Goal: Find contact information: Find contact information

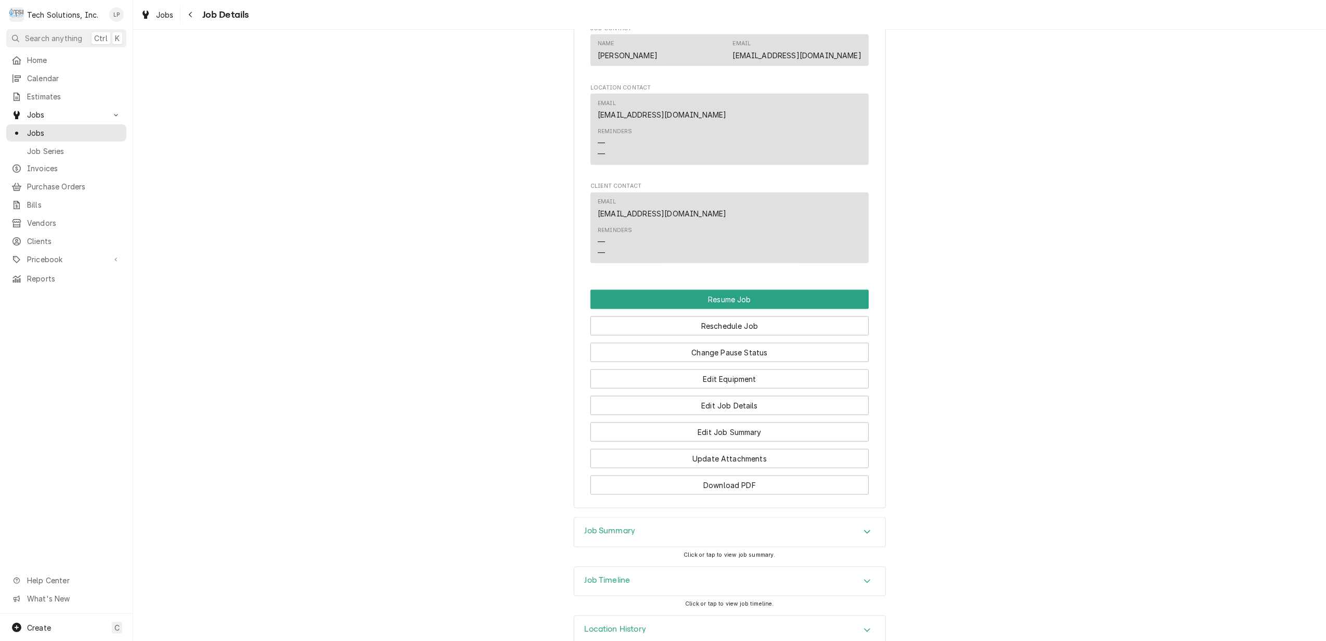
scroll to position [1070, 0]
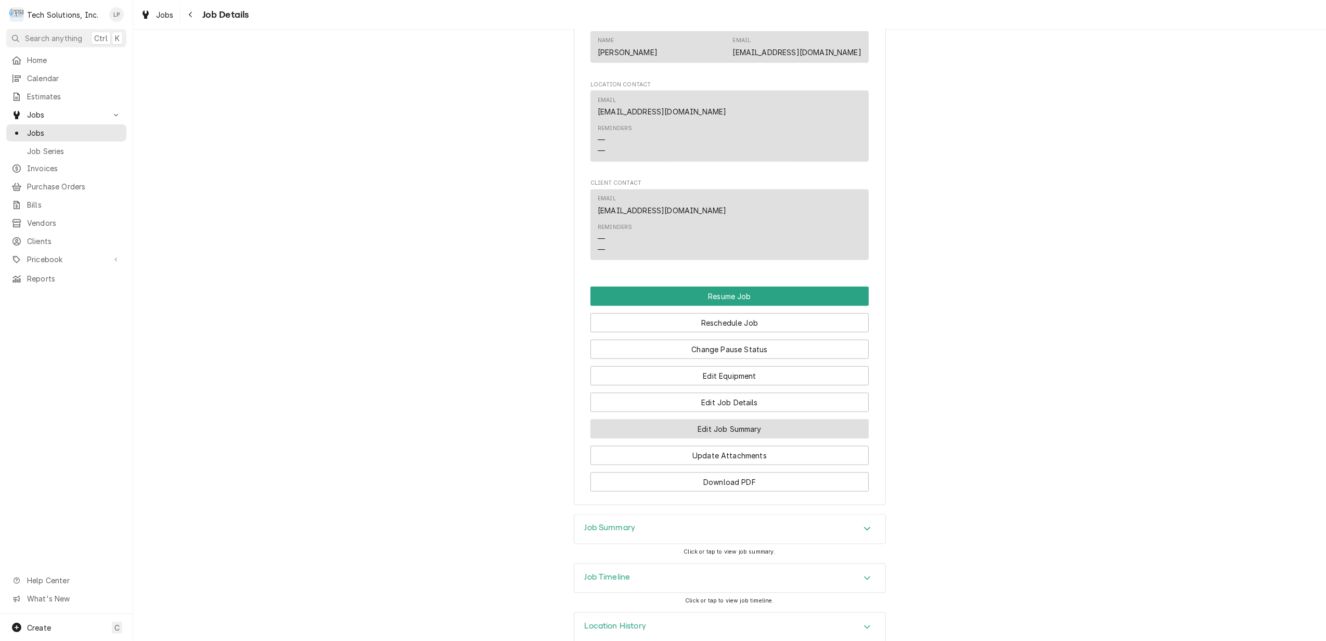
click at [783, 419] on button "Edit Job Summary" at bounding box center [729, 428] width 278 height 19
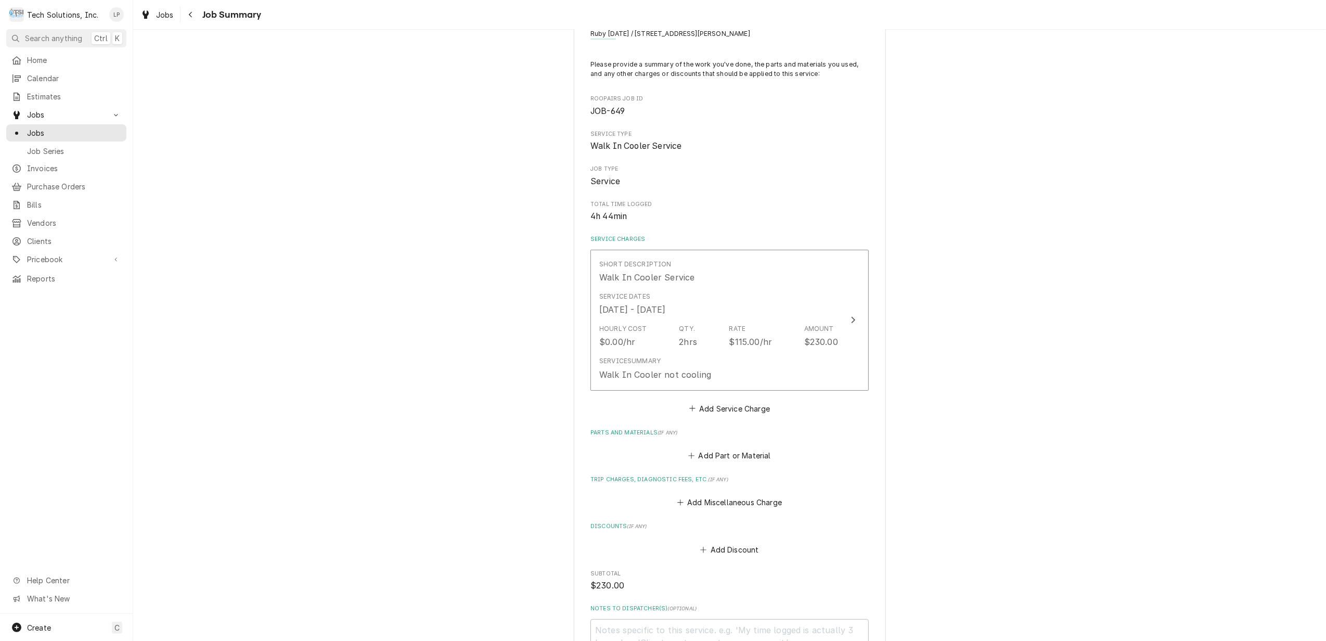
scroll to position [69, 0]
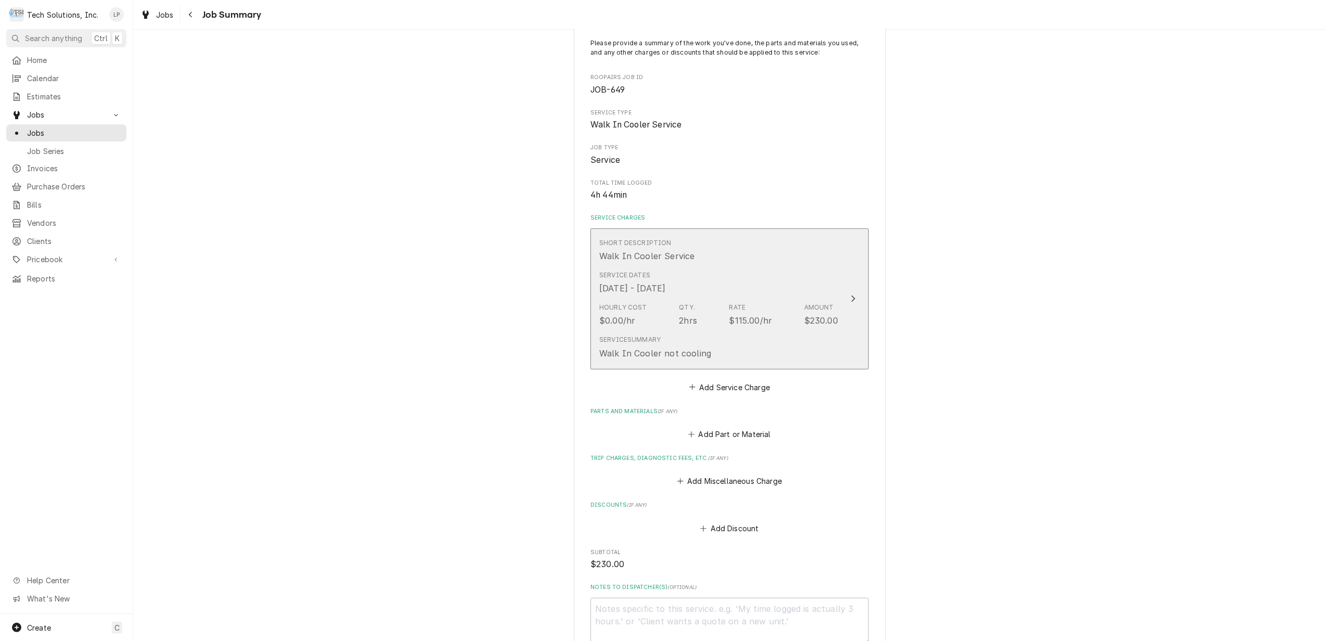
click at [850, 296] on icon "Update Line Item" at bounding box center [852, 298] width 5 height 8
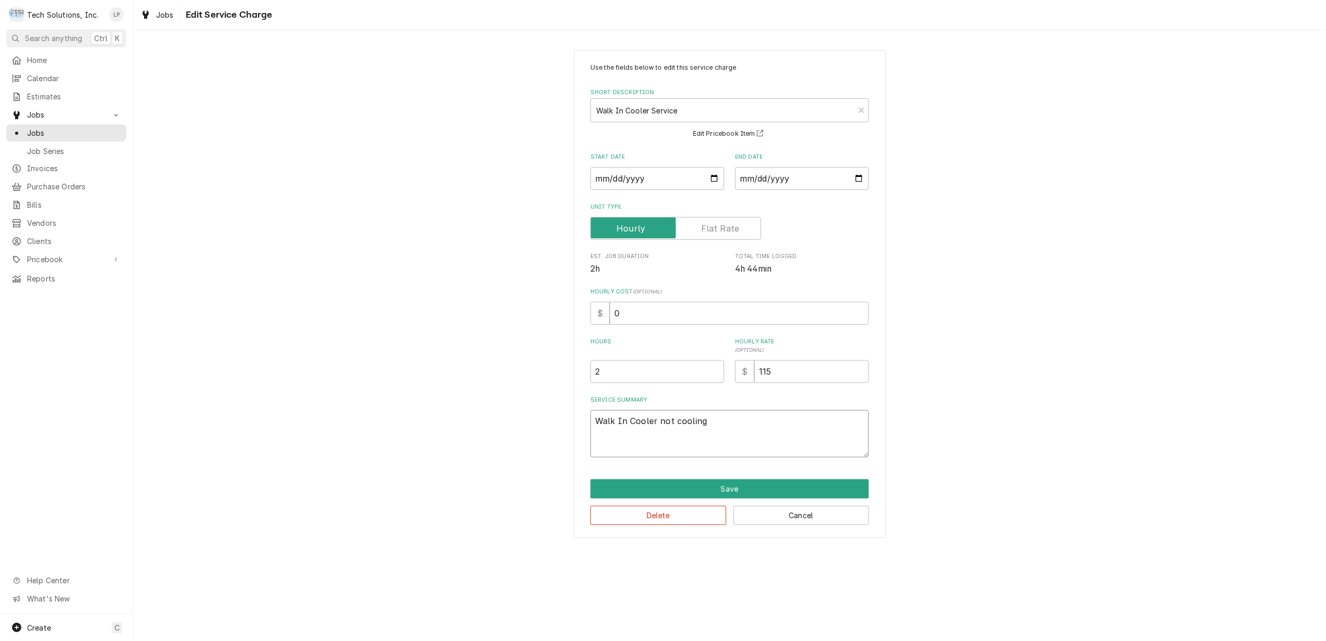
click at [726, 419] on textarea "Walk In Cooler not cooling" at bounding box center [729, 433] width 278 height 47
type textarea "x"
type textarea "Walk In Cooler not cooling"
type textarea "x"
type textarea "Walk In Cooler not cooling -"
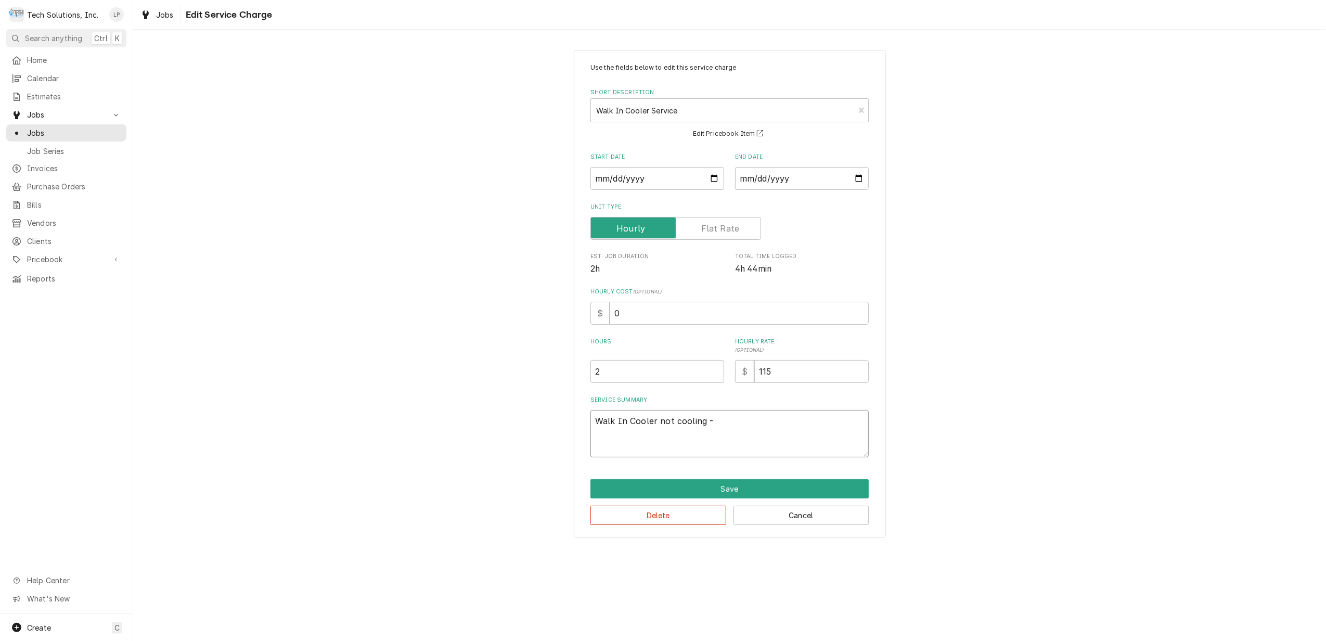
type textarea "x"
type textarea "Walk In Cooler not cooling -"
type textarea "x"
type textarea "Walk In Cooler not cooling - J"
type textarea "x"
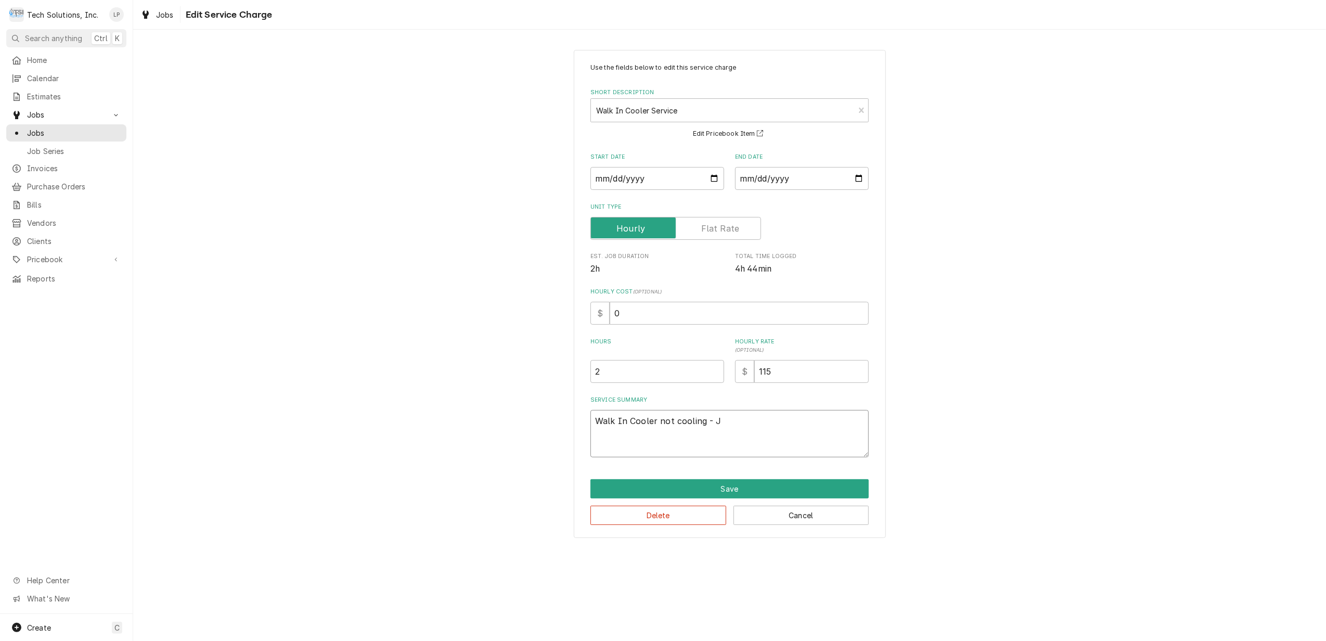
type textarea "Walk In Cooler not cooling - Jo"
type textarea "x"
type textarea "Walk In Cooler not cooling - Joe"
type textarea "x"
type textarea "Walk In Cooler not cooling - Joe"
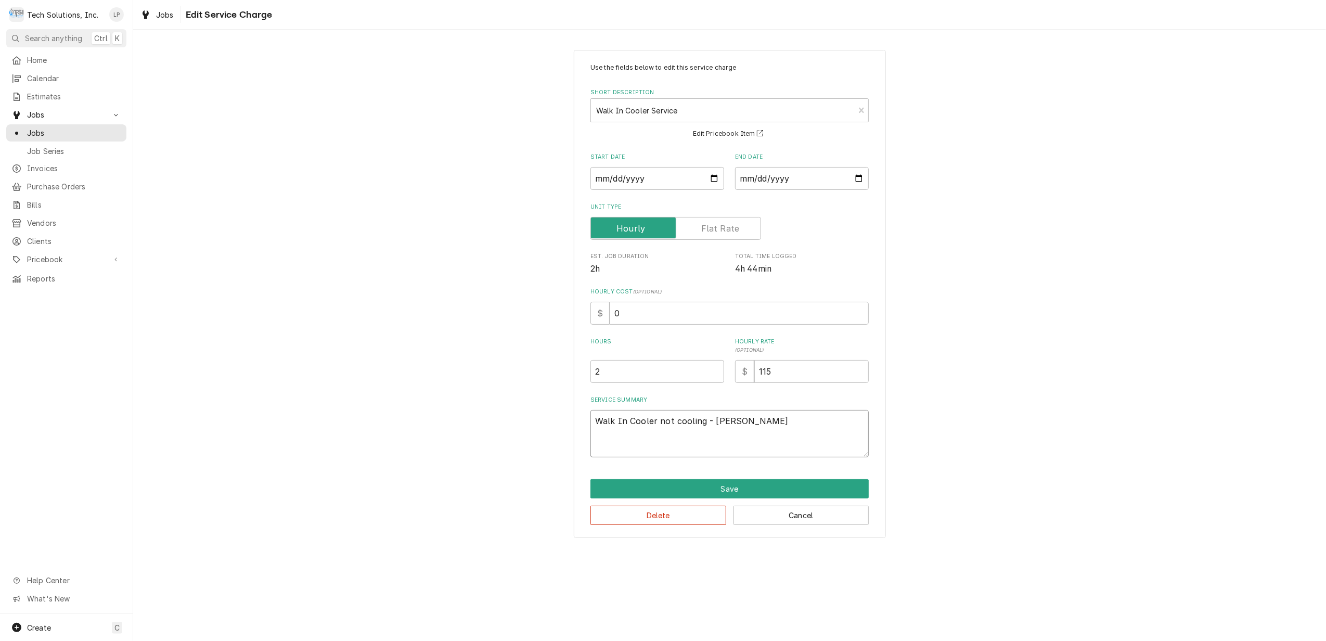
type textarea "x"
type textarea "Walk In Cooler not cooling - Joe"
type textarea "x"
type textarea "Walk In Cooler not cooling - Jo"
type textarea "x"
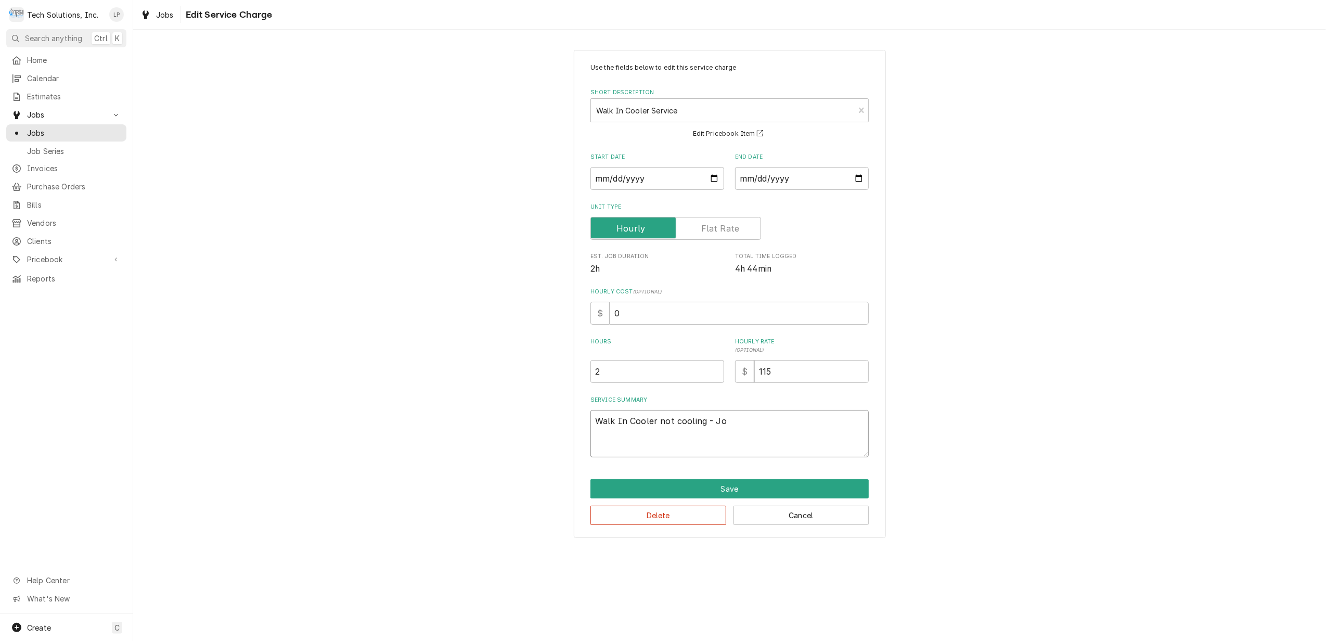
type textarea "Walk In Cooler not cooling - J"
type textarea "x"
type textarea "Walk In Cooler not cooling -"
type textarea "x"
type textarea "Walk In Cooler not cooling - J"
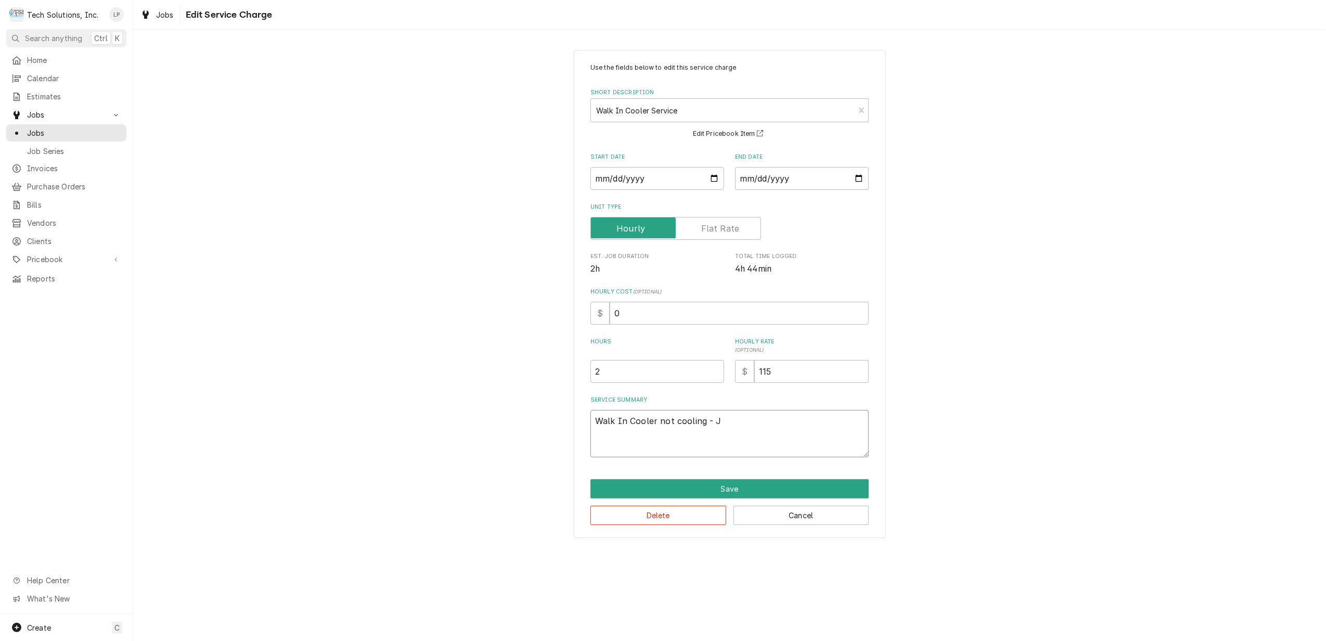
type textarea "x"
type textarea "Walk In Cooler not cooling - Jo"
type textarea "x"
type textarea "Walk In Cooler not cooling - Joe"
type textarea "x"
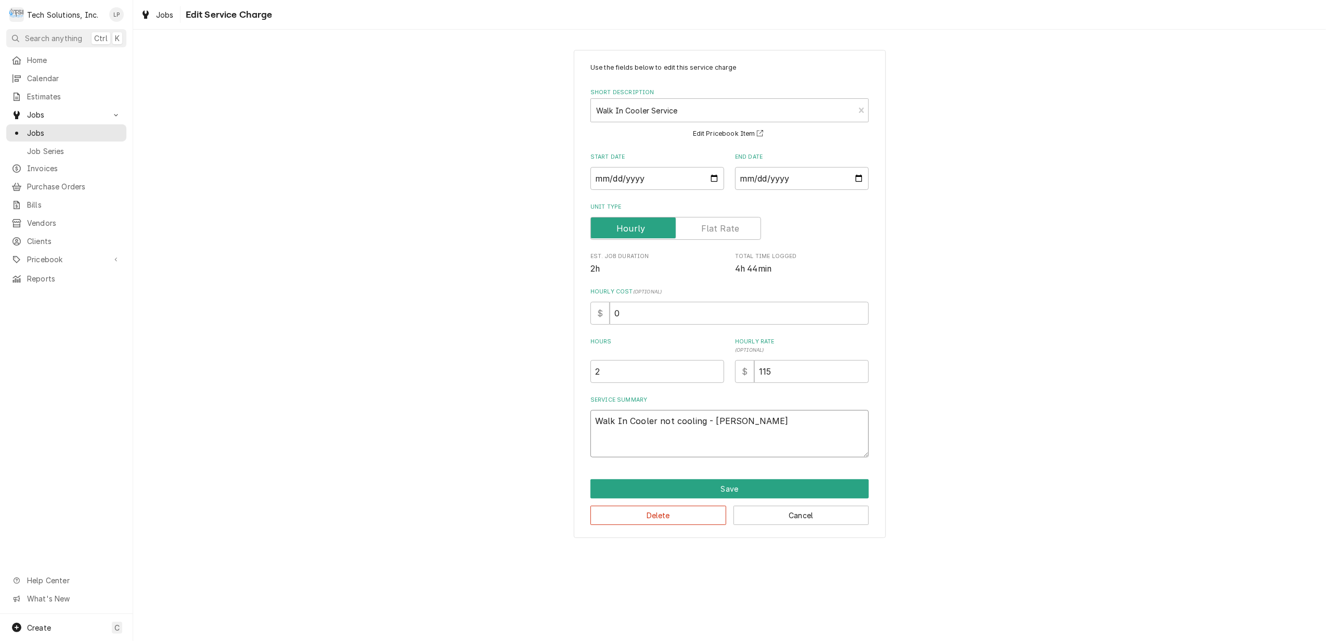
type textarea "Walk In Cooler not cooling - Joe"
type textarea "x"
type textarea "Walk In Cooler not cooling - Joe s"
type textarea "x"
type textarea "Walk In Cooler not cooling - Joe se"
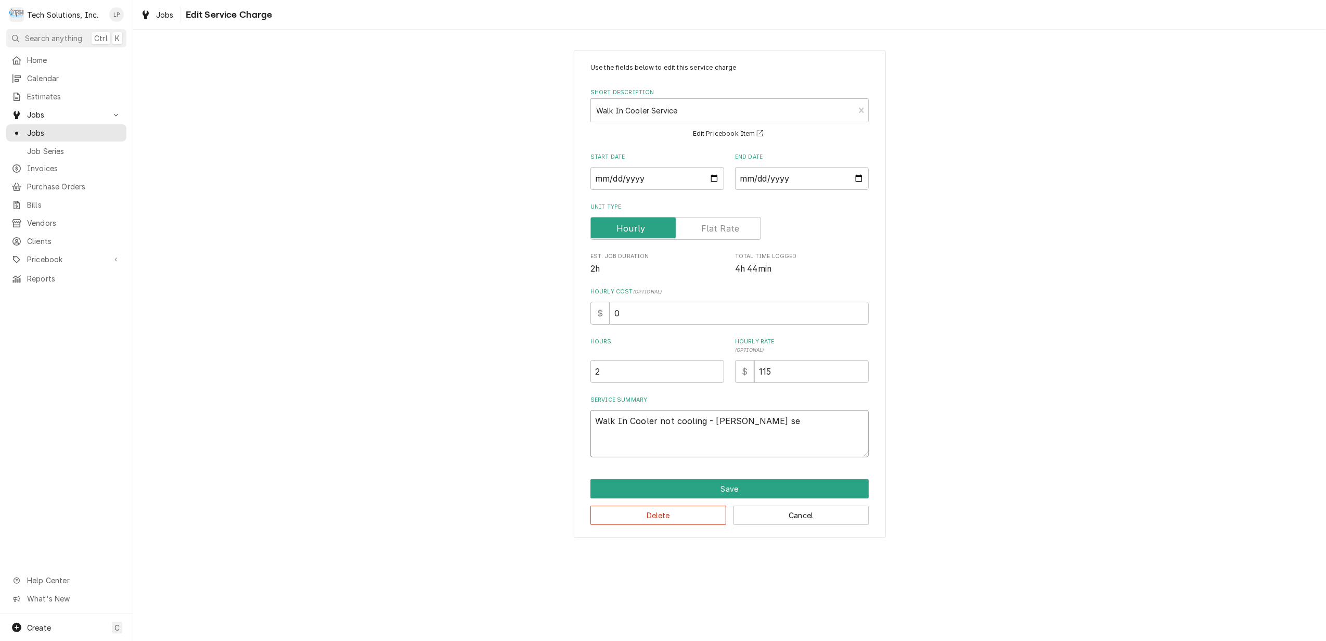
type textarea "x"
type textarea "Walk In Cooler not cooling - Joe sen"
type textarea "x"
type textarea "Walk In Cooler not cooling - Joe sent"
type textarea "x"
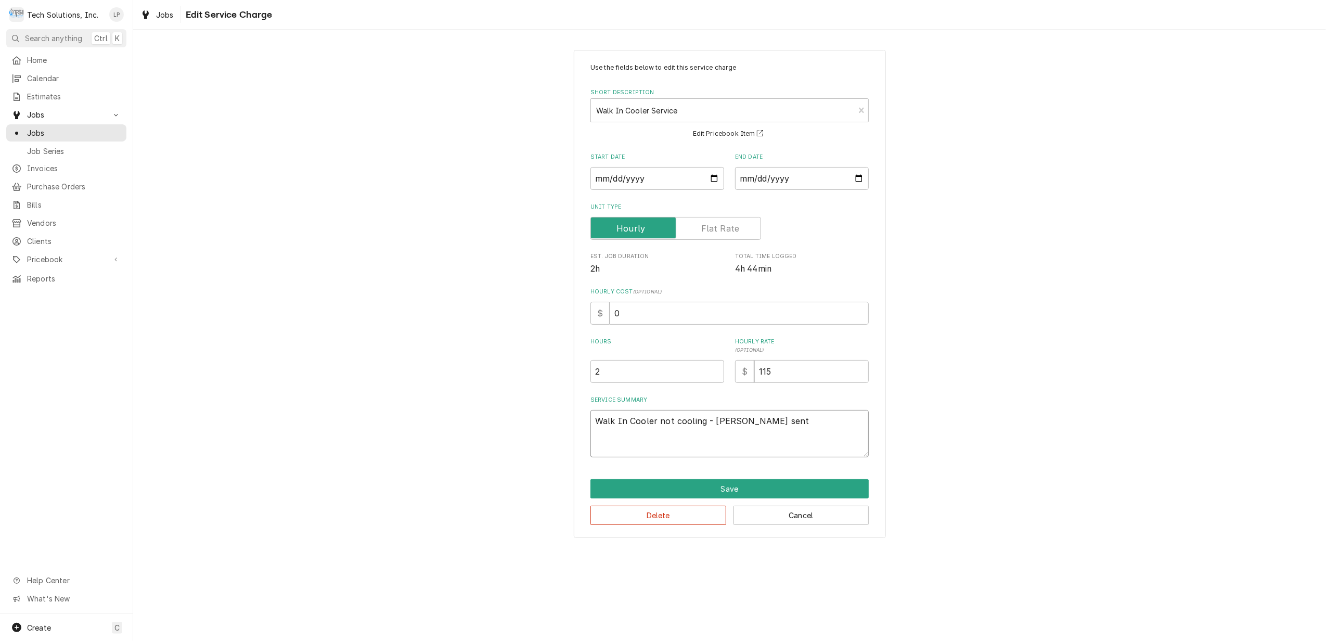
type textarea "Walk In Cooler not cooling - Joe sent"
type textarea "x"
type textarea "Walk In Cooler not cooling - Joe sent A"
type textarea "x"
type textarea "Walk In Cooler not cooling - Joe sent An"
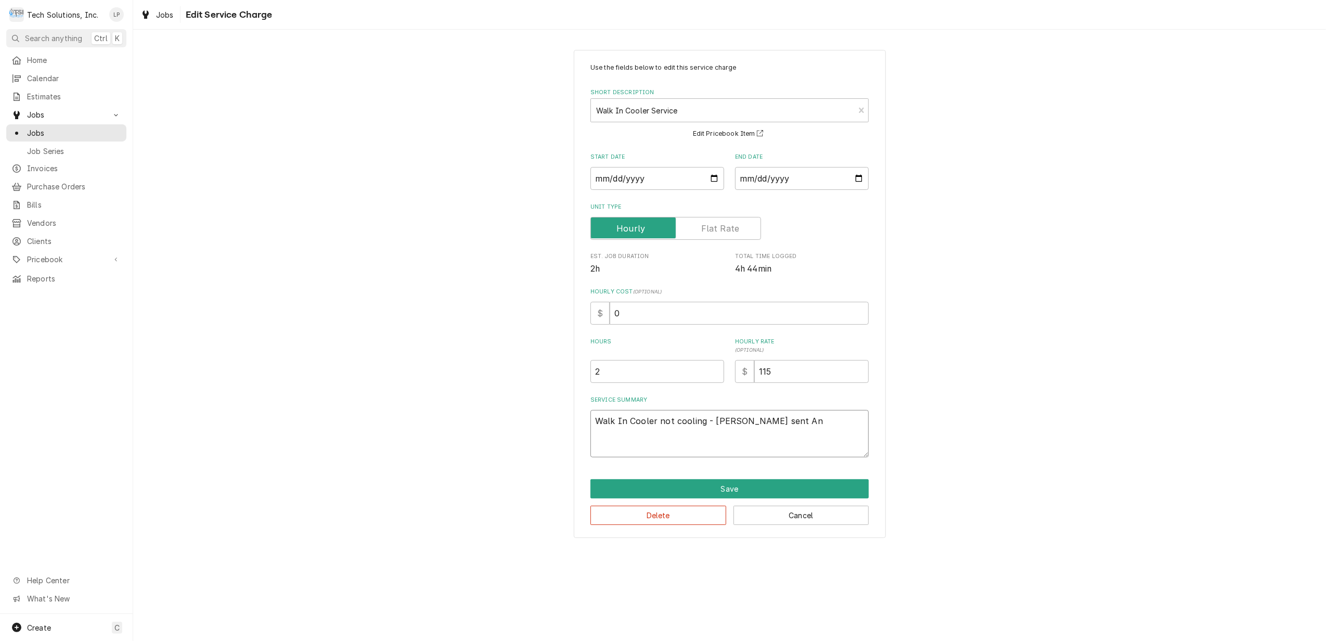
type textarea "x"
type textarea "Walk In Cooler not cooling - Joe sent And"
type textarea "x"
type textarea "Walk In Cooler not cooling - Joe sent Andy"
type textarea "x"
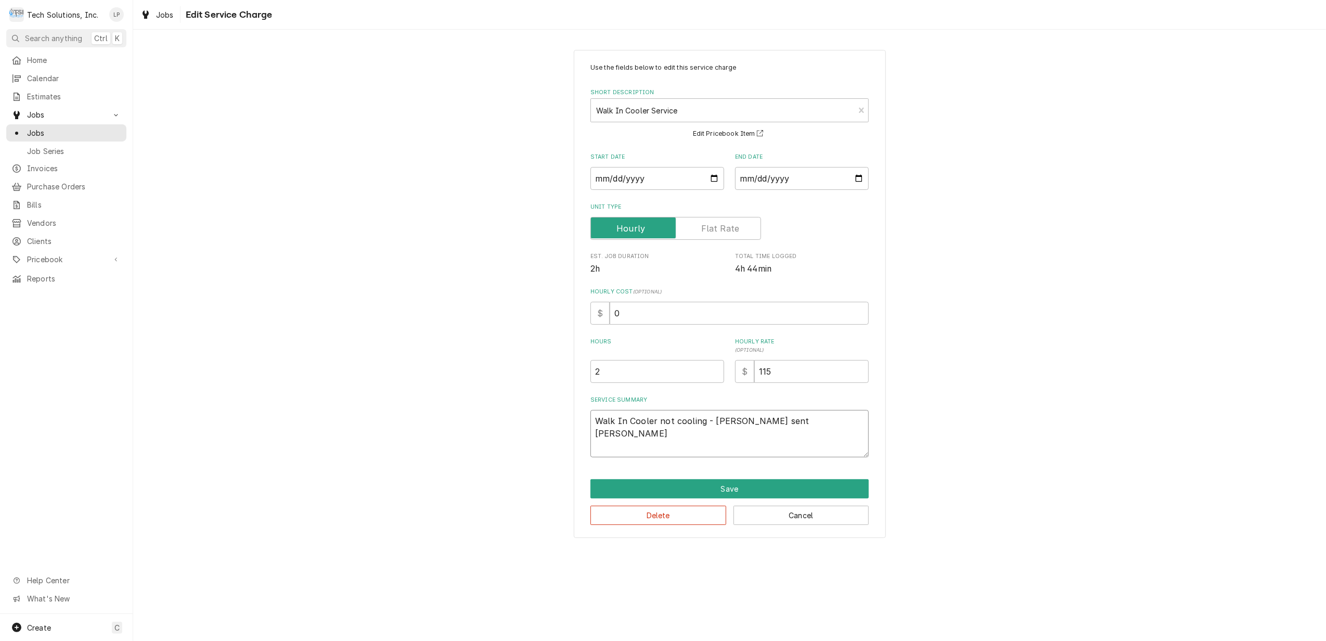
type textarea "Walk In Cooler not cooling - Joe sent Andy"
type textarea "x"
type textarea "Walk In Cooler not cooling - Joe sent Andy E"
type textarea "x"
type textarea "Walk In Cooler not cooling - Joe sent Andy Es"
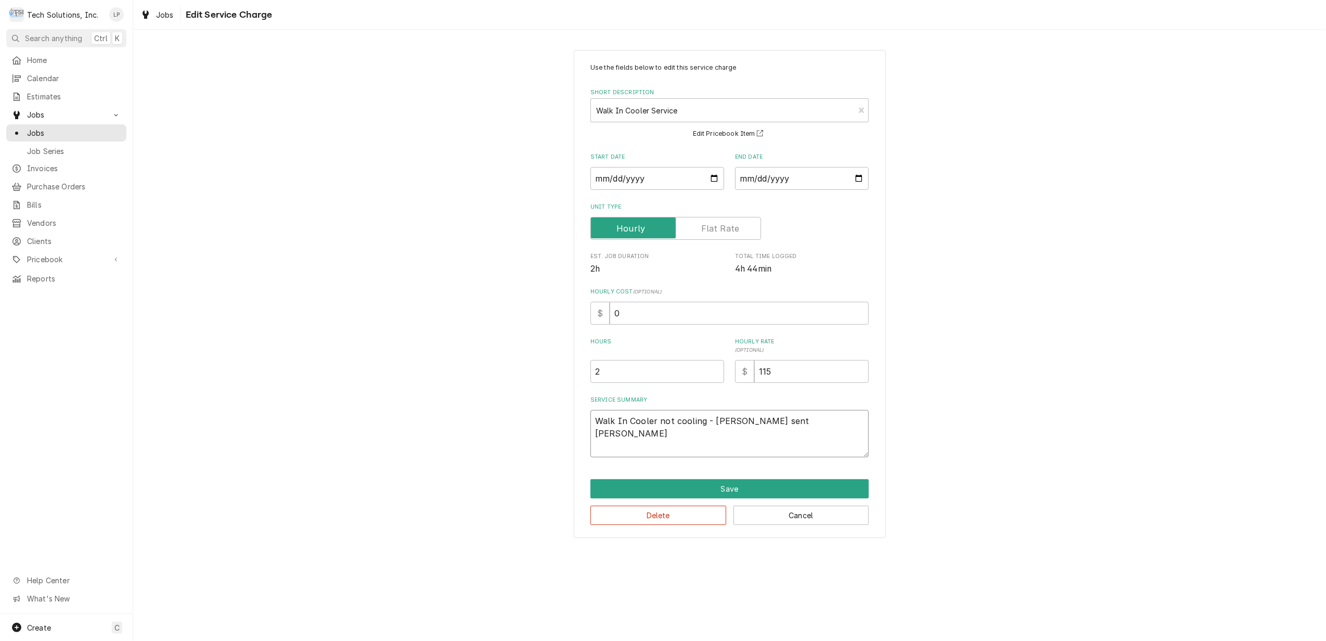
type textarea "x"
type textarea "Walk In Cooler not cooling - Joe sent Andy Esi"
type textarea "x"
type textarea "Walk In Cooler not cooling - Joe sent Andy Esim"
type textarea "x"
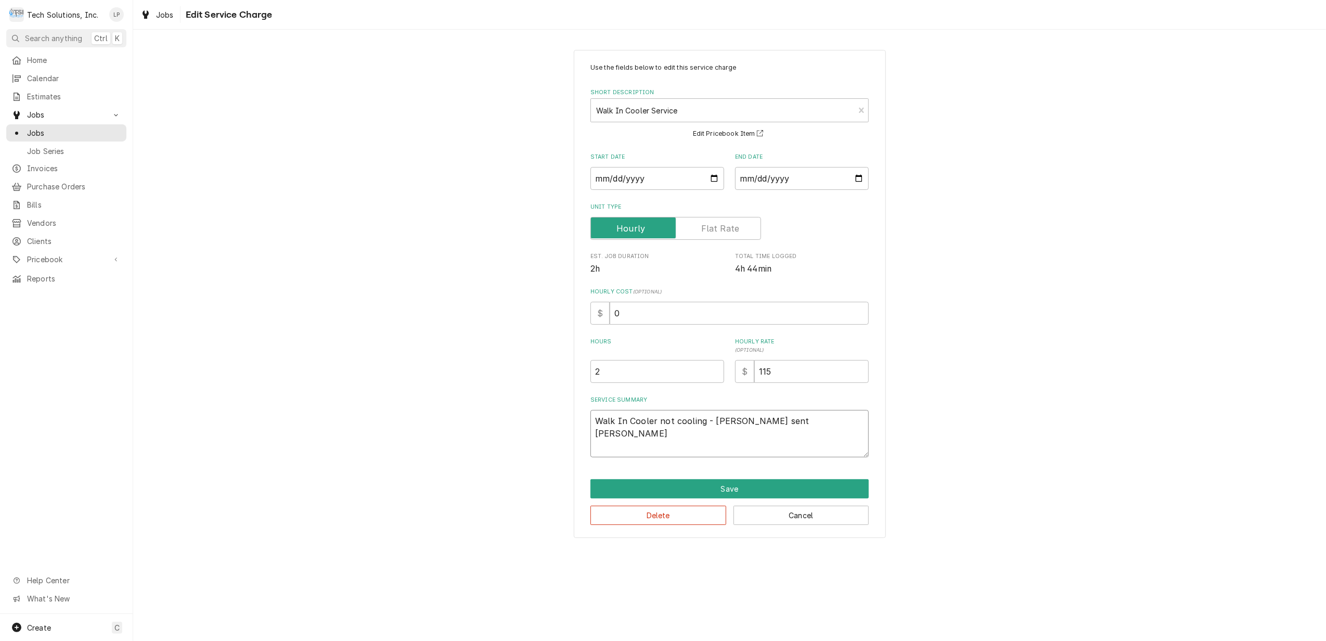
type textarea "Walk In Cooler not cooling - Joe sent Andy Esimt"
type textarea "x"
type textarea "Walk In Cooler not cooling - Joe sent Andy Esimta"
type textarea "x"
type textarea "Walk In Cooler not cooling - Joe sent Andy Esimtat"
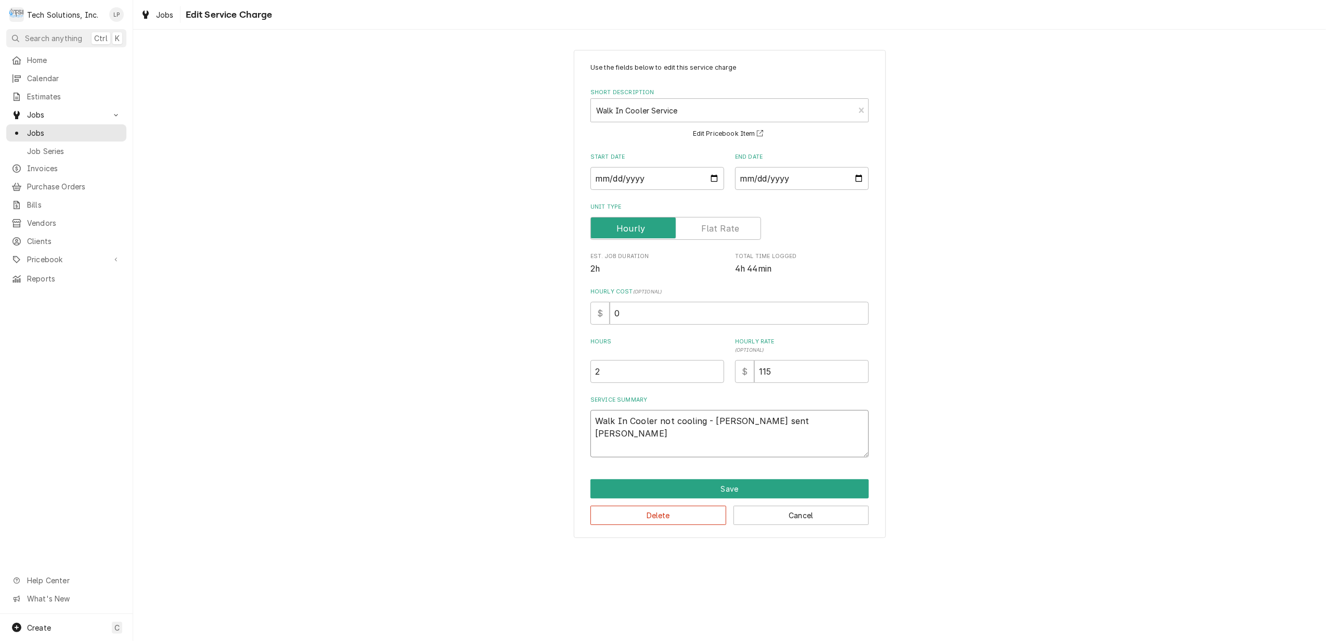
type textarea "x"
type textarea "Walk In Cooler not cooling - Joe sent Andy Esimta"
type textarea "x"
type textarea "Walk In Cooler not cooling - Joe sent Andy Esimt"
type textarea "x"
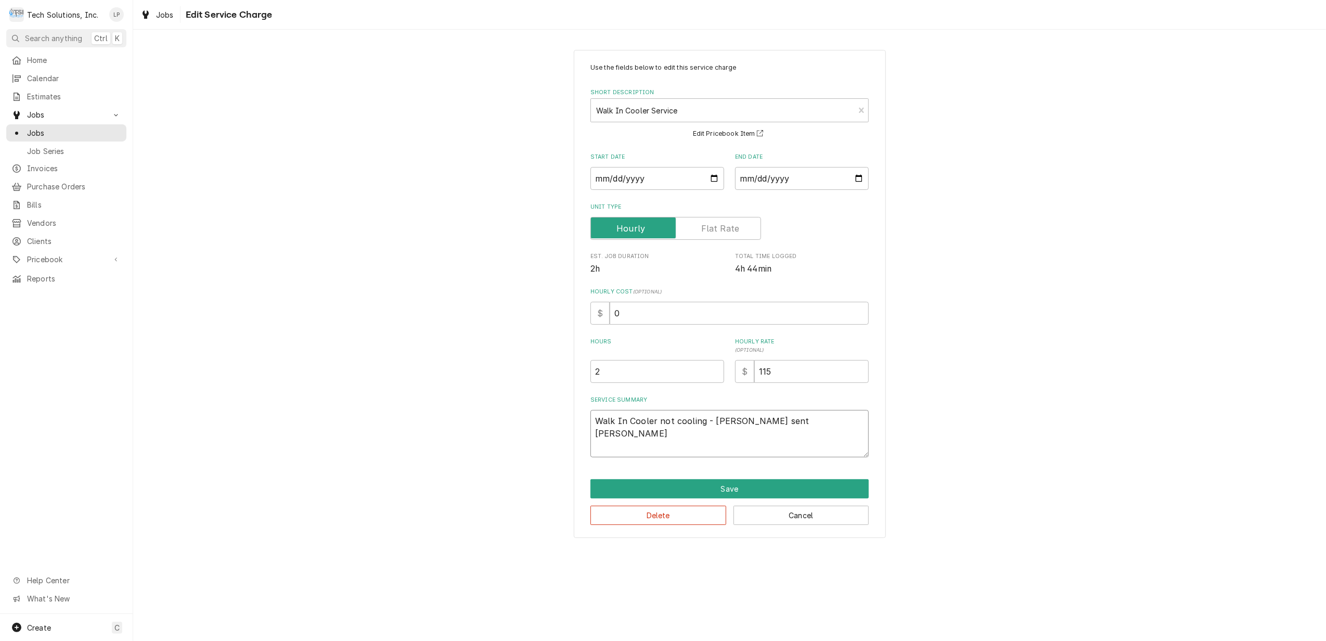
type textarea "Walk In Cooler not cooling - Joe sent Andy Esim"
type textarea "x"
type textarea "Walk In Cooler not cooling - Joe sent Andy Esi"
type textarea "x"
type textarea "Walk In Cooler not cooling - Joe sent Andy Es"
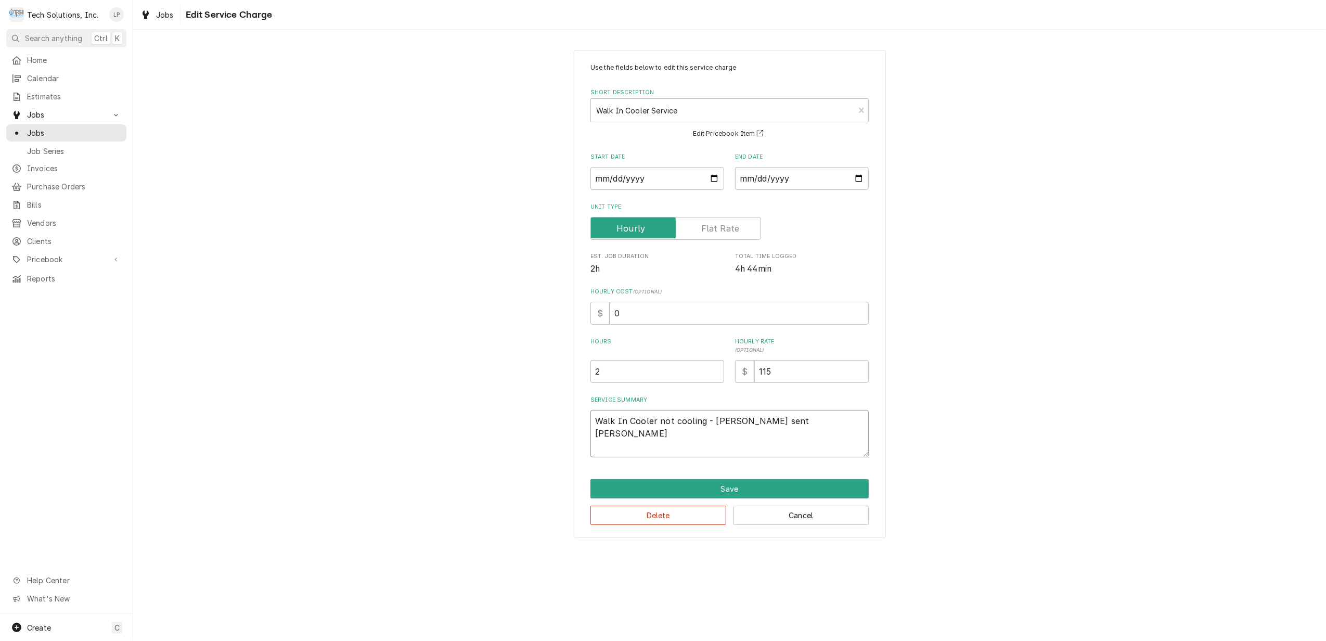
type textarea "x"
type textarea "Walk In Cooler not cooling - Joe sent Andy E"
type textarea "x"
type textarea "Walk In Cooler not cooling - Joe sent Andy"
type textarea "x"
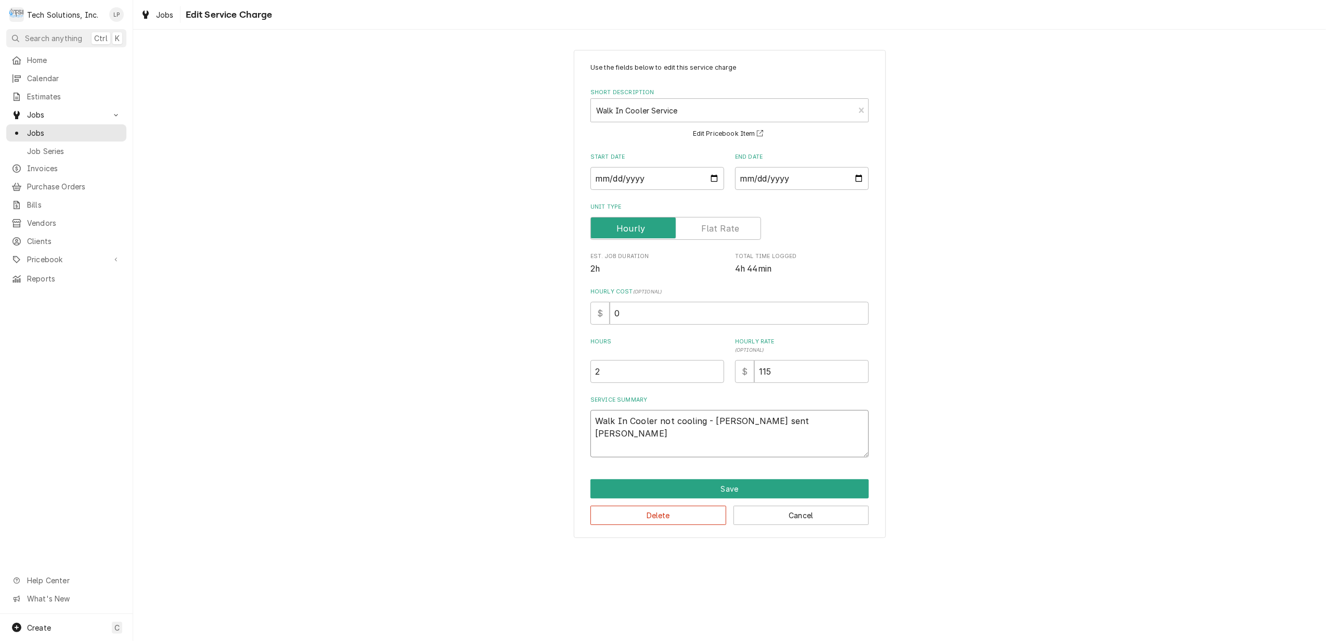
type textarea "Walk In Cooler not cooling - Joe sent Andy"
type textarea "x"
type textarea "Walk In Cooler not cooling - Joe sent And"
type textarea "x"
type textarea "Walk In Cooler not cooling - Joe sent An"
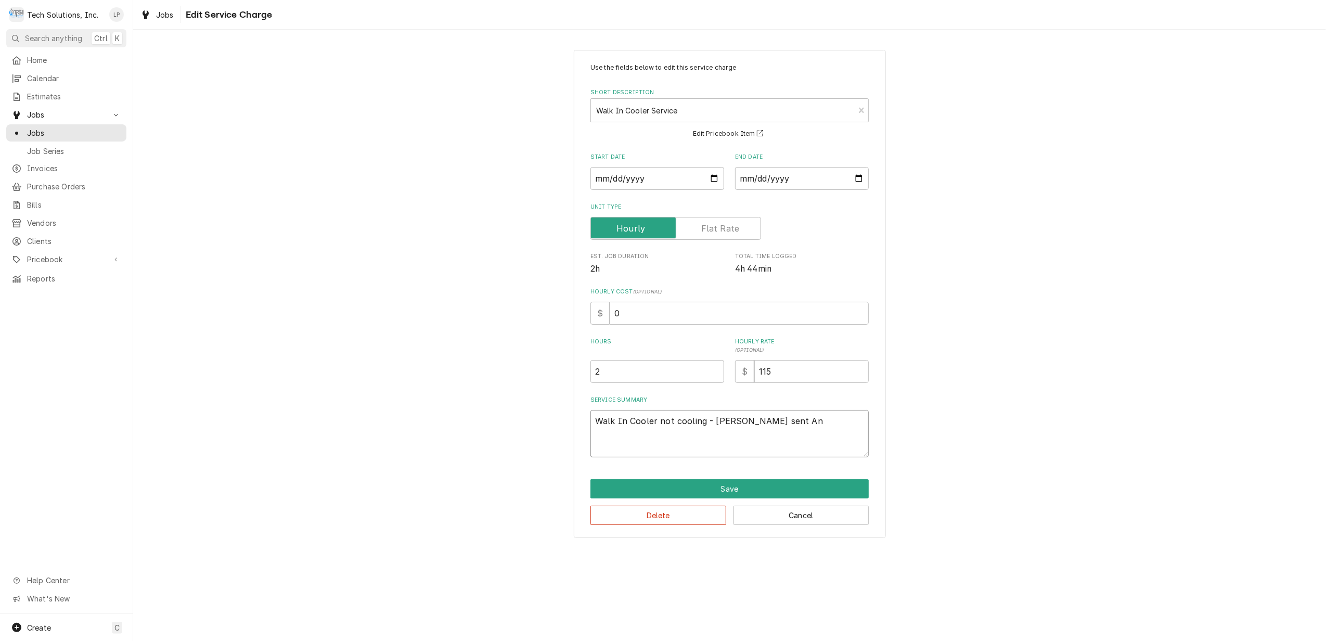
type textarea "x"
type textarea "Walk In Cooler not cooling - Joe sent A"
type textarea "x"
type textarea "Walk In Cooler not cooling - Joe sent"
type textarea "x"
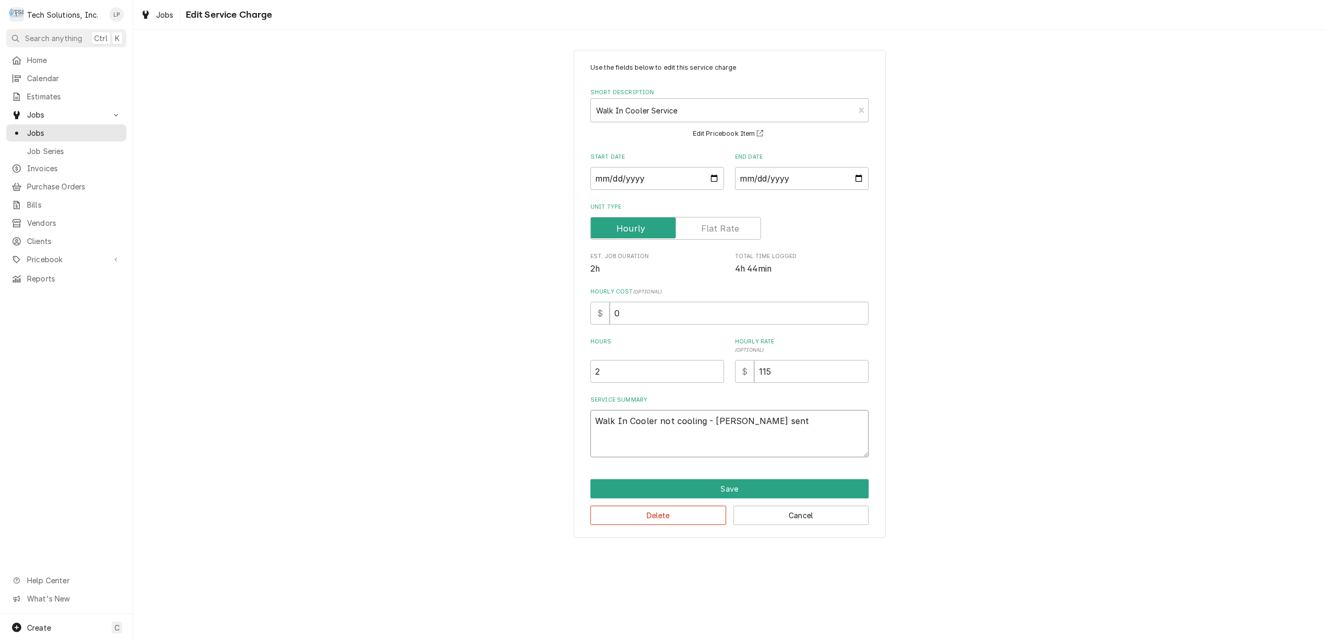
type textarea "Walk In Cooler not cooling - Joe sent"
type textarea "x"
type textarea "Walk In Cooler not cooling - Joe sen"
type textarea "x"
type textarea "Walk In Cooler not cooling - Joe se"
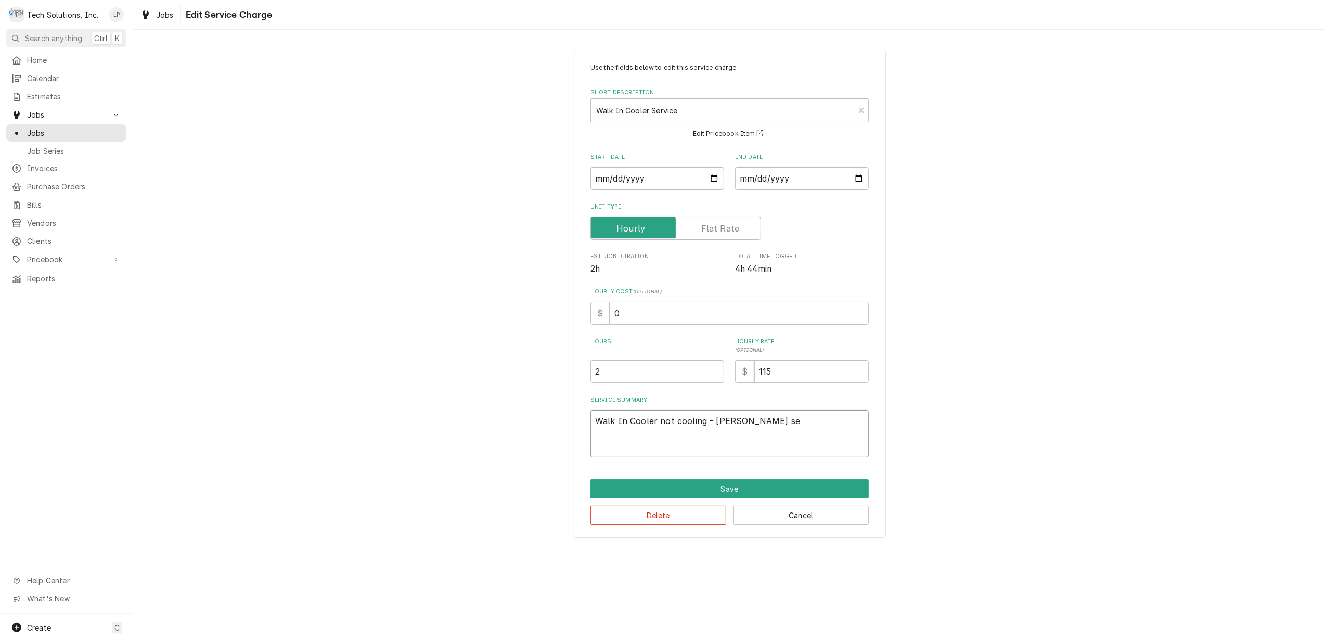
type textarea "x"
type textarea "Walk In Cooler not cooling - Joe s"
type textarea "x"
type textarea "Walk In Cooler not cooling - Joe"
type textarea "x"
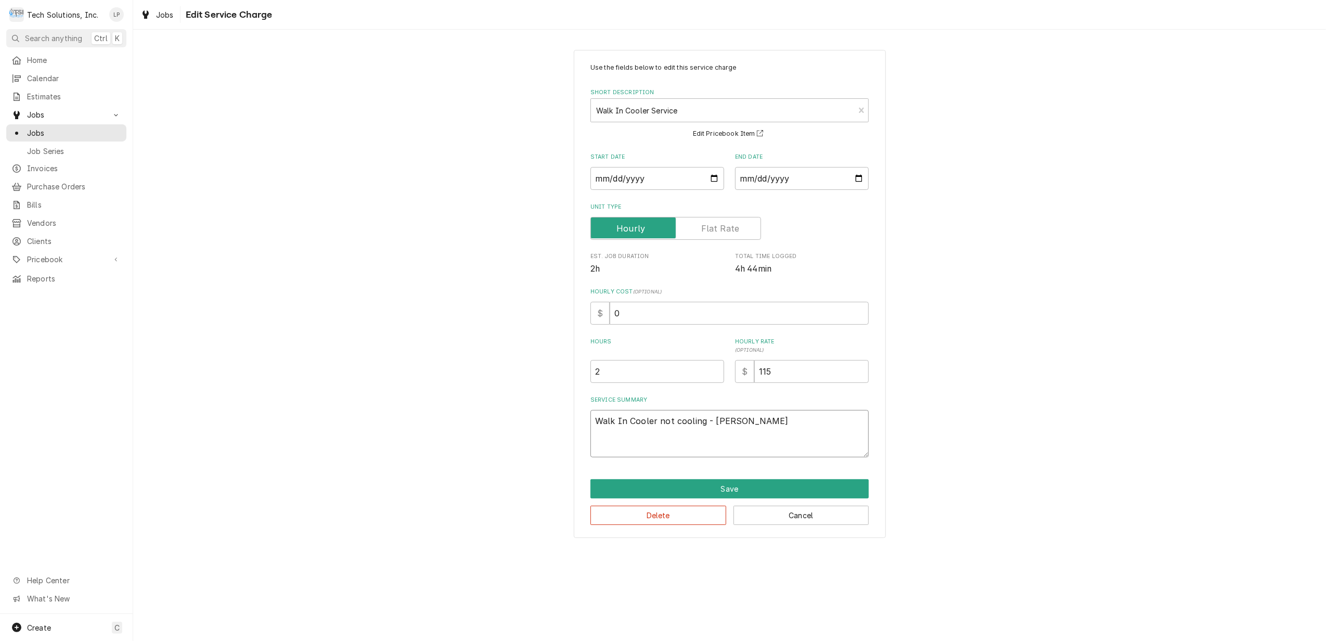
type textarea "Walk In Cooler not cooling - Joe g"
type textarea "x"
type textarea "Walk In Cooler not cooling - Joe ge"
type textarea "x"
type textarea "Walk In Cooler not cooling - Joe get"
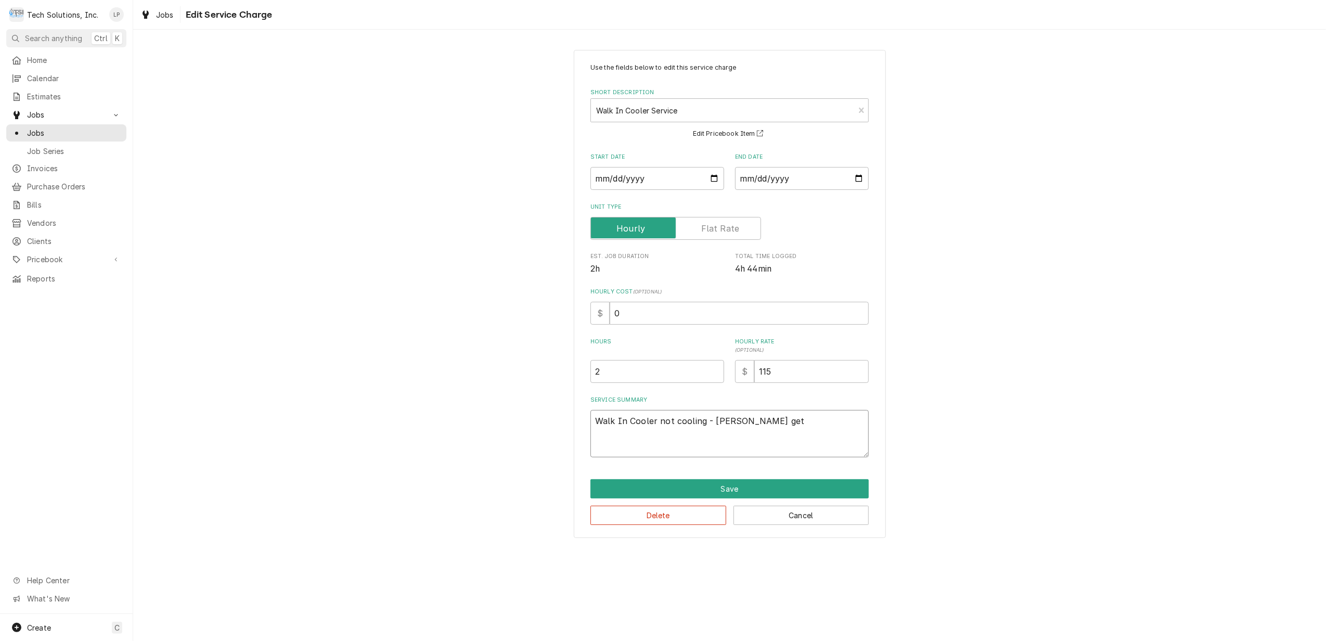
type textarea "x"
type textarea "Walk In Cooler not cooling - Joe gett"
type textarea "x"
type textarea "Walk In Cooler not cooling - Joe getti"
type textarea "x"
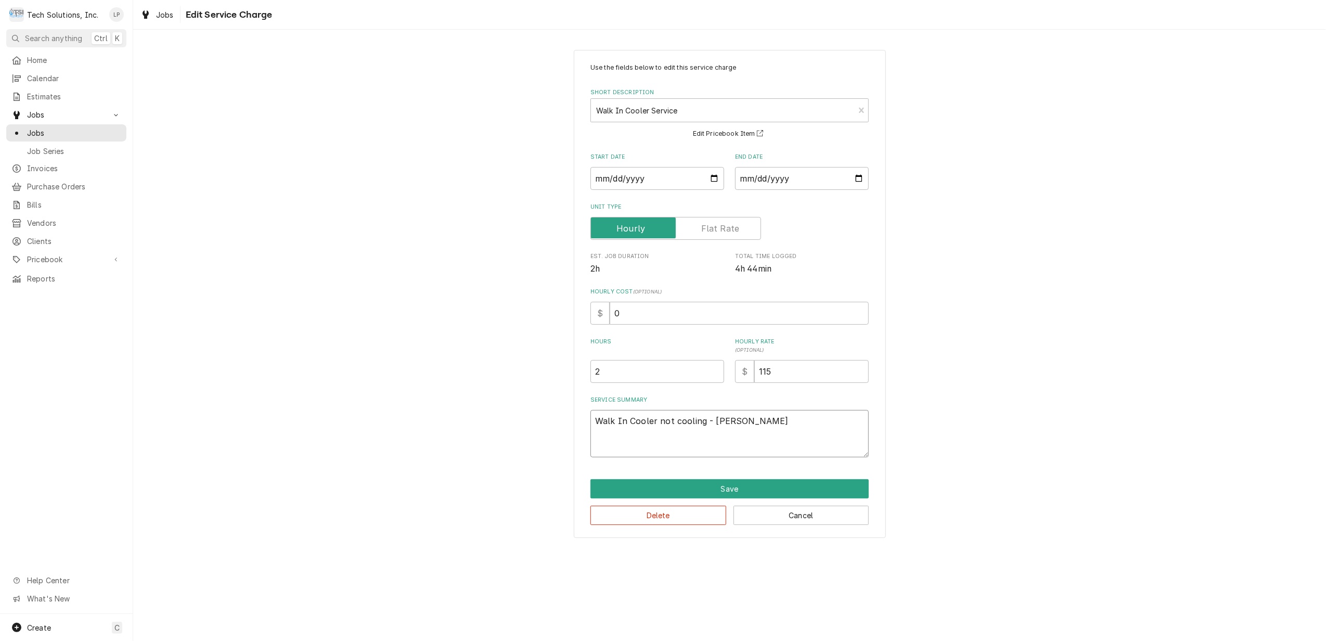
type textarea "Walk In Cooler not cooling - Joe gettin"
type textarea "x"
type textarea "Walk In Cooler not cooling - Joe getting"
type textarea "x"
type textarea "Walk In Cooler not cooling - Joe getting"
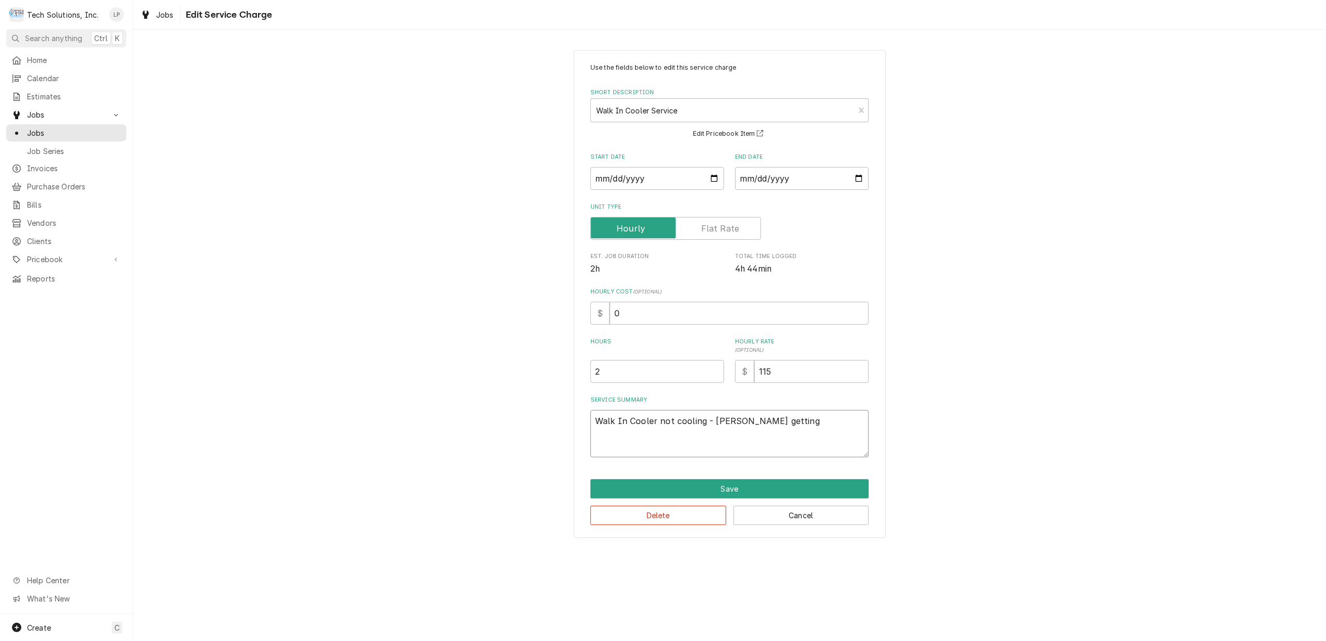
type textarea "x"
type textarea "Walk In Cooler not cooling - Joe getting w"
type textarea "x"
type textarea "Walk In Cooler not cooling - Joe getting wi"
type textarea "x"
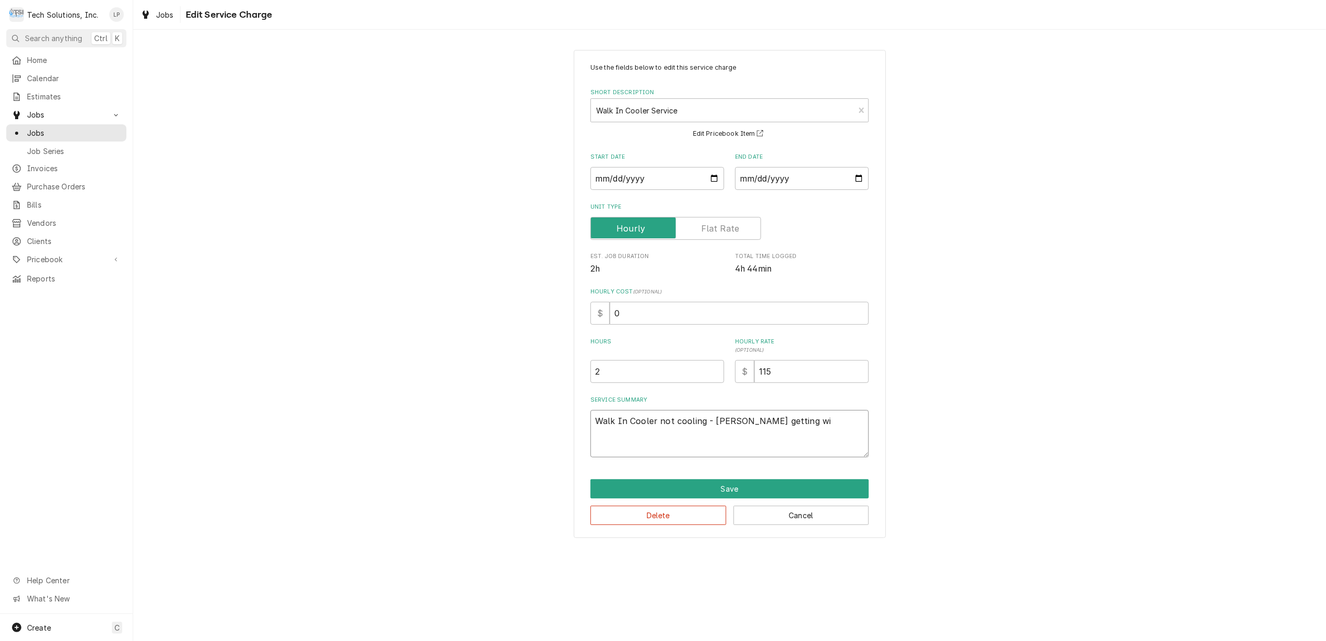
type textarea "Walk In Cooler not cooling - Joe getting wit"
type textarea "x"
type textarea "Walk In Cooler not cooling - Joe getting with"
type textarea "x"
type textarea "Walk In Cooler not cooling - Joe getting with"
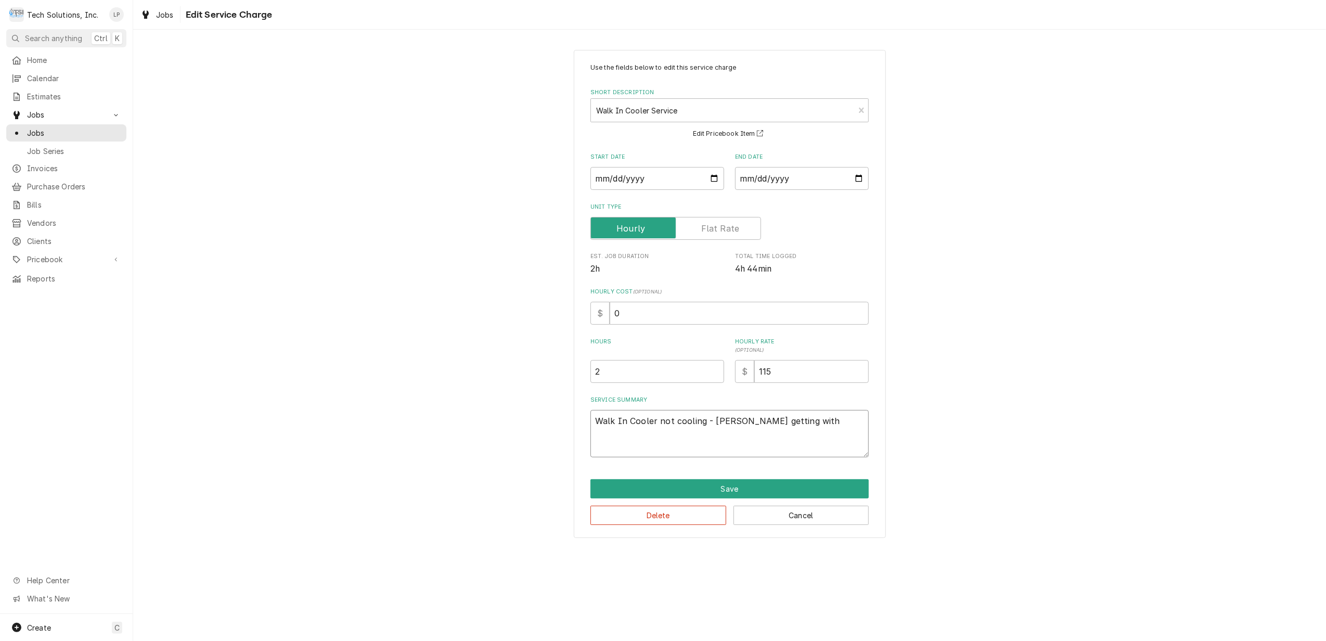
type textarea "x"
type textarea "Walk In Cooler not cooling - Joe getting with A"
type textarea "x"
type textarea "Walk In Cooler not cooling - Joe getting with An"
type textarea "x"
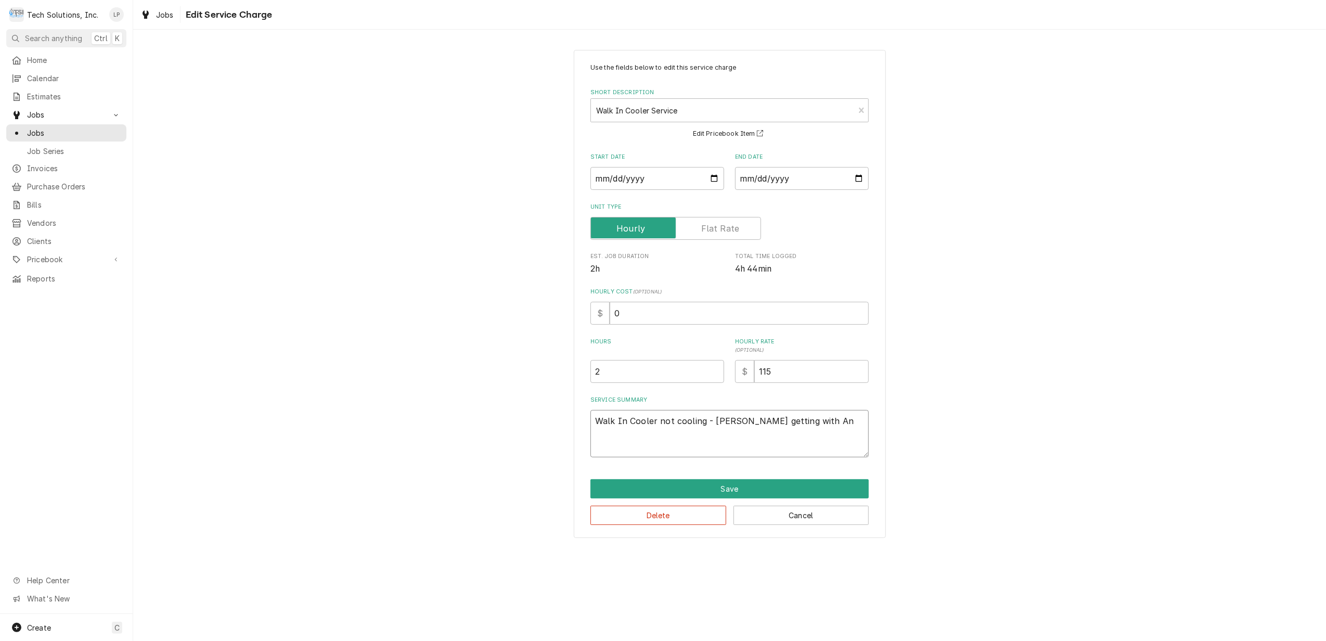
type textarea "Walk In Cooler not cooling - Joe getting with And"
type textarea "x"
type textarea "Walk In Cooler not cooling - Joe getting with Andy"
type textarea "x"
type textarea "Walk In Cooler not cooling - Joe getting with Andy"
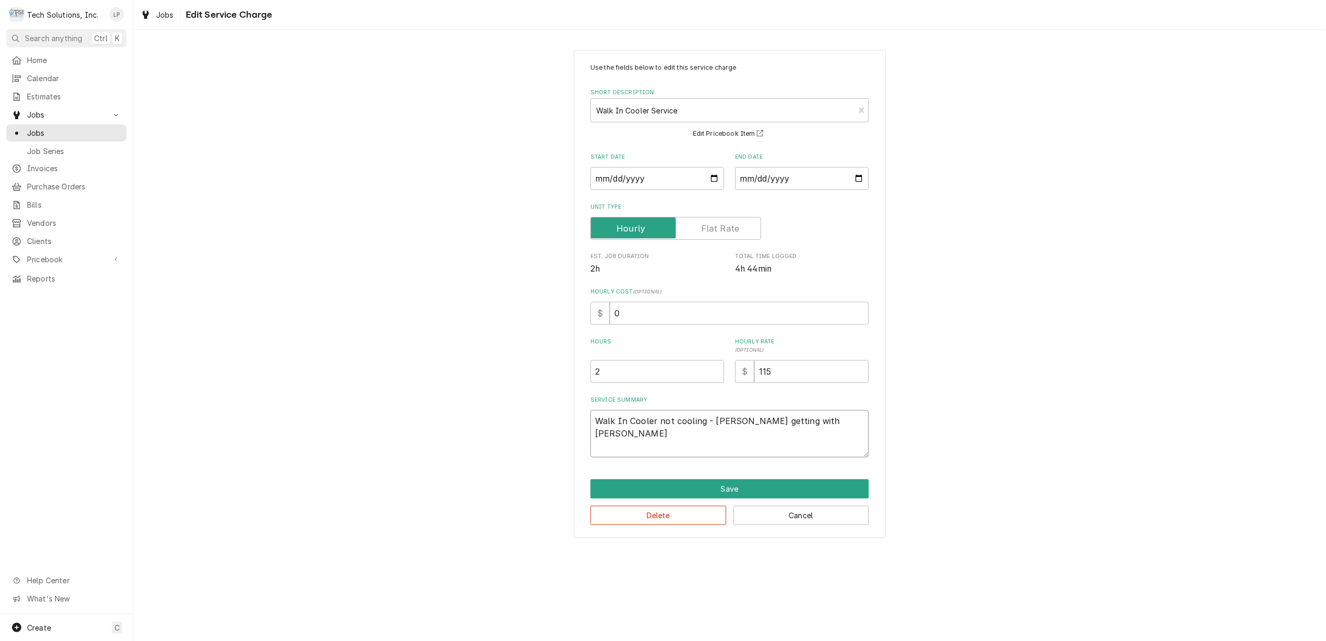
type textarea "x"
type textarea "Walk In Cooler not cooling - Joe getting with Andy o"
type textarea "x"
type textarea "Walk In Cooler not cooling - Joe getting with Andy on"
type textarea "x"
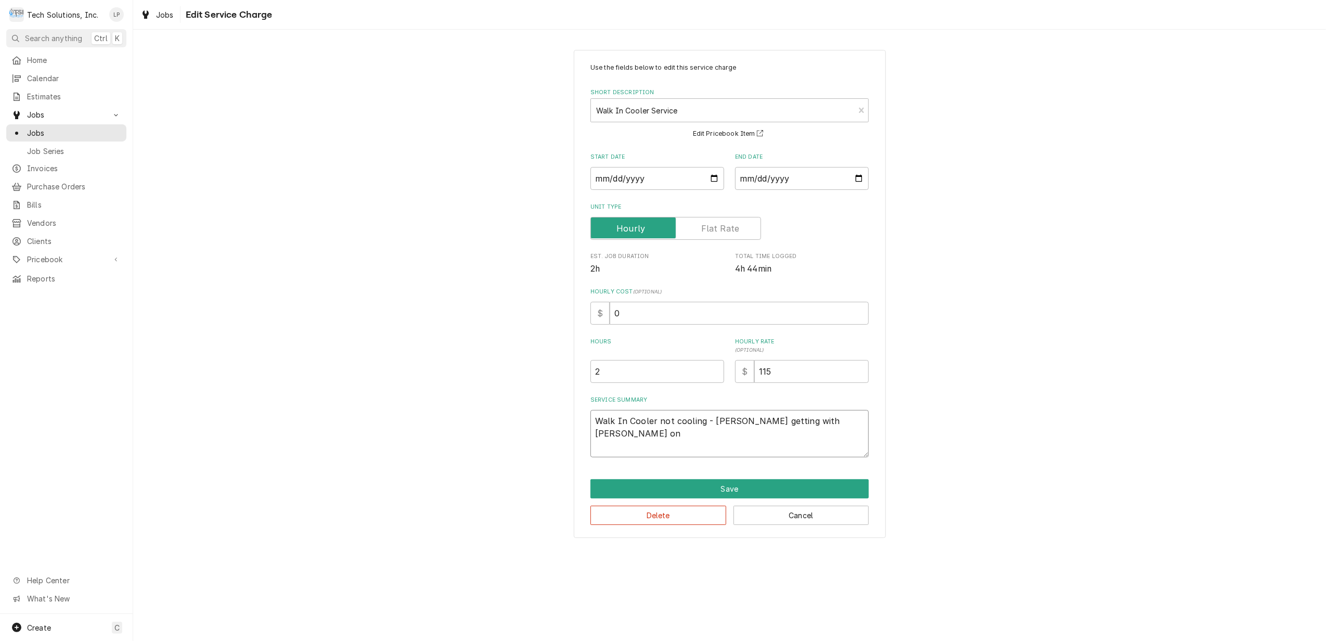
type textarea "Walk In Cooler not cooling - Joe getting with Andy on"
type textarea "x"
type textarea "Walk In Cooler not cooling - Joe getting with Andy on E"
type textarea "x"
type textarea "Walk In Cooler not cooling - Joe getting with Andy on Es"
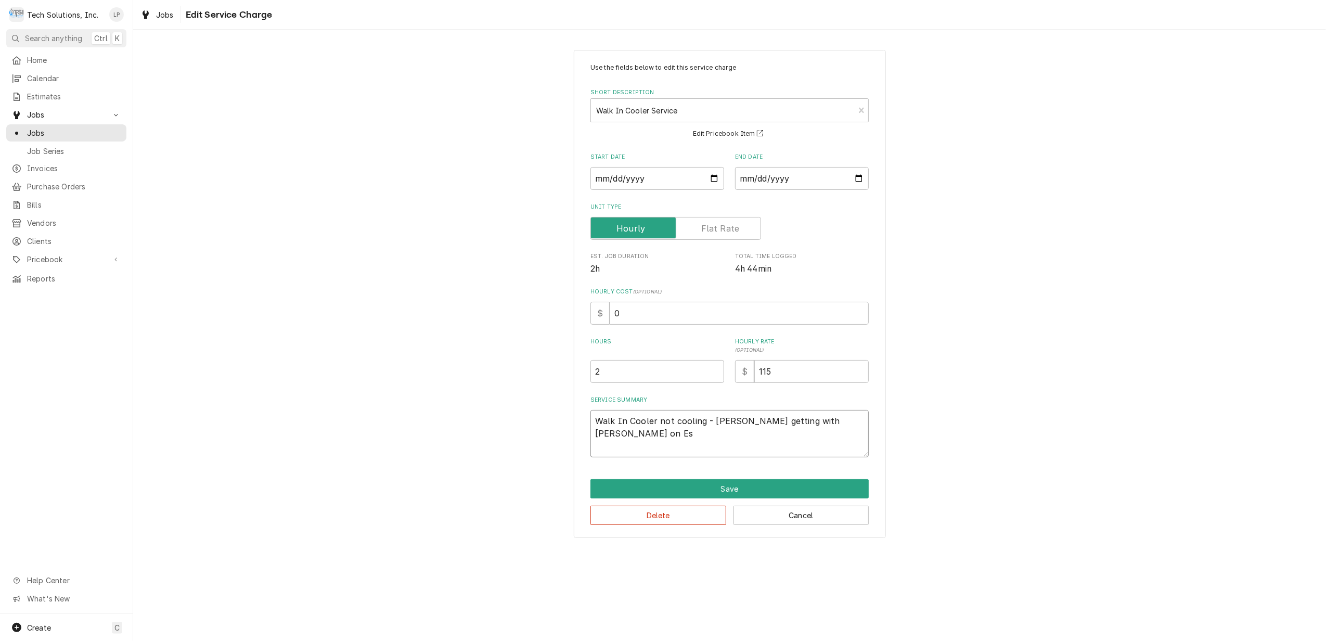
type textarea "x"
type textarea "Walk In Cooler not cooling - Joe getting with Andy on Est"
type textarea "x"
type textarea "Walk In Cooler not cooling - Joe getting with Andy on Esti"
type textarea "x"
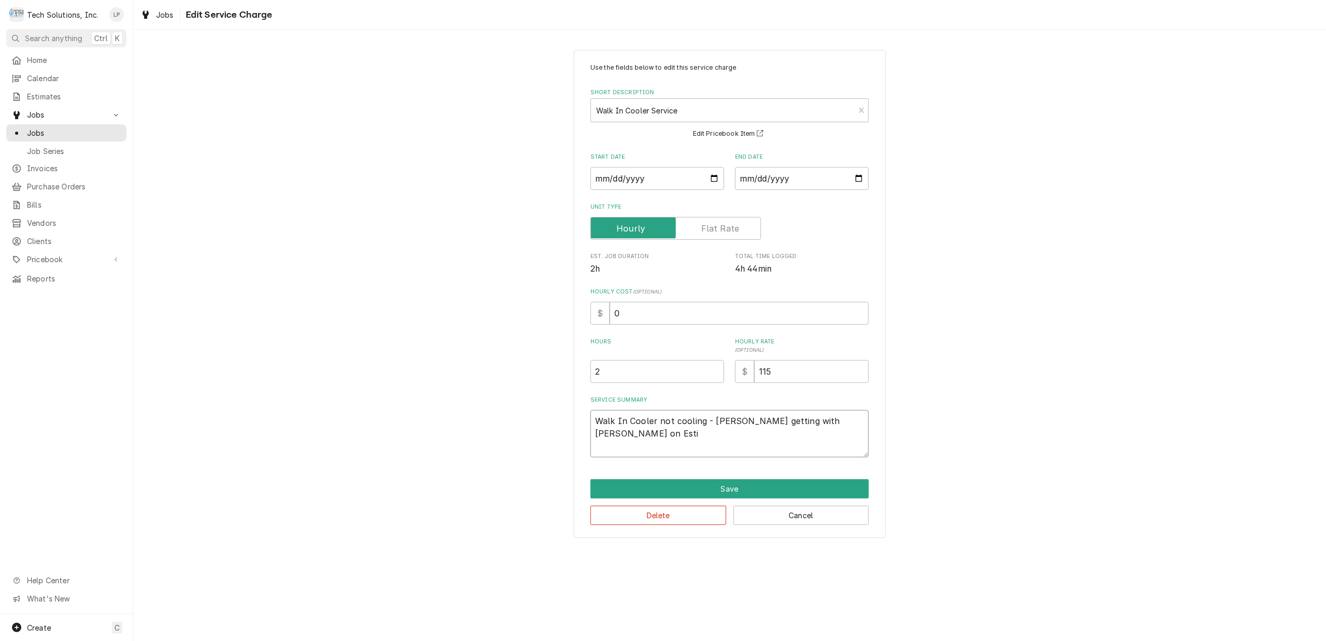
type textarea "Walk In Cooler not cooling - Joe getting with Andy on Estim"
type textarea "x"
type textarea "Walk In Cooler not cooling - Joe getting with Andy on Estima"
type textarea "x"
type textarea "Walk In Cooler not cooling - Joe getting with Andy on Estimat"
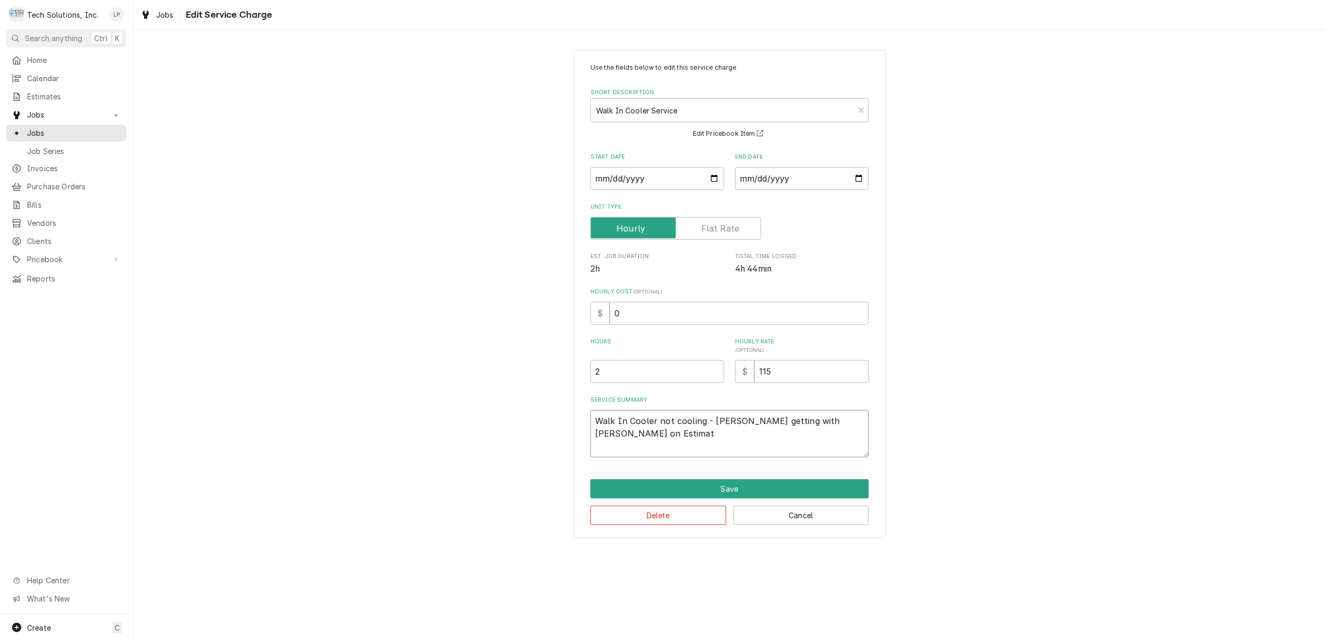
type textarea "x"
type textarea "Walk In Cooler not cooling - Joe getting with Andy on Estimate"
type textarea "x"
type textarea "Walk In Cooler not cooling - Joe getting with Andy on Estimate"
type textarea "x"
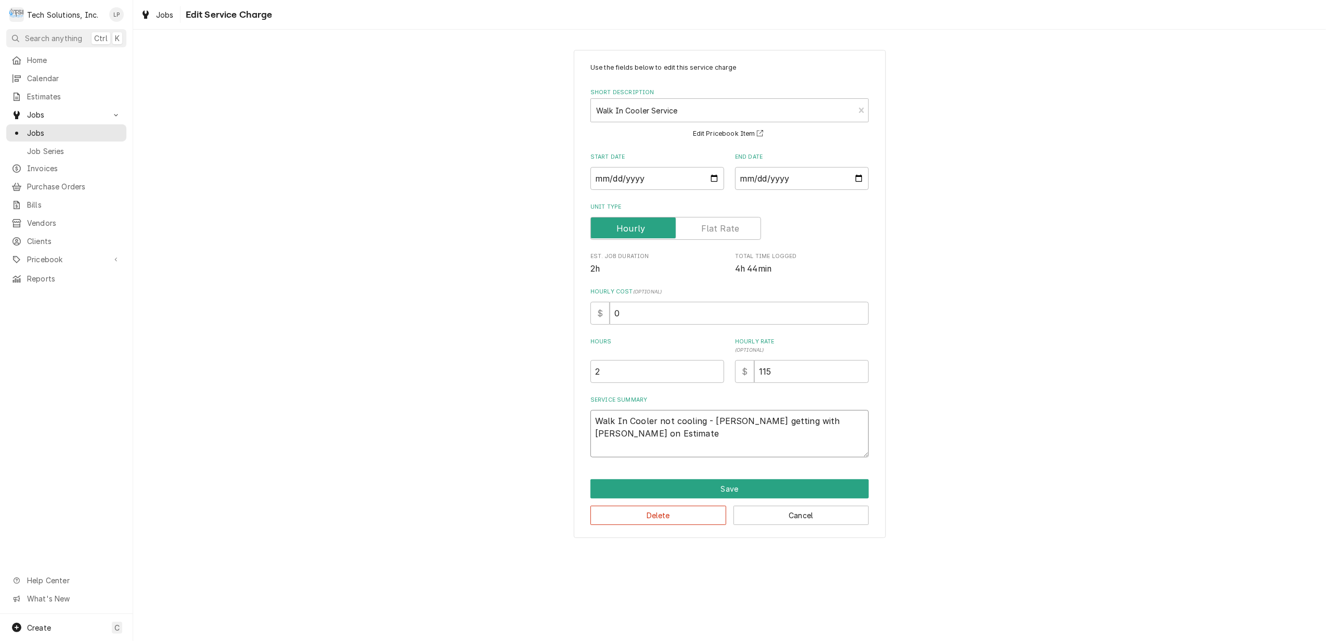
type textarea "Walk In Cooler not cooling - Joe getting with Andy on Estimate o"
type textarea "x"
type textarea "Walk In Cooler not cooling - Joe getting with Andy on Estimate or"
type textarea "x"
type textarea "Walk In Cooler not cooling - Joe getting with Andy on Estimate or"
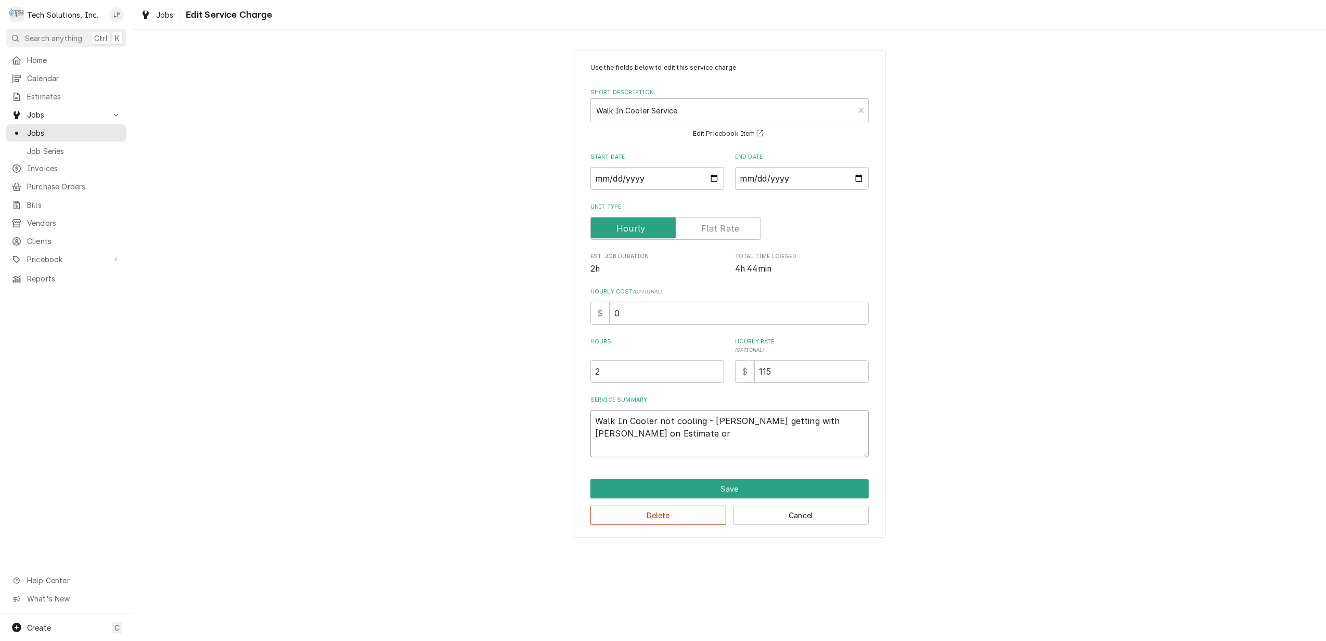
type textarea "x"
type textarea "Walk In Cooler not cooling - Joe getting with Andy on Estimate or r"
type textarea "x"
type textarea "Walk In Cooler not cooling - Joe getting with Andy on Estimate or re"
type textarea "x"
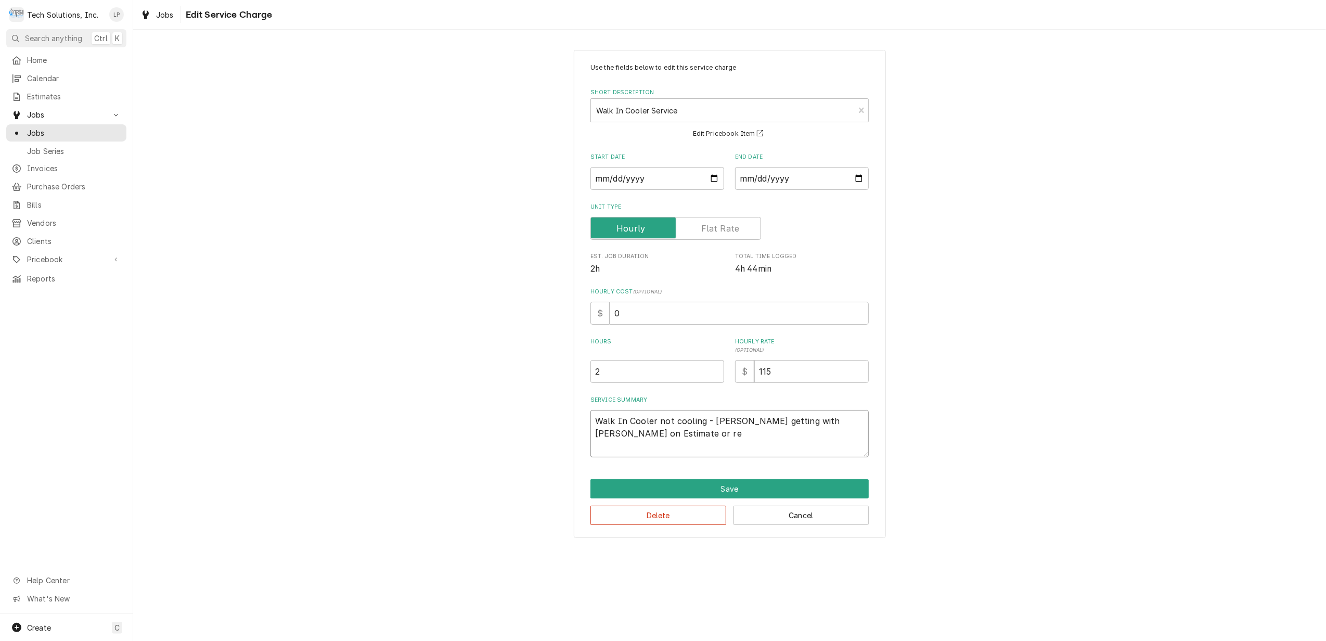
type textarea "Walk In Cooler not cooling - Joe getting with Andy on Estimate or rep"
type textarea "x"
type textarea "Walk In Cooler not cooling - Joe getting with Andy on Estimate or repl"
type textarea "x"
type textarea "Walk In Cooler not cooling - Joe getting with Andy on Estimate or repla"
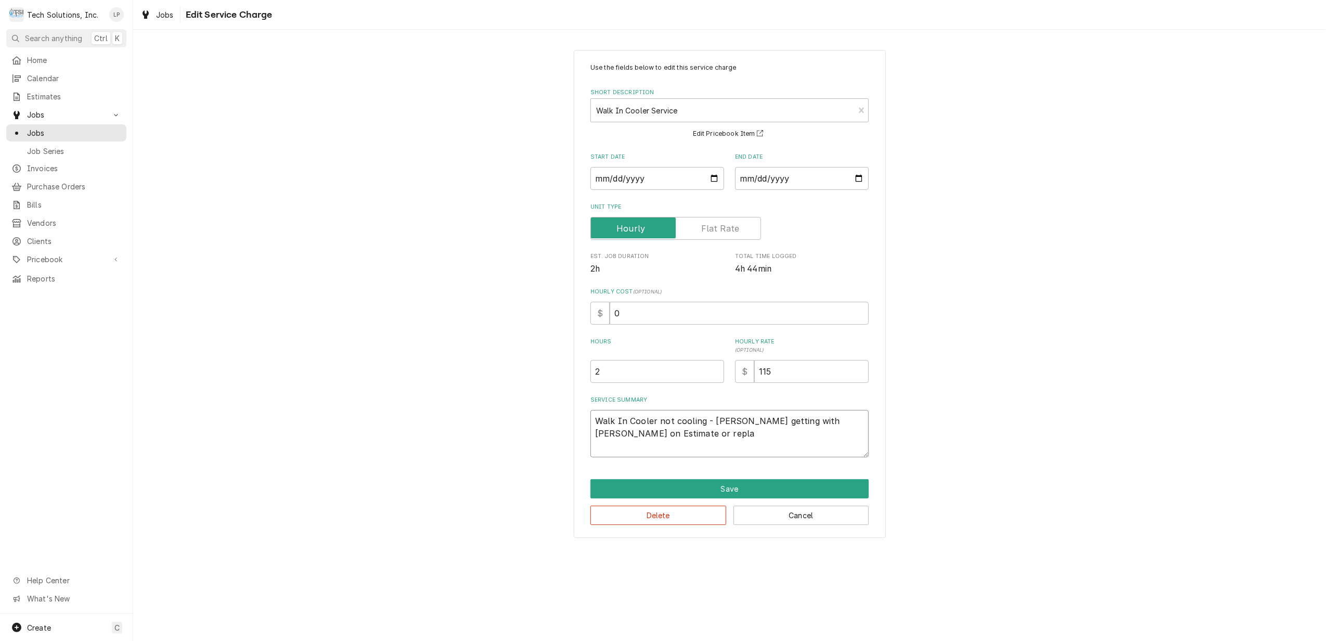
type textarea "x"
type textarea "Walk In Cooler not cooling - Joe getting with Andy on Estimate or replac"
type textarea "x"
type textarea "Walk In Cooler not cooling - Joe getting with Andy on Estimate or replace"
type textarea "x"
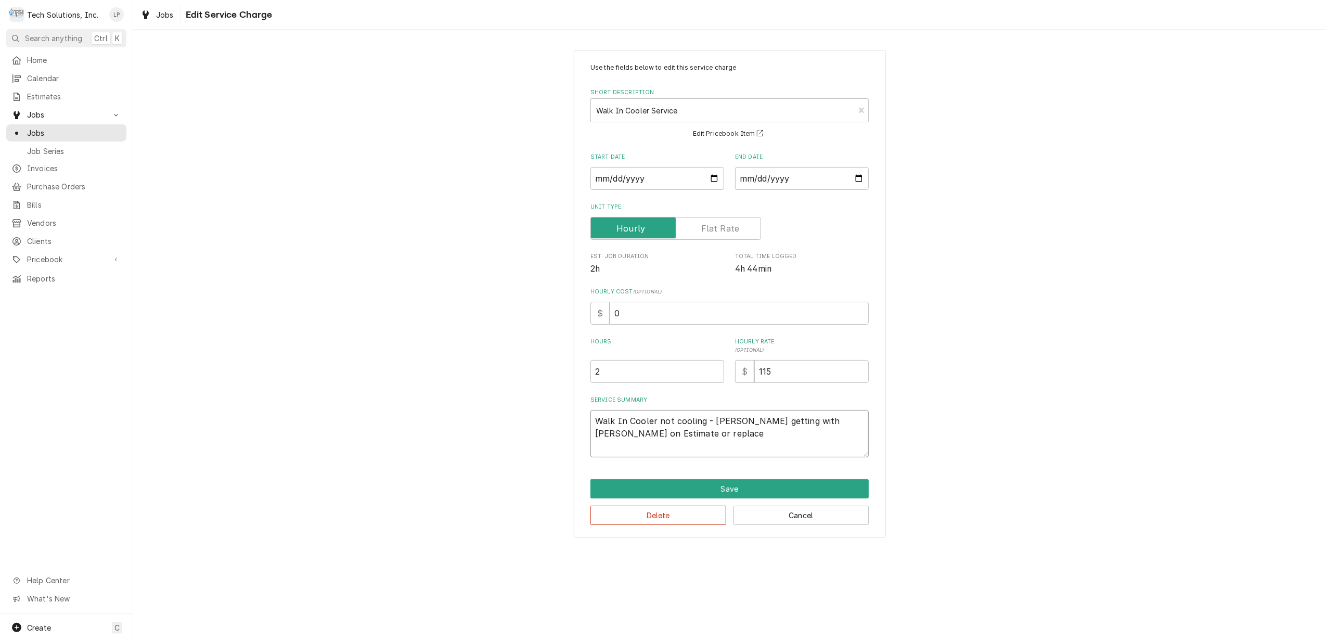
type textarea "Walk In Cooler not cooling - Joe getting with Andy on Estimate or replacem"
type textarea "x"
type textarea "Walk In Cooler not cooling - Joe getting with Andy on Estimate or replaceme"
type textarea "x"
type textarea "Walk In Cooler not cooling - Joe getting with Andy on Estimate or replacemen"
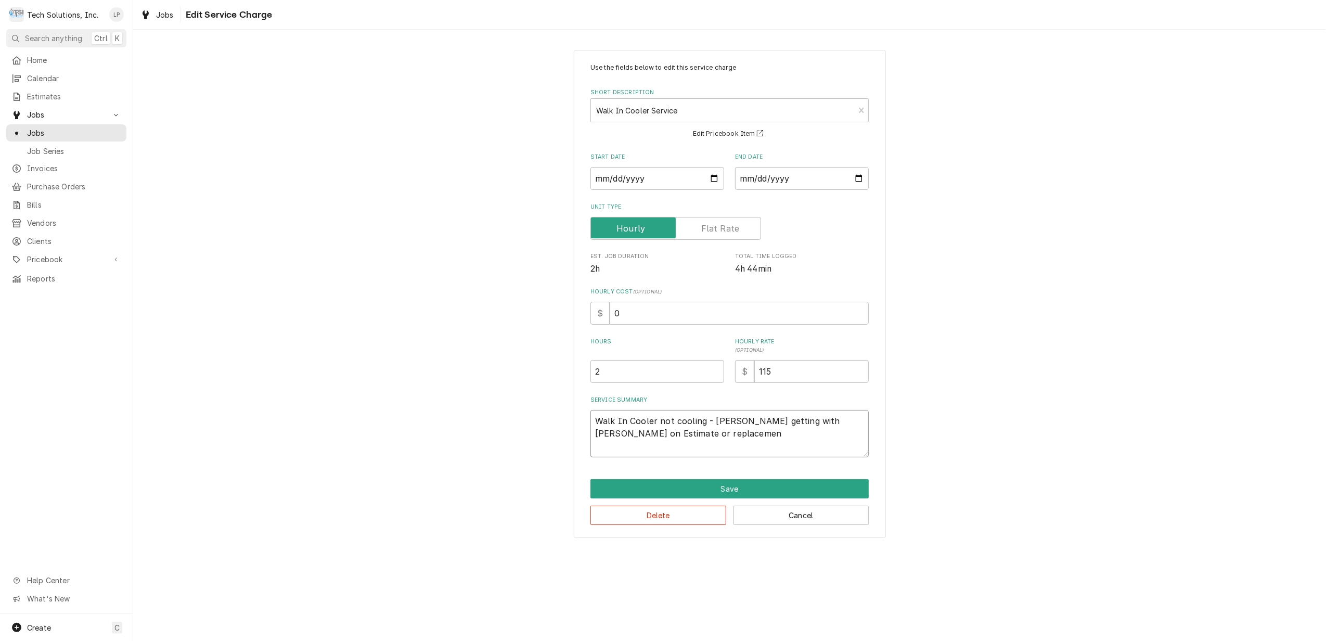
type textarea "x"
type textarea "Walk In Cooler not cooling - Joe getting with Andy on Estimate or replacement"
type textarea "x"
type textarea "Walk In Cooler not cooling - Joe getting with Andy on Estimate or replacement."
type textarea "x"
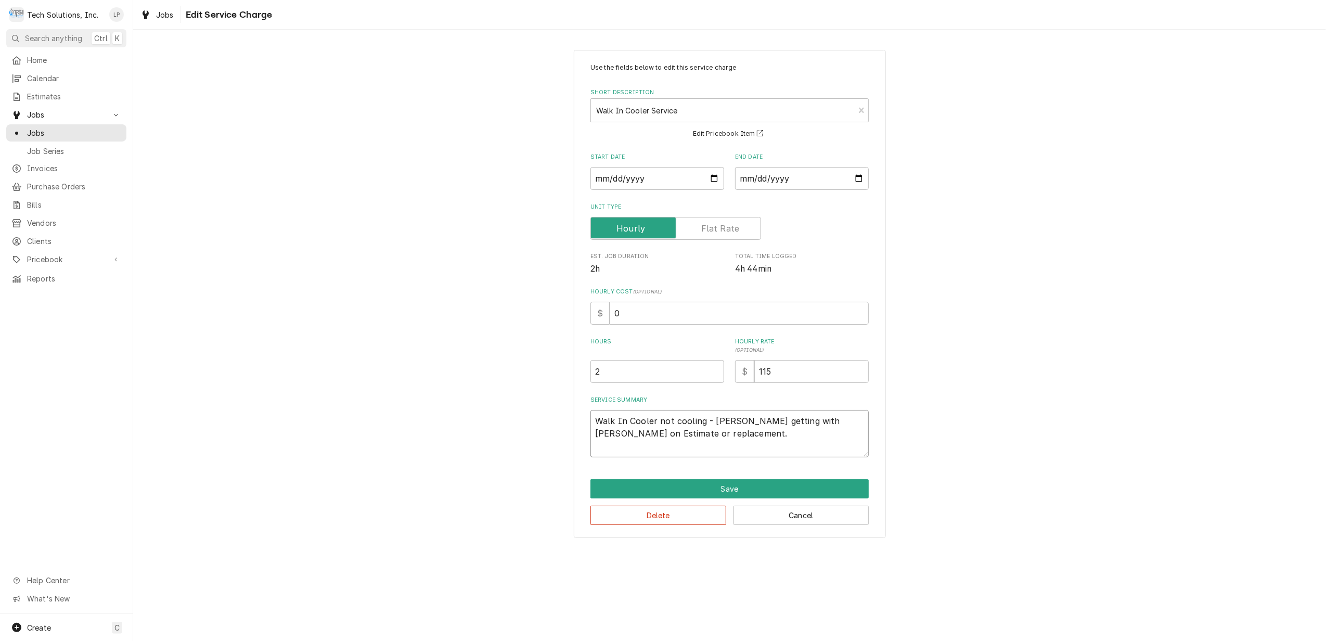
type textarea "Walk In Cooler not cooling - Joe getting with Andy on Estimate or replacement."
type textarea "x"
type textarea "Walk In Cooler not cooling - Joe getting with Andy on Estimate or replacement."
type textarea "x"
type textarea "Walk In Cooler not cooling - Joe getting with Andy on Estimate or replacement. J"
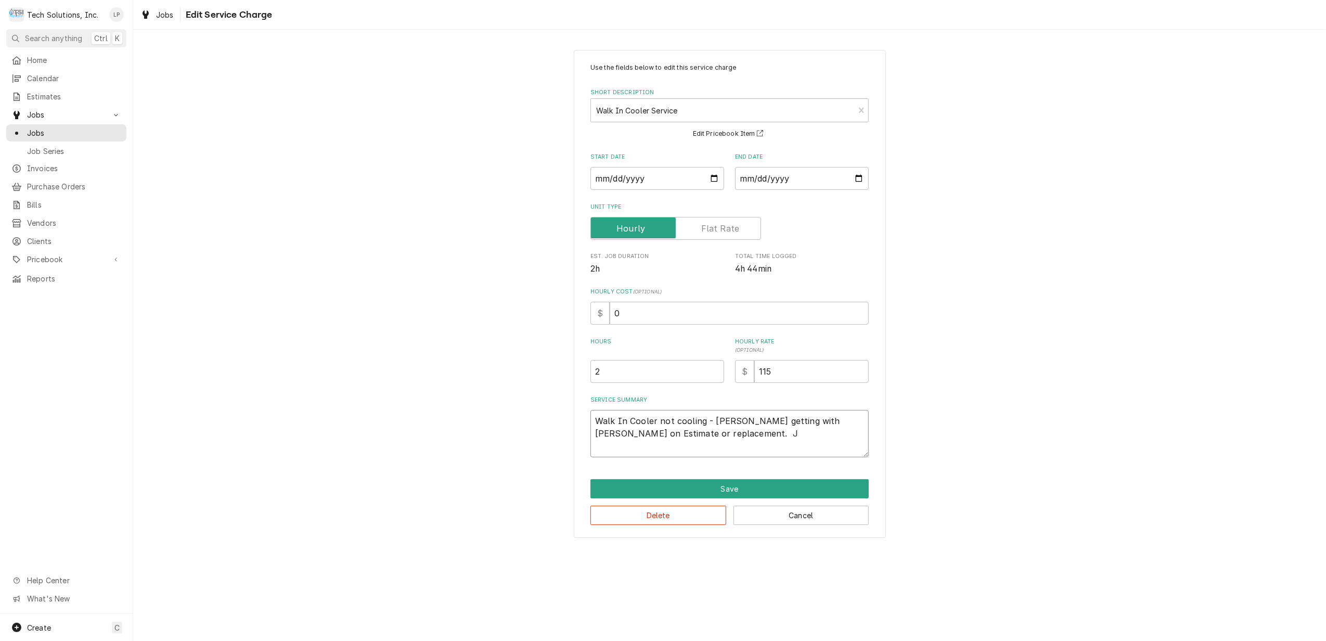
type textarea "x"
type textarea "Walk In Cooler not cooling - Joe getting with Andy on Estimate or replacement. …"
type textarea "x"
type textarea "Walk In Cooler not cooling - Joe getting with Andy on Estimate or replacement. …"
type textarea "x"
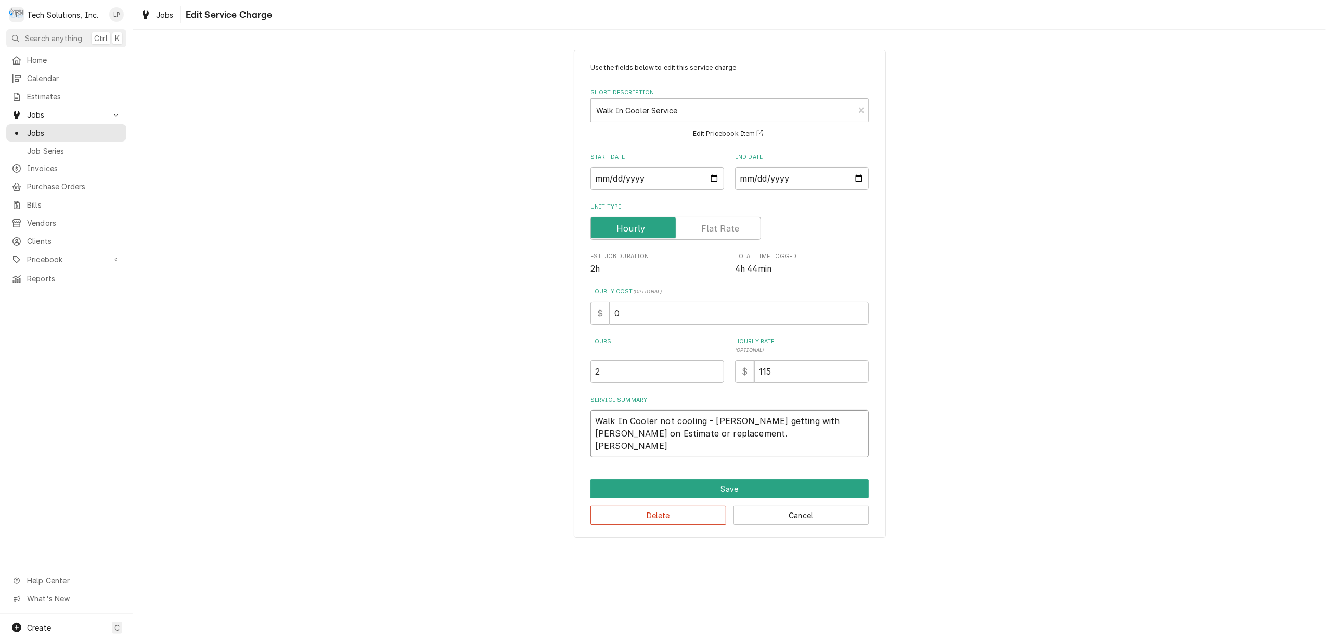
type textarea "Walk In Cooler not cooling - Joe getting with Andy on Estimate or replacement. …"
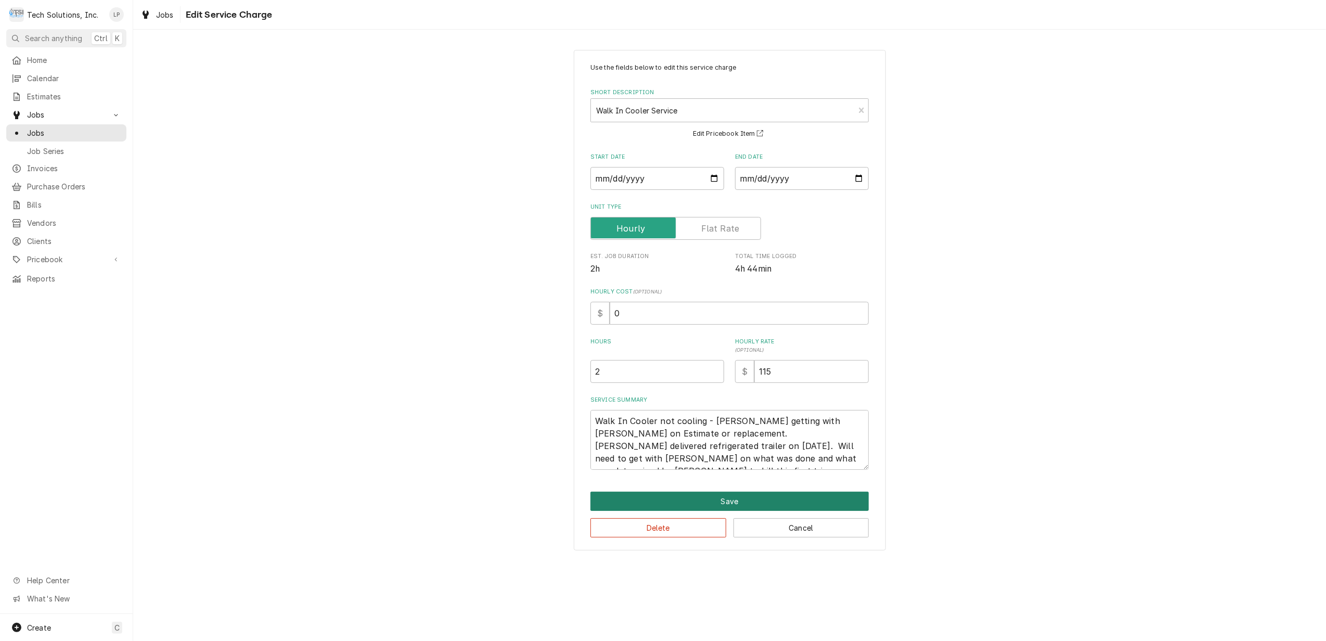
click at [728, 501] on button "Save" at bounding box center [729, 500] width 278 height 19
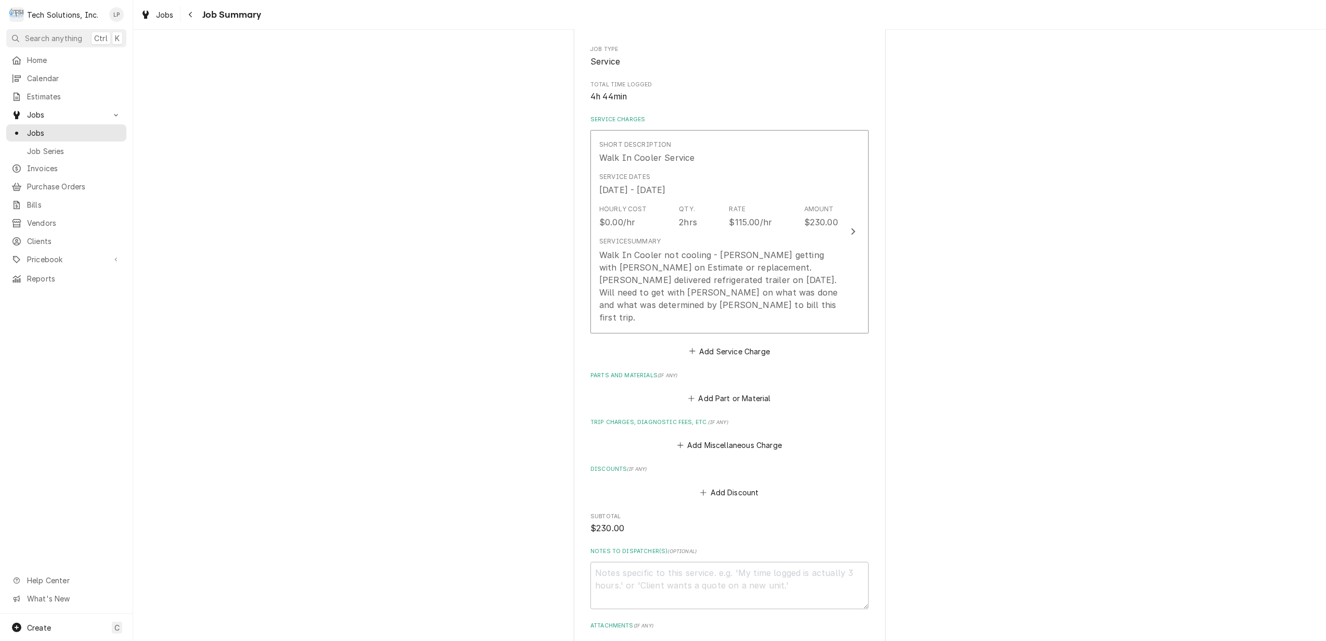
scroll to position [271, 0]
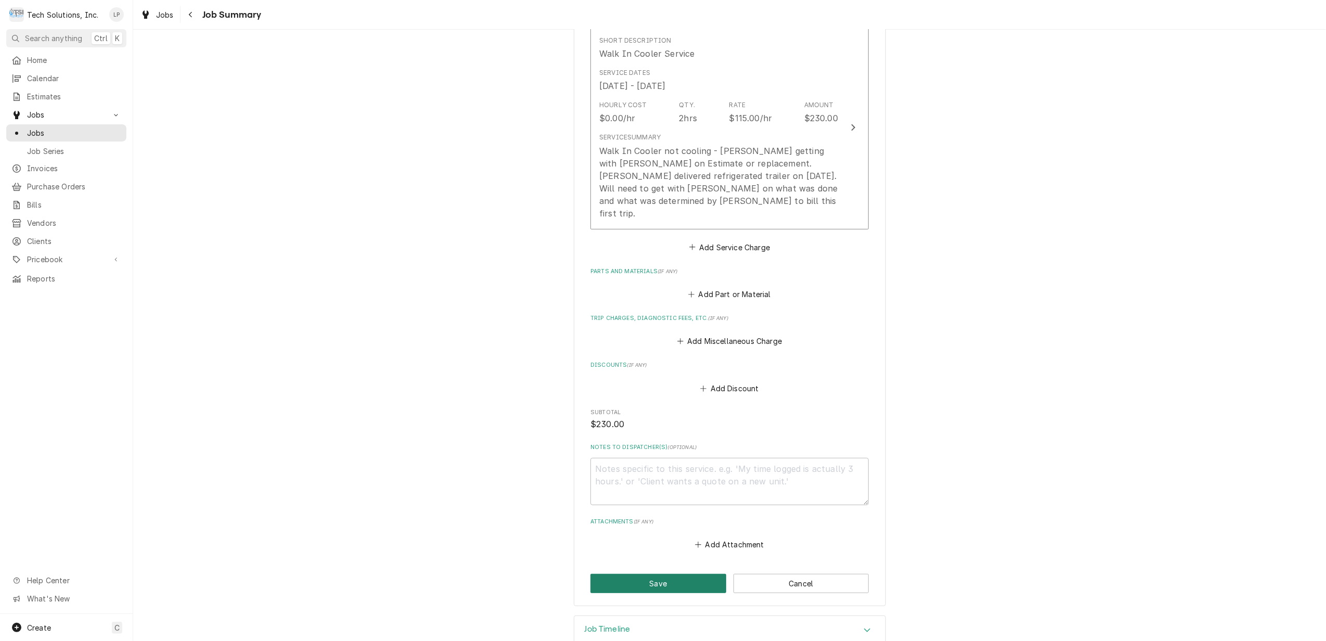
click at [672, 574] on button "Save" at bounding box center [658, 583] width 136 height 19
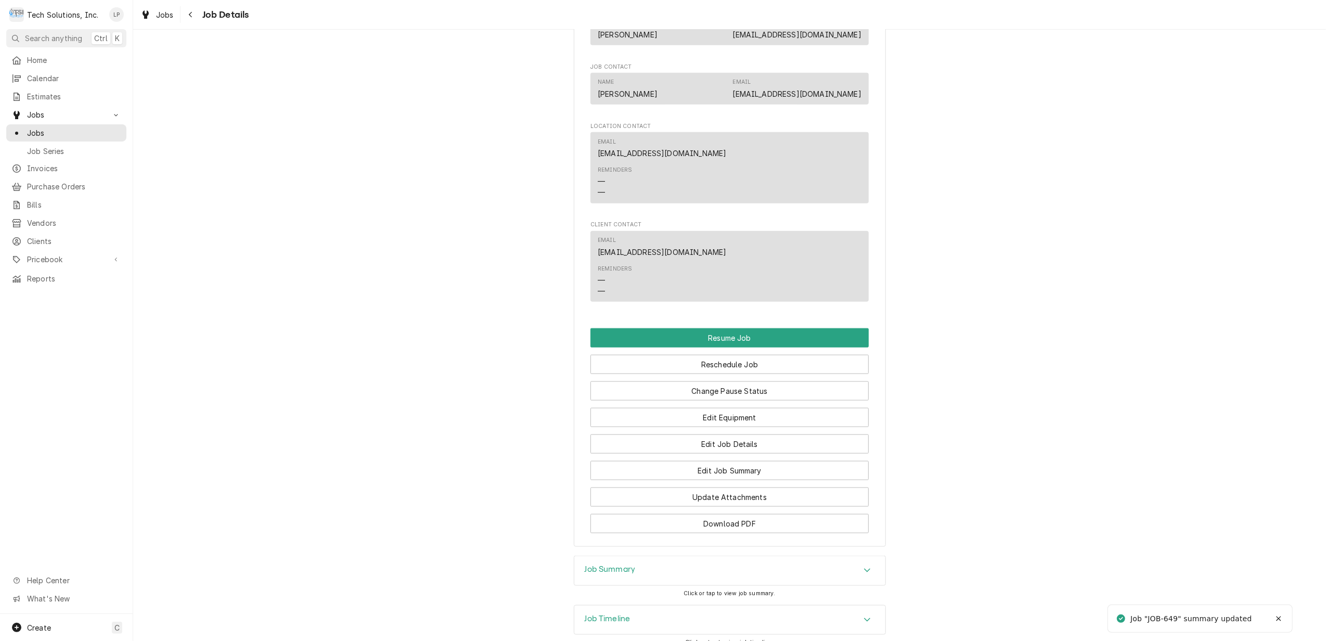
scroll to position [1197, 0]
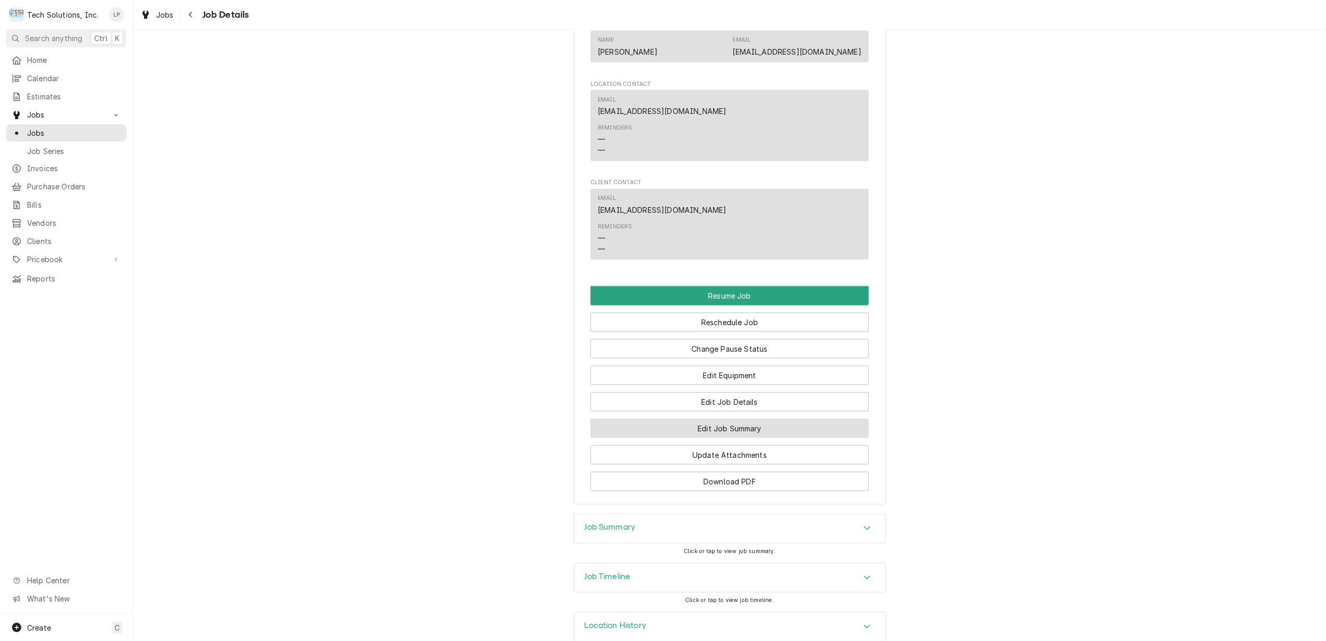
click at [736, 419] on button "Edit Job Summary" at bounding box center [729, 428] width 278 height 19
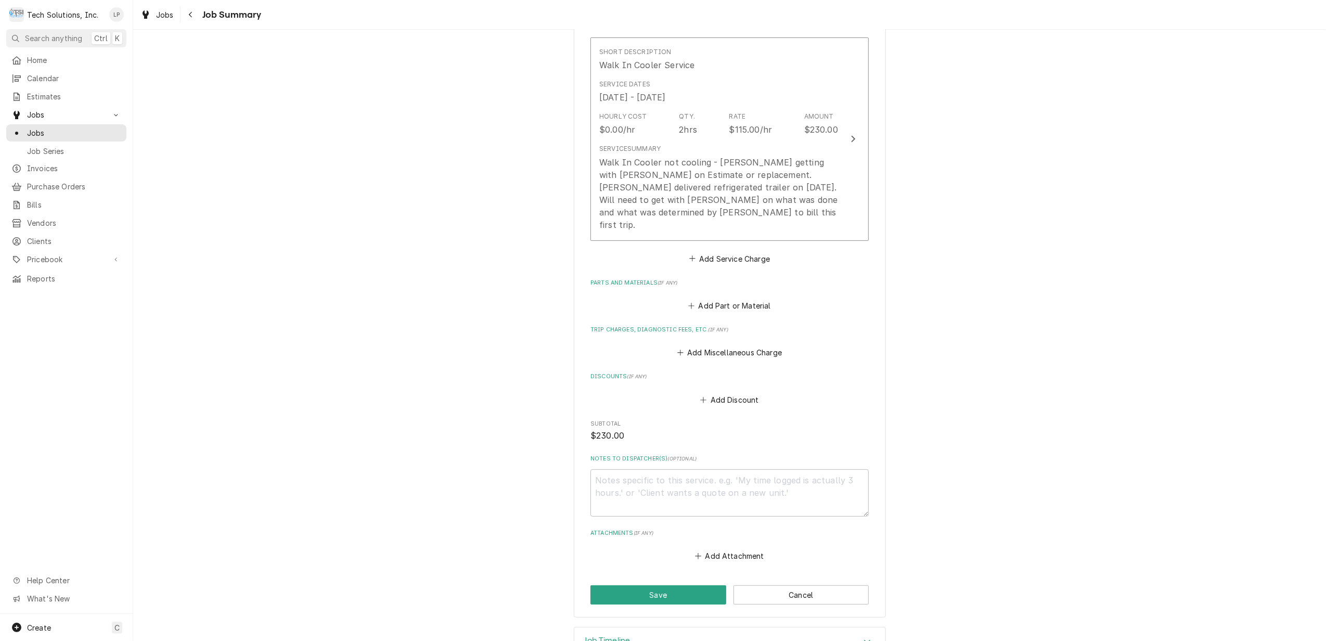
scroll to position [271, 0]
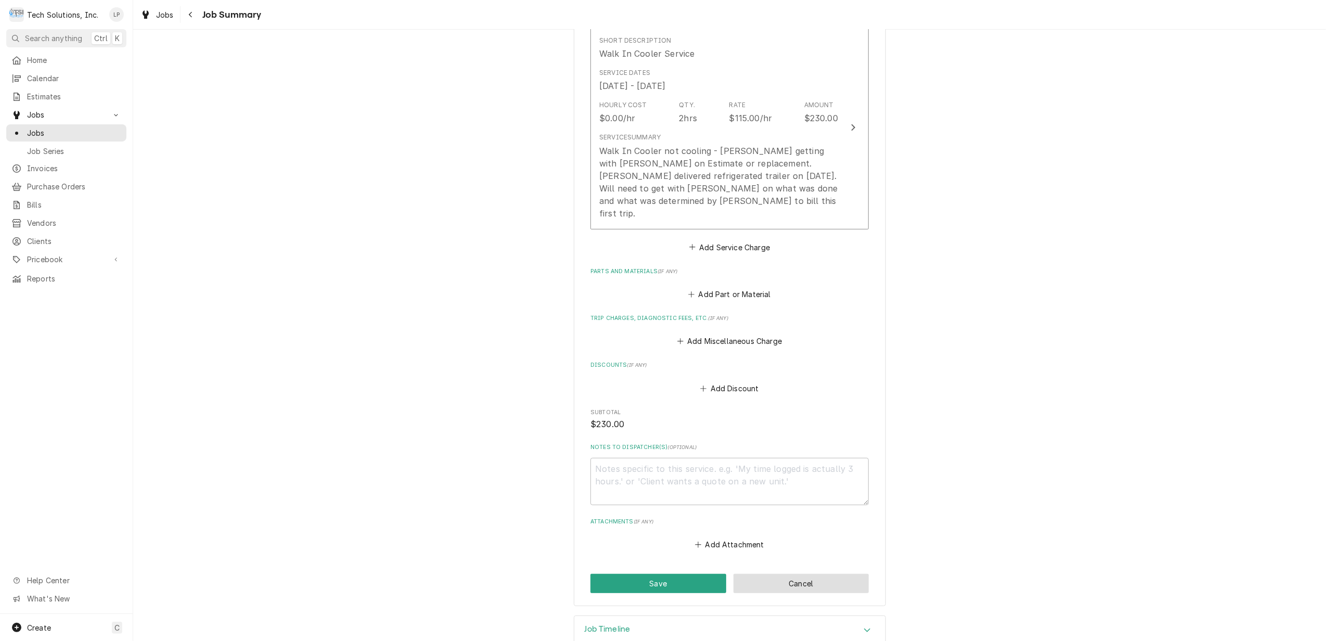
click at [798, 574] on button "Cancel" at bounding box center [801, 583] width 136 height 19
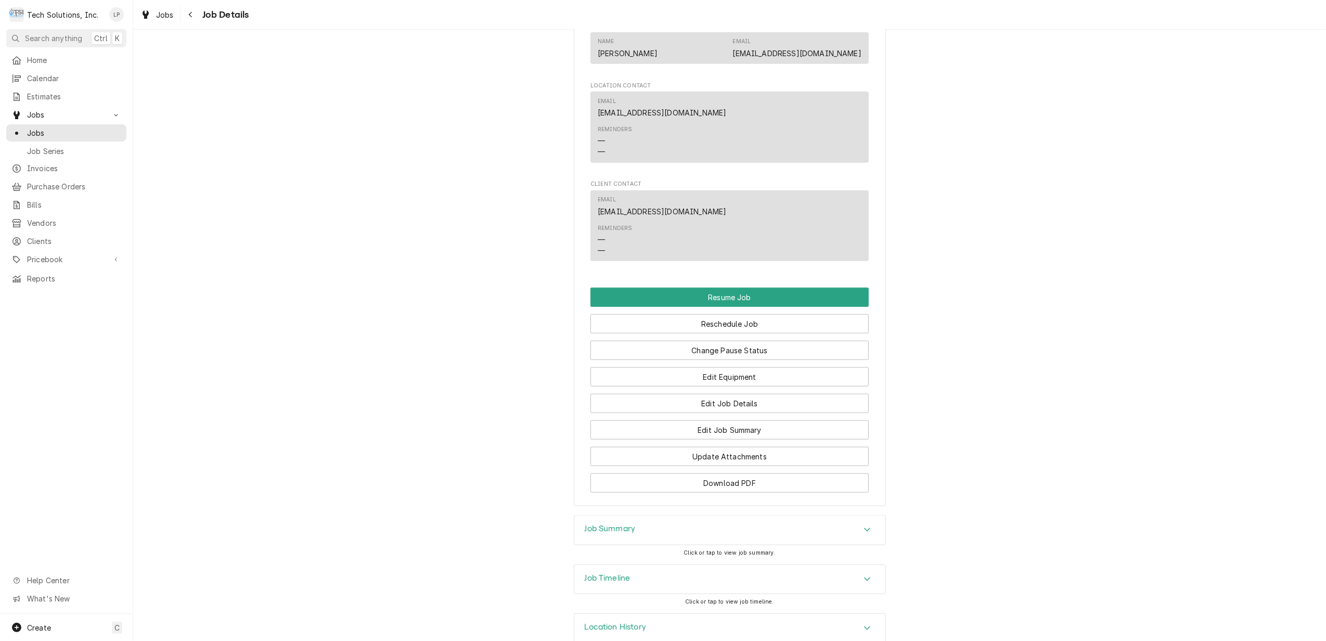
scroll to position [1197, 0]
click at [822, 563] on div "Job Timeline" at bounding box center [729, 577] width 311 height 29
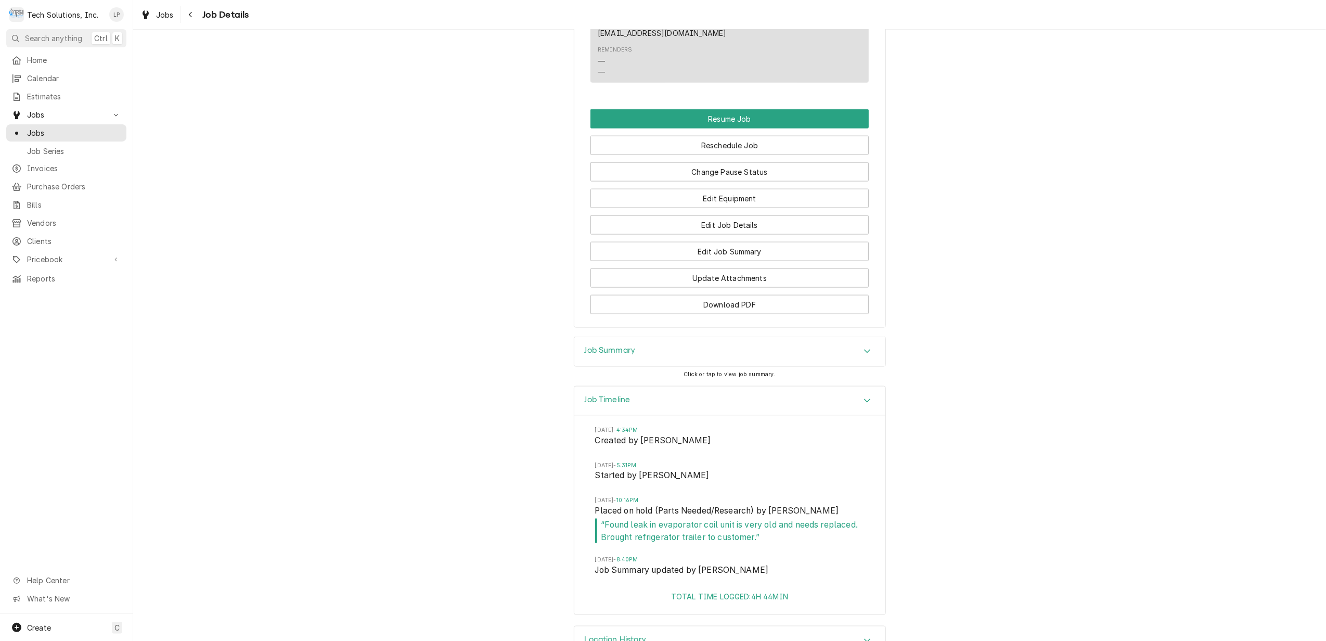
scroll to position [1387, 0]
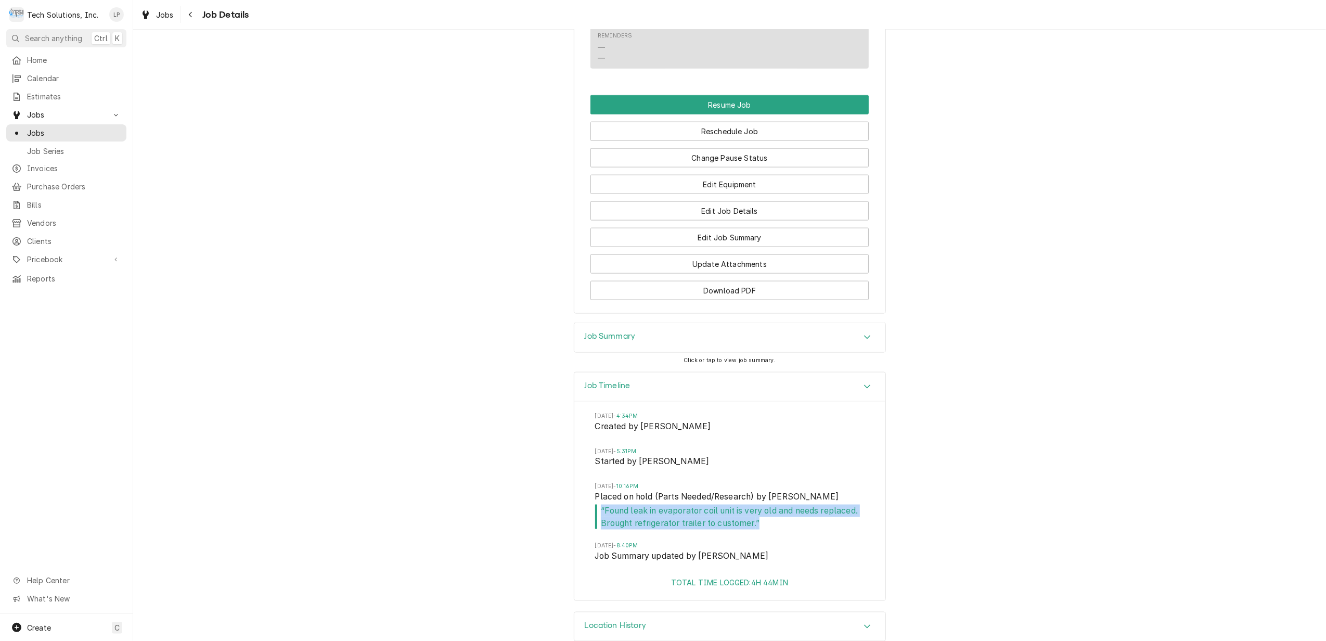
drag, startPoint x: 594, startPoint y: 488, endPoint x: 760, endPoint y: 507, distance: 166.9
click at [760, 507] on span "“ Found leak in evaporator coil unit is very old and needs replaced. Brought re…" at bounding box center [729, 516] width 269 height 24
drag, startPoint x: 760, startPoint y: 507, endPoint x: 713, endPoint y: 496, distance: 47.6
copy span "“ Found leak in evaporator coil unit is very old and needs replaced. Brought re…"
click at [758, 201] on button "Edit Job Details" at bounding box center [729, 210] width 278 height 19
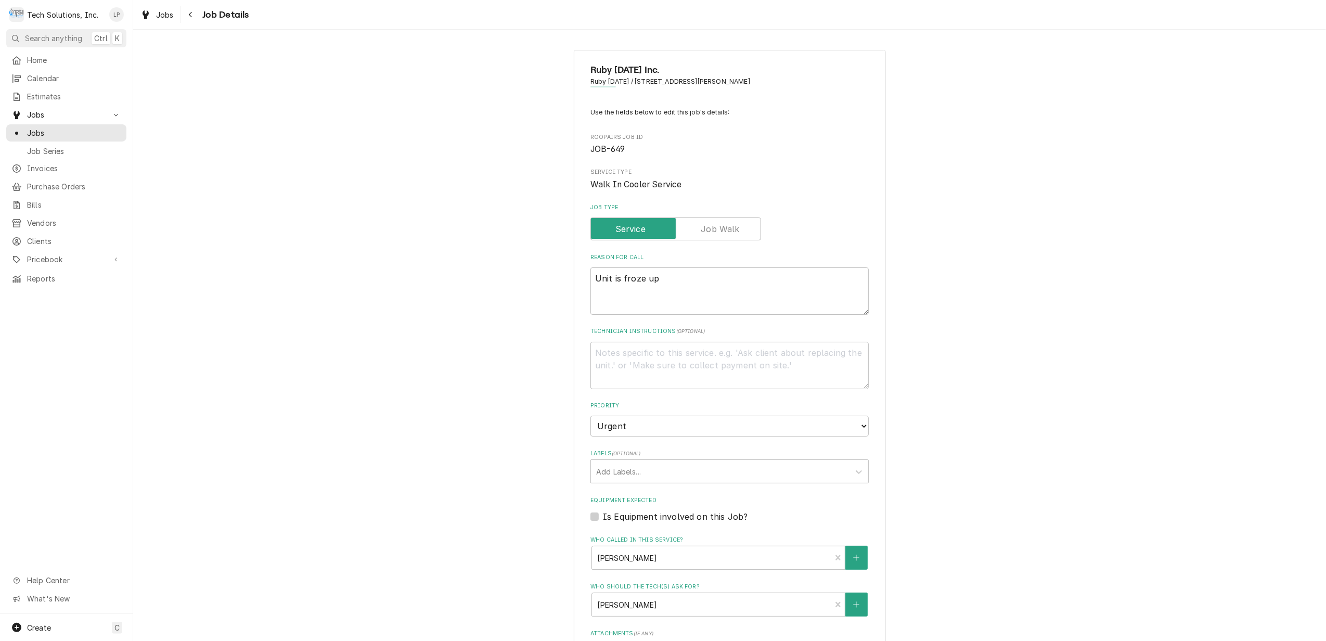
type textarea "x"
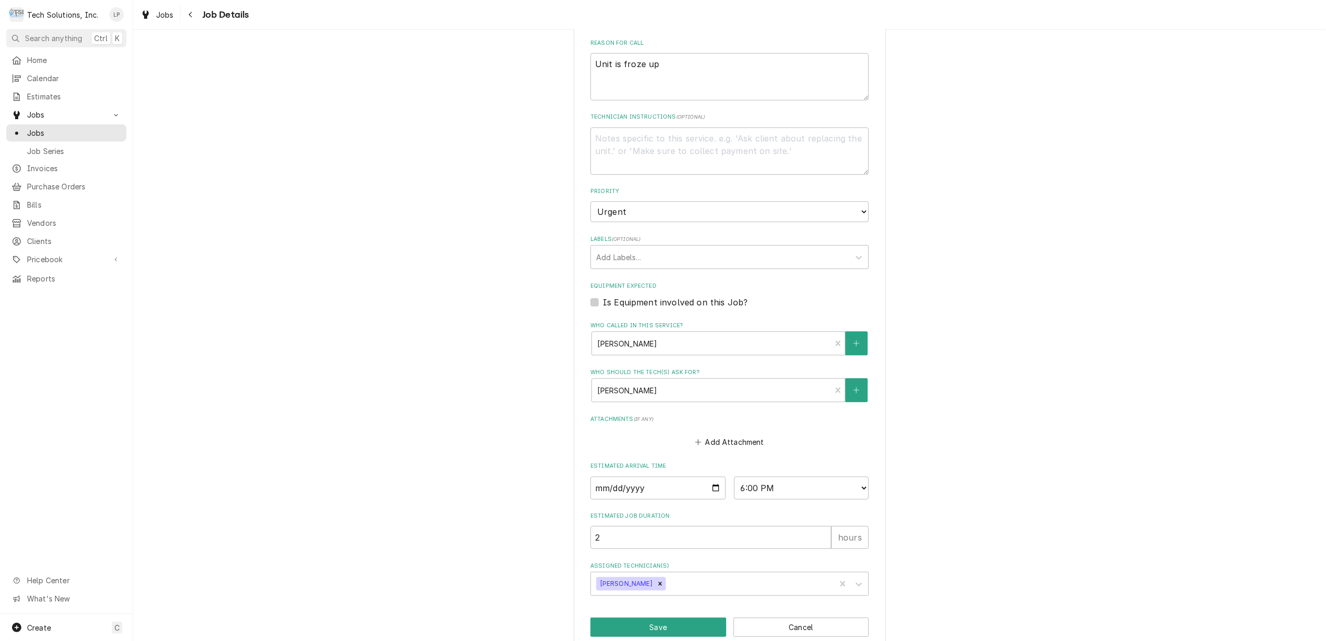
scroll to position [234, 0]
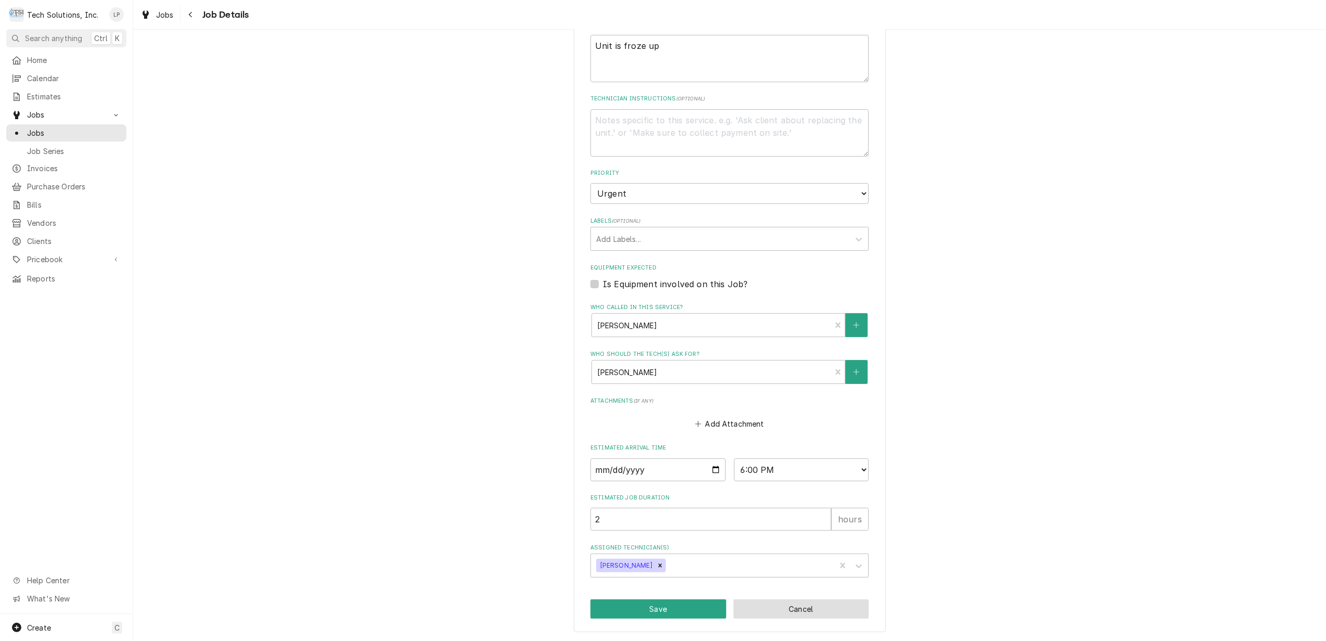
click at [815, 602] on button "Cancel" at bounding box center [801, 608] width 136 height 19
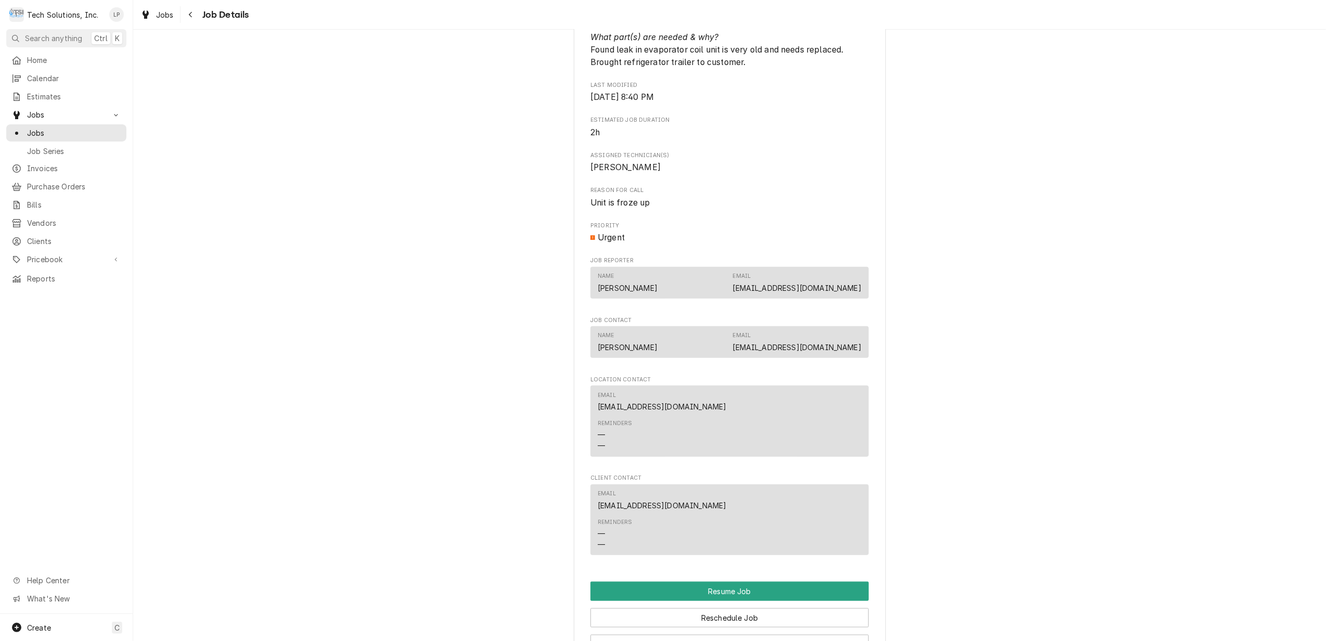
scroll to position [1040, 0]
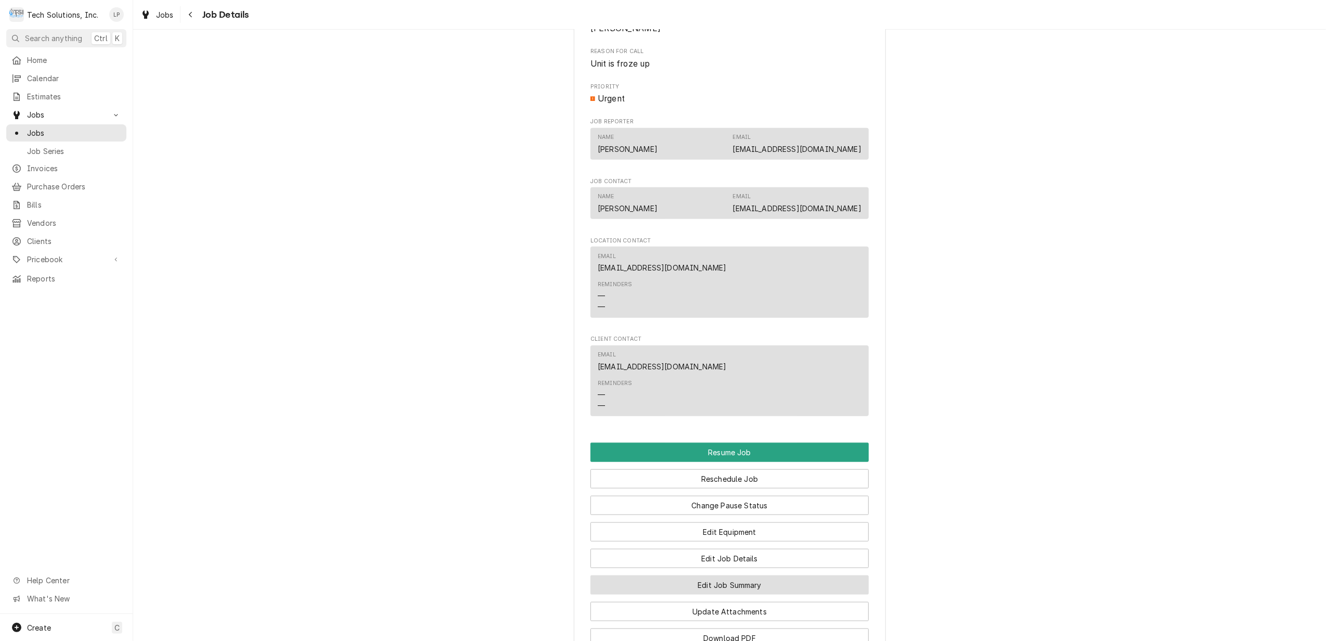
click at [835, 575] on button "Edit Job Summary" at bounding box center [729, 584] width 278 height 19
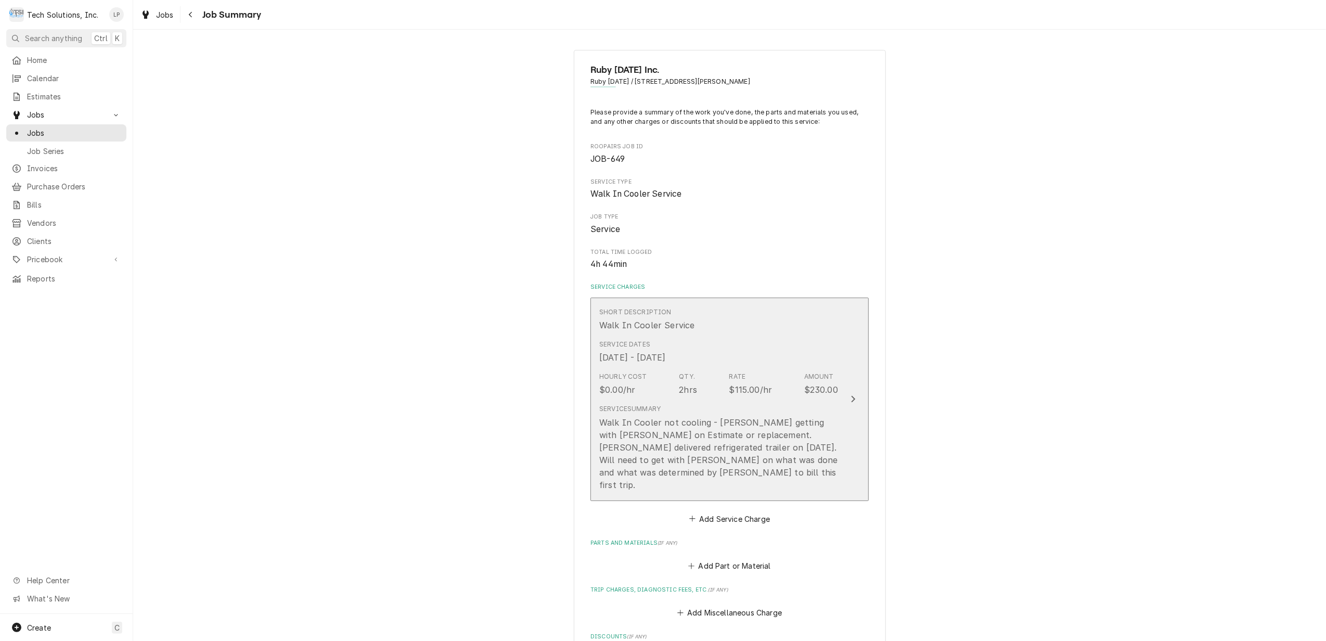
click at [850, 395] on icon "Update Line Item" at bounding box center [852, 399] width 5 height 8
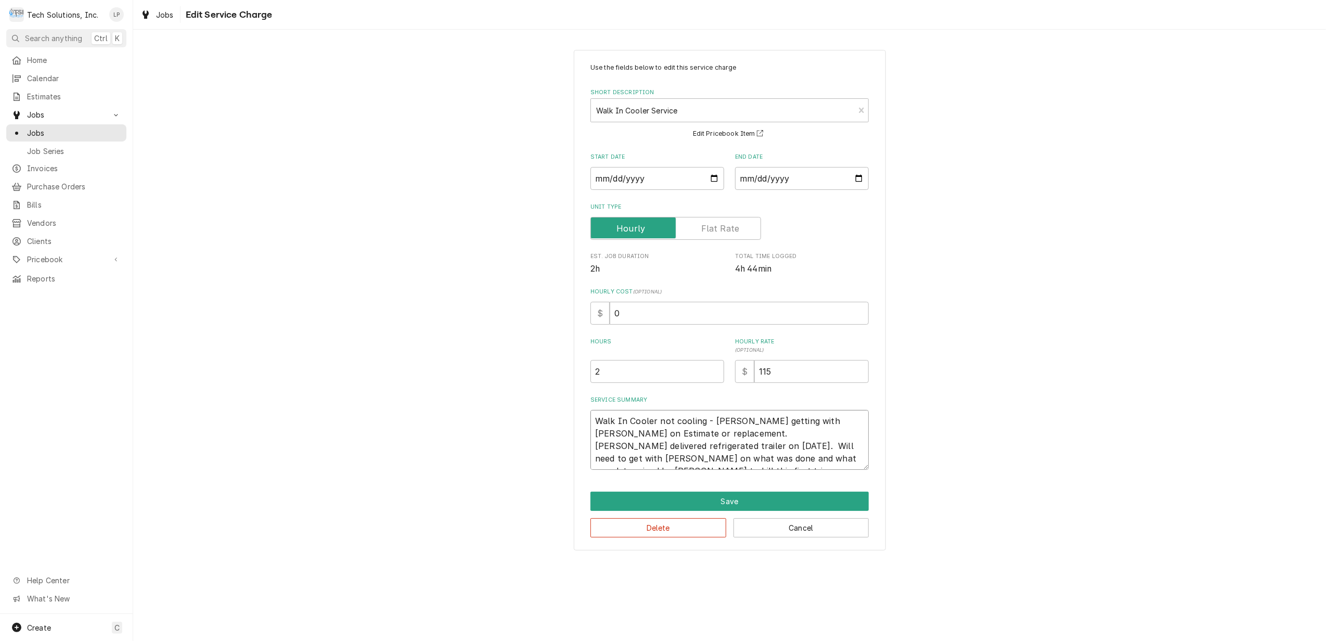
click at [712, 422] on textarea "Walk In Cooler not cooling - Joe getting with Andy on Estimate or replacement. …" at bounding box center [729, 440] width 278 height 60
paste textarea "“Found leak in evaporator coil unit is very old and needs replaced. Brought ref…"
type textarea "x"
type textarea "Walk In Cooler not cooling - “Found leak in evaporator coil unit is very old an…"
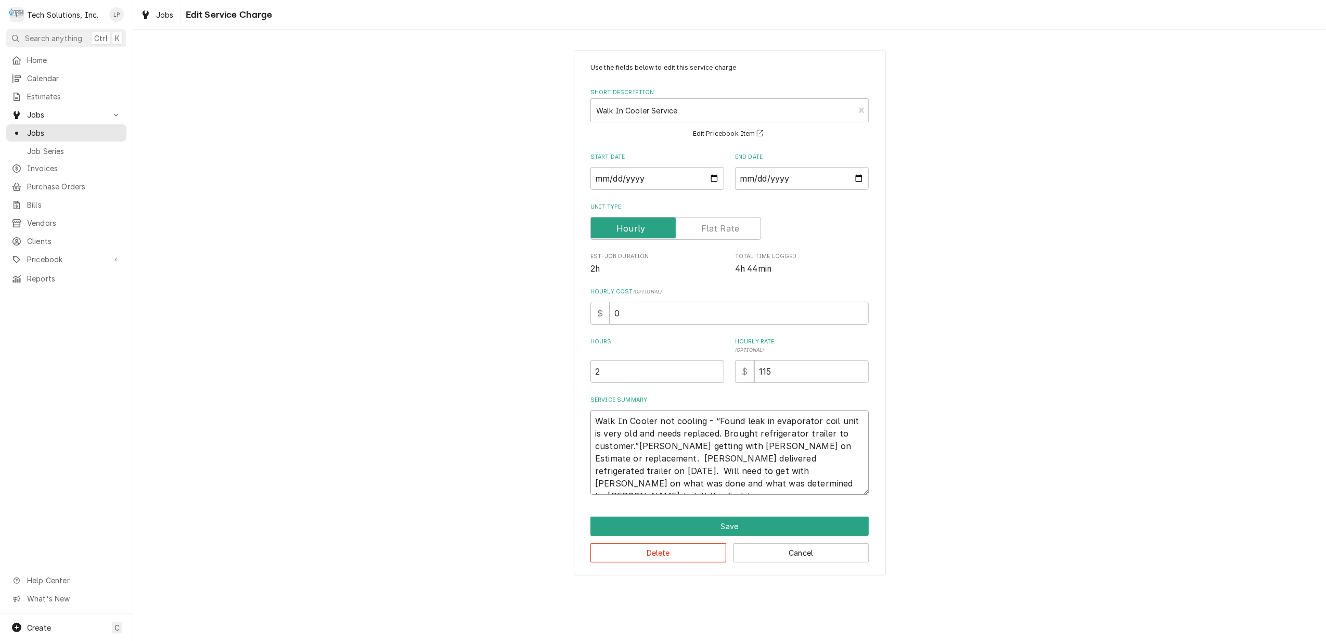
type textarea "x"
type textarea "Walk In Cooler not cooling - “Found leak in evaporator coil unit is very old an…"
click at [743, 458] on textarea "Walk In Cooler not cooling - “Found leak in evaporator coil unit is very old an…" at bounding box center [729, 452] width 278 height 85
type textarea "x"
type textarea "Walk In Cooler not cooling - “Found leak in evaporator coil unit is very old an…"
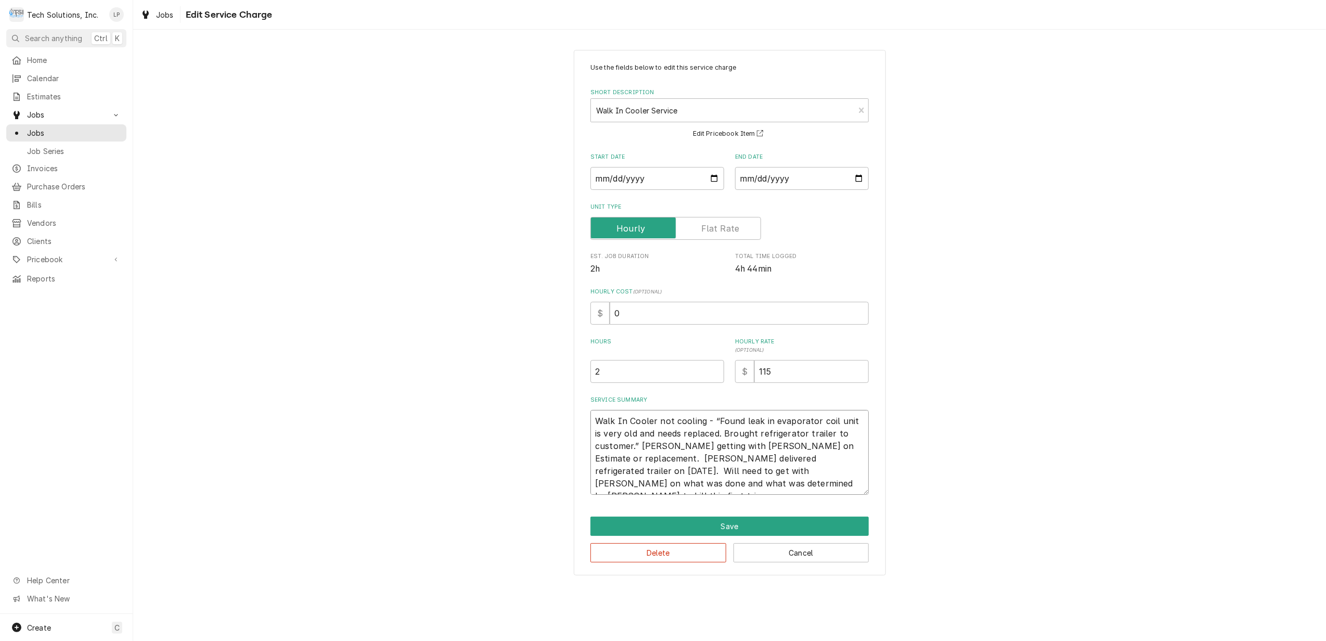
type textarea "x"
type textarea "Walk In Cooler not cooling - “Found leak in evaporator coil unit is very old an…"
type textarea "x"
type textarea "Walk In Cooler not cooling - “Found leak in evaporator coil unit is very old an…"
type textarea "x"
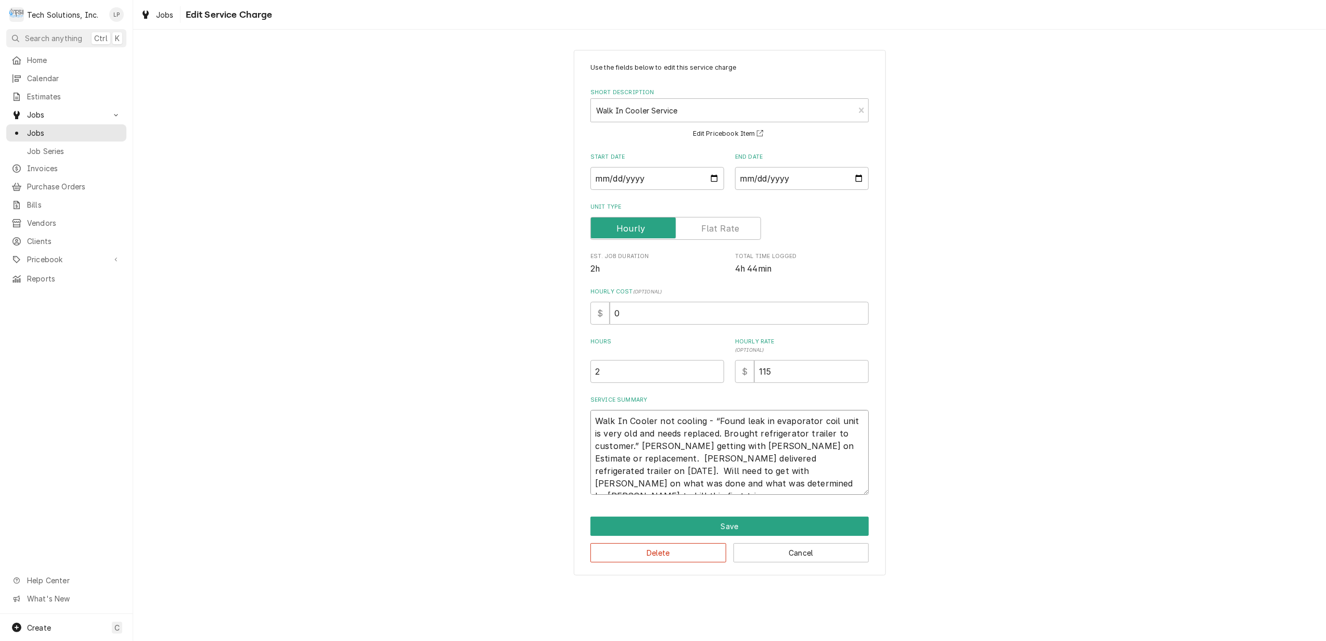
type textarea "Walk In Cooler not cooling - “Found leak in evaporator coil unit is very old an…"
click at [745, 489] on textarea "Walk In Cooler not cooling - “Found leak in evaporator coil unit is very old an…" at bounding box center [729, 452] width 278 height 85
type textarea "x"
type textarea "Walk In Cooler not cooling - “Found leak in evaporator coil unit is very old an…"
type textarea "x"
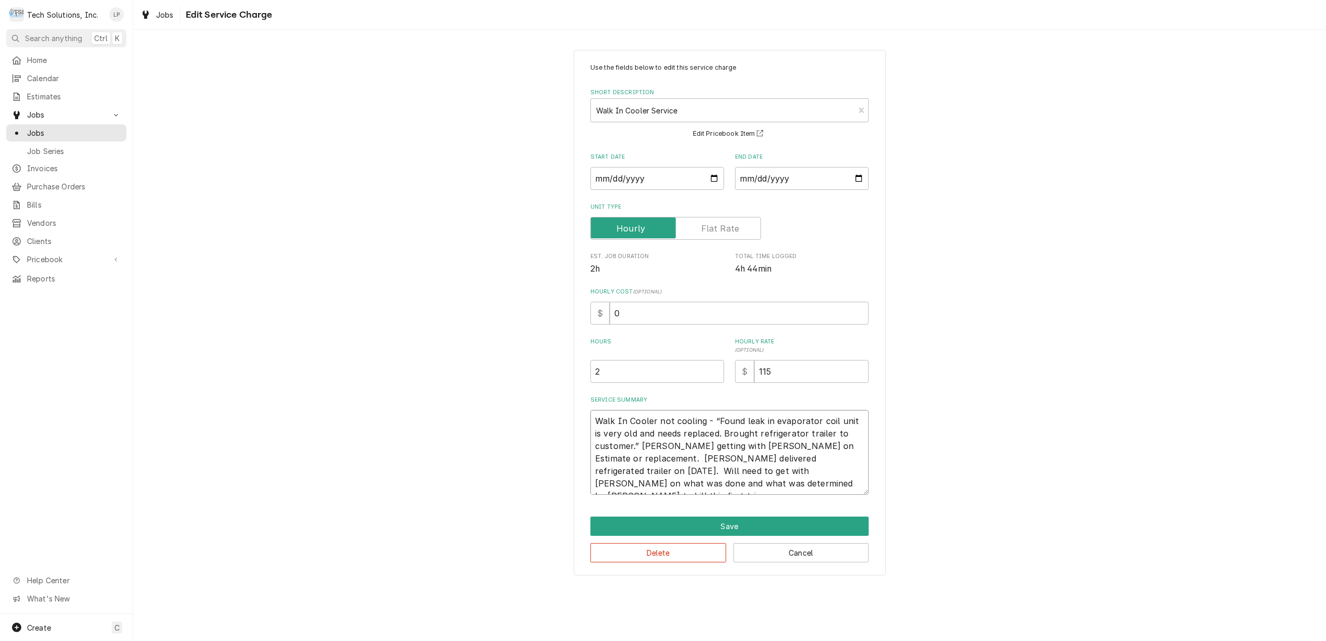
type textarea "Walk In Cooler not cooling - “Found leak in evaporator coil unit is very old an…"
type textarea "x"
type textarea "Walk In Cooler not cooling - “Found leak in evaporator coil unit is very old an…"
type textarea "x"
type textarea "Walk In Cooler not cooling - “Found leak in evaporator coil unit is very old an…"
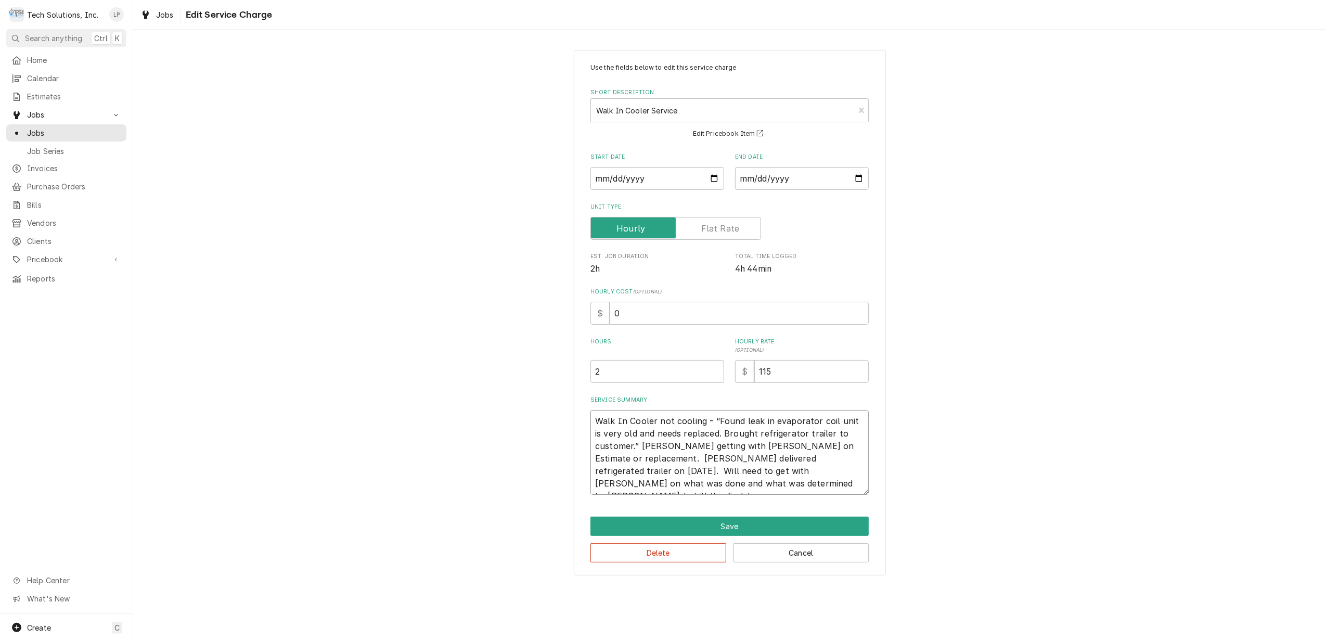
type textarea "x"
type textarea "Walk In Cooler not cooling - “Found leak in evaporator coil unit is very old an…"
type textarea "x"
type textarea "Walk In Cooler not cooling - “Found leak in evaporator coil unit is very old an…"
type textarea "x"
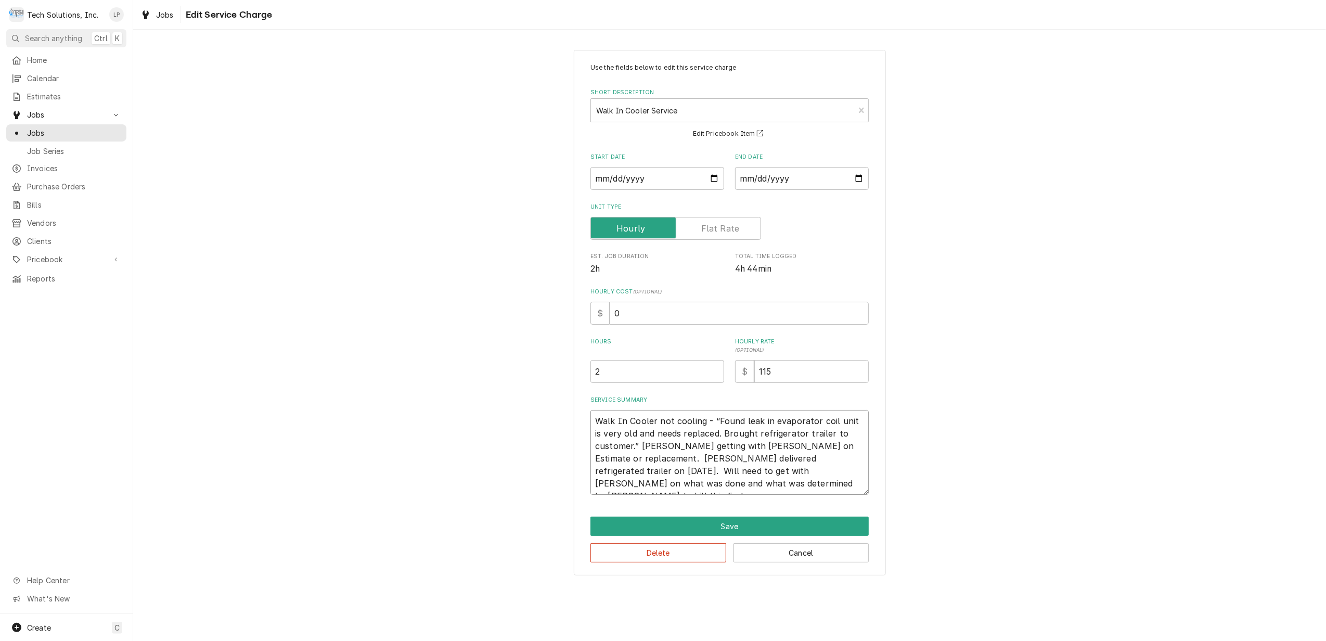
type textarea "Walk In Cooler not cooling - “Found leak in evaporator coil unit is very old an…"
type textarea "x"
type textarea "Walk In Cooler not cooling - “Found leak in evaporator coil unit is very old an…"
type textarea "x"
type textarea "Walk In Cooler not cooling - “Found leak in evaporator coil unit is very old an…"
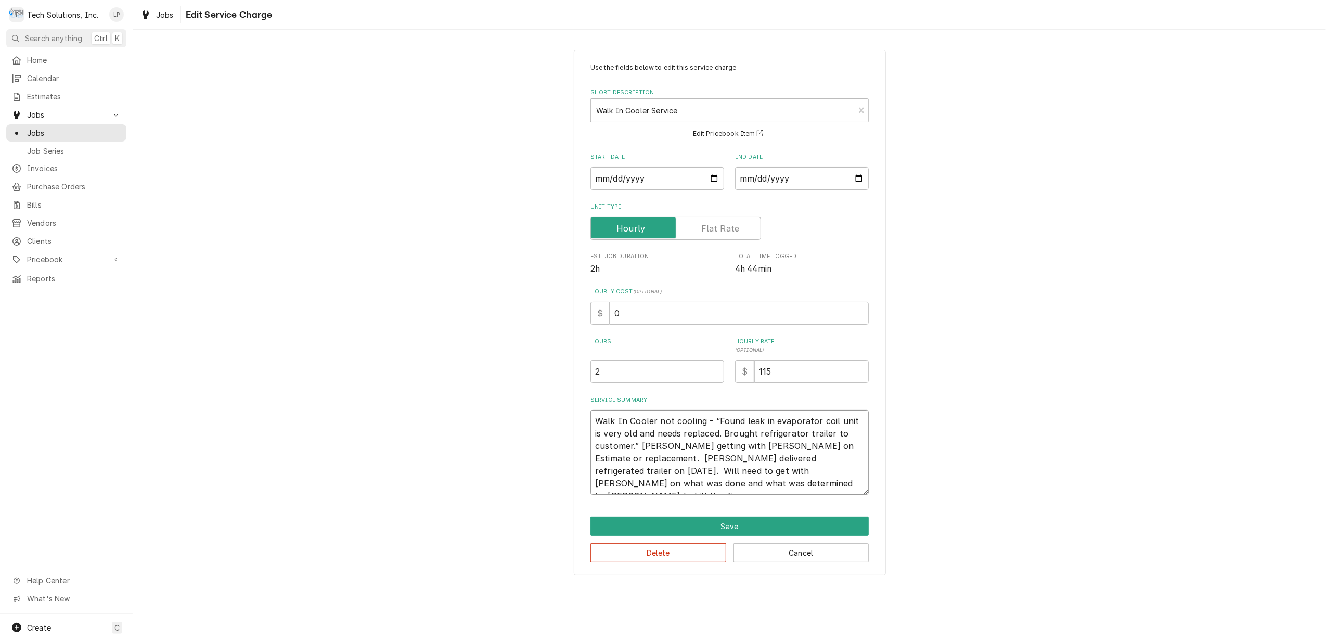
type textarea "x"
type textarea "Walk In Cooler not cooling - “Found leak in evaporator coil unit is very old an…"
type textarea "x"
type textarea "Walk In Cooler not cooling - “Found leak in evaporator coil unit is very old an…"
type textarea "x"
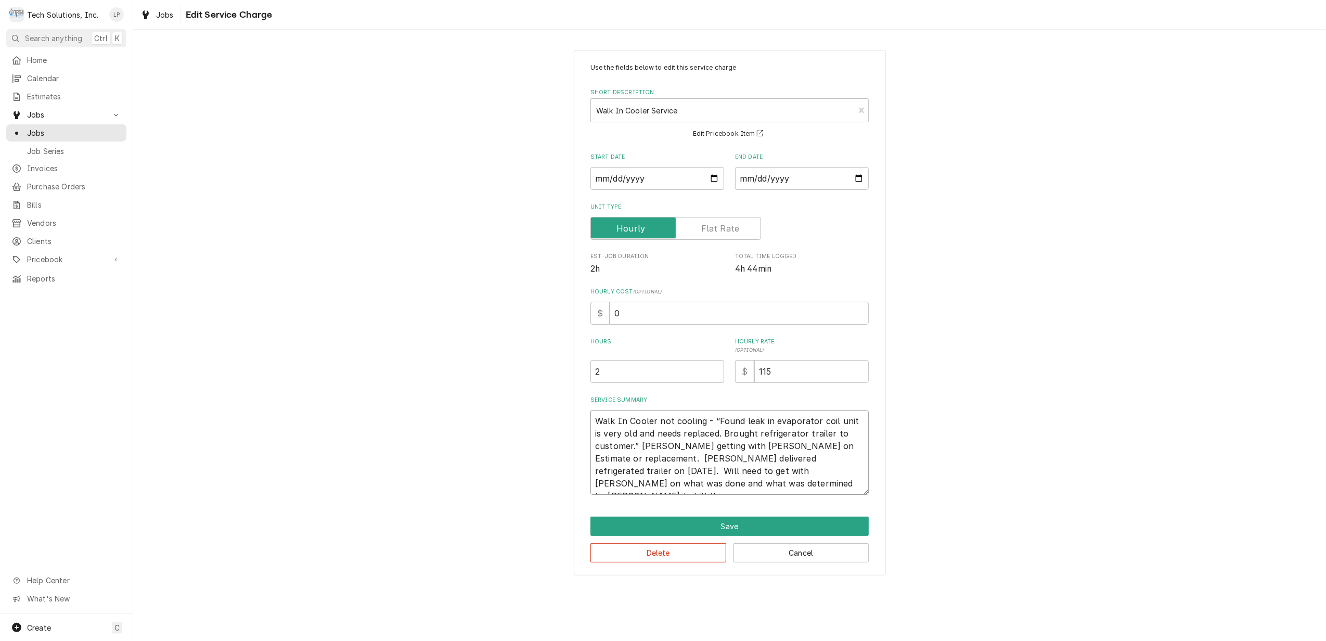
type textarea "Walk In Cooler not cooling - “Found leak in evaporator coil unit is very old an…"
type textarea "x"
type textarea "Walk In Cooler not cooling - “Found leak in evaporator coil unit is very old an…"
type textarea "x"
type textarea "Walk In Cooler not cooling - “Found leak in evaporator coil unit is very old an…"
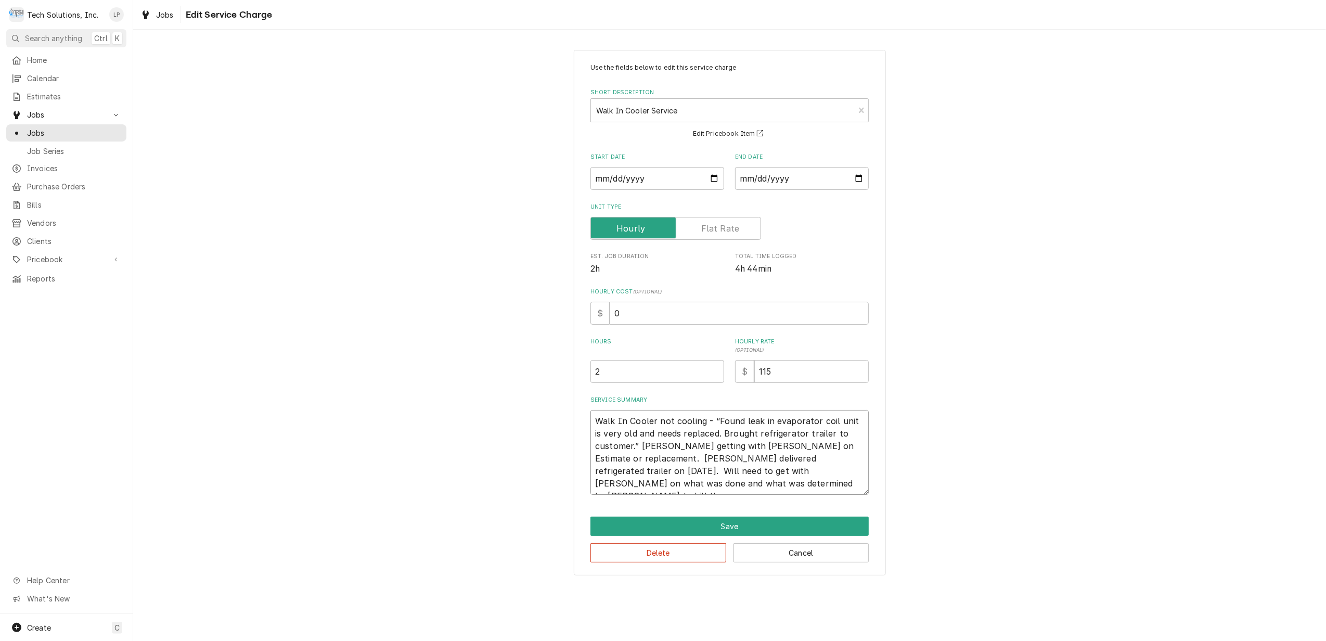
type textarea "x"
type textarea "Walk In Cooler not cooling - “Found leak in evaporator coil unit is very old an…"
type textarea "x"
type textarea "Walk In Cooler not cooling - “Found leak in evaporator coil unit is very old an…"
type textarea "x"
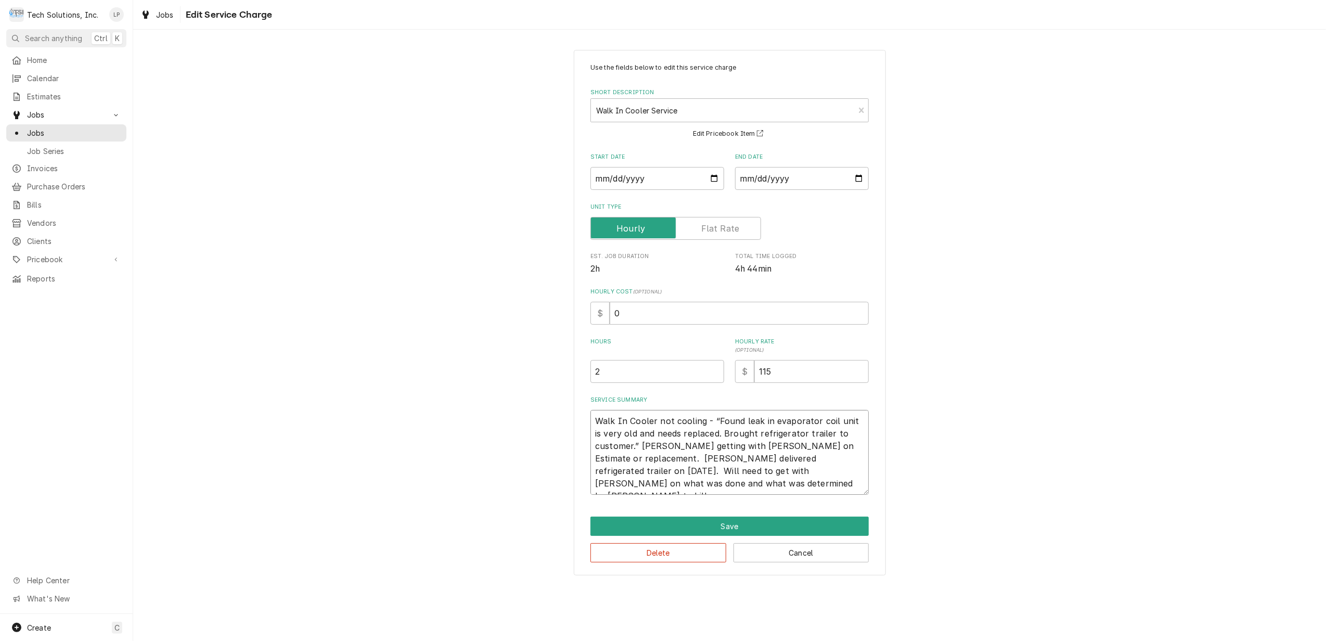
type textarea "Walk In Cooler not cooling - “Found leak in evaporator coil unit is very old an…"
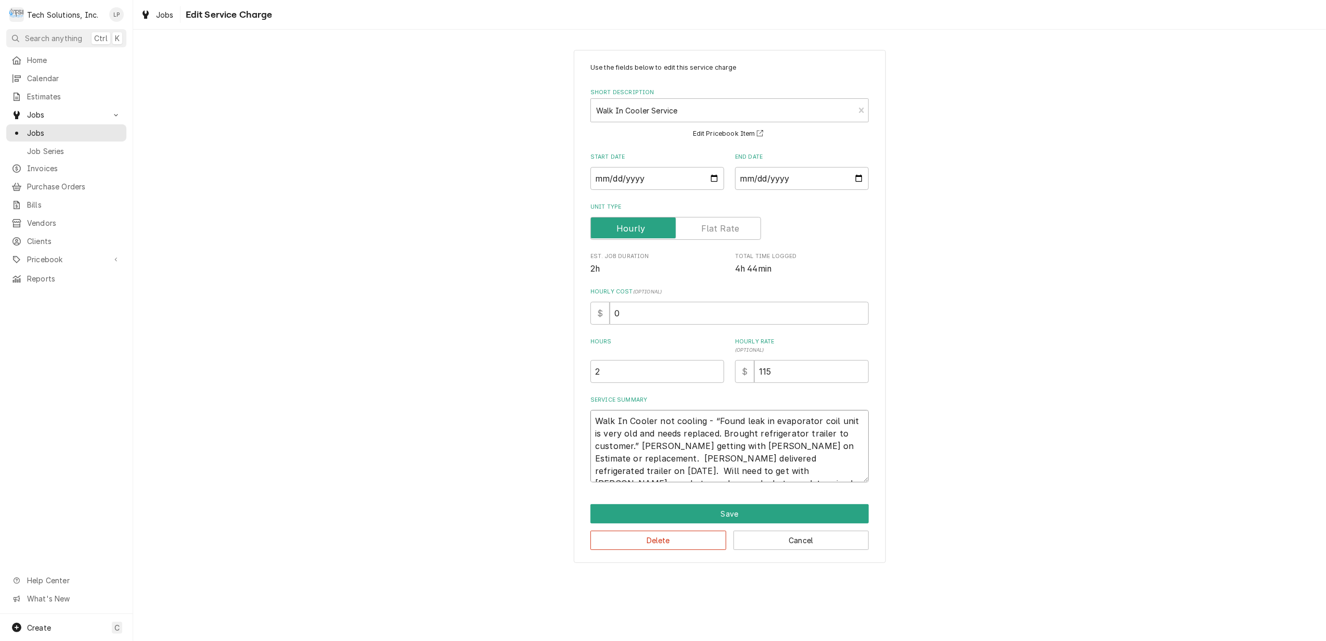
type textarea "x"
type textarea "Walk In Cooler not cooling - “Found leak in evaporator coil unit is very old an…"
type textarea "x"
type textarea "Walk In Cooler not cooling - “Found leak in evaporator coil unit is very old an…"
type textarea "x"
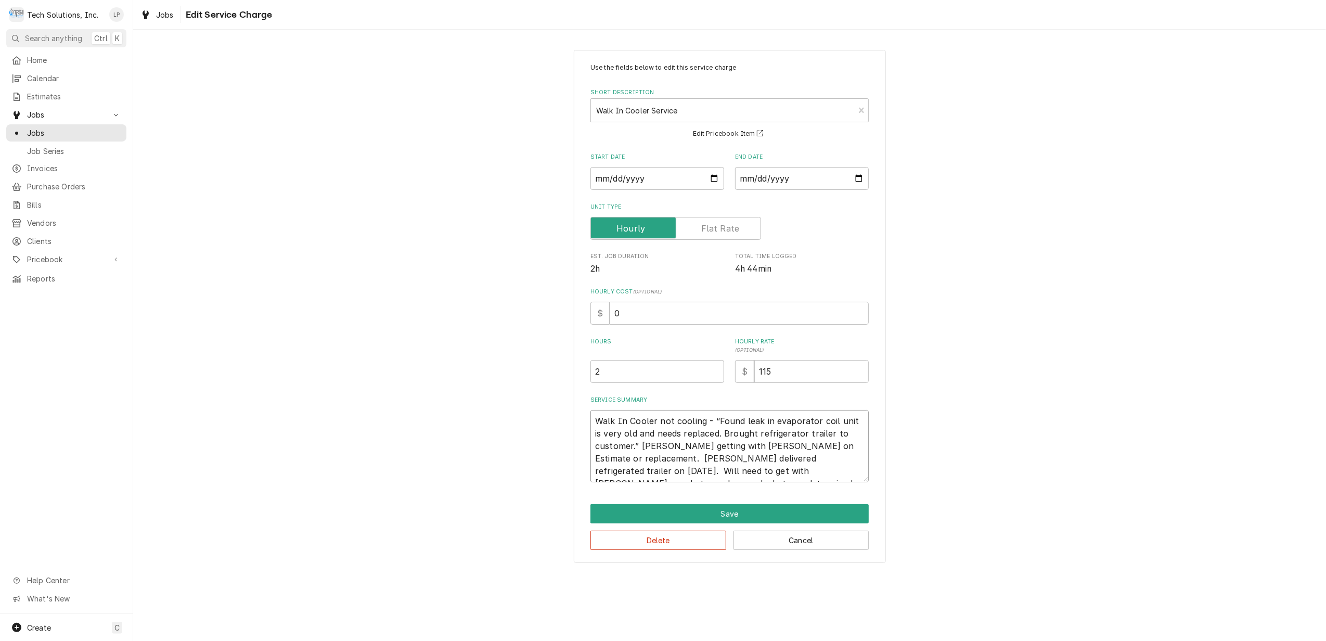
type textarea "Walk In Cooler not cooling - “Found leak in evaporator coil unit is very old an…"
type textarea "x"
type textarea "Walk In Cooler not cooling - “Found leak in evaporator coil unit is very old an…"
type textarea "x"
type textarea "Walk In Cooler not cooling - “Found leak in evaporator coil unit is very old an…"
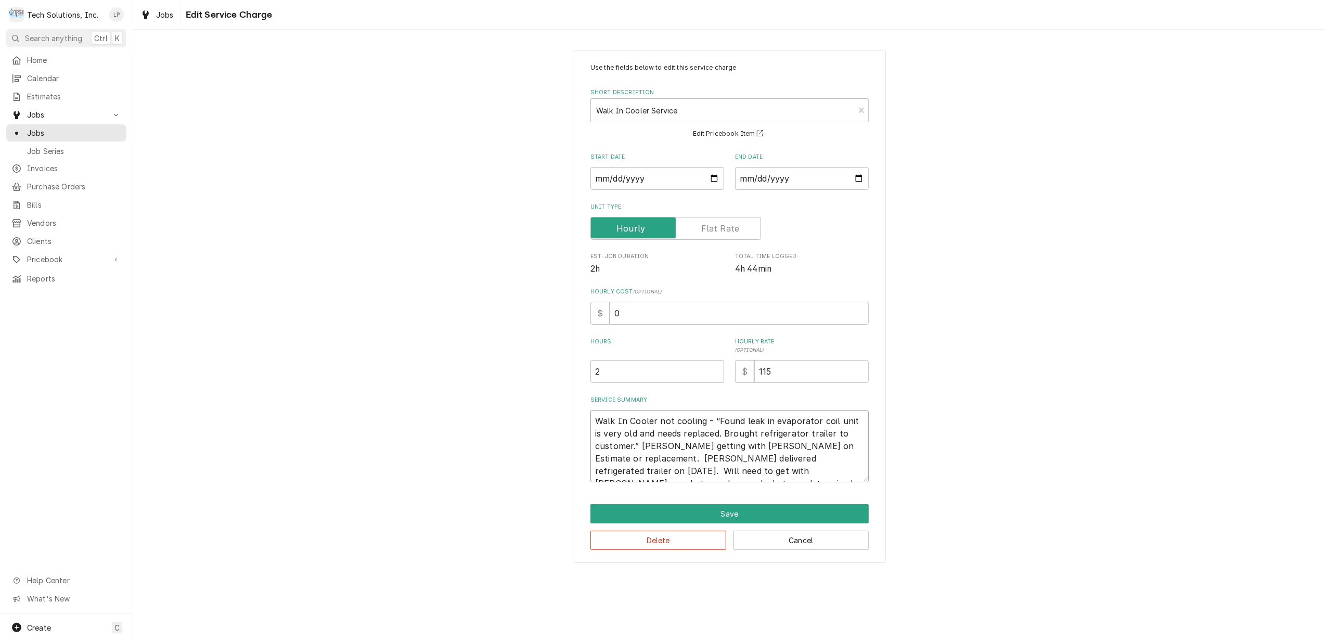
type textarea "x"
type textarea "Walk In Cooler not cooling - “Found leak in evaporator coil unit is very old an…"
type textarea "x"
type textarea "Walk In Cooler not cooling - “Found leak in evaporator coil unit is very old an…"
type textarea "x"
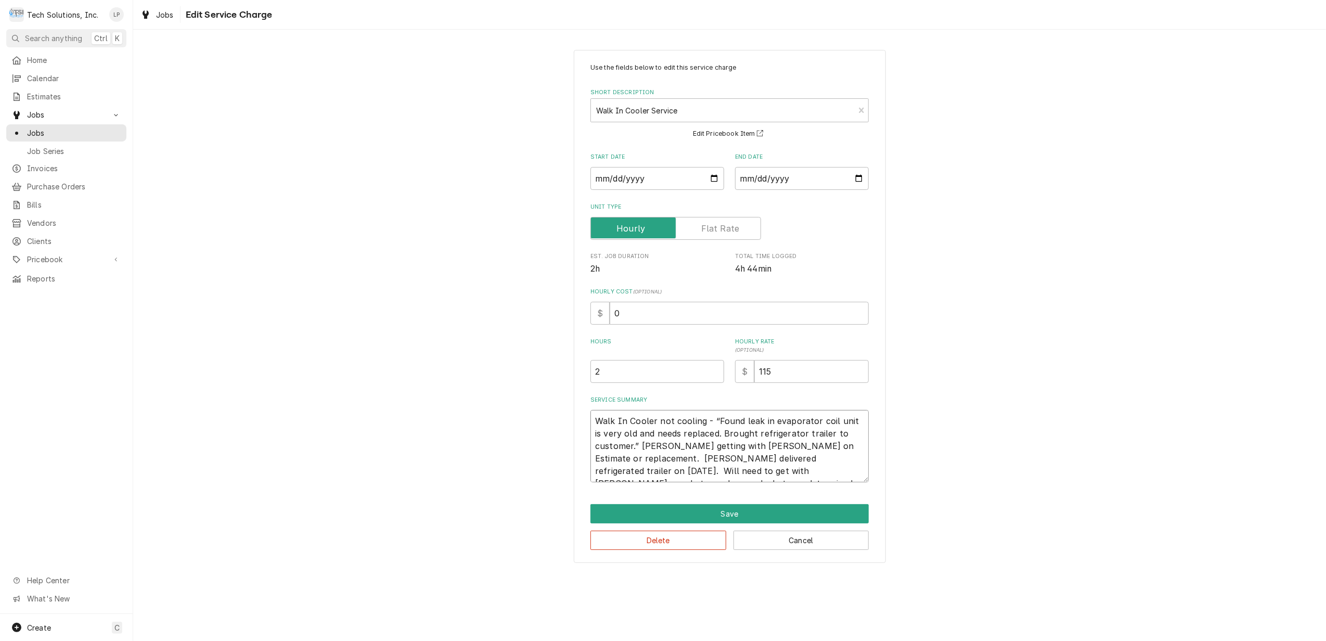
type textarea "Walk In Cooler not cooling - “Found leak in evaporator coil unit is very old an…"
type textarea "x"
type textarea "Walk In Cooler not cooling - “Found leak in evaporator coil unit is very old an…"
type textarea "x"
type textarea "Walk In Cooler not cooling - “Found leak in evaporator coil unit is very old an…"
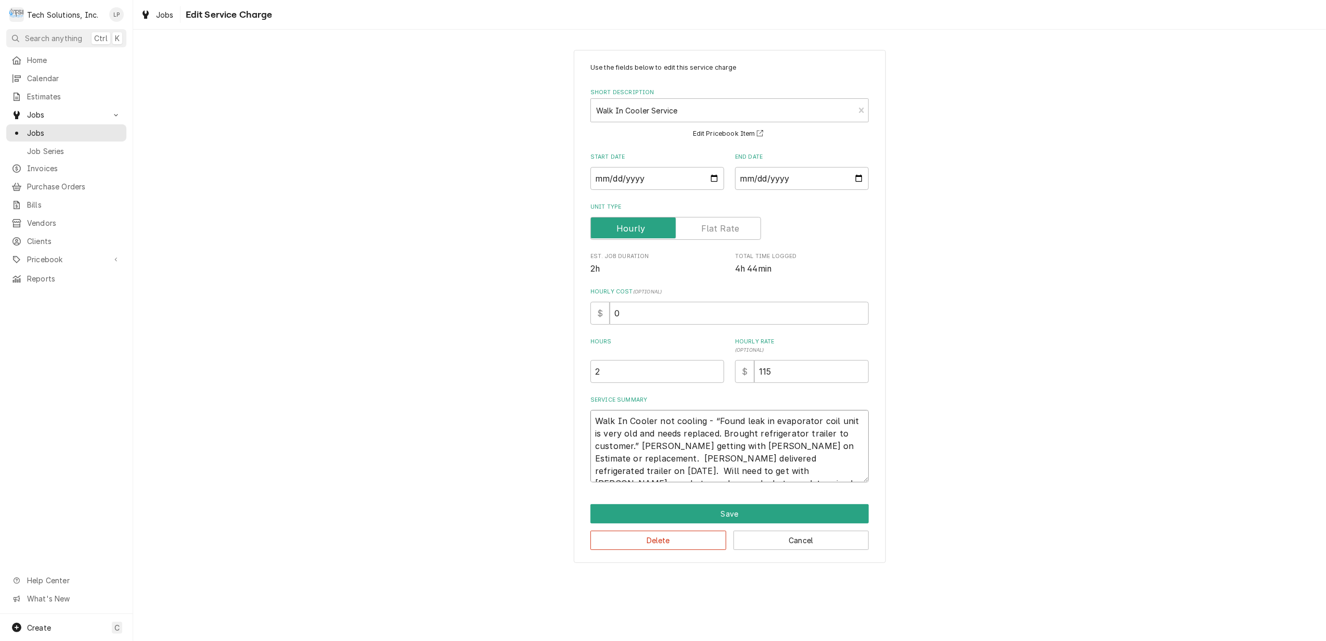
type textarea "x"
type textarea "Walk In Cooler not cooling - “Found leak in evaporator coil unit is very old an…"
type textarea "x"
type textarea "Walk In Cooler not cooling - “Found leak in evaporator coil unit is very old an…"
type textarea "x"
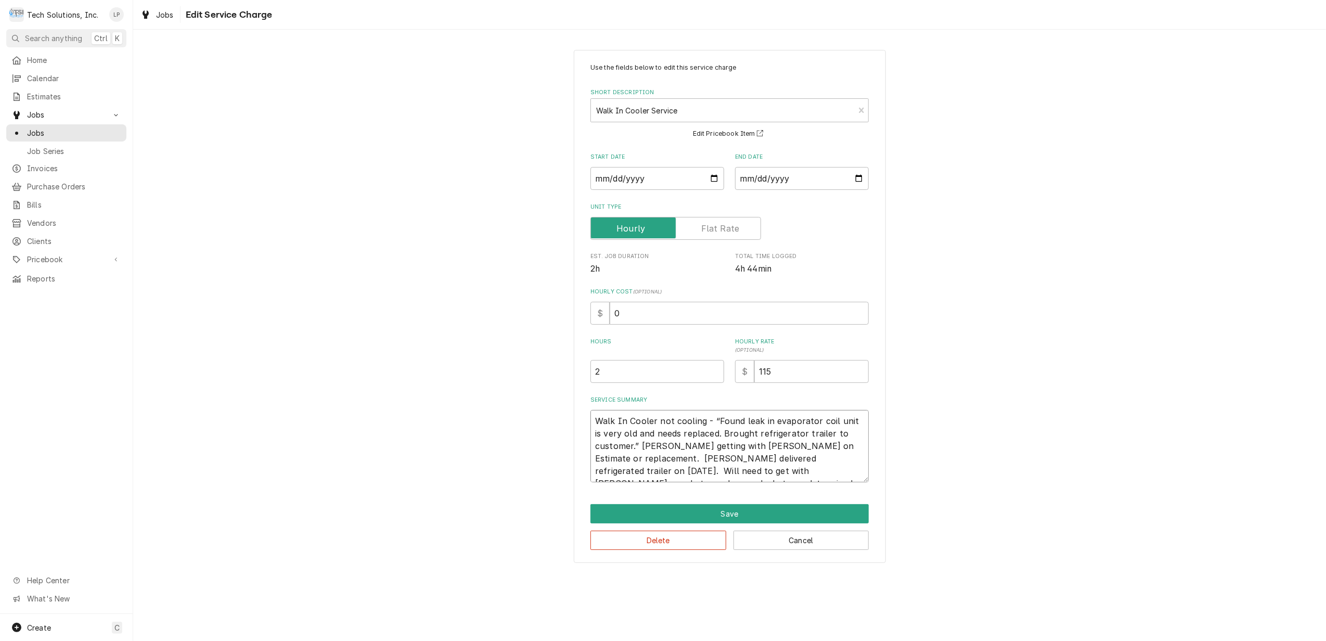
type textarea "Walk In Cooler not cooling - “Found leak in evaporator coil unit is very old an…"
type textarea "x"
type textarea "Walk In Cooler not cooling - “Found leak in evaporator coil unit is very old an…"
type textarea "x"
type textarea "Walk In Cooler not cooling - “Found leak in evaporator coil unit is very old an…"
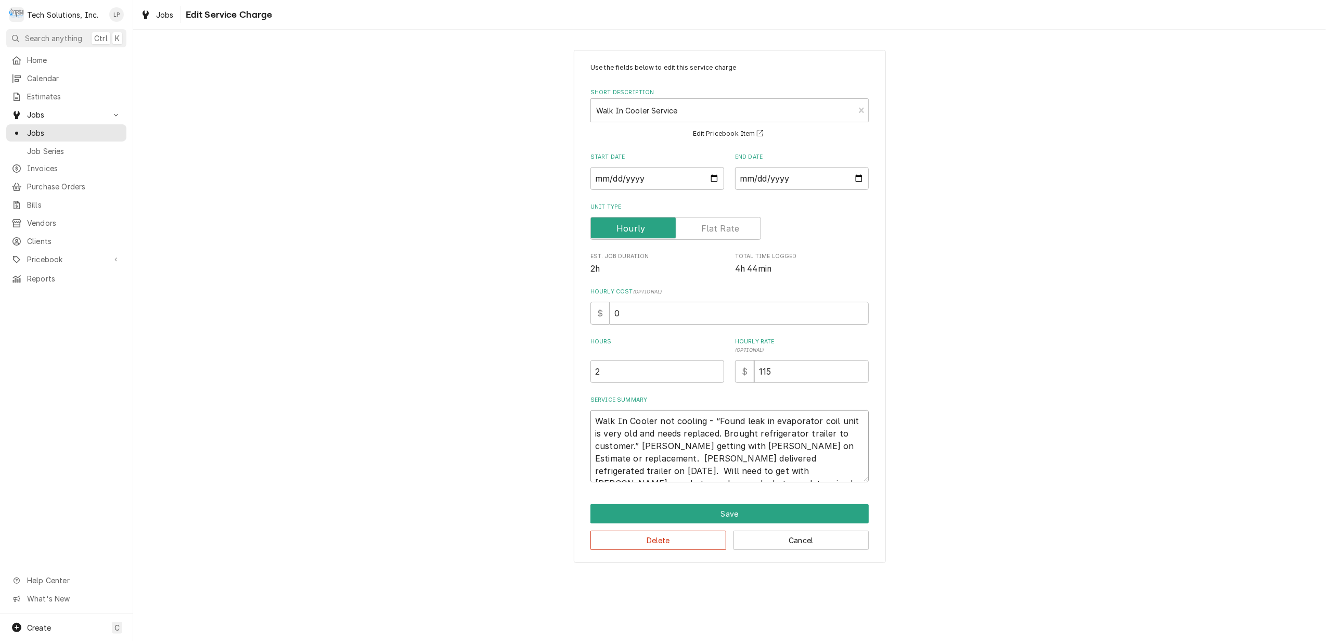
type textarea "x"
type textarea "Walk In Cooler not cooling - “Found leak in evaporator coil unit is very old an…"
type textarea "x"
type textarea "Walk In Cooler not cooling - “Found leak in evaporator coil unit is very old an…"
type textarea "x"
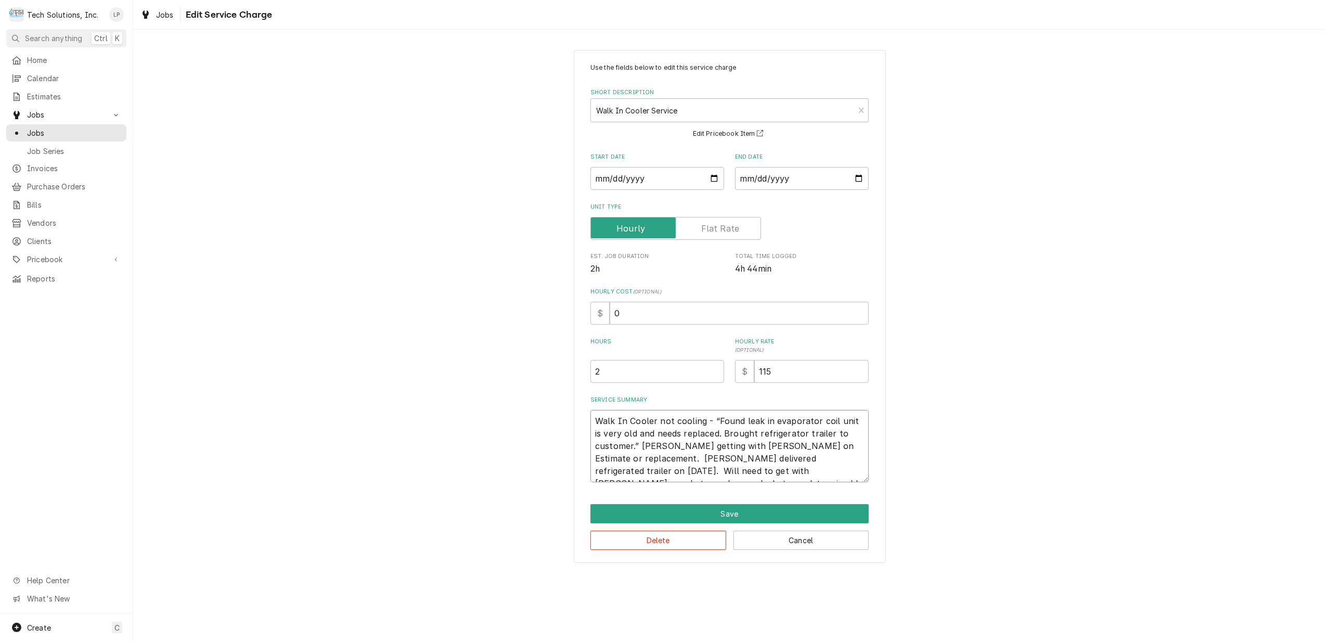
type textarea "Walk In Cooler not cooling - “Found leak in evaporator coil unit is very old an…"
type textarea "x"
type textarea "Walk In Cooler not cooling - “Found leak in evaporator coil unit is very old an…"
type textarea "x"
type textarea "Walk In Cooler not cooling - “Found leak in evaporator coil unit is very old an…"
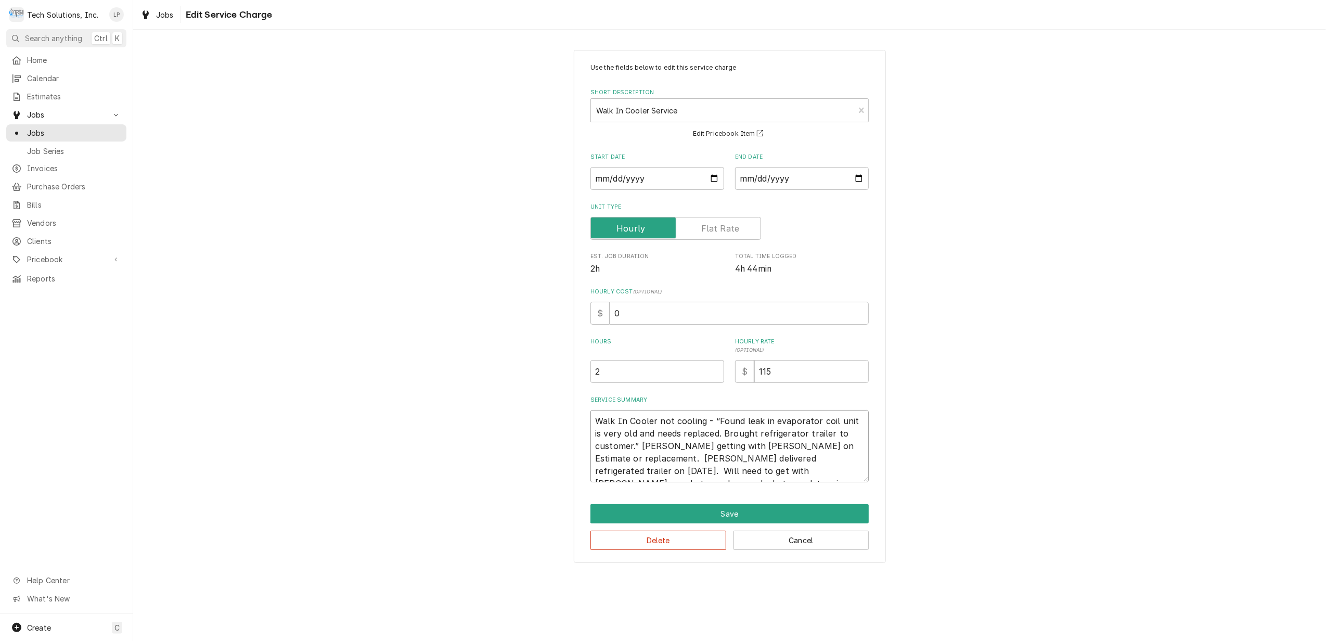
type textarea "x"
type textarea "Walk In Cooler not cooling - “Found leak in evaporator coil unit is very old an…"
type textarea "x"
type textarea "Walk In Cooler not cooling - “Found leak in evaporator coil unit is very old an…"
type textarea "x"
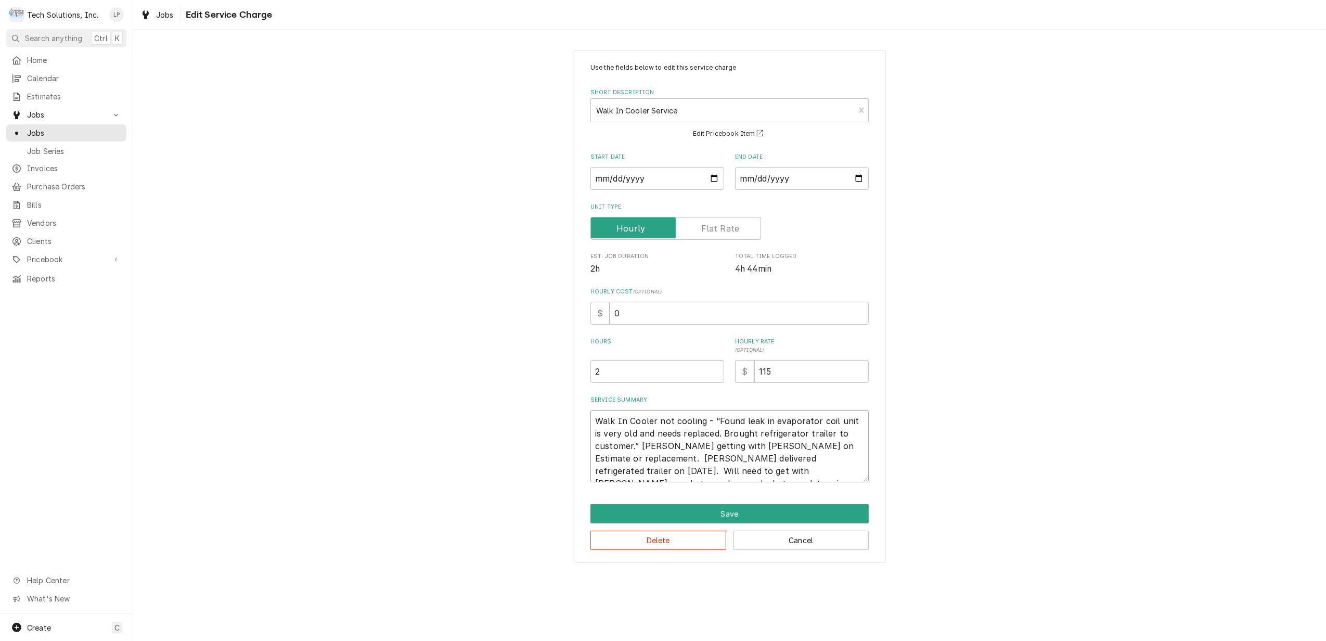
type textarea "Walk In Cooler not cooling - “Found leak in evaporator coil unit is very old an…"
type textarea "x"
type textarea "Walk In Cooler not cooling - “Found leak in evaporator coil unit is very old an…"
type textarea "x"
type textarea "Walk In Cooler not cooling - “Found leak in evaporator coil unit is very old an…"
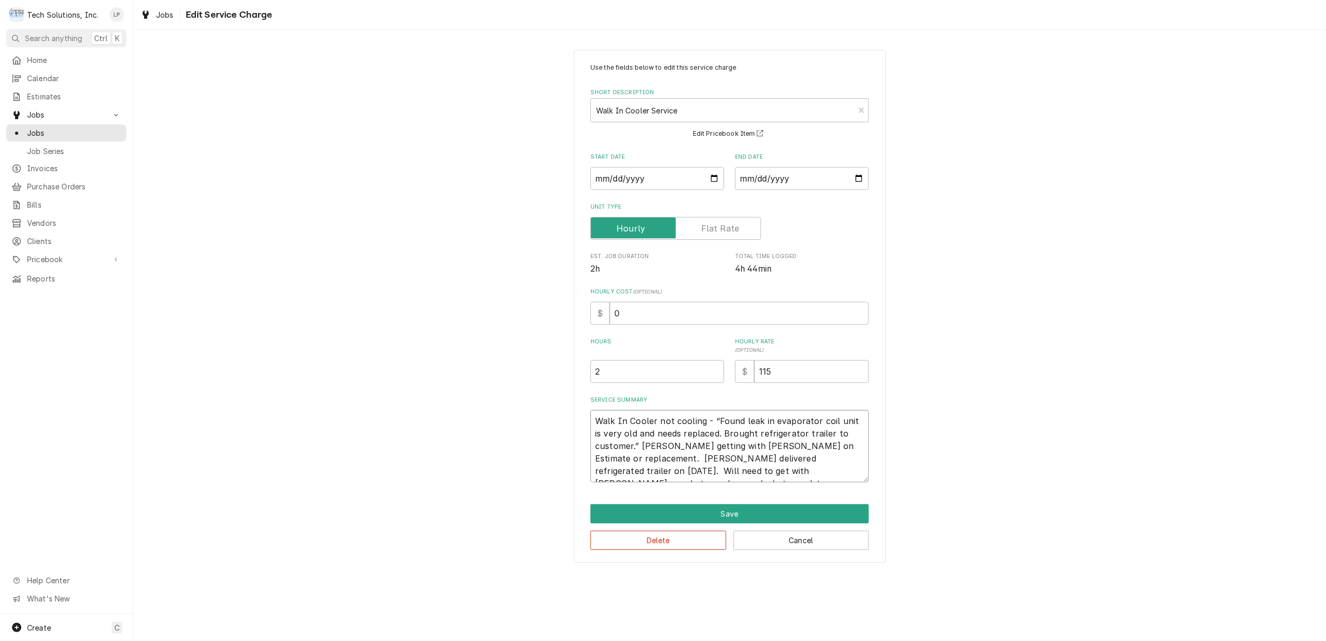
type textarea "x"
type textarea "Walk In Cooler not cooling - “Found leak in evaporator coil unit is very old an…"
type textarea "x"
type textarea "Walk In Cooler not cooling - “Found leak in evaporator coil unit is very old an…"
type textarea "x"
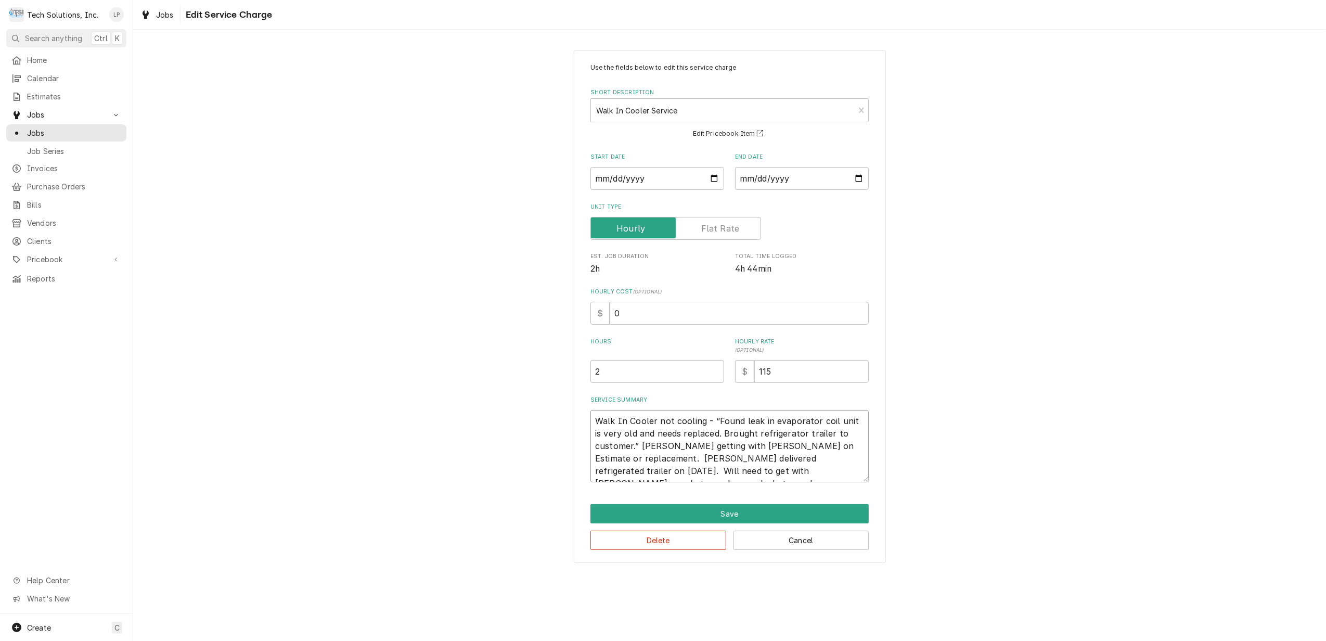
type textarea "Walk In Cooler not cooling - “Found leak in evaporator coil unit is very old an…"
type textarea "x"
type textarea "Walk In Cooler not cooling - “Found leak in evaporator coil unit is very old an…"
type textarea "x"
type textarea "Walk In Cooler not cooling - “Found leak in evaporator coil unit is very old an…"
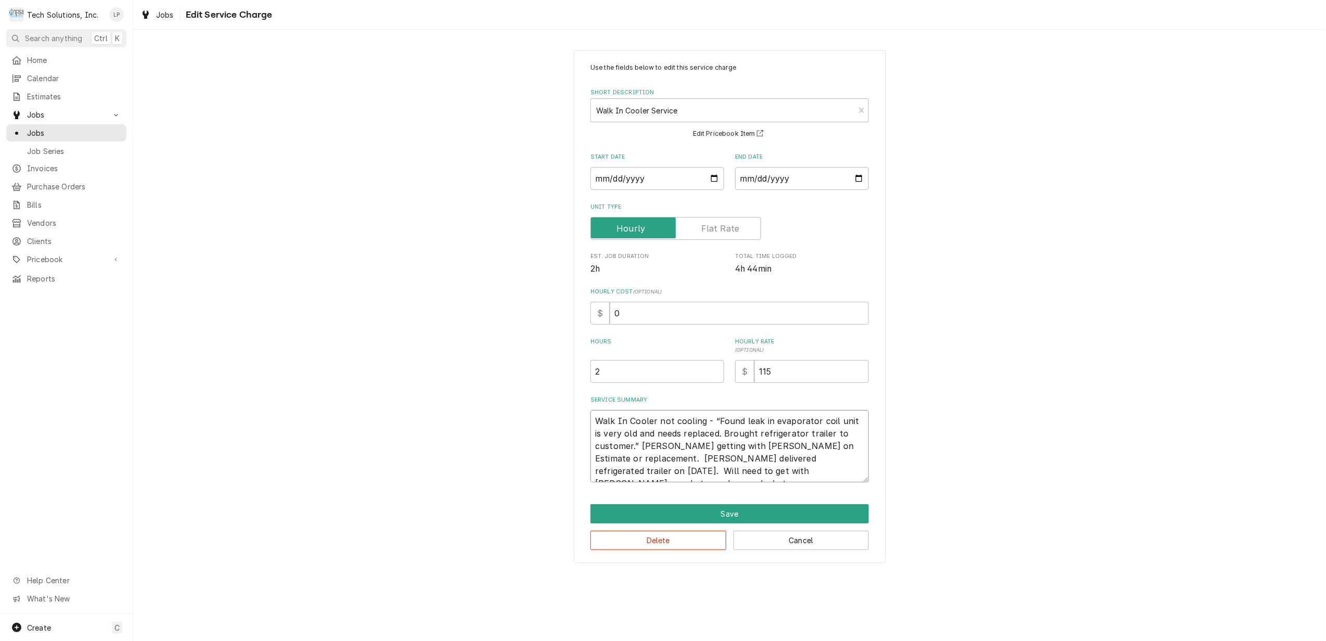
type textarea "x"
type textarea "Walk In Cooler not cooling - “Found leak in evaporator coil unit is very old an…"
type textarea "x"
type textarea "Walk In Cooler not cooling - “Found leak in evaporator coil unit is very old an…"
type textarea "x"
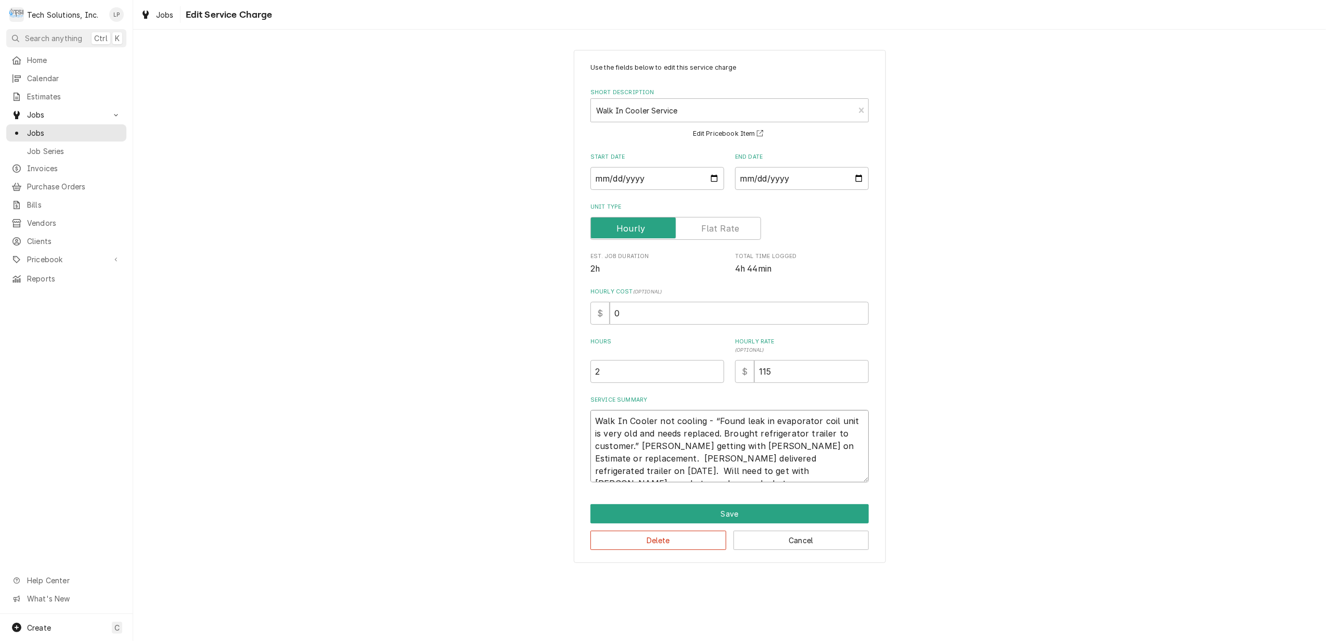
type textarea "Walk In Cooler not cooling - “Found leak in evaporator coil unit is very old an…"
type textarea "x"
type textarea "Walk In Cooler not cooling - “Found leak in evaporator coil unit is very old an…"
type textarea "x"
type textarea "Walk In Cooler not cooling - “Found leak in evaporator coil unit is very old an…"
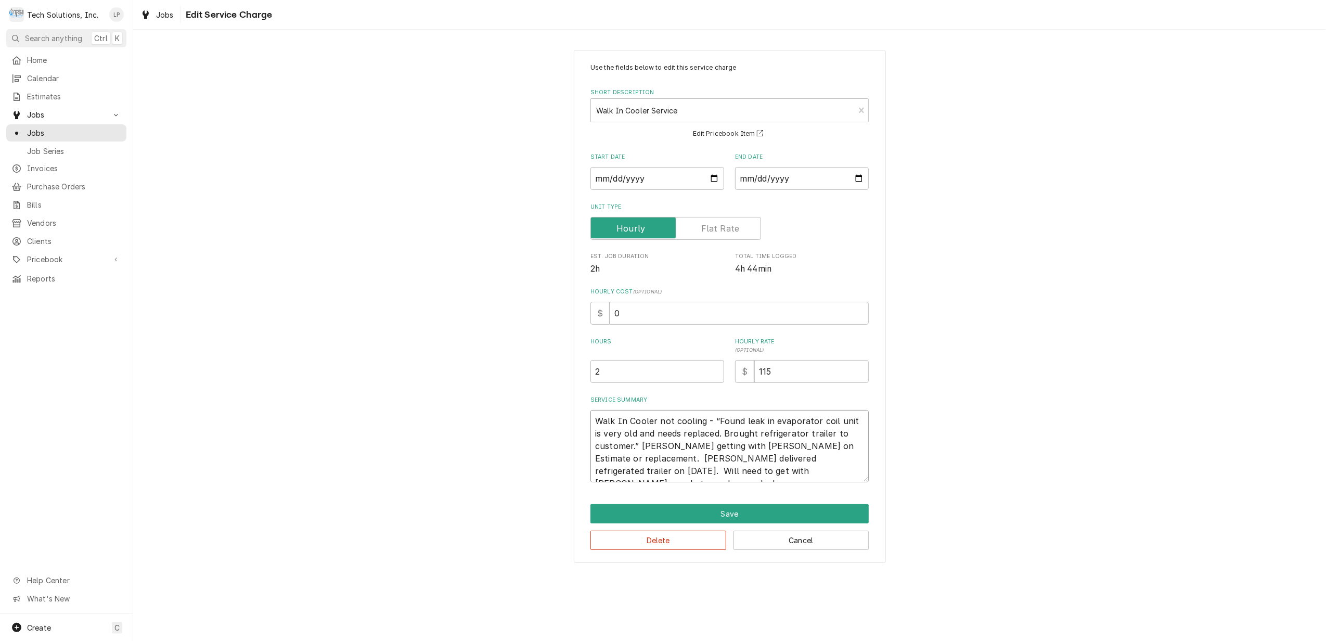
type textarea "x"
type textarea "Walk In Cooler not cooling - “Found leak in evaporator coil unit is very old an…"
type textarea "x"
type textarea "Walk In Cooler not cooling - “Found leak in evaporator coil unit is very old an…"
type textarea "x"
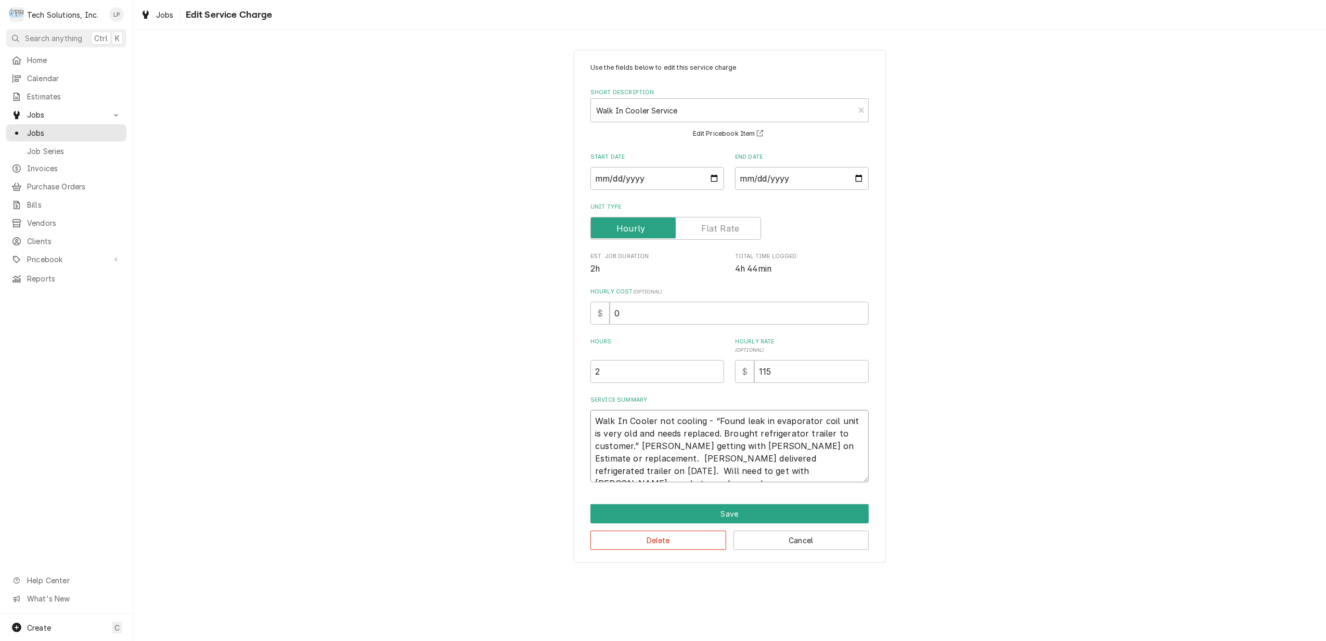
type textarea "Walk In Cooler not cooling - “Found leak in evaporator coil unit is very old an…"
type textarea "x"
type textarea "Walk In Cooler not cooling - “Found leak in evaporator coil unit is very old an…"
type textarea "x"
type textarea "Walk In Cooler not cooling - “Found leak in evaporator coil unit is very old an…"
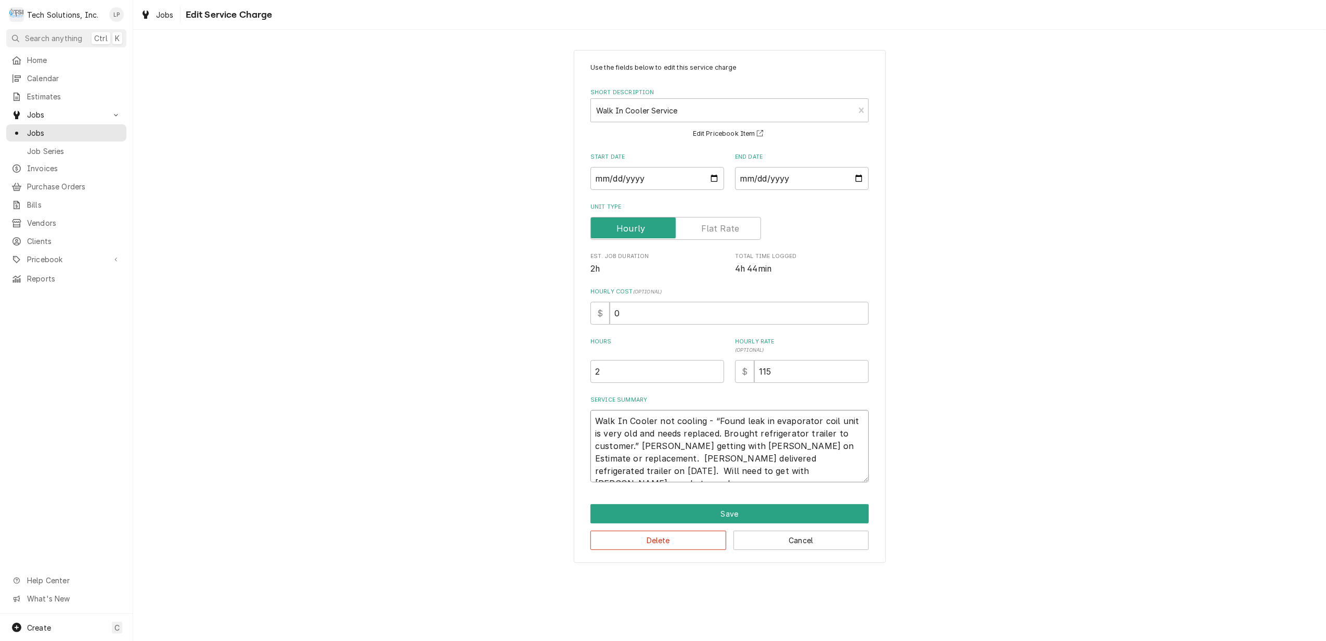
type textarea "x"
type textarea "Walk In Cooler not cooling - “Found leak in evaporator coil unit is very old an…"
type textarea "x"
type textarea "Walk In Cooler not cooling - “Found leak in evaporator coil unit is very old an…"
type textarea "x"
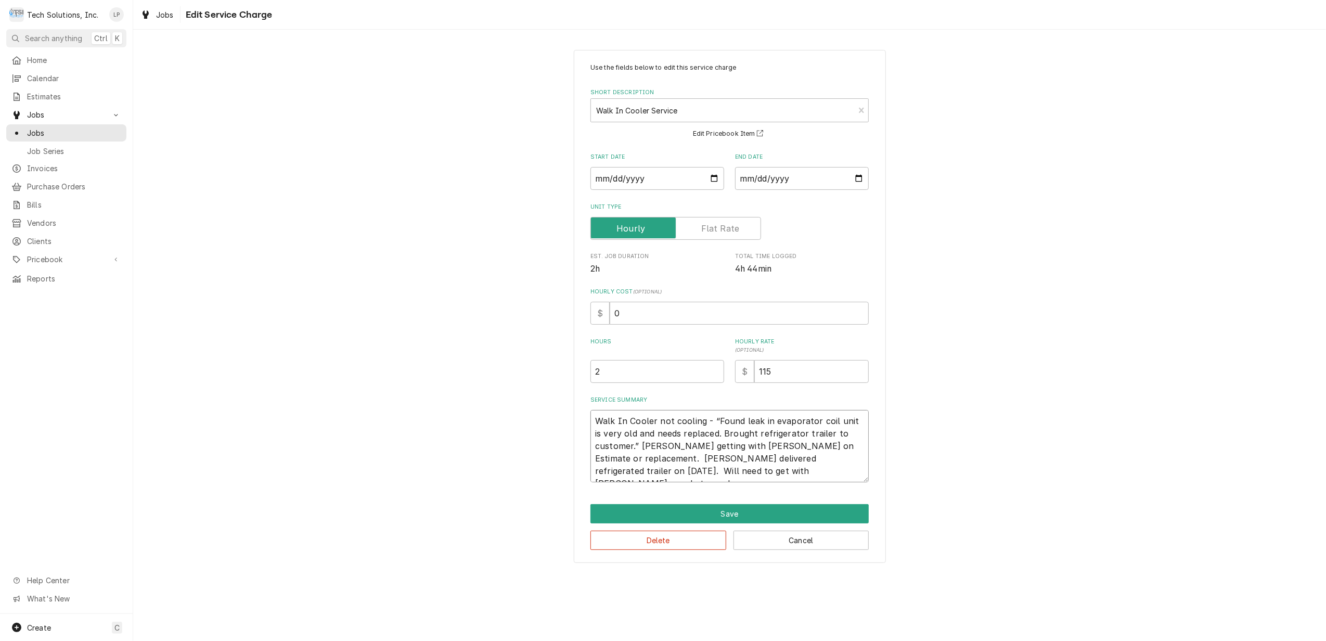
type textarea "Walk In Cooler not cooling - “Found leak in evaporator coil unit is very old an…"
type textarea "x"
type textarea "Walk In Cooler not cooling - “Found leak in evaporator coil unit is very old an…"
type textarea "x"
type textarea "Walk In Cooler not cooling - “Found leak in evaporator coil unit is very old an…"
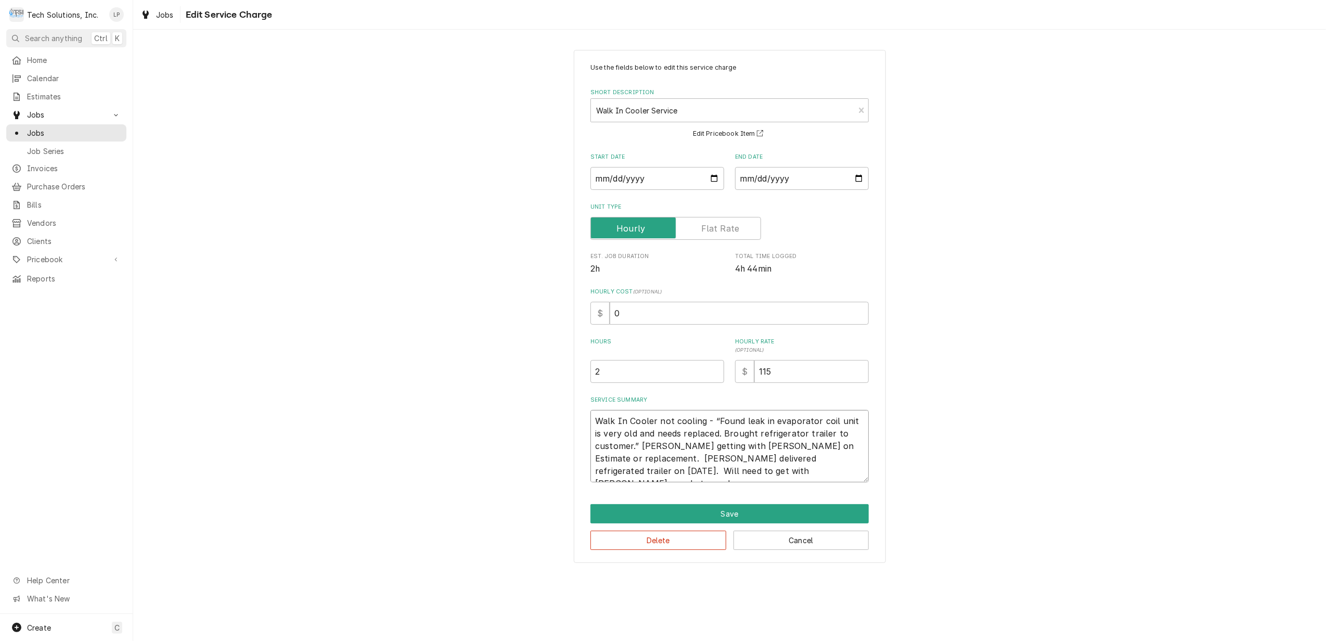
type textarea "x"
type textarea "Walk In Cooler not cooling - “Found leak in evaporator coil unit is very old an…"
type textarea "x"
type textarea "Walk In Cooler not cooling - “Found leak in evaporator coil unit is very old an…"
type textarea "x"
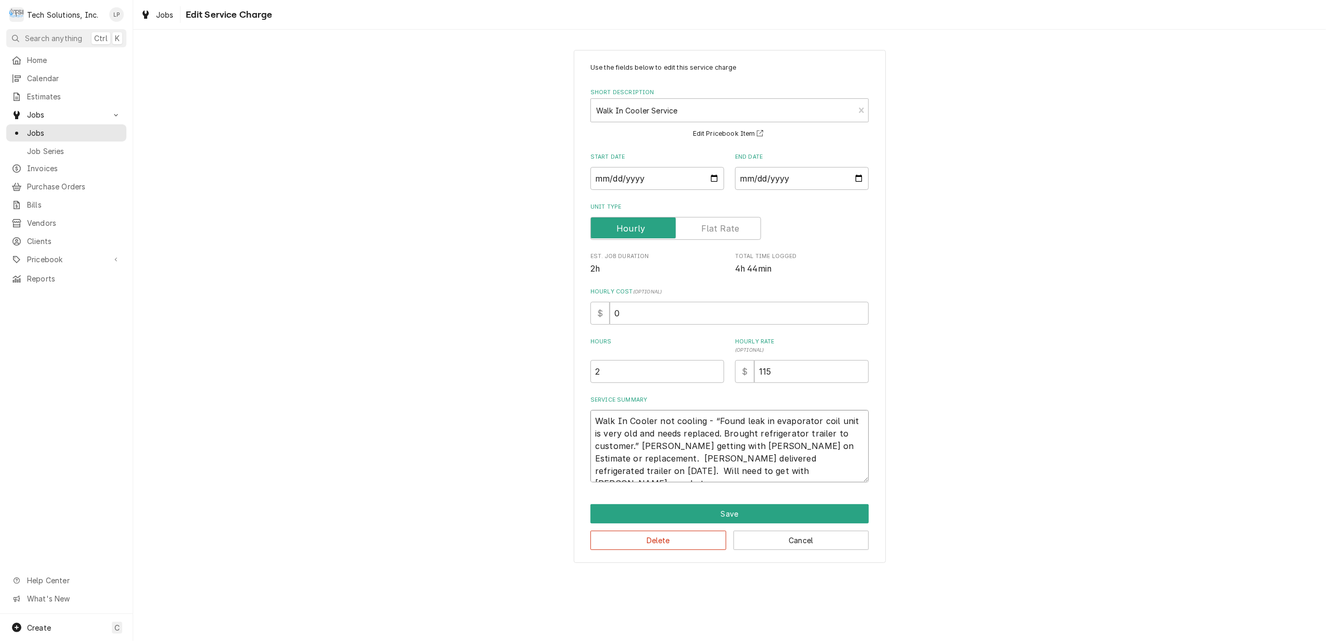
type textarea "Walk In Cooler not cooling - “Found leak in evaporator coil unit is very old an…"
type textarea "x"
type textarea "Walk In Cooler not cooling - “Found leak in evaporator coil unit is very old an…"
type textarea "x"
type textarea "Walk In Cooler not cooling - “Found leak in evaporator coil unit is very old an…"
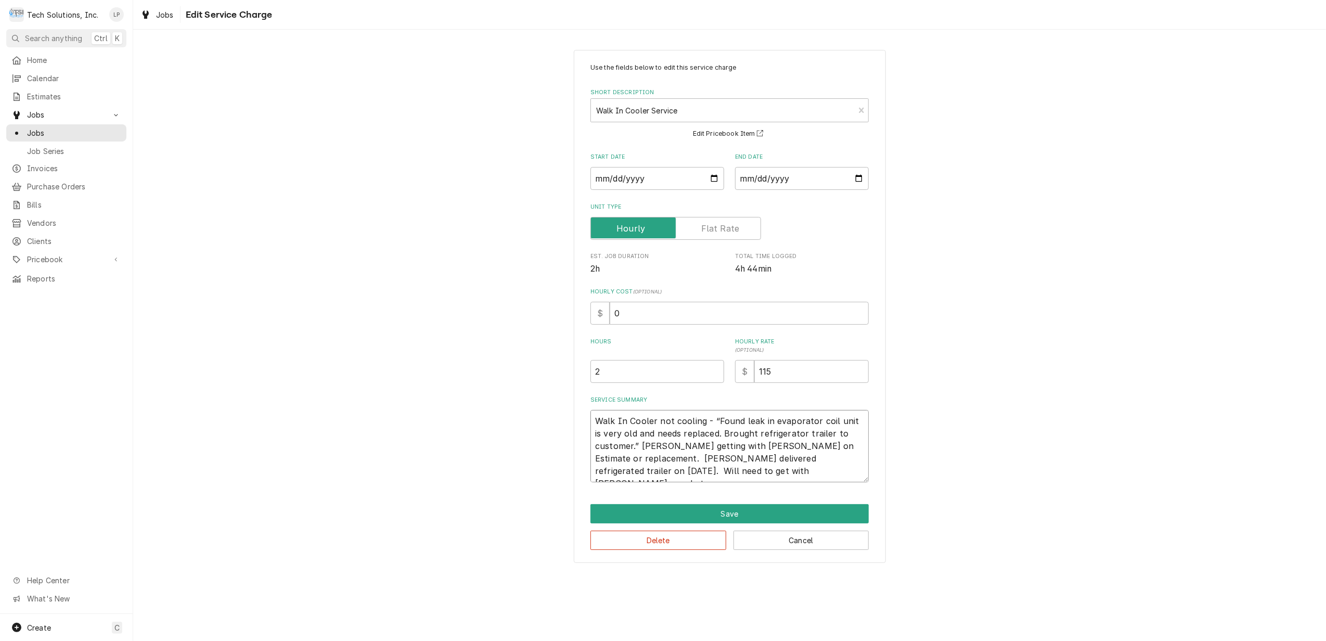
type textarea "x"
type textarea "Walk In Cooler not cooling - “Found leak in evaporator coil unit is very old an…"
type textarea "x"
type textarea "Walk In Cooler not cooling - “Found leak in evaporator coil unit is very old an…"
type textarea "x"
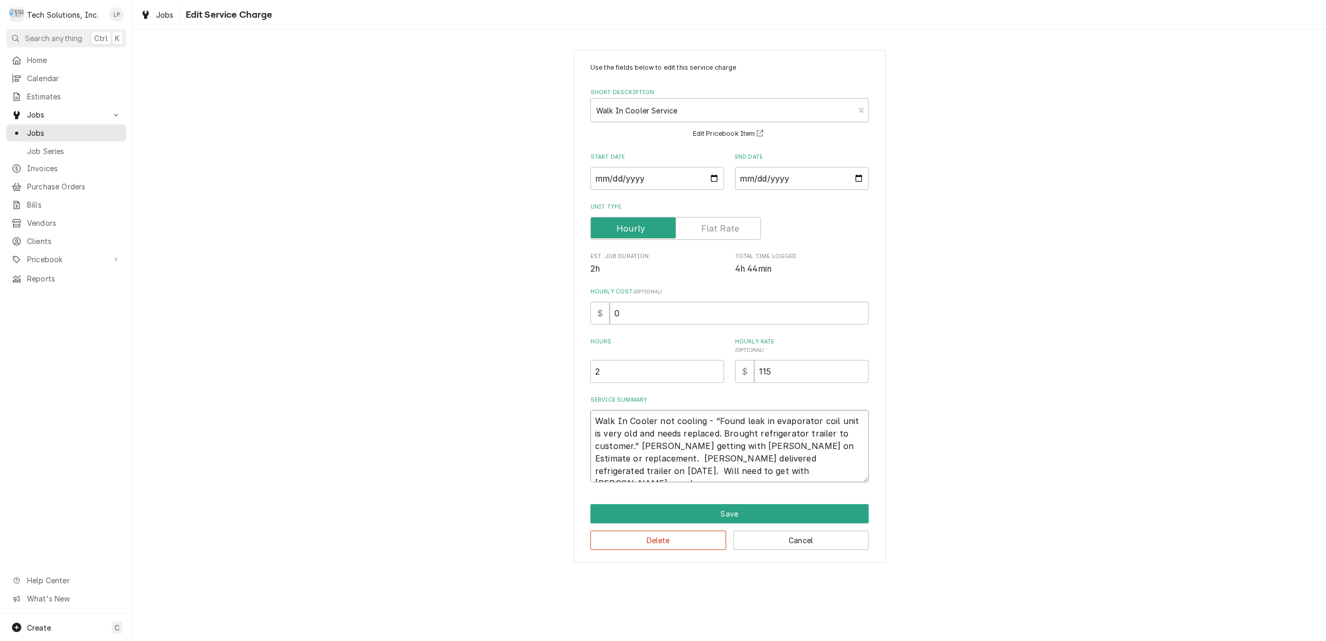
type textarea "Walk In Cooler not cooling - “Found leak in evaporator coil unit is very old an…"
type textarea "x"
type textarea "Walk In Cooler not cooling - “Found leak in evaporator coil unit is very old an…"
type textarea "x"
type textarea "Walk In Cooler not cooling - “Found leak in evaporator coil unit is very old an…"
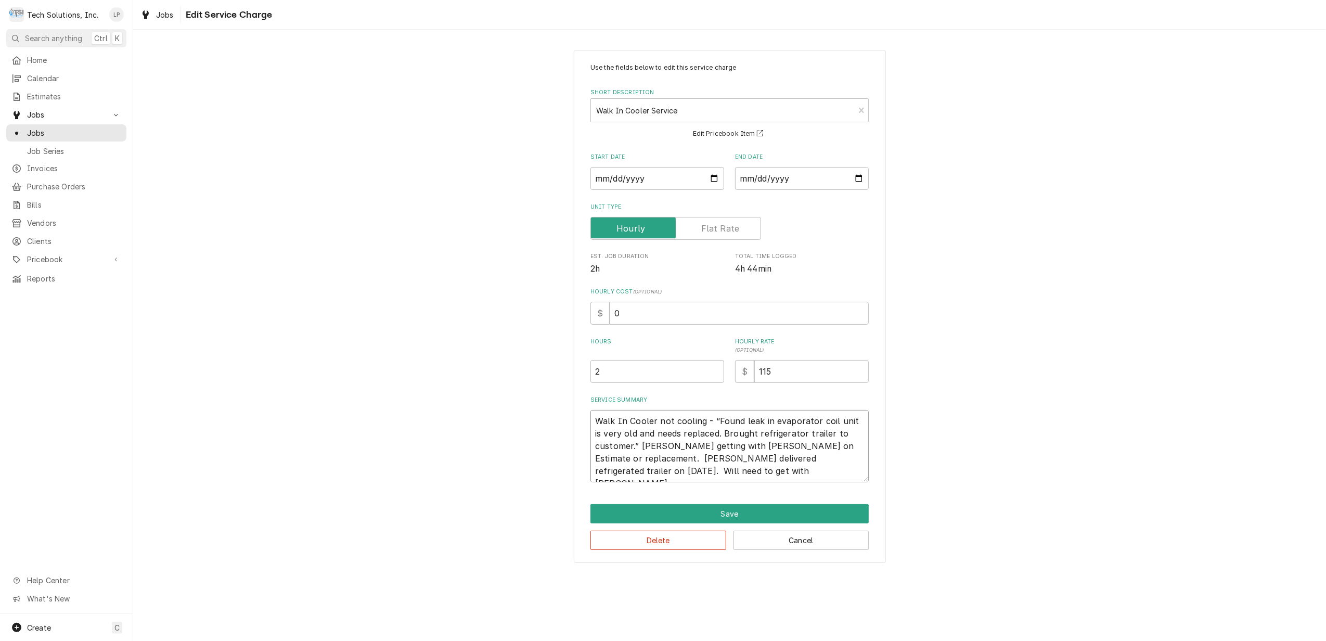
type textarea "x"
type textarea "Walk In Cooler not cooling - “Found leak in evaporator coil unit is very old an…"
type textarea "x"
type textarea "Walk In Cooler not cooling - “Found leak in evaporator coil unit is very old an…"
type textarea "x"
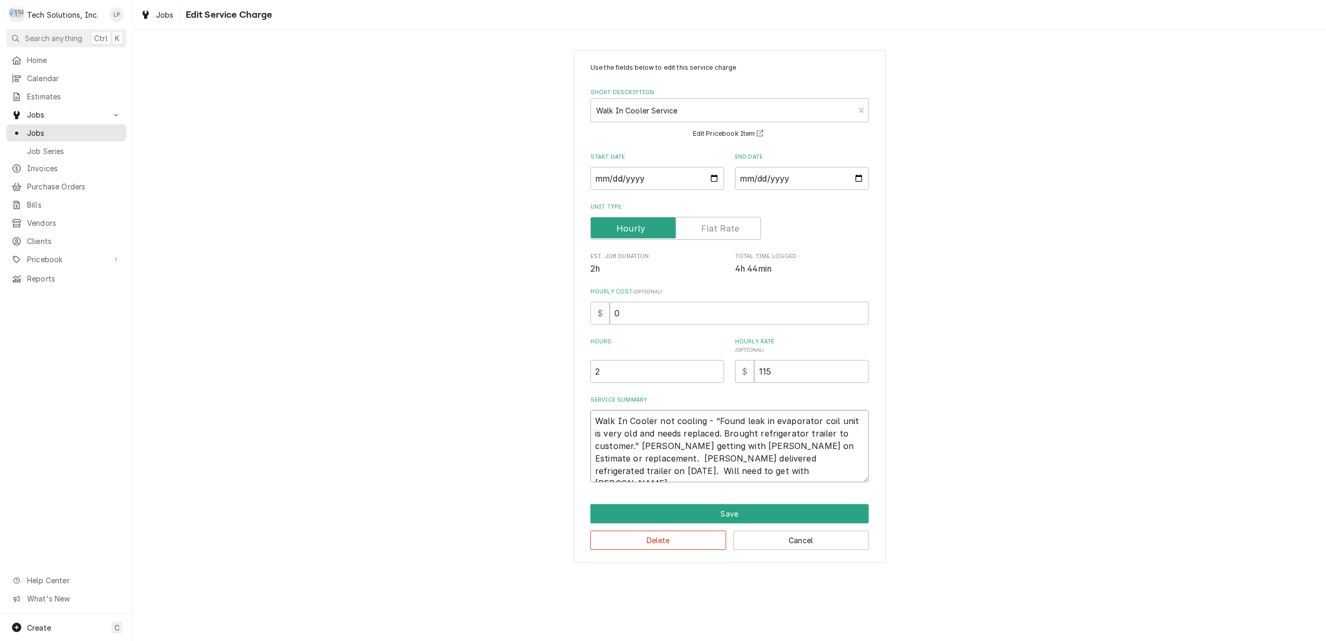
type textarea "Walk In Cooler not cooling - “Found leak in evaporator coil unit is very old an…"
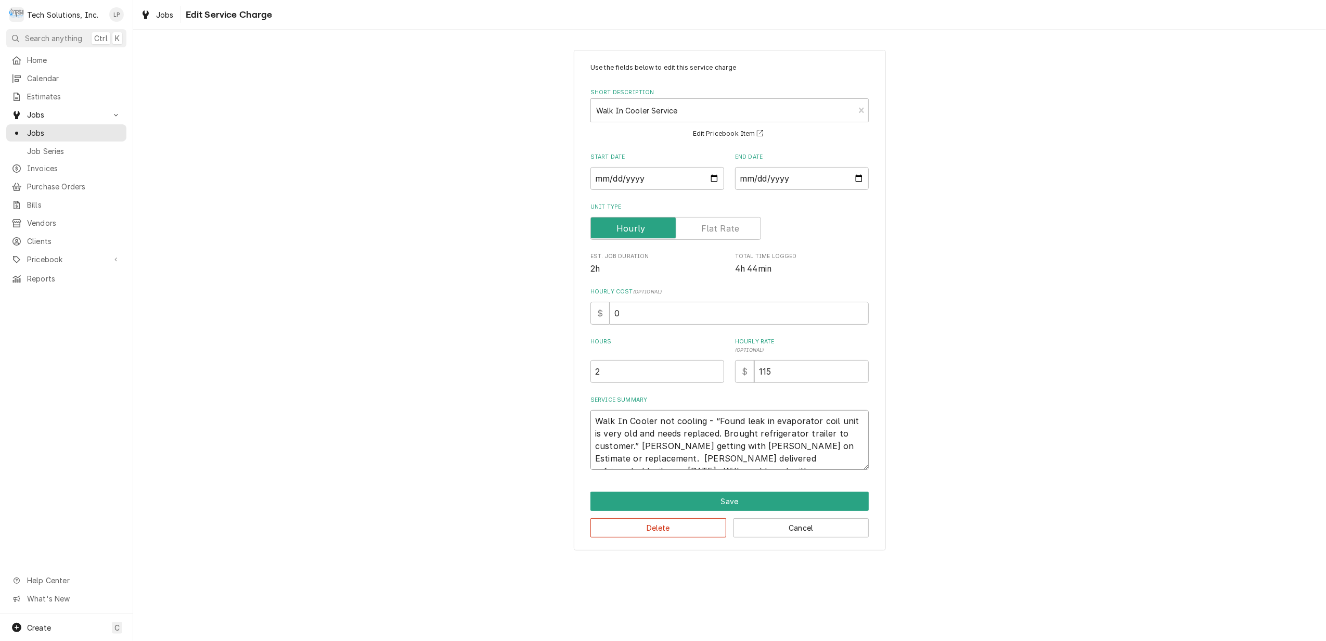
type textarea "x"
type textarea "Walk In Cooler not cooling - “Found leak in evaporator coil unit is very old an…"
type textarea "x"
type textarea "Walk In Cooler not cooling - “Found leak in evaporator coil unit is very old an…"
type textarea "x"
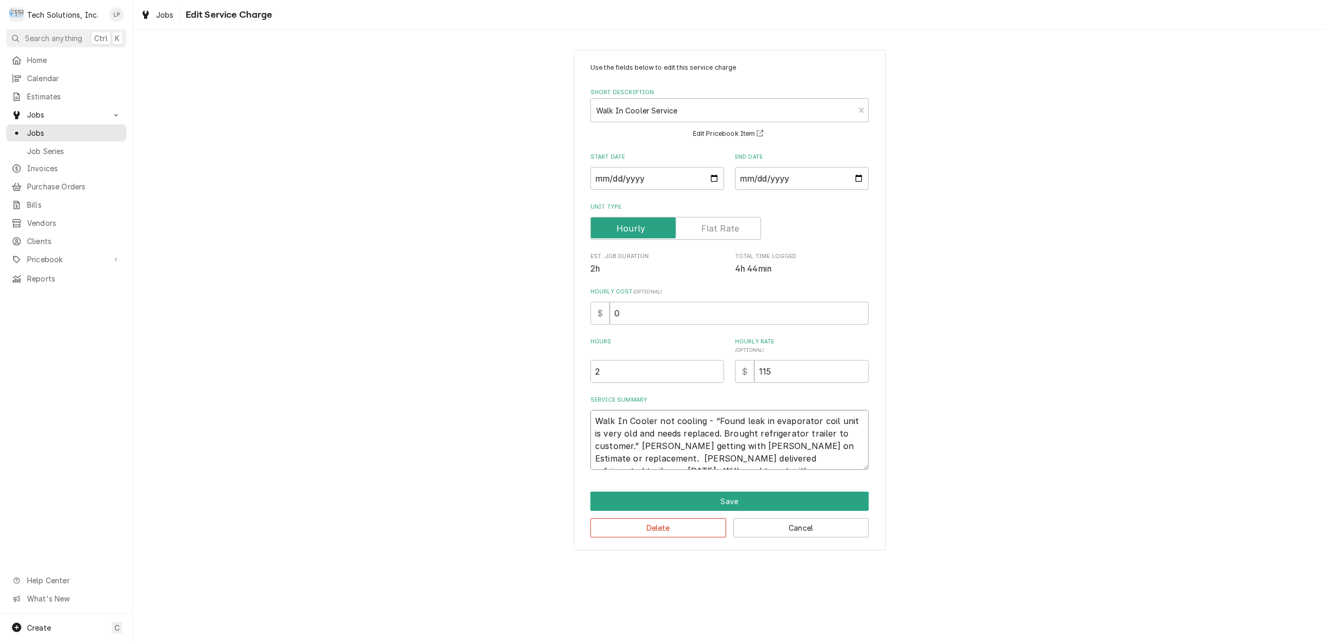
type textarea "Walk In Cooler not cooling - “Found leak in evaporator coil unit is very old an…"
type textarea "x"
type textarea "Walk In Cooler not cooling - “Found leak in evaporator coil unit is very old an…"
type textarea "x"
type textarea "Walk In Cooler not cooling - “Found leak in evaporator coil unit is very old an…"
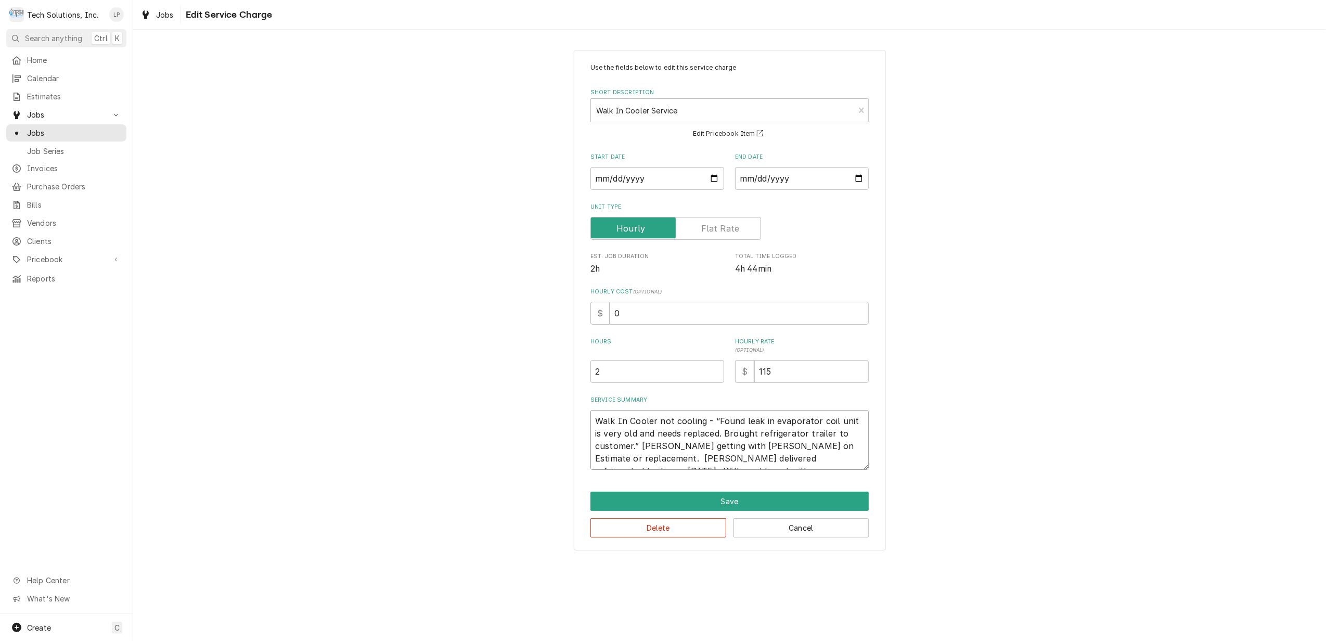
type textarea "x"
type textarea "Walk In Cooler not cooling - “Found leak in evaporator coil unit is very old an…"
type textarea "x"
type textarea "Walk In Cooler not cooling - “Found leak in evaporator coil unit is very old an…"
type textarea "x"
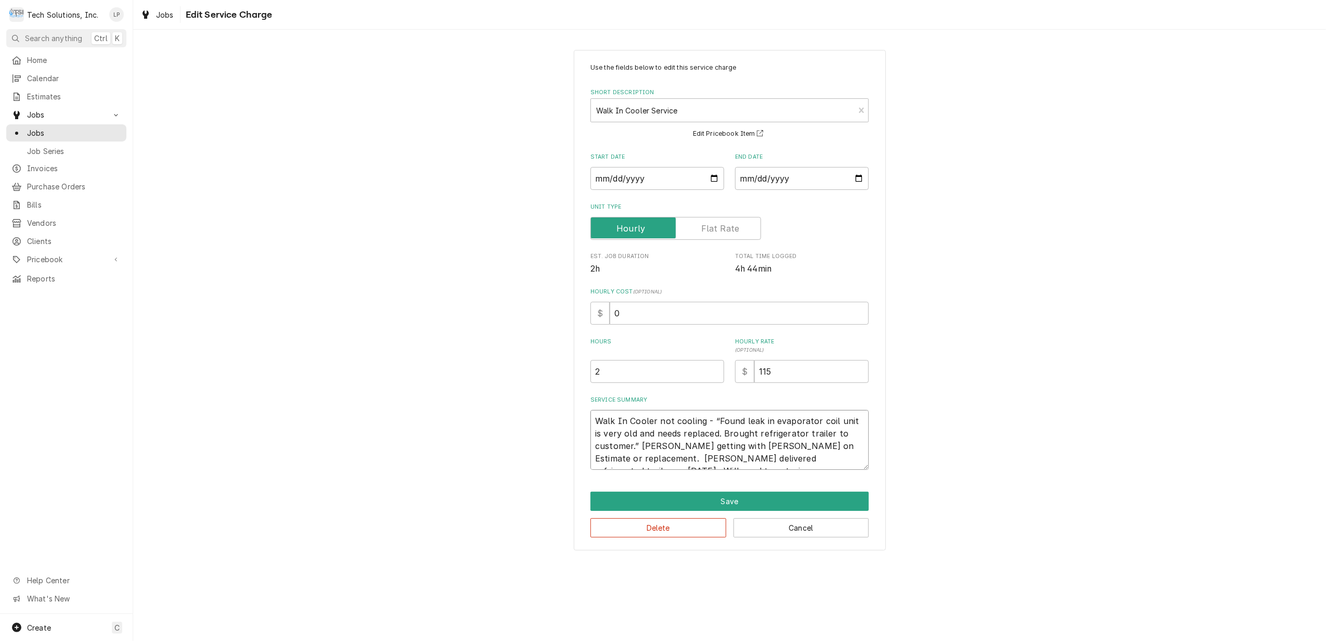
type textarea "Walk In Cooler not cooling - “Found leak in evaporator coil unit is very old an…"
type textarea "x"
type textarea "Walk In Cooler not cooling - “Found leak in evaporator coil unit is very old an…"
type textarea "x"
type textarea "Walk In Cooler not cooling - “Found leak in evaporator coil unit is very old an…"
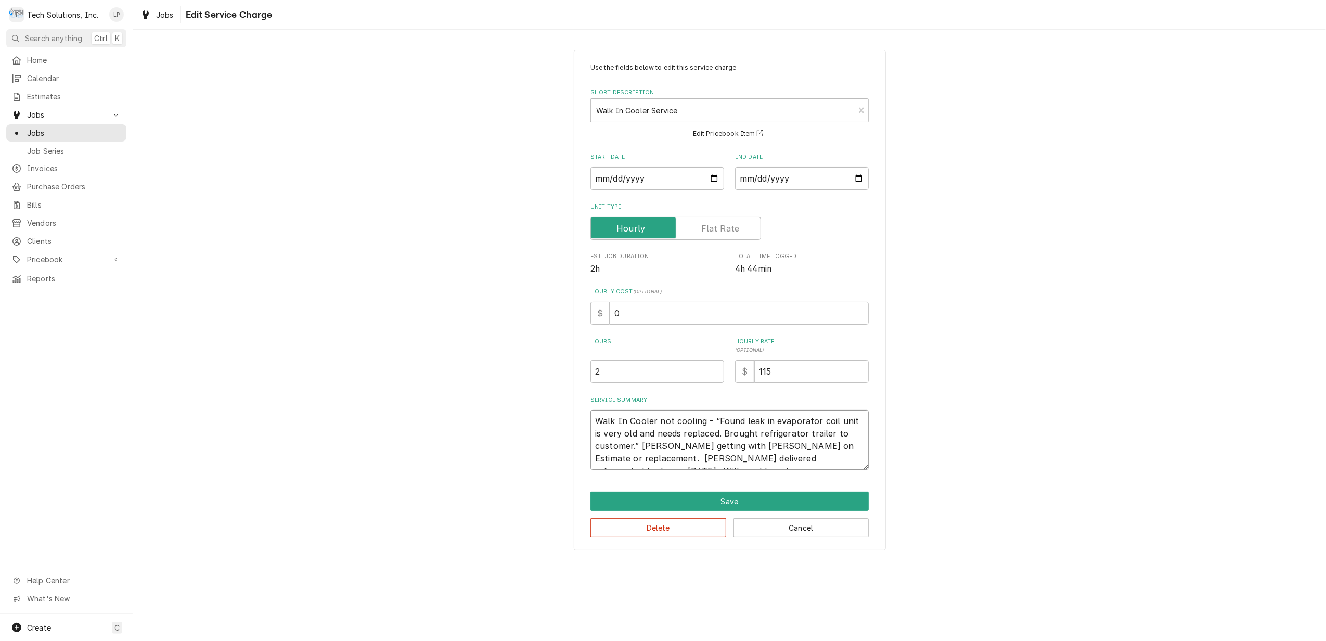
type textarea "x"
type textarea "Walk In Cooler not cooling - “Found leak in evaporator coil unit is very old an…"
type textarea "x"
type textarea "Walk In Cooler not cooling - “Found leak in evaporator coil unit is very old an…"
type textarea "x"
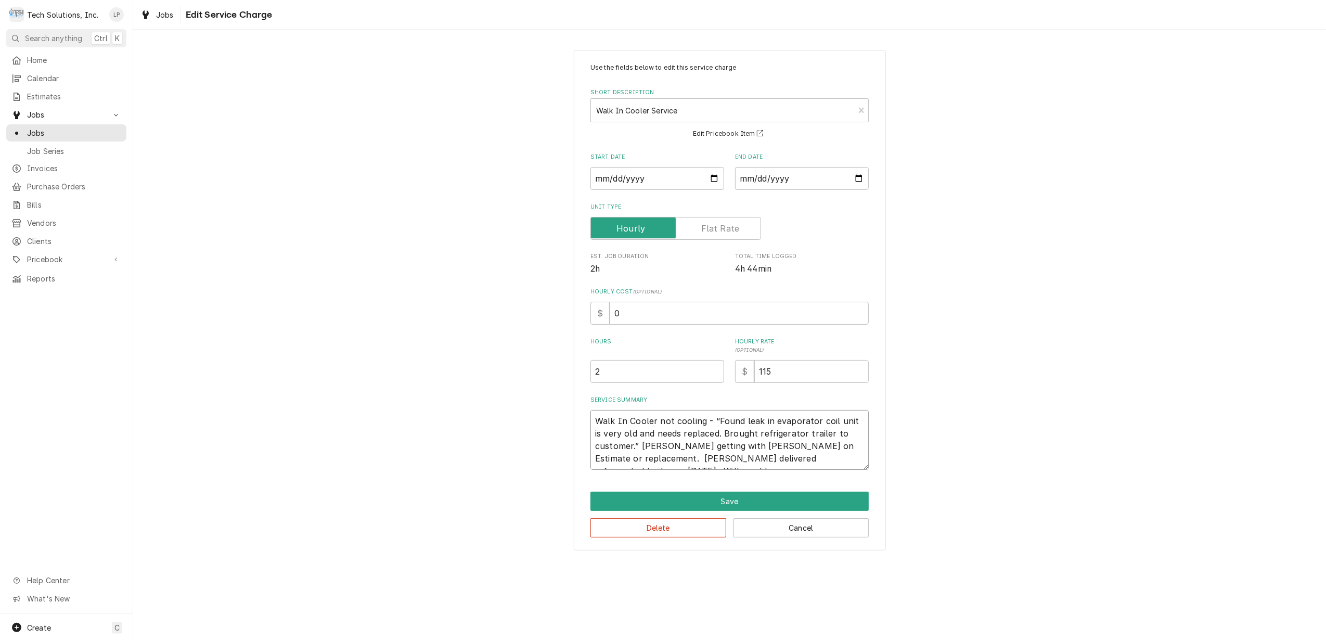
type textarea "Walk In Cooler not cooling - “Found leak in evaporator coil unit is very old an…"
type textarea "x"
type textarea "Walk In Cooler not cooling - “Found leak in evaporator coil unit is very old an…"
type textarea "x"
type textarea "Walk In Cooler not cooling - “Found leak in evaporator coil unit is very old an…"
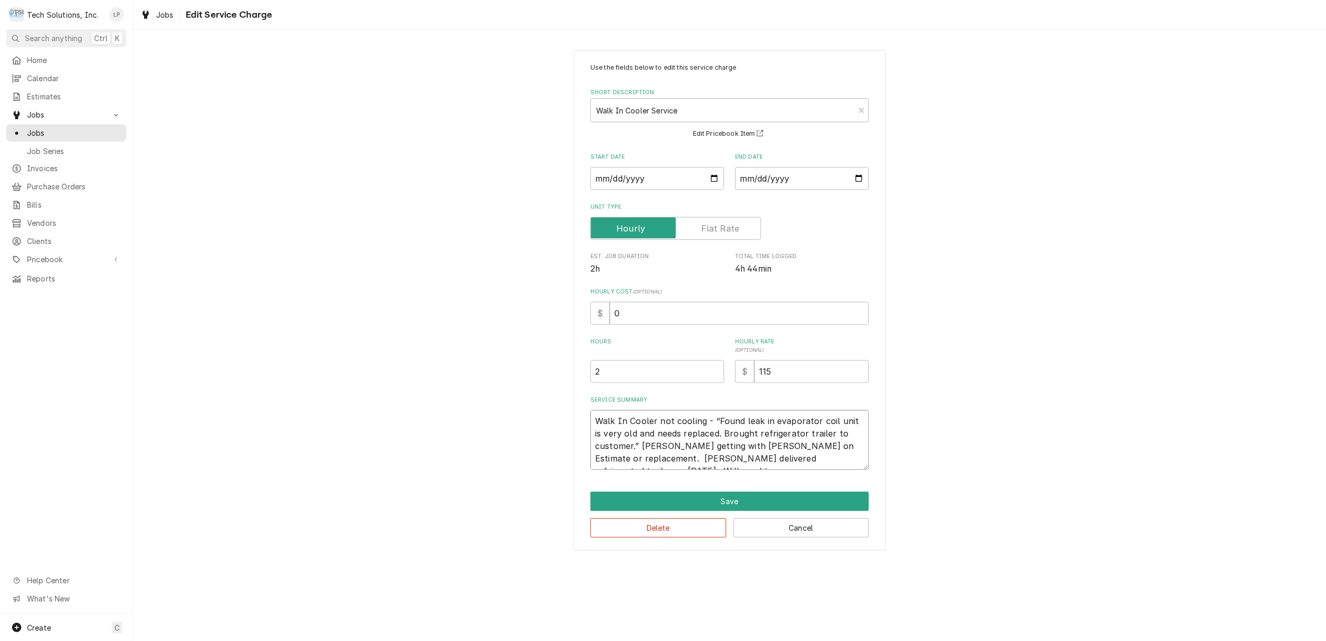
type textarea "x"
type textarea "Walk In Cooler not cooling - “Found leak in evaporator coil unit is very old an…"
type textarea "x"
type textarea "Walk In Cooler not cooling - “Found leak in evaporator coil unit is very old an…"
type textarea "x"
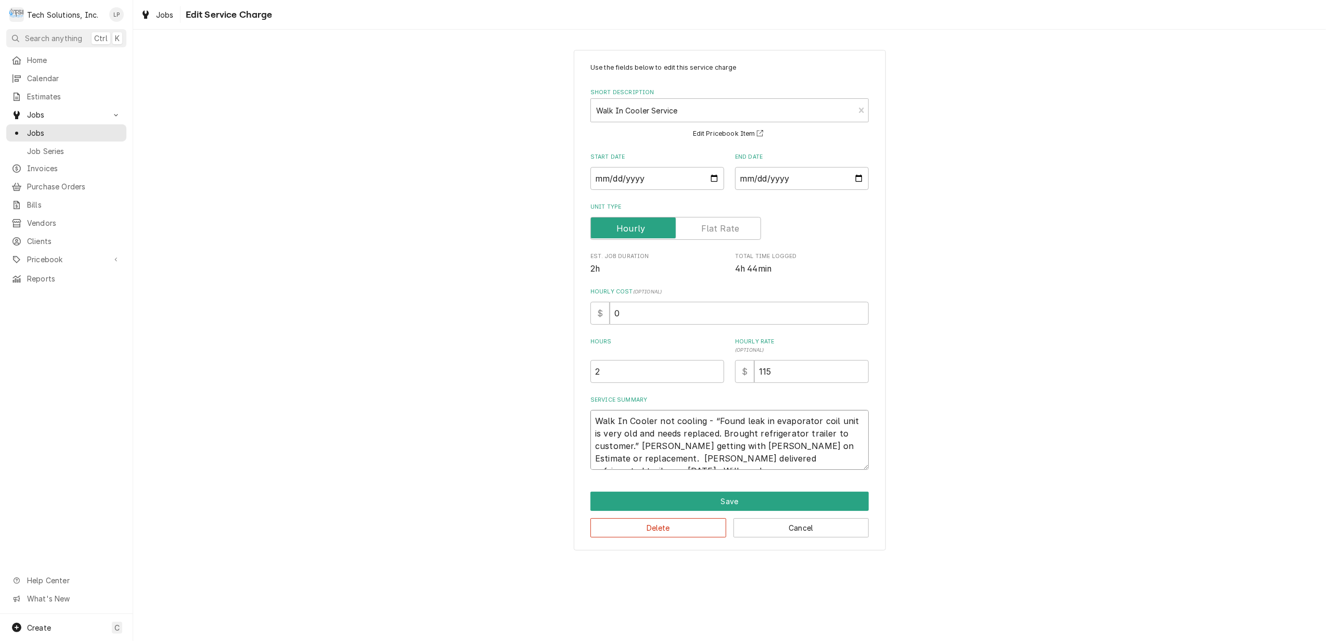
type textarea "Walk In Cooler not cooling - “Found leak in evaporator coil unit is very old an…"
type textarea "x"
type textarea "Walk In Cooler not cooling - “Found leak in evaporator coil unit is very old an…"
click at [683, 460] on textarea "Walk In Cooler not cooling - “Found leak in evaporator coil unit is very old an…" at bounding box center [729, 440] width 278 height 60
click at [720, 501] on button "Save" at bounding box center [729, 500] width 278 height 19
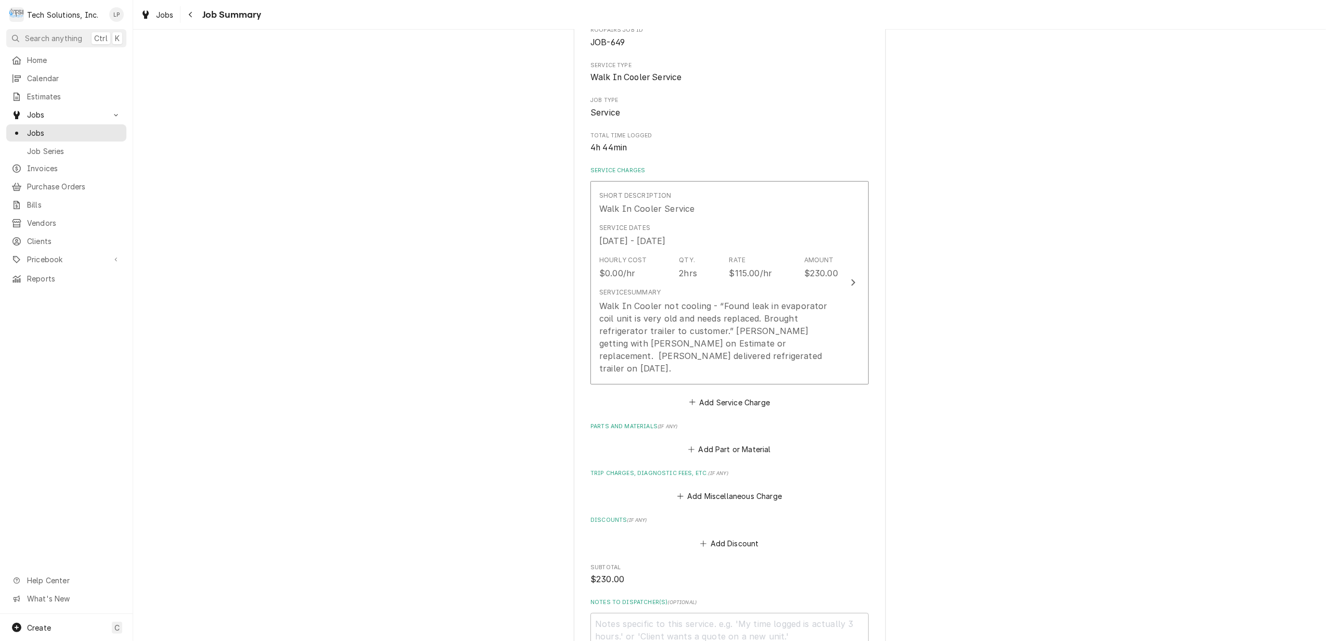
scroll to position [271, 0]
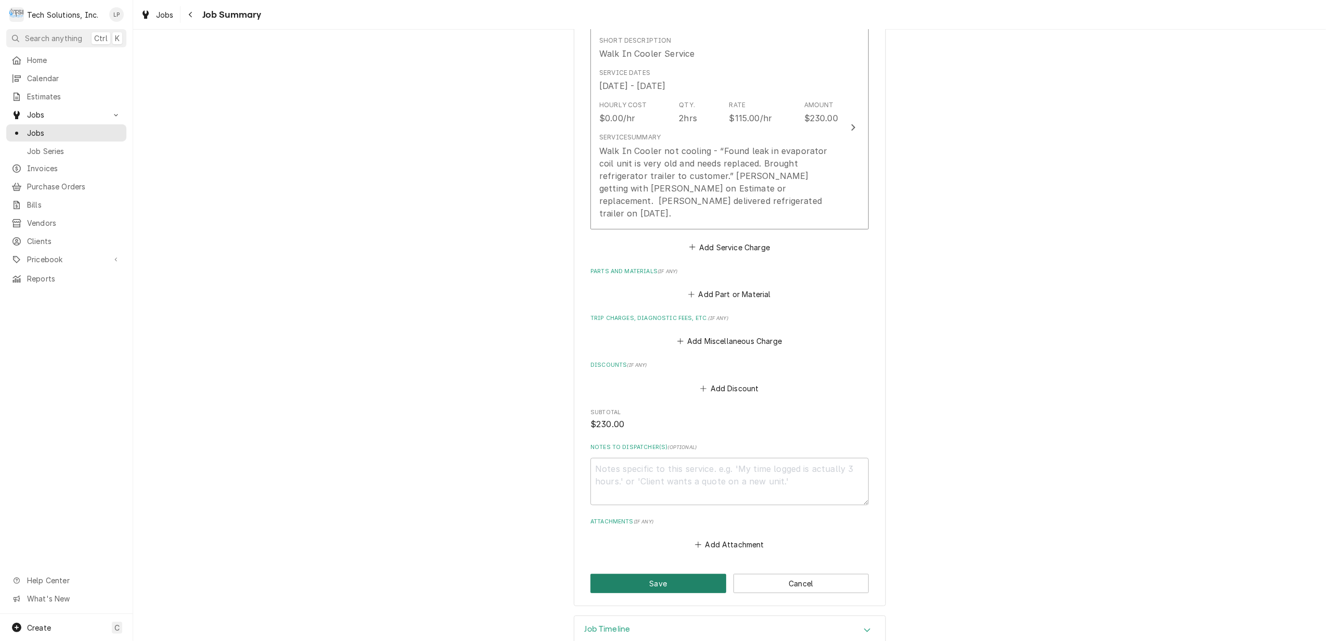
drag, startPoint x: 682, startPoint y: 559, endPoint x: 690, endPoint y: 560, distance: 7.4
click at [690, 574] on button "Save" at bounding box center [658, 583] width 136 height 19
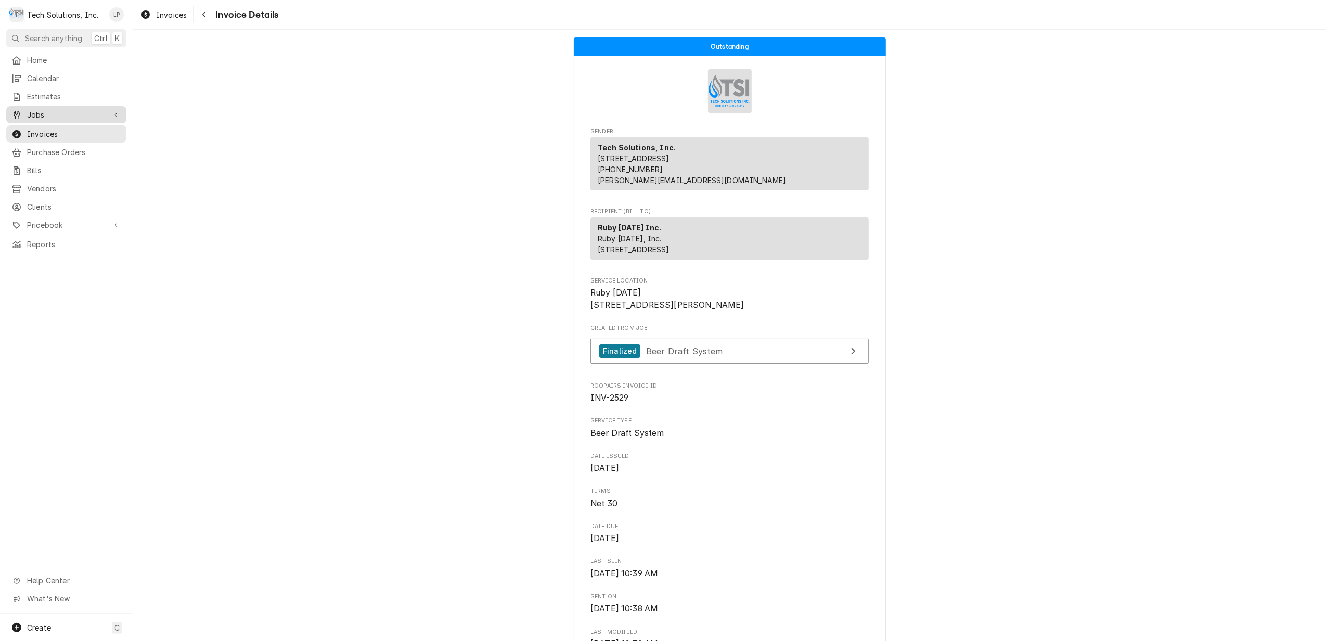
click at [36, 116] on div "Jobs" at bounding box center [66, 114] width 116 height 13
click at [37, 133] on span "Jobs" at bounding box center [74, 132] width 94 height 11
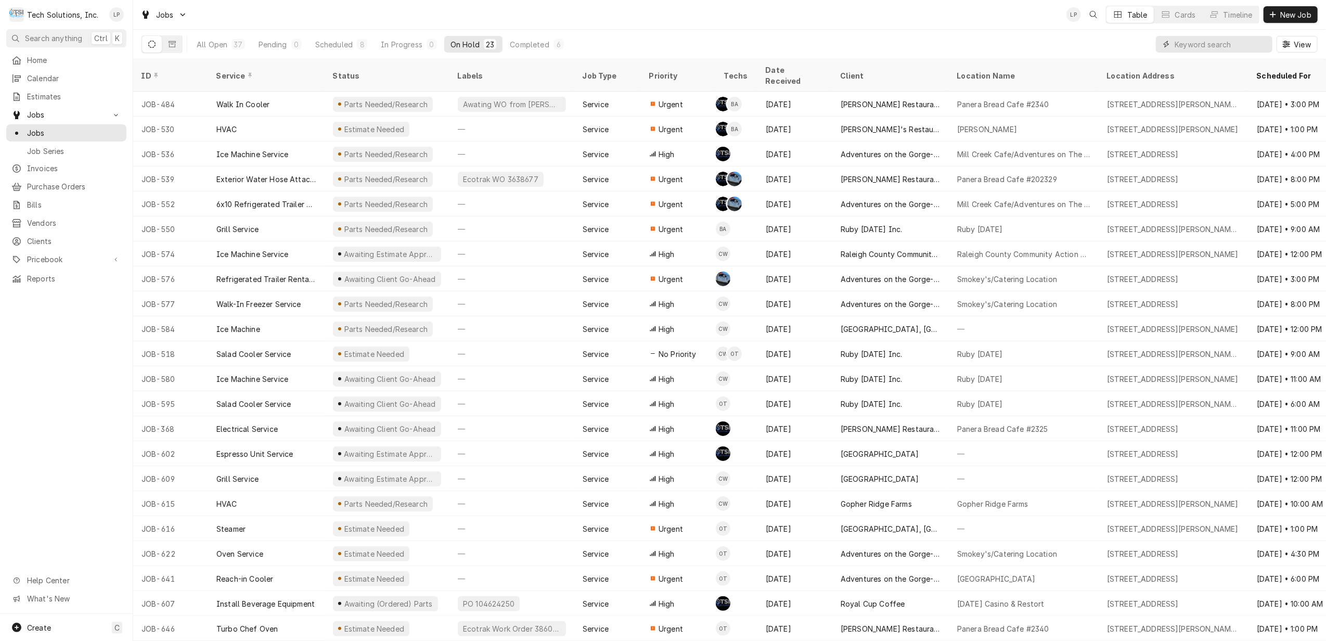
click at [1222, 42] on input "Dynamic Content Wrapper" at bounding box center [1220, 44] width 93 height 17
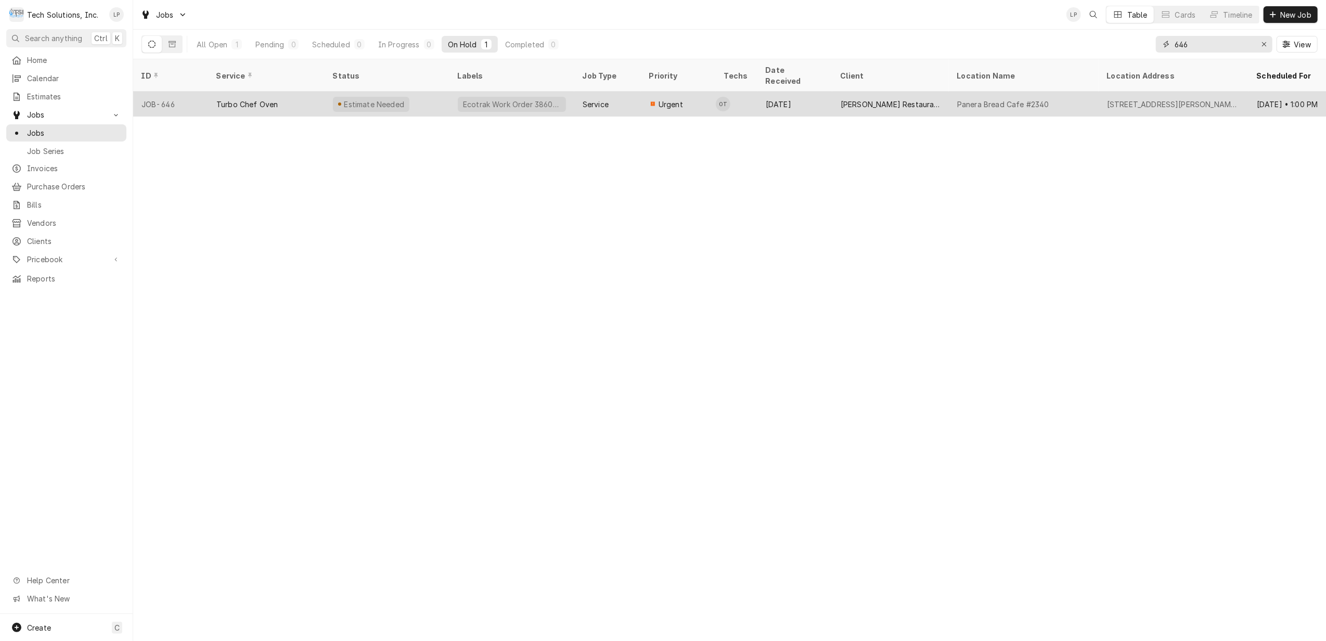
type input "646"
click at [406, 92] on div "Estimate Needed" at bounding box center [387, 104] width 125 height 25
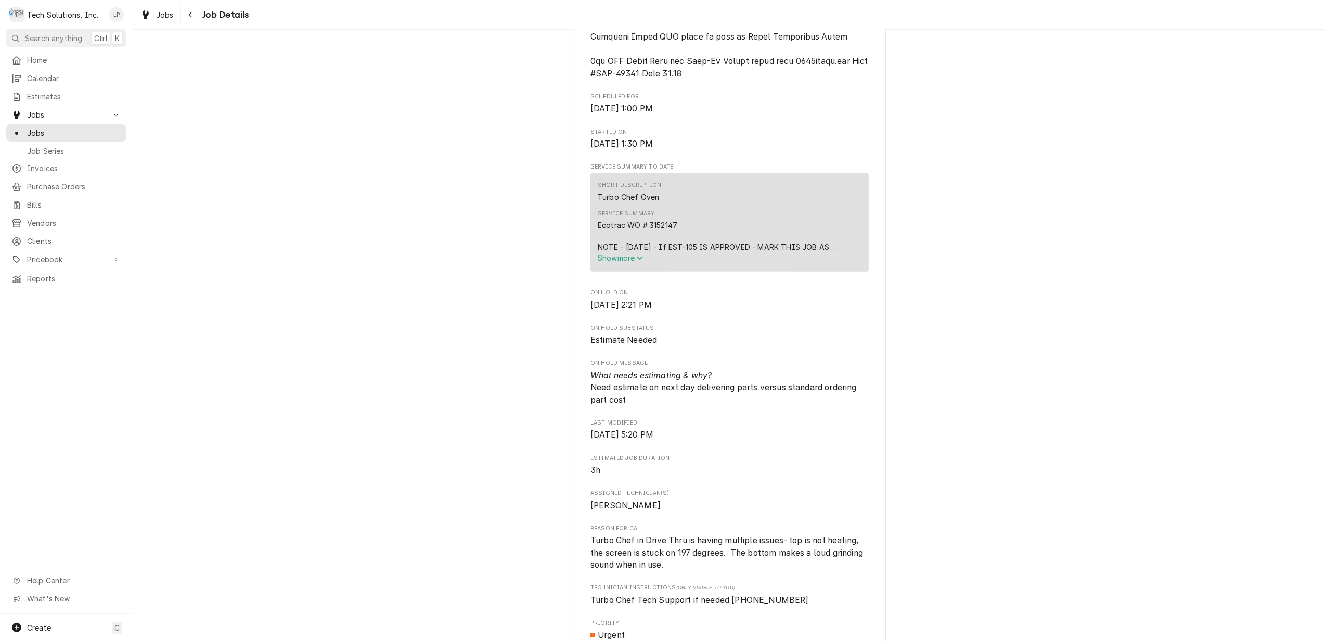
scroll to position [1178, 0]
click at [622, 262] on span "Show more" at bounding box center [621, 257] width 46 height 9
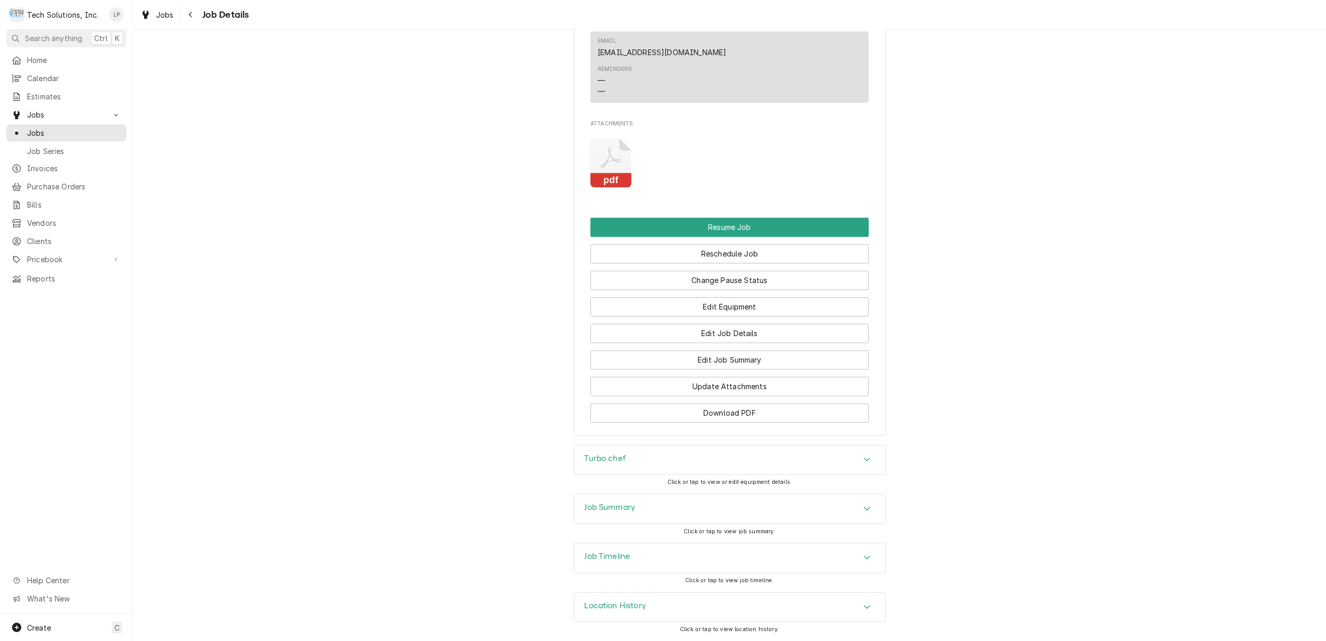
scroll to position [2177, 0]
click at [863, 553] on icon "Accordion Header" at bounding box center [866, 557] width 7 height 8
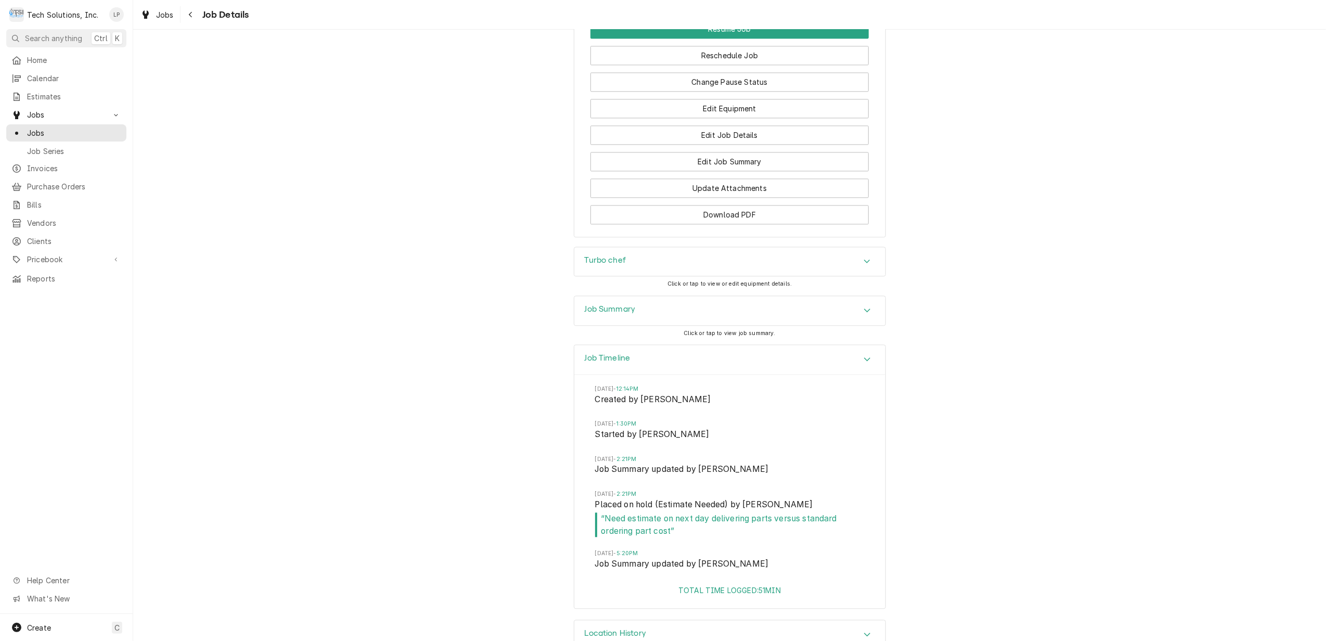
scroll to position [2333, 0]
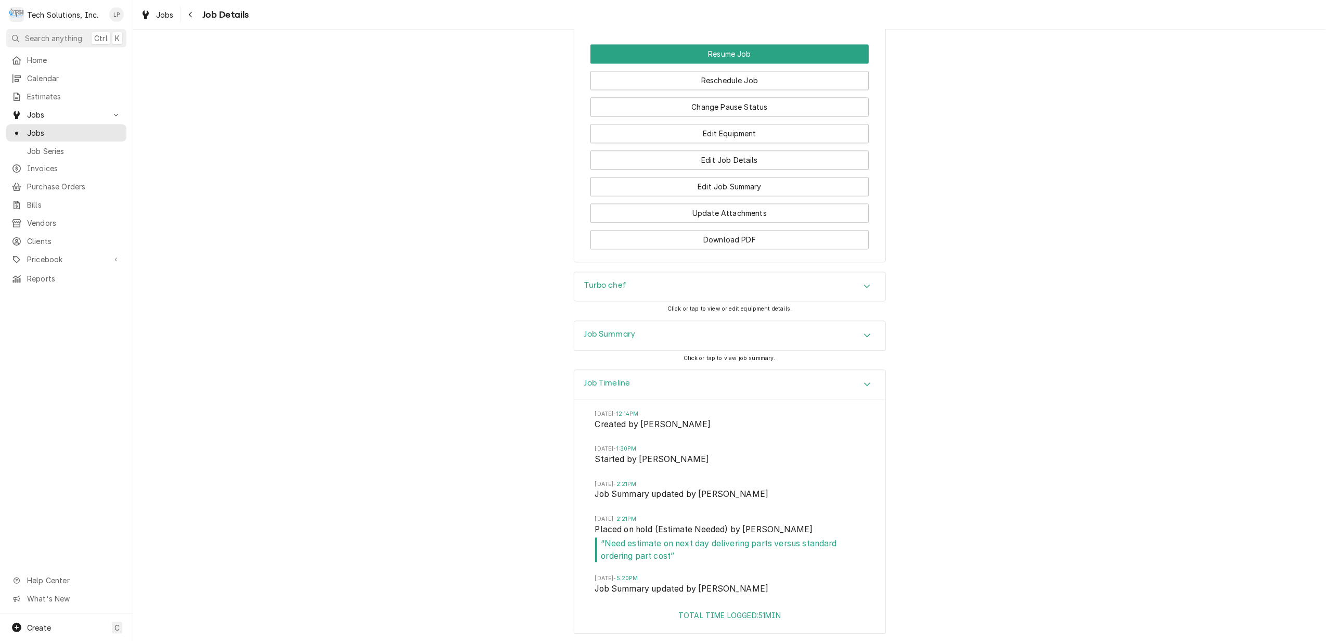
click at [864, 339] on icon "Accordion Header" at bounding box center [866, 335] width 7 height 8
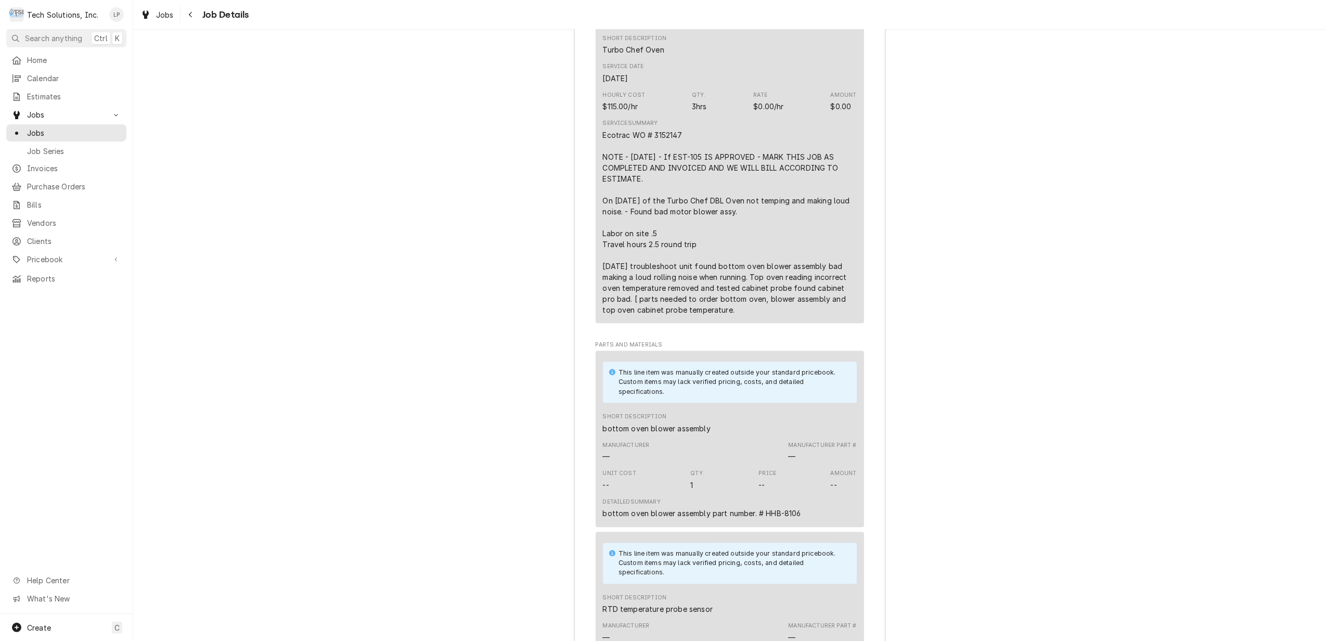
scroll to position [2957, 0]
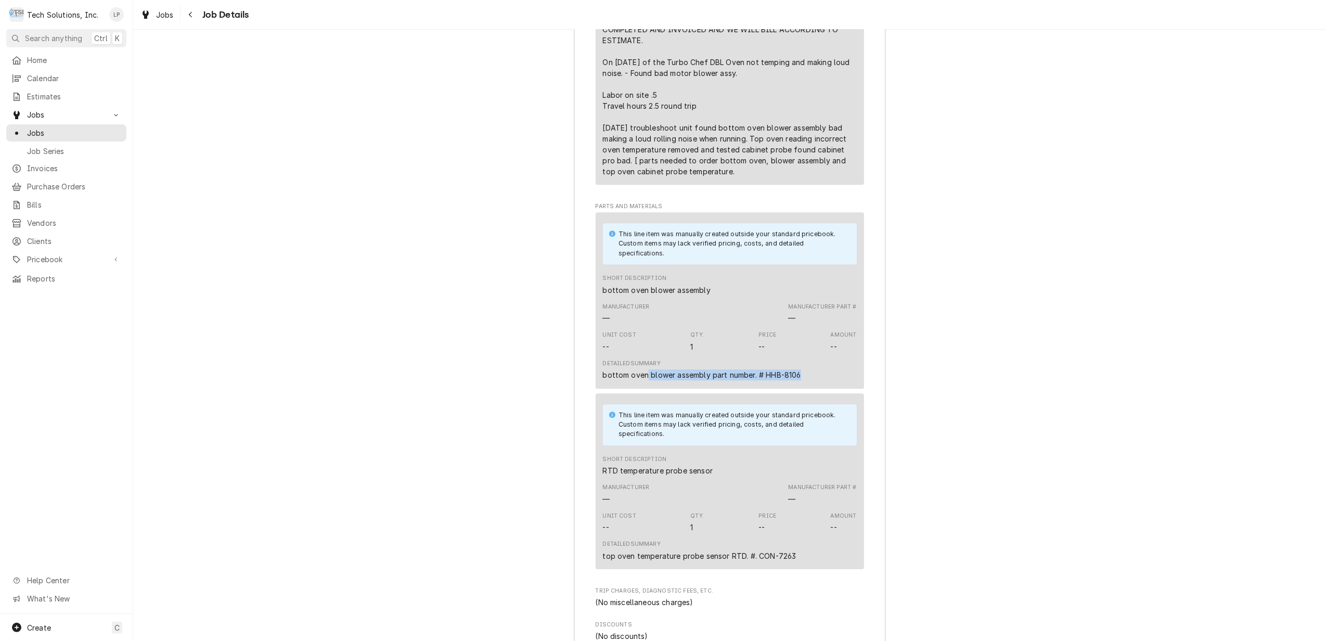
drag, startPoint x: 642, startPoint y: 387, endPoint x: 800, endPoint y: 398, distance: 158.5
click at [800, 384] on div "Detailed Summary bottom oven blower assembly part number. # HHB-8106" at bounding box center [730, 370] width 254 height 28
drag, startPoint x: 800, startPoint y: 398, endPoint x: 779, endPoint y: 392, distance: 22.2
copy div "blower assembly part number. # HHB-8106"
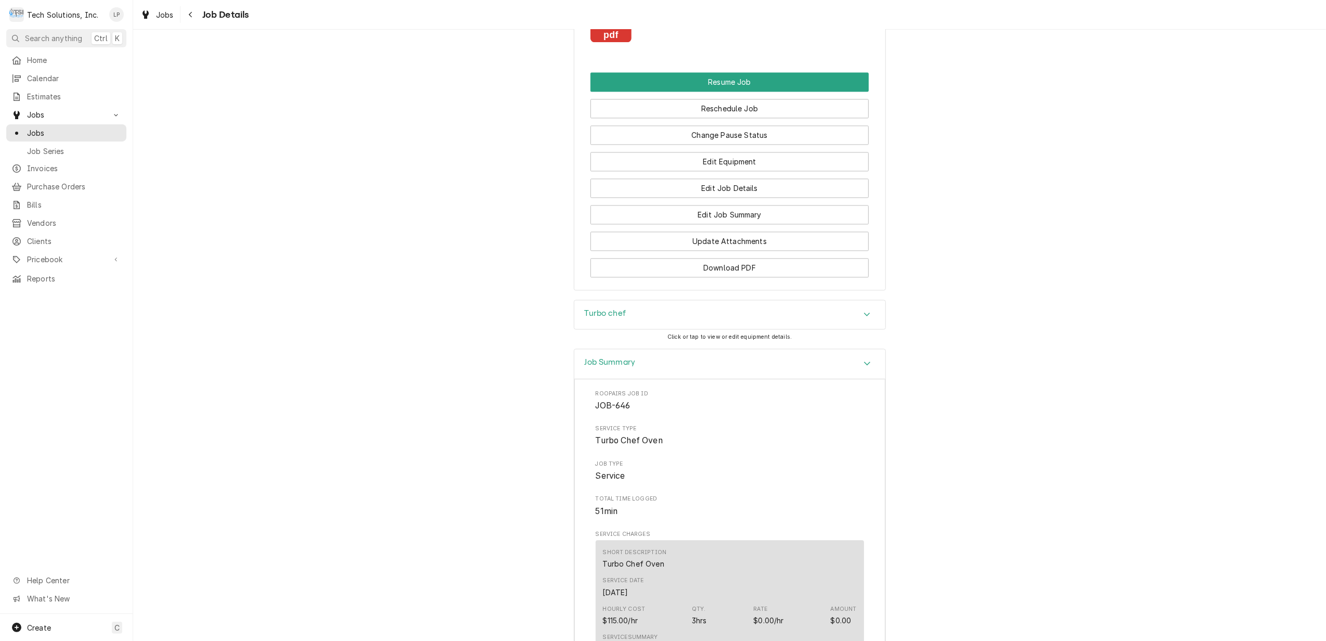
scroll to position [2195, 0]
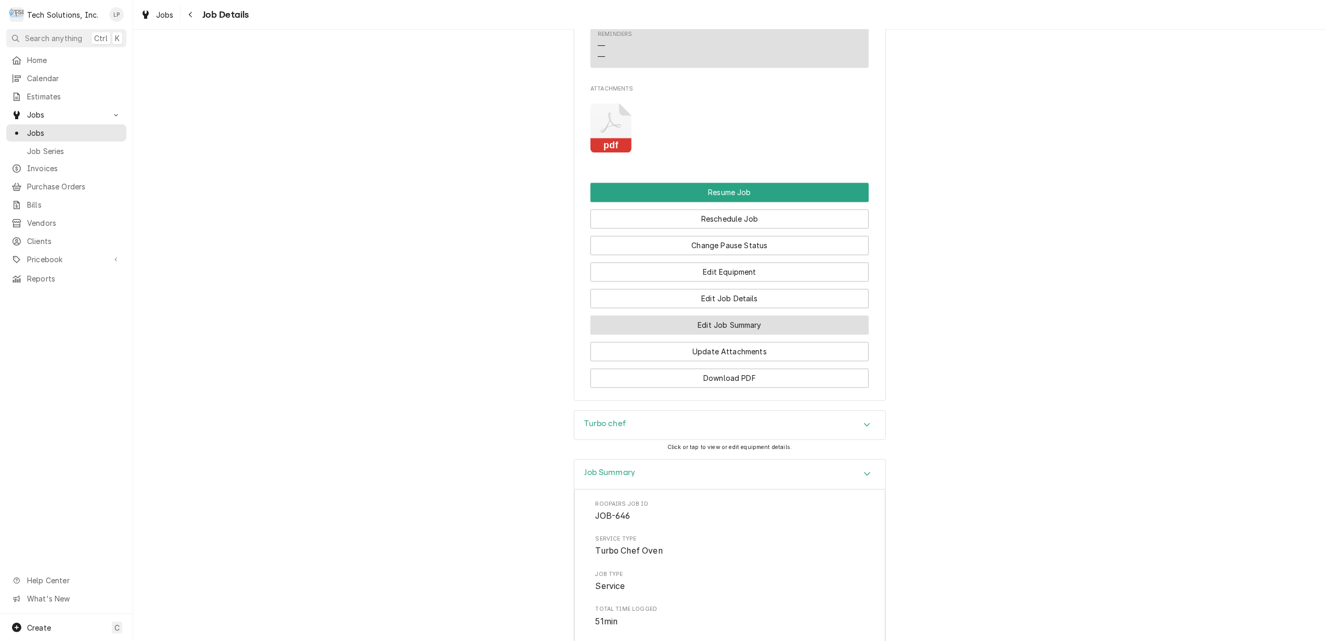
click at [745, 334] on button "Edit Job Summary" at bounding box center [729, 324] width 278 height 19
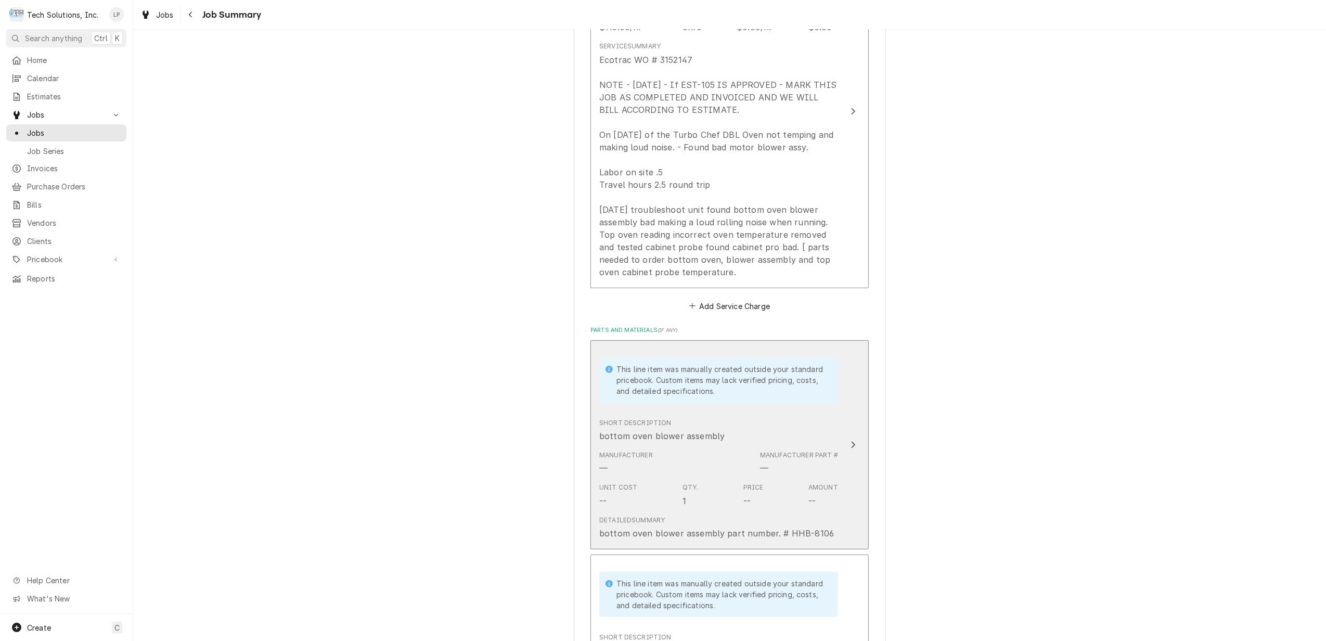
scroll to position [277, 0]
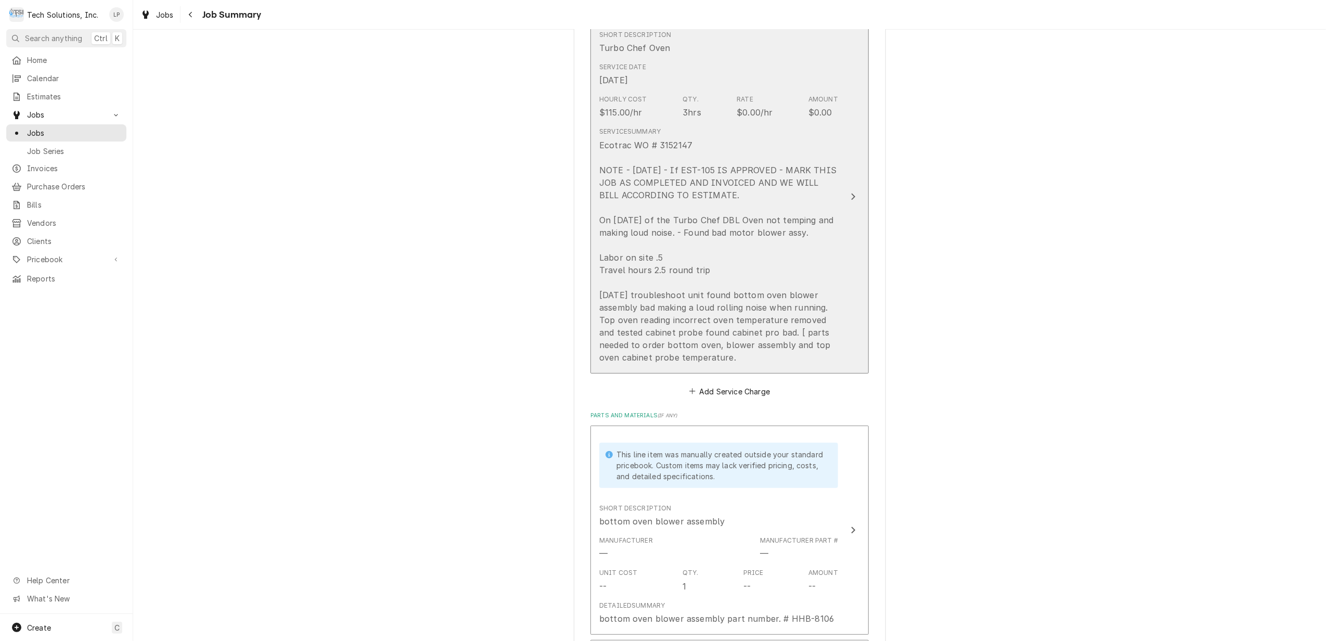
click at [851, 197] on div "Update Line Item" at bounding box center [853, 196] width 14 height 12
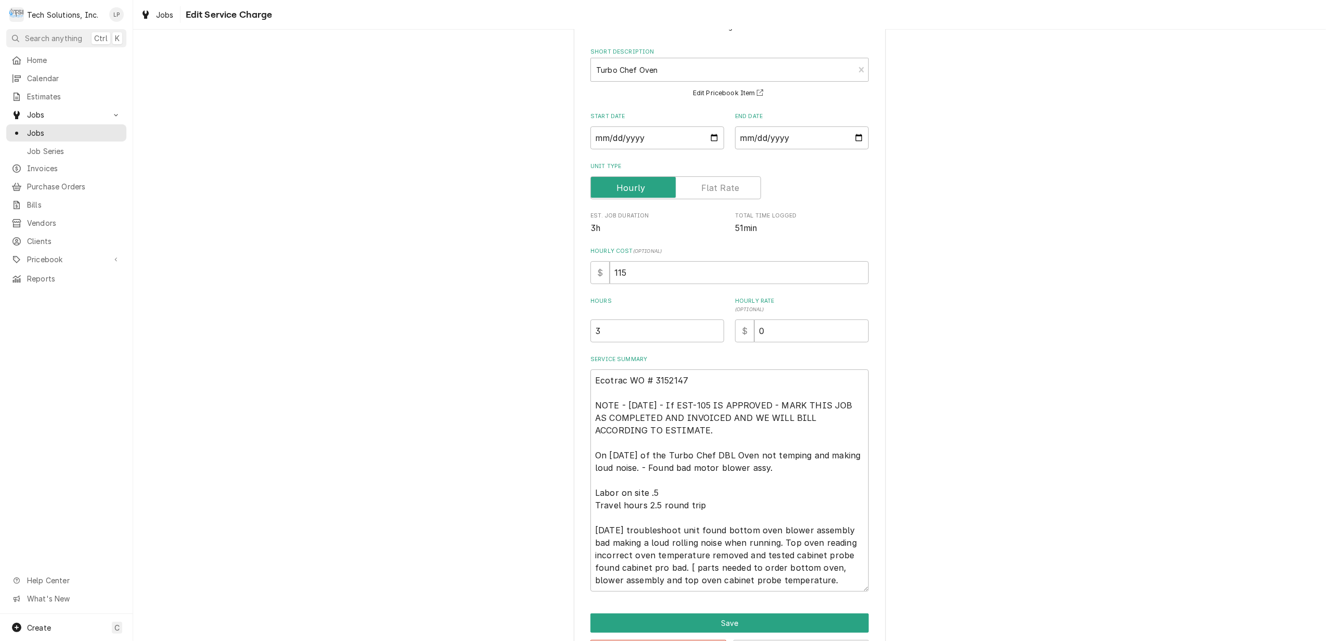
scroll to position [82, 0]
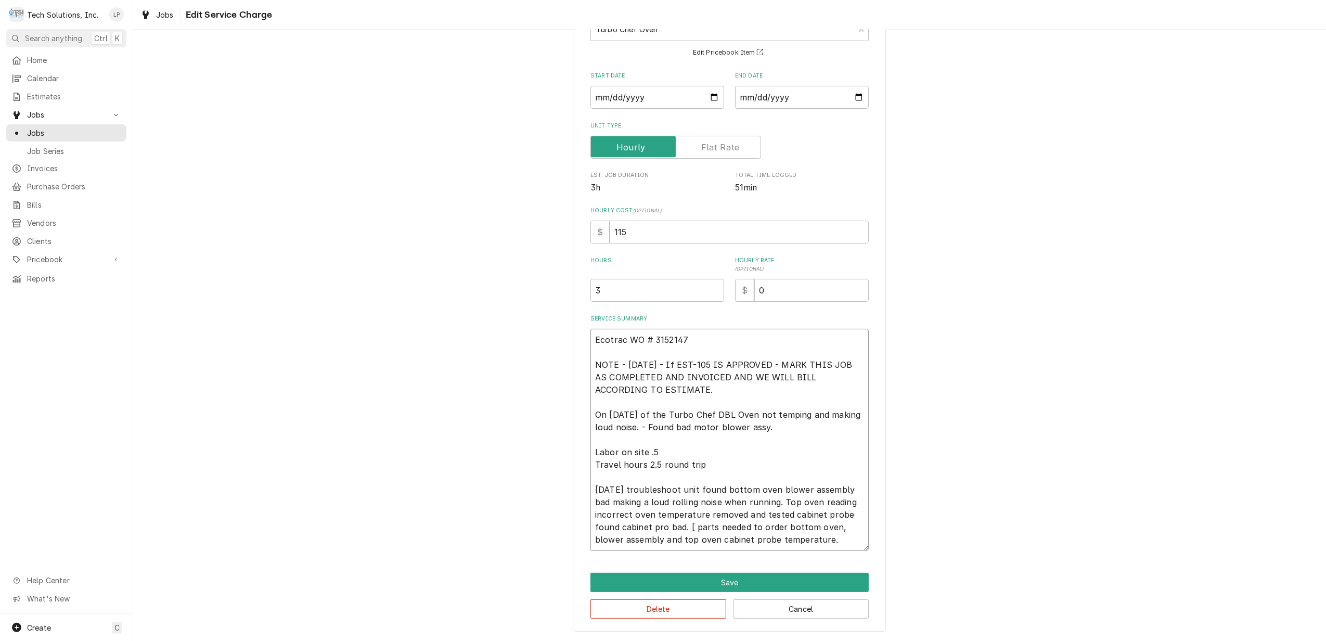
click at [837, 539] on textarea "Ecotrac WO # 3152147 NOTE - [DATE] - If EST-105 IS APPROVED - MARK THIS JOB AS …" at bounding box center [729, 440] width 278 height 222
type textarea "x"
type textarea "Ecotrac WO # 3152147 NOTE - [DATE] - If EST-105 IS APPROVED - MARK THIS JOB AS …"
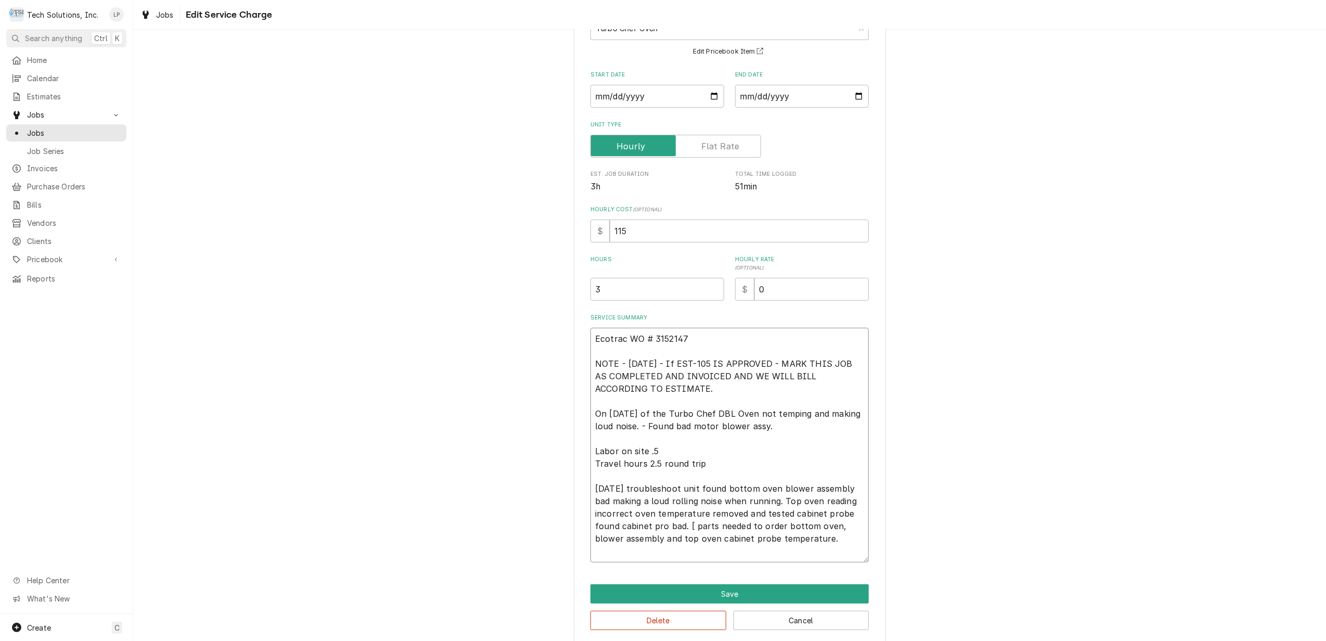
type textarea "x"
type textarea "Ecotrac WO # 3152147 NOTE - [DATE] - If EST-105 IS APPROVED - MARK THIS JOB AS …"
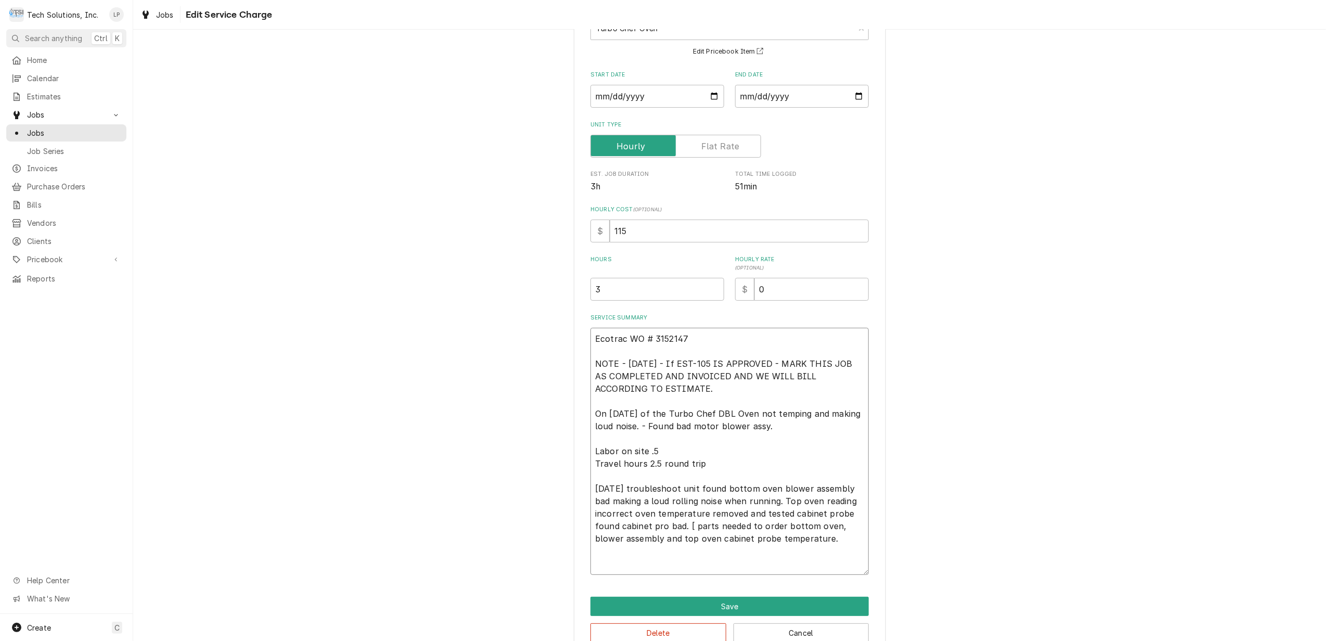
click at [660, 540] on textarea "Ecotrac WO # 3152147 NOTE - [DATE] - If EST-105 IS APPROVED - MARK THIS JOB AS …" at bounding box center [729, 451] width 278 height 247
paste textarea "blower assembly part number. # HHB-8106"
type textarea "x"
type textarea "Ecotrac WO # 3152147 NOTE - [DATE] - If EST-105 IS APPROVED - MARK THIS JOB AS …"
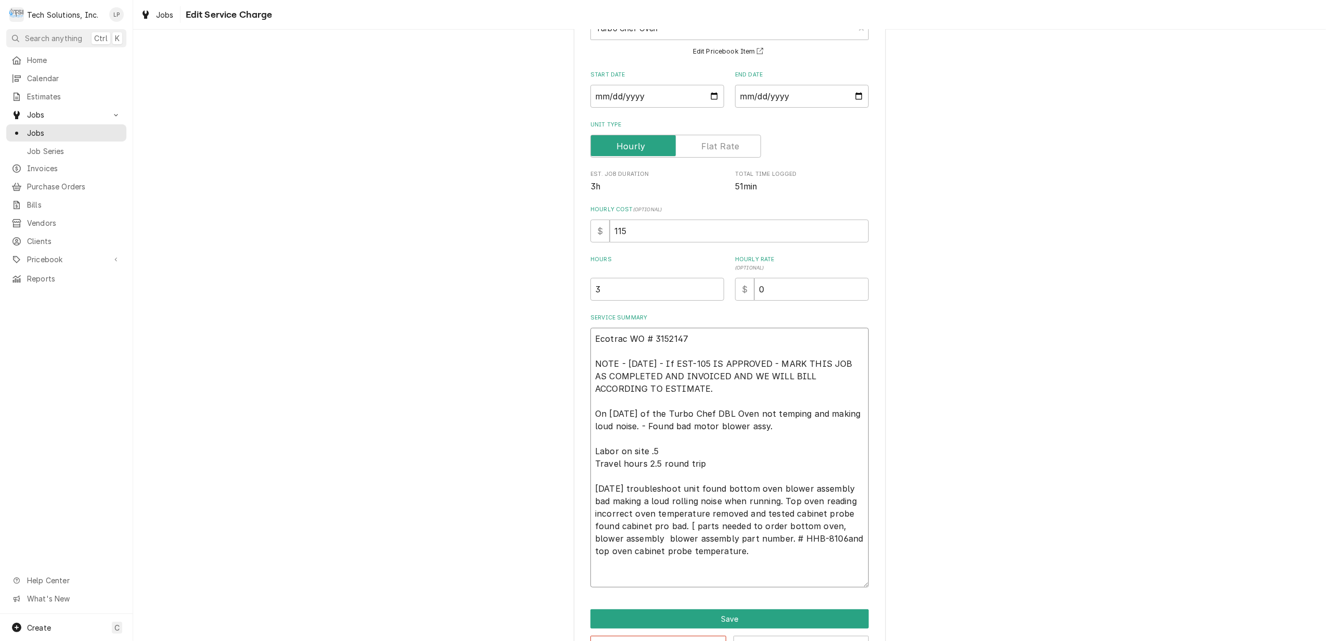
click at [733, 541] on textarea "Ecotrac WO # 3152147 NOTE - [DATE] - If EST-105 IS APPROVED - MARK THIS JOB AS …" at bounding box center [729, 458] width 278 height 260
type textarea "x"
type textarea "Ecotrac WO # 3152147 NOTE - 8/29/25 - If EST-105 IS APPROVED - MARK THIS JOB AS…"
type textarea "x"
type textarea "Ecotrac WO # 3152147 NOTE - 8/29/25 - If EST-105 IS APPROVED - MARK THIS JOB AS…"
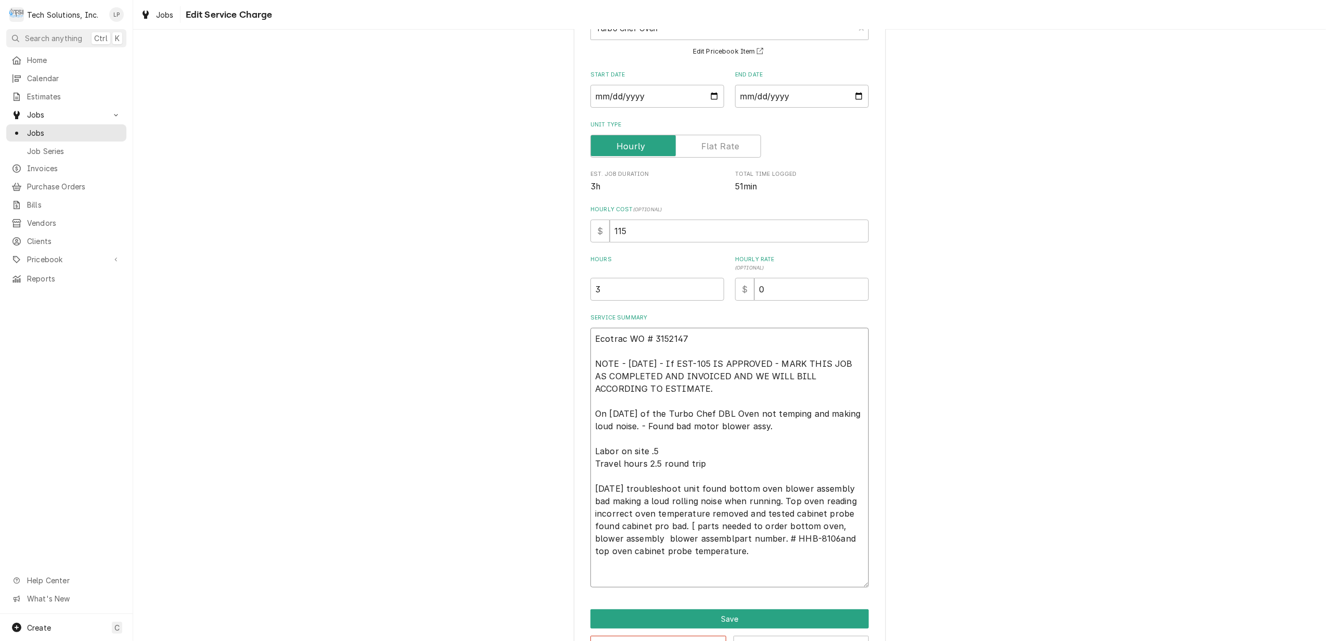
type textarea "x"
type textarea "Ecotrac WO # 3152147 NOTE - 8/29/25 - If EST-105 IS APPROVED - MARK THIS JOB AS…"
type textarea "x"
type textarea "Ecotrac WO # 3152147 NOTE - 8/29/25 - If EST-105 IS APPROVED - MARK THIS JOB AS…"
type textarea "x"
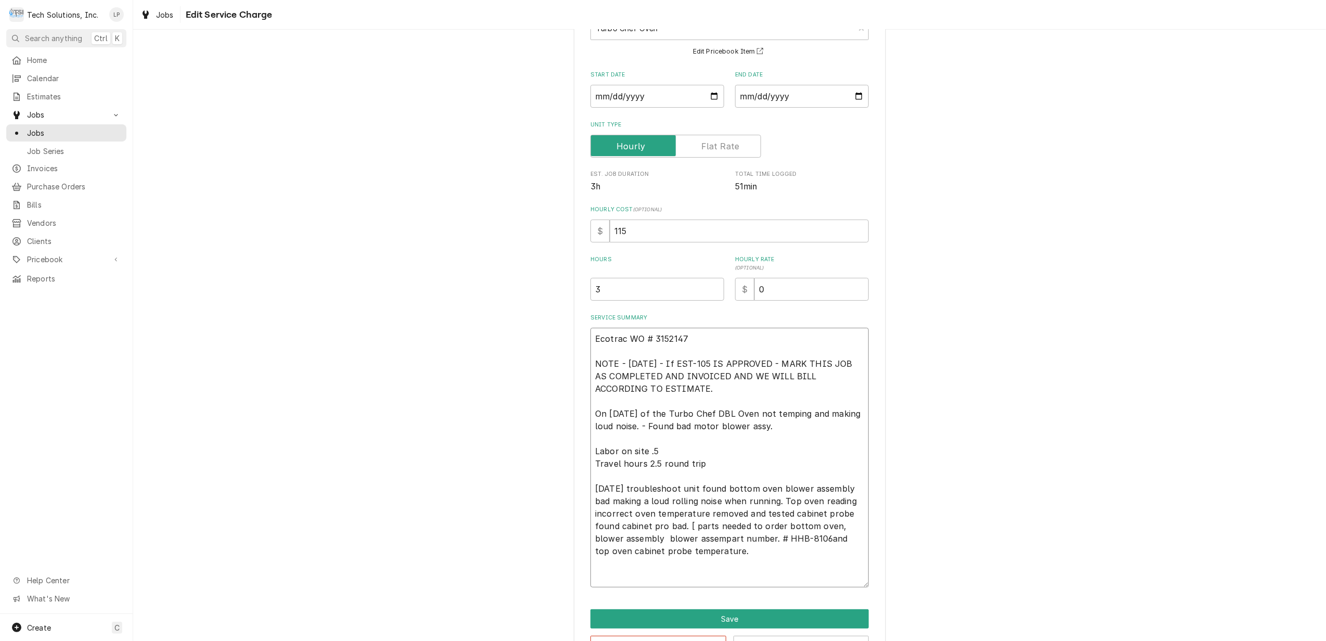
type textarea "Ecotrac WO # 3152147 NOTE - 8/29/25 - If EST-105 IS APPROVED - MARK THIS JOB AS…"
type textarea "x"
type textarea "Ecotrac WO # 3152147 NOTE - 8/29/25 - If EST-105 IS APPROVED - MARK THIS JOB AS…"
type textarea "x"
type textarea "Ecotrac WO # 3152147 NOTE - 8/29/25 - If EST-105 IS APPROVED - MARK THIS JOB AS…"
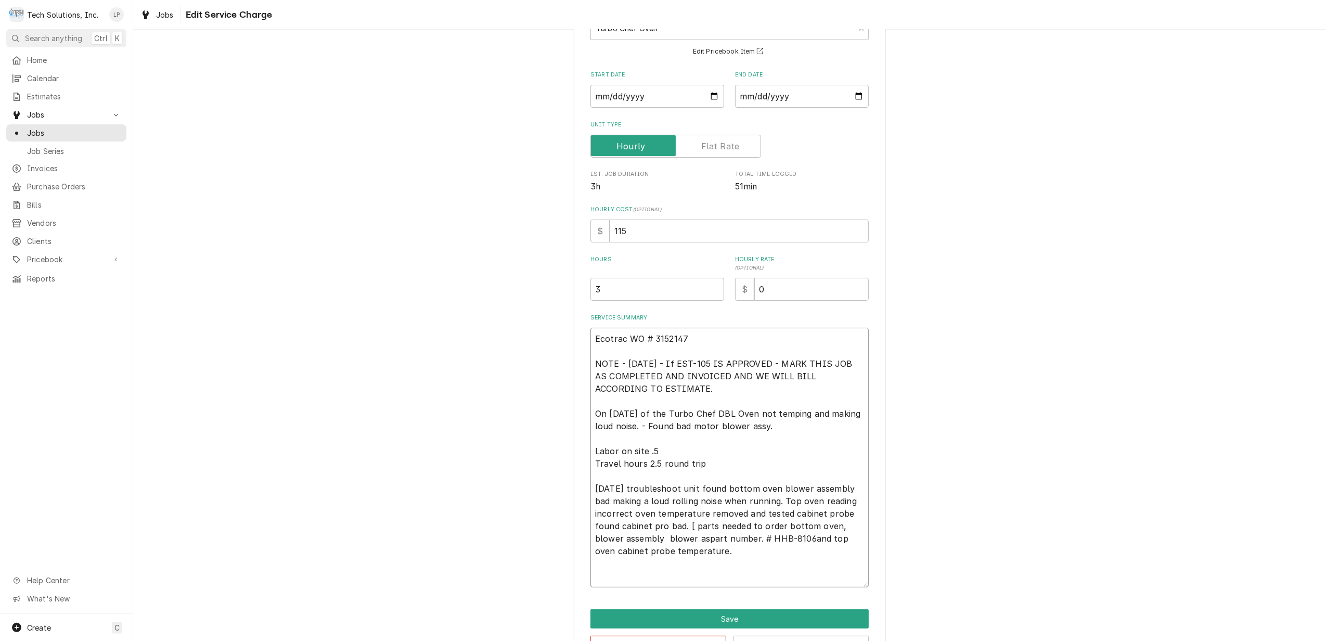
type textarea "x"
type textarea "Ecotrac WO # 3152147 NOTE - 8/29/25 - If EST-105 IS APPROVED - MARK THIS JOB AS…"
type textarea "x"
type textarea "Ecotrac WO # 3152147 NOTE - 8/29/25 - If EST-105 IS APPROVED - MARK THIS JOB AS…"
type textarea "x"
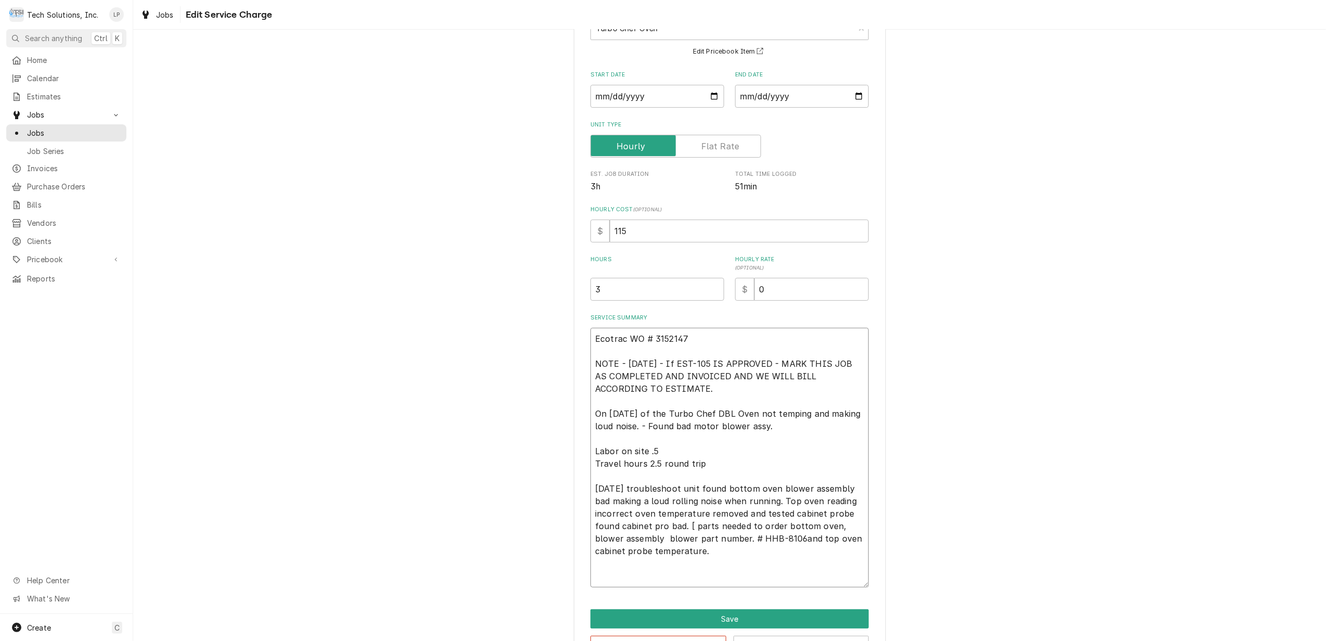
type textarea "Ecotrac WO # 3152147 NOTE - 8/29/25 - If EST-105 IS APPROVED - MARK THIS JOB AS…"
type textarea "x"
type textarea "Ecotrac WO # 3152147 NOTE - 8/29/25 - If EST-105 IS APPROVED - MARK THIS JOB AS…"
type textarea "x"
type textarea "Ecotrac WO # 3152147 NOTE - 8/29/25 - If EST-105 IS APPROVED - MARK THIS JOB AS…"
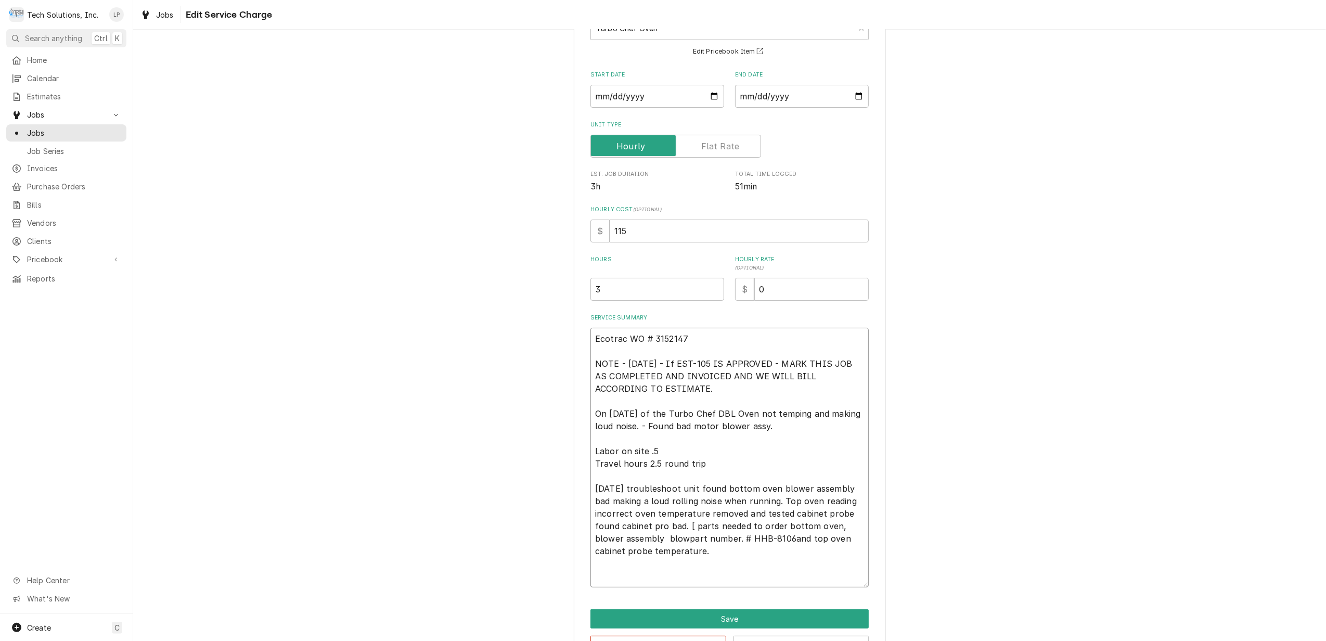
type textarea "x"
type textarea "Ecotrac WO # 3152147 NOTE - 8/29/25 - If EST-105 IS APPROVED - MARK THIS JOB AS…"
type textarea "x"
type textarea "Ecotrac WO # 3152147 NOTE - 8/29/25 - If EST-105 IS APPROVED - MARK THIS JOB AS…"
type textarea "x"
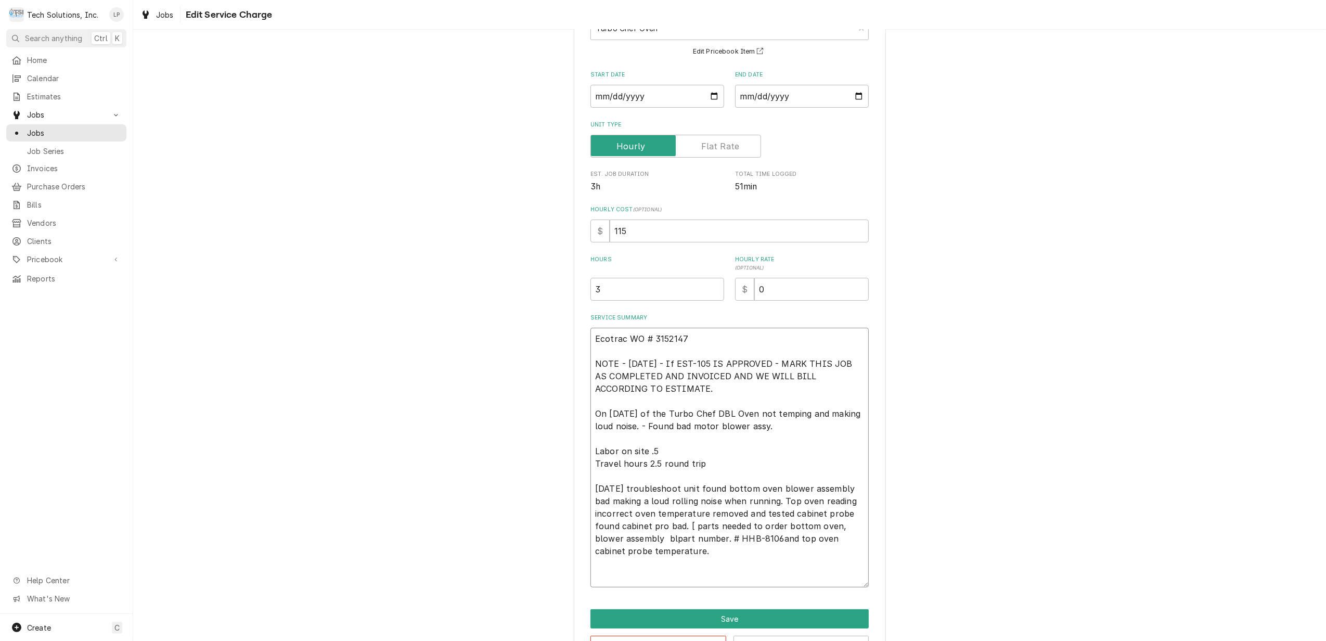
type textarea "Ecotrac WO # 3152147 NOTE - 8/29/25 - If EST-105 IS APPROVED - MARK THIS JOB AS…"
type textarea "x"
type textarea "Ecotrac WO # 3152147 NOTE - 8/29/25 - If EST-105 IS APPROVED - MARK THIS JOB AS…"
type textarea "x"
click at [729, 554] on textarea "Ecotrac WO # 3152147 NOTE - 8/29/25 - If EST-105 IS APPROVED - MARK THIS JOB AS…" at bounding box center [729, 458] width 278 height 260
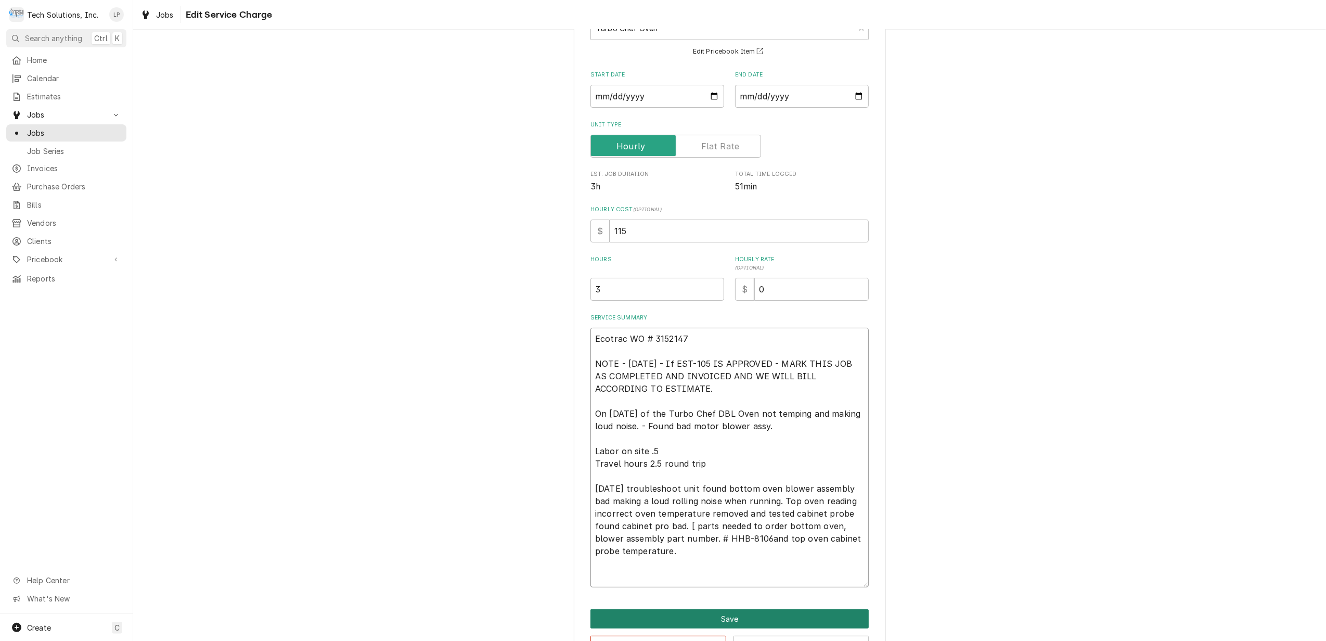
type textarea "Ecotrac WO # 3152147 NOTE - 8/29/25 - If EST-105 IS APPROVED - MARK THIS JOB AS…"
click at [706, 618] on button "Save" at bounding box center [729, 618] width 278 height 19
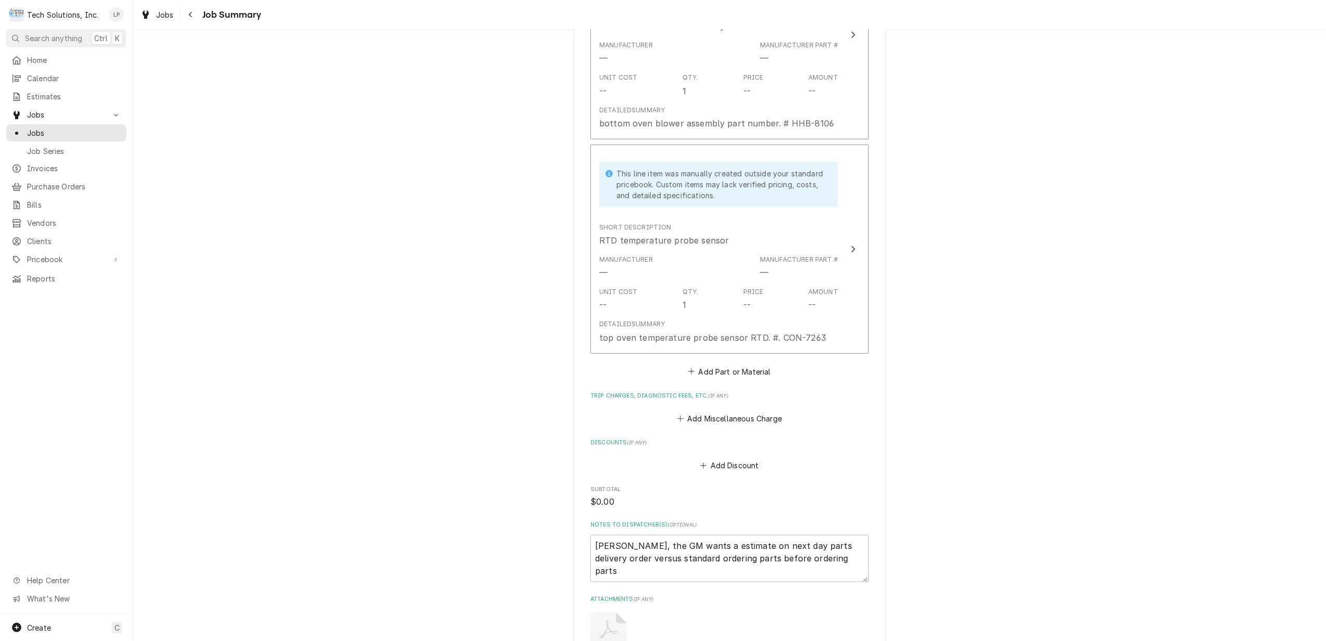
scroll to position [832, 0]
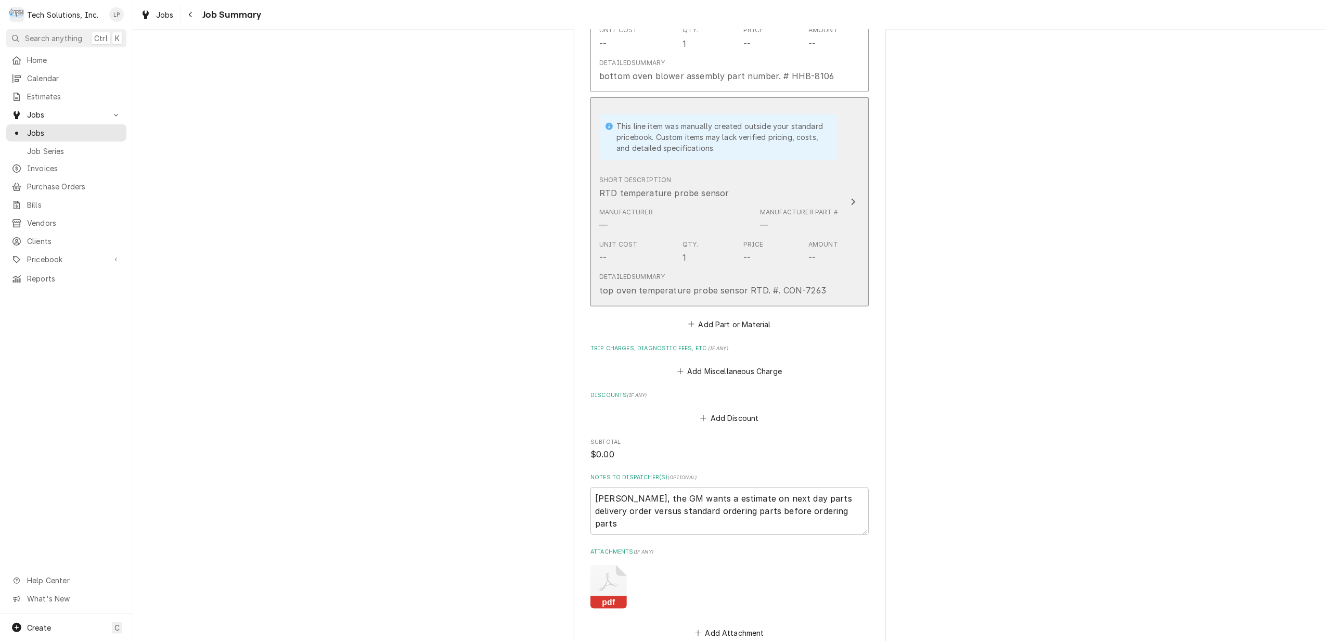
click at [851, 205] on icon "Update Line Item" at bounding box center [853, 201] width 4 height 7
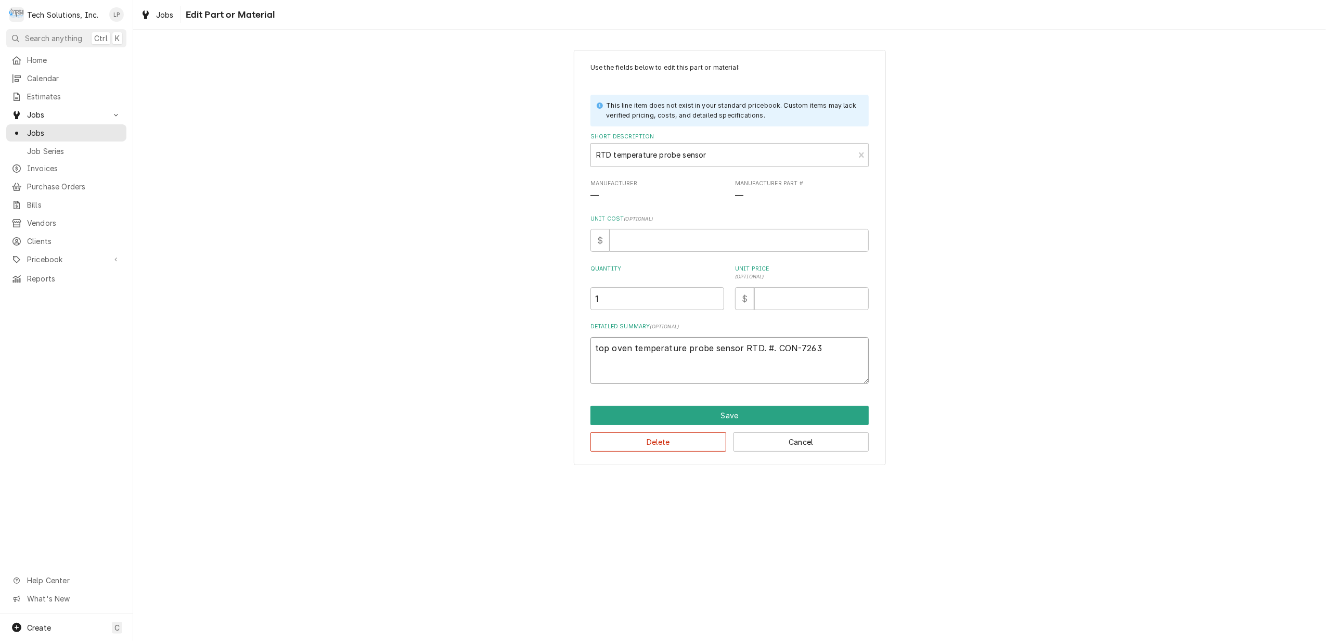
drag, startPoint x: 596, startPoint y: 350, endPoint x: 814, endPoint y: 347, distance: 218.4
click at [814, 347] on textarea "top oven temperature probe sensor RTD. #. CON-7263" at bounding box center [729, 360] width 278 height 47
click at [762, 443] on button "Cancel" at bounding box center [801, 441] width 136 height 19
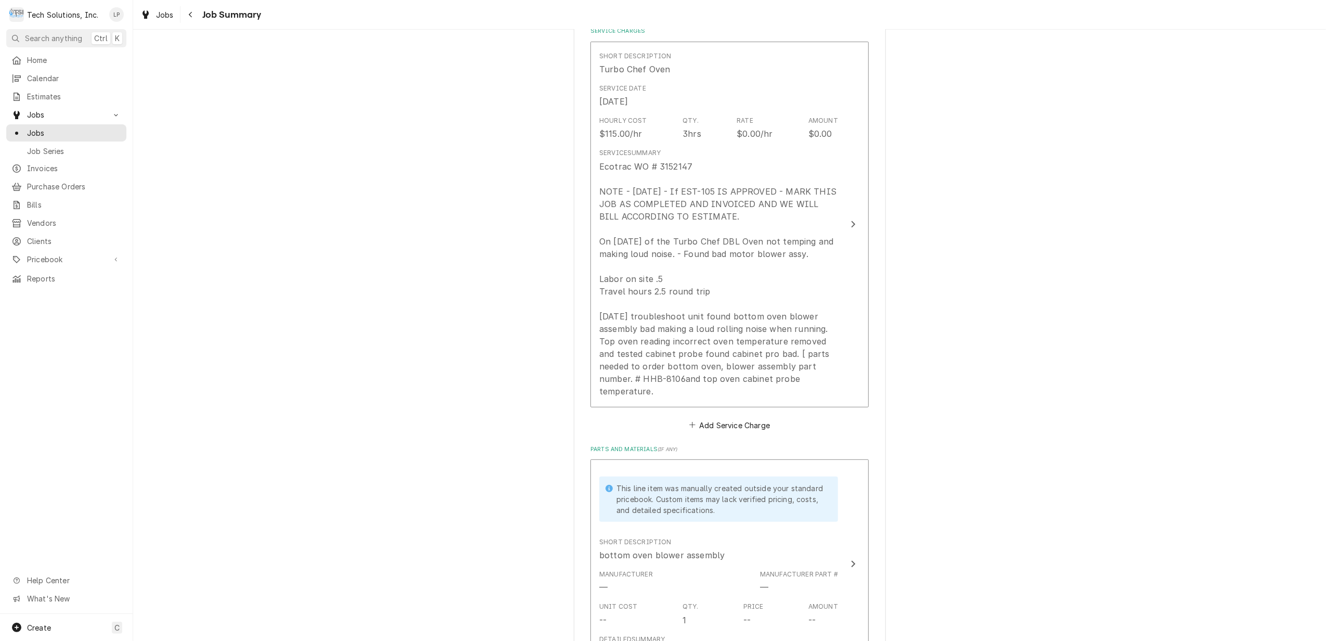
scroll to position [208, 0]
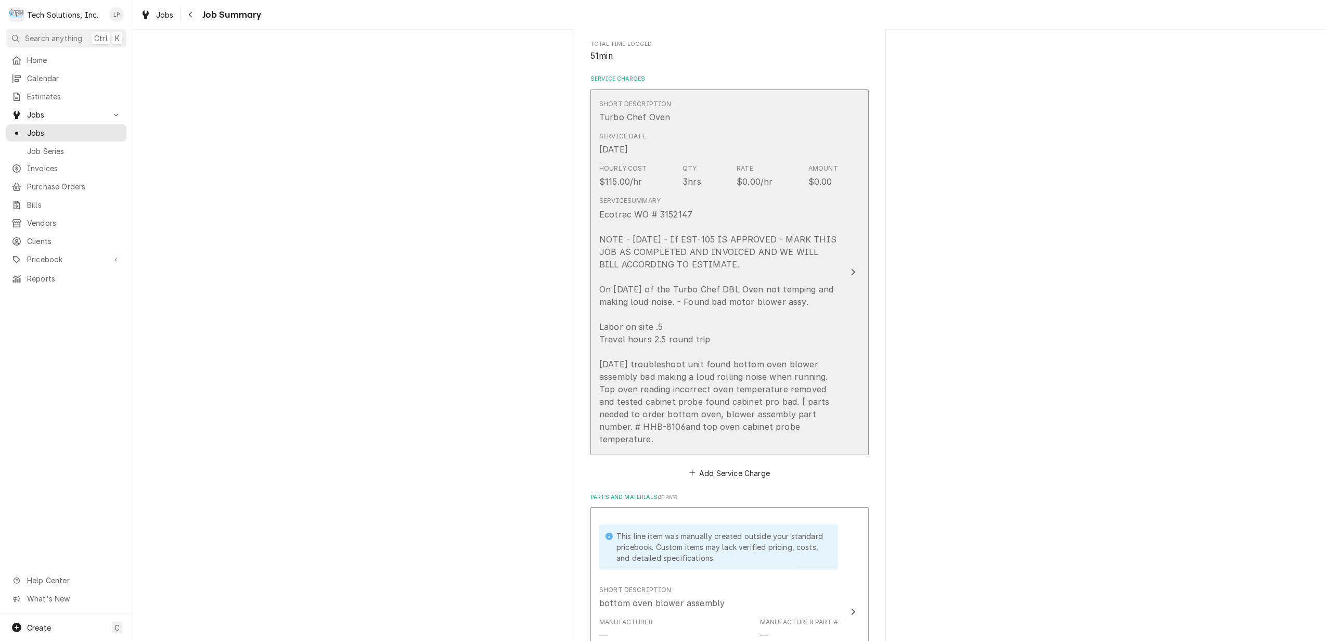
click at [850, 271] on icon "Update Line Item" at bounding box center [852, 272] width 5 height 8
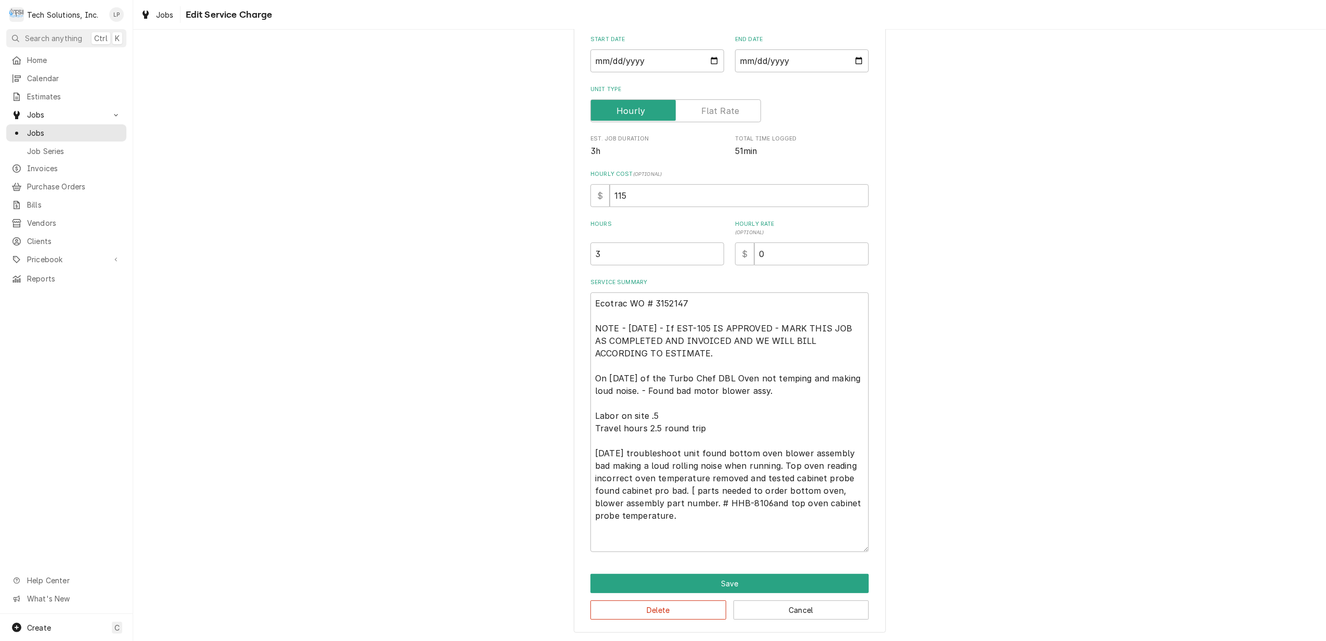
scroll to position [120, 0]
click at [706, 516] on textarea "Ecotrac WO # 3152147 NOTE - 8/29/25 - If EST-105 IS APPROVED - MARK THIS JOB AS…" at bounding box center [729, 421] width 278 height 260
paste textarea "top oven temperature probe sensor RTD. #. CON-7263"
type textarea "x"
type textarea "Ecotrac WO # 3152147 NOTE - 8/29/25 - If EST-105 IS APPROVED - MARK THIS JOB AS…"
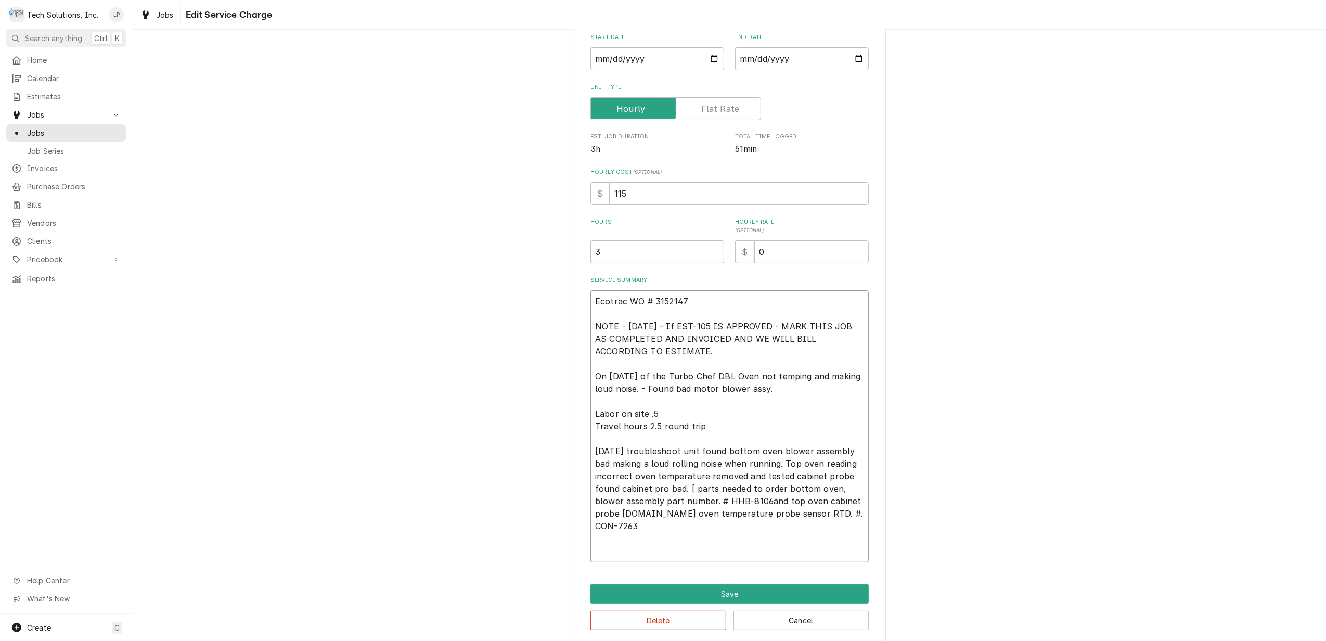
click at [831, 510] on textarea "Ecotrac WO # 3152147 NOTE - 8/29/25 - If EST-105 IS APPROVED - MARK THIS JOB AS…" at bounding box center [729, 426] width 278 height 272
type textarea "x"
type textarea "Ecotrac WO # 3152147 NOTE - 8/29/25 - If EST-105 IS APPROVED - MARK THIS JOB AS…"
type textarea "x"
type textarea "Ecotrac WO # 3152147 NOTE - 8/29/25 - If EST-105 IS APPROVED - MARK THIS JOB AS…"
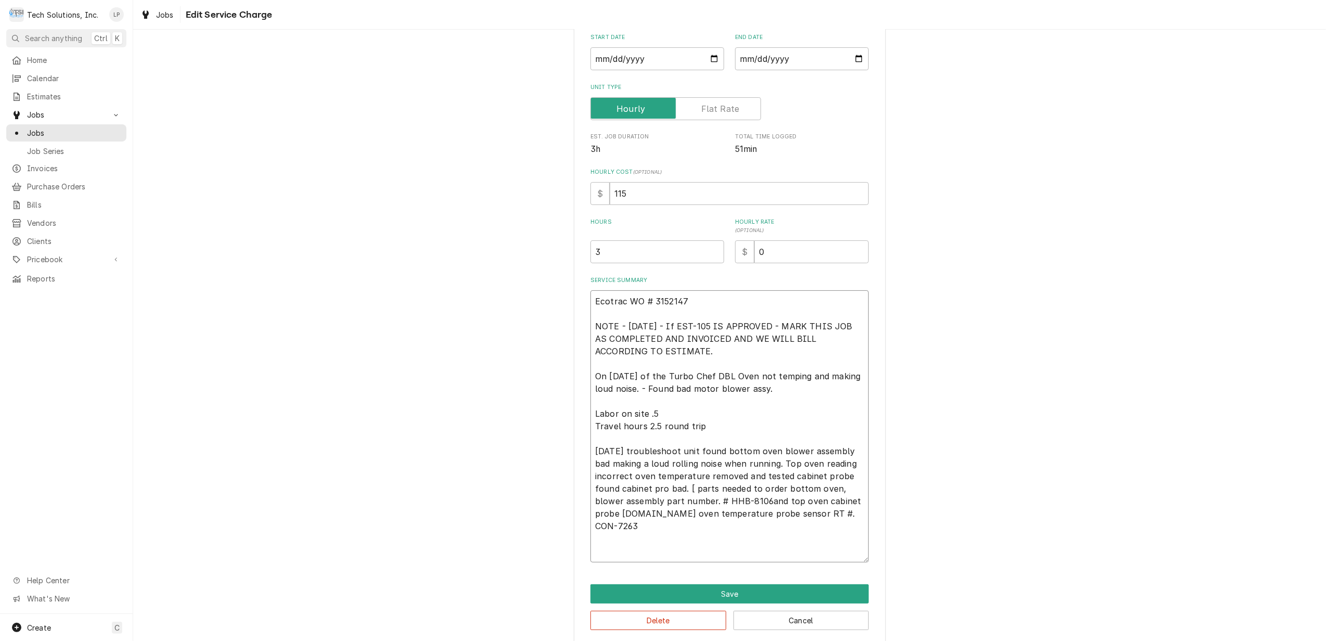
type textarea "x"
type textarea "Ecotrac WO # 3152147 NOTE - 8/29/25 - If EST-105 IS APPROVED - MARK THIS JOB AS…"
type textarea "x"
type textarea "Ecotrac WO # 3152147 NOTE - 8/29/25 - If EST-105 IS APPROVED - MARK THIS JOB AS…"
type textarea "x"
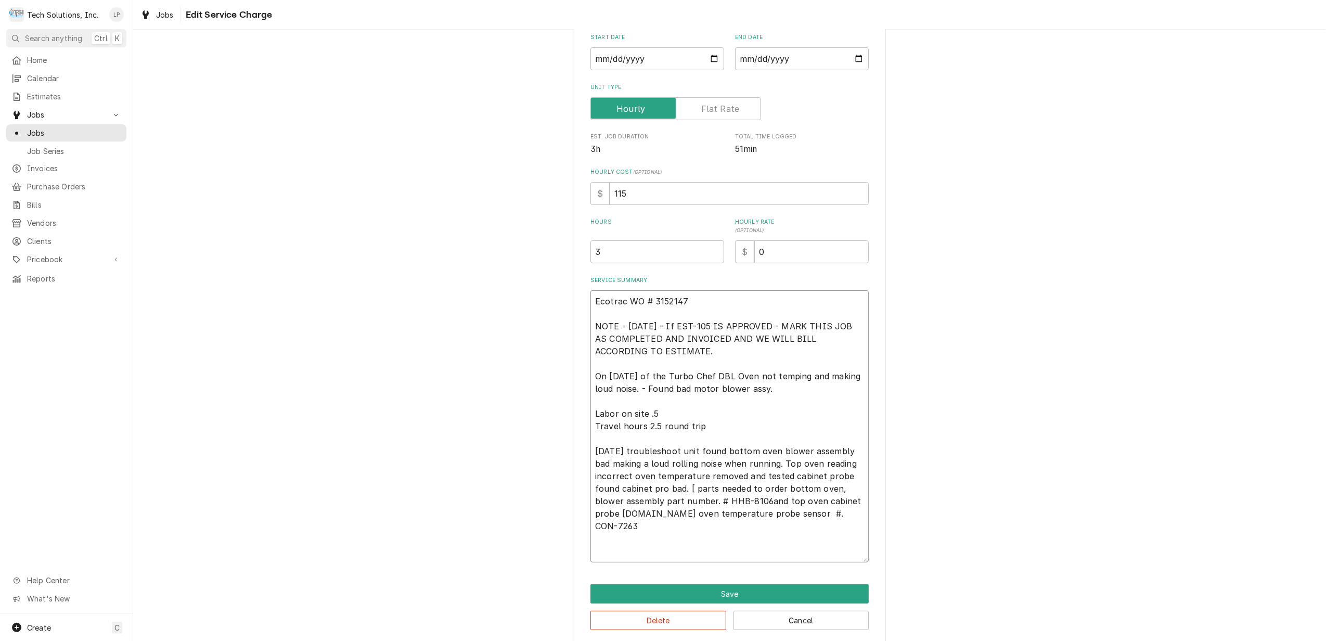
type textarea "Ecotrac WO # 3152147 NOTE - 8/29/25 - If EST-105 IS APPROVED - MARK THIS JOB AS…"
type textarea "x"
type textarea "Ecotrac WO # 3152147 NOTE - 8/29/25 - If EST-105 IS APPROVED - MARK THIS JOB AS…"
type textarea "x"
type textarea "Ecotrac WO # 3152147 NOTE - 8/29/25 - If EST-105 IS APPROVED - MARK THIS JOB AS…"
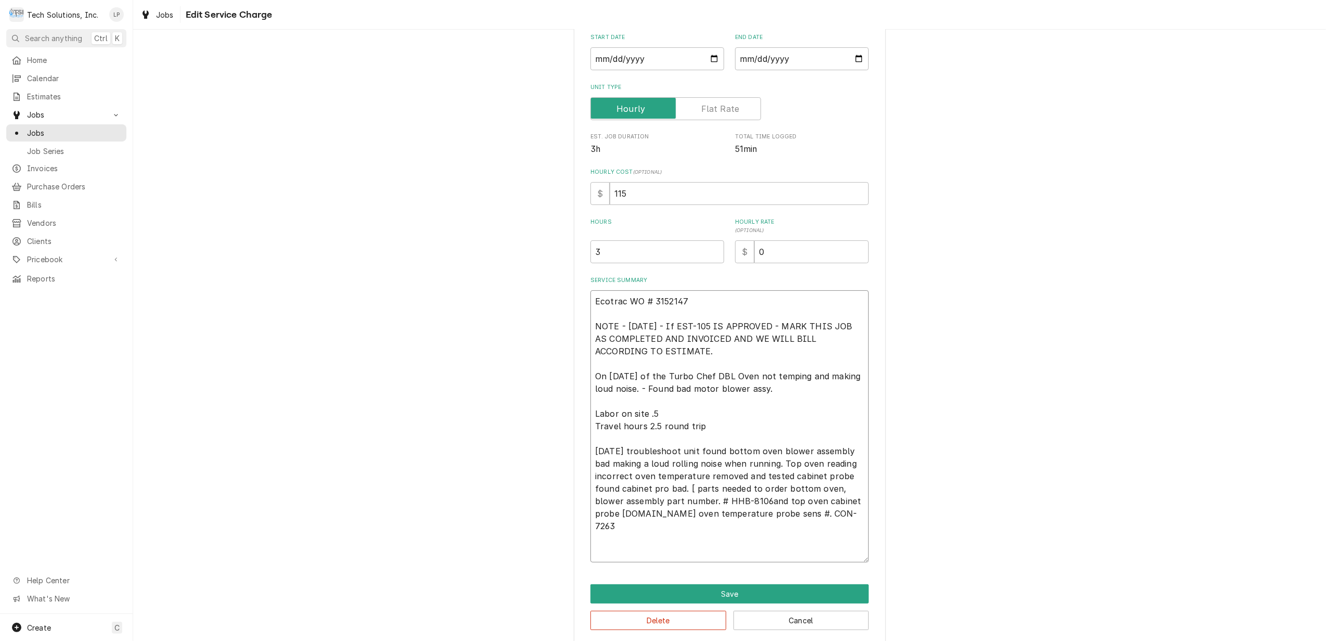
type textarea "x"
type textarea "Ecotrac WO # 3152147 NOTE - 8/29/25 - If EST-105 IS APPROVED - MARK THIS JOB AS…"
type textarea "x"
type textarea "Ecotrac WO # 3152147 NOTE - 8/29/25 - If EST-105 IS APPROVED - MARK THIS JOB AS…"
type textarea "x"
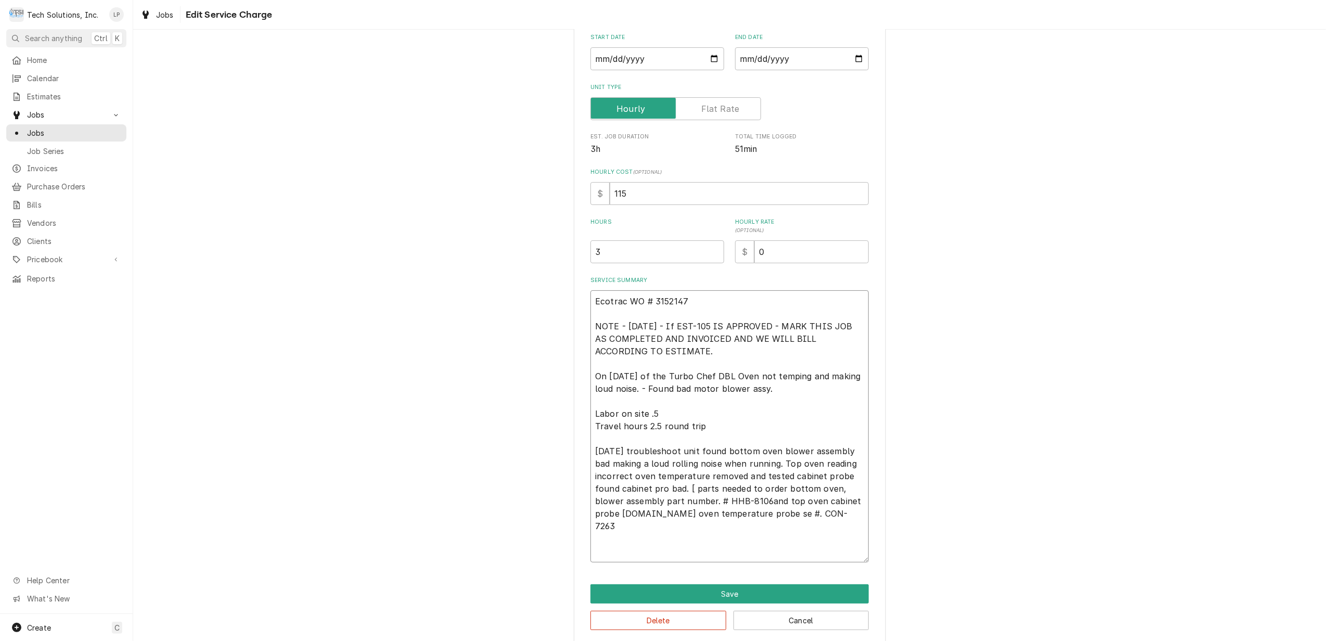
type textarea "Ecotrac WO # 3152147 NOTE - 8/29/25 - If EST-105 IS APPROVED - MARK THIS JOB AS…"
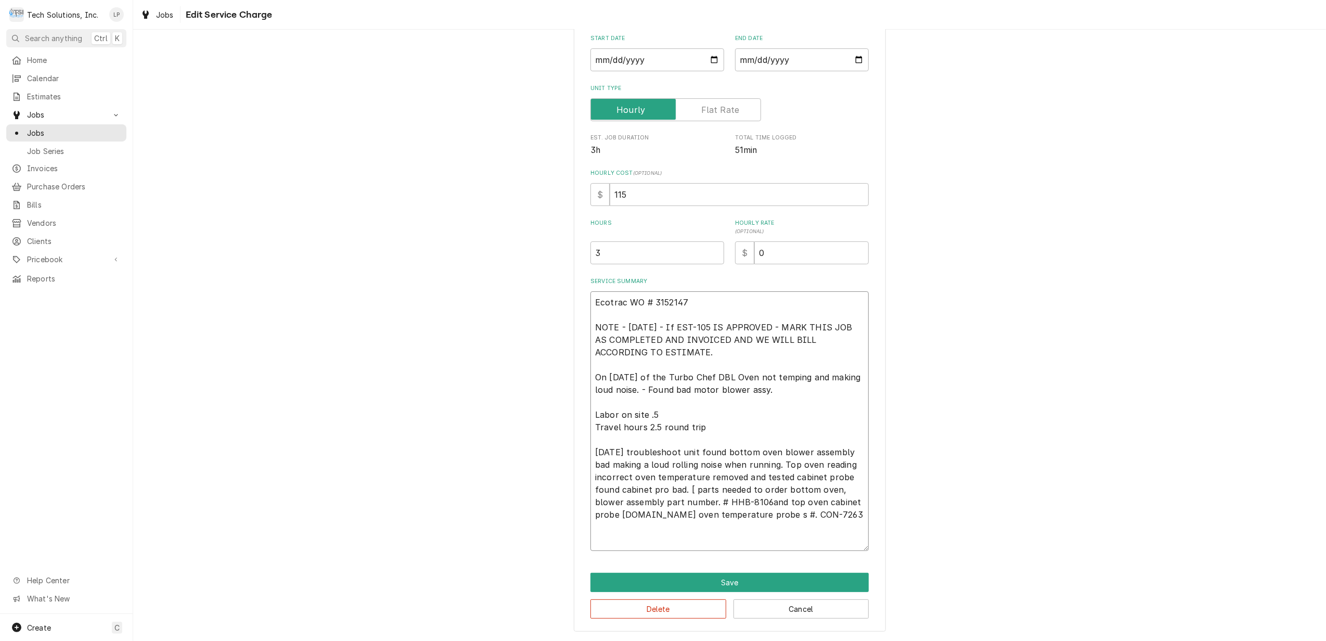
type textarea "x"
type textarea "Ecotrac WO # 3152147 NOTE - 8/29/25 - If EST-105 IS APPROVED - MARK THIS JOB AS…"
type textarea "x"
type textarea "Ecotrac WO # 3152147 NOTE - 8/29/25 - If EST-105 IS APPROVED - MARK THIS JOB AS…"
type textarea "x"
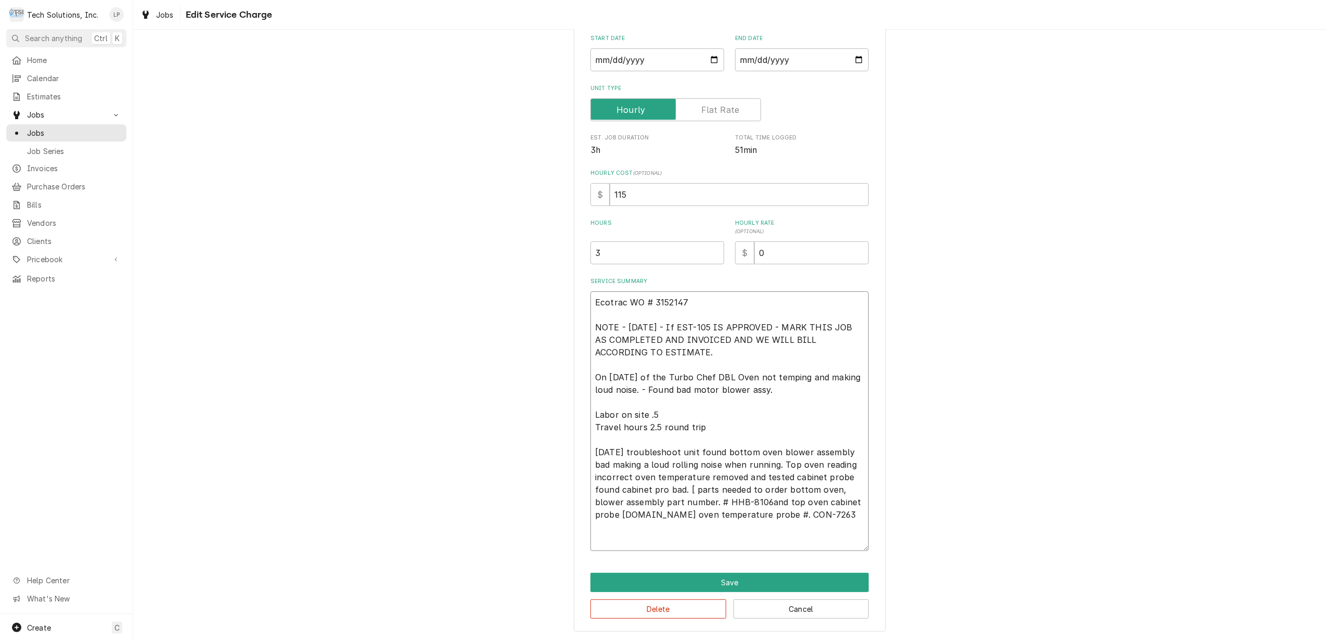
type textarea "Ecotrac WO # 3152147 NOTE - 8/29/25 - If EST-105 IS APPROVED - MARK THIS JOB AS…"
type textarea "x"
type textarea "Ecotrac WO # 3152147 NOTE - 8/29/25 - If EST-105 IS APPROVED - MARK THIS JOB AS…"
type textarea "x"
type textarea "Ecotrac WO # 3152147 NOTE - 8/29/25 - If EST-105 IS APPROVED - MARK THIS JOB AS…"
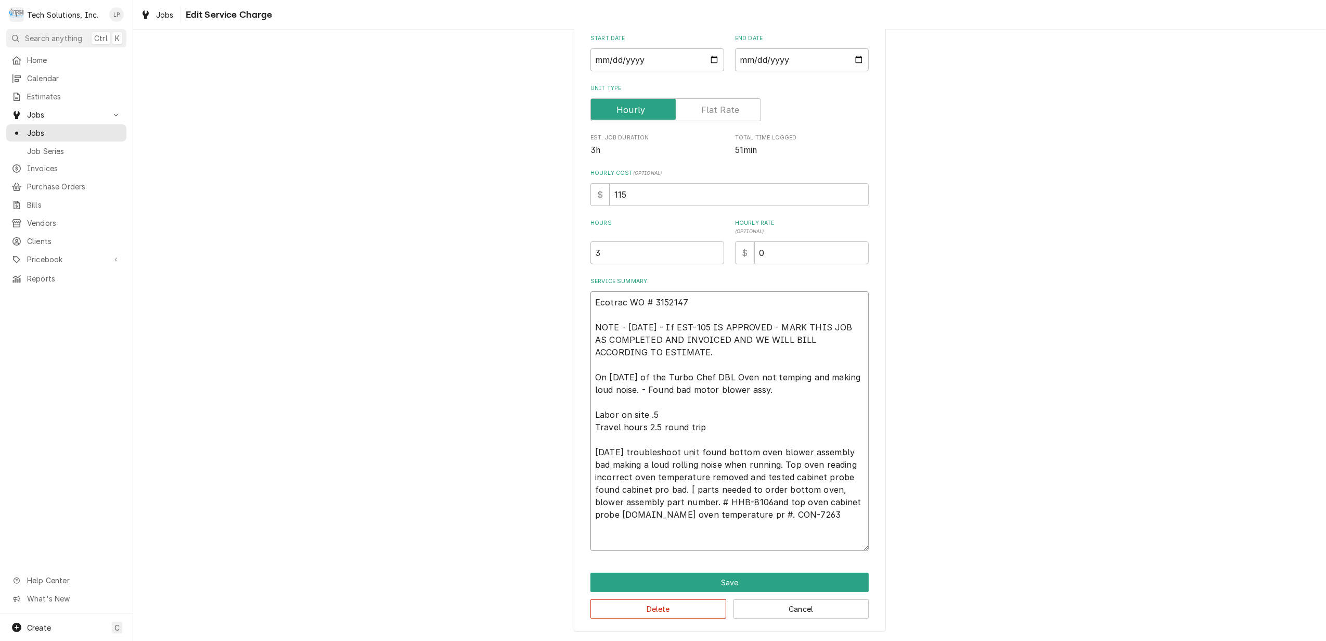
type textarea "x"
type textarea "Ecotrac WO # 3152147 NOTE - 8/29/25 - If EST-105 IS APPROVED - MARK THIS JOB AS…"
type textarea "x"
type textarea "Ecotrac WO # 3152147 NOTE - 8/29/25 - If EST-105 IS APPROVED - MARK THIS JOB AS…"
type textarea "x"
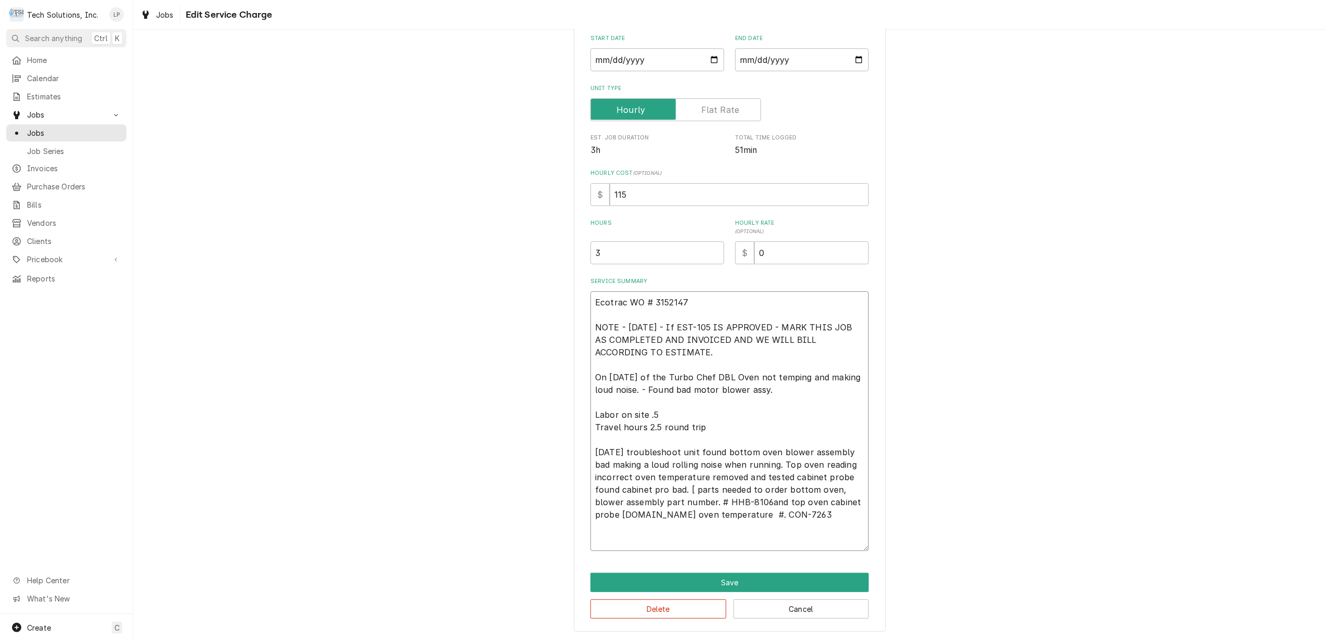
type textarea "Ecotrac WO # 3152147 NOTE - 8/29/25 - If EST-105 IS APPROVED - MARK THIS JOB AS…"
type textarea "x"
type textarea "Ecotrac WO # 3152147 NOTE - 8/29/25 - If EST-105 IS APPROVED - MARK THIS JOB AS…"
type textarea "x"
type textarea "Ecotrac WO # 3152147 NOTE - 8/29/25 - If EST-105 IS APPROVED - MARK THIS JOB AS…"
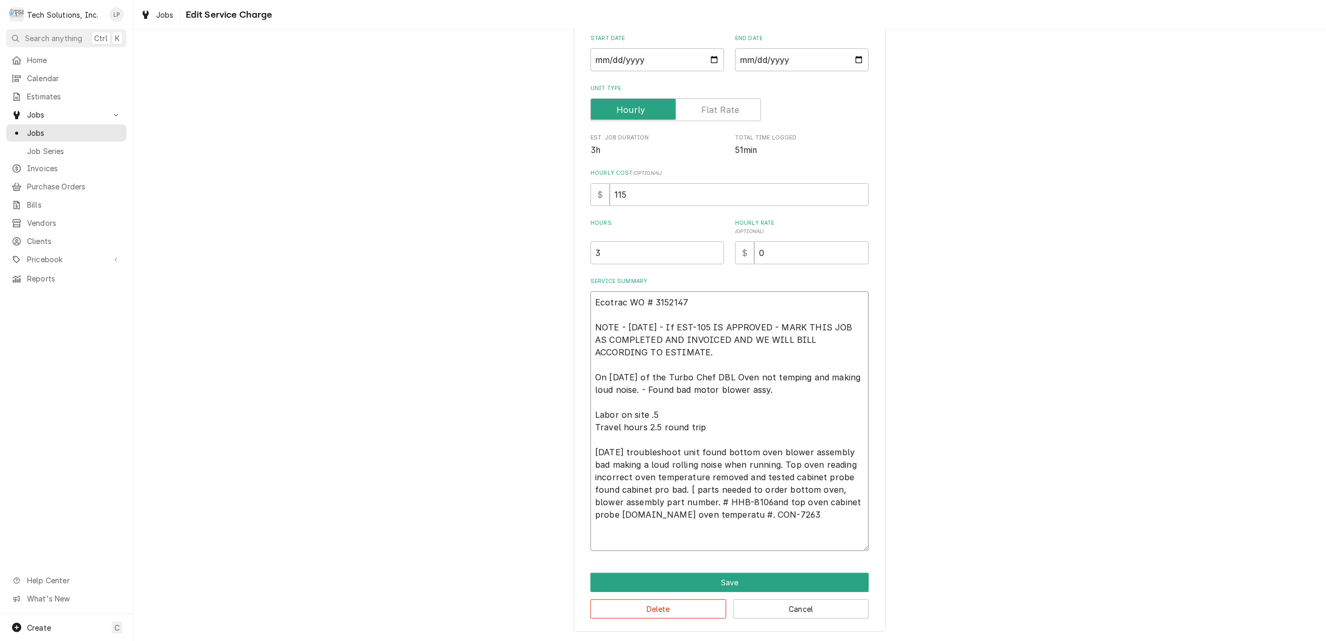
type textarea "x"
type textarea "Ecotrac WO # 3152147 NOTE - 8/29/25 - If EST-105 IS APPROVED - MARK THIS JOB AS…"
type textarea "x"
type textarea "Ecotrac WO # 3152147 NOTE - 8/29/25 - If EST-105 IS APPROVED - MARK THIS JOB AS…"
type textarea "x"
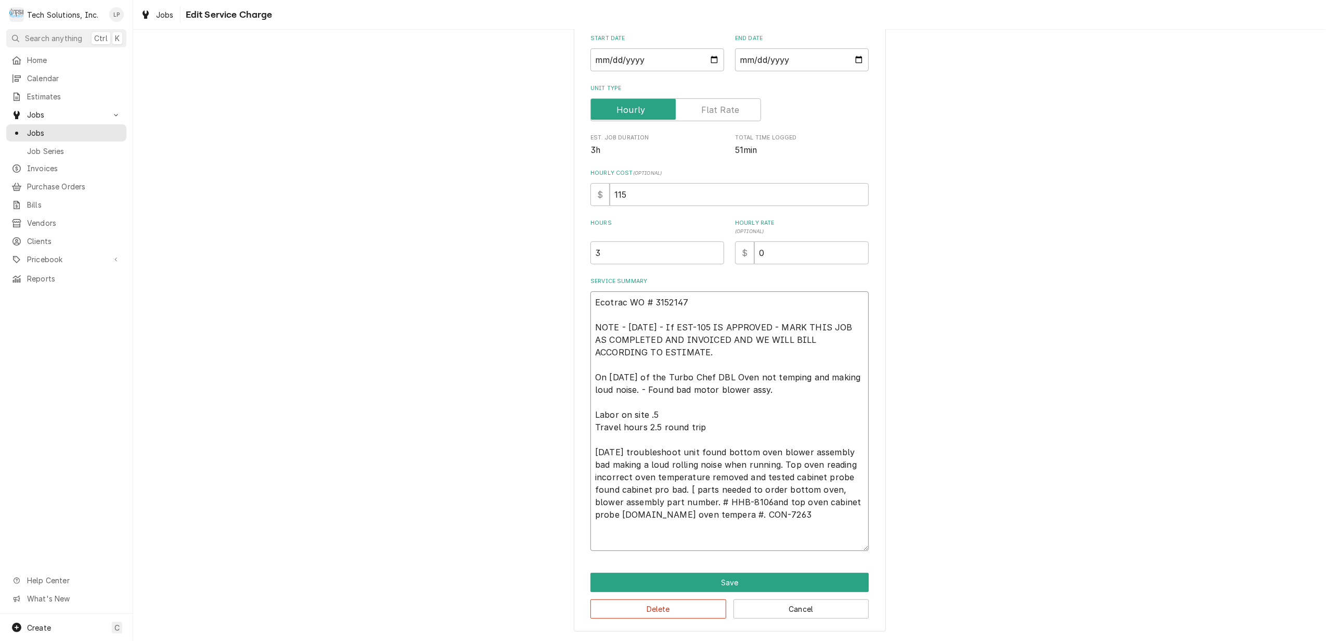
type textarea "Ecotrac WO # 3152147 NOTE - 8/29/25 - If EST-105 IS APPROVED - MARK THIS JOB AS…"
type textarea "x"
type textarea "Ecotrac WO # 3152147 NOTE - 8/29/25 - If EST-105 IS APPROVED - MARK THIS JOB AS…"
type textarea "x"
type textarea "Ecotrac WO # 3152147 NOTE - 8/29/25 - If EST-105 IS APPROVED - MARK THIS JOB AS…"
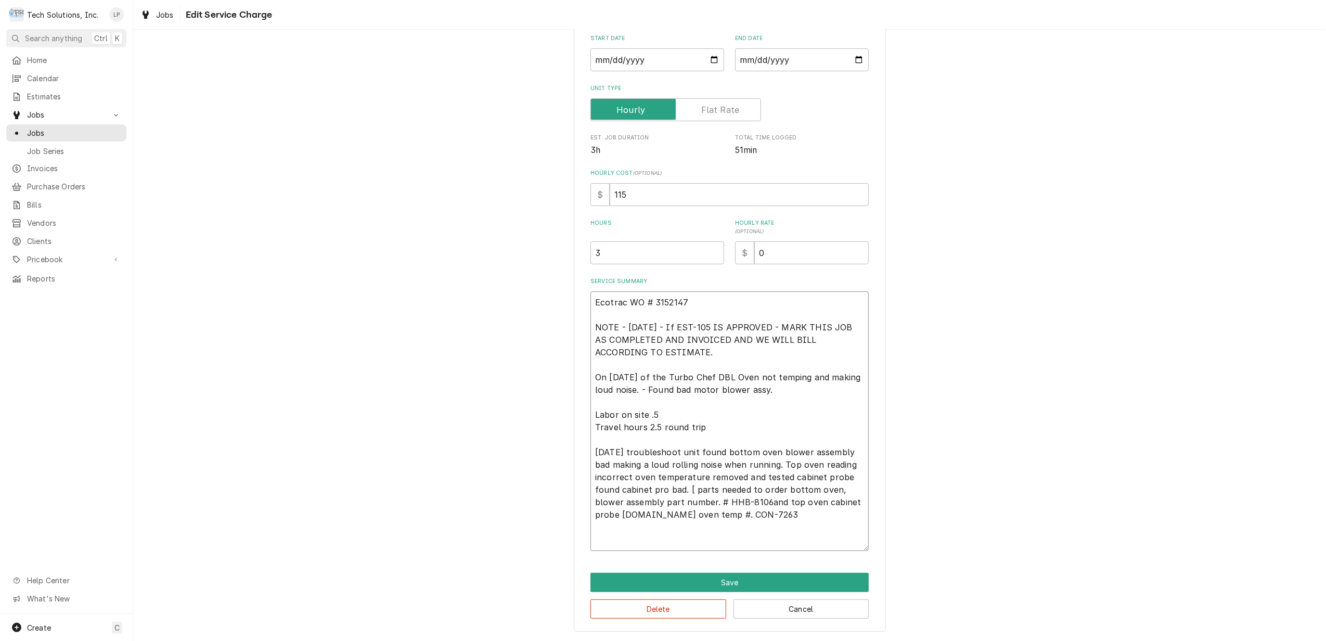
type textarea "x"
type textarea "Ecotrac WO # 3152147 NOTE - 8/29/25 - If EST-105 IS APPROVED - MARK THIS JOB AS…"
type textarea "x"
type textarea "Ecotrac WO # 3152147 NOTE - 8/29/25 - If EST-105 IS APPROVED - MARK THIS JOB AS…"
type textarea "x"
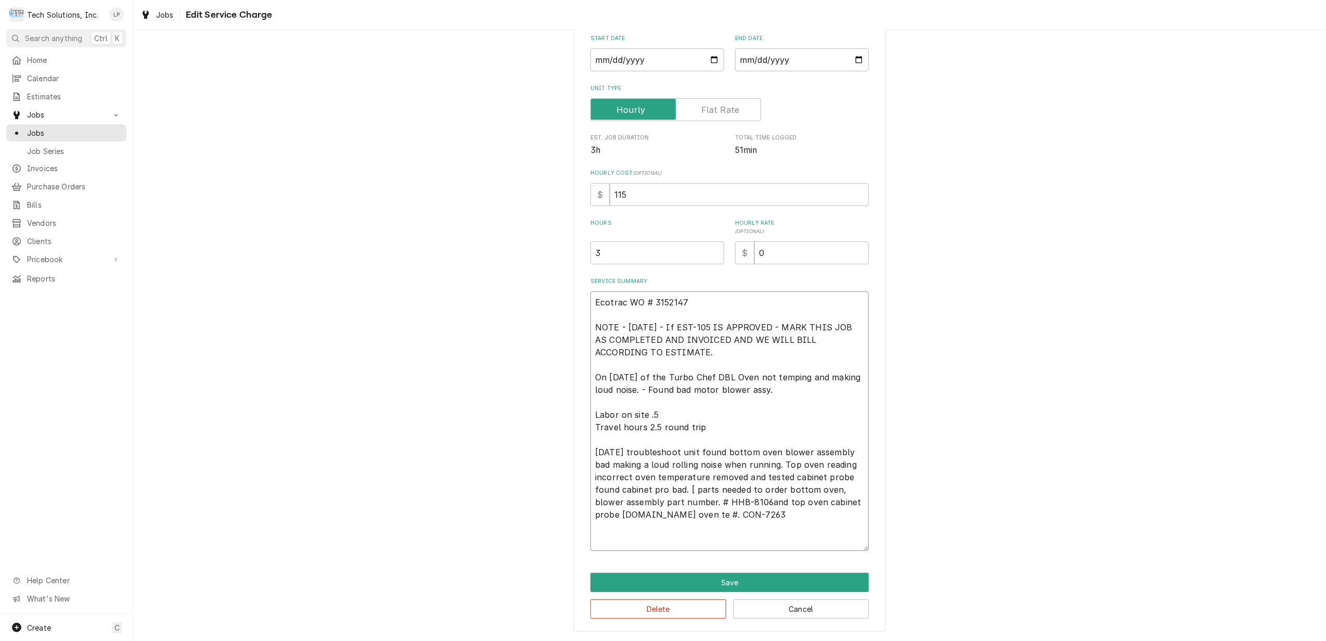
type textarea "Ecotrac WO # 3152147 NOTE - 8/29/25 - If EST-105 IS APPROVED - MARK THIS JOB AS…"
type textarea "x"
type textarea "Ecotrac WO # 3152147 NOTE - 8/29/25 - If EST-105 IS APPROVED - MARK THIS JOB AS…"
type textarea "x"
type textarea "Ecotrac WO # 3152147 NOTE - 8/29/25 - If EST-105 IS APPROVED - MARK THIS JOB AS…"
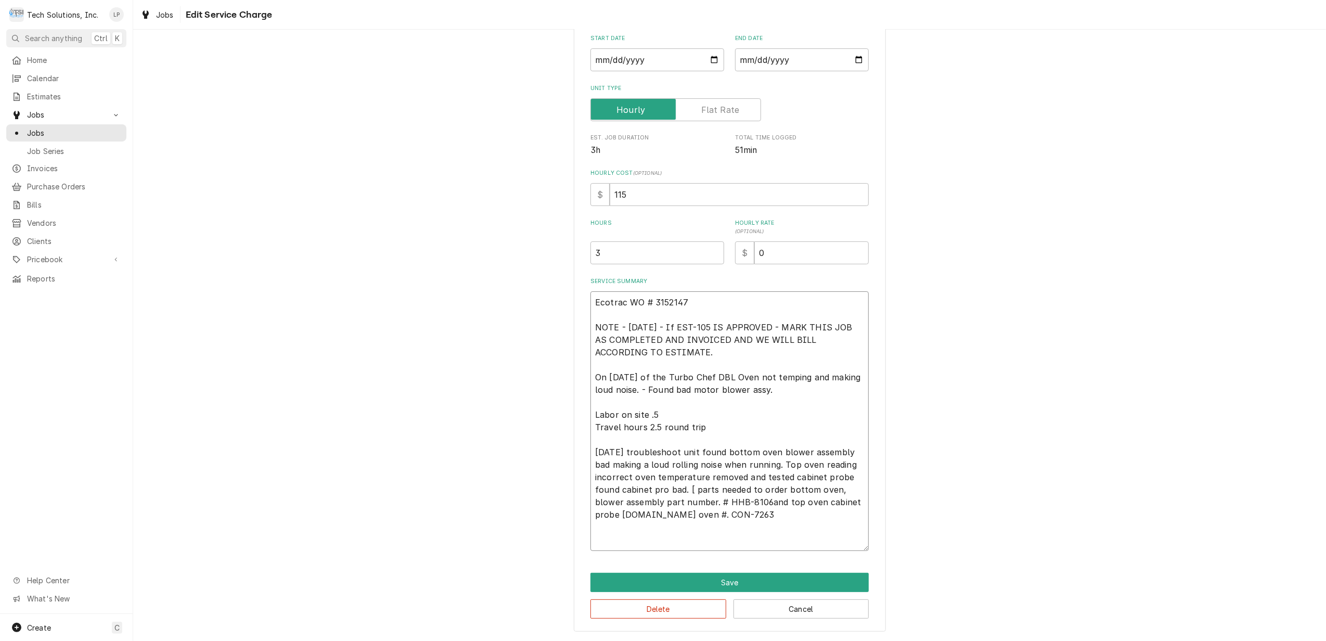
type textarea "x"
type textarea "Ecotrac WO # 3152147 NOTE - 8/29/25 - If EST-105 IS APPROVED - MARK THIS JOB AS…"
type textarea "x"
type textarea "Ecotrac WO # 3152147 NOTE - 8/29/25 - If EST-105 IS APPROVED - MARK THIS JOB AS…"
type textarea "x"
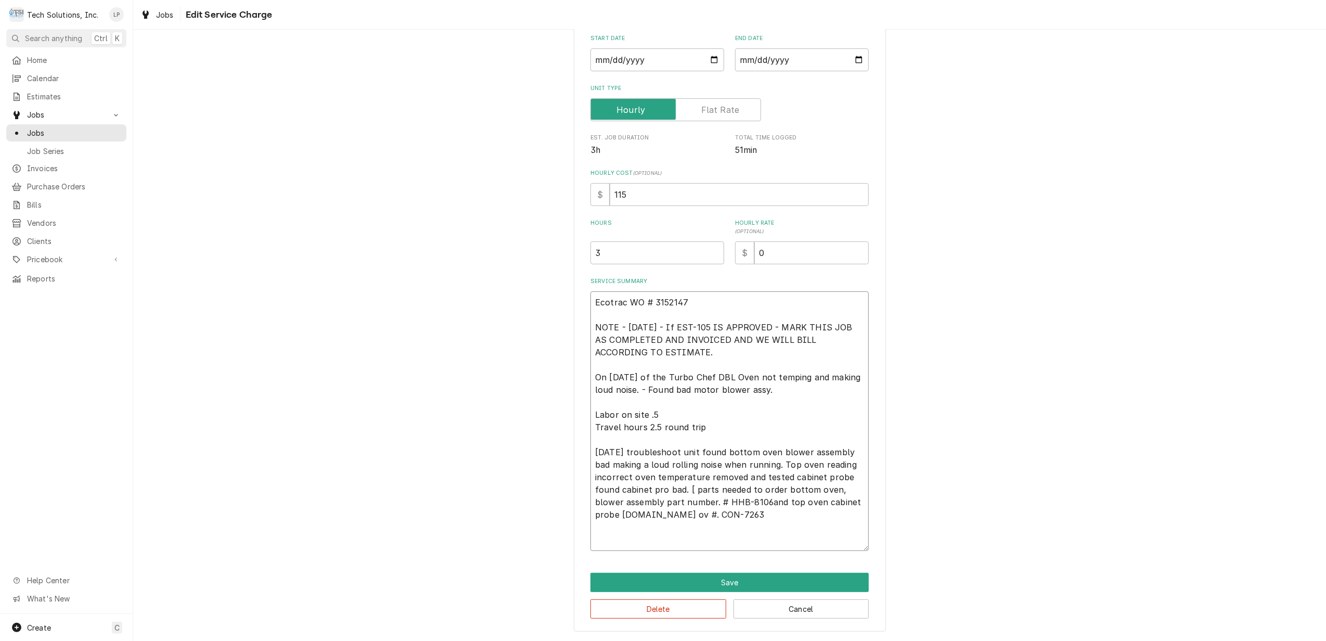
type textarea "Ecotrac WO # 3152147 NOTE - 8/29/25 - If EST-105 IS APPROVED - MARK THIS JOB AS…"
type textarea "x"
type textarea "Ecotrac WO # 3152147 NOTE - 8/29/25 - If EST-105 IS APPROVED - MARK THIS JOB AS…"
type textarea "x"
type textarea "Ecotrac WO # 3152147 NOTE - 8/29/25 - If EST-105 IS APPROVED - MARK THIS JOB AS…"
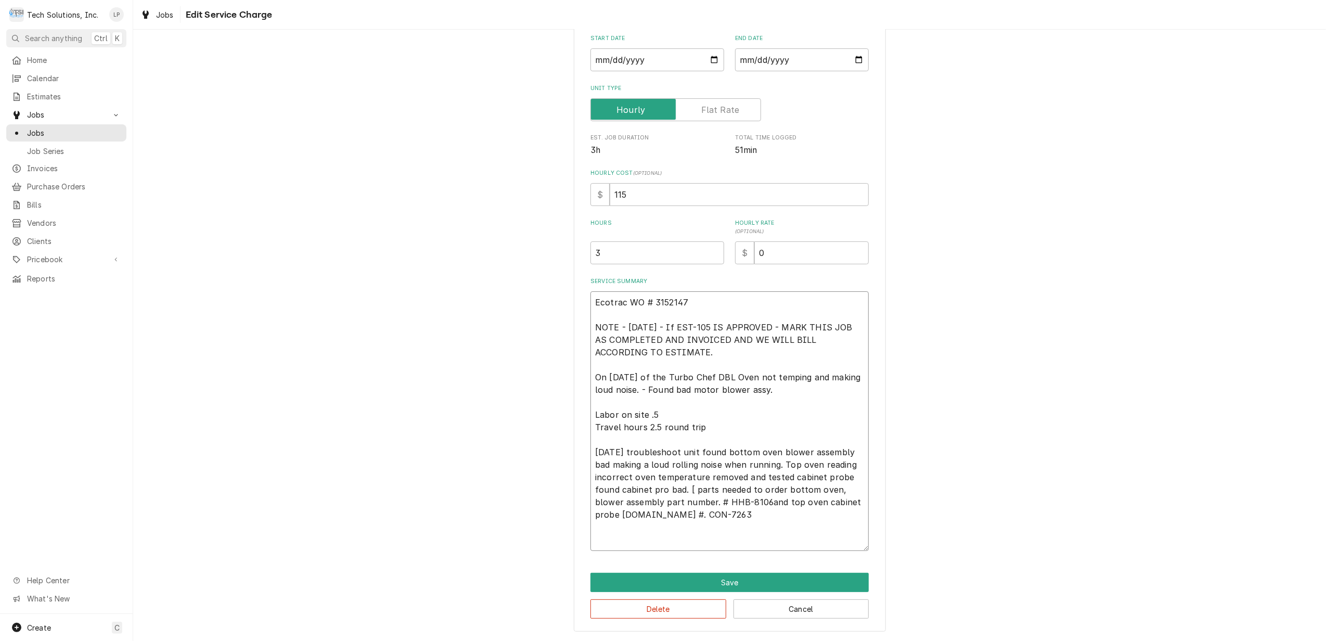
type textarea "x"
type textarea "Ecotrac WO # 3152147 NOTE - 8/29/25 - If EST-105 IS APPROVED - MARK THIS JOB AS…"
type textarea "x"
type textarea "Ecotrac WO # 3152147 NOTE - 8/29/25 - If EST-105 IS APPROVED - MARK THIS JOB AS…"
type textarea "x"
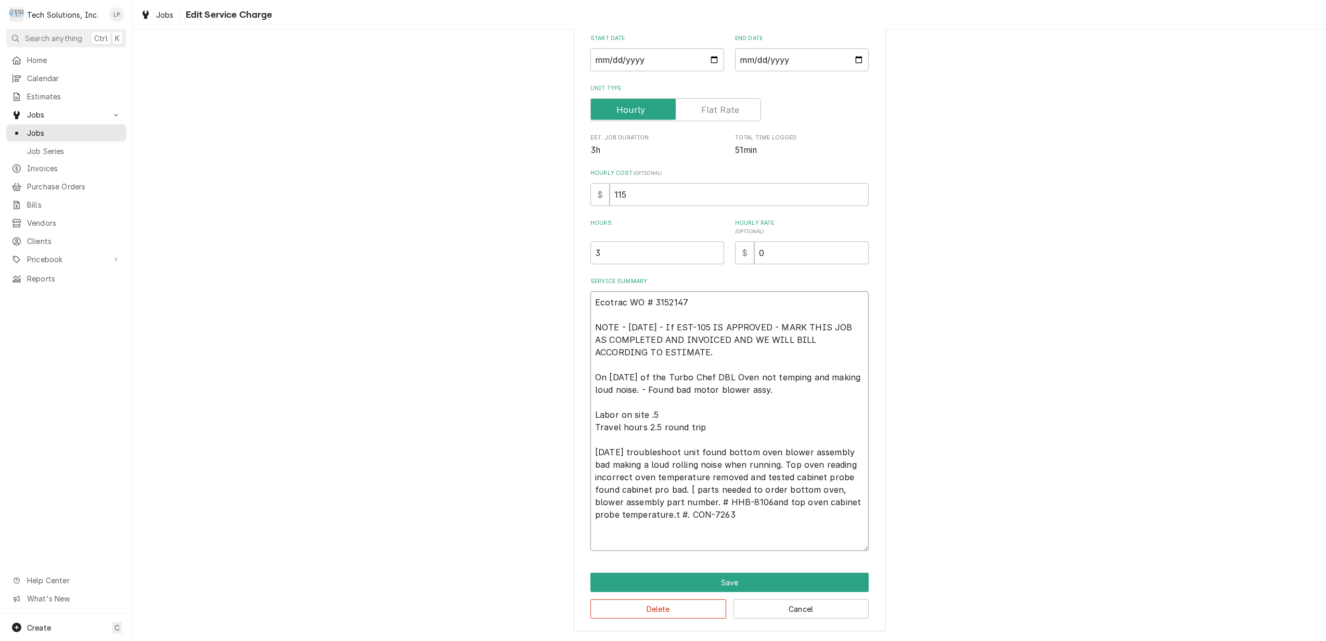
type textarea "Ecotrac WO # 3152147 NOTE - 8/29/25 - If EST-105 IS APPROVED - MARK THIS JOB AS…"
type textarea "x"
type textarea "Ecotrac WO # 3152147 NOTE - 8/29/25 - If EST-105 IS APPROVED - MARK THIS JOB AS…"
type textarea "x"
type textarea "Ecotrac WO # 3152147 NOTE - 8/29/25 - If EST-105 IS APPROVED - MARK THIS JOB AS…"
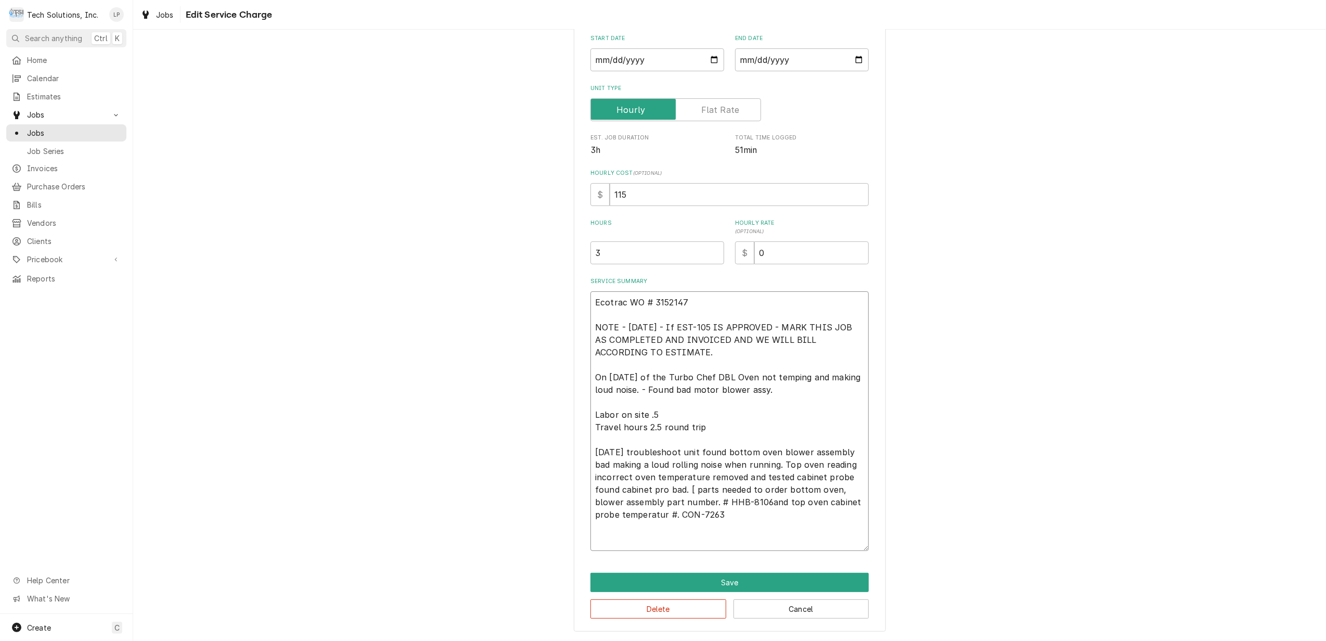
type textarea "x"
type textarea "Ecotrac WO # 3152147 NOTE - 8/29/25 - If EST-105 IS APPROVED - MARK THIS JOB AS…"
type textarea "x"
type textarea "Ecotrac WO # 3152147 NOTE - 8/29/25 - If EST-105 IS APPROVED - MARK THIS JOB AS…"
type textarea "x"
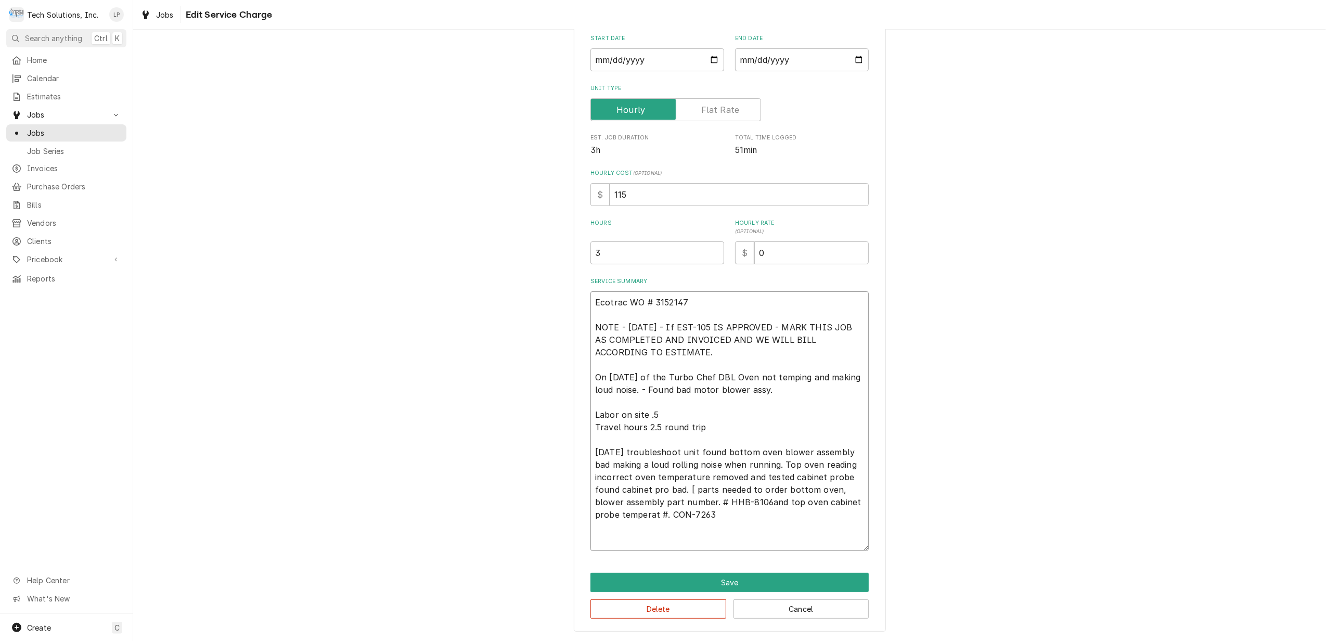
type textarea "Ecotrac WO # 3152147 NOTE - 8/29/25 - If EST-105 IS APPROVED - MARK THIS JOB AS…"
type textarea "x"
type textarea "Ecotrac WO # 3152147 NOTE - 8/29/25 - If EST-105 IS APPROVED - MARK THIS JOB AS…"
type textarea "x"
type textarea "Ecotrac WO # 3152147 NOTE - 8/29/25 - If EST-105 IS APPROVED - MARK THIS JOB AS…"
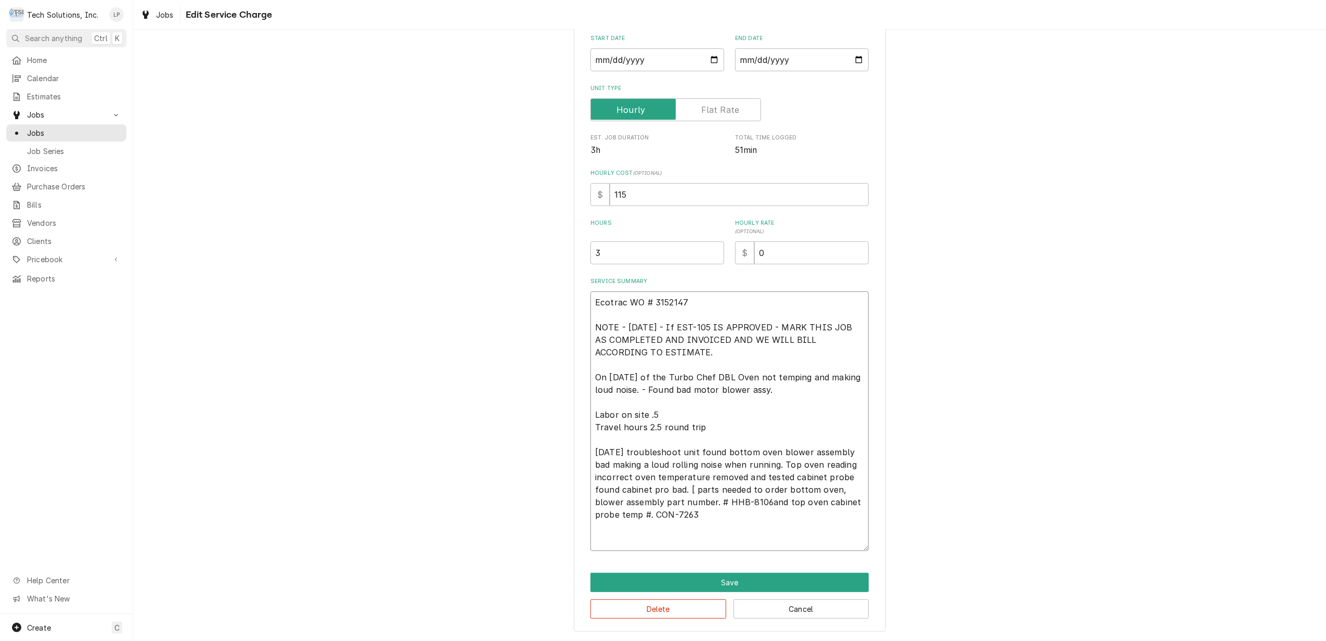
type textarea "x"
type textarea "Ecotrac WO # 3152147 NOTE - 8/29/25 - If EST-105 IS APPROVED - MARK THIS JOB AS…"
type textarea "x"
type textarea "Ecotrac WO # 3152147 NOTE - 8/29/25 - If EST-105 IS APPROVED - MARK THIS JOB AS…"
type textarea "x"
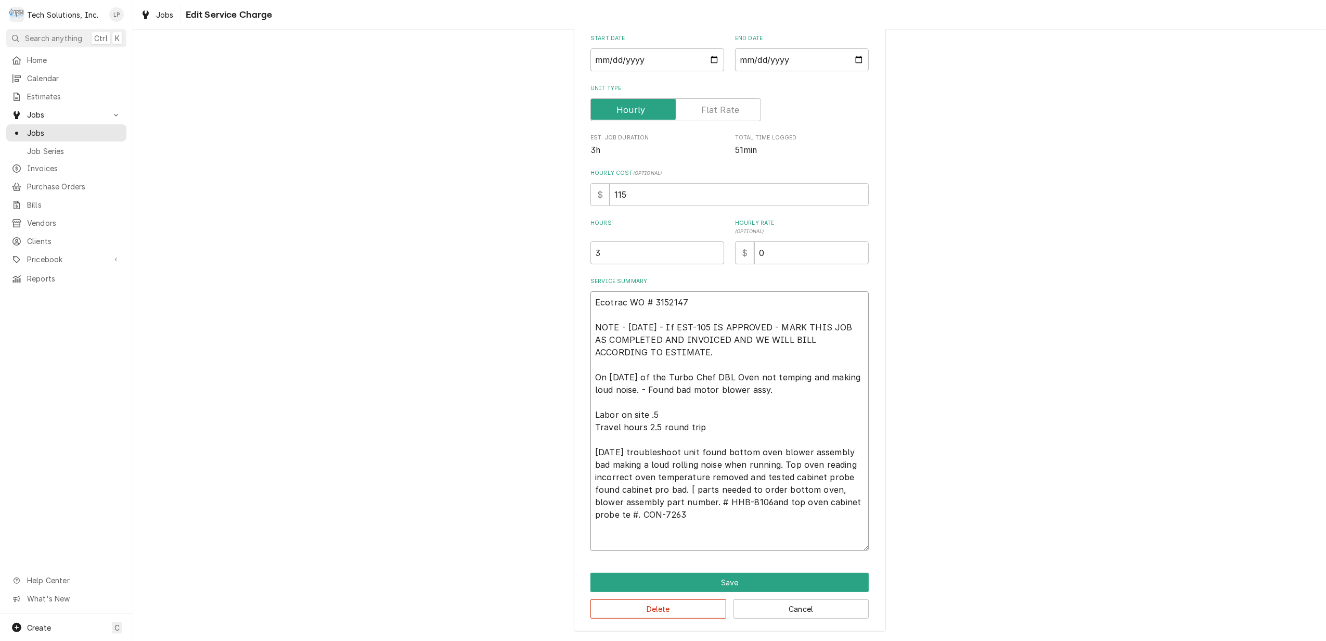
type textarea "Ecotrac WO # 3152147 NOTE - 8/29/25 - If EST-105 IS APPROVED - MARK THIS JOB AS…"
type textarea "x"
type textarea "Ecotrac WO # 3152147 NOTE - 8/29/25 - If EST-105 IS APPROVED - MARK THIS JOB AS…"
type textarea "x"
type textarea "Ecotrac WO # 3152147 NOTE - 8/29/25 - If EST-105 IS APPROVED - MARK THIS JOB AS…"
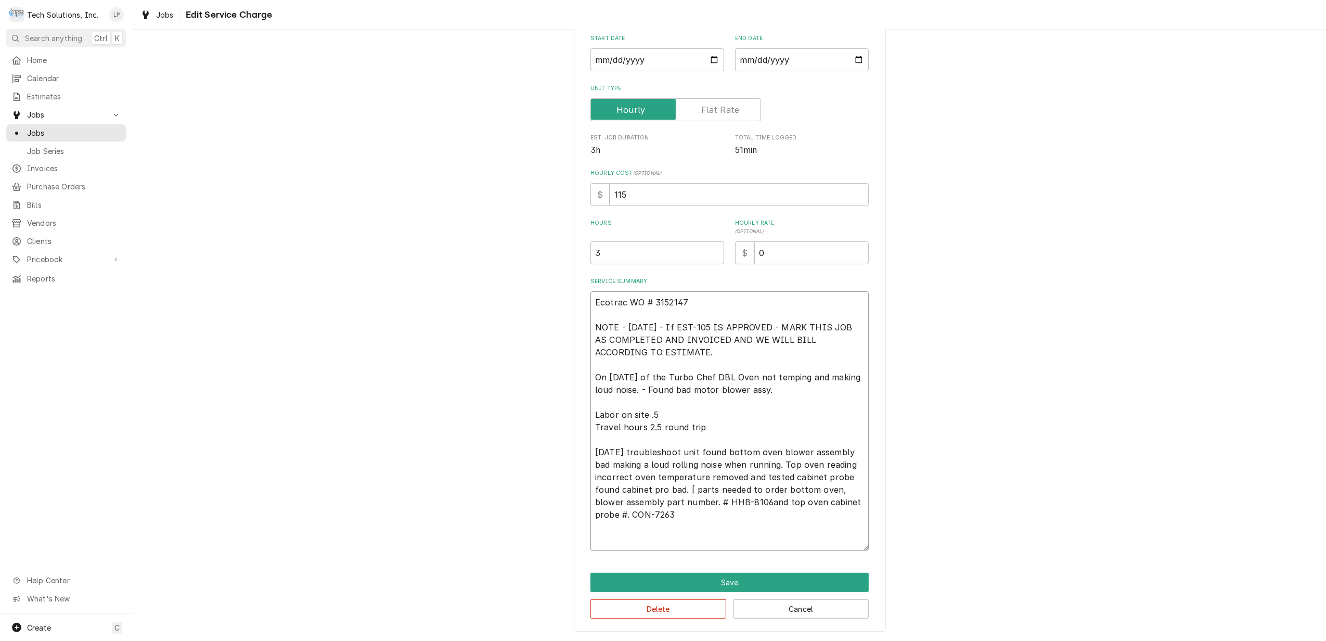
click at [626, 511] on textarea "Ecotrac WO # 3152147 NOTE - 8/29/25 - If EST-105 IS APPROVED - MARK THIS JOB AS…" at bounding box center [729, 421] width 278 height 260
type textarea "x"
type textarea "Ecotrac WO # 3152147 NOTE - 8/29/25 - If EST-105 IS APPROVED - MARK THIS JOB AS…"
type textarea "x"
type textarea "Ecotrac WO # 3152147 NOTE - 8/29/25 - If EST-105 IS APPROVED - MARK THIS JOB AS…"
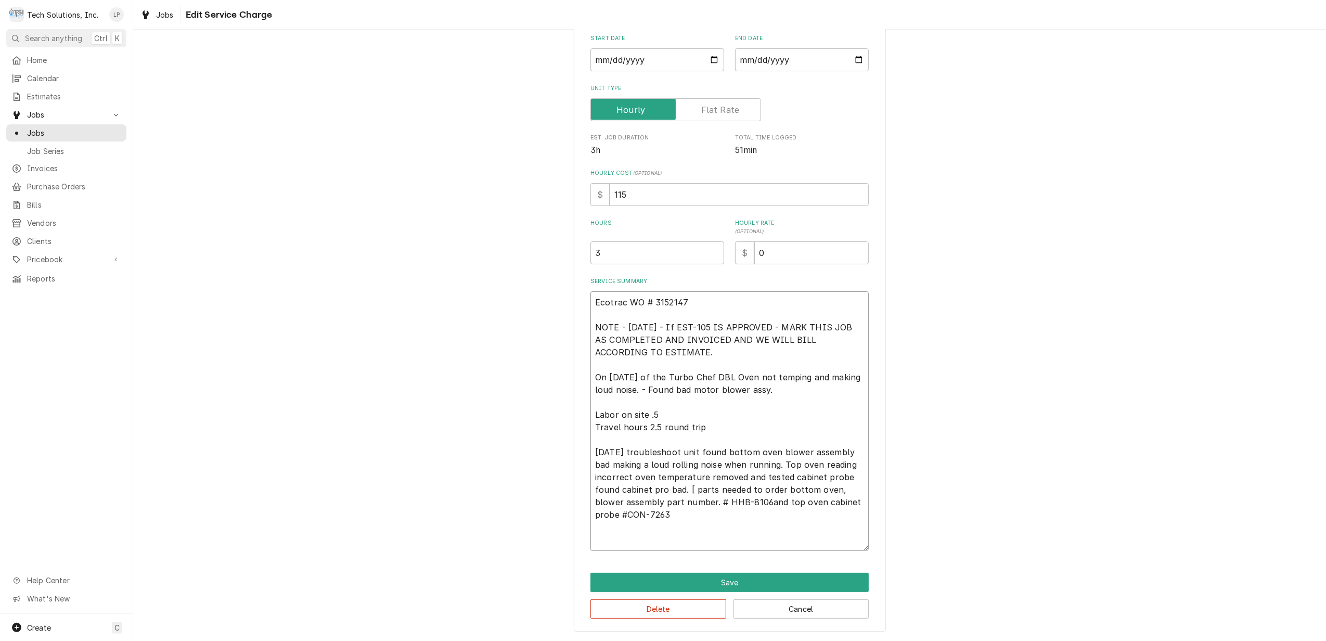
type textarea "x"
type textarea "Ecotrac WO # 3152147 NOTE - 8/29/25 - If EST-105 IS APPROVED - MARK THIS JOB AS…"
click at [712, 501] on textarea "Ecotrac WO # 3152147 NOTE - 8/29/25 - If EST-105 IS APPROVED - MARK THIS JOB AS…" at bounding box center [729, 421] width 278 height 260
type textarea "x"
type textarea "Ecotrac WO # 3152147 NOTE - 8/29/25 - If EST-105 IS APPROVED - MARK THIS JOB AS…"
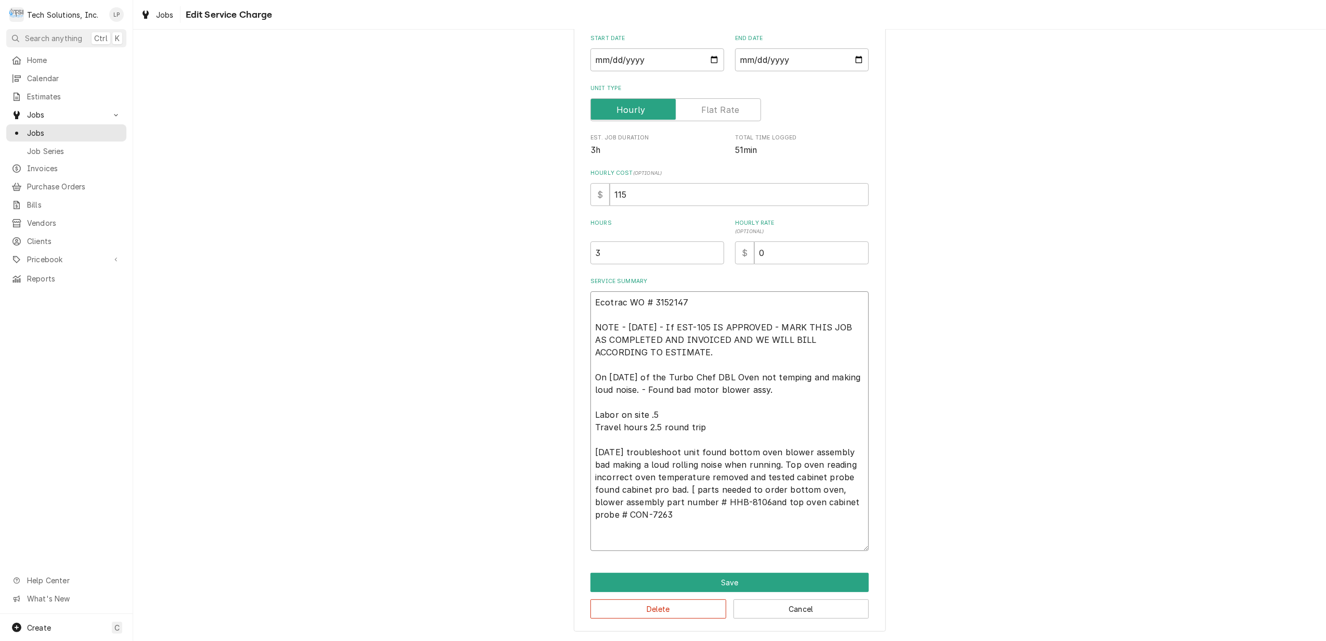
type textarea "x"
type textarea "Ecotrac WO # 3152147 NOTE - 8/29/25 - If EST-105 IS APPROVED - MARK THIS JOB AS…"
click at [797, 521] on textarea "Ecotrac WO # 3152147 NOTE - 8/29/25 - If EST-105 IS APPROVED - MARK THIS JOB AS…" at bounding box center [729, 421] width 278 height 260
click at [685, 483] on textarea "Ecotrac WO # 3152147 NOTE - 8/29/25 - If EST-105 IS APPROVED - MARK THIS JOB AS…" at bounding box center [729, 421] width 278 height 260
type textarea "x"
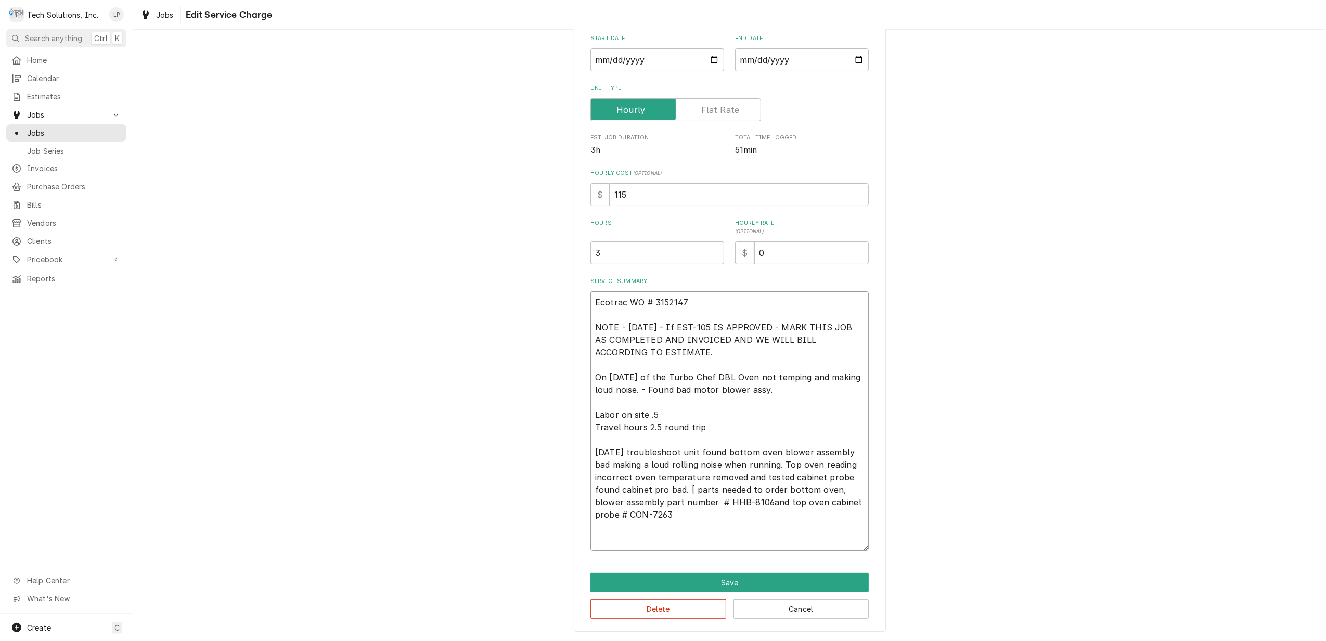
type textarea "Ecotrac WO # 3152147 NOTE - 8/29/25 - If EST-105 IS APPROVED - MARK THIS JOB AS…"
type textarea "x"
type textarea "Ecotrac WO # 3152147 NOTE - 8/29/25 - If EST-105 IS APPROVED - MARK THIS JOB AS…"
type textarea "x"
type textarea "Ecotrac WO # 3152147 NOTE - 8/29/25 - If EST-105 IS APPROVED - MARK THIS JOB AS…"
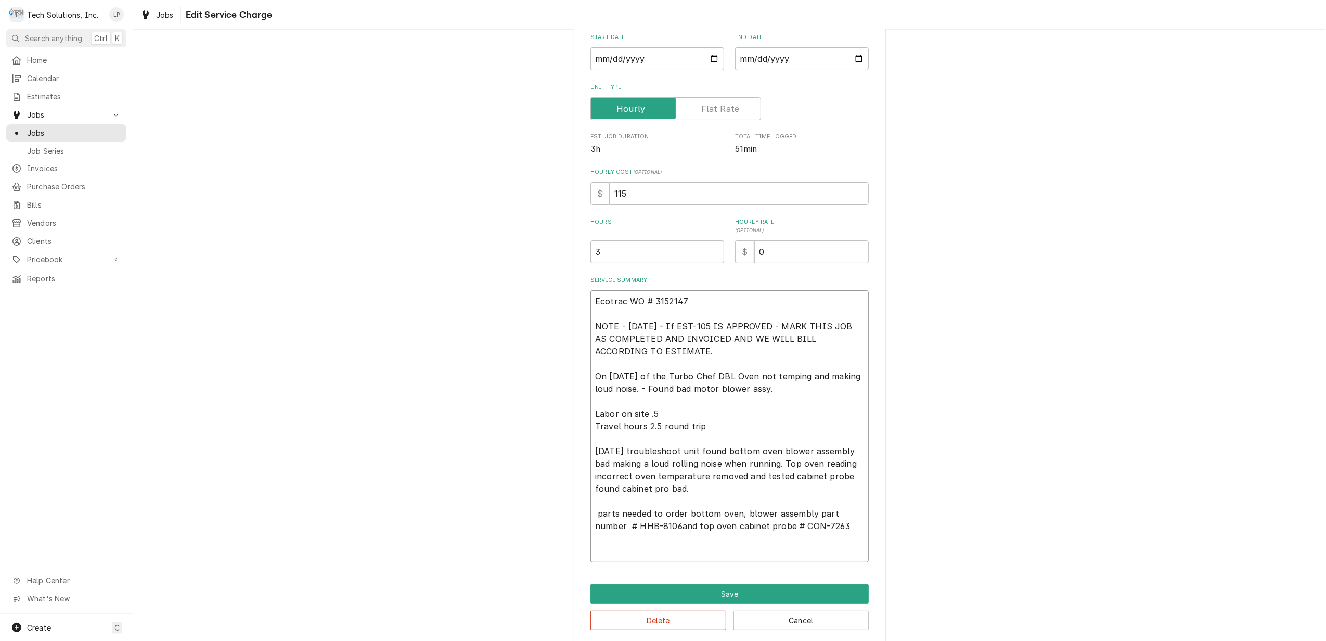
click at [596, 519] on textarea "Ecotrac WO # 3152147 NOTE - 8/29/25 - If EST-105 IS APPROVED - MARK THIS JOB AS…" at bounding box center [729, 426] width 278 height 272
type textarea "x"
type textarea "Ecotrac WO # 3152147 NOTE - 8/29/25 - If EST-105 IS APPROVED - MARK THIS JOB AS…"
type textarea "x"
type textarea "Ecotrac WO # 3152147 NOTE - 8/29/25 - If EST-105 IS APPROVED - MARK THIS JOB AS…"
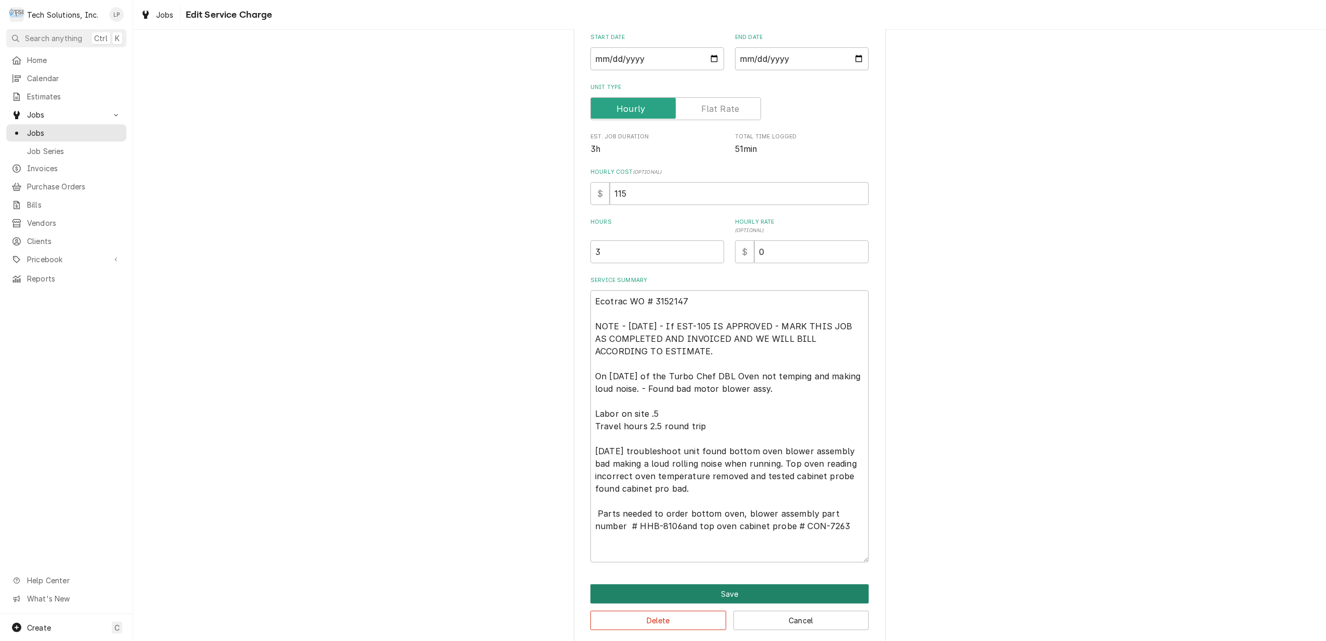
click at [768, 593] on button "Save" at bounding box center [729, 593] width 278 height 19
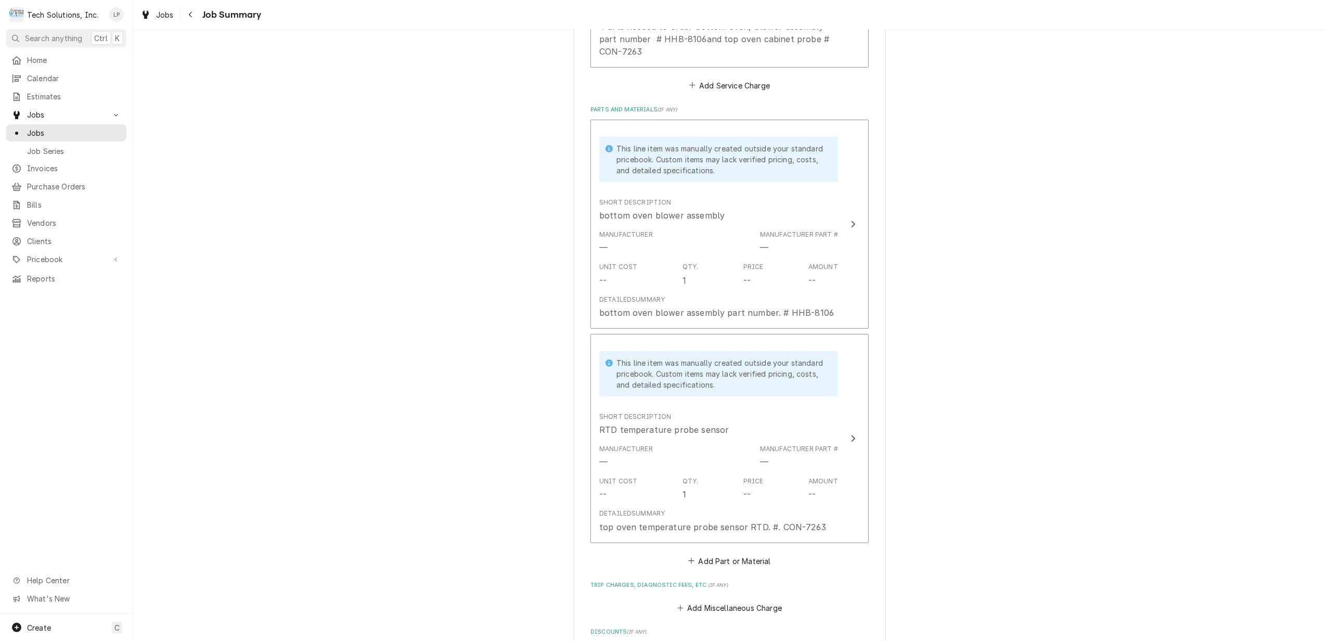
scroll to position [1020, 0]
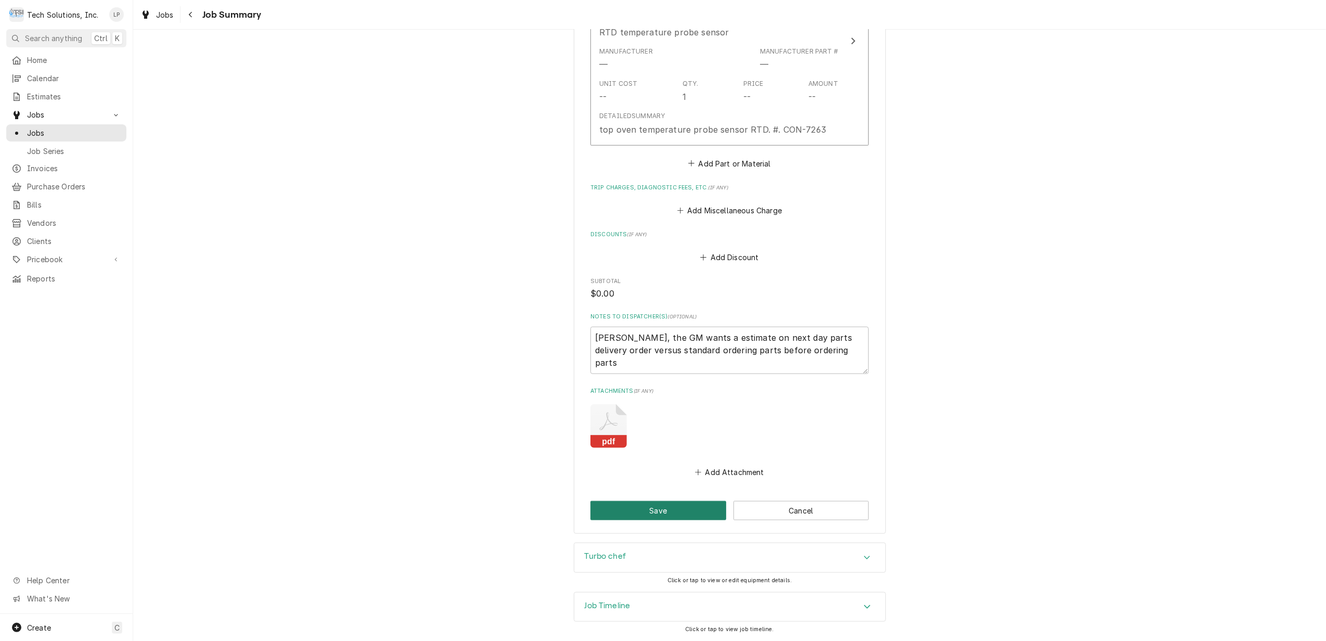
click at [685, 504] on button "Save" at bounding box center [658, 510] width 136 height 19
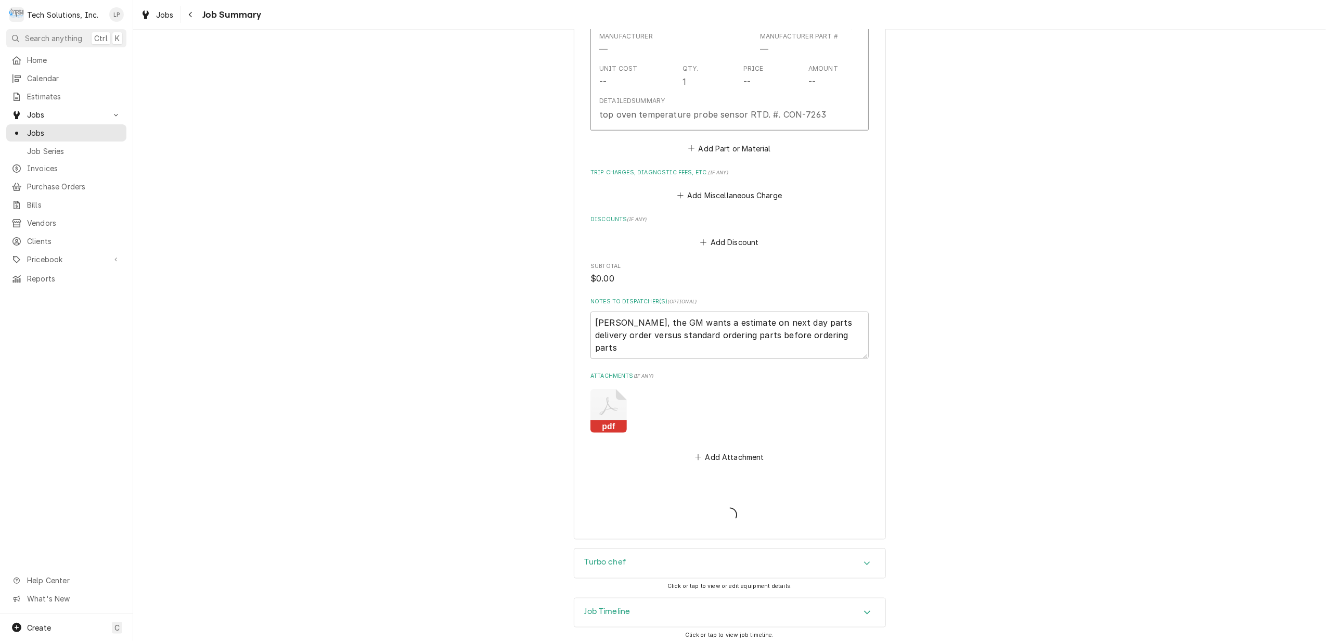
type textarea "x"
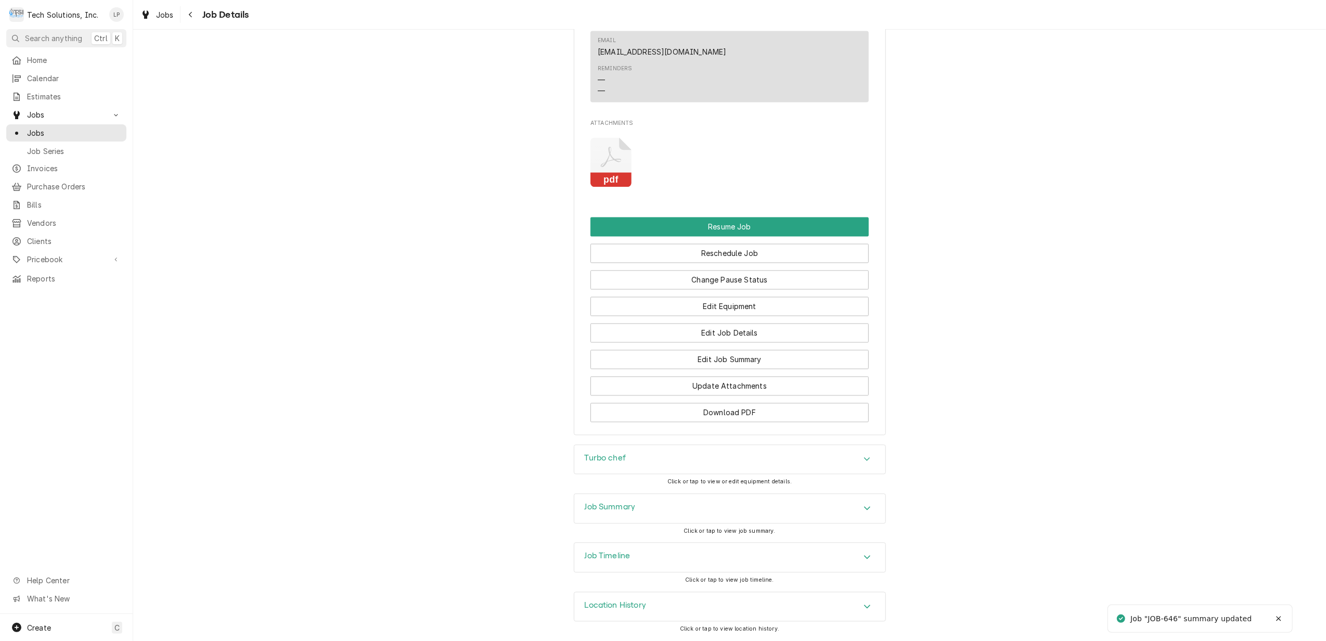
scroll to position [2024, 0]
click at [864, 556] on icon "Accordion Header" at bounding box center [867, 557] width 6 height 4
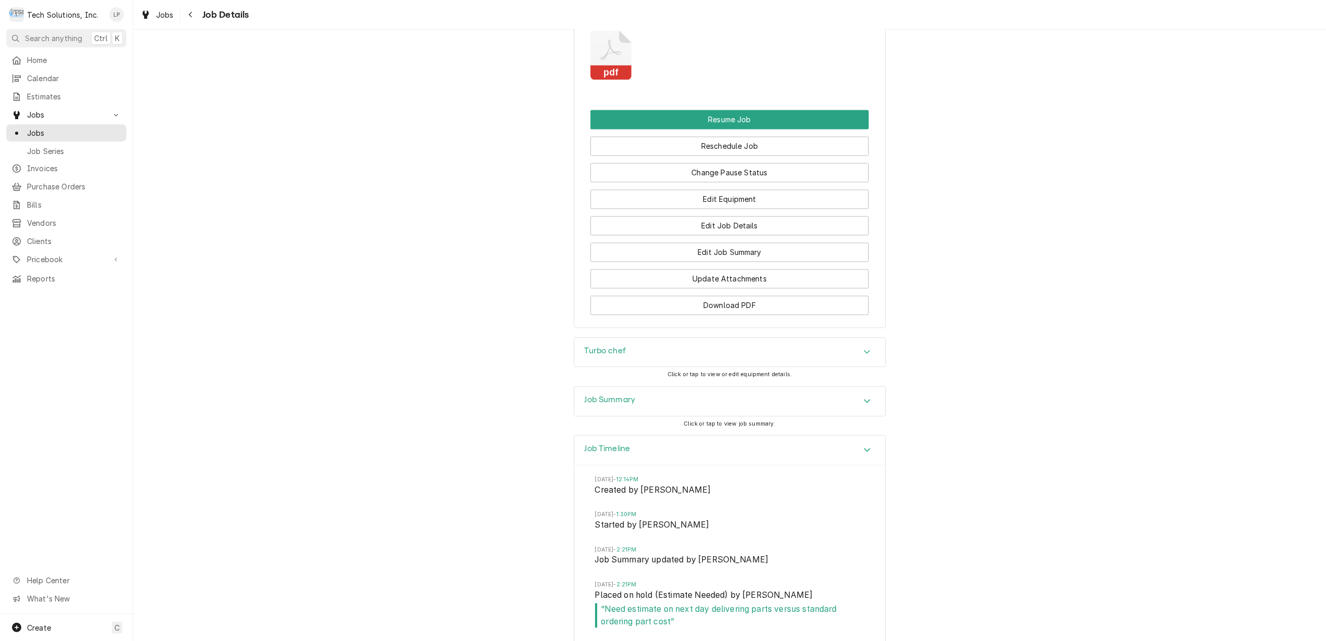
scroll to position [2077, 0]
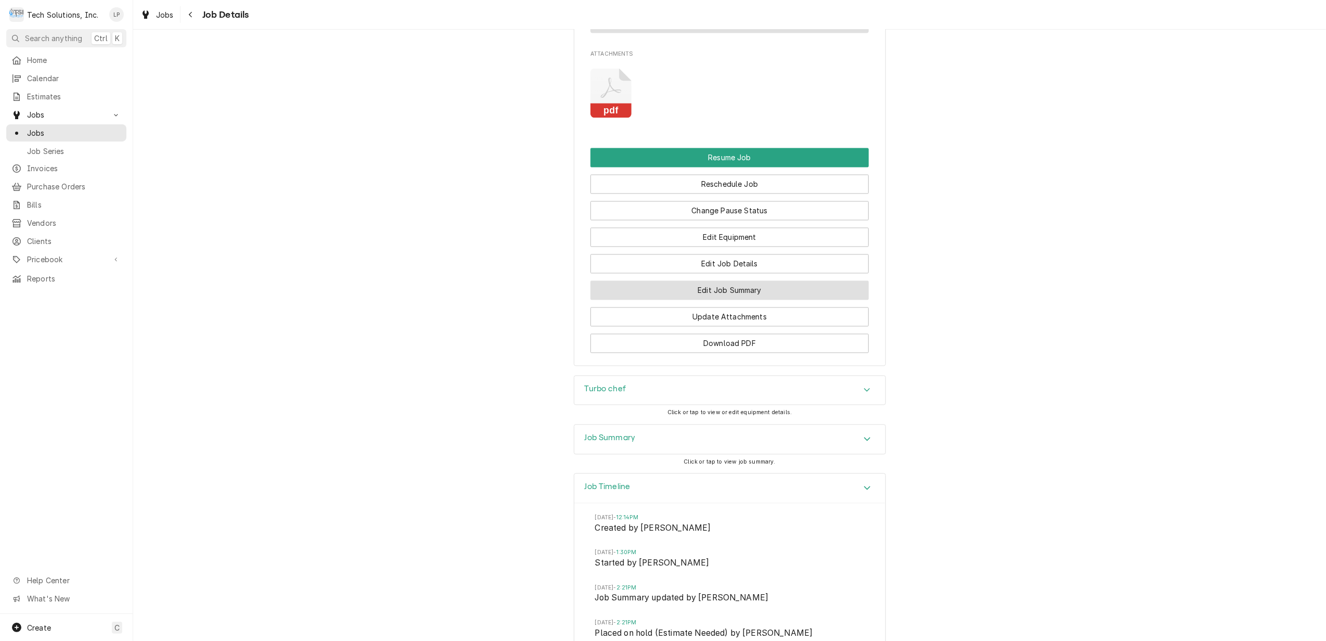
click at [758, 300] on button "Edit Job Summary" at bounding box center [729, 289] width 278 height 19
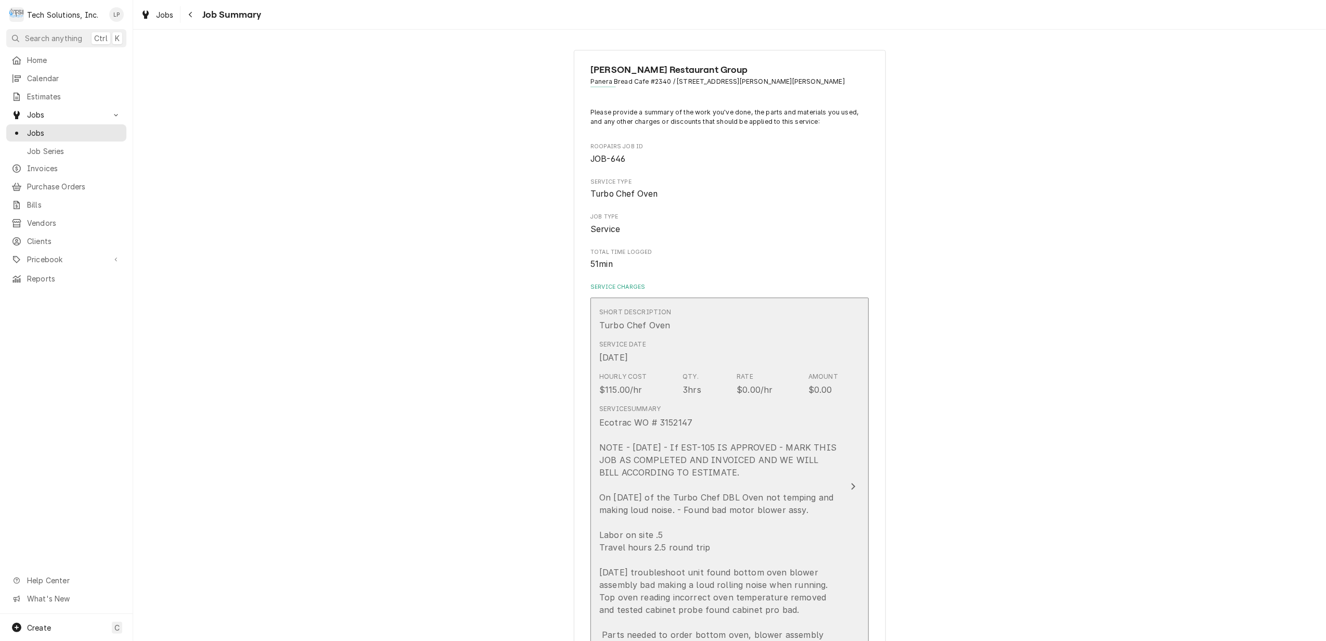
click at [623, 495] on div "Ecotrac WO # 3152147 NOTE - [DATE] - If EST-105 IS APPROVED - MARK THIS JOB AS …" at bounding box center [718, 541] width 239 height 250
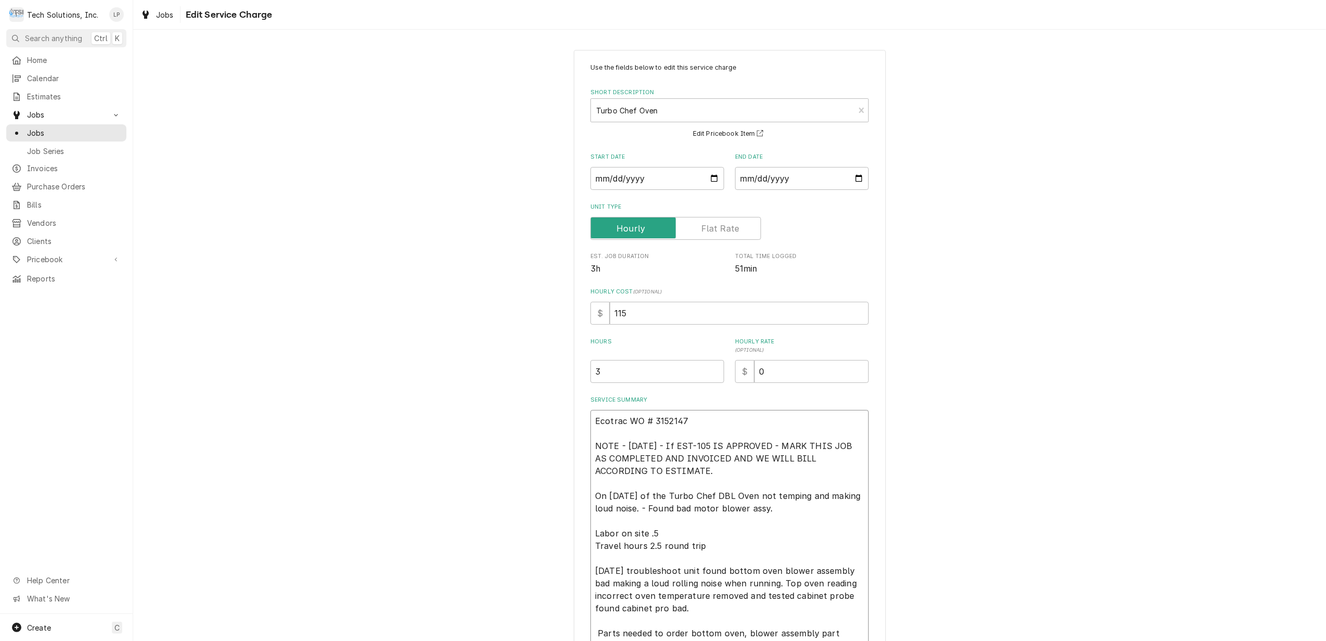
click at [618, 497] on textarea "Ecotrac WO # 3152147 NOTE - [DATE] - If EST-105 IS APPROVED - MARK THIS JOB AS …" at bounding box center [729, 533] width 278 height 247
type textarea "x"
type textarea "Ecotrac WO # 3152147 NOTE - [DATE] - If EST-105 IS APPROVED - MARK THIS JOB AS …"
type textarea "x"
type textarea "Ecotrac WO # 3152147 NOTE - [DATE] - If EST-105 IS APPROVED - MARK THIS JOB AS …"
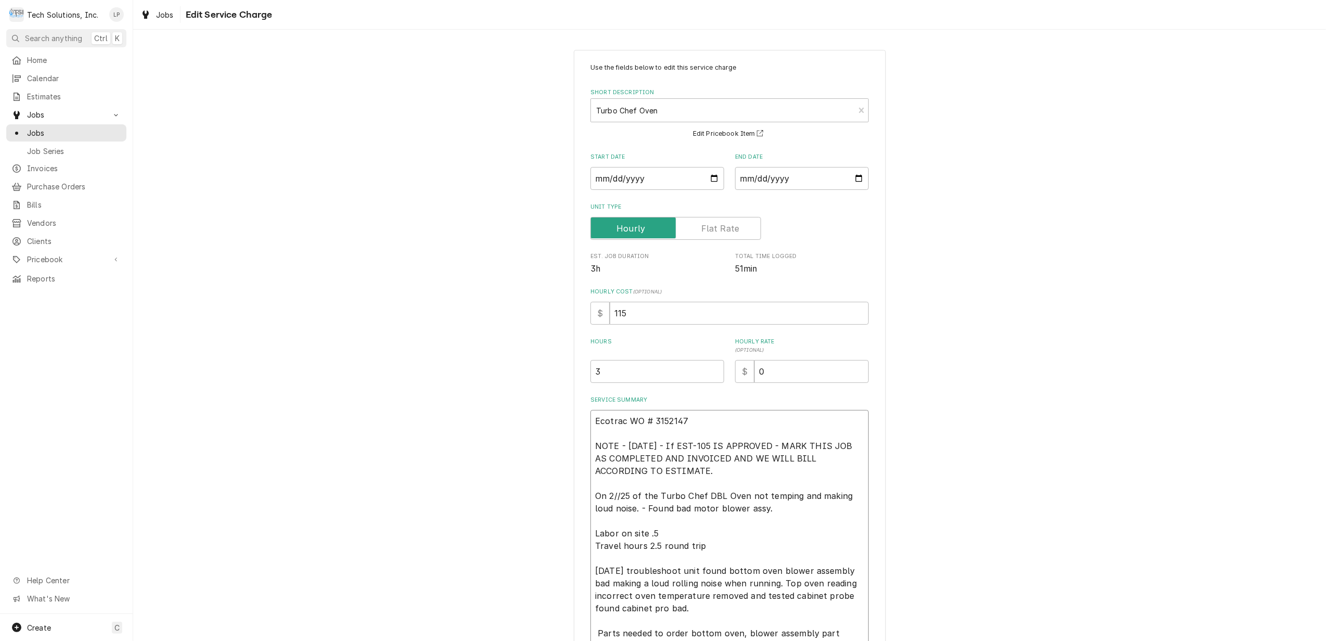
type textarea "x"
type textarea "Ecotrac WO # 3152147 NOTE - [DATE] - If EST-105 IS APPROVED - MARK THIS JOB AS …"
type textarea "x"
type textarea "Ecotrac WO # 3152147 NOTE - [DATE] - If EST-105 IS APPROVED - MARK THIS JOB AS …"
type textarea "x"
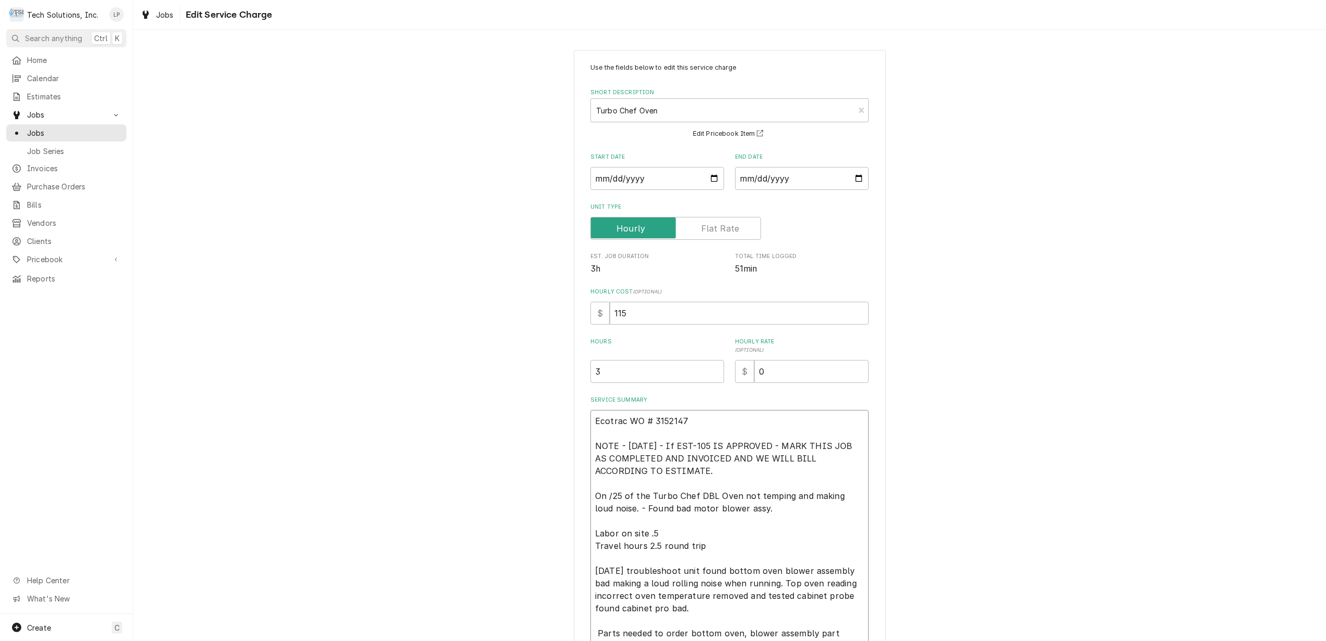
type textarea "Ecotrac WO # 3152147 NOTE - [DATE] - If EST-105 IS APPROVED - MARK THIS JOB AS …"
type textarea "x"
type textarea "Ecotrac WO # 3152147 NOTE - [DATE] - If EST-105 IS APPROVED - MARK THIS JOB AS …"
type textarea "x"
type textarea "Ecotrac WO # 3152147 NOTE - [DATE] - If EST-105 IS APPROVED - MARK THIS JOB AS …"
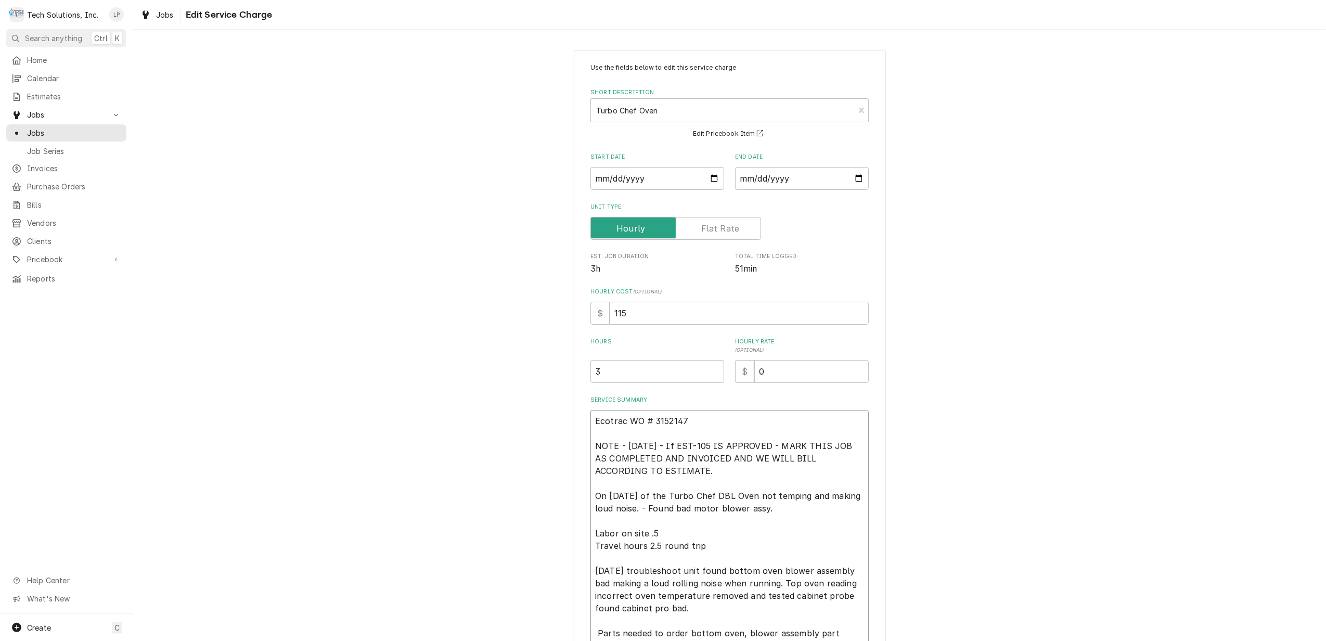
type textarea "x"
click at [780, 527] on textarea "Ecotrac WO # 3152147 NOTE - [DATE] - If EST-105 IS APPROVED - MARK THIS JOB AS …" at bounding box center [729, 533] width 278 height 247
type textarea "Ecotrac WO # 3152147 NOTE - [DATE] - If EST-105 IS APPROVED - MARK THIS JOB AS …"
click at [870, 514] on div "Use the fields below to edit this service charge Short Description Turbo Chef O…" at bounding box center [730, 394] width 312 height 688
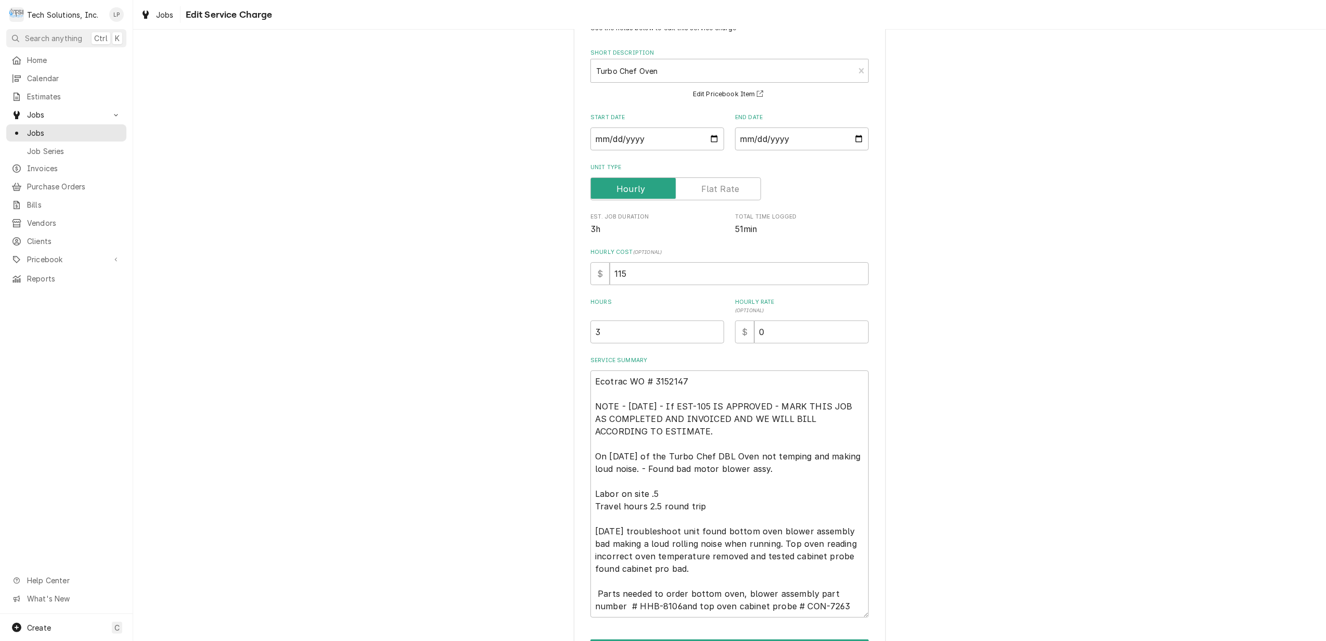
scroll to position [107, 0]
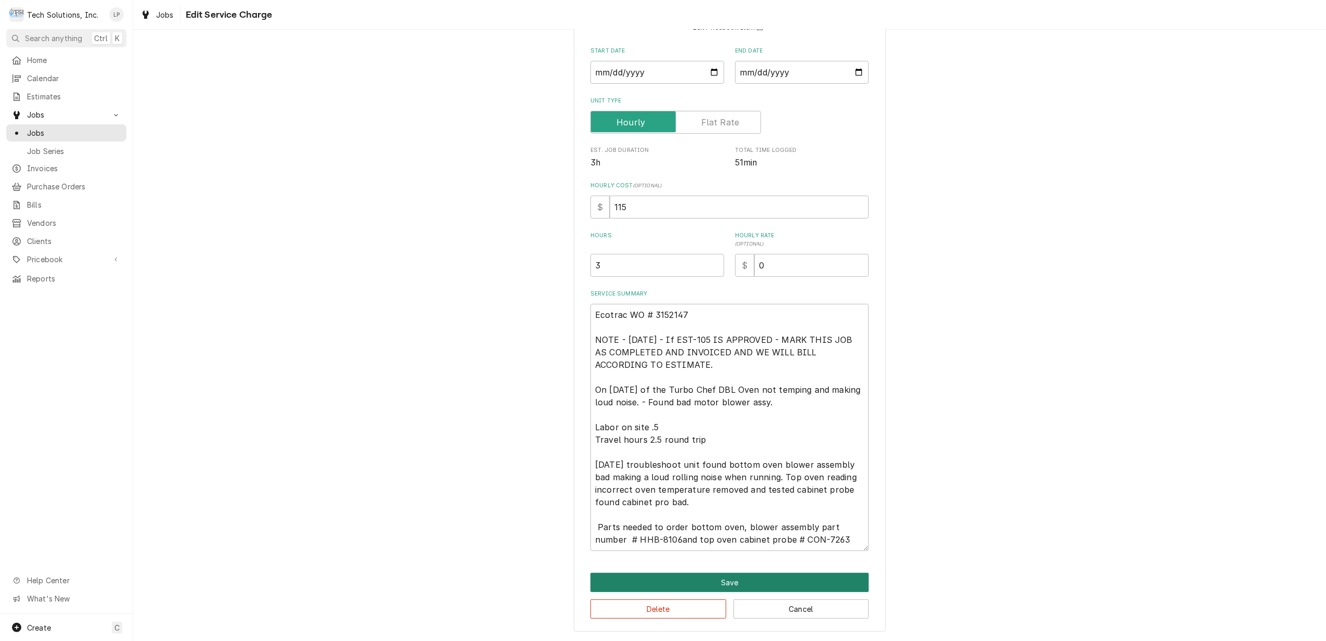
click at [803, 583] on button "Save" at bounding box center [729, 582] width 278 height 19
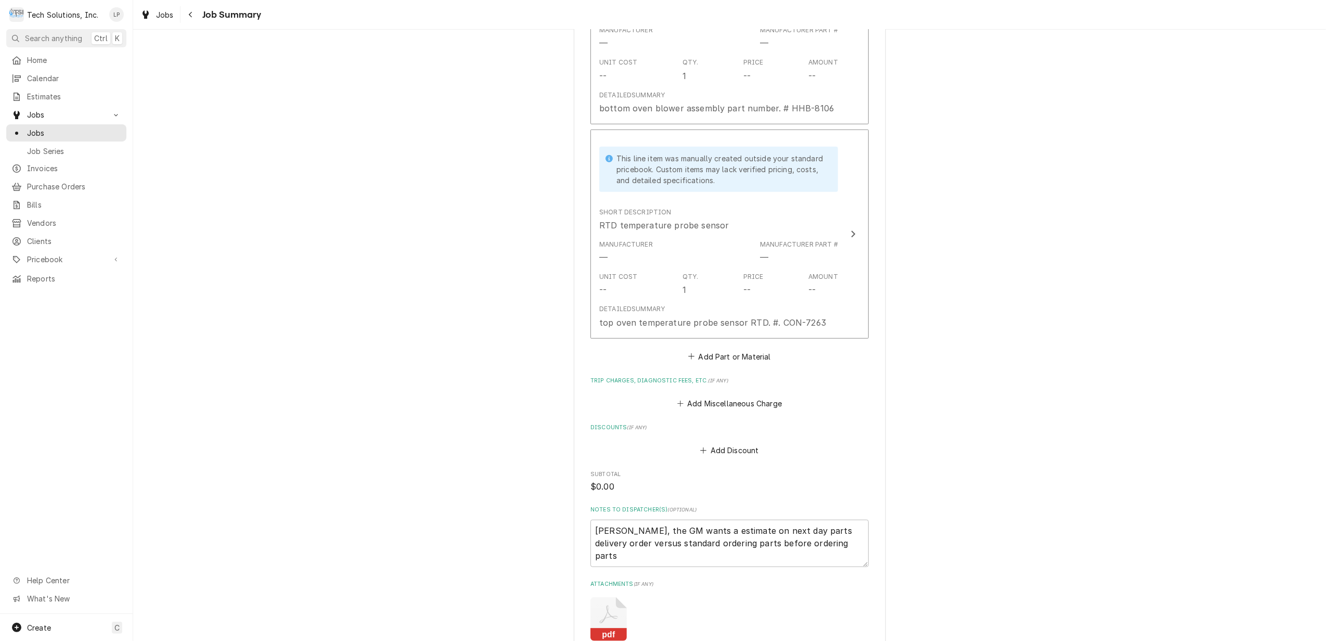
scroll to position [1008, 0]
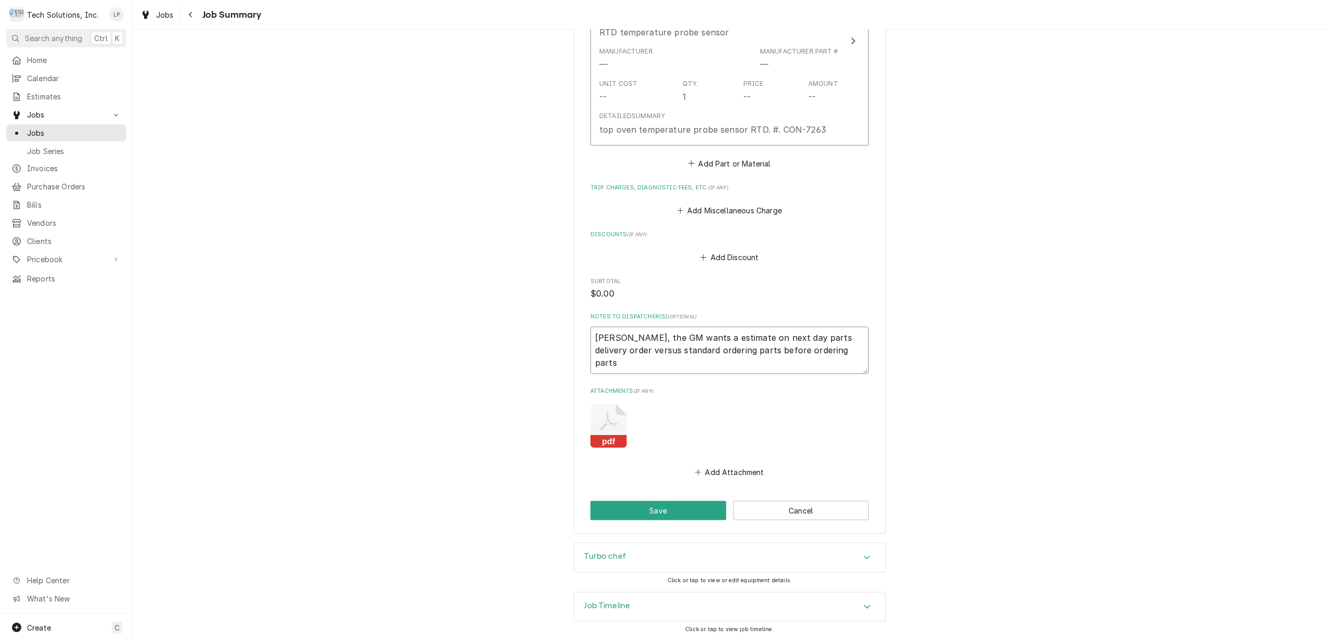
click at [814, 349] on textarea "[PERSON_NAME], the GM wants a estimate on next day parts delivery order versus …" at bounding box center [729, 350] width 278 height 47
type textarea "x"
type textarea "[PERSON_NAME], the GM wants a estimate on next day parts delivery order versus …"
type textarea "x"
type textarea "[PERSON_NAME], the GM wants a estimate on next day parts delivery order versus …"
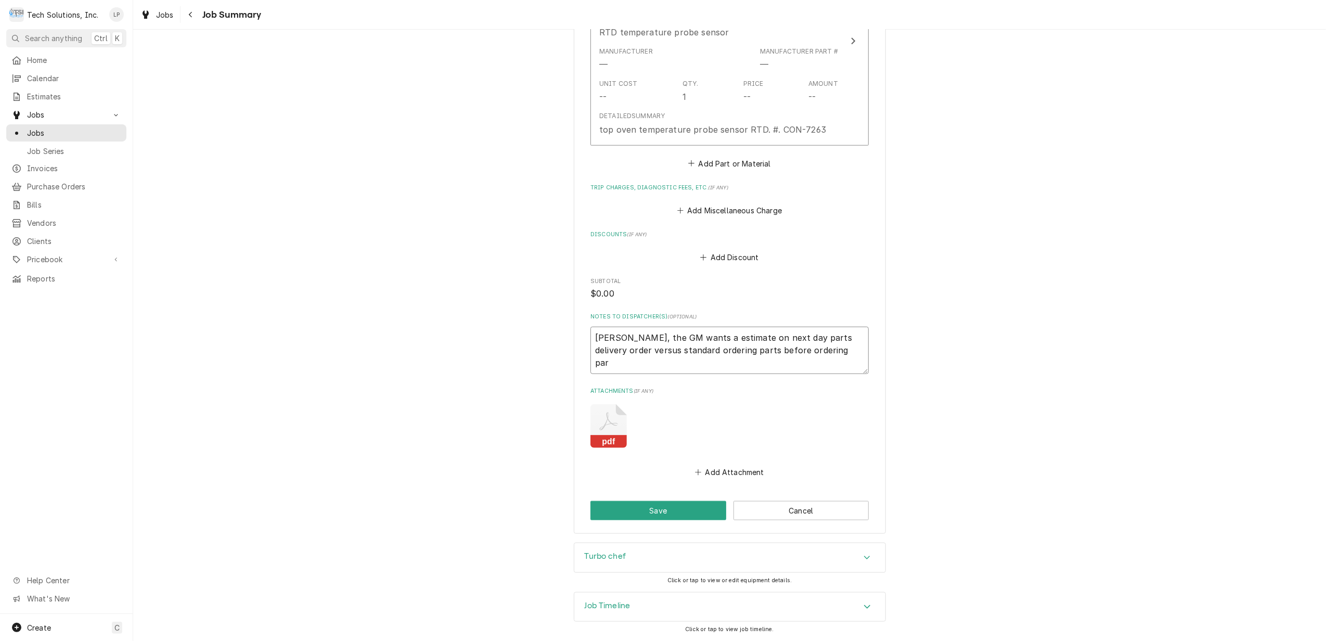
type textarea "x"
type textarea "[PERSON_NAME], the GM wants a estimate on next day parts delivery order versus …"
type textarea "x"
type textarea "[PERSON_NAME], the GM wants a estimate on next day parts delivery order versus …"
type textarea "x"
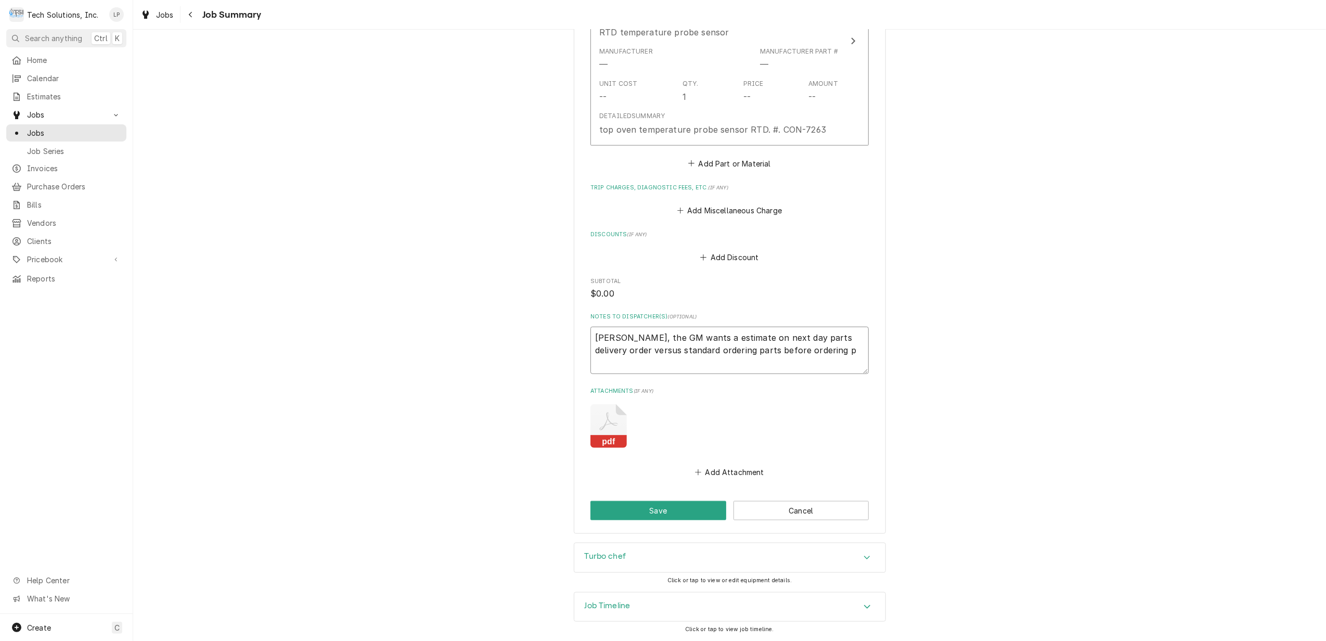
type textarea "[PERSON_NAME], the GM wants a estimate on next day parts delivery order versus …"
type textarea "x"
type textarea "[PERSON_NAME], the GM wants a estimate on next day parts delivery order versus …"
type textarea "x"
type textarea "[PERSON_NAME], the GM wants a estimate on next day parts delivery order versus …"
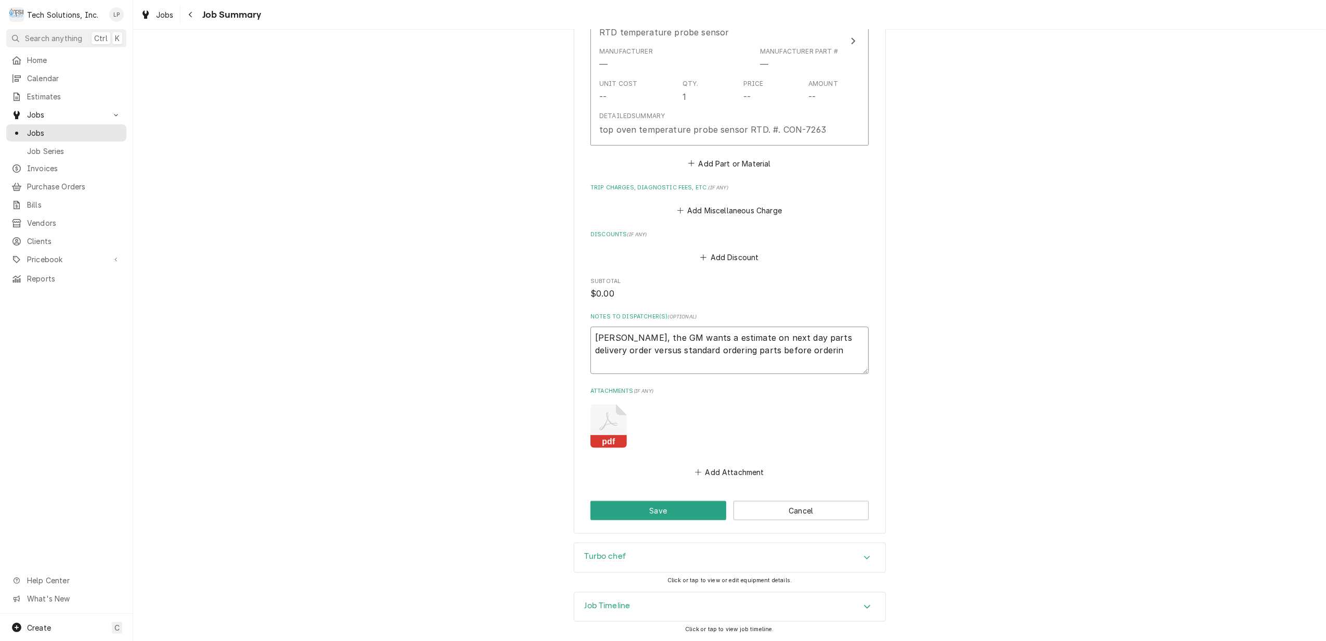
type textarea "x"
type textarea "[PERSON_NAME], the GM wants a estimate on next day parts delivery order versus …"
type textarea "x"
type textarea "[PERSON_NAME], the GM wants a estimate on next day parts delivery order versus …"
type textarea "x"
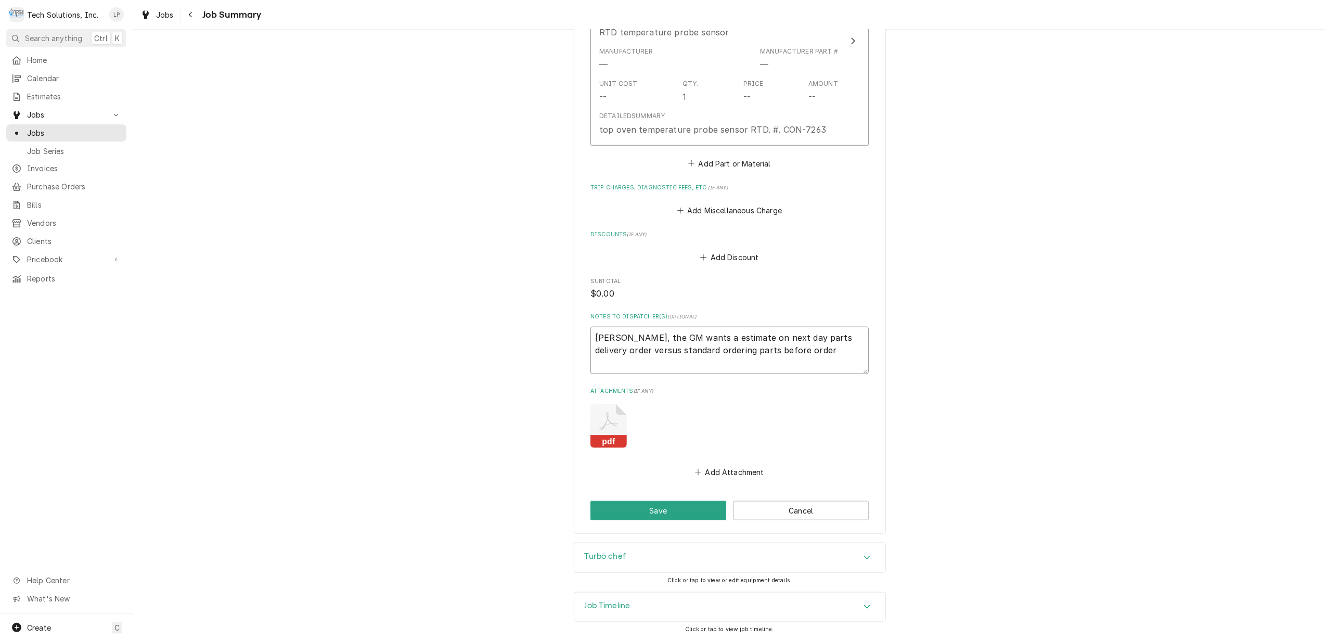
type textarea "[PERSON_NAME], the GM wants a estimate on next day parts delivery order versus …"
type textarea "x"
type textarea "[PERSON_NAME], the GM wants a estimate on next day parts delivery order versus …"
type textarea "x"
type textarea "[PERSON_NAME], the GM wants a estimate on next day parts delivery order versus …"
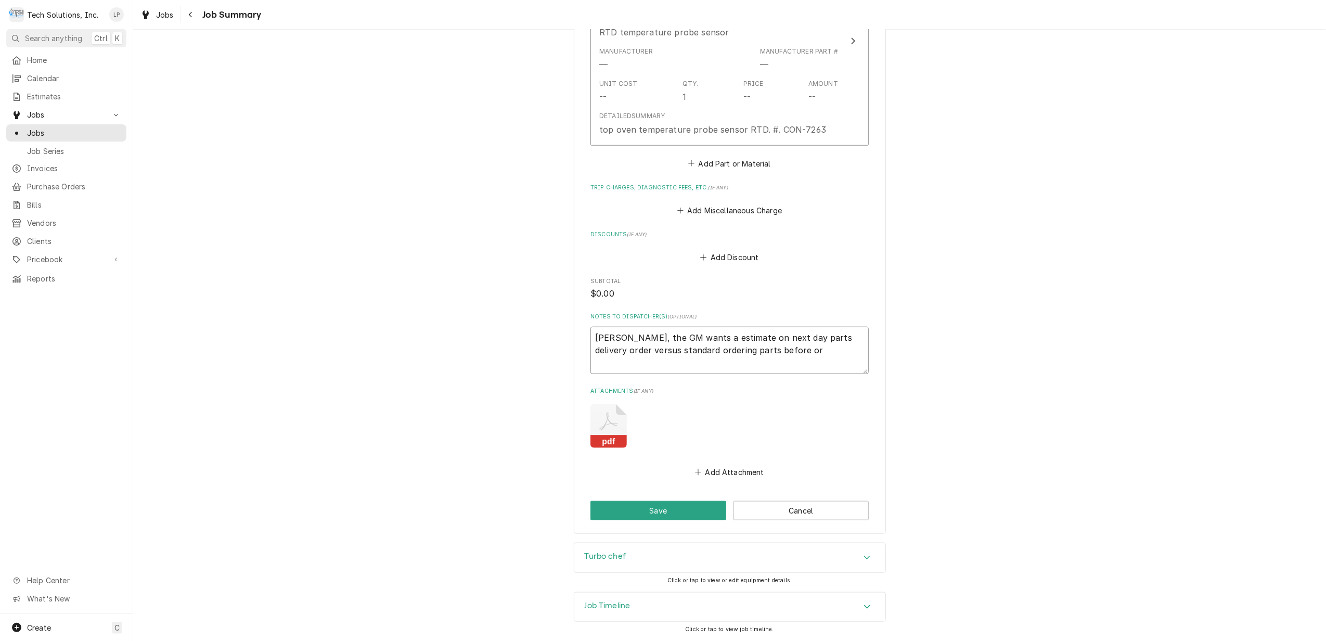
type textarea "x"
type textarea "[PERSON_NAME], the GM wants a estimate on next day parts delivery order versus …"
type textarea "x"
type textarea "[PERSON_NAME], the GM wants a estimate on next day parts delivery order versus …"
type textarea "x"
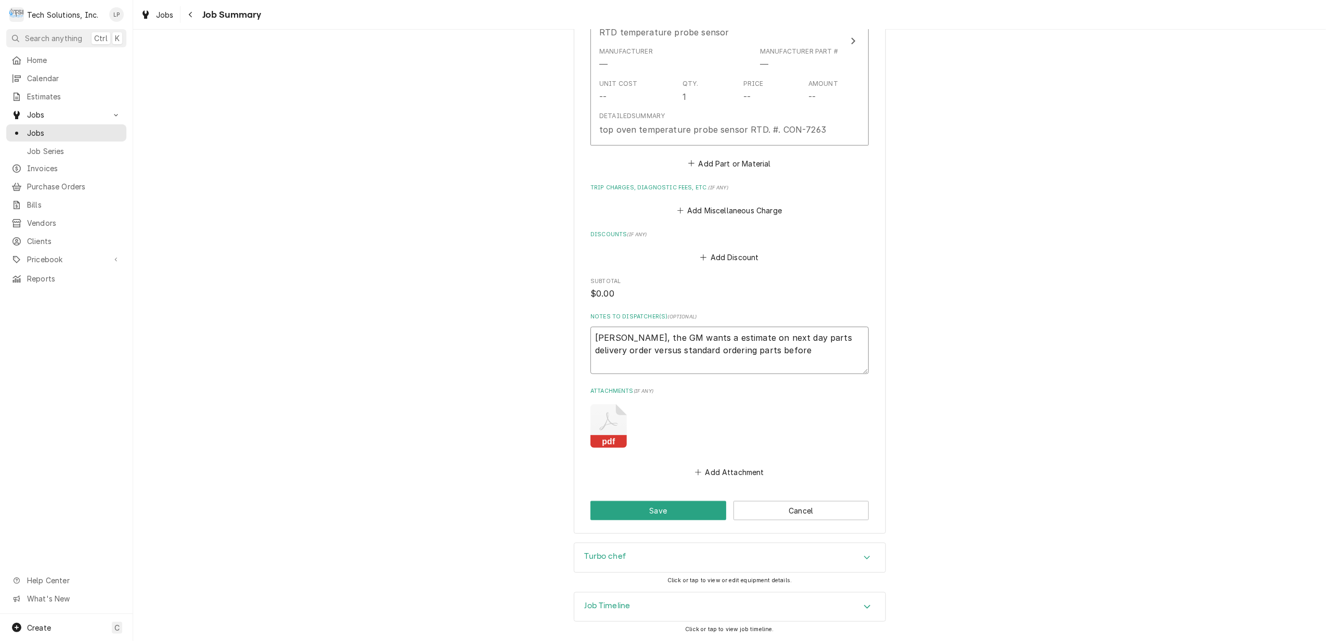
type textarea "[PERSON_NAME], the GM wants a estimate on next day parts delivery order versus …"
type textarea "x"
type textarea "[PERSON_NAME], the GM wants a estimate on next day parts delivery order versus …"
type textarea "x"
type textarea "[PERSON_NAME], the GM wants a estimate on next day parts delivery order versus …"
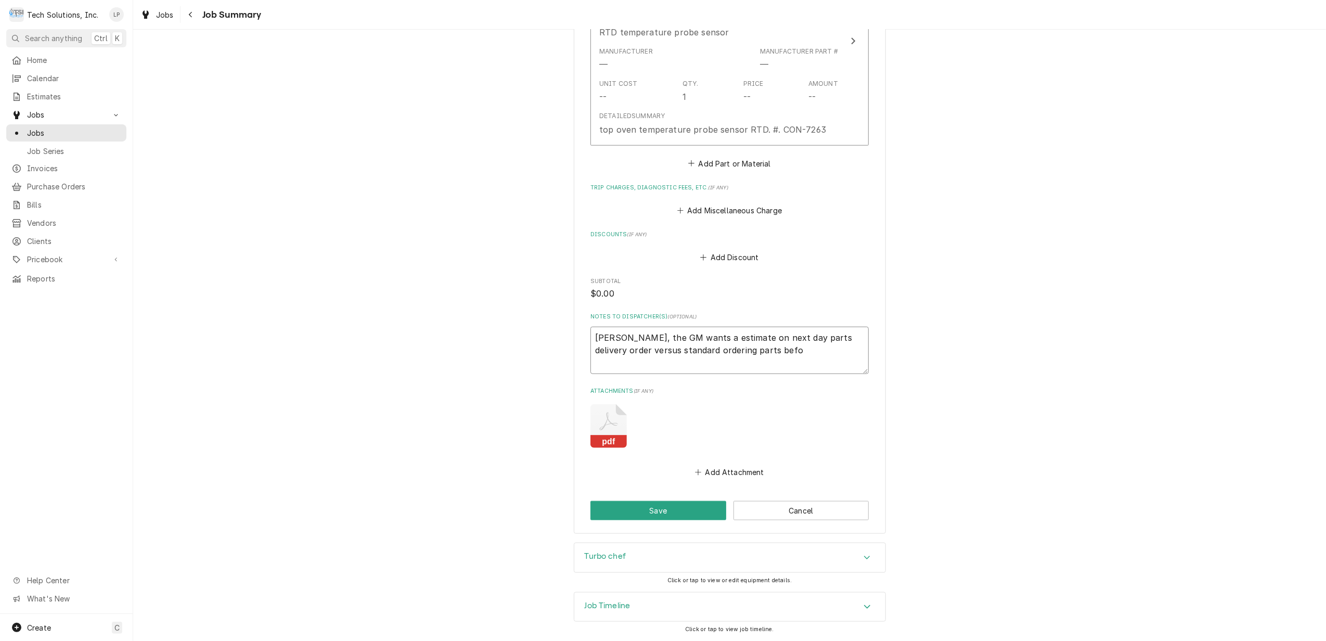
type textarea "x"
type textarea "[PERSON_NAME], the GM wants a estimate on next day parts delivery order versus …"
type textarea "x"
type textarea "[PERSON_NAME], the GM wants a estimate on next day parts delivery order versus …"
type textarea "x"
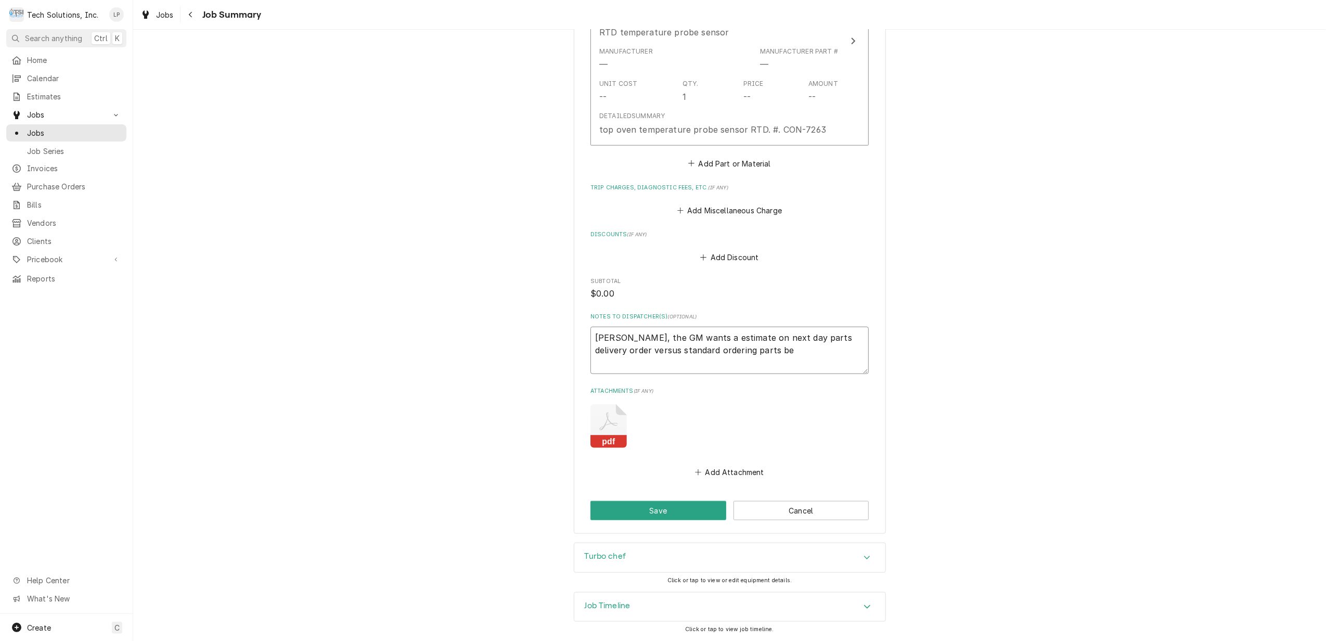
type textarea "[PERSON_NAME], the GM wants a estimate on next day parts delivery order versus …"
type textarea "x"
type textarea "[PERSON_NAME], the GM wants a estimate on next day parts delivery order versus …"
type textarea "x"
type textarea "[PERSON_NAME], the GM wants a estimate on next day parts delivery order versus …"
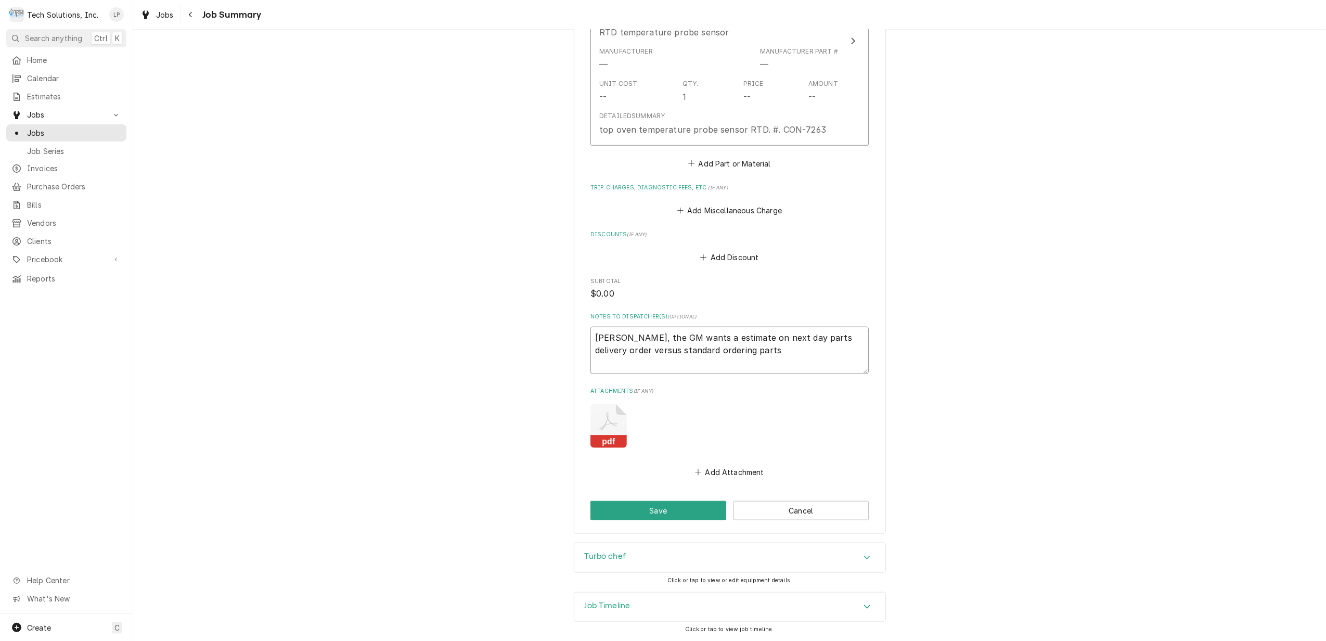
type textarea "x"
type textarea "[PERSON_NAME], the GM wants a estimate on next day parts delivery order versus …"
type textarea "x"
type textarea "[PERSON_NAME], the GM wants a estimate on next day parts delivery order versus …"
type textarea "x"
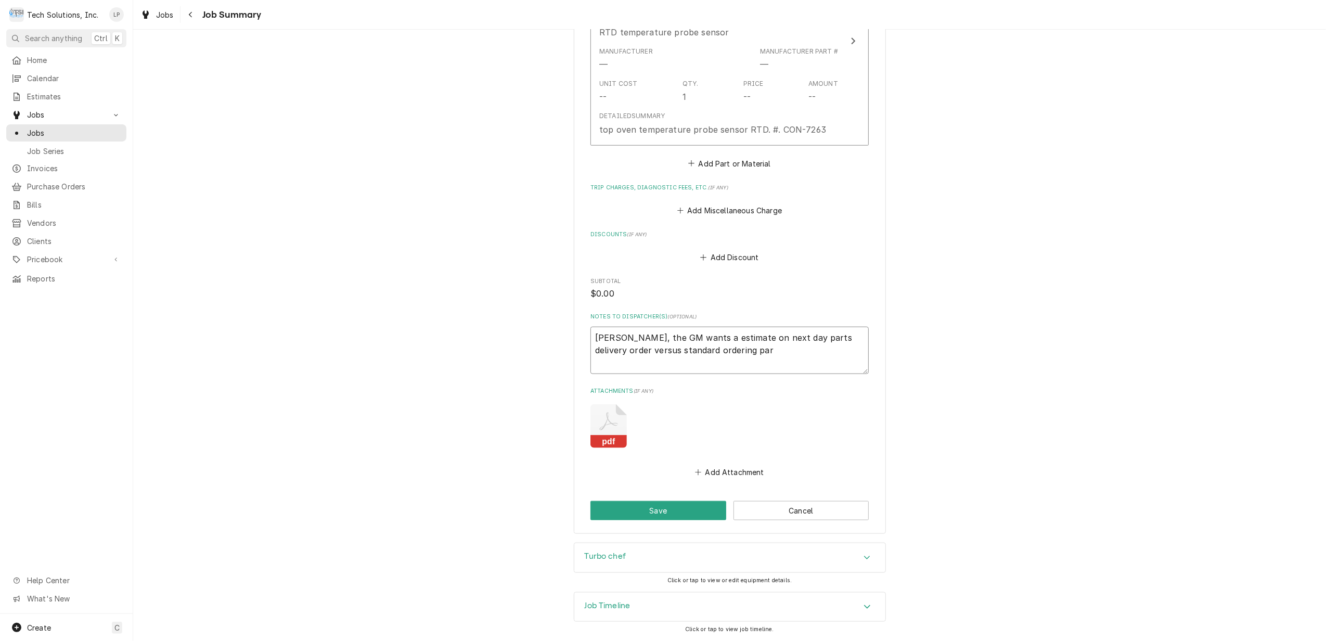
type textarea "[PERSON_NAME], the GM wants a estimate on next day parts delivery order versus …"
type textarea "x"
type textarea "[PERSON_NAME], the GM wants a estimate on next day parts delivery order versus …"
type textarea "x"
type textarea "[PERSON_NAME], the GM wants a estimate on next day parts delivery order versus …"
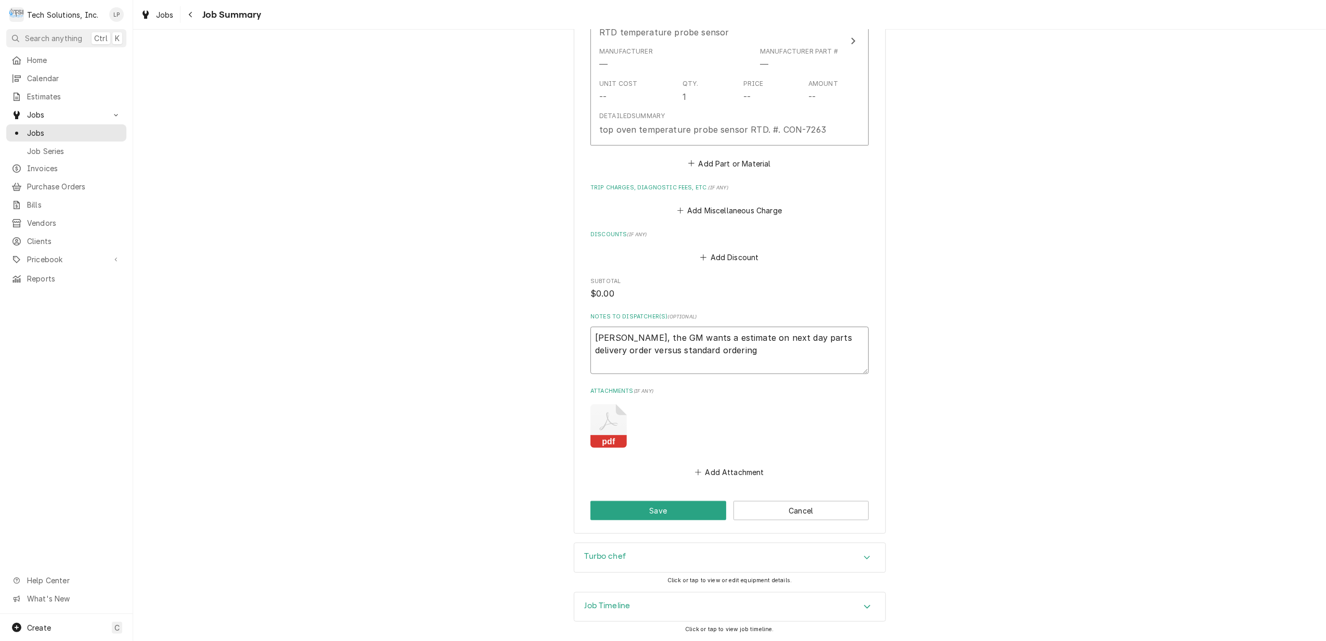
type textarea "x"
type textarea "[PERSON_NAME], the GM wants a estimate on next day parts delivery order versus …"
type textarea "x"
type textarea "[PERSON_NAME], the GM wants a estimate on next day parts delivery order versus …"
type textarea "x"
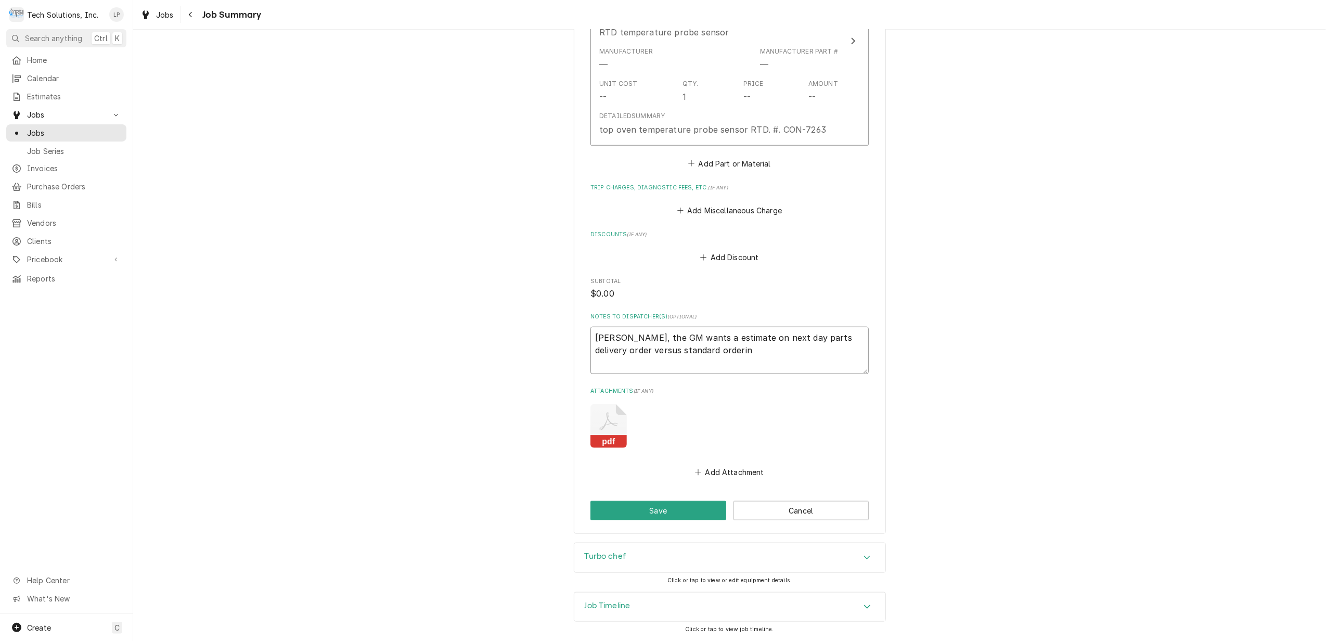
type textarea "[PERSON_NAME], the GM wants a estimate on next day parts delivery order versus …"
type textarea "x"
type textarea "[PERSON_NAME], the GM wants a estimate on next day parts delivery order versus …"
type textarea "x"
type textarea "[PERSON_NAME], the GM wants a estimate on next day parts delivery order versus …"
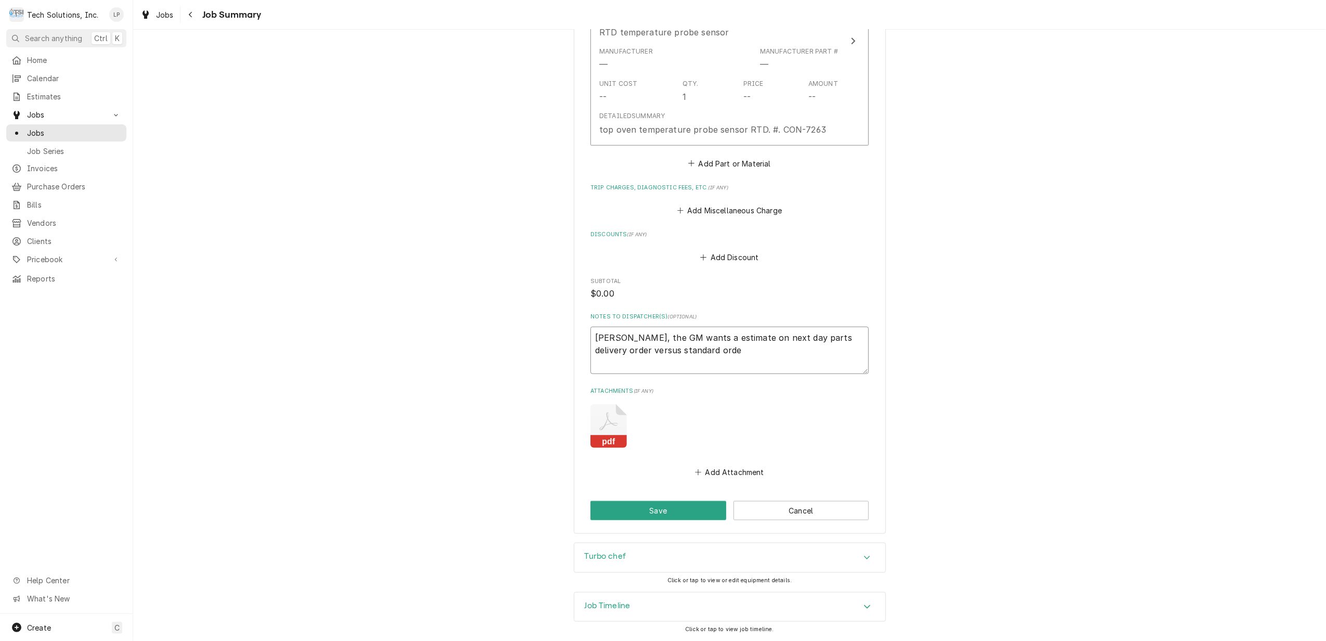
type textarea "x"
type textarea "[PERSON_NAME], the GM wants a estimate on next day parts delivery order versus …"
type textarea "x"
type textarea "[PERSON_NAME], the GM wants a estimate on next day parts delivery order versus …"
type textarea "x"
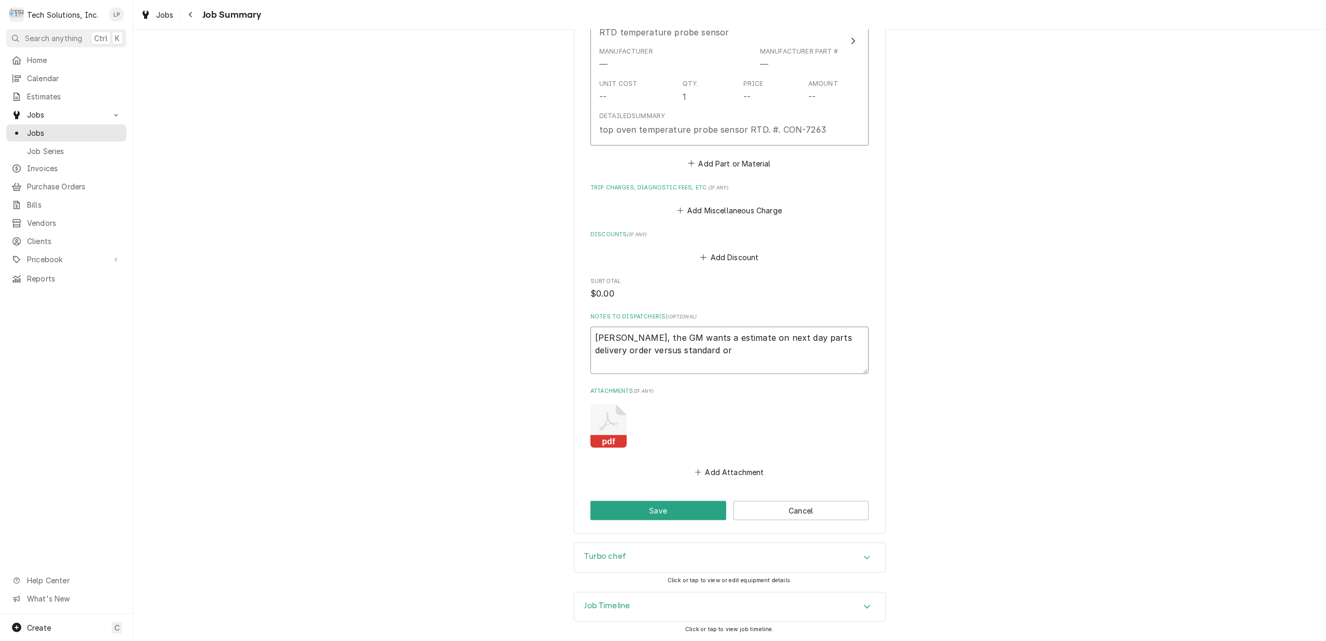
type textarea "[PERSON_NAME], the GM wants a estimate on next day parts delivery order versus …"
type textarea "x"
type textarea "[PERSON_NAME], the GM wants a estimate on next day parts delivery order versus …"
type textarea "x"
type textarea "[PERSON_NAME], the GM wants a estimate on next day parts delivery order versus …"
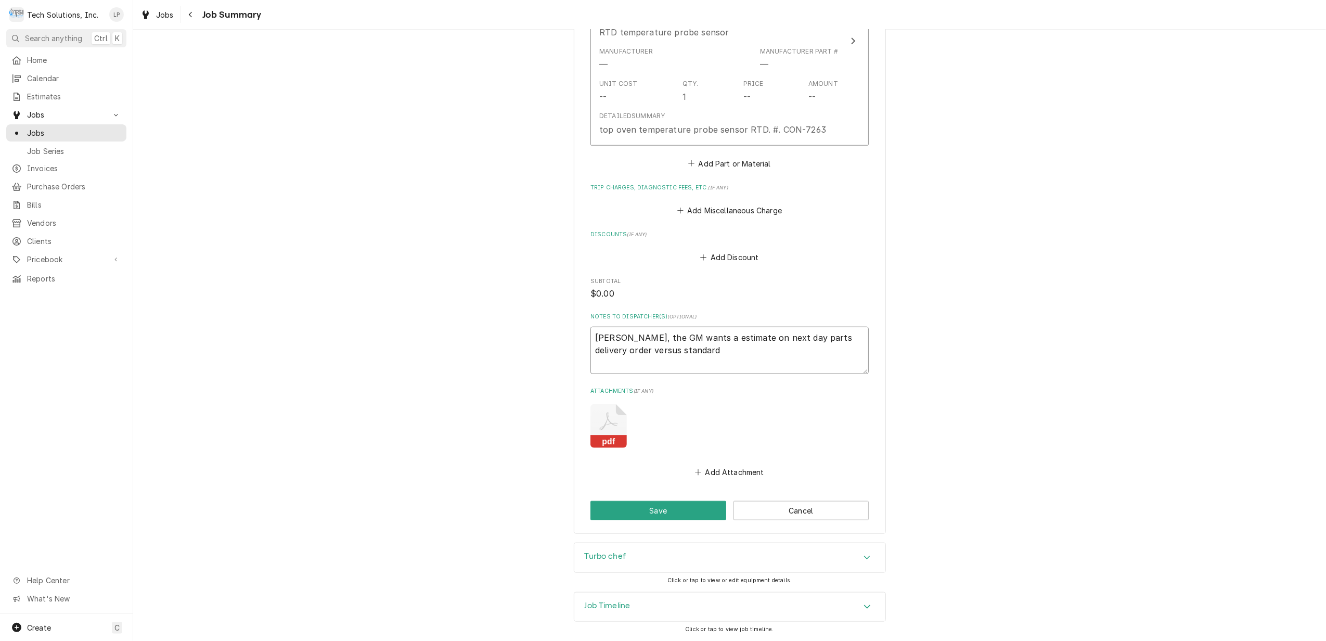
type textarea "x"
type textarea "Stacy, the GM wants a estimate on next day parts delivery order versus standar"
type textarea "x"
type textarea "Stacy, the GM wants a estimate on next day parts delivery order versus standa"
type textarea "x"
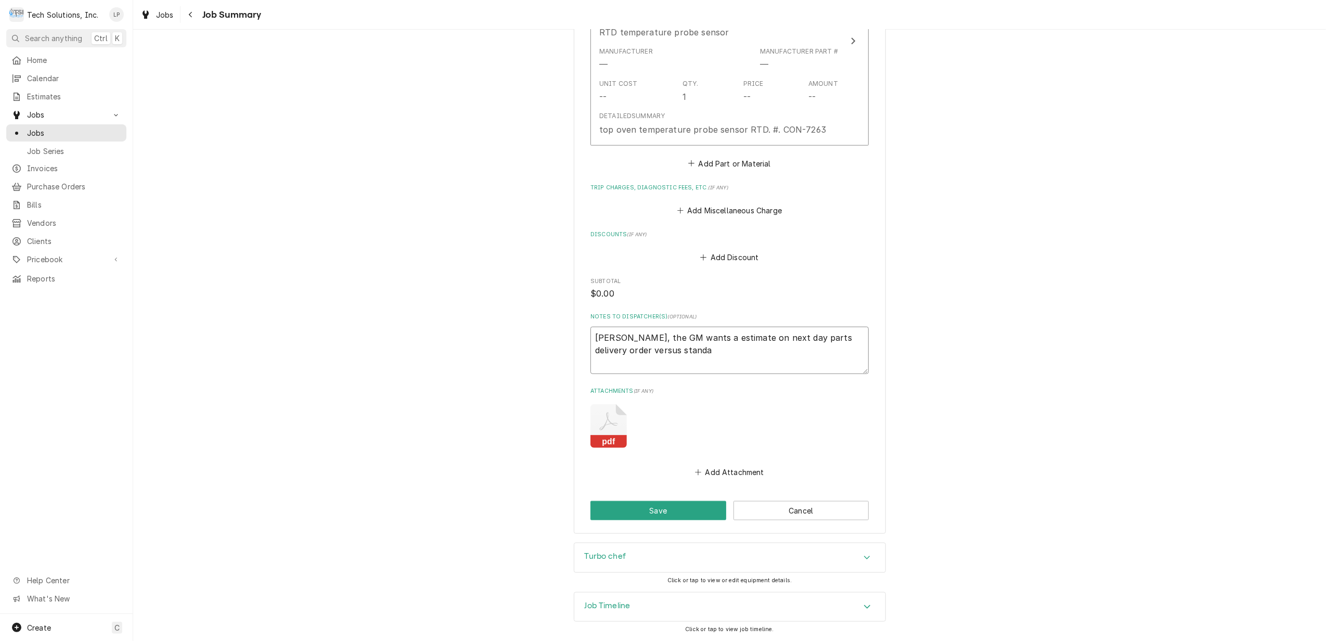
type textarea "Stacy, the GM wants a estimate on next day parts delivery order versus stand"
type textarea "x"
type textarea "Stacy, the GM wants a estimate on next day parts delivery order versus stan"
type textarea "x"
type textarea "Stacy, the GM wants a estimate on next day parts delivery order versus sta"
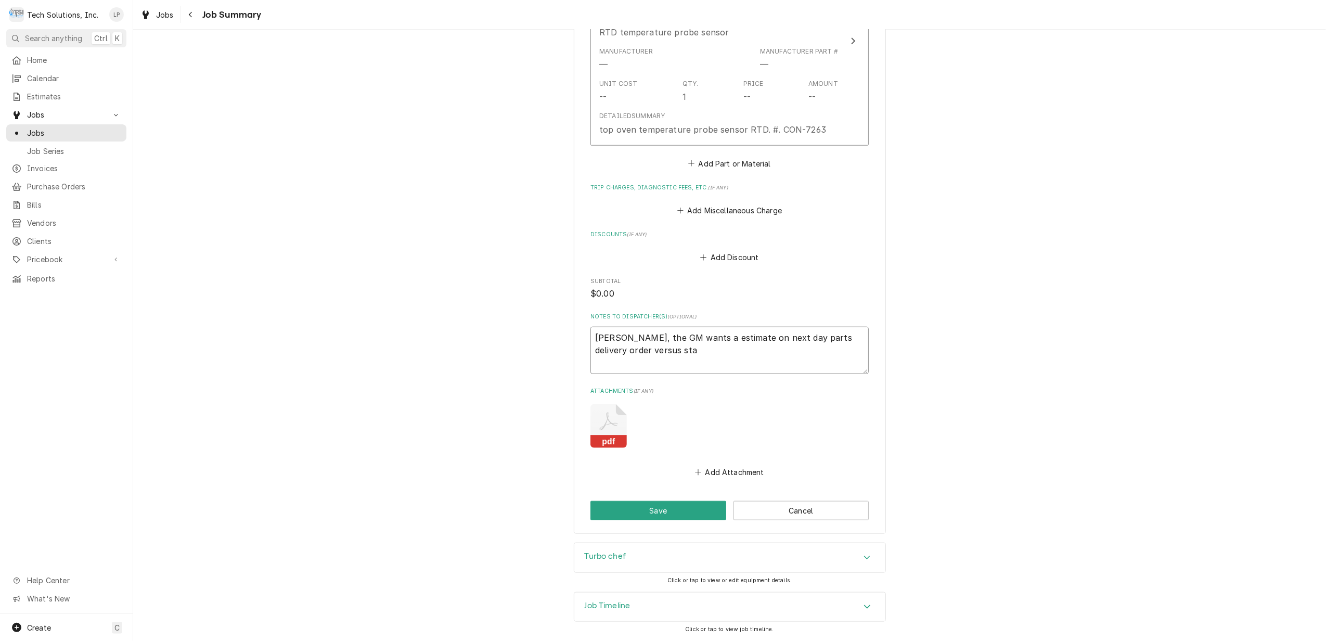
type textarea "x"
type textarea "Stacy, the GM wants a estimate on next day parts delivery order versus st"
type textarea "x"
type textarea "Stacy, the GM wants a estimate on next day parts delivery order versus s"
type textarea "x"
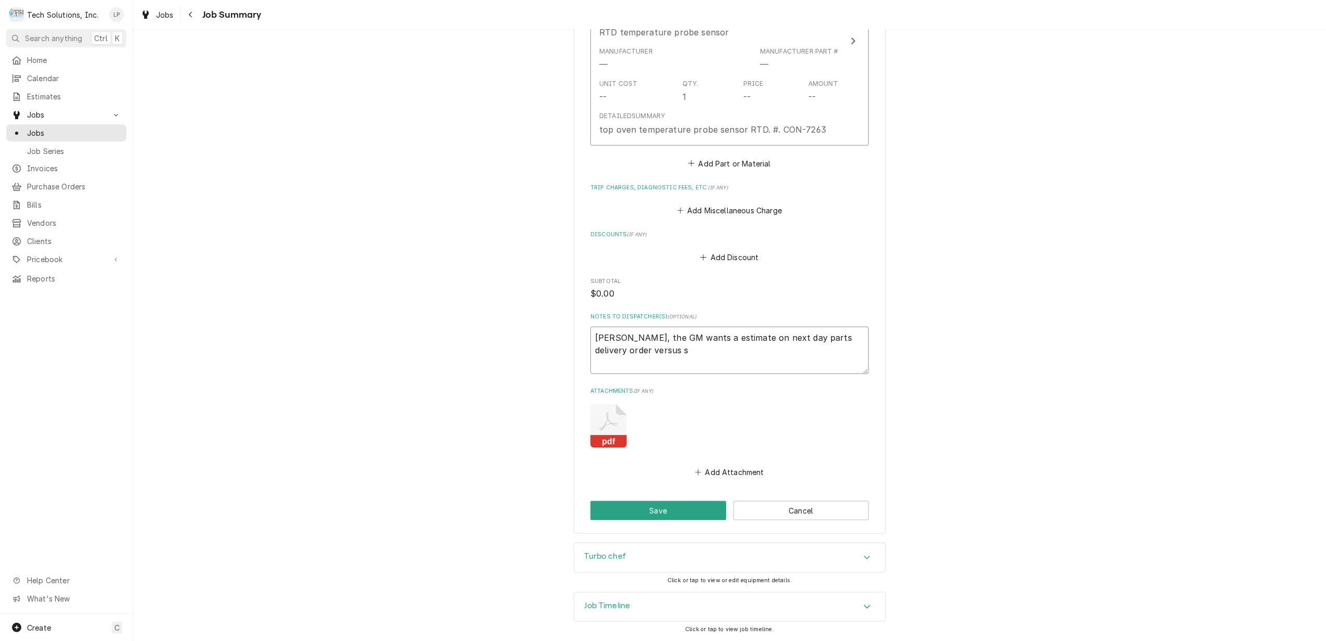
type textarea "Stacy, the GM wants a estimate on next day parts delivery order versus"
type textarea "x"
type textarea "Stacy, the GM wants a estimate on next day parts delivery order versus"
type textarea "x"
type textarea "Stacy, the GM wants a estimate on next day parts delivery order versu"
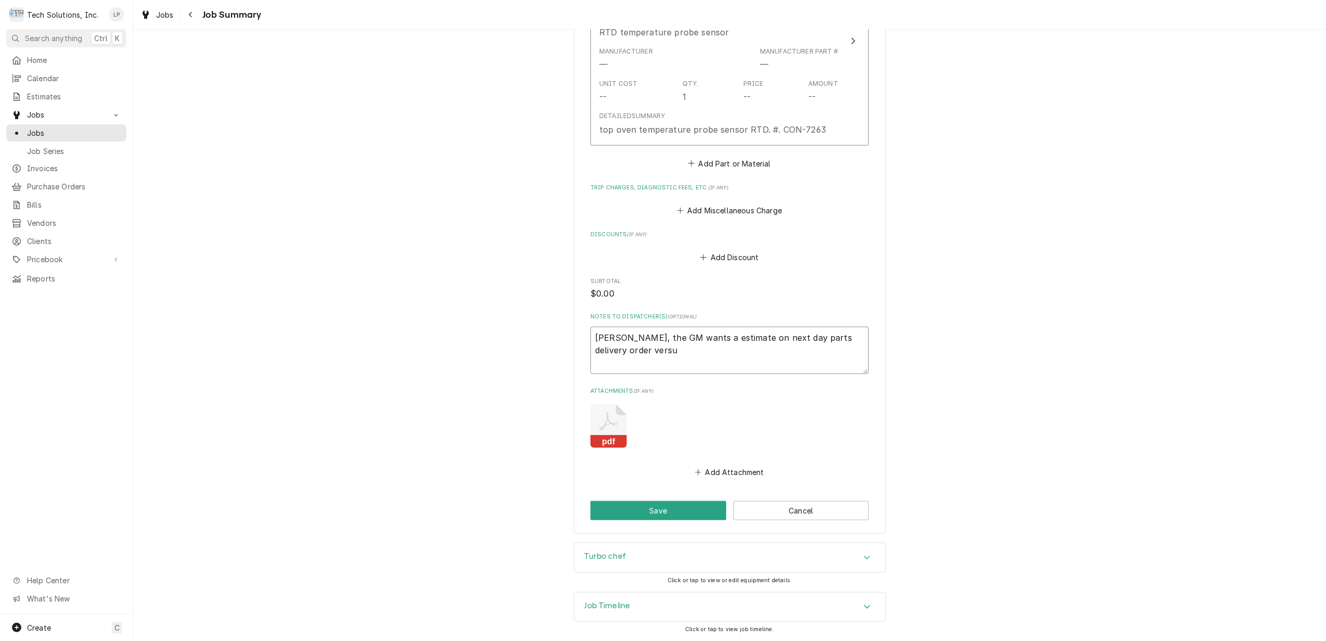
type textarea "x"
type textarea "Stacy, the GM wants a estimate on next day parts delivery order vers"
type textarea "x"
type textarea "Stacy, the GM wants a estimate on next day parts delivery order ver"
type textarea "x"
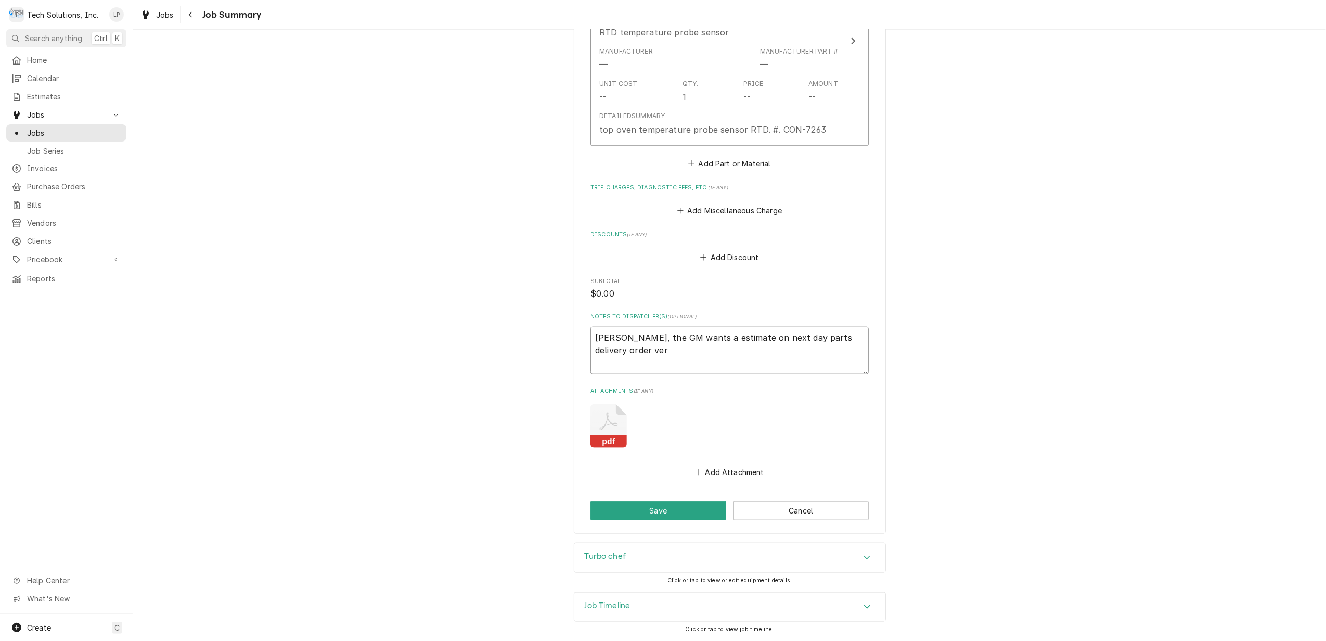
type textarea "Stacy, the GM wants a estimate on next day parts delivery order ve"
type textarea "x"
type textarea "Stacy, the GM wants a estimate on next day parts delivery order v"
type textarea "x"
type textarea "Stacy, the GM wants a estimate on next day parts delivery order"
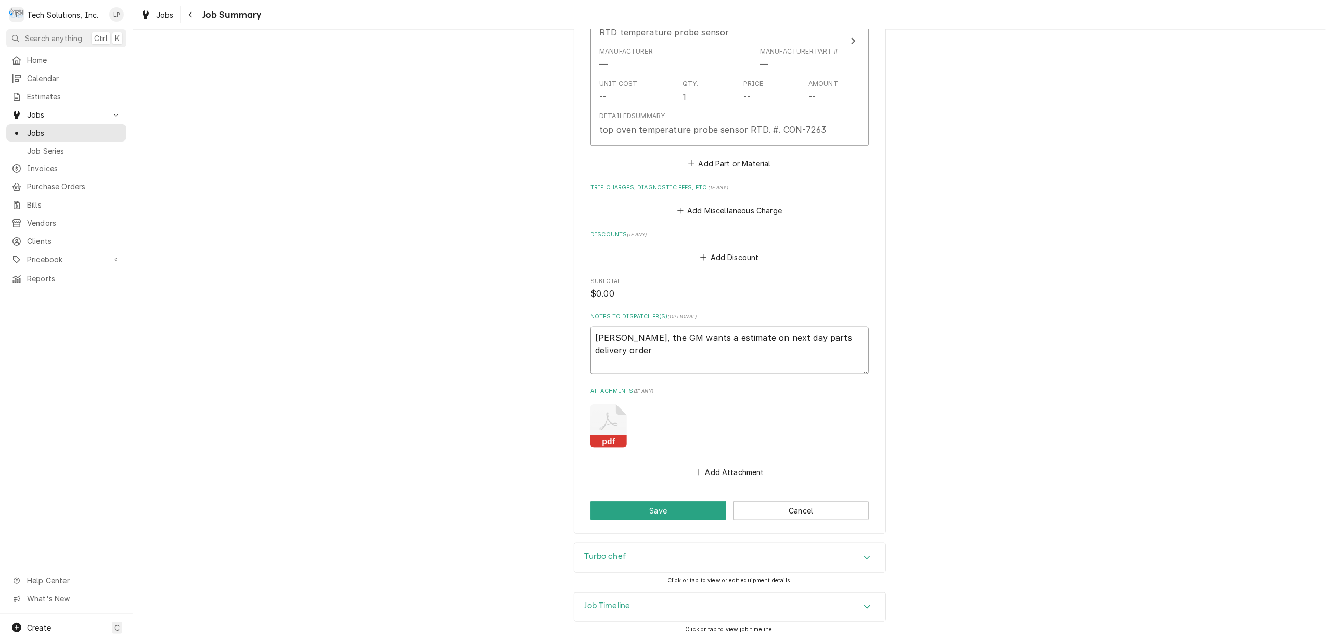
type textarea "x"
type textarea "Stacy, the GM wants a estimate on next day parts delivery order"
type textarea "x"
type textarea "Stacy, the GM wants a estimate on next day parts delivery orde"
type textarea "x"
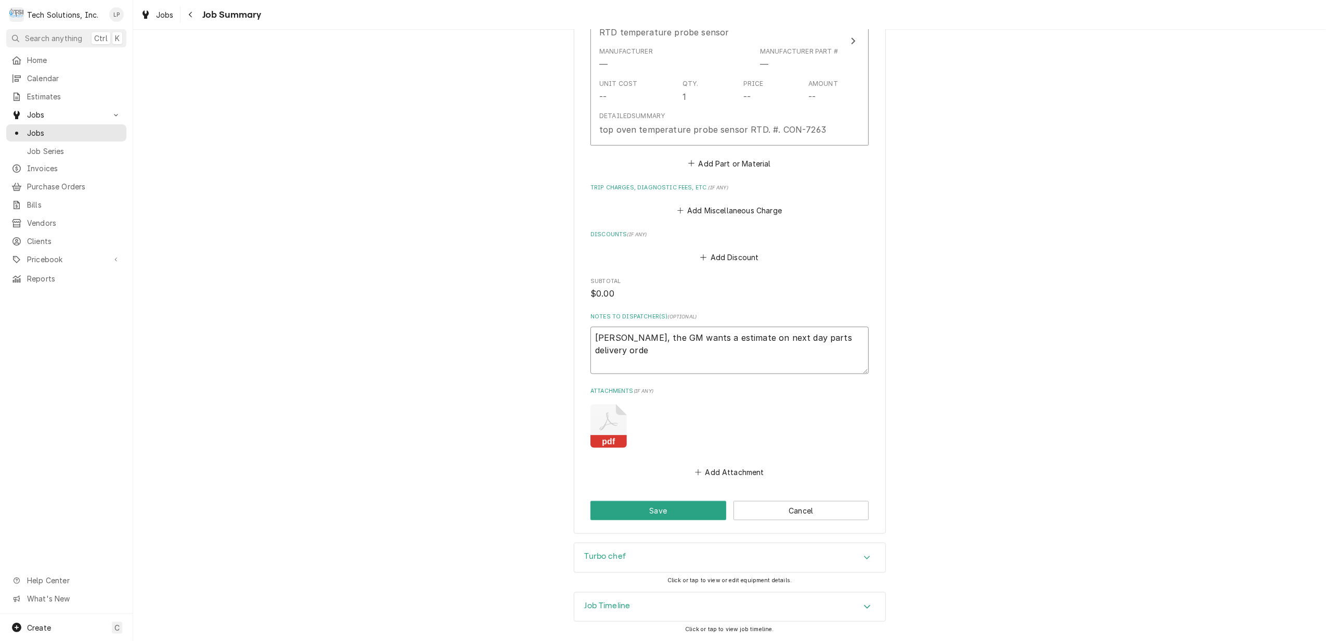
type textarea "Stacy, the GM wants a estimate on next day parts delivery ord"
type textarea "x"
type textarea "Stacy, the GM wants a estimate on next day parts delivery or"
type textarea "x"
type textarea "Stacy, the GM wants a estimate on next day parts delivery o"
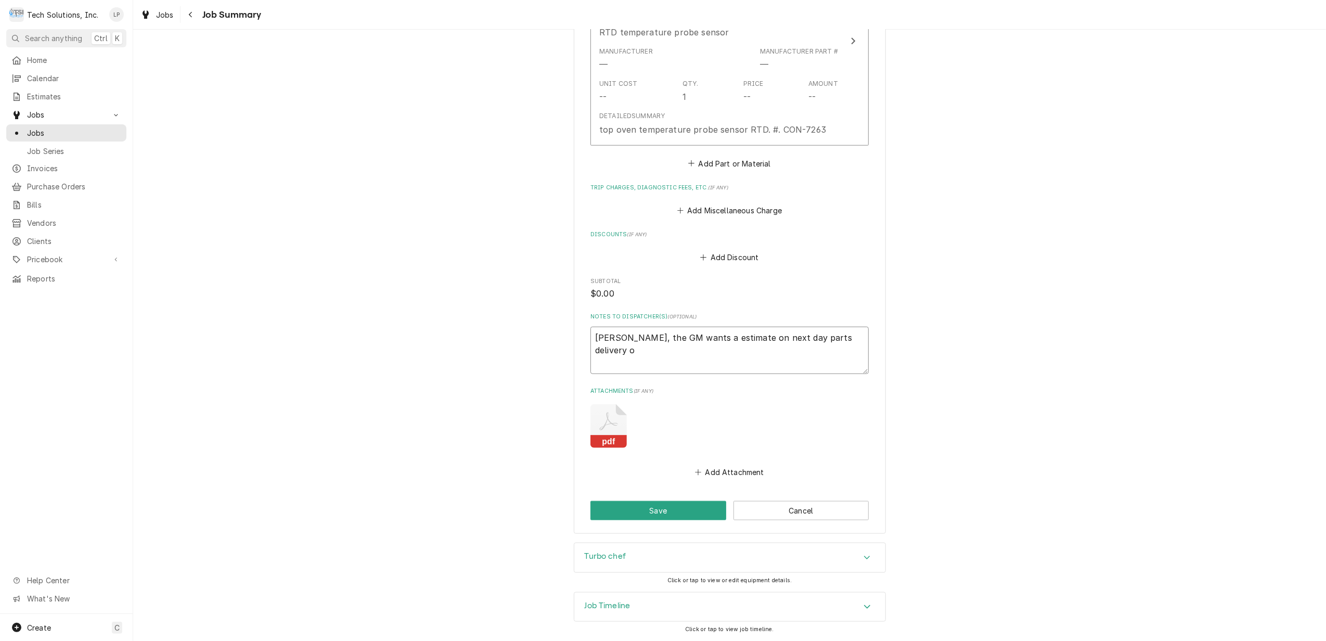
type textarea "x"
type textarea "Stacy, the GM wants a estimate on next day parts delivery"
type textarea "x"
type textarea "Stacy, the GM wants a estimate on next day parts delivery"
type textarea "x"
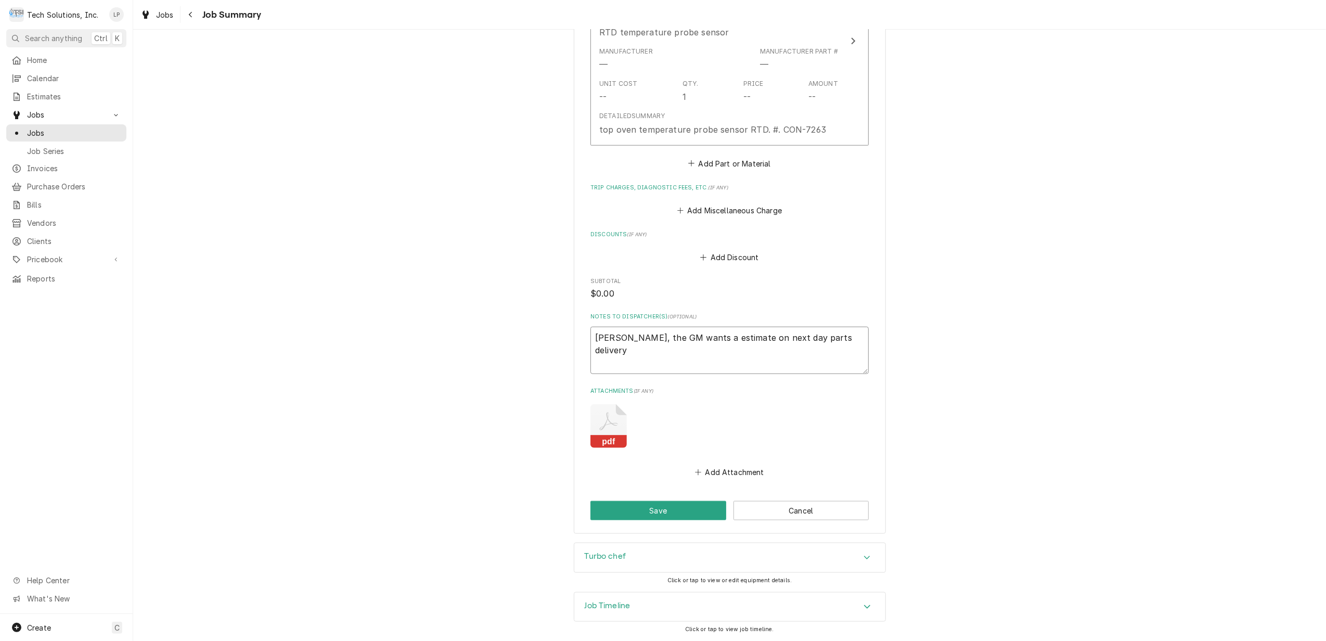
type textarea "Stacy, the GM wants a estimate on next day parts deliver"
type textarea "x"
type textarea "Stacy, the GM wants a estimate on next day parts delive"
type textarea "x"
type textarea "Stacy, the GM wants a estimate on next day parts deliv"
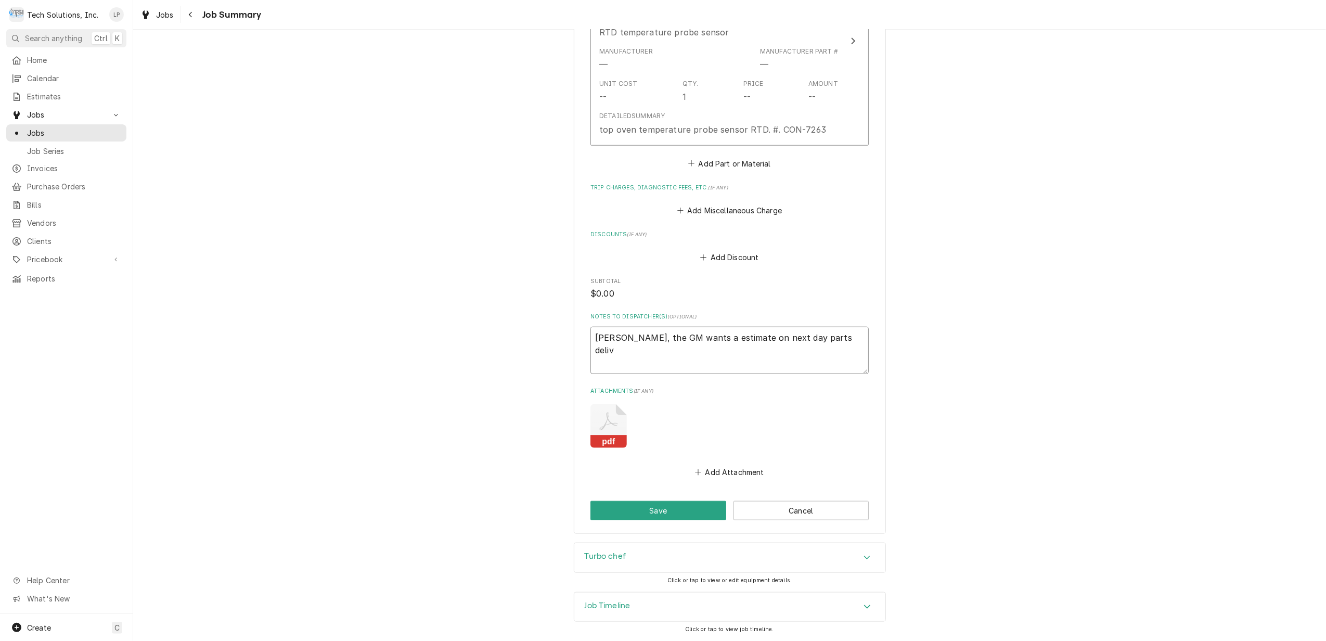
type textarea "x"
type textarea "Stacy, the GM wants a estimate on next day parts deli"
type textarea "x"
type textarea "Stacy, the GM wants a estimate on next day parts del"
type textarea "x"
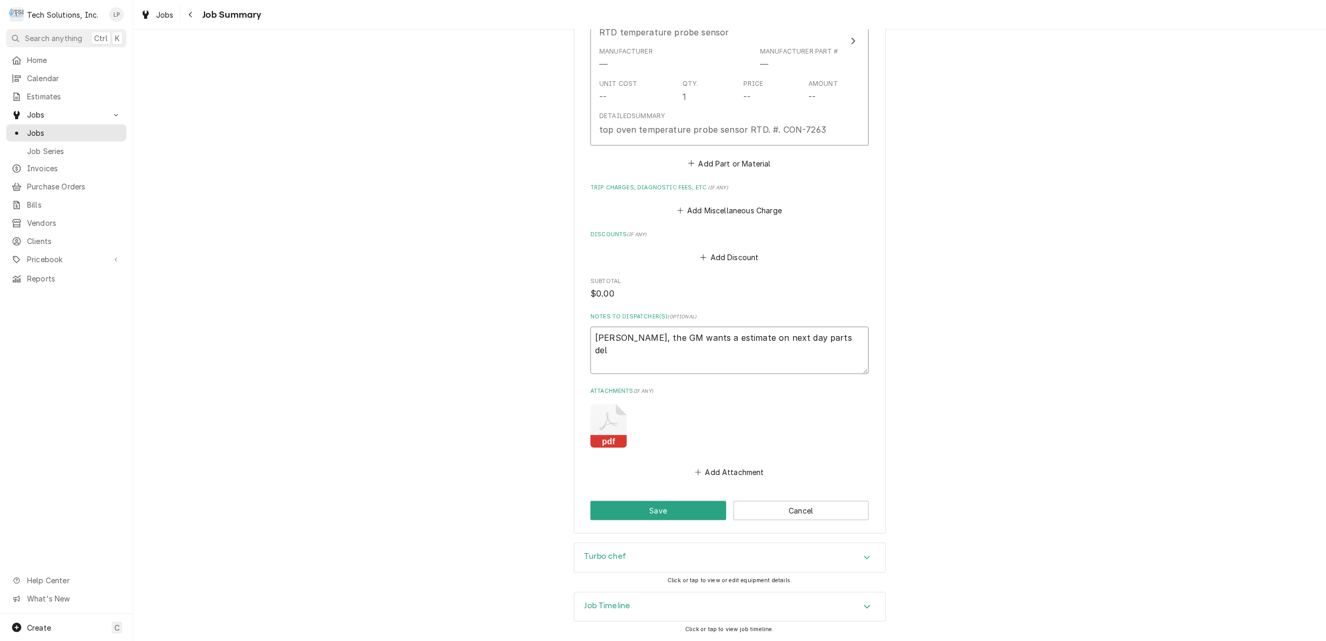
type textarea "Stacy, the GM wants a estimate on next day parts de"
type textarea "x"
type textarea "Stacy, the GM wants a estimate on next day parts d"
type textarea "x"
type textarea "Stacy, the GM wants a estimate on next day parts"
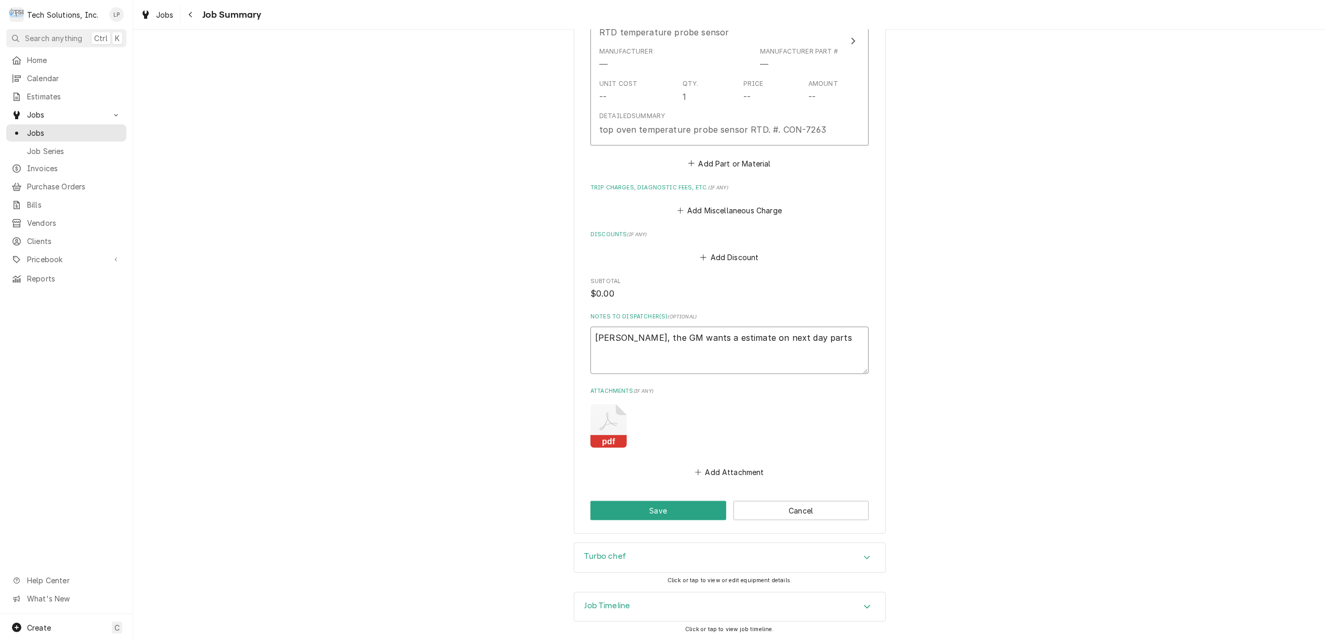
type textarea "x"
type textarea "Stacy, the GM wants a estimate on next day parts"
type textarea "x"
type textarea "Stacy, the GM wants a estimate on next day part"
type textarea "x"
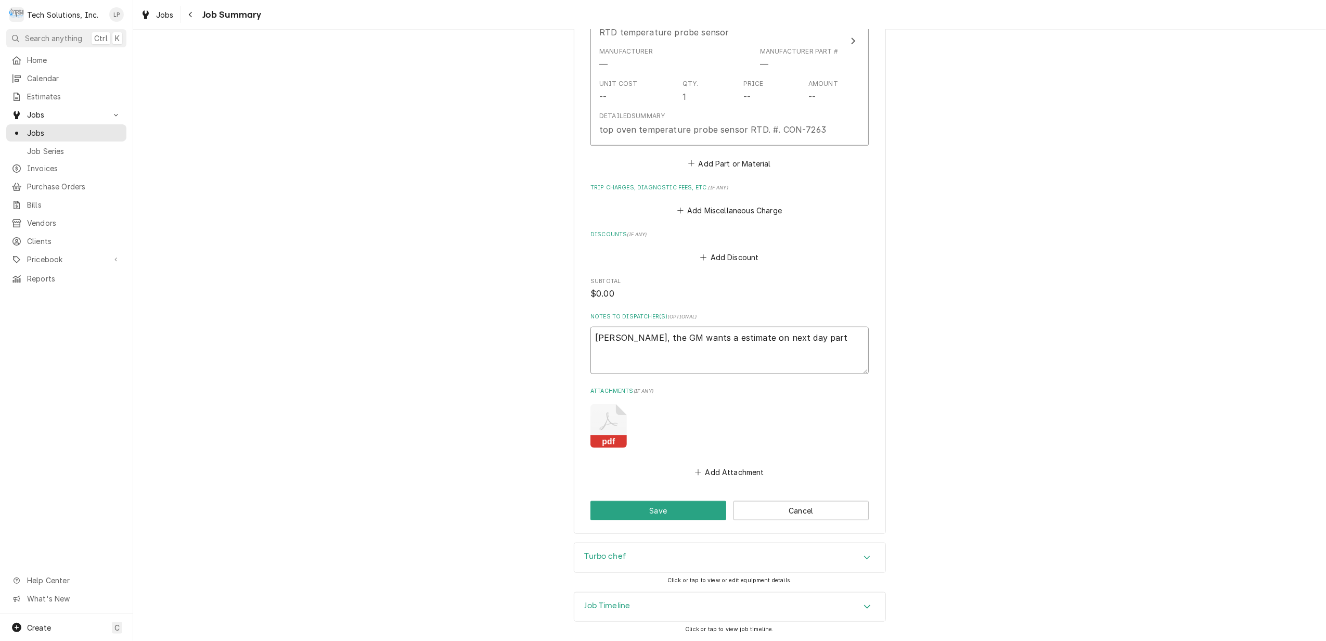
type textarea "Stacy, the GM wants a estimate on next day par"
type textarea "x"
type textarea "Stacy, the GM wants a estimate on next day pa"
type textarea "x"
type textarea "Stacy, the GM wants a estimate on next day p"
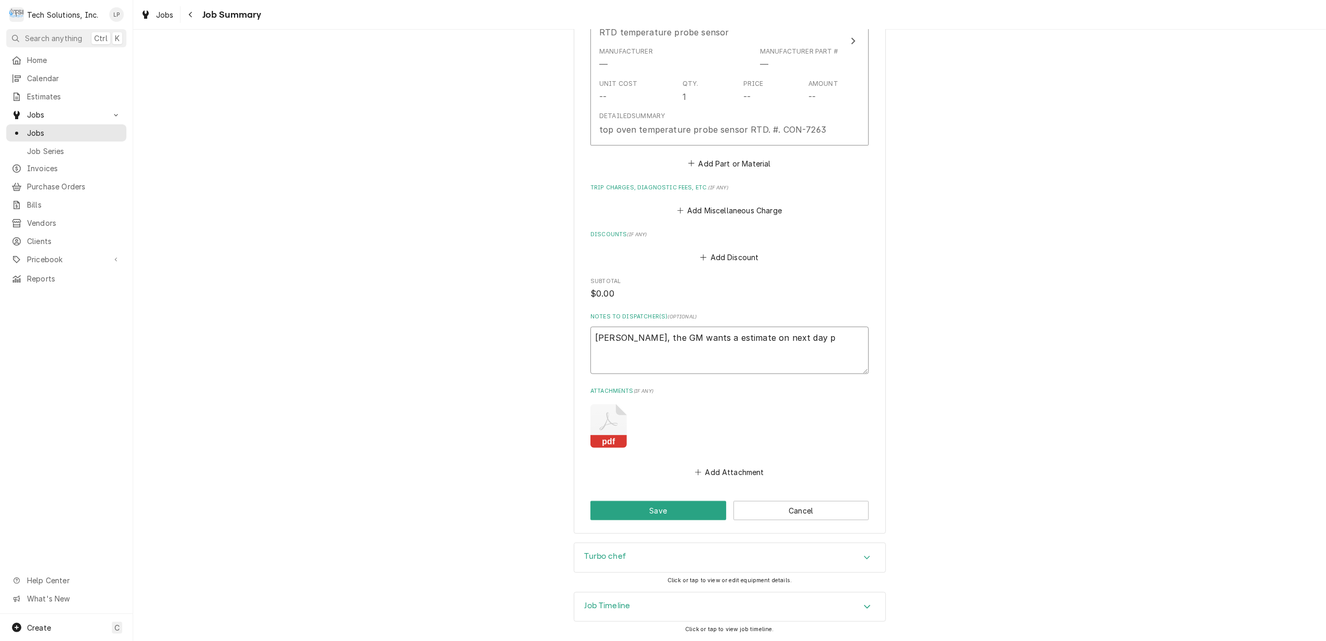
type textarea "x"
type textarea "Stacy, the GM wants a estimate on next day"
type textarea "x"
type textarea "Stacy, the GM wants a estimate on next day"
type textarea "x"
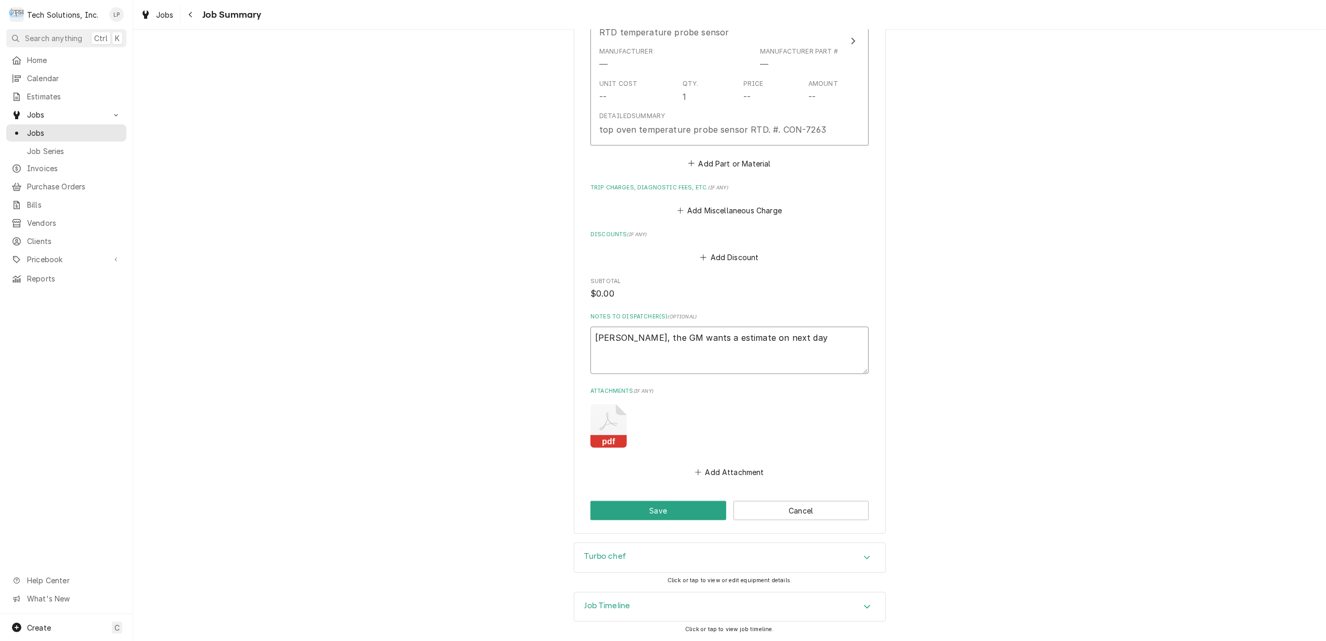
type textarea "Stacy, the GM wants a estimate on next da"
type textarea "x"
type textarea "Stacy, the GM wants a estimate on next d"
type textarea "x"
type textarea "Stacy, the GM wants a estimate on next"
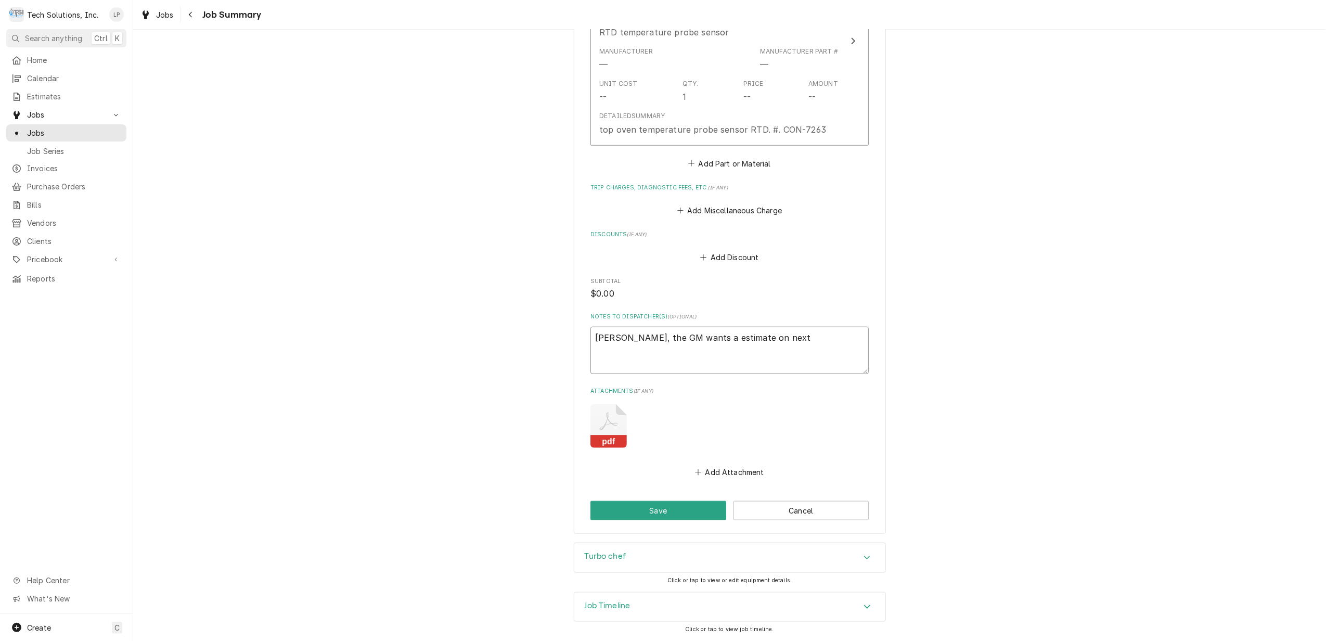
type textarea "x"
type textarea "Stacy, the GM wants a estimate on next"
type textarea "x"
type textarea "Stacy, the GM wants a estimate on nex"
type textarea "x"
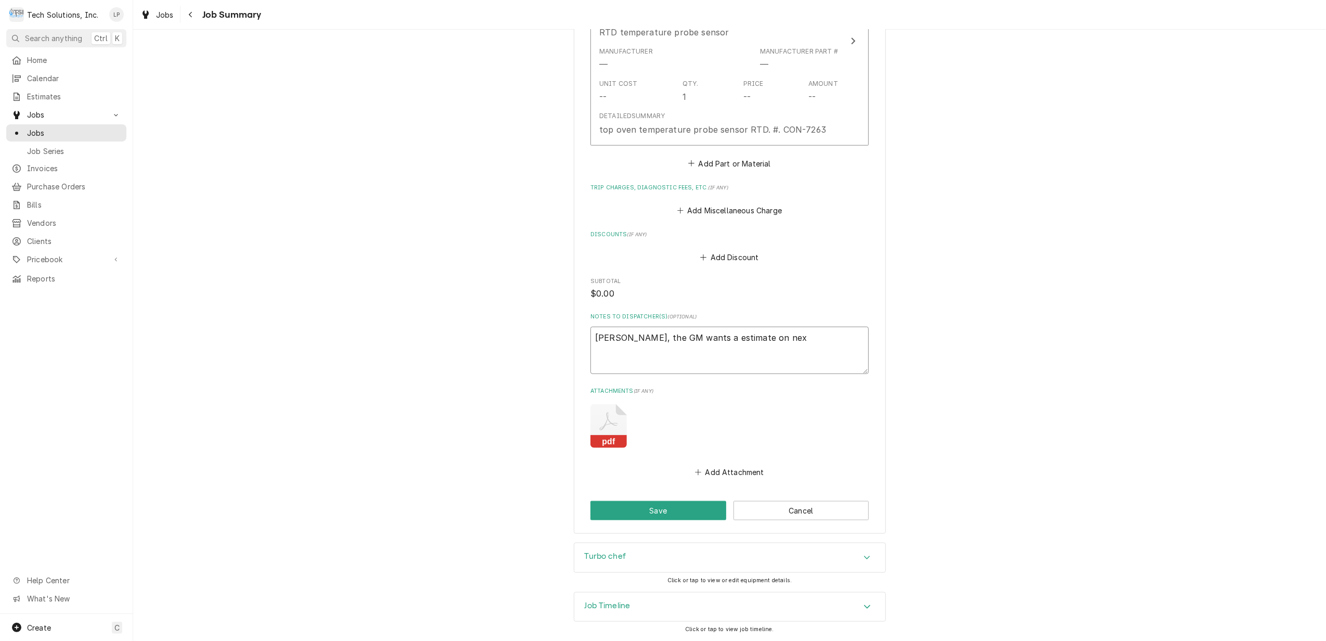
type textarea "Stacy, the GM wants a estimate on ne"
type textarea "x"
type textarea "Stacy, the GM wants a estimate on n"
type textarea "x"
type textarea "Stacy, the GM wants a estimate on"
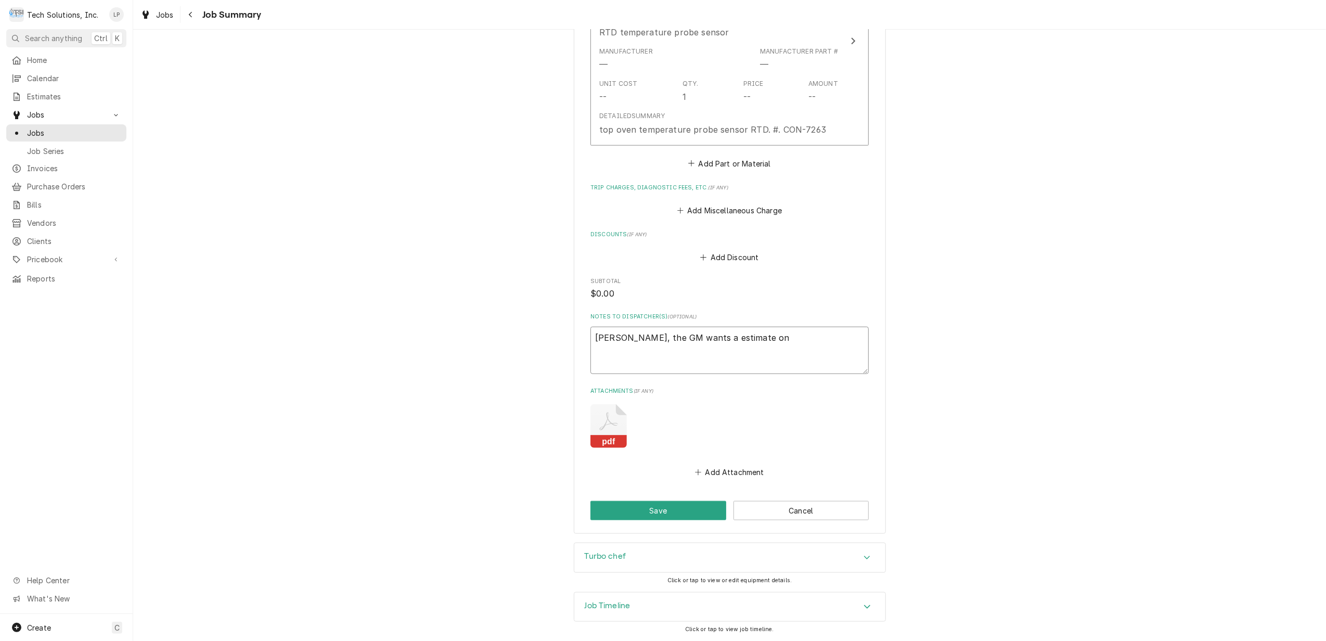
type textarea "x"
type textarea "Stacy, the GM wants a estimate on"
type textarea "x"
type textarea "Stacy, the GM wants a estimate o"
type textarea "x"
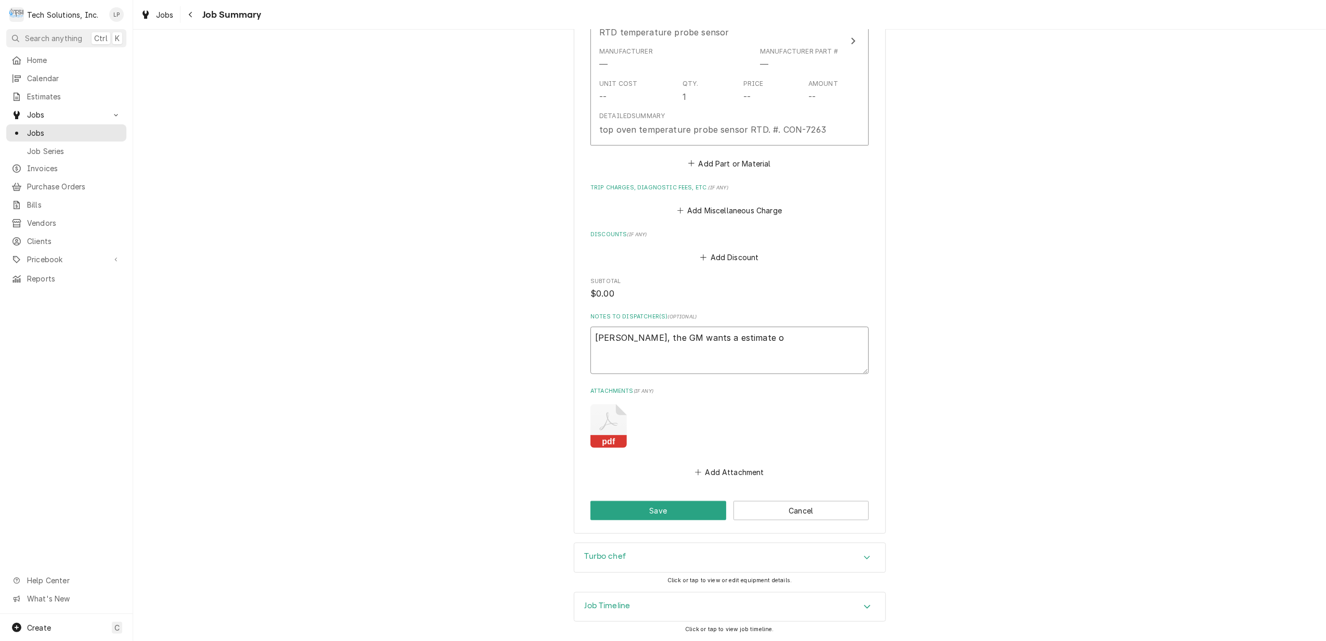
type textarea "Stacy, the GM wants a estimate"
type textarea "x"
type textarea "Stacy, the GM wants a estimate"
type textarea "x"
type textarea "Stacy, the GM wants a estimat"
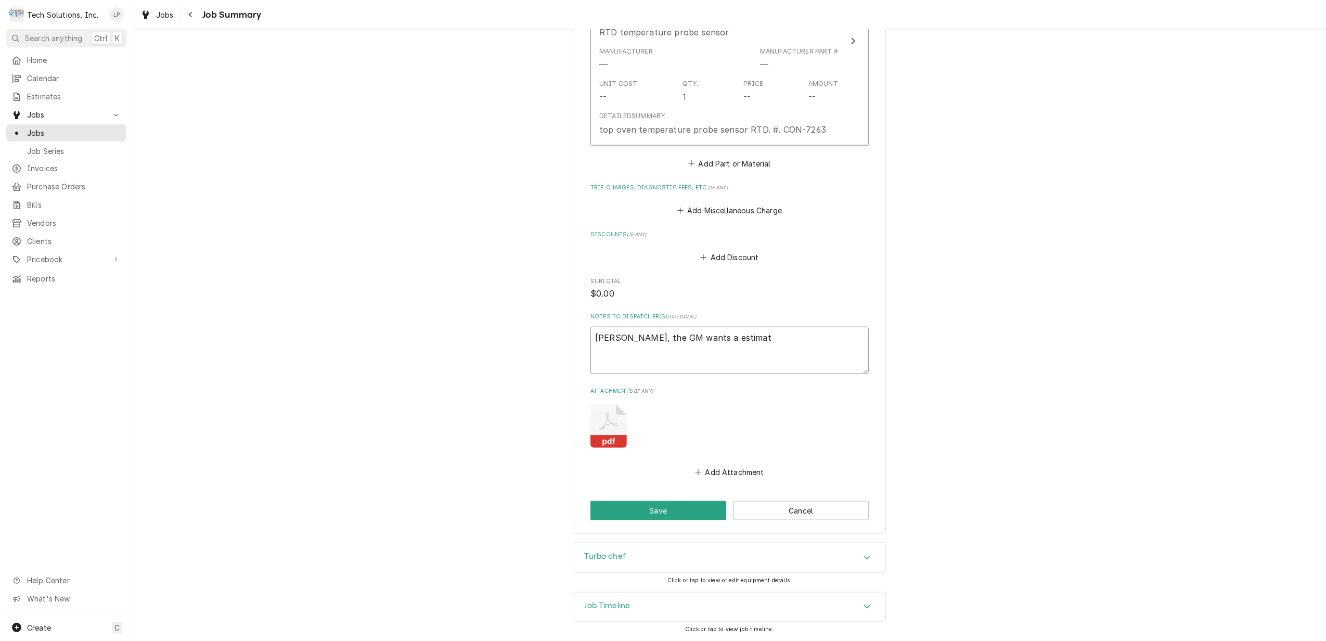
type textarea "x"
type textarea "Stacy, the GM wants a estima"
type textarea "x"
type textarea "Stacy, the GM wants a estim"
type textarea "x"
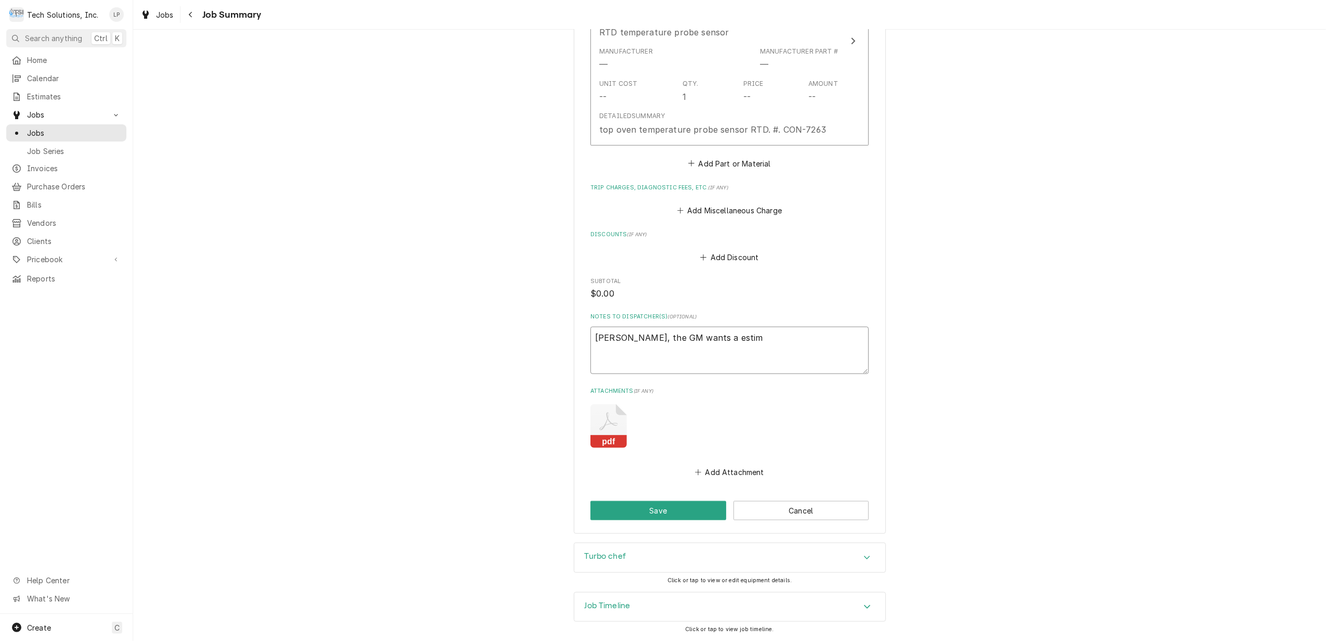
type textarea "Stacy, the GM wants a esti"
type textarea "x"
type textarea "Stacy, the GM wants a est"
type textarea "x"
type textarea "Stacy, the GM wants a es"
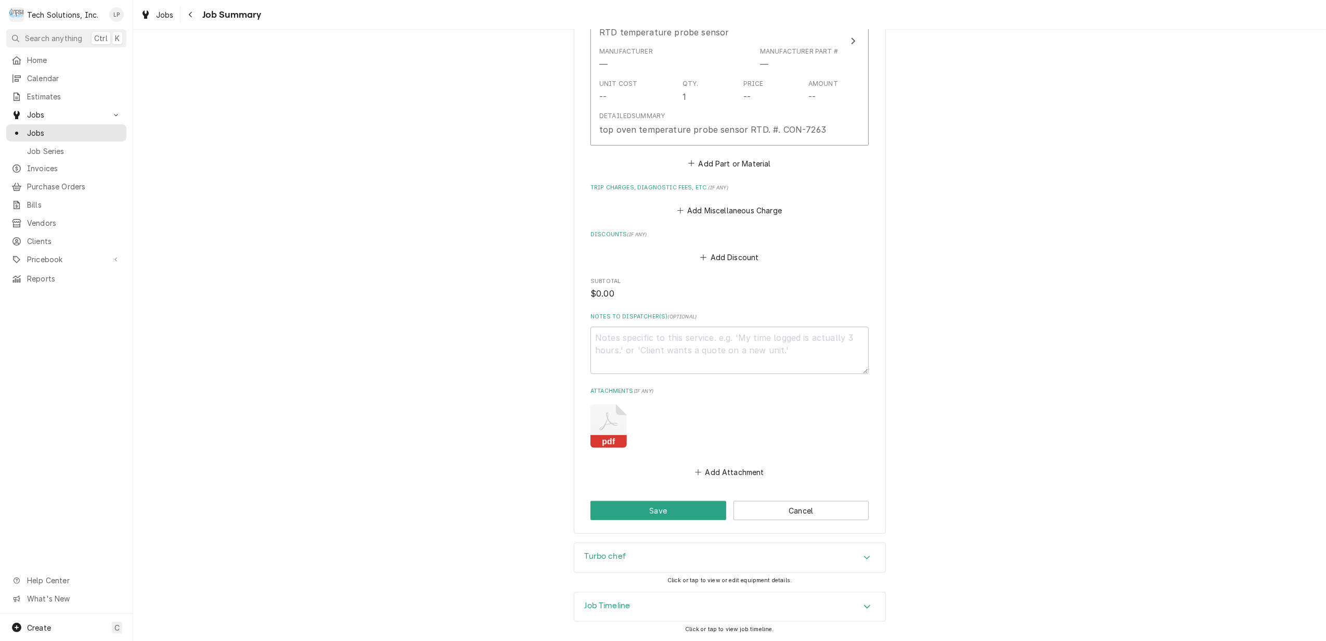
click at [849, 393] on label "Attachments ( if any )" at bounding box center [729, 391] width 278 height 8
click at [675, 510] on button "Save" at bounding box center [658, 510] width 136 height 19
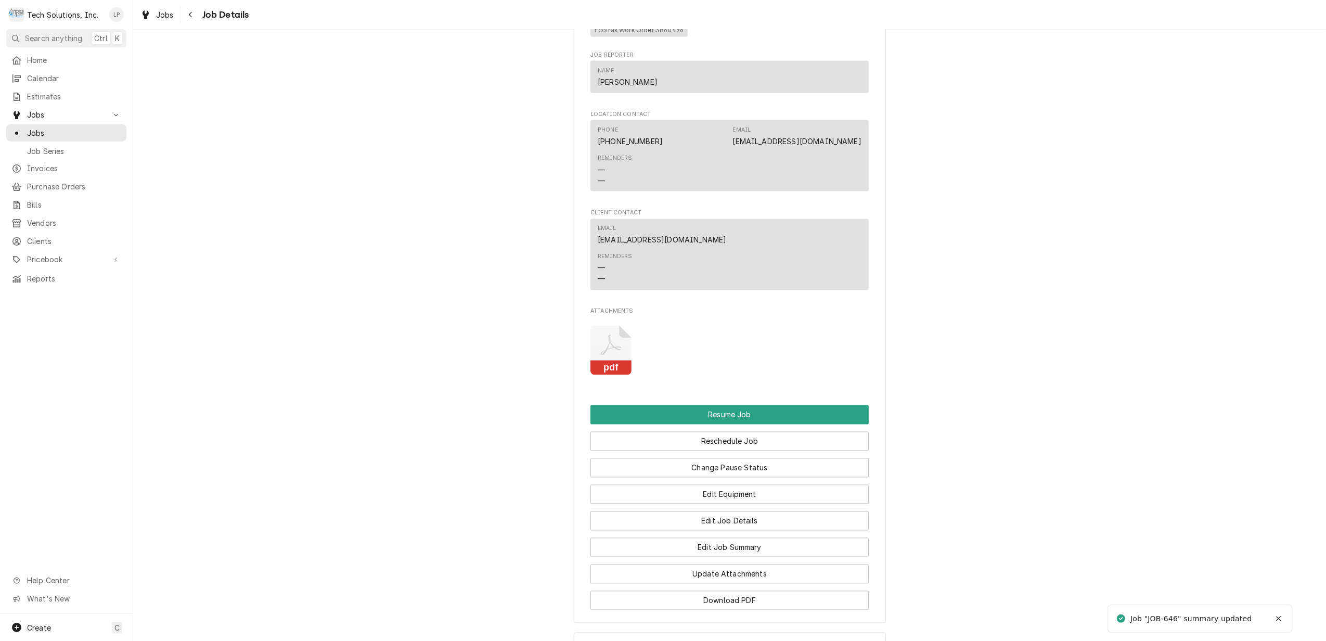
scroll to position [1872, 0]
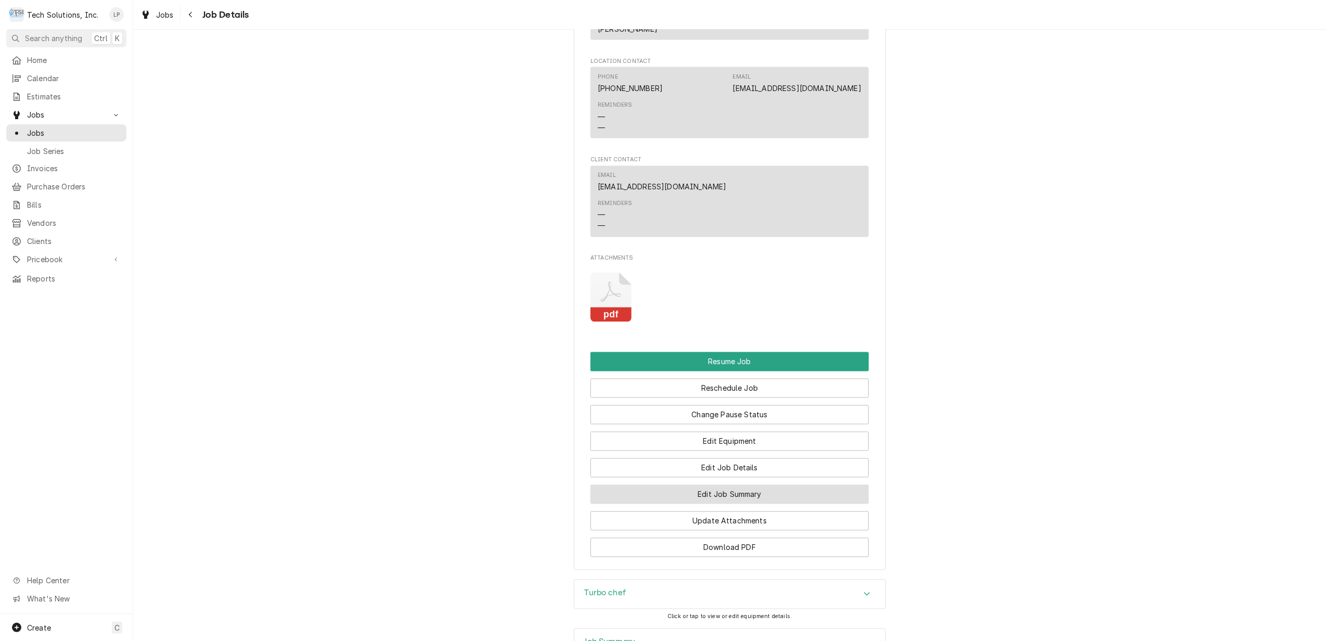
click at [747, 504] on button "Edit Job Summary" at bounding box center [729, 494] width 278 height 19
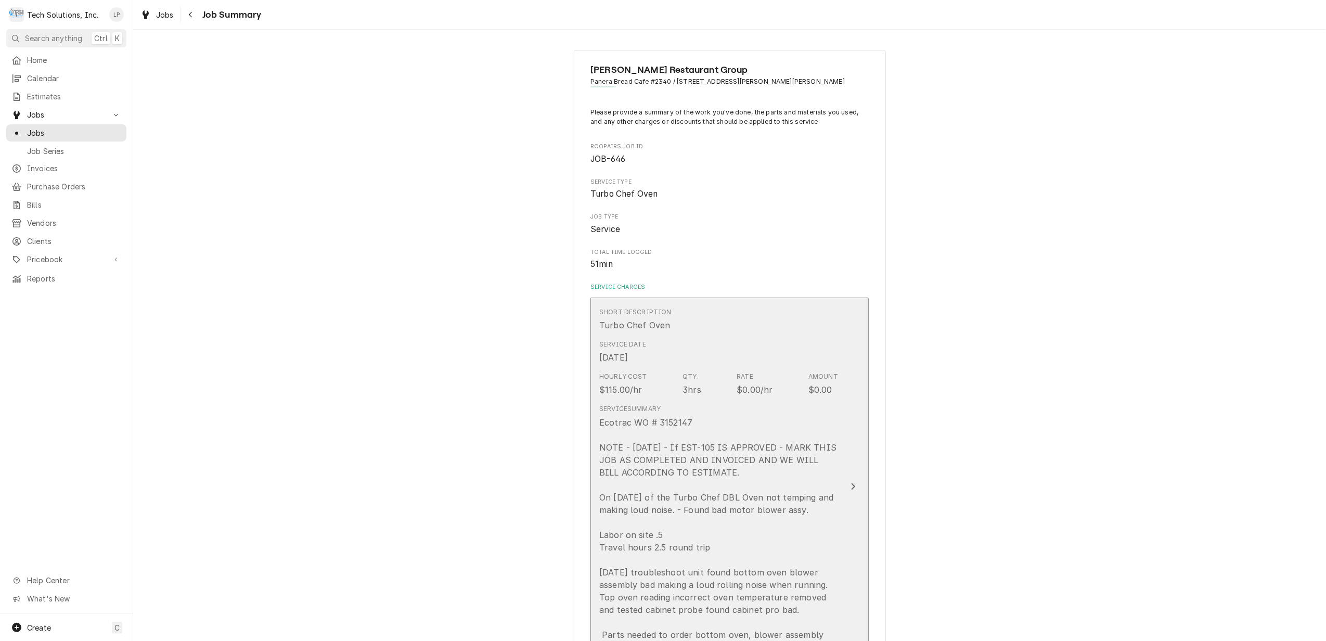
click at [850, 488] on icon "Update Line Item" at bounding box center [852, 486] width 5 height 8
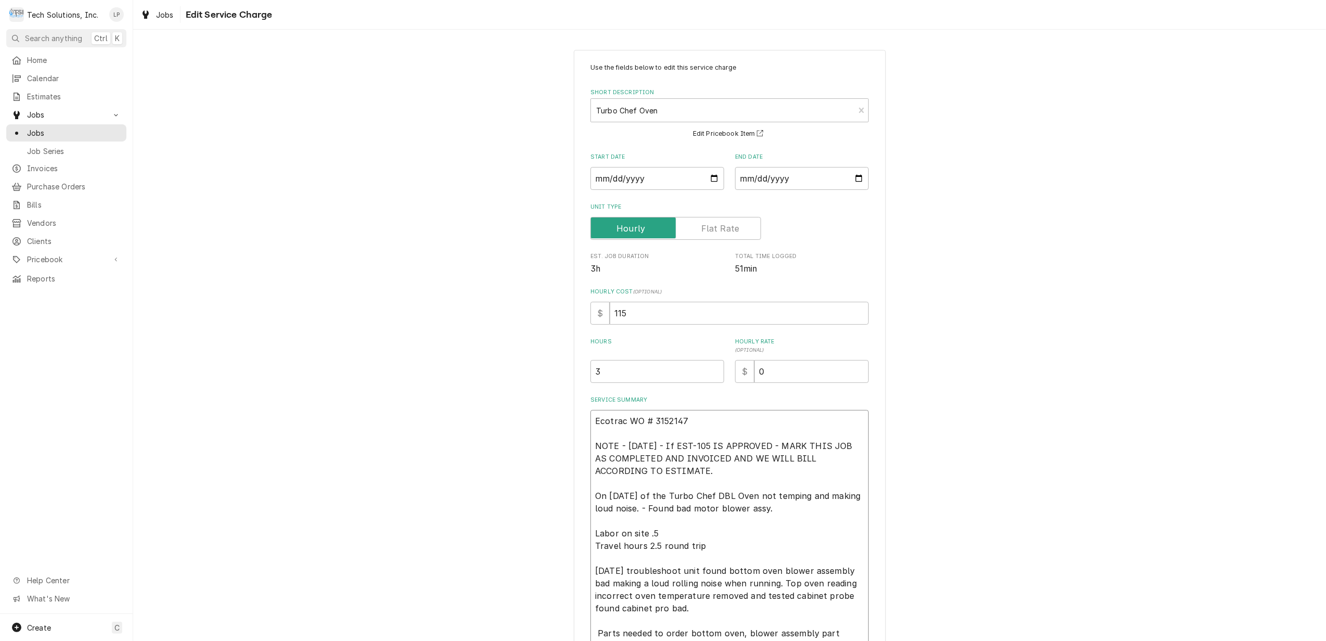
click at [655, 446] on textarea "Ecotrac WO # 3152147 NOTE - [DATE] - If EST-105 IS APPROVED - MARK THIS JOB AS …" at bounding box center [729, 533] width 278 height 247
type textarea "x"
type textarea "Ecotrac WO # 3152147 NOTE - [DATE] J- If EST-105 IS APPROVED - MARK THIS JOB AS…"
type textarea "x"
type textarea "Ecotrac WO # 3152147 NOTE - 8/29/25 Jo- If EST-105 IS APPROVED - MARK THIS JOB …"
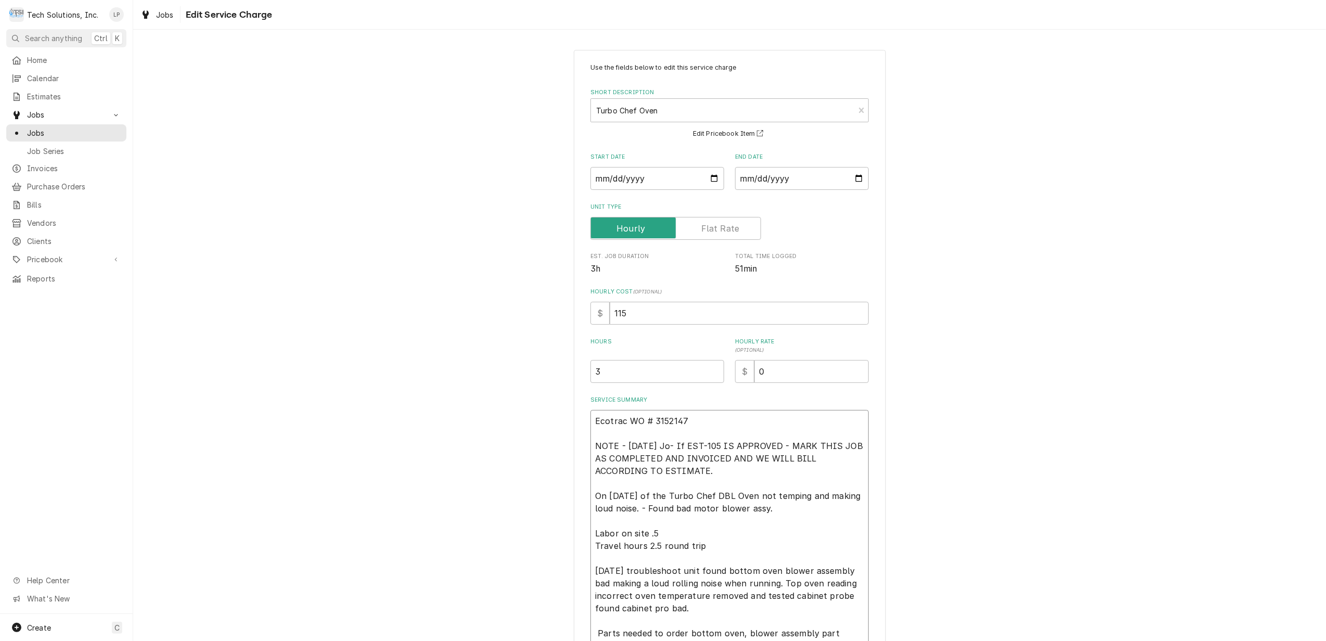
type textarea "x"
type textarea "Ecotrac WO # 3152147 NOTE - 8/29/25 Joe- If EST-105 IS APPROVED - MARK THIS JOB…"
type textarea "x"
type textarea "Ecotrac WO # 3152147 NOTE - 8/29/25 Joe - If EST-105 IS APPROVED - MARK THIS JO…"
type textarea "x"
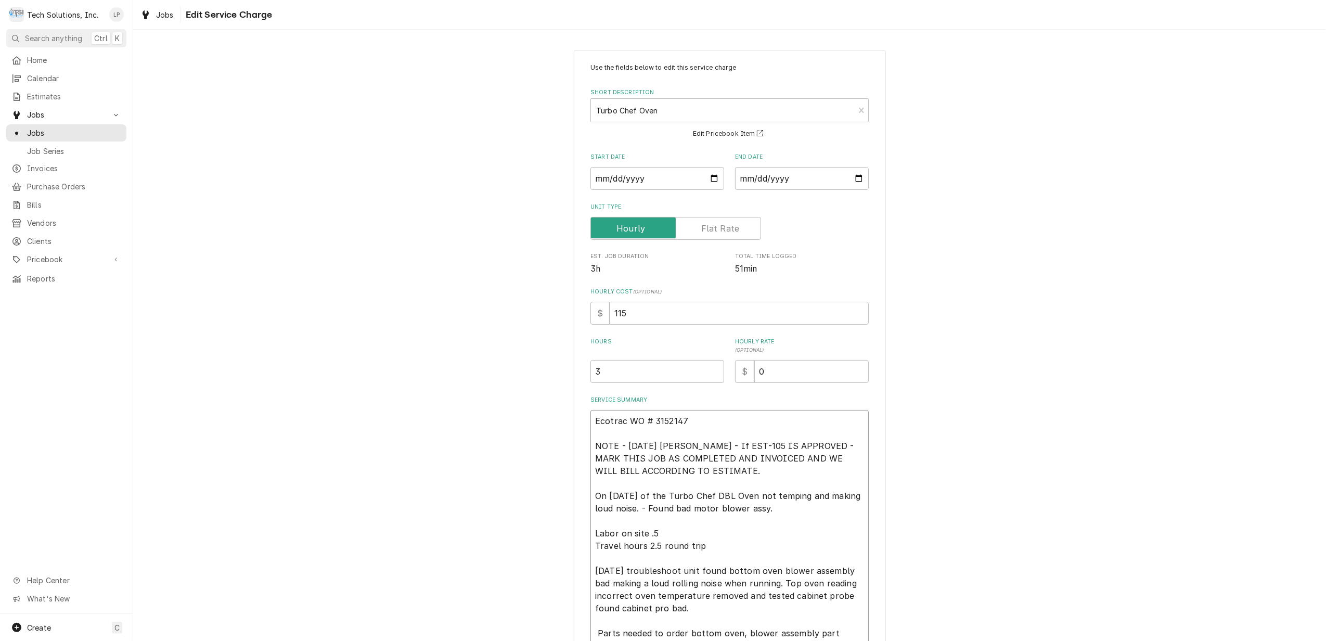
type textarea "Ecotrac WO # 3152147 NOTE - 8/29/25 Joe s- If EST-105 IS APPROVED - MARK THIS J…"
type textarea "x"
type textarea "Ecotrac WO # 3152147 NOTE - 8/29/25 Joe - If EST-105 IS APPROVED - MARK THIS JO…"
type textarea "x"
type textarea "Ecotrac WO # 3152147 NOTE - 8/29/25 Joe em- If EST-105 IS APPROVED - MARK THIS …"
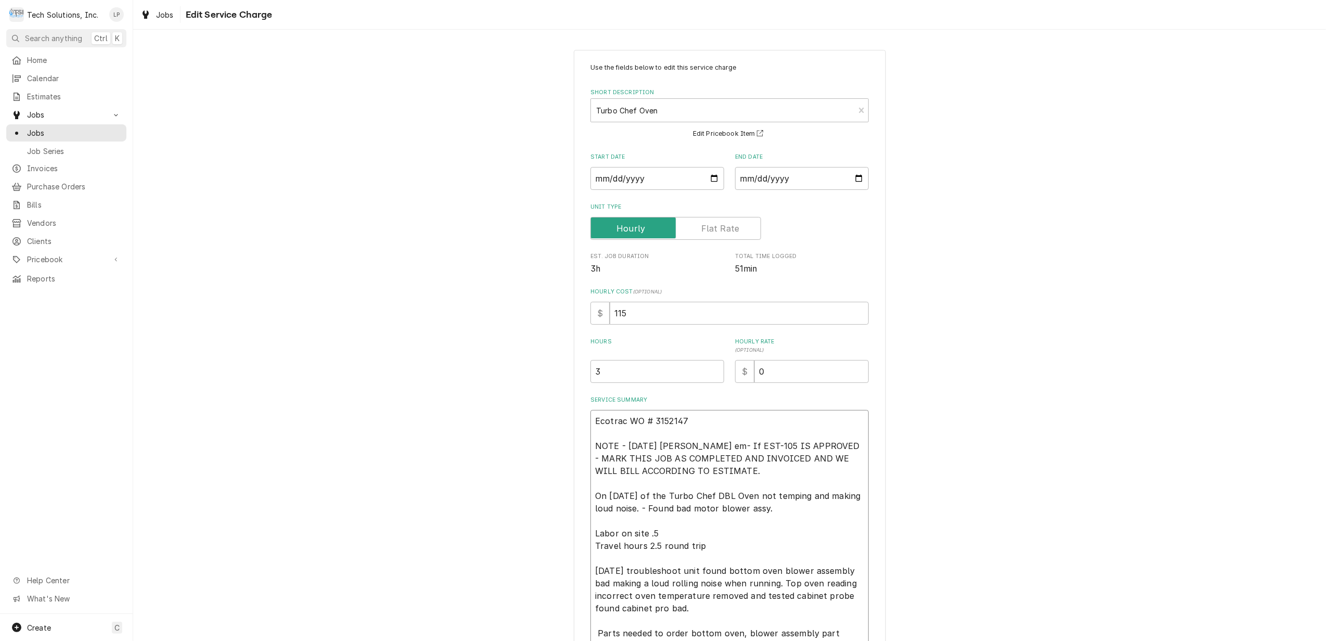
type textarea "x"
type textarea "Ecotrac WO # 3152147 NOTE - 8/29/25 Joe ema- If EST-105 IS APPROVED - MARK THIS…"
type textarea "x"
type textarea "Ecotrac WO # 3152147 NOTE - 8/29/25 Joe emai- If EST-105 IS APPROVED - MARK THI…"
type textarea "x"
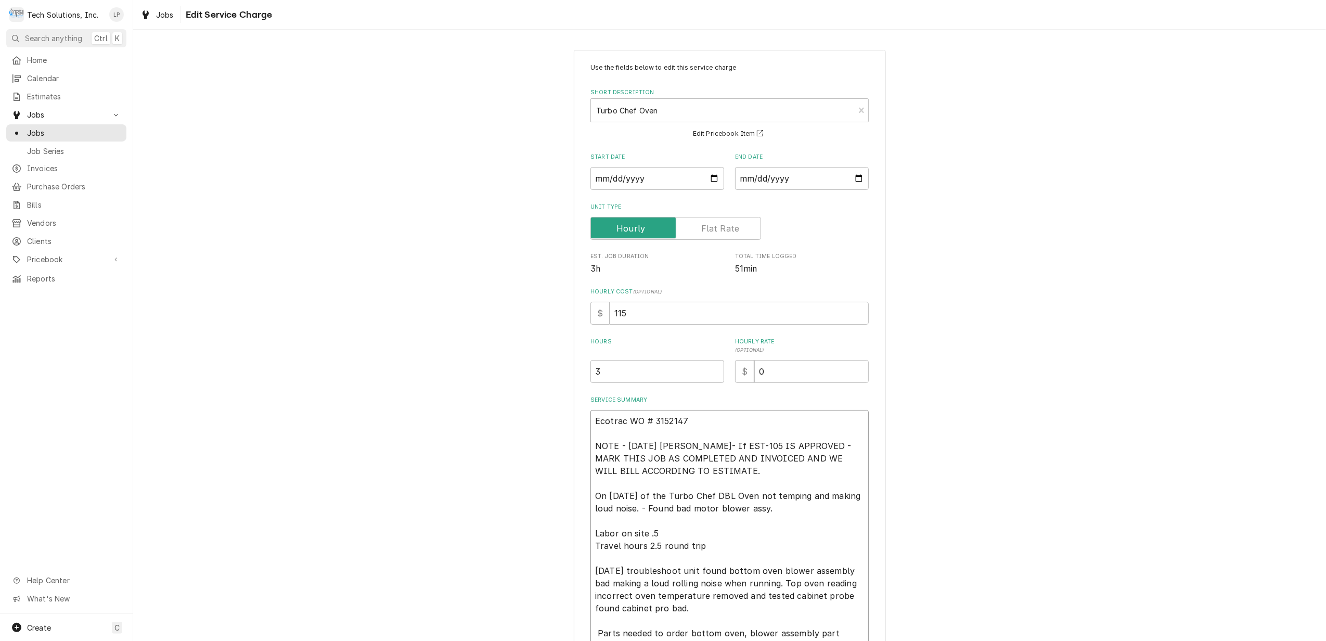
type textarea "Ecotrac WO # 3152147 NOTE - 8/29/25 Joe email- If EST-105 IS APPROVED - MARK TH…"
type textarea "x"
type textarea "Ecotrac WO # 3152147 NOTE - 8/29/25 Joe emaile- If EST-105 IS APPROVED - MARK T…"
type textarea "x"
type textarea "Ecotrac WO # 3152147 NOTE - 8/29/25 Joe emailed- If EST-105 IS APPROVED - MARK …"
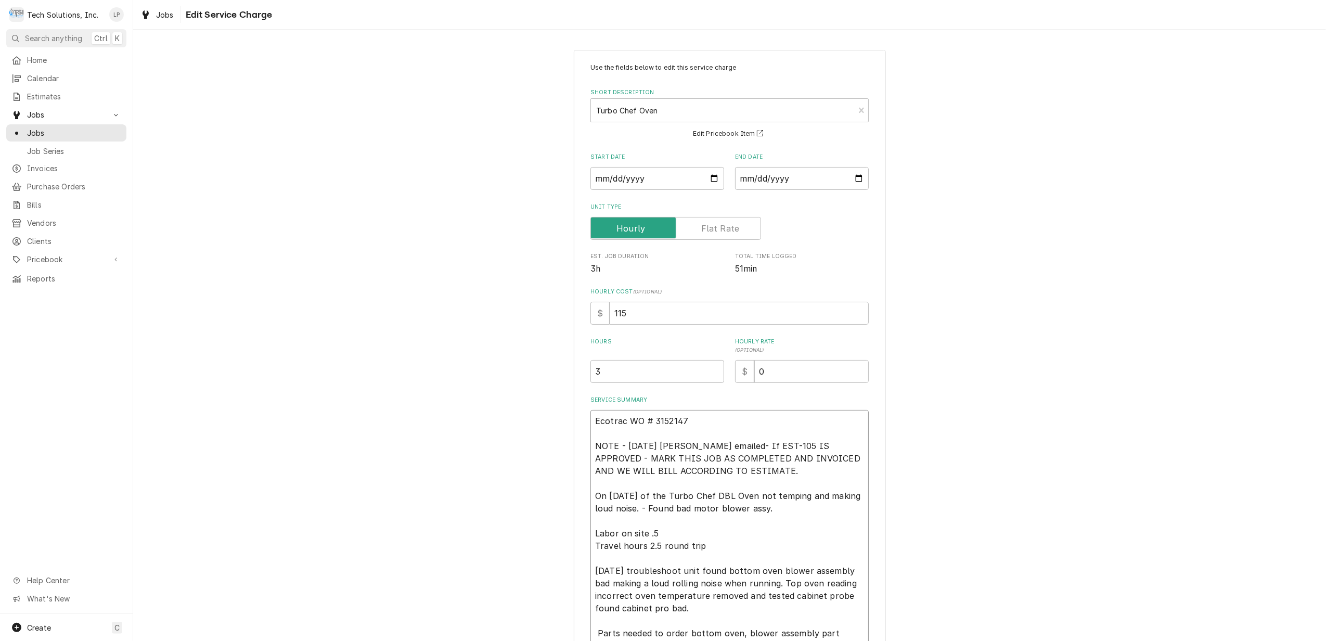
type textarea "x"
type textarea "Ecotrac WO # 3152147 NOTE - 8/29/25 Joe emailed - If EST-105 IS APPROVED - MARK…"
type textarea "x"
type textarea "Ecotrac WO # 3152147 NOTE - 8/29/25 Joe emailed e- If EST-105 IS APPROVED - MAR…"
type textarea "x"
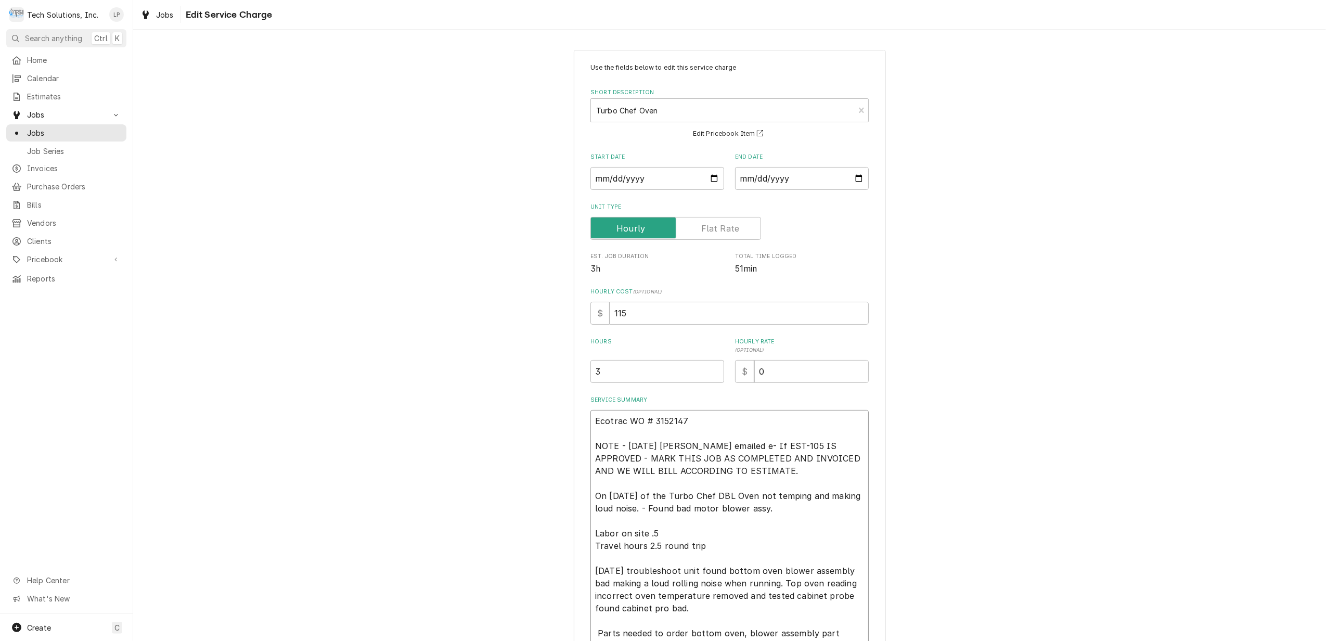
type textarea "Ecotrac WO # 3152147 NOTE - 8/29/25 Joe emailed es- If EST-105 IS APPROVED - MA…"
type textarea "x"
type textarea "Ecotrac WO # 3152147 NOTE - 8/29/25 Joe emailed est- If EST-105 IS APPROVED - M…"
type textarea "x"
type textarea "Ecotrac WO # 3152147 NOTE - 8/29/25 Joe emailed esti- If EST-105 IS APPROVED - …"
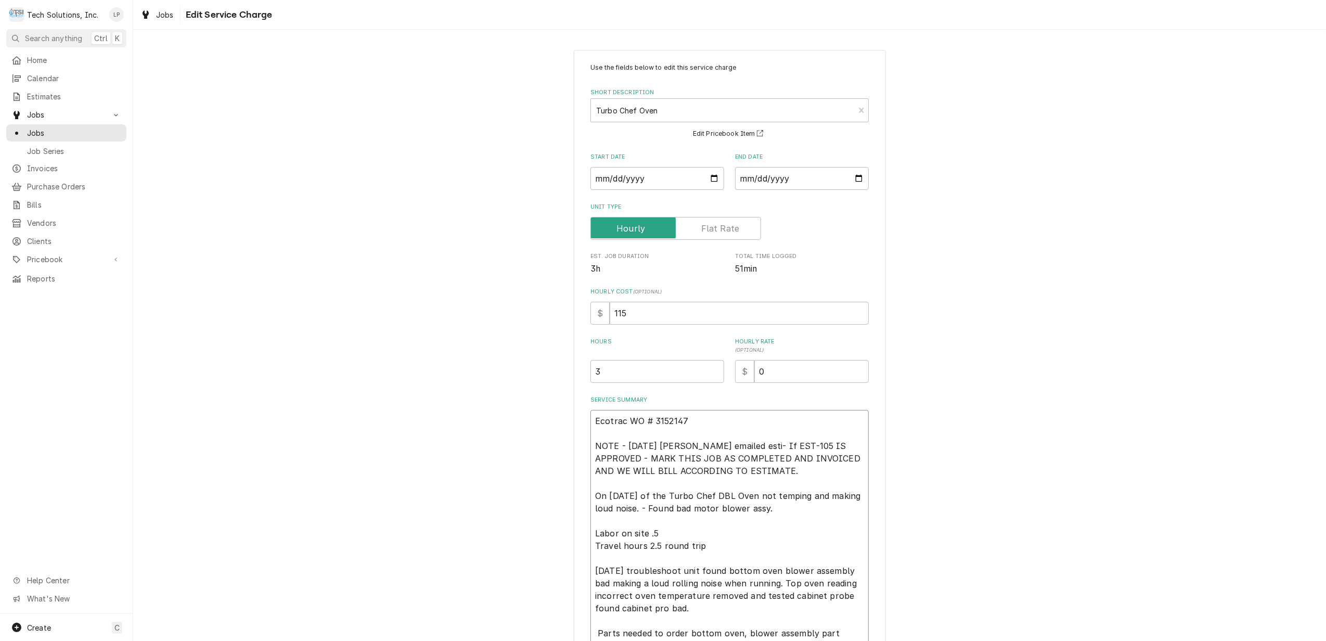
type textarea "x"
type textarea "Ecotrac WO # 3152147 NOTE - 8/29/25 Joe emailed estim- If EST-105 IS APPROVED -…"
type textarea "x"
type textarea "Ecotrac WO # 3152147 NOTE - 8/29/25 Joe emailed estima- If EST-105 IS APPROVED …"
type textarea "x"
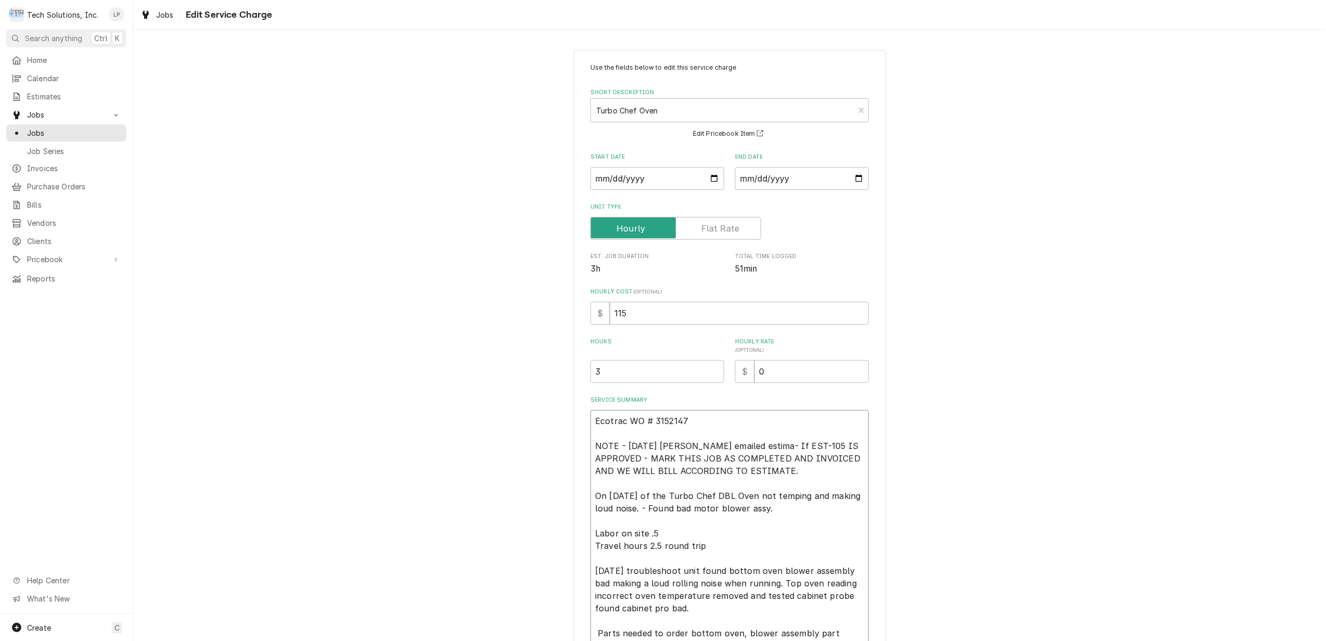
type textarea "Ecotrac WO # 3152147 NOTE - 8/29/25 Joe emailed estimat- If EST-105 IS APPROVED…"
type textarea "x"
type textarea "Ecotrac WO # 3152147 NOTE - 8/29/25 Joe emailed estimate- If EST-105 IS APPROVE…"
type textarea "x"
type textarea "Ecotrac WO # 3152147 NOTE - 8/29/25 Joe emailed estimate - If EST-105 IS APPROV…"
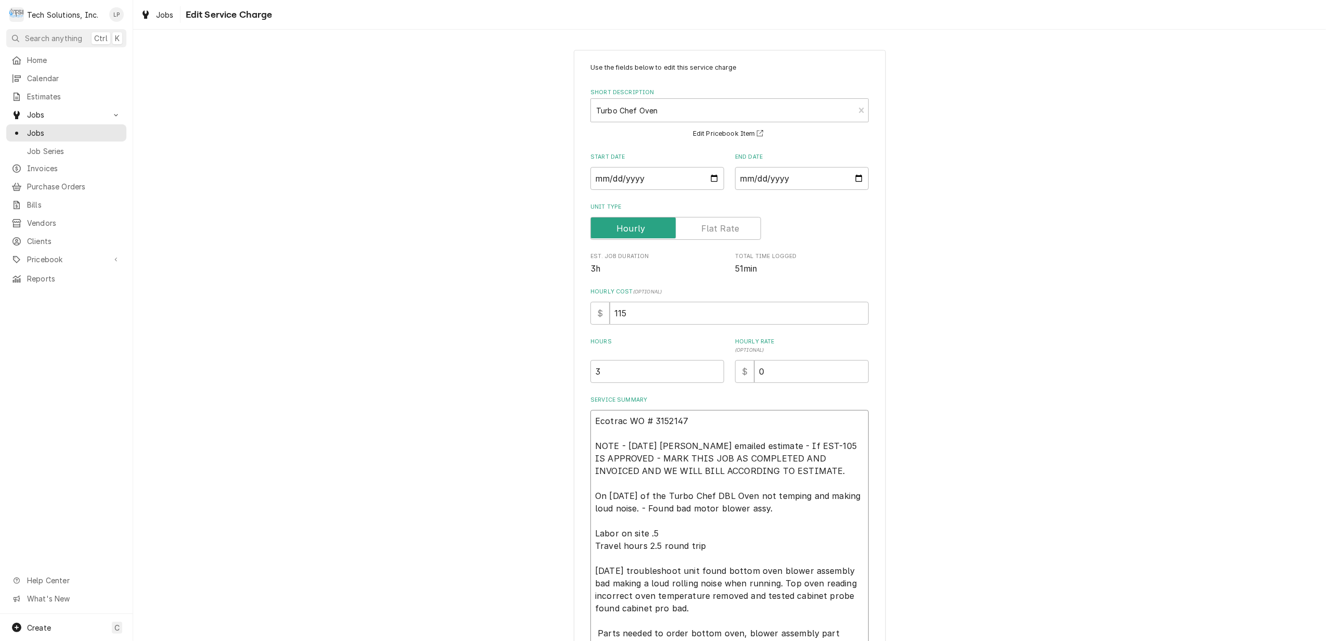
type textarea "x"
type textarea "Ecotrac WO # 3152147 NOTE - 8/29/25 Joe emailed estimate t- If EST-105 IS APPRO…"
type textarea "x"
type textarea "Ecotrac WO # 3152147 NOTE - 8/29/25 Joe emailed estimate to- If EST-105 IS APPR…"
type textarea "x"
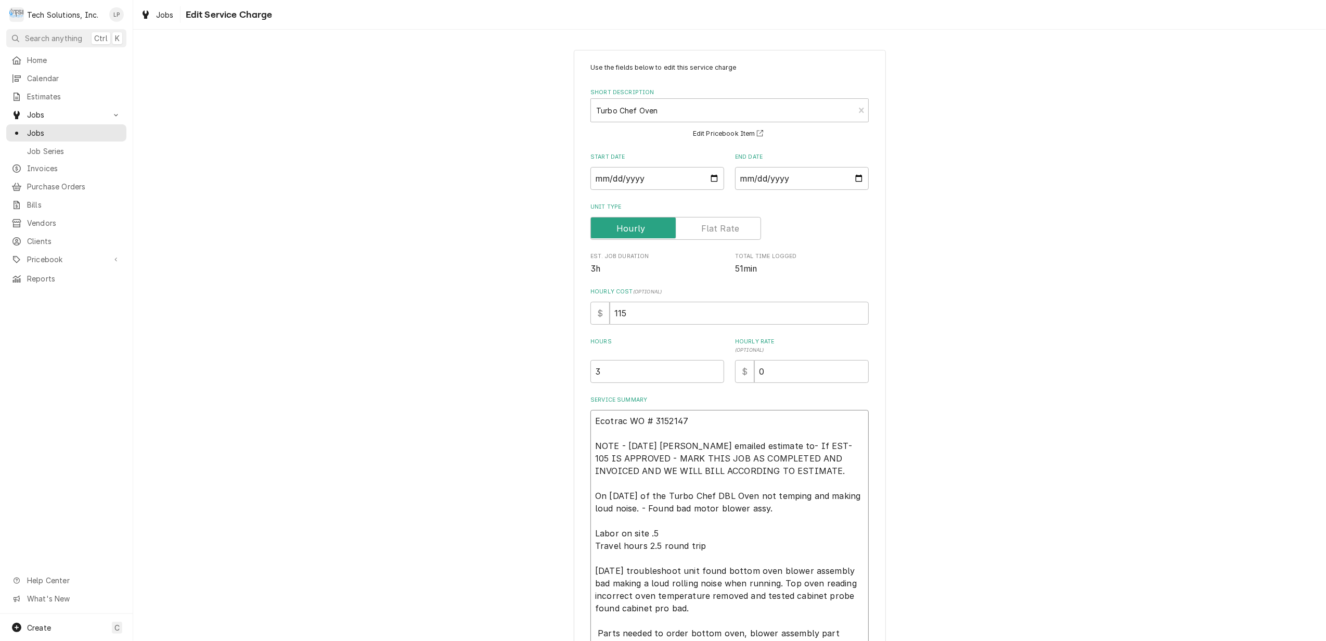
type textarea "Ecotrac WO # 3152147 NOTE - 8/29/25 Joe emailed estimate to - If EST-105 IS APP…"
type textarea "x"
type textarea "Ecotrac WO # 3152147 NOTE - 8/29/25 Joe emailed estimate to G- If EST-105 IS AP…"
type textarea "x"
type textarea "Ecotrac WO # 3152147 NOTE - 8/29/25 Joe emailed estimate to Ga- If EST-105 IS A…"
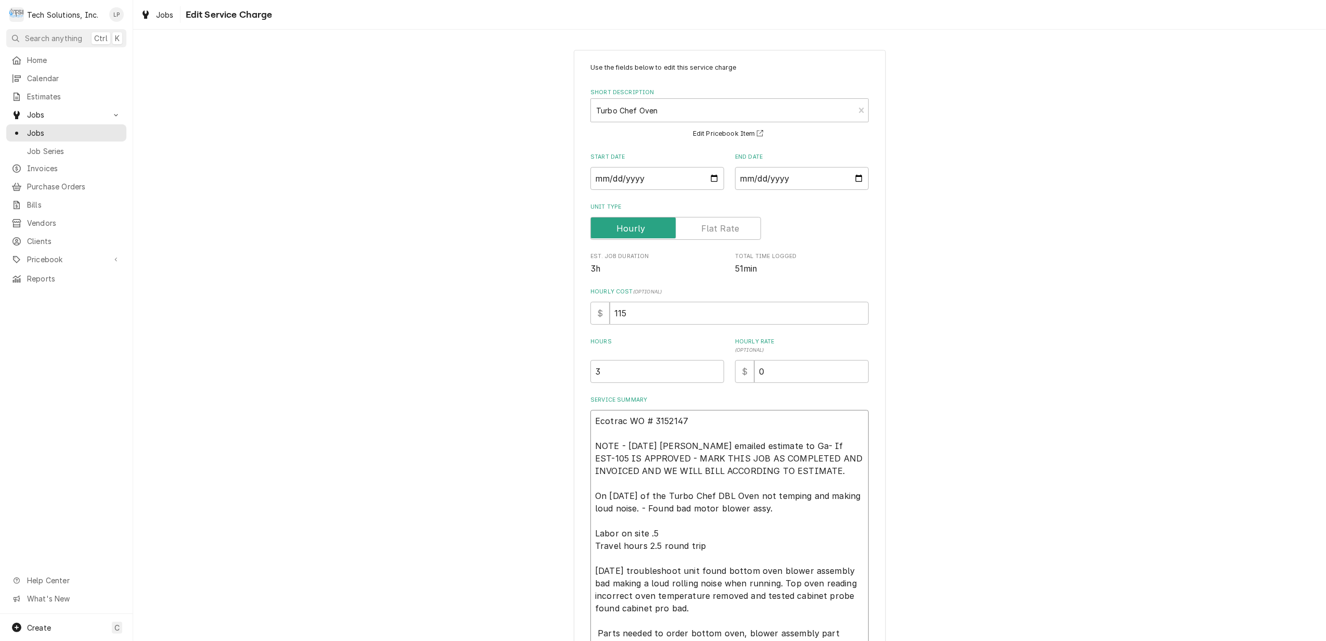
type textarea "x"
type textarea "Ecotrac WO # 3152147 NOTE - 8/29/25 Joe emailed estimate to Gab- If EST-105 IS …"
type textarea "x"
type textarea "Ecotrac WO # 3152147 NOTE - 8/29/25 Joe emailed estimate to Gabb- If EST-105 IS…"
type textarea "x"
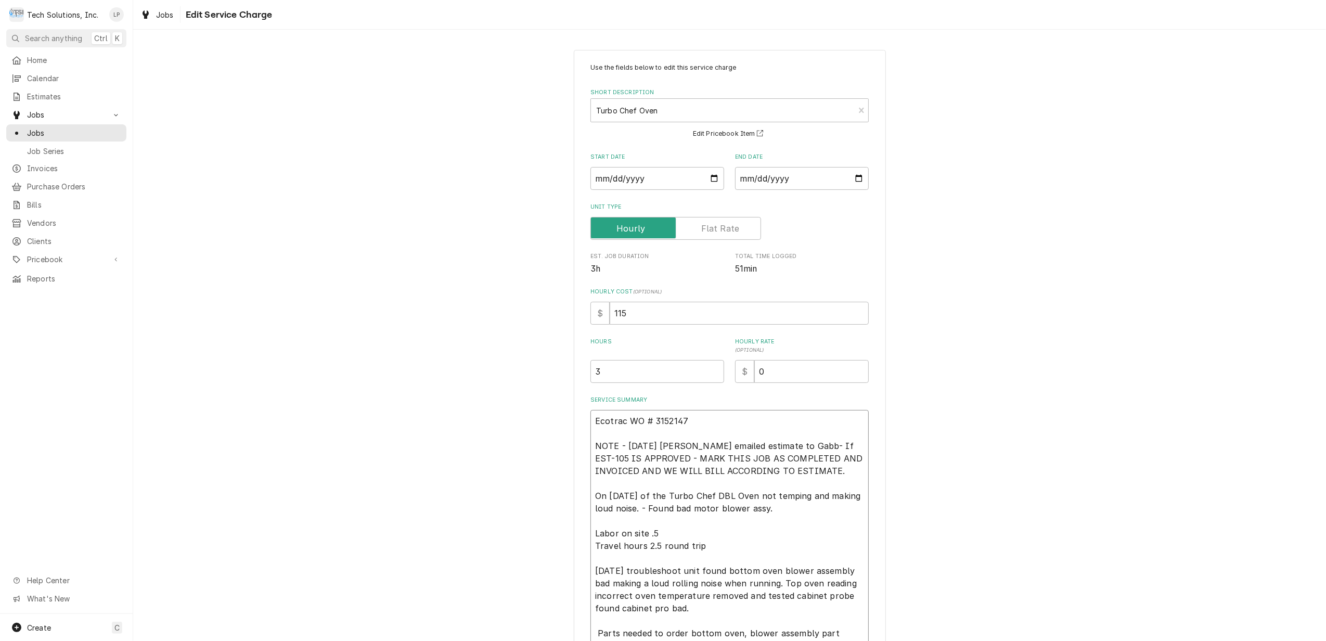
type textarea "Ecotrac WO # 3152147 NOTE - 8/29/25 Joe emailed estimate to Gabby- If EST-105 I…"
type textarea "x"
type textarea "Ecotrac WO # 3152147 NOTE - 8/29/25 Joe emailed estimate to Gabby - If EST-105 …"
type textarea "x"
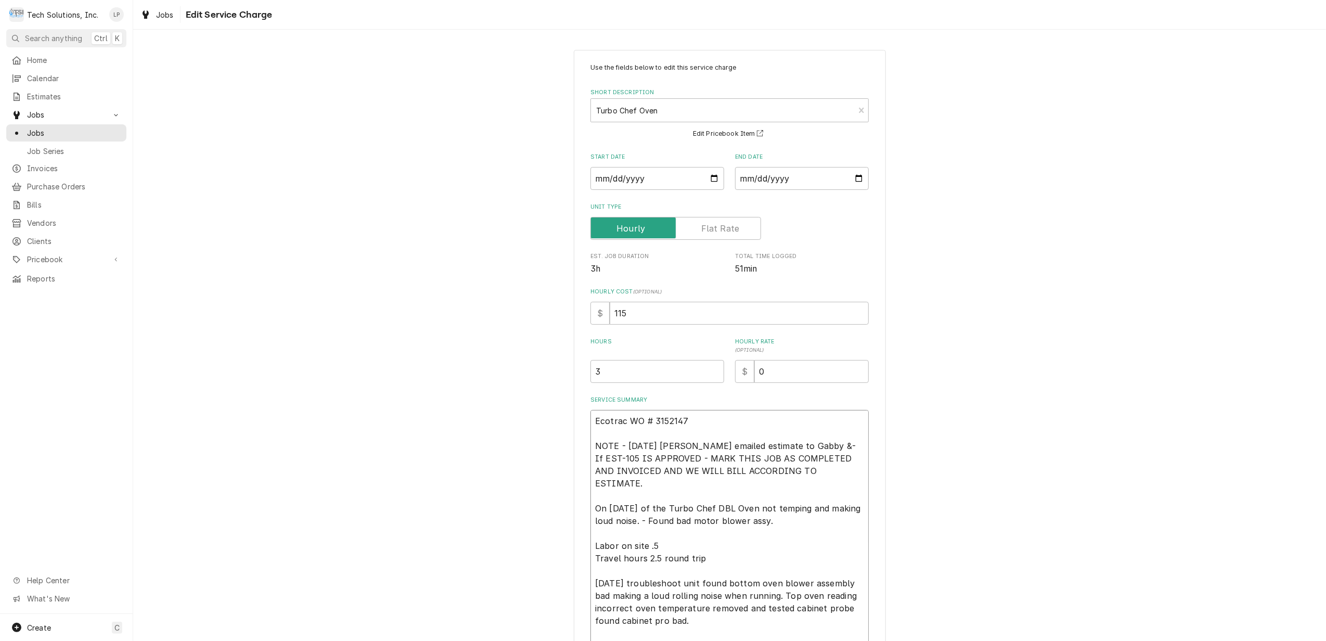
type textarea "Ecotrac WO # 3152147 NOTE - 8/29/25 Joe emailed estimate to Gabby & - If EST-10…"
type textarea "x"
type textarea "Ecotrac WO # 3152147 NOTE - 8/29/25 Joe emailed estimate to Gabby & S- If EST-1…"
type textarea "x"
type textarea "Ecotrac WO # 3152147 NOTE - 8/29/25 Joe emailed estimate to Gabby & St- If EST-…"
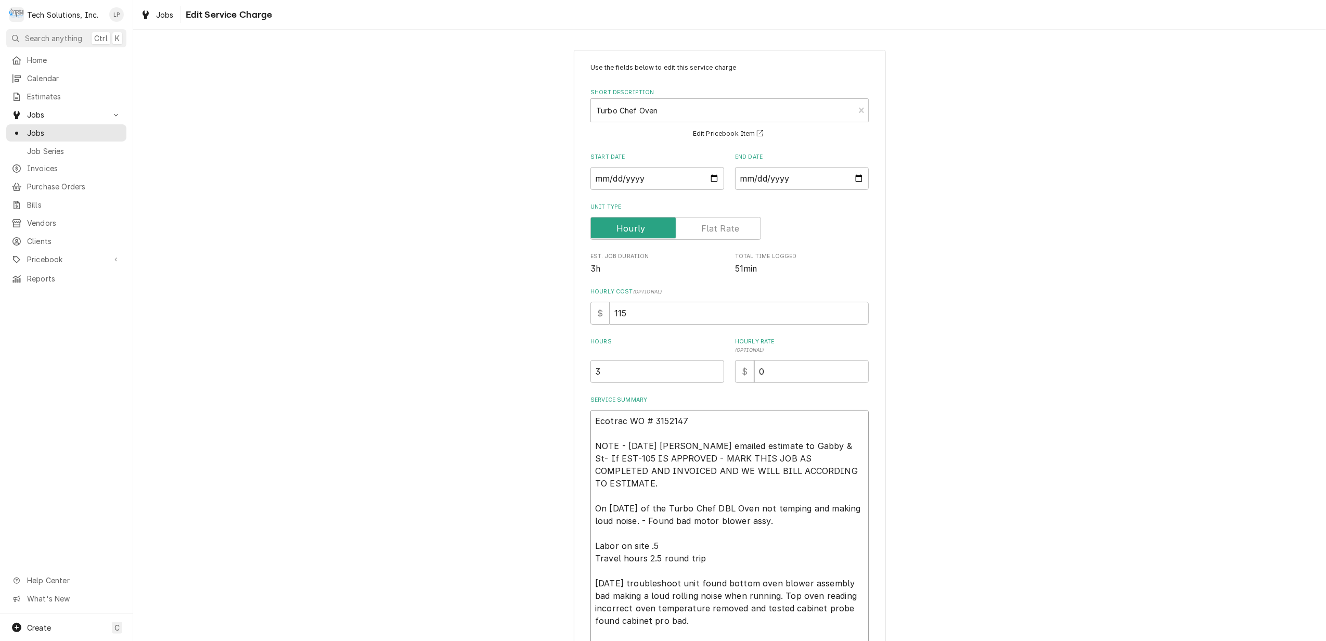
type textarea "x"
type textarea "Ecotrac WO # 3152147 NOTE - 8/29/25 Joe emailed estimate to Gabby & Sta- If EST…"
type textarea "x"
type textarea "Ecotrac WO # 3152147 NOTE - 8/29/25 Joe emailed estimate to Gabby & Stac- If ES…"
type textarea "x"
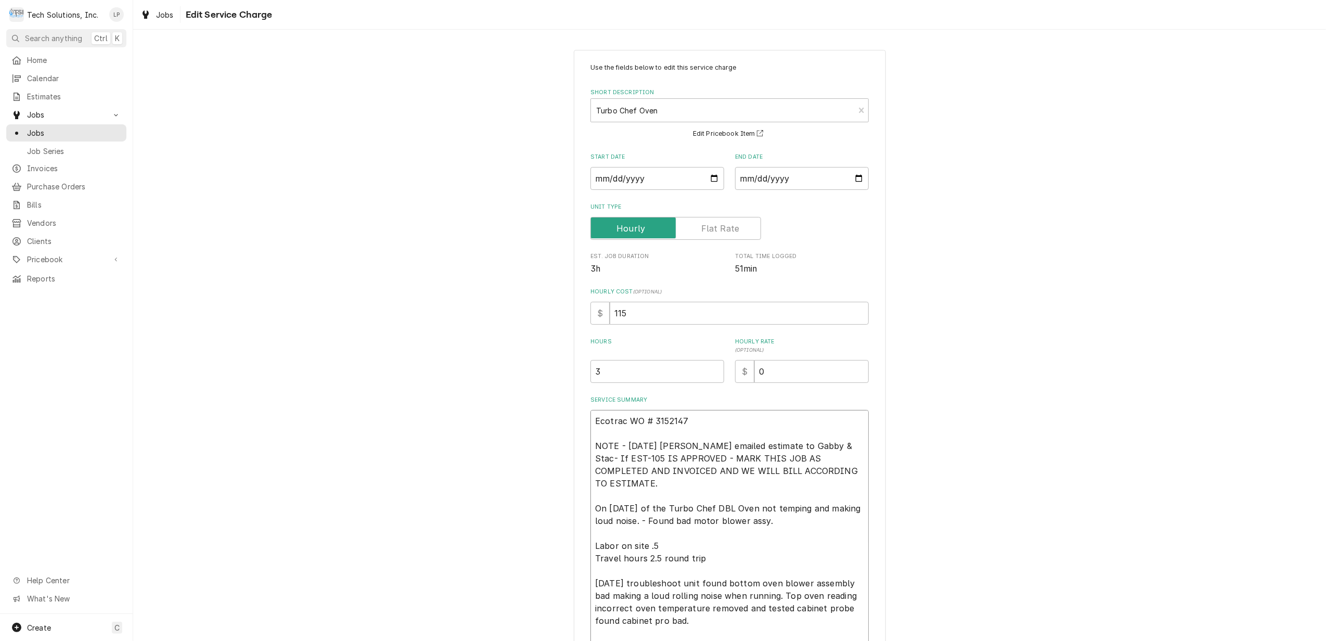
type textarea "Ecotrac WO # 3152147 NOTE - 8/29/25 Joe emailed estimate to Gabby & Stace- If E…"
type textarea "x"
type textarea "Ecotrac WO # 3152147 NOTE - 8/29/25 Joe emailed estimate to Gabby & Stacey- If …"
type textarea "x"
type textarea "Ecotrac WO # 3152147 NOTE - 8/29/25 Joe emailed estimate to Gabby & Stacey - If…"
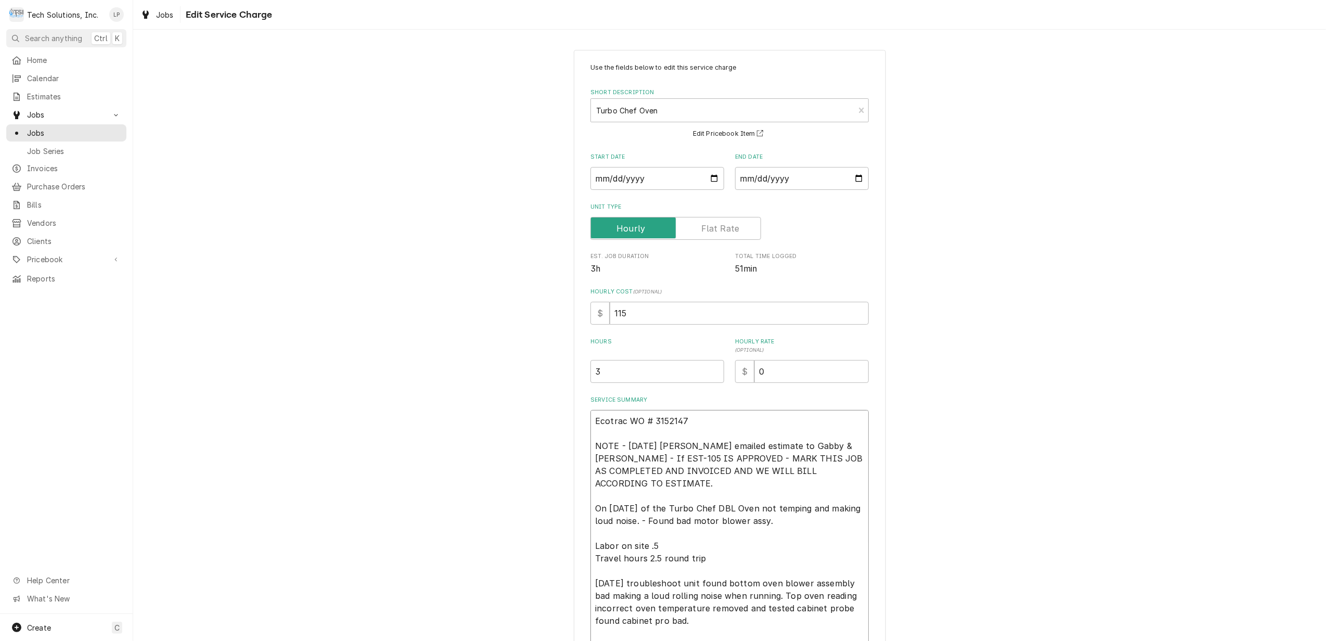
type textarea "x"
type textarea "Ecotrac WO # 3152147 NOTE - 8/29/25 Joe emailed estimate to Gabby & Stacey w- I…"
type textarea "x"
type textarea "Ecotrac WO # 3152147 NOTE - 8/29/25 Joe emailed estimate to Gabby & Stacey wi- …"
type textarea "x"
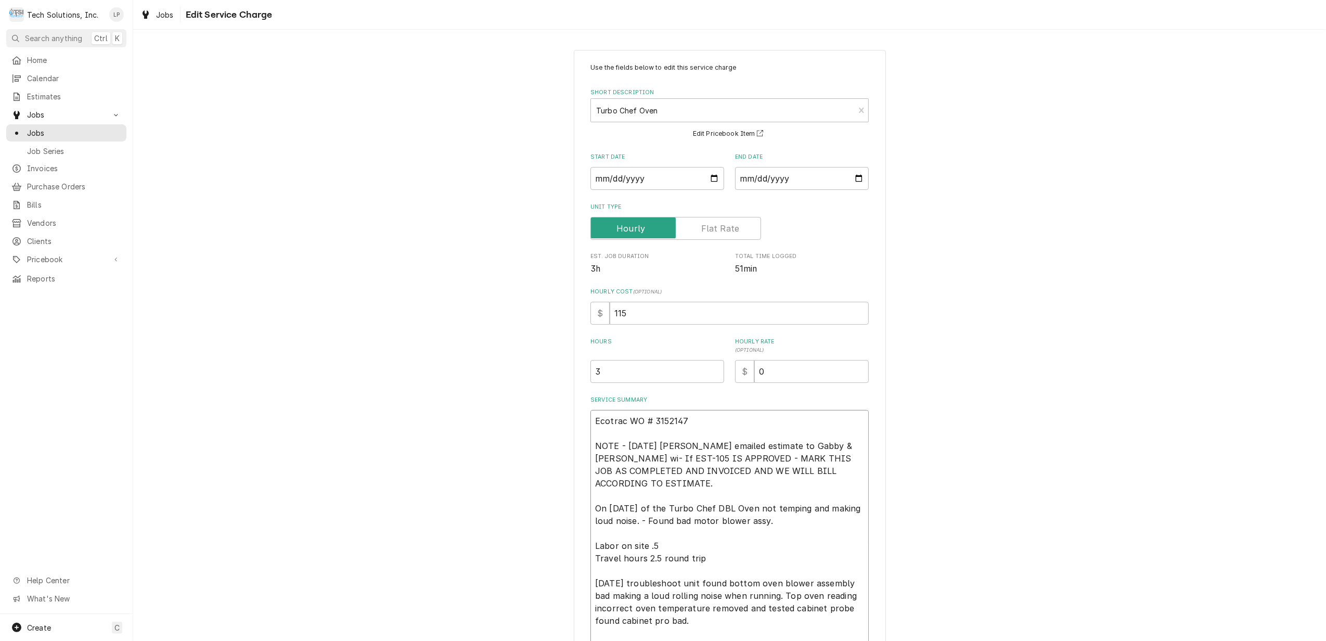
type textarea "Ecotrac WO # 3152147 NOTE - 8/29/25 Joe emailed estimate to Gabby & Stacey wit-…"
type textarea "x"
type textarea "Ecotrac WO # 3152147 NOTE - 8/29/25 Joe emailed estimate to Gabby & Stacey with…"
type textarea "x"
type textarea "Ecotrac WO # 3152147 NOTE - 8/29/25 Joe emailed estimate to Gabby & Stacey with…"
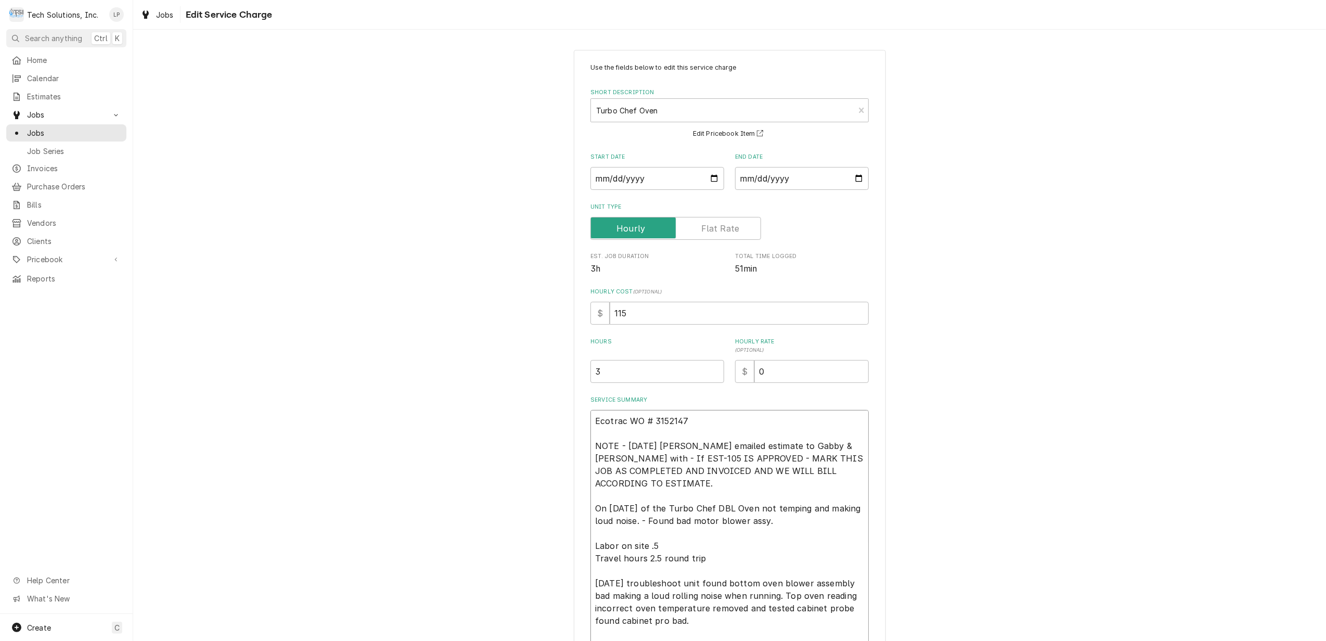
type textarea "x"
type textarea "Ecotrac WO # 3152147 NOTE - 8/29/25 Joe emailed estimate to Gabby & Stacey with…"
type textarea "x"
type textarea "Ecotrac WO # 3152147 NOTE - 8/29/25 Joe emailed estimate to Gabby & Stacey with…"
type textarea "x"
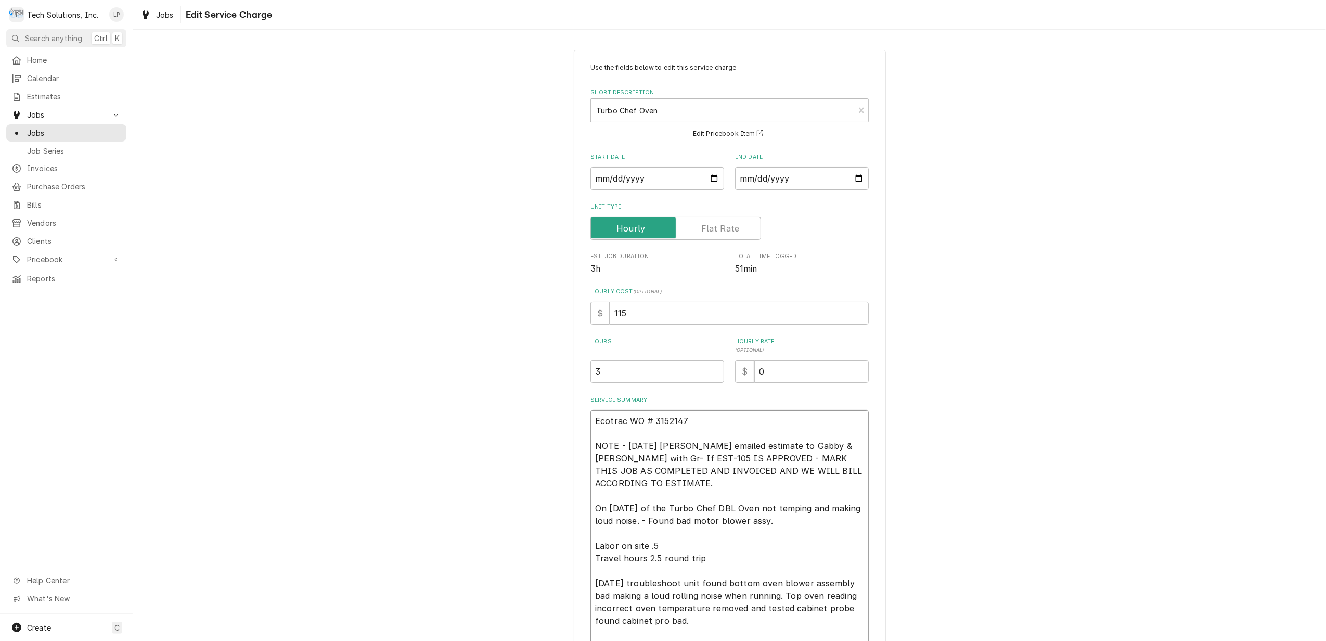
type textarea "Ecotrac WO # 3152147 NOTE - 8/29/25 Joe emailed estimate to Gabby & Stacey with…"
type textarea "x"
type textarea "Ecotrac WO # 3152147 NOTE - 8/29/25 Joe emailed estimate to Gabby & Stacey with…"
type textarea "x"
type textarea "Ecotrac WO # 3152147 NOTE - 8/29/25 Joe emailed estimate to Gabby & Stacey with…"
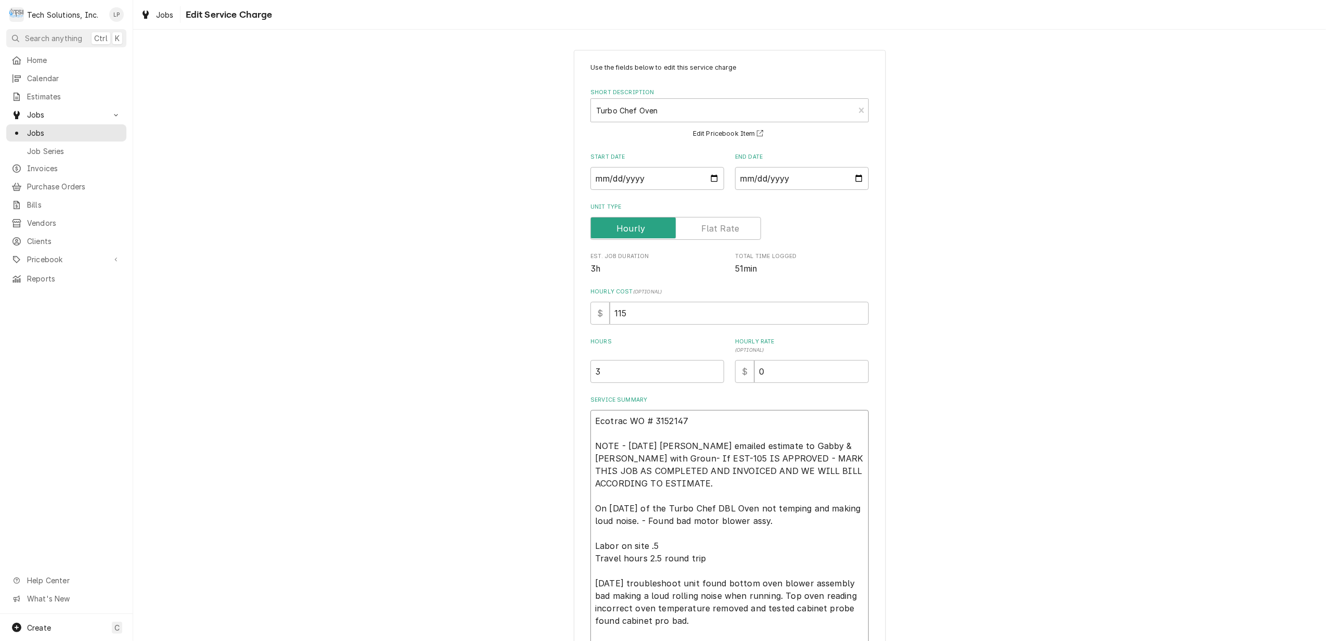
type textarea "x"
type textarea "Ecotrac WO # 3152147 NOTE - 8/29/25 Joe emailed estimate to Gabby & Stacey with…"
type textarea "x"
type textarea "Ecotrac WO # 3152147 NOTE - 8/29/25 Joe emailed estimate to Gabby & Stacey with…"
type textarea "x"
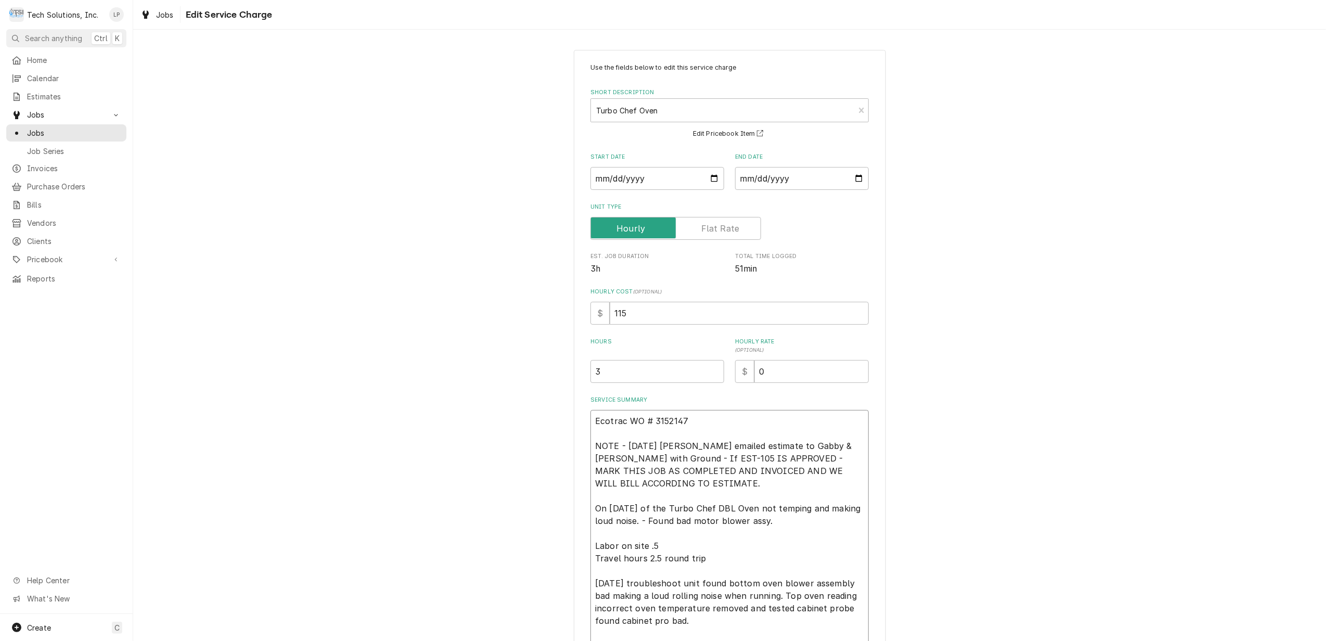
type textarea "Ecotrac WO # 3152147 NOTE - 8/29/25 Joe emailed estimate to Gabby & Stacey with…"
type textarea "x"
type textarea "Ecotrac WO # 3152147 NOTE - 8/29/25 Joe emailed estimate to Gabby & Stacey with…"
type textarea "x"
type textarea "Ecotrac WO # 3152147 NOTE - 8/29/25 Joe emailed estimate to Gabby & Stacey with…"
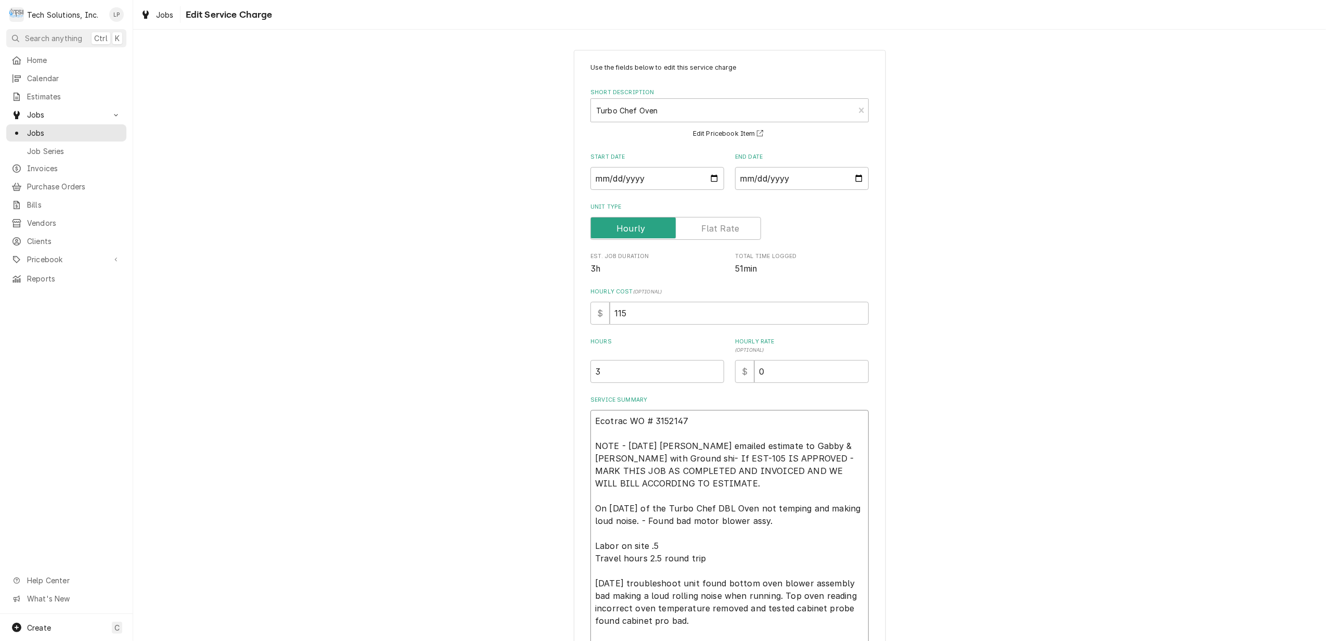
type textarea "x"
type textarea "Ecotrac WO # 3152147 NOTE - 8/29/25 Joe emailed estimate to Gabby & Stacey with…"
type textarea "x"
type textarea "Ecotrac WO # 3152147 NOTE - 8/29/25 Joe emailed estimate to Gabby & Stacey with…"
type textarea "x"
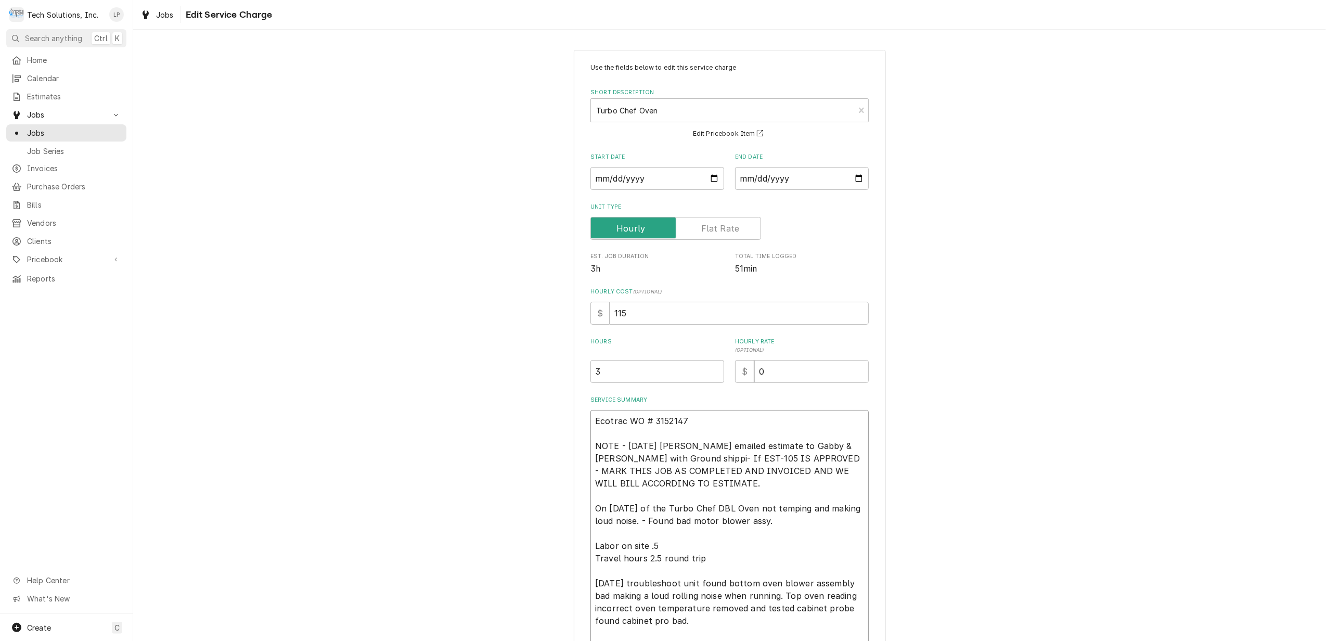
type textarea "Ecotrac WO # 3152147 NOTE - 8/29/25 Joe emailed estimate to Gabby & Stacey with…"
type textarea "x"
type textarea "Ecotrac WO # 3152147 NOTE - 8/29/25 Joe emailed estimate to Gabby & Stacey with…"
type textarea "x"
type textarea "Ecotrac WO # 3152147 NOTE - 8/29/25 Joe emailed estimate to Gabby & Stacey with…"
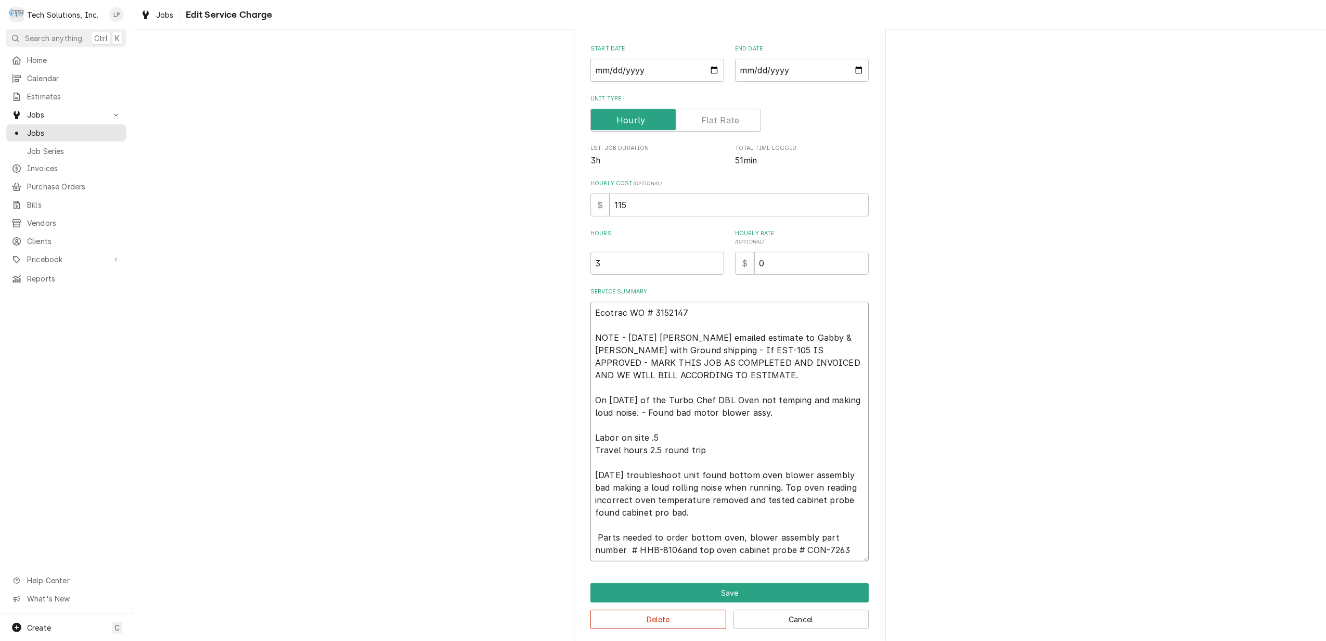
scroll to position [120, 0]
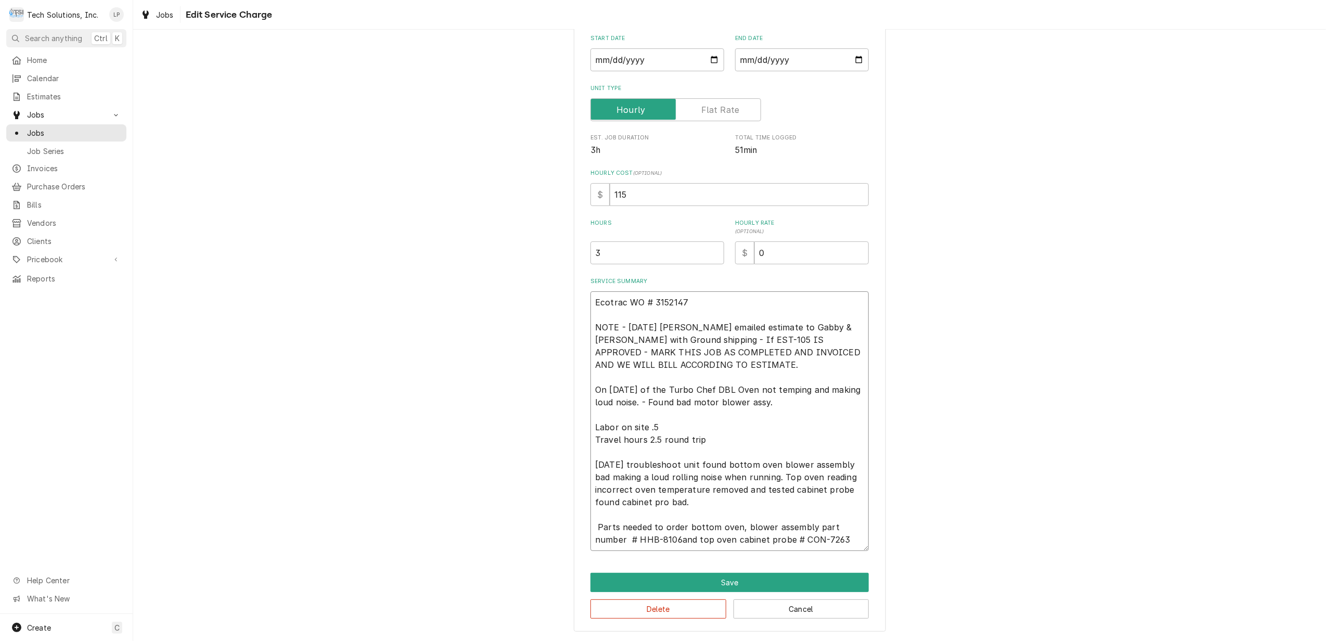
click at [687, 400] on textarea "Ecotrac WO # 3152147 NOTE - 8/29/25 Joe emailed estimate to Gabby & Stacey with…" at bounding box center [729, 421] width 278 height 260
type textarea "x"
type textarea "Ecotrac WO # 3152147 NOTE - 8/29/25 Joe emailed estimate to Gabby & Stacey with…"
type textarea "x"
type textarea "Ecotrac WO # 3152147 NOTE - 8/29/25 Joe emailed estimate to Gabby & Stacey with…"
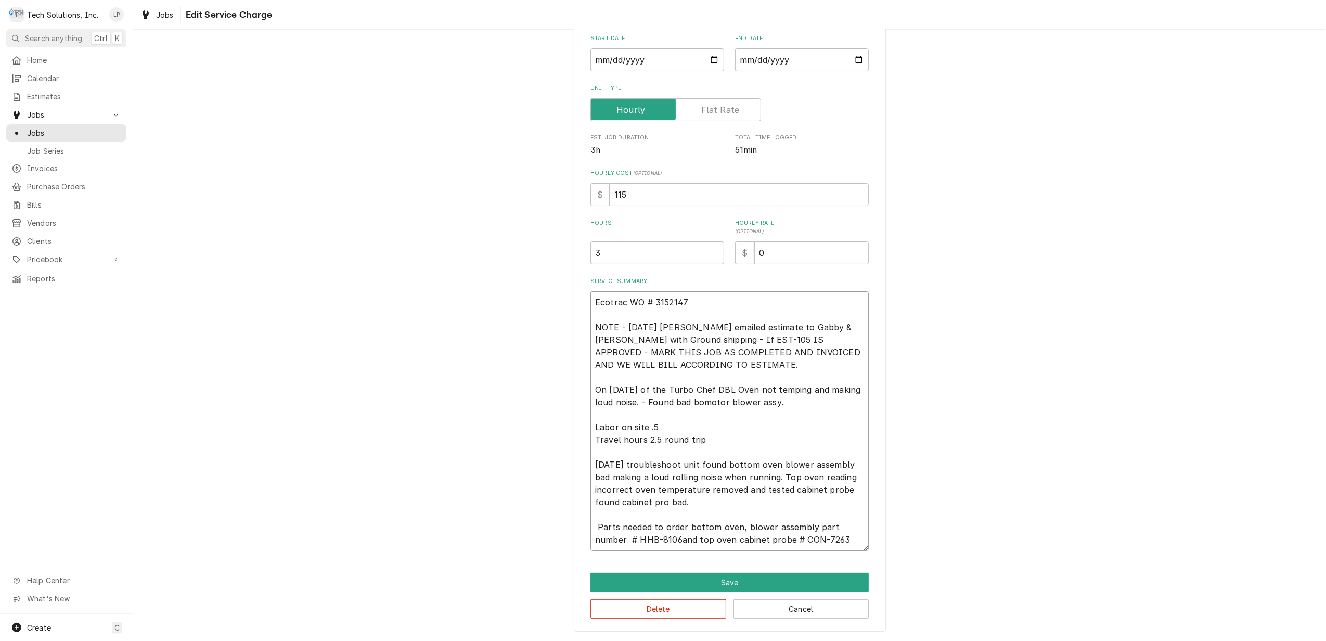
type textarea "x"
type textarea "Ecotrac WO # 3152147 NOTE - 8/29/25 Joe emailed estimate to Gabby & Stacey with…"
type textarea "x"
type textarea "Ecotrac WO # 3152147 NOTE - 8/29/25 Joe emailed estimate to Gabby & Stacey with…"
type textarea "x"
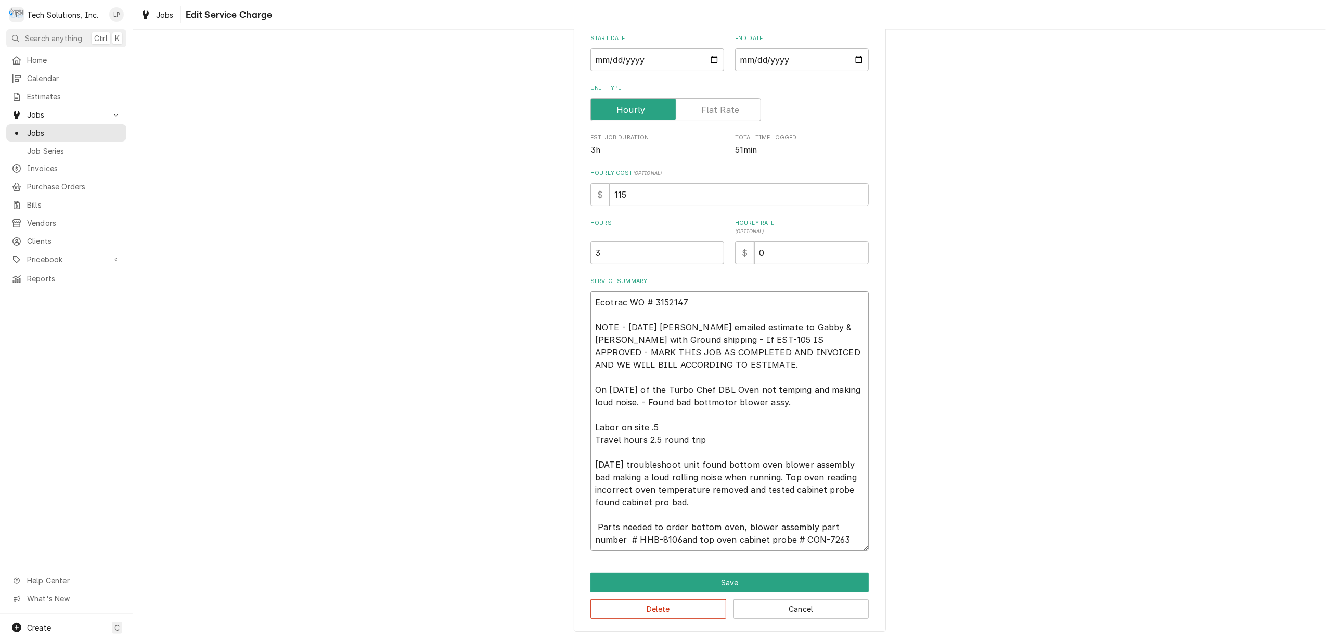
type textarea "Ecotrac WO # 3152147 NOTE - 8/29/25 Joe emailed estimate to Gabby & Stacey with…"
type textarea "x"
type textarea "Ecotrac WO # 3152147 NOTE - 8/29/25 Joe emailed estimate to Gabby & Stacey with…"
type textarea "x"
type textarea "Ecotrac WO # 3152147 NOTE - 8/29/25 Joe emailed estimate to Gabby & Stacey with…"
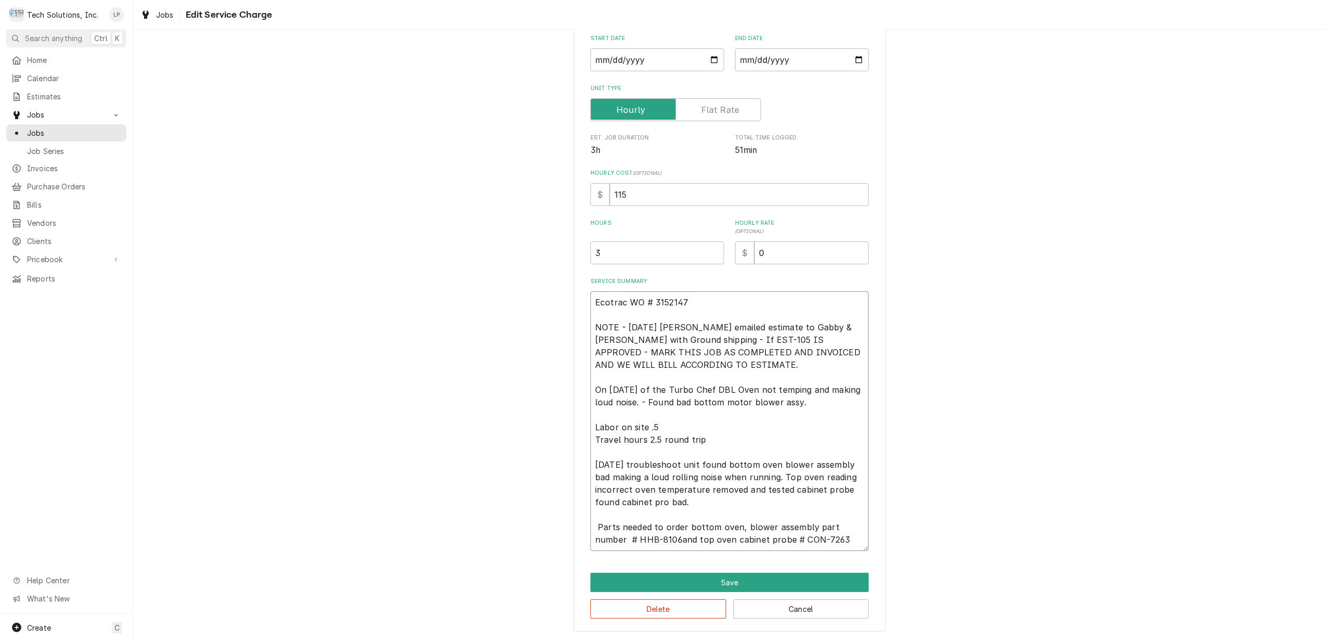
click at [699, 489] on textarea "Ecotrac WO # 3152147 NOTE - 8/29/25 Joe emailed estimate to Gabby & Stacey with…" at bounding box center [729, 421] width 278 height 260
type textarea "x"
type textarea "Ecotrac WO # 3152147 NOTE - 8/29/25 Joe emailed estimate to Gabby & Stacey with…"
click at [808, 508] on textarea "Ecotrac WO # 3152147 NOTE - 8/29/25 Joe emailed estimate to Gabby & Stacey with…" at bounding box center [729, 421] width 278 height 260
click at [659, 500] on textarea "Ecotrac WO # 3152147 NOTE - 8/29/25 Joe emailed estimate to Gabby & Stacey with…" at bounding box center [729, 421] width 278 height 260
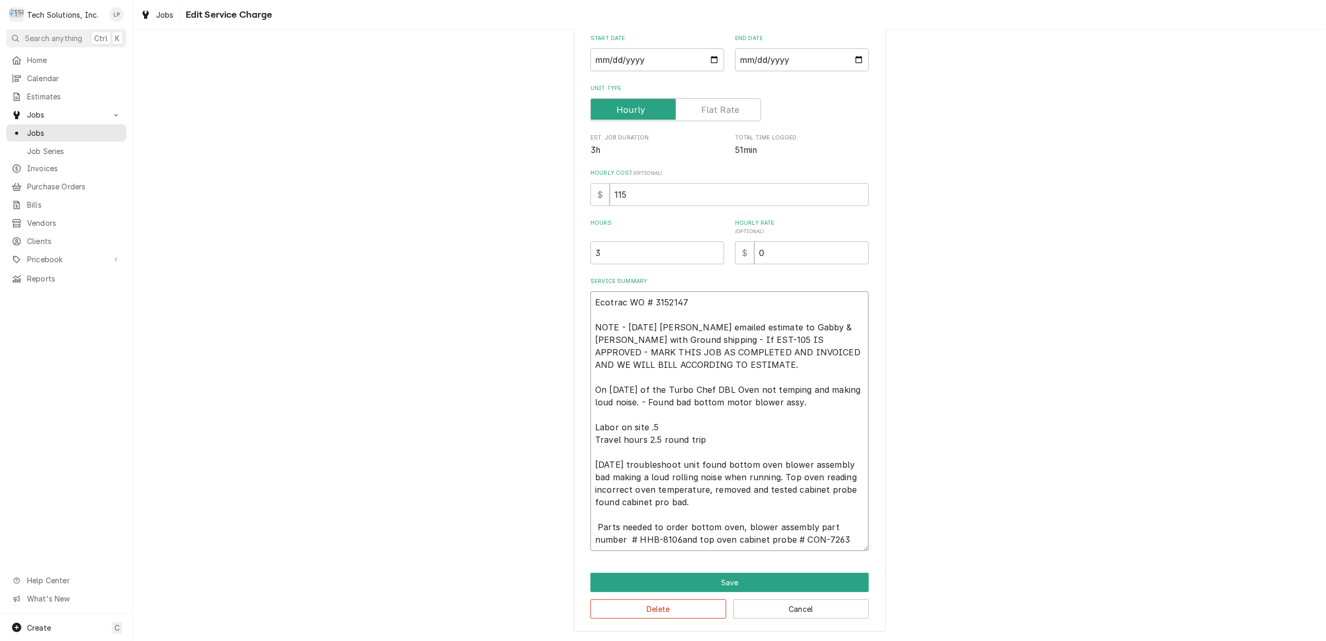
type textarea "x"
type textarea "Ecotrac WO # 3152147 NOTE - 8/29/25 Joe emailed estimate to Gabby & Stacey with…"
type textarea "x"
type textarea "Ecotrac WO # 3152147 NOTE - 8/29/25 Joe emailed estimate to Gabby & Stacey with…"
click at [713, 498] on textarea "Ecotrac WO # 3152147 NOTE - 8/29/25 Joe emailed estimate to Gabby & Stacey with…" at bounding box center [729, 421] width 278 height 260
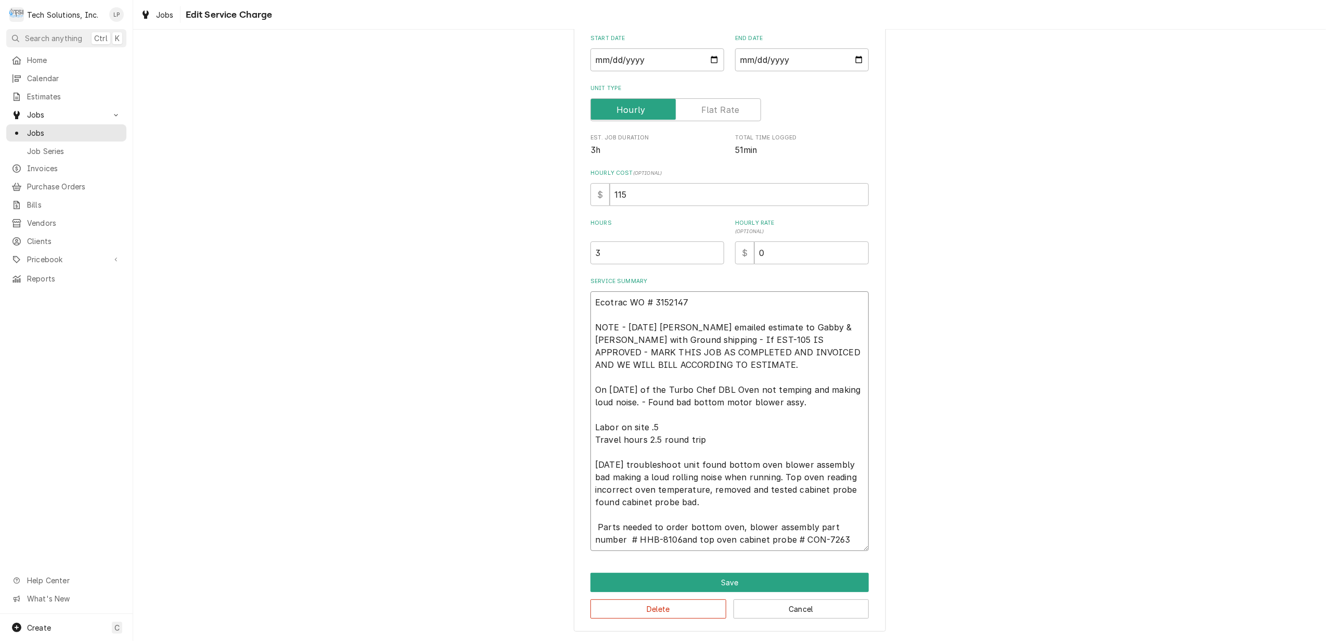
click at [652, 539] on textarea "Ecotrac WO # 3152147 NOTE - 8/29/25 Joe emailed estimate to Gabby & Stacey with…" at bounding box center [729, 421] width 278 height 260
type textarea "x"
type textarea "Ecotrac WO # 3152147 NOTE - 8/29/25 Joe emailed estimate to Gabby & Stacey with…"
type textarea "x"
type textarea "Ecotrac WO # 3152147 NOTE - 8/29/25 Joe emailed estimate to Gabby & Stacey with…"
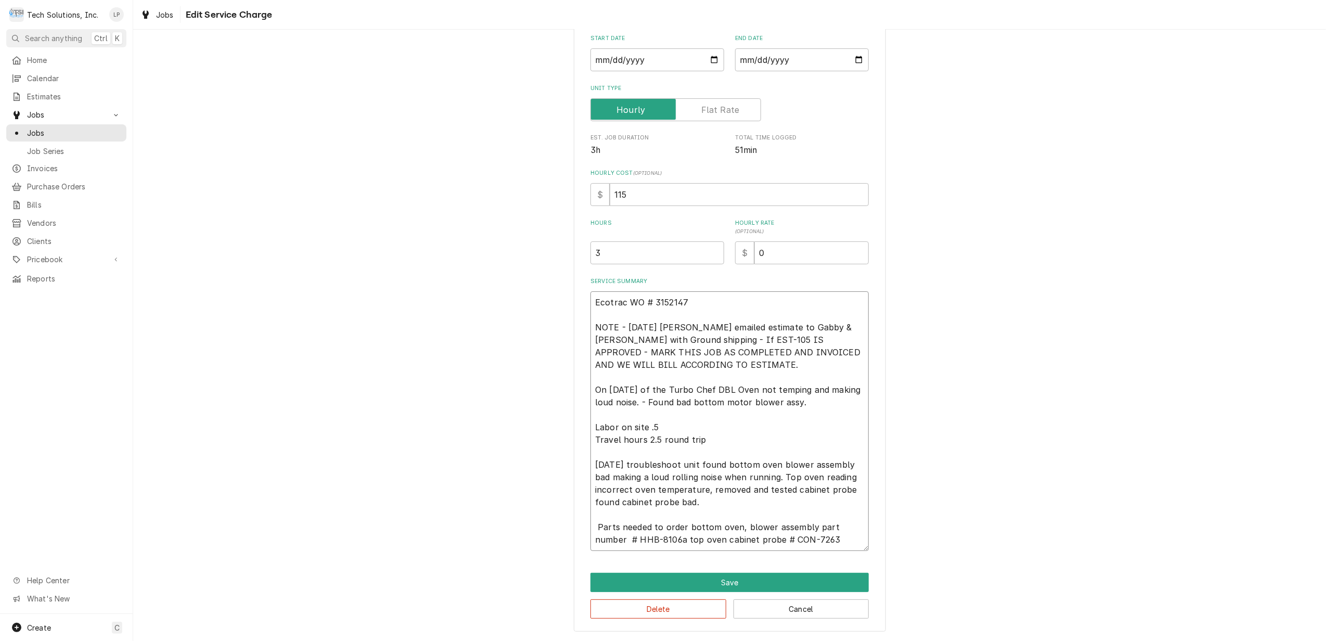
type textarea "x"
type textarea "Ecotrac WO # 3152147 NOTE - 8/29/25 Joe emailed estimate to Gabby & Stacey with…"
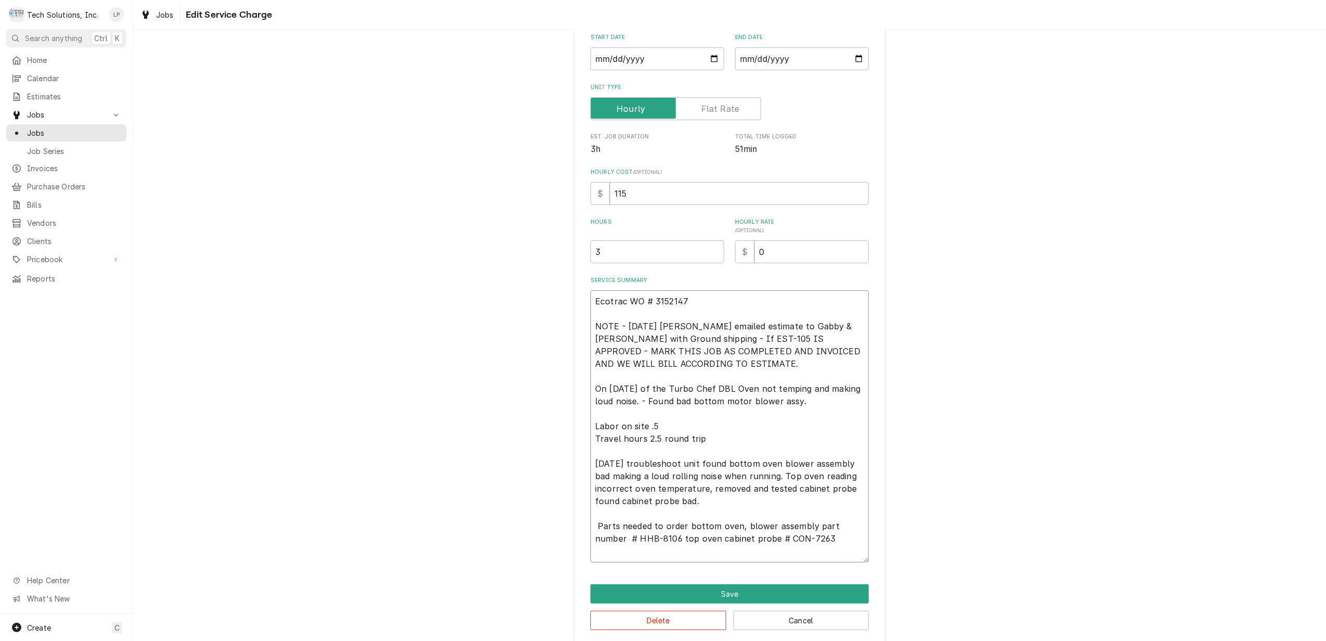
type textarea "x"
type textarea "Ecotrac WO # 3152147 NOTE - 8/29/25 Joe emailed estimate to Gabby & Stacey with…"
type textarea "x"
type textarea "Ecotrac WO # 3152147 NOTE - 8/29/25 Joe emailed estimate to Gabby & Stacey with…"
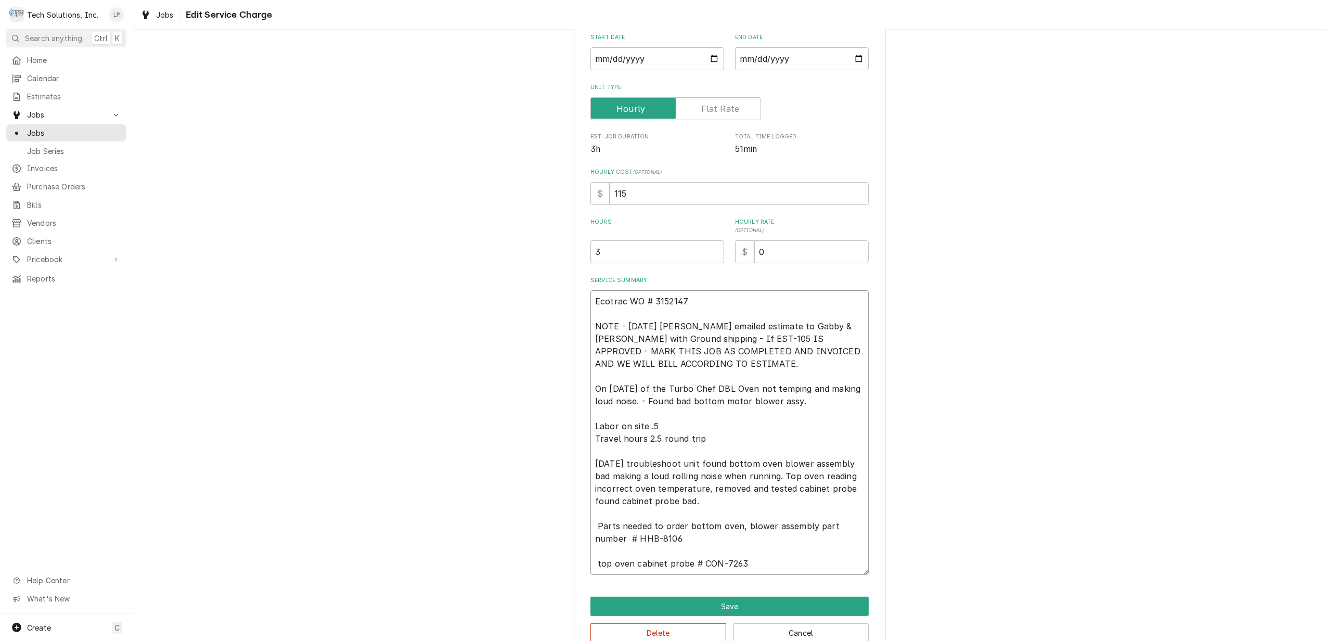
click at [595, 564] on textarea "Ecotrac WO # 3152147 NOTE - 8/29/25 Joe emailed estimate to Gabby & Stacey with…" at bounding box center [729, 432] width 278 height 284
type textarea "x"
type textarea "Ecotrac WO # 3152147 NOTE - 8/29/25 Joe emailed estimate to Gabby & Stacey with…"
type textarea "x"
type textarea "Ecotrac WO # 3152147 NOTE - 8/29/25 Joe emailed estimate to Gabby & Stacey with…"
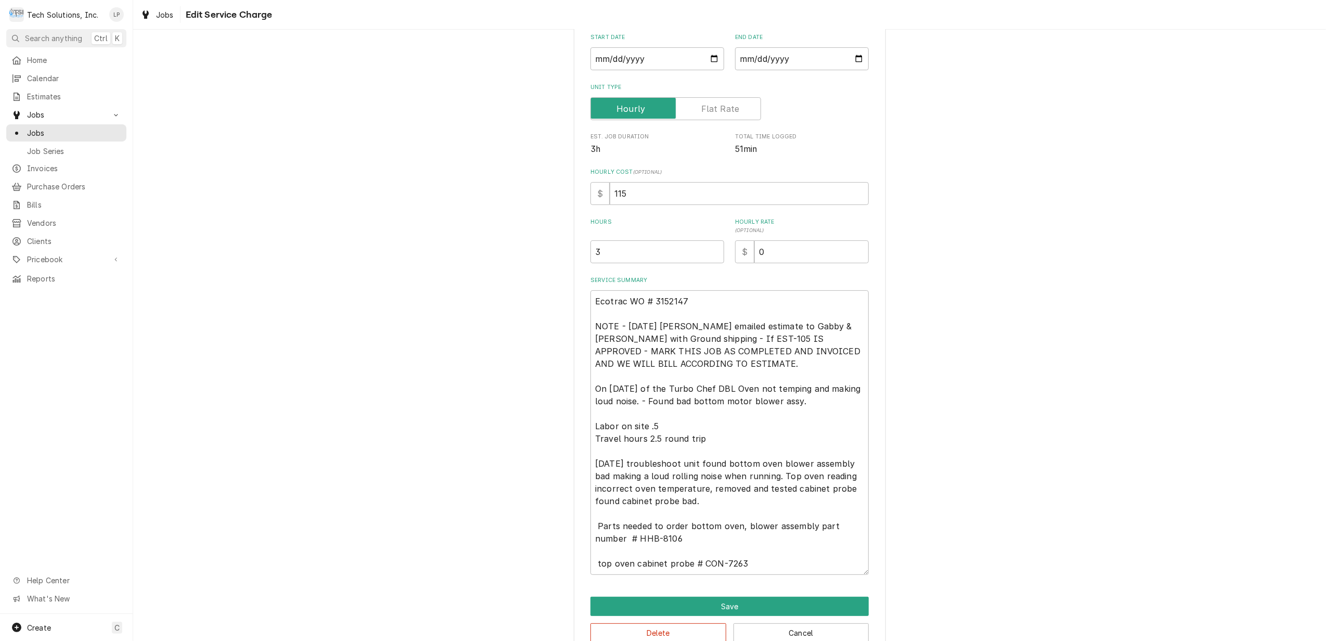
click at [787, 577] on div "Use the fields below to edit this service charge Short Description Turbo Chef O…" at bounding box center [730, 292] width 312 height 725
click at [595, 566] on textarea "Ecotrac WO # 3152147 NOTE - 8/29/25 Joe emailed estimate to Gabby & Stacey with…" at bounding box center [729, 432] width 278 height 284
type textarea "x"
type textarea "Ecotrac WO # 3152147 NOTE - 8/29/25 Joe emailed estimate to Gabby & Stacey with…"
type textarea "x"
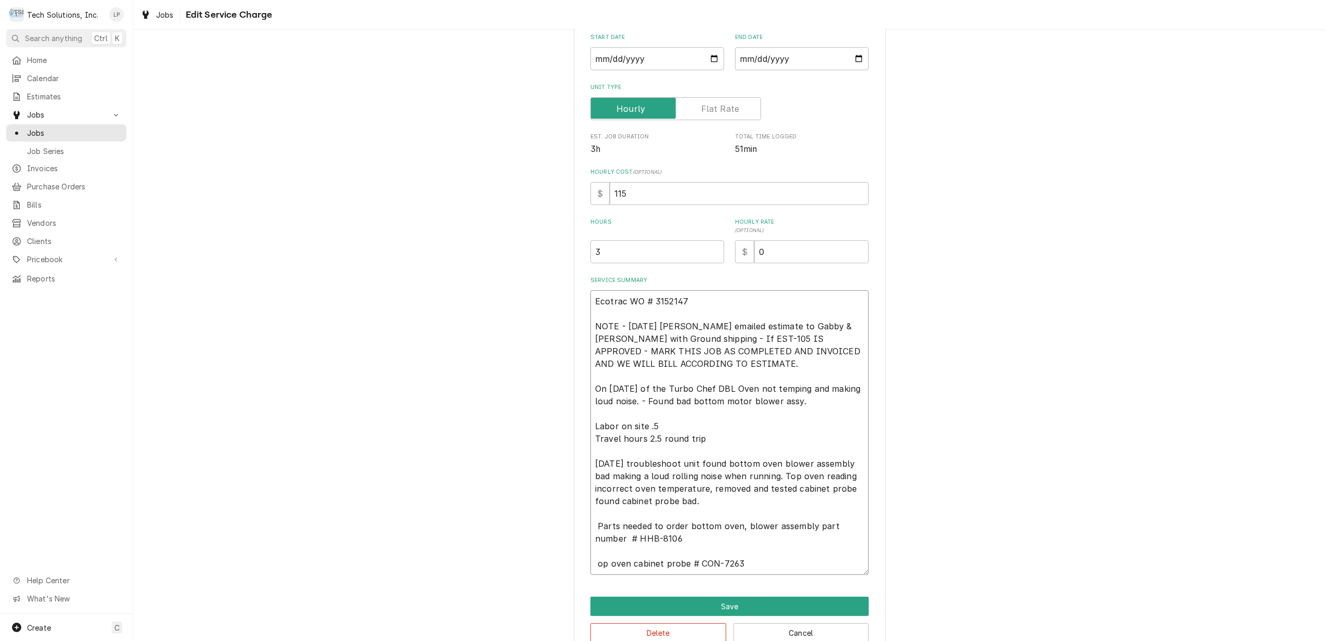
type textarea "Ecotrac WO # 3152147 NOTE - 8/29/25 Joe emailed estimate to Gabby & Stacey with…"
click at [764, 565] on textarea "Ecotrac WO # 3152147 NOTE - 8/29/25 Joe emailed estimate to Gabby & Stacey with…" at bounding box center [729, 432] width 278 height 284
type textarea "x"
type textarea "Ecotrac WO # 3152147 NOTE - 8/29/25 Joe emailed estimate to Gabby & Stacey with…"
type textarea "x"
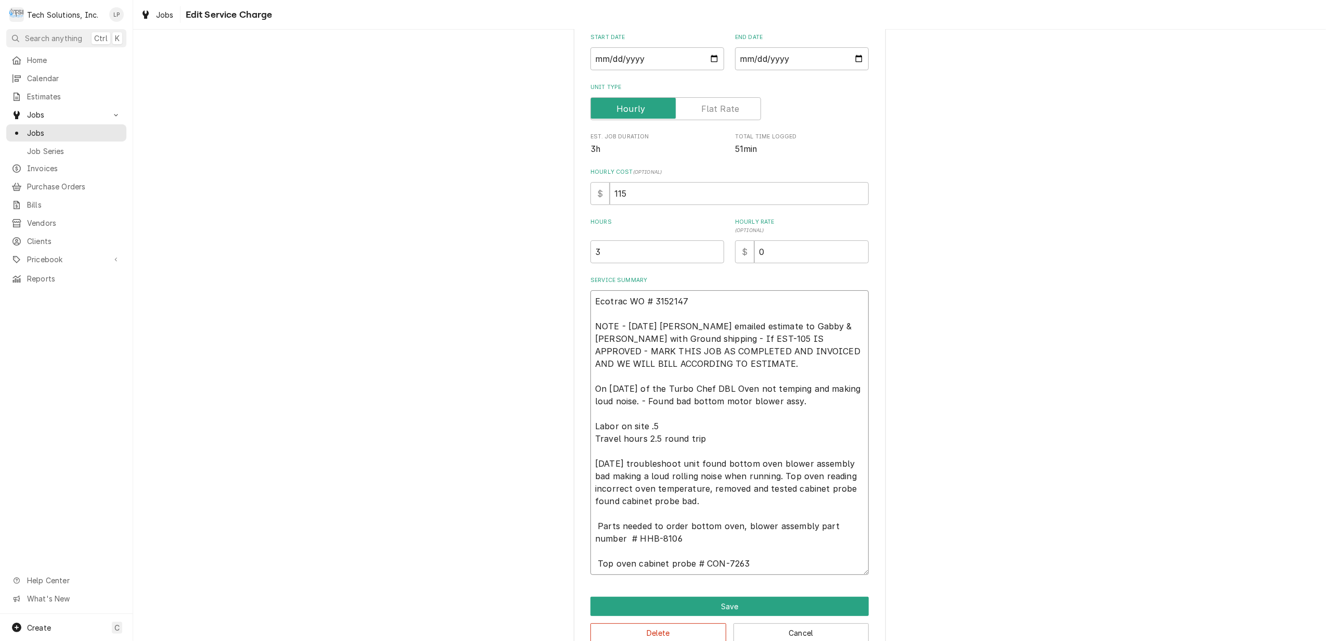
type textarea "Ecotrac WO # 3152147 NOTE - 8/29/25 Joe emailed estimate to Gabby & Stacey with…"
type textarea "x"
type textarea "Ecotrac WO # 3152147 NOTE - 8/29/25 Joe emailed estimate to Gabby & Stacey with…"
type textarea "x"
type textarea "Ecotrac WO # 3152147 NOTE - 8/29/25 Joe emailed estimate to Gabby & Stacey with…"
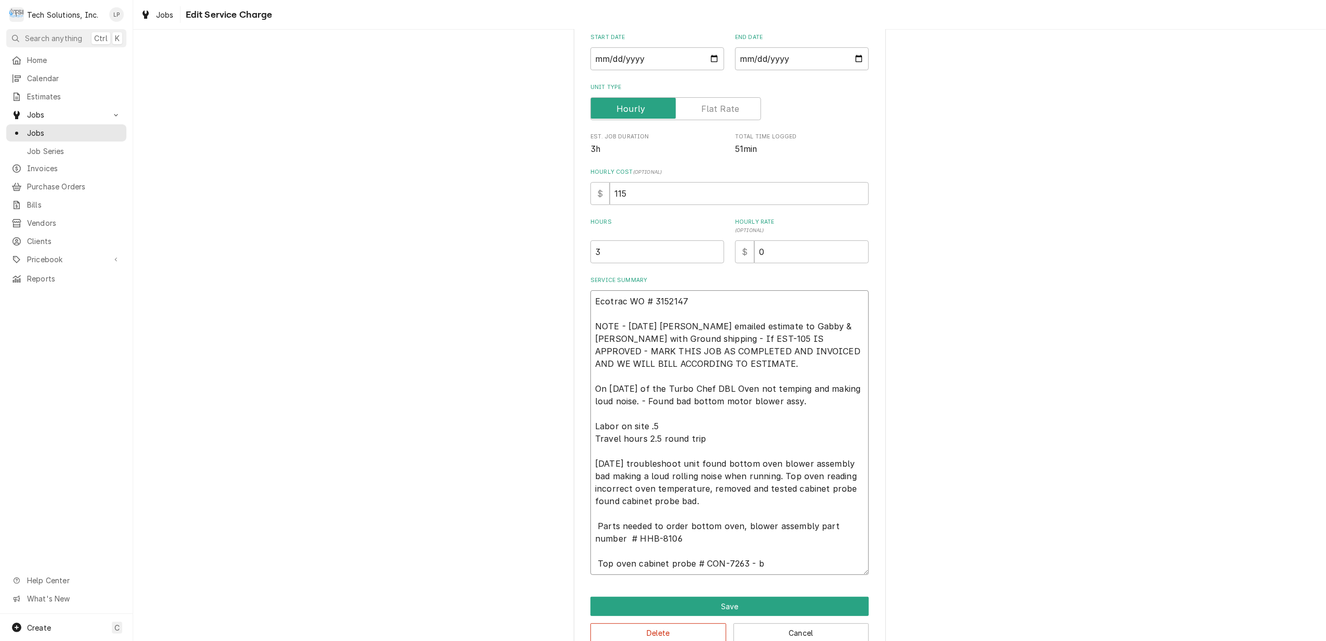
type textarea "x"
type textarea "Ecotrac WO # 3152147 NOTE - 8/29/25 Joe emailed estimate to Gabby & Stacey with…"
type textarea "x"
type textarea "Ecotrac WO # 3152147 NOTE - 8/29/25 Joe emailed estimate to Gabby & Stacey with…"
type textarea "x"
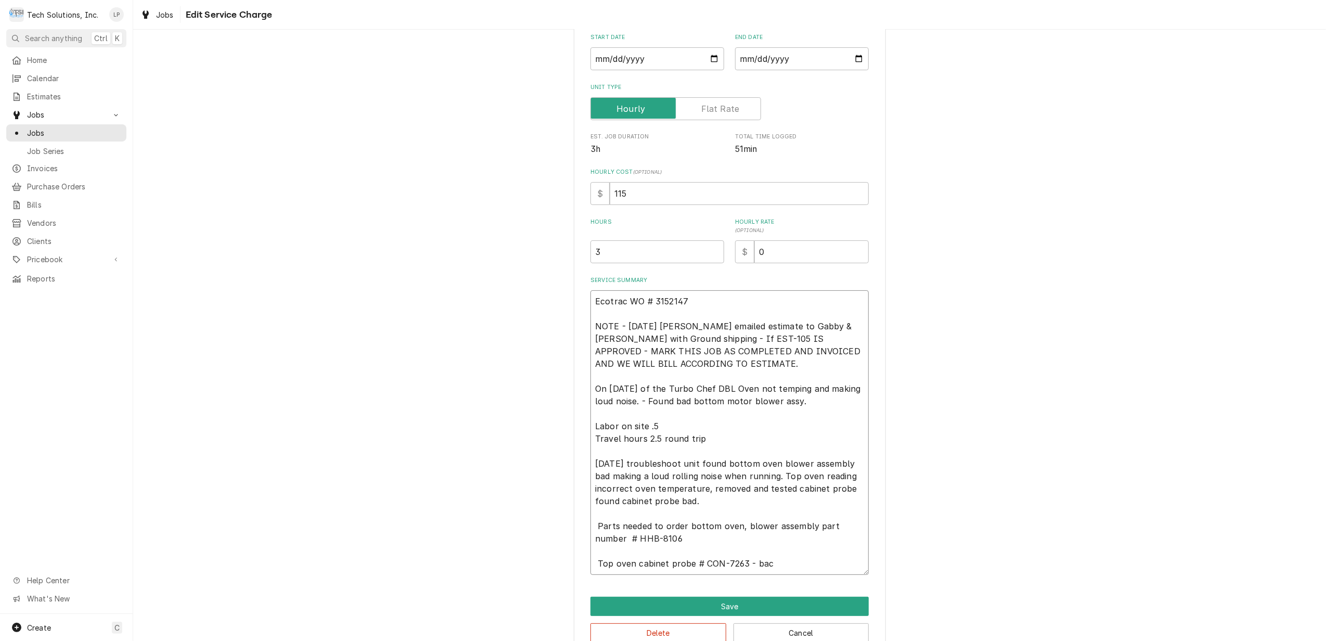
type textarea "Ecotrac WO # 3152147 NOTE - 8/29/25 Joe emailed estimate to Gabby & Stacey with…"
type textarea "x"
type textarea "Ecotrac WO # 3152147 NOTE - 8/29/25 Joe emailed estimate to Gabby & Stacey with…"
type textarea "x"
type textarea "Ecotrac WO # 3152147 NOTE - 8/29/25 Joe emailed estimate to Gabby & Stacey with…"
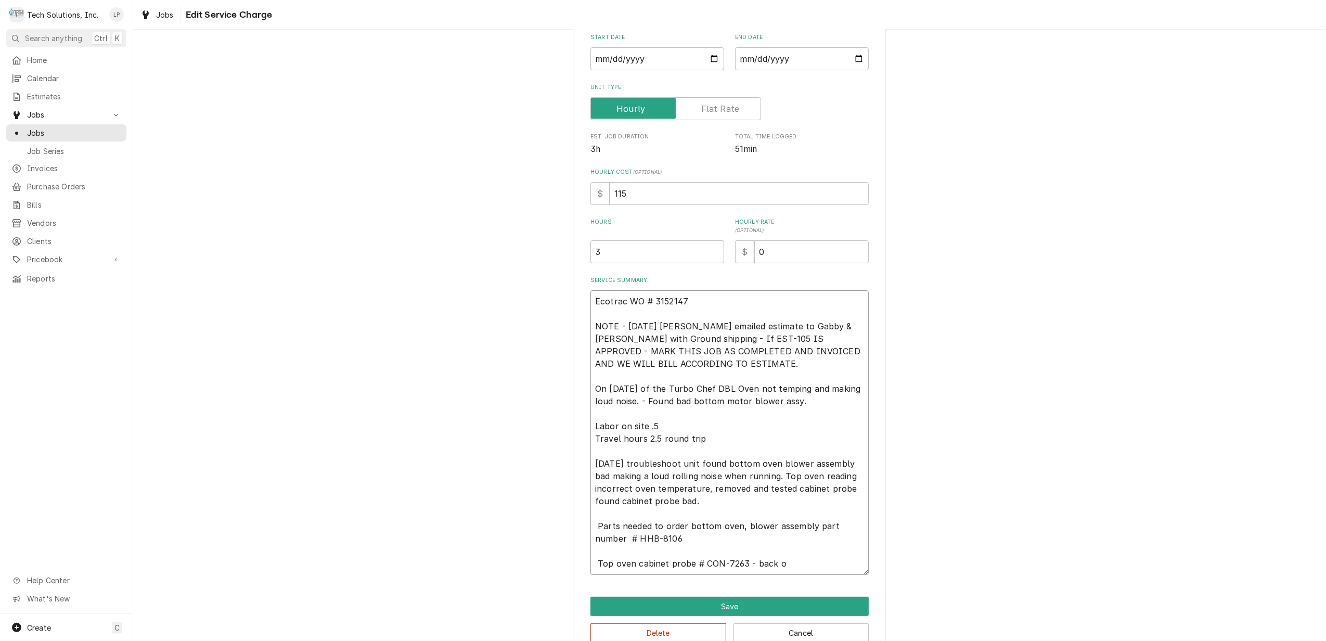
type textarea "x"
type textarea "Ecotrac WO # 3152147 NOTE - 8/29/25 Joe emailed estimate to Gabby & Stacey with…"
type textarea "x"
type textarea "Ecotrac WO # 3152147 NOTE - 8/29/25 Joe emailed estimate to Gabby & Stacey with…"
type textarea "x"
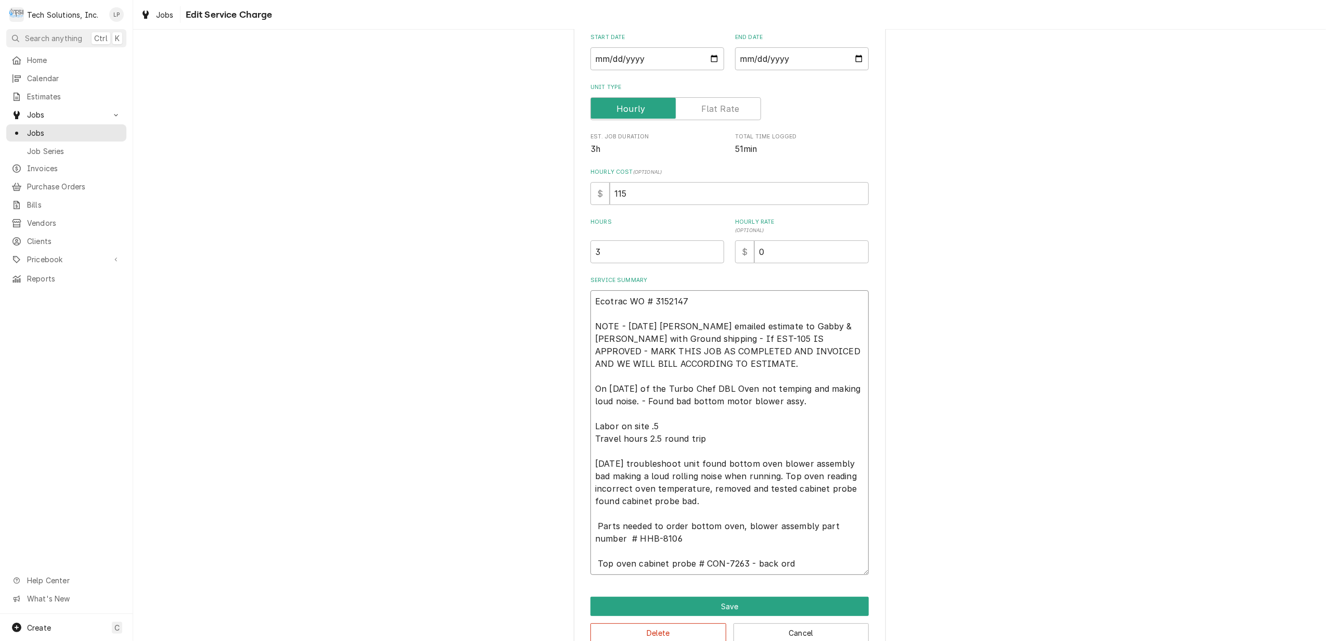
type textarea "Ecotrac WO # 3152147 NOTE - 8/29/25 Joe emailed estimate to Gabby & Stacey with…"
type textarea "x"
type textarea "Ecotrac WO # 3152147 NOTE - 8/29/25 Joe emailed estimate to Gabby & Stacey with…"
type textarea "x"
type textarea "Ecotrac WO # 3152147 NOTE - 8/29/25 Joe emailed estimate to Gabby & Stacey with…"
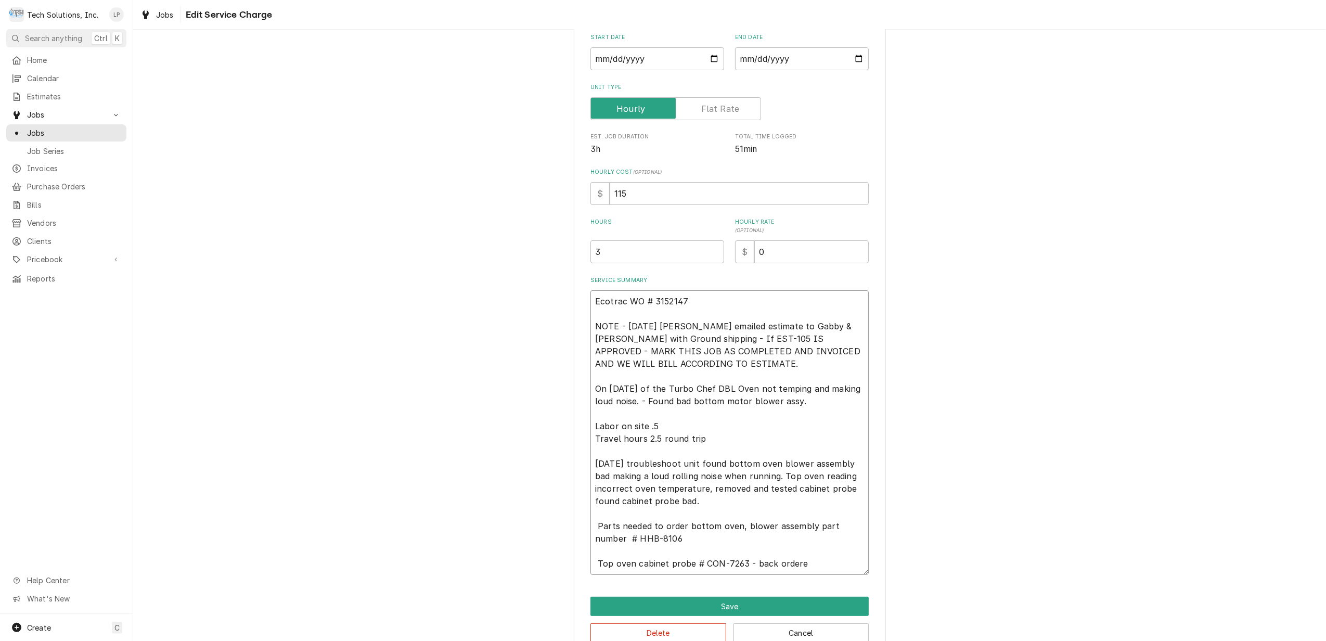
type textarea "x"
type textarea "Ecotrac WO # 3152147 NOTE - 8/29/25 Joe emailed estimate to Gabby & Stacey with…"
type textarea "x"
type textarea "Ecotrac WO # 3152147 NOTE - 8/29/25 Joe emailed estimate to Gabby & Stacey with…"
type textarea "x"
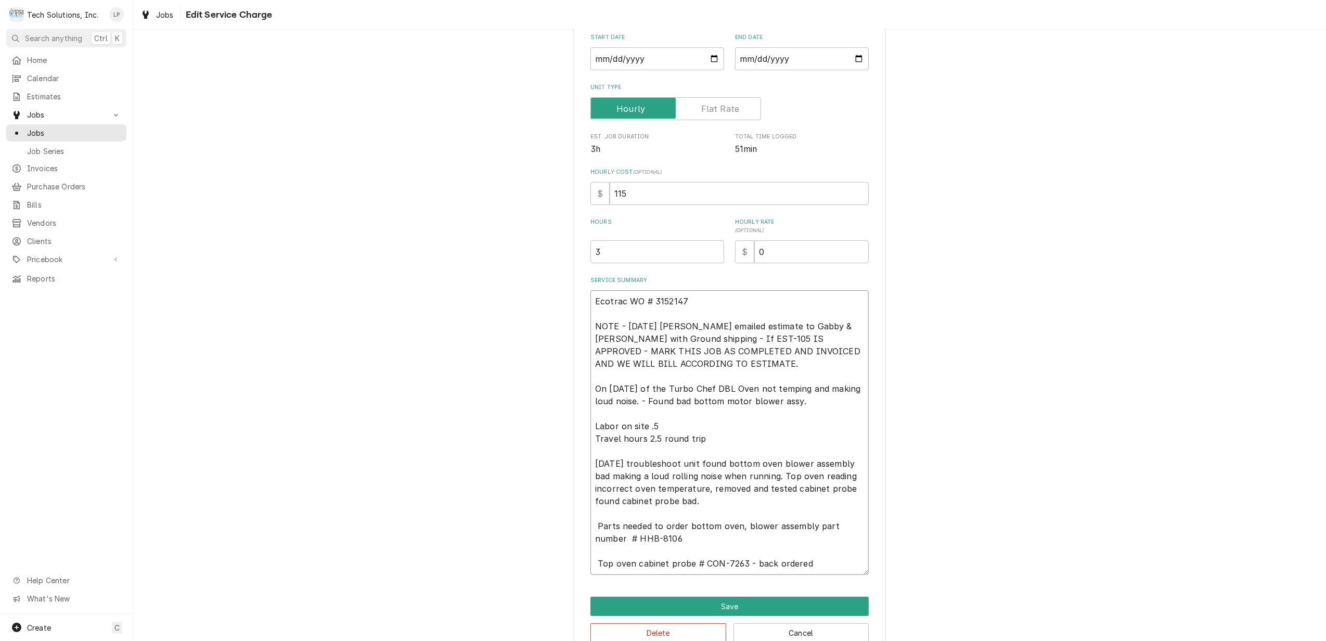
type textarea "Ecotrac WO # 3152147 NOTE - 8/29/25 Joe emailed estimate to Gabby & Stacey with…"
type textarea "x"
type textarea "Ecotrac WO # 3152147 NOTE - 8/29/25 Joe emailed estimate to Gabby & Stacey with…"
type textarea "x"
type textarea "Ecotrac WO # 3152147 NOTE - 8/29/25 Joe emailed estimate to Gabby & Stacey with…"
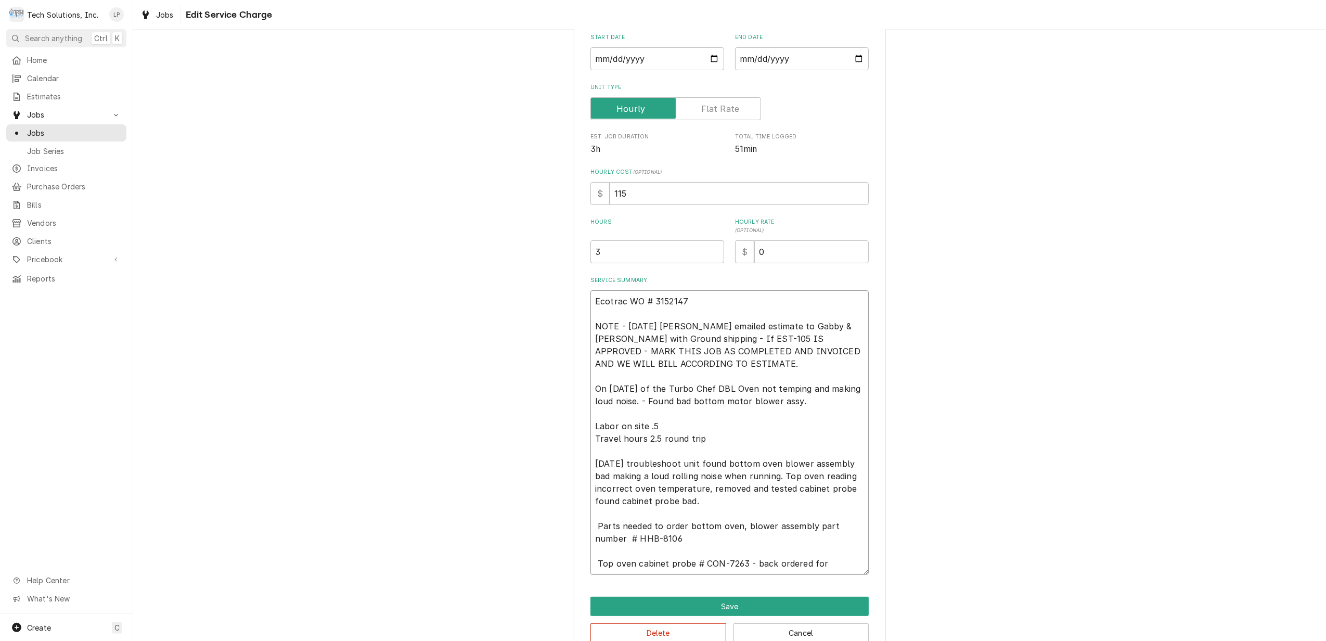
type textarea "x"
type textarea "Ecotrac WO # 3152147 NOTE - 8/29/25 Joe emailed estimate to Gabby & Stacey with…"
type textarea "x"
type textarea "Ecotrac WO # 3152147 NOTE - 8/29/25 Joe emailed estimate to Gabby & Stacey with…"
type textarea "x"
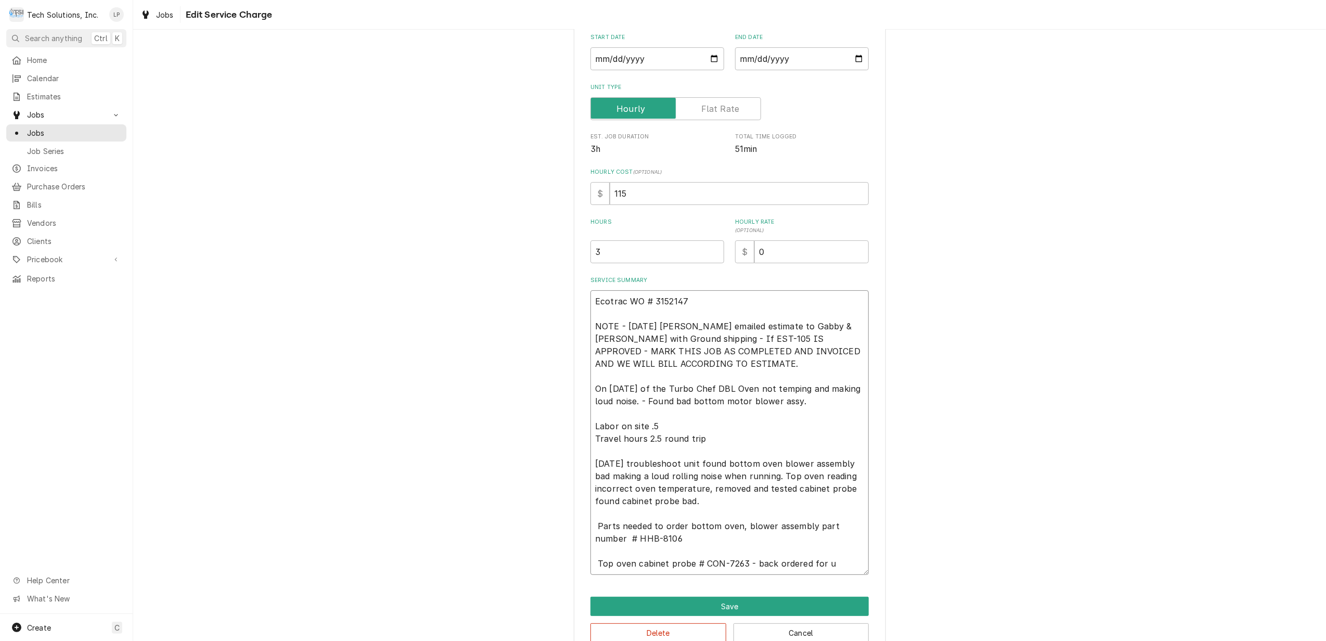
type textarea "Ecotrac WO # 3152147 NOTE - 8/29/25 Joe emailed estimate to Gabby & Stacey with…"
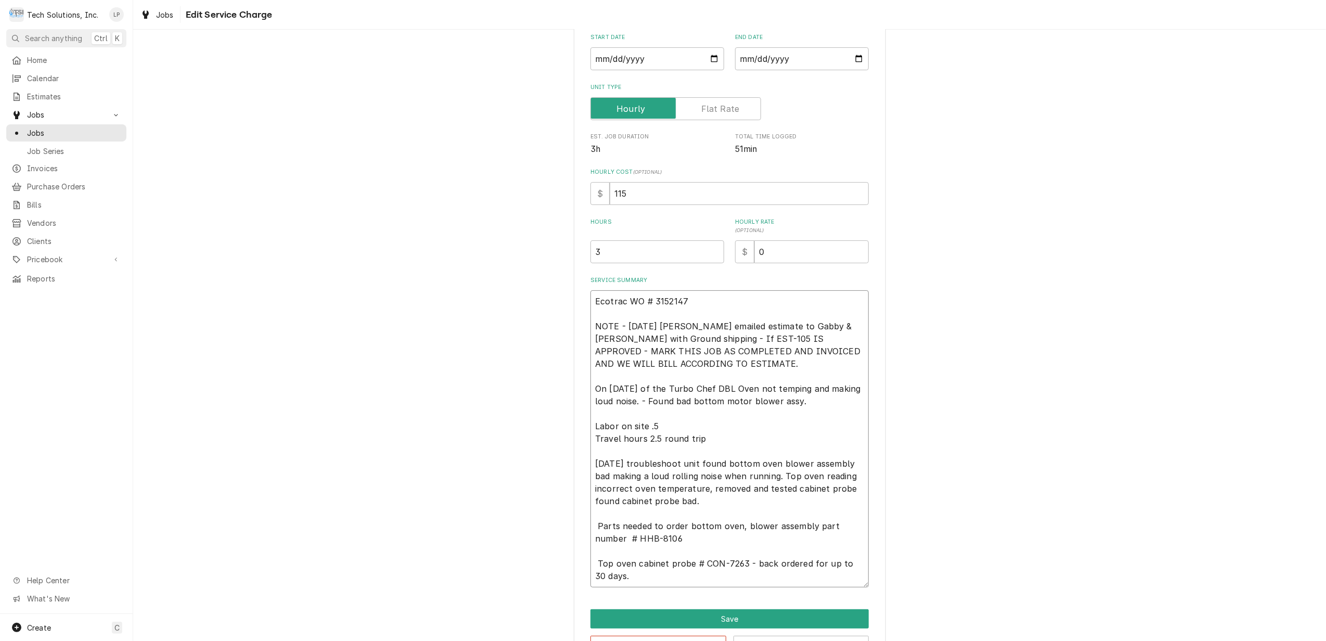
click at [749, 566] on textarea "Ecotrac WO # 3152147 NOTE - 8/29/25 Joe emailed estimate to Gabby & Stacey with…" at bounding box center [729, 438] width 278 height 297
click at [818, 560] on textarea "Ecotrac WO # 3152147 NOTE - 8/29/25 Joe emailed estimate to Gabby & Stacey with…" at bounding box center [729, 438] width 278 height 297
click at [805, 400] on textarea "Ecotrac WO # 3152147 NOTE - 8/29/25 Joe emailed estimate to Gabby & Stacey with…" at bounding box center [729, 438] width 278 height 297
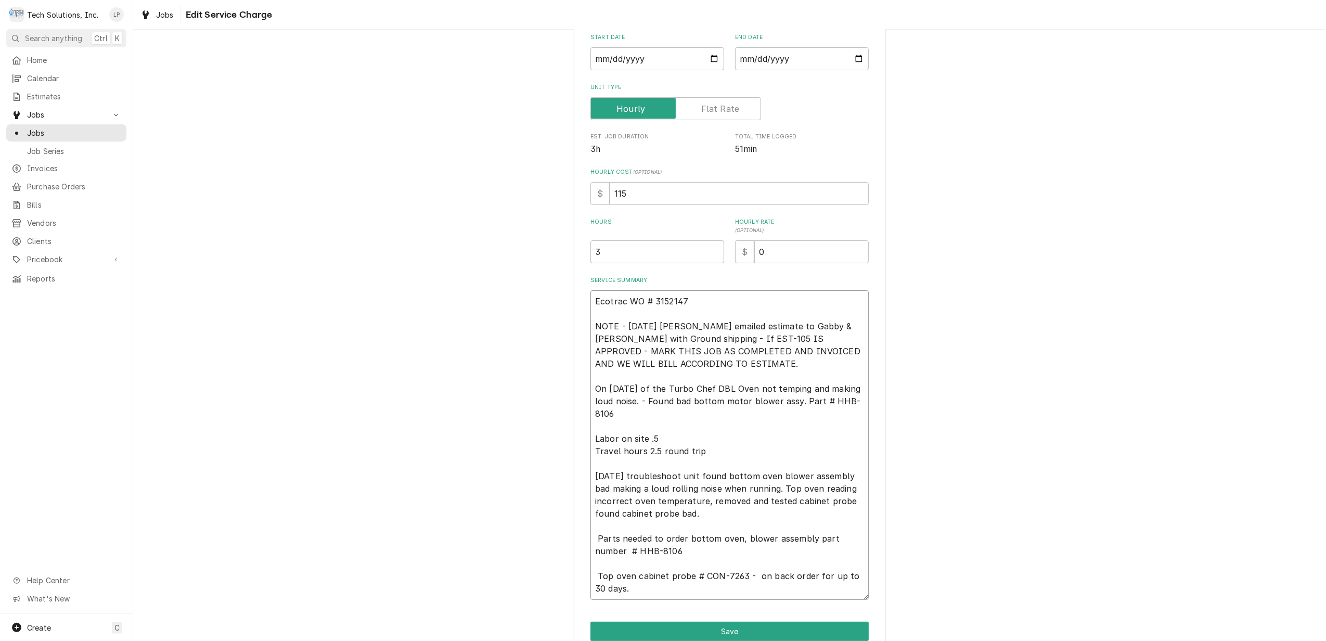
click at [671, 552] on textarea "Ecotrac WO # 3152147 NOTE - 8/29/25 Joe emailed estimate to Gabby & Stacey with…" at bounding box center [729, 444] width 278 height 309
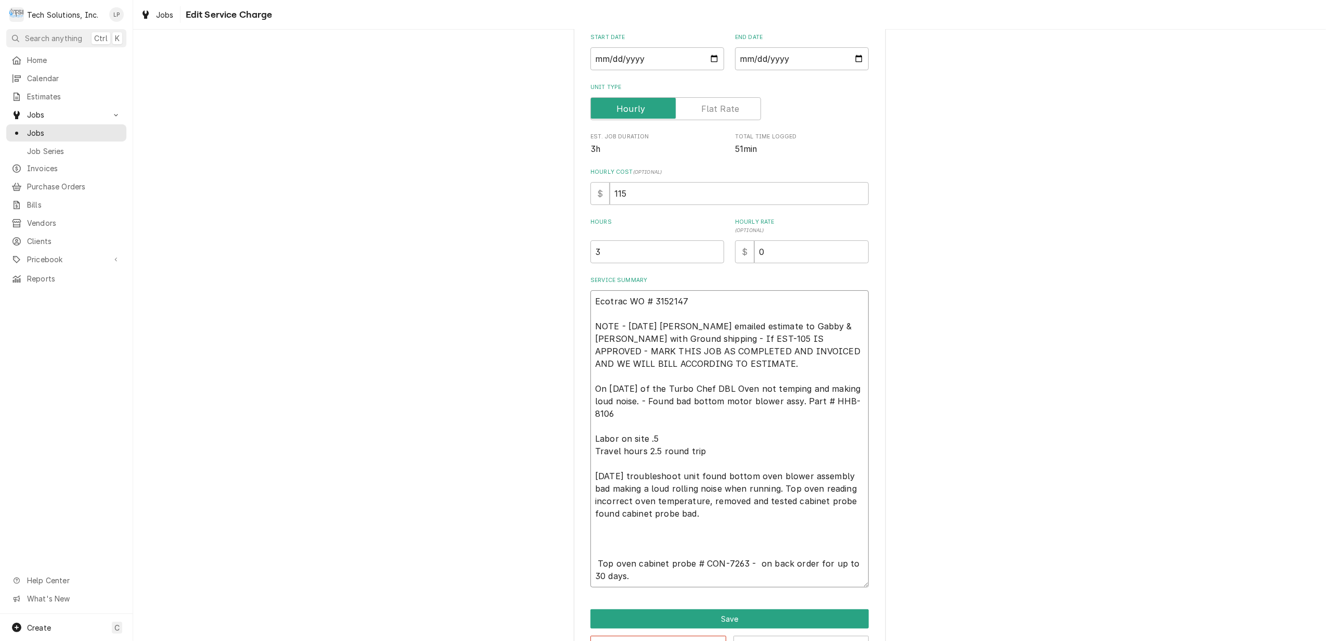
click at [620, 419] on textarea "Ecotrac WO # 3152147 NOTE - 8/29/25 Joe emailed estimate to Gabby & Stacey with…" at bounding box center [729, 438] width 278 height 297
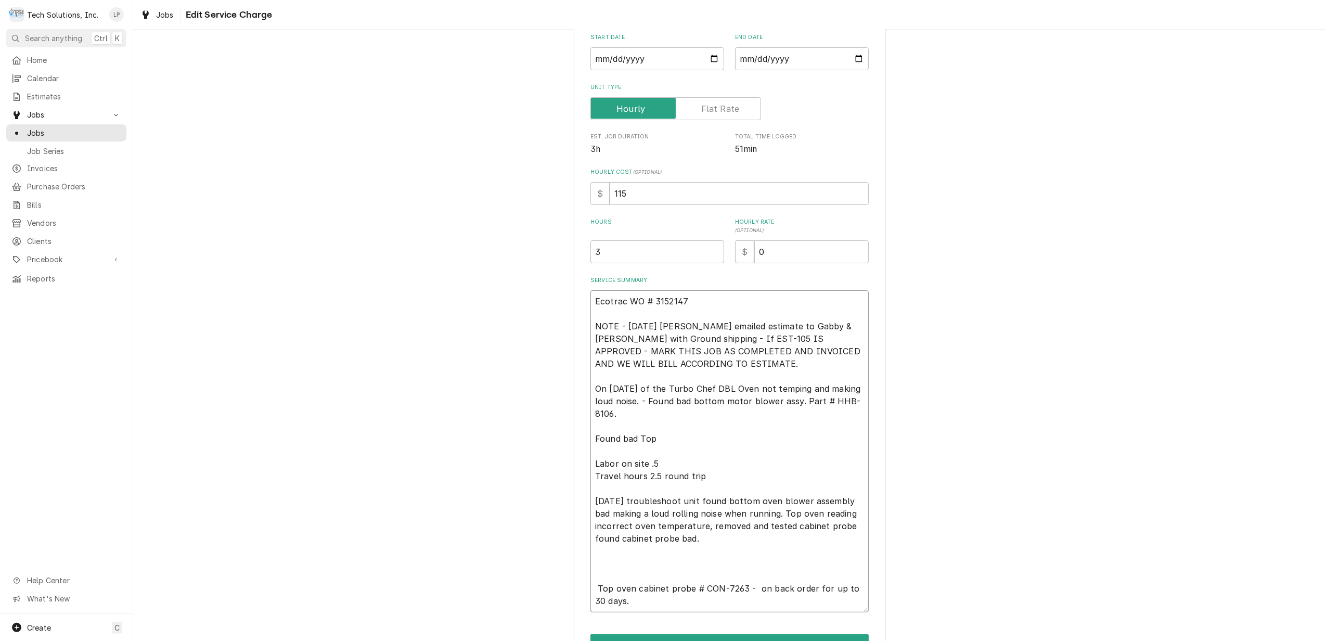
click at [717, 398] on textarea "Ecotrac WO # 3152147 NOTE - 8/29/25 Joe emailed estimate to Gabby & Stacey with…" at bounding box center [729, 451] width 278 height 322
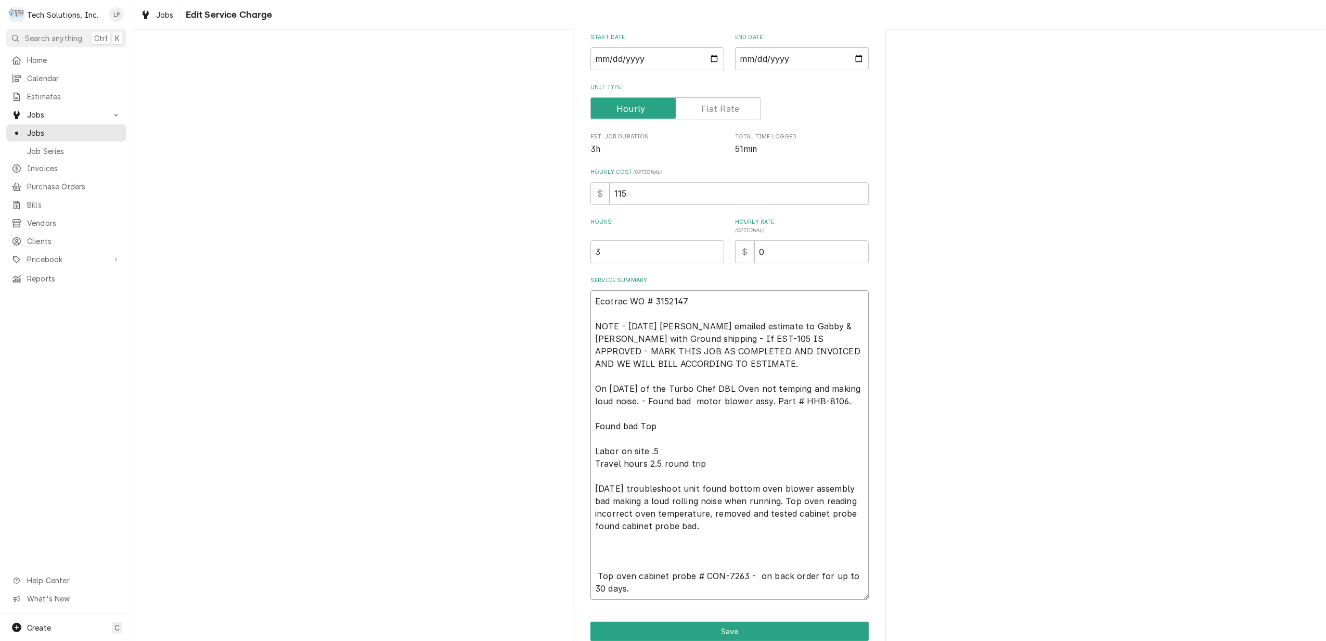
click at [844, 400] on textarea "Ecotrac WO # 3152147 NOTE - 8/29/25 Joe emailed estimate to Gabby & Stacey with…" at bounding box center [729, 444] width 278 height 309
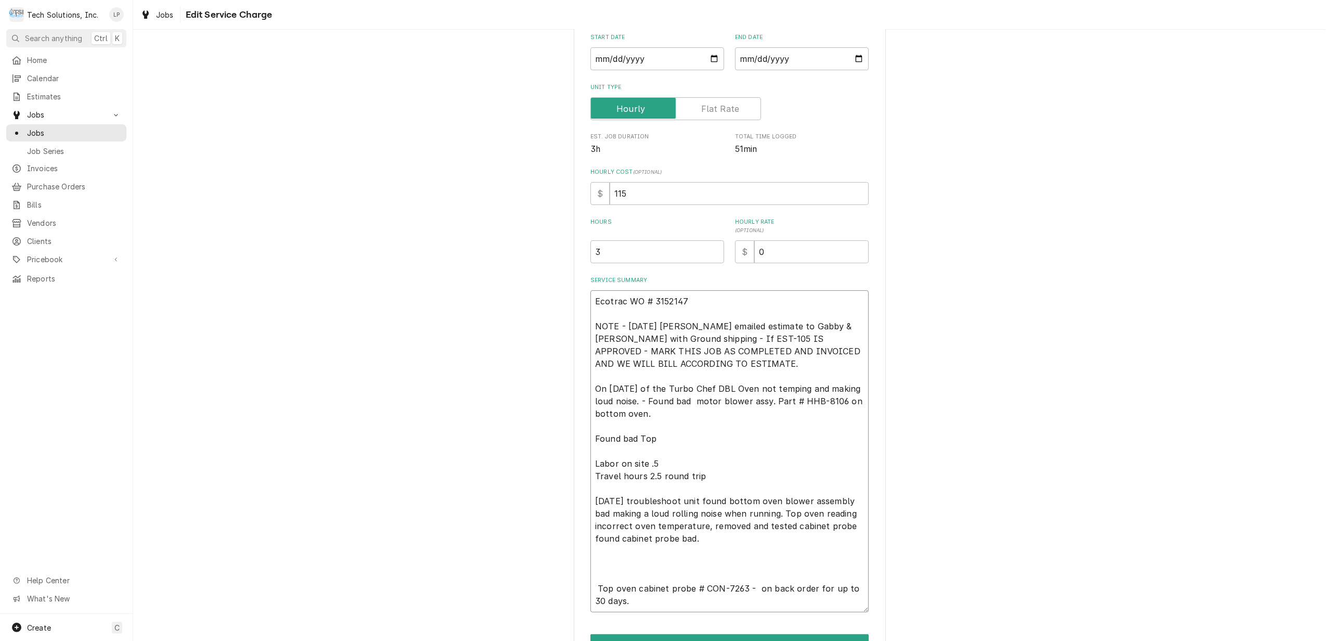
click at [677, 438] on textarea "Ecotrac WO # 3152147 NOTE - 8/29/25 Joe emailed estimate to Gabby & Stacey with…" at bounding box center [729, 451] width 278 height 322
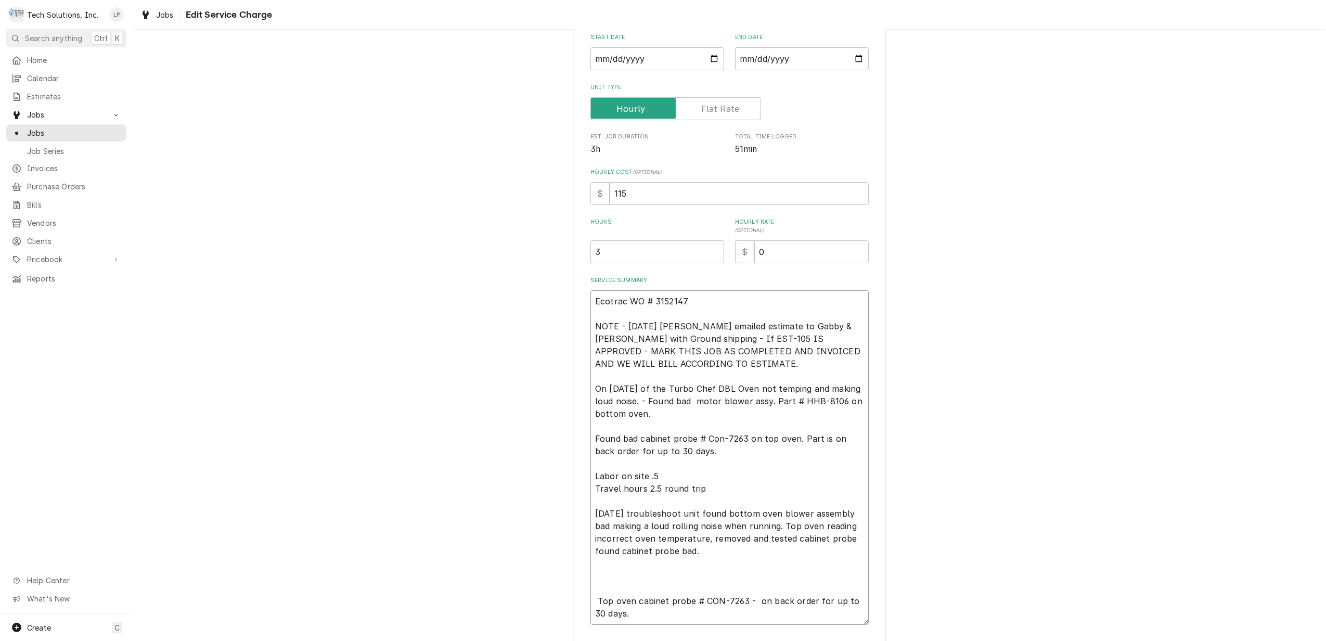
click at [635, 616] on textarea "Ecotrac WO # 3152147 NOTE - 8/29/25 Joe emailed estimate to Gabby & Stacey with…" at bounding box center [729, 457] width 278 height 334
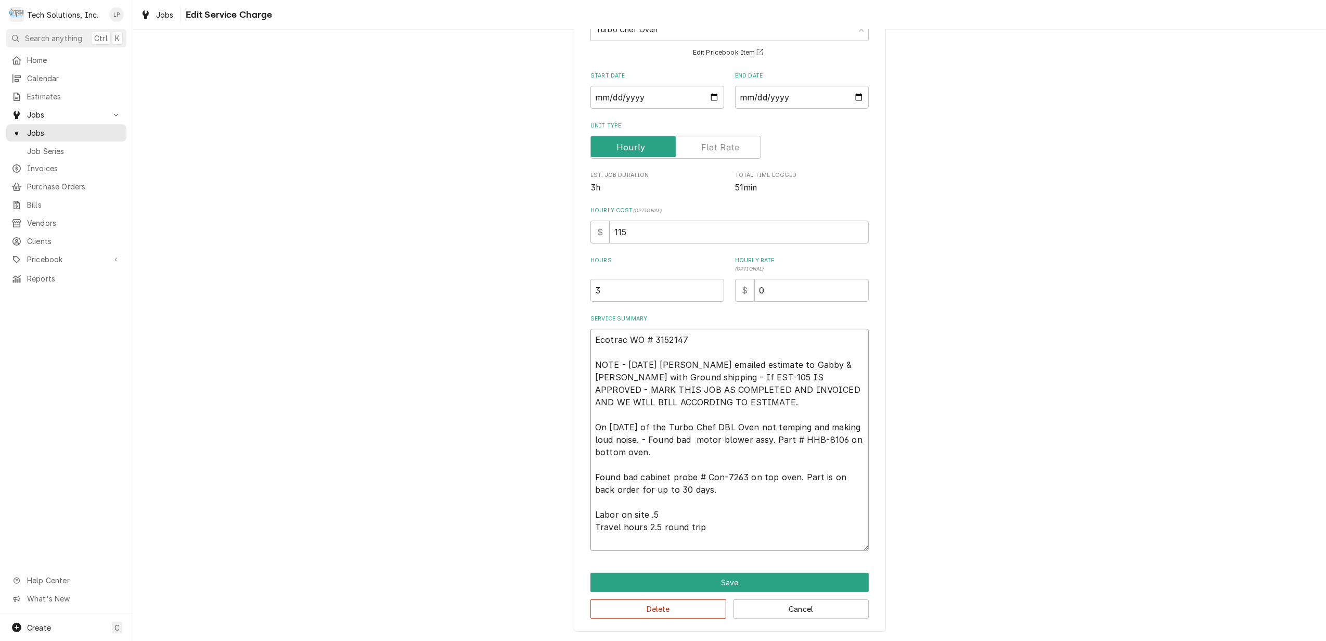
scroll to position [82, 0]
click at [694, 573] on button "Save" at bounding box center [729, 582] width 278 height 19
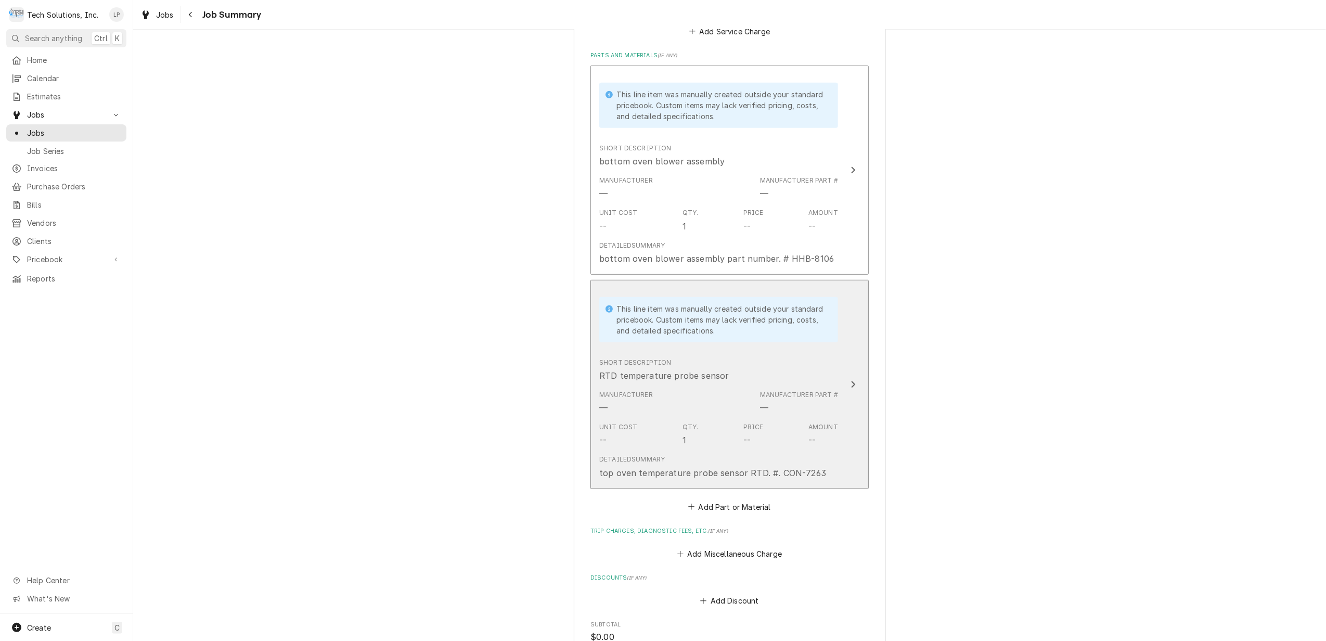
scroll to position [554, 0]
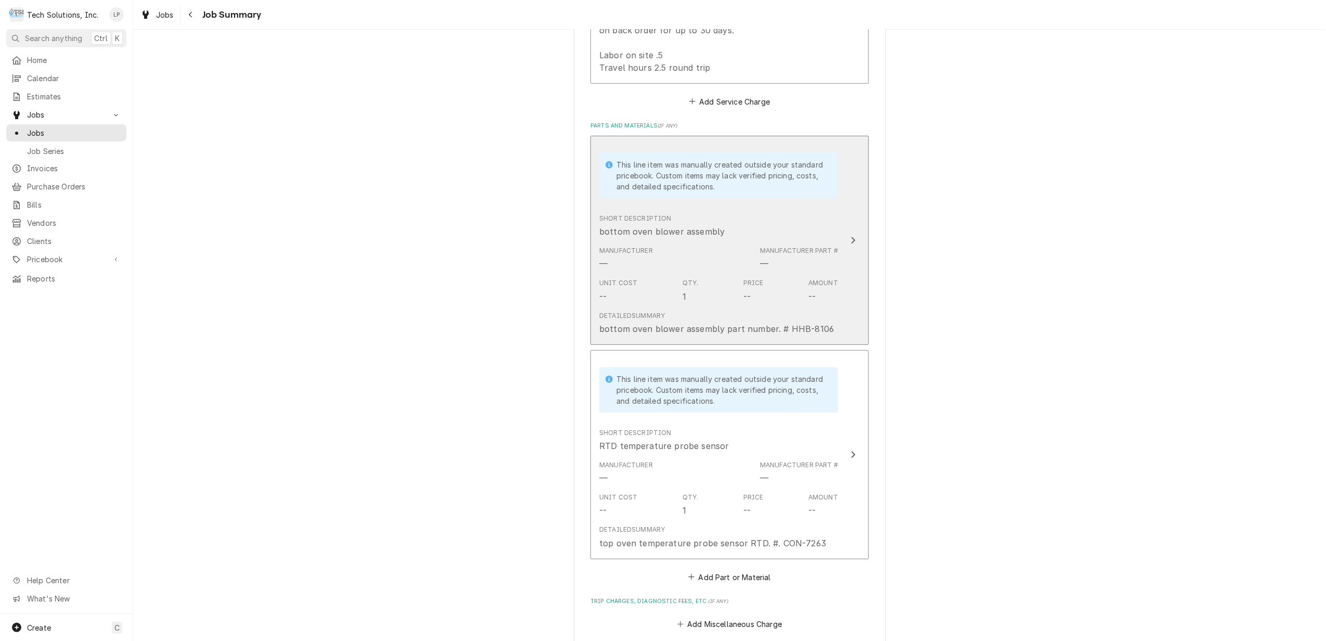
click at [846, 234] on div "Update Line Item" at bounding box center [853, 240] width 14 height 12
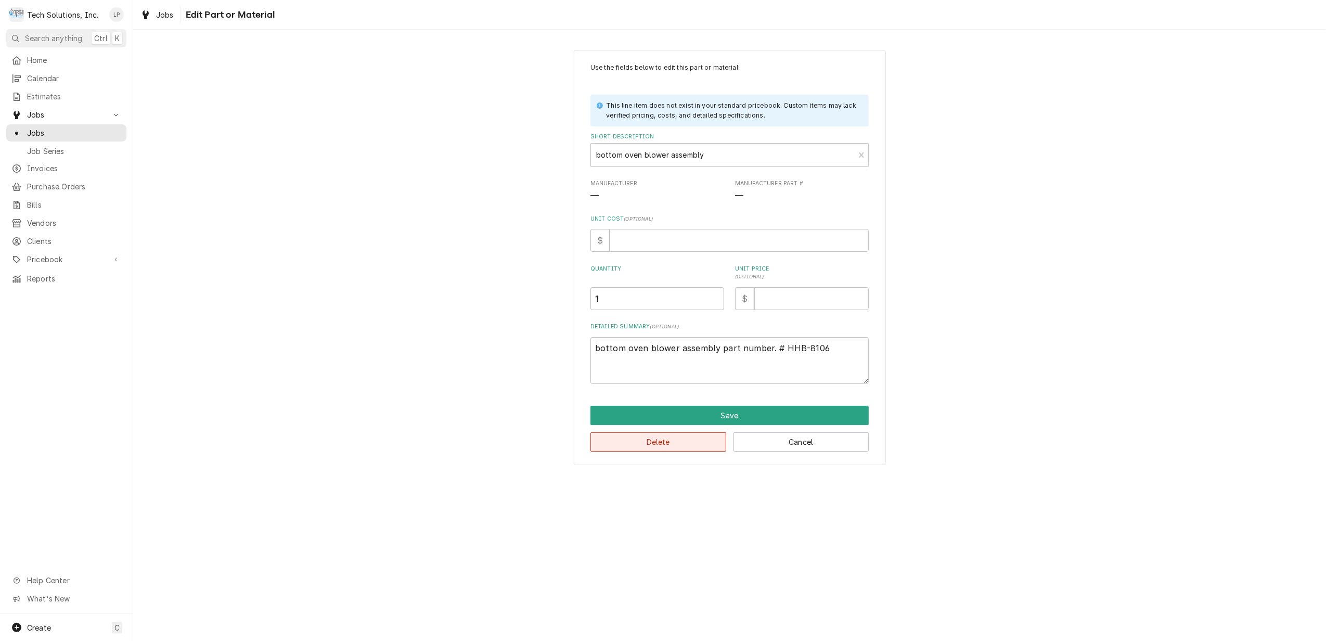
click at [686, 442] on button "Delete" at bounding box center [658, 441] width 136 height 19
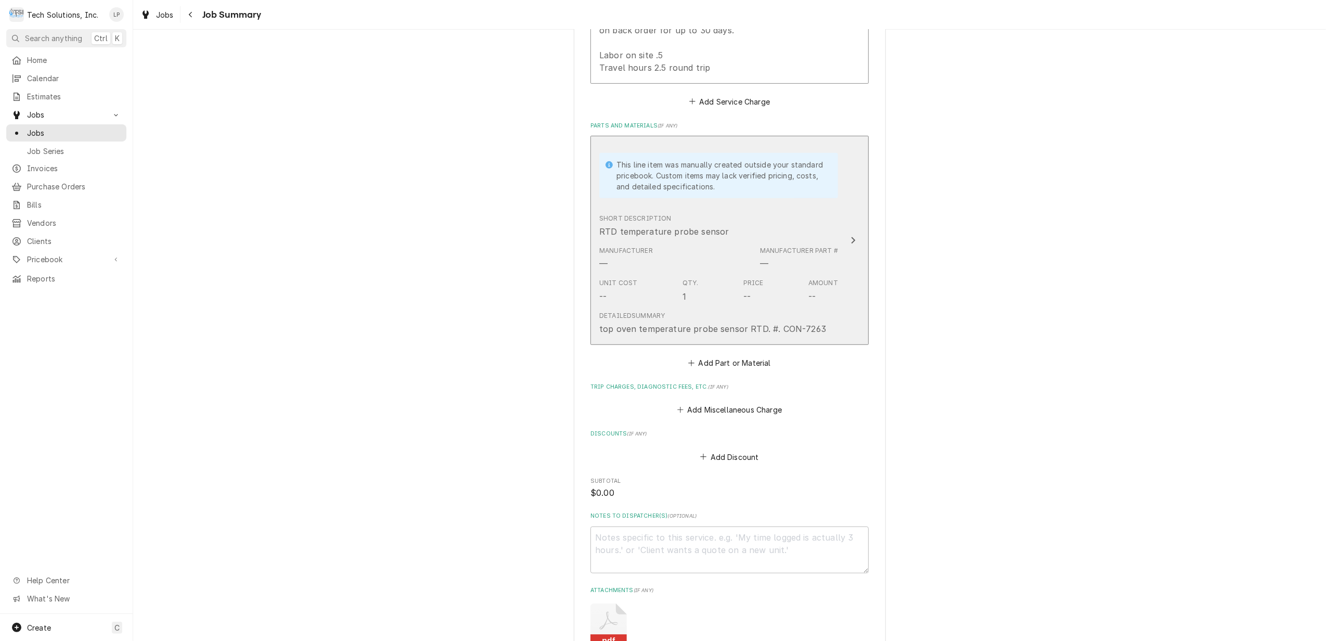
click at [850, 236] on icon "Update Line Item" at bounding box center [852, 240] width 5 height 8
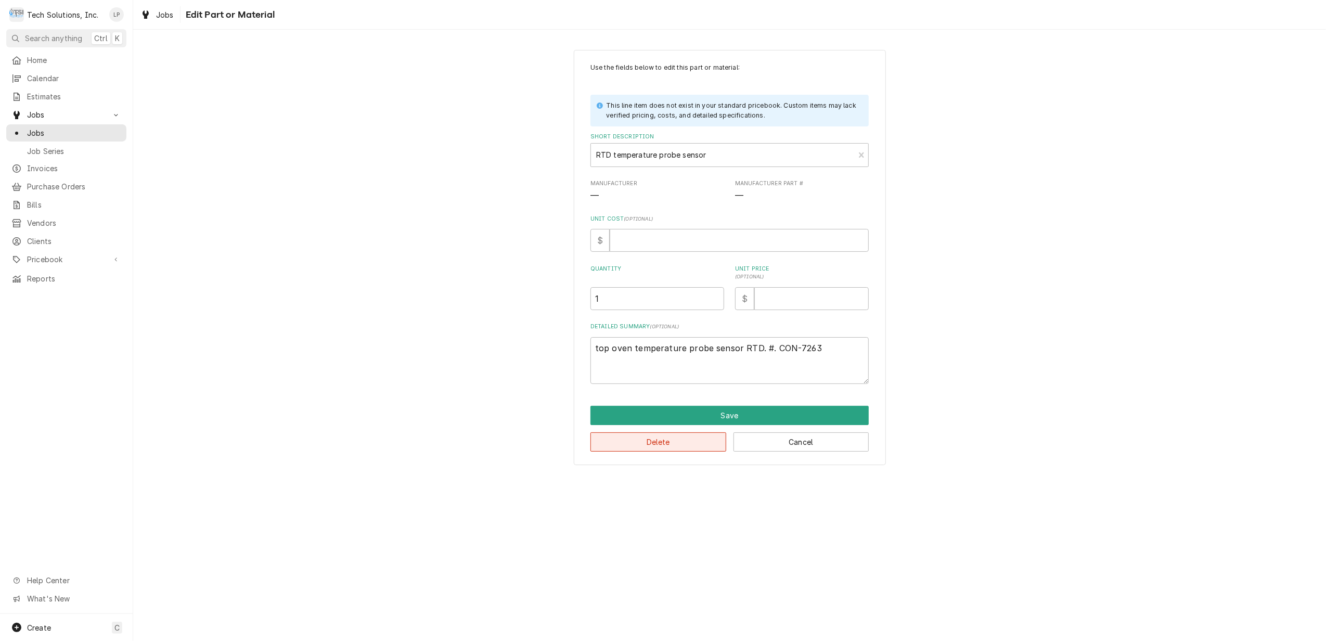
click at [649, 438] on button "Delete" at bounding box center [658, 441] width 136 height 19
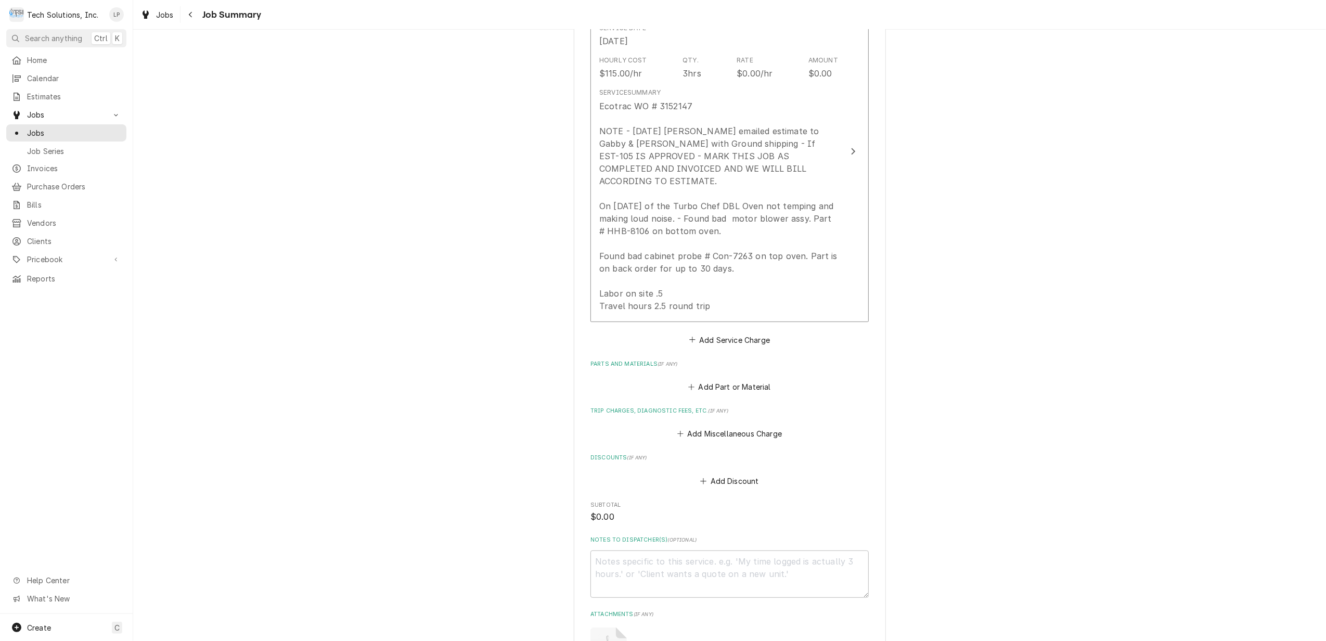
scroll to position [529, 0]
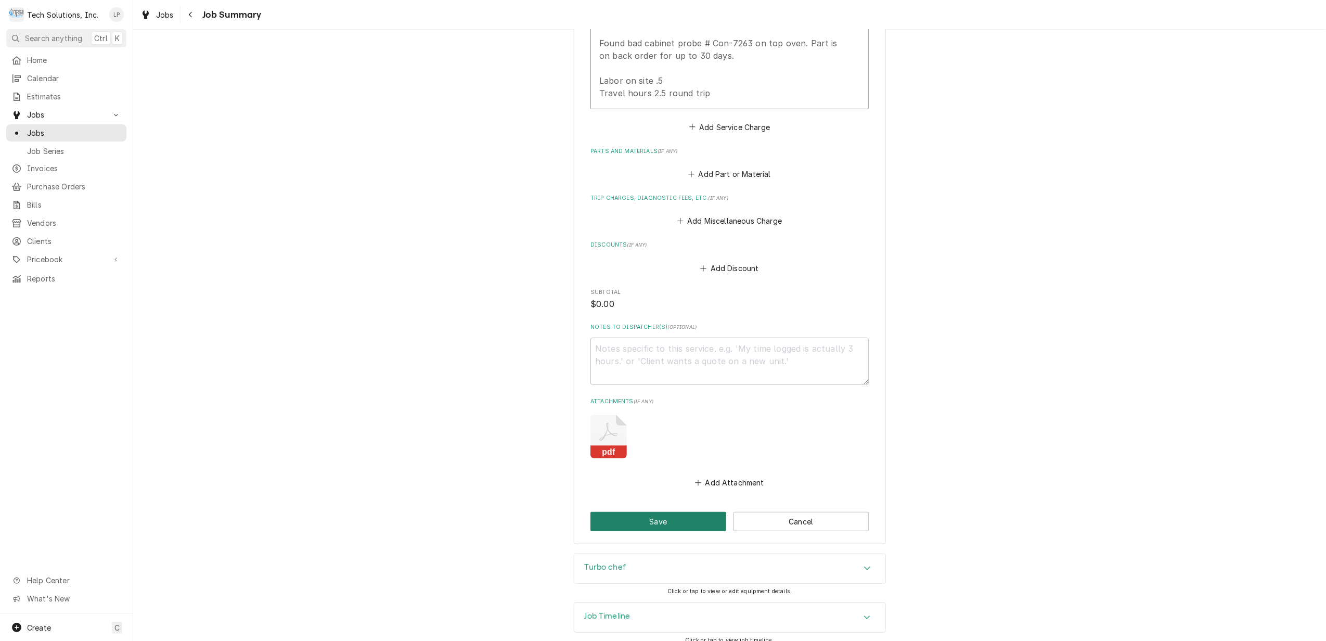
click at [686, 512] on button "Save" at bounding box center [658, 521] width 136 height 19
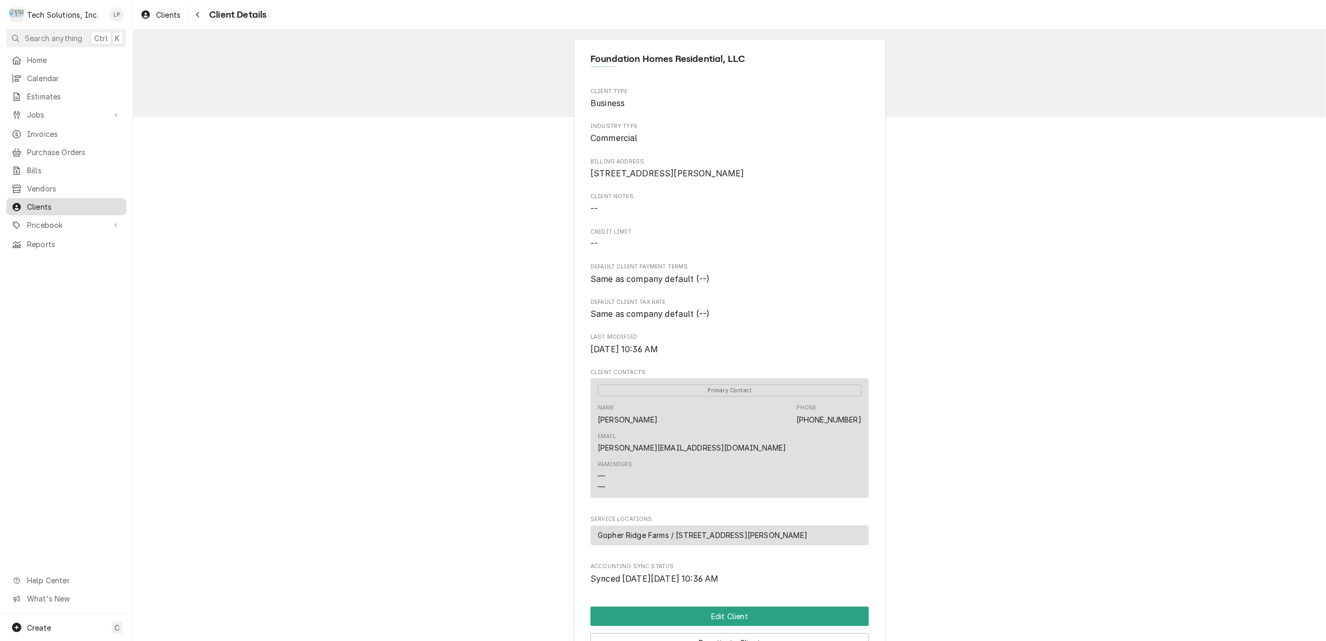
click at [46, 202] on span "Clients" at bounding box center [74, 206] width 94 height 11
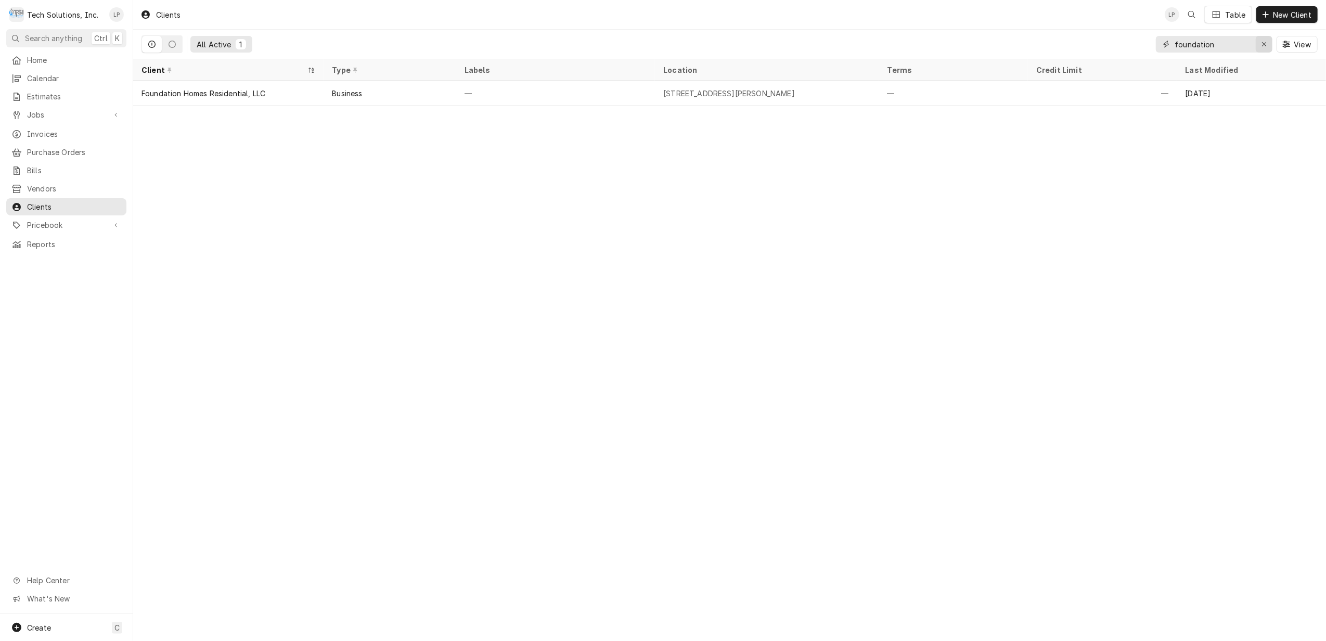
click at [1259, 46] on div "Erase input" at bounding box center [1264, 44] width 10 height 10
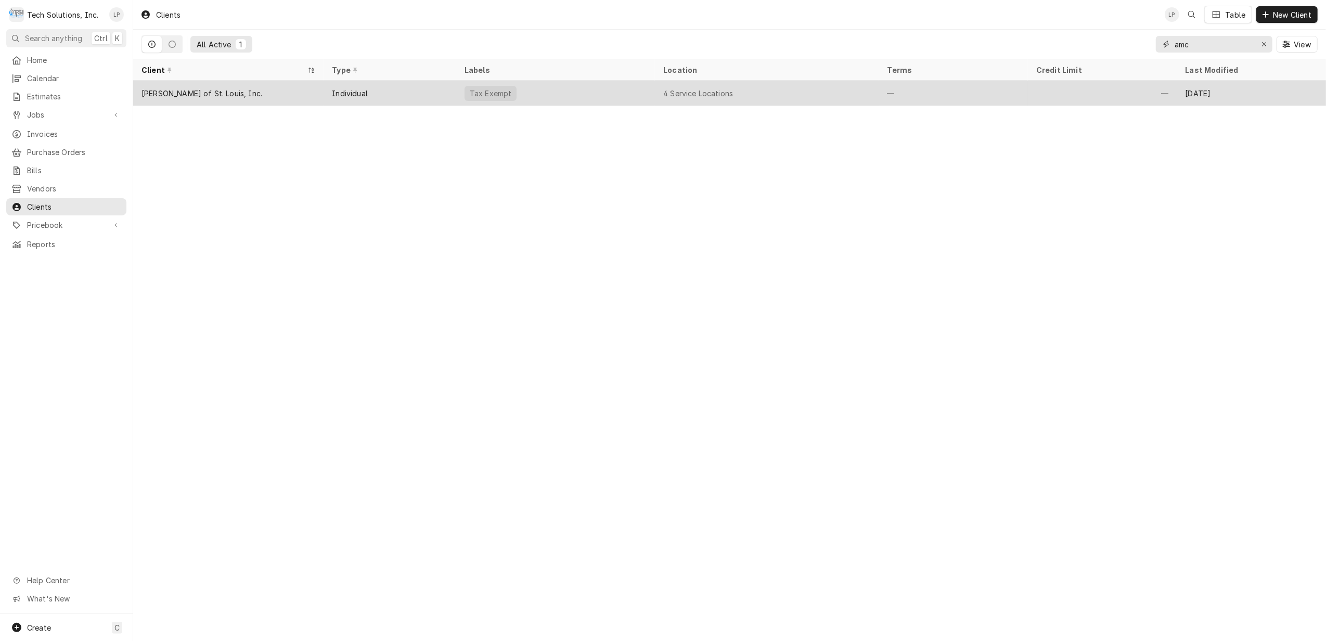
type input "amc"
click at [616, 87] on div "Tax Exempt" at bounding box center [555, 93] width 199 height 25
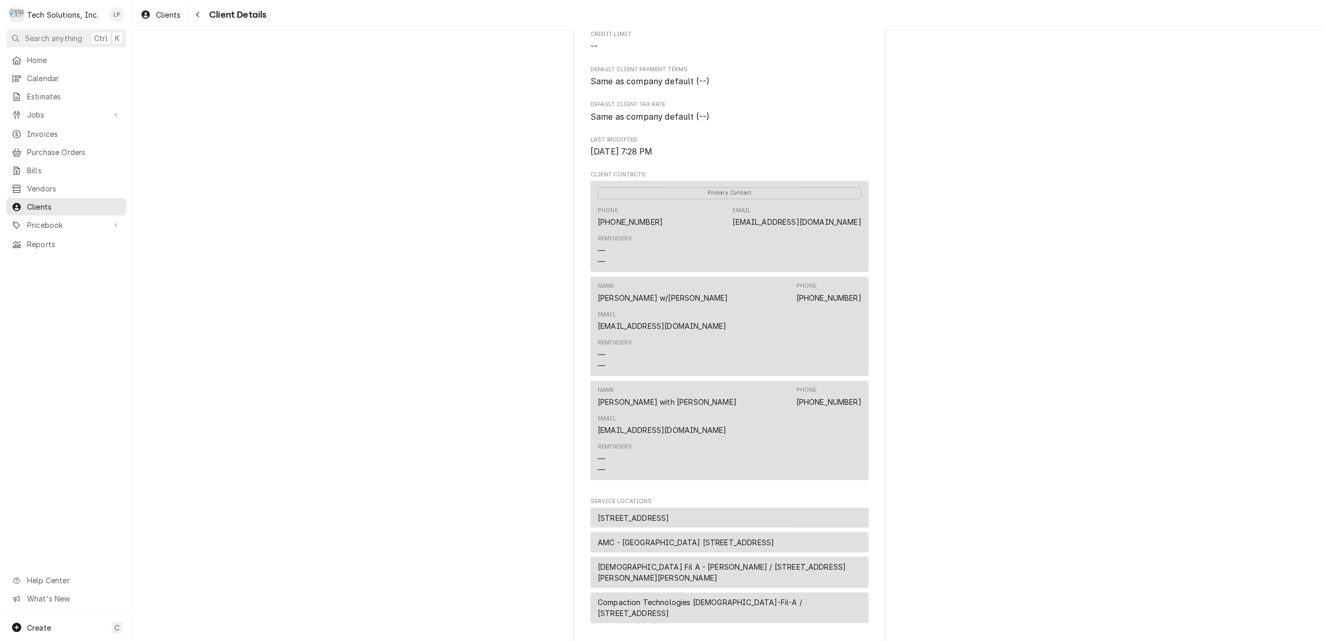
scroll to position [416, 0]
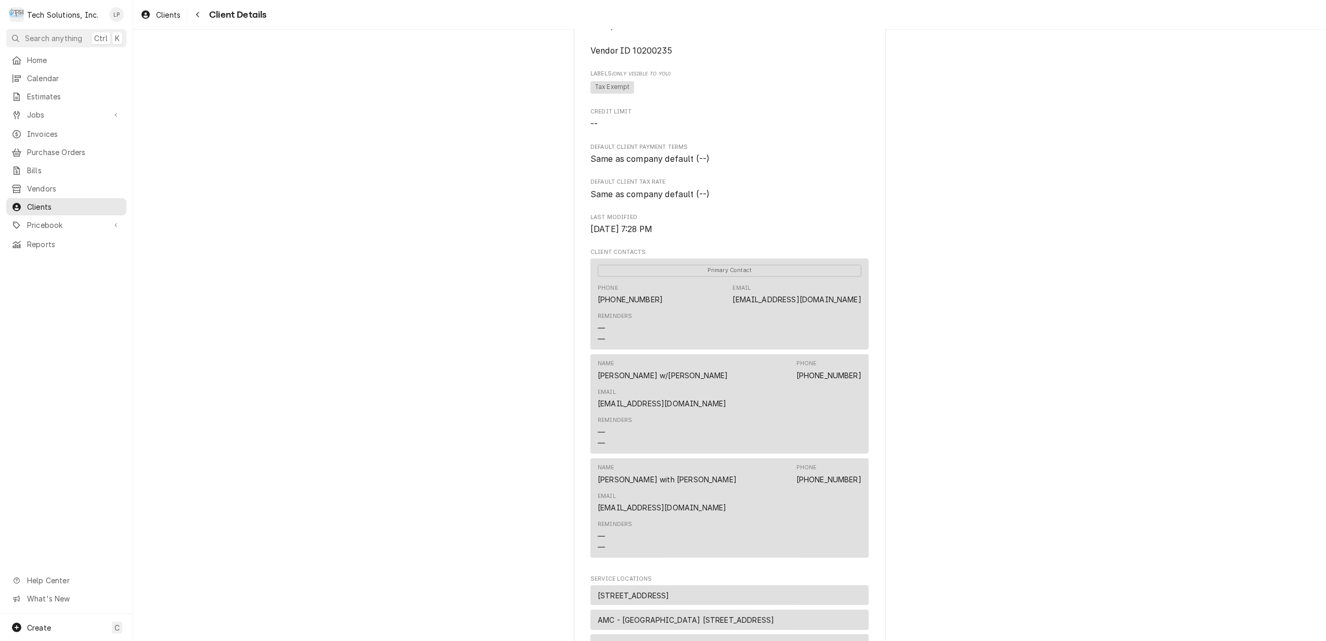
drag, startPoint x: 720, startPoint y: 296, endPoint x: 854, endPoint y: 302, distance: 133.8
click at [854, 302] on div "Phone (636) 343-1220 Email invoiceservice@viviancompany.com" at bounding box center [730, 294] width 264 height 28
drag, startPoint x: 854, startPoint y: 302, endPoint x: 825, endPoint y: 296, distance: 29.6
copy link "[EMAIL_ADDRESS][DOMAIN_NAME]"
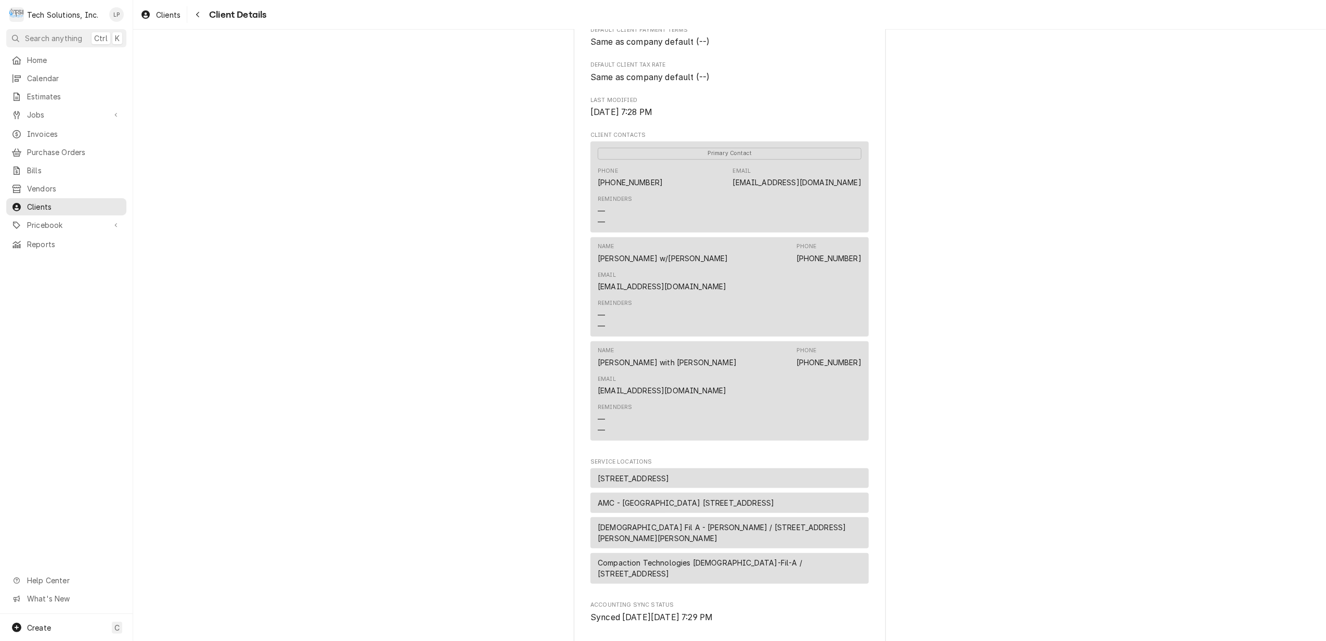
scroll to position [669, 0]
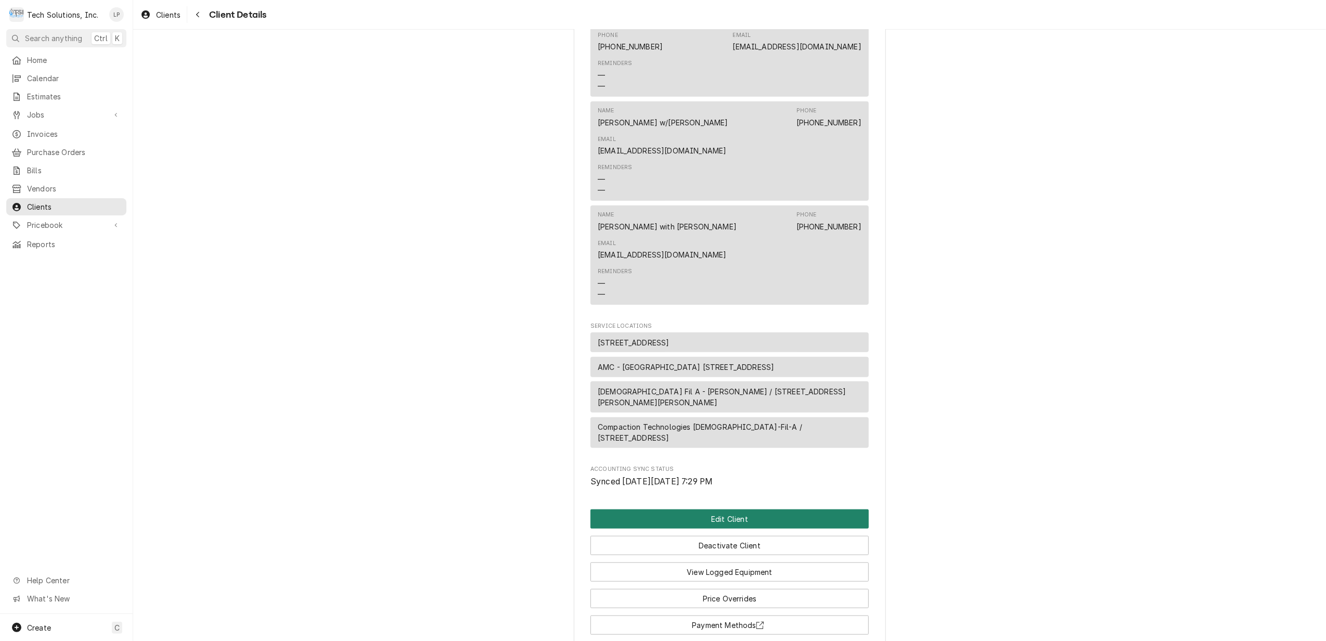
click at [771, 509] on button "Edit Client" at bounding box center [729, 518] width 278 height 19
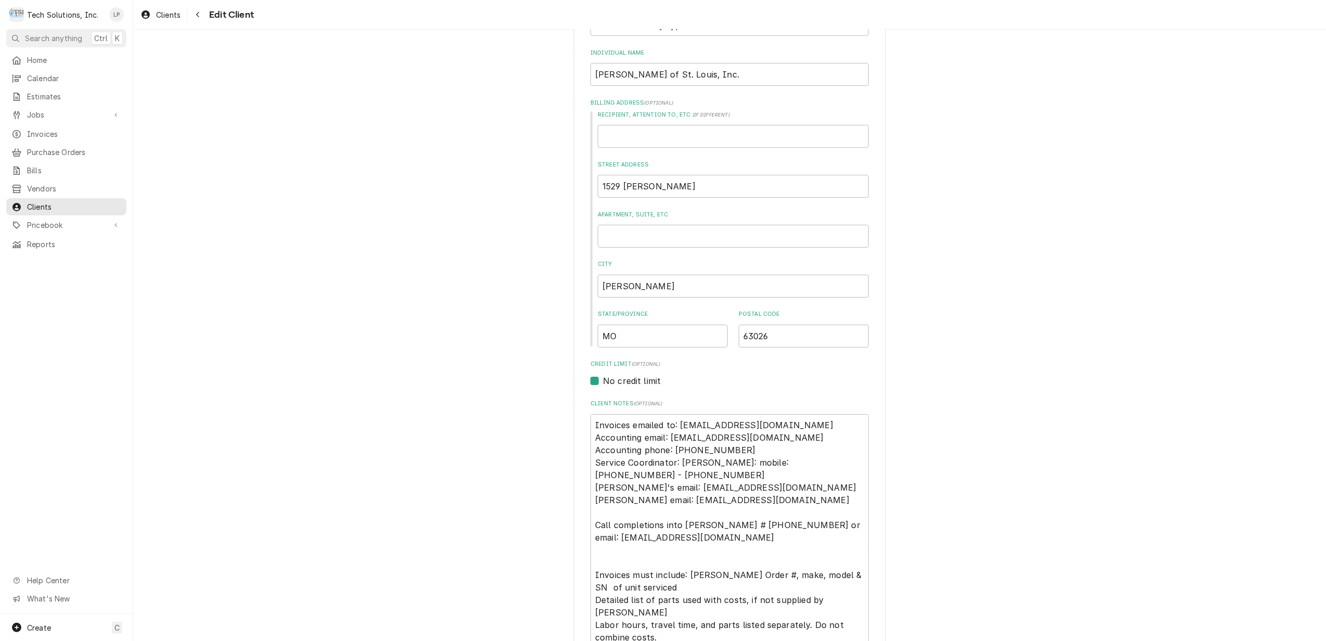
scroll to position [138, 0]
drag, startPoint x: 664, startPoint y: 436, endPoint x: 797, endPoint y: 441, distance: 133.2
click at [797, 441] on textarea "Invoices emailed to: [EMAIL_ADDRESS][DOMAIN_NAME] Accounting email: [EMAIL_ADDR…" at bounding box center [729, 549] width 278 height 272
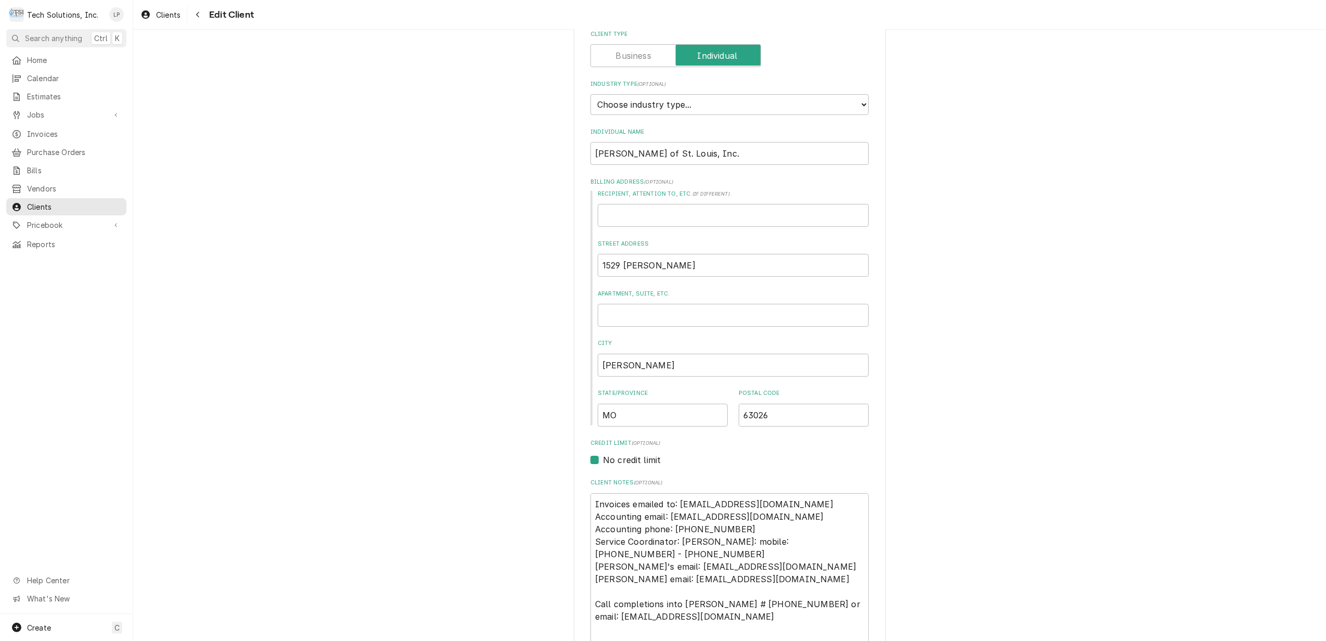
scroll to position [0, 0]
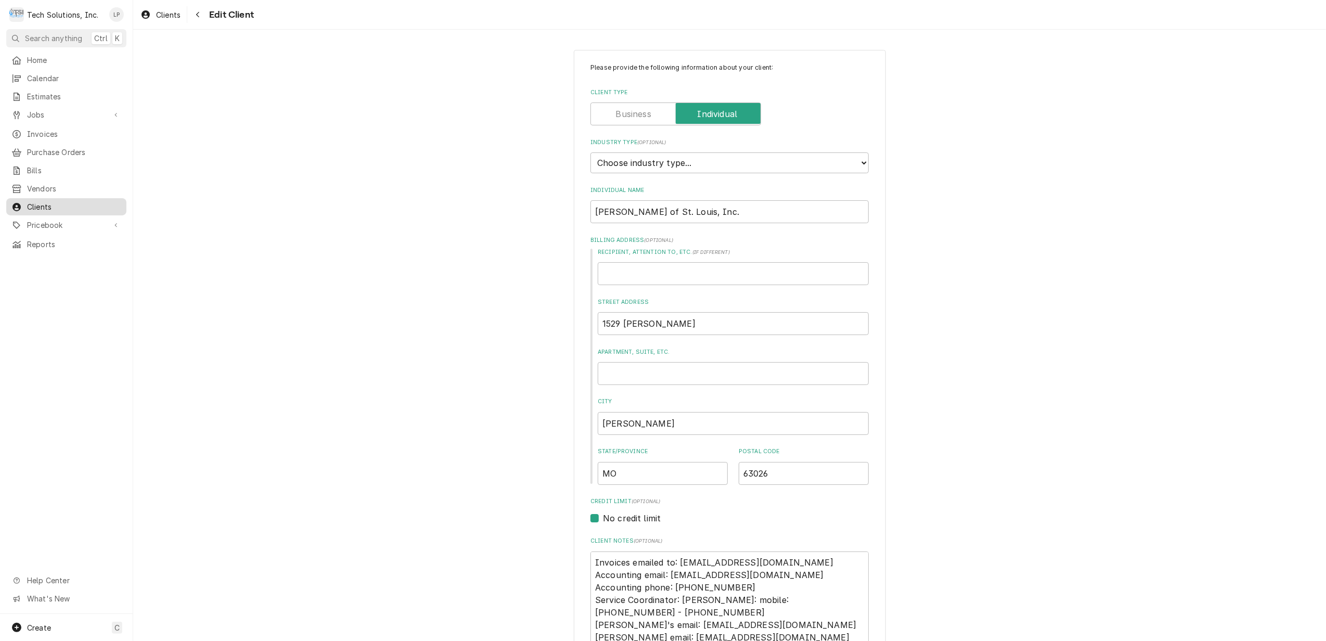
click at [51, 202] on span "Clients" at bounding box center [74, 206] width 94 height 11
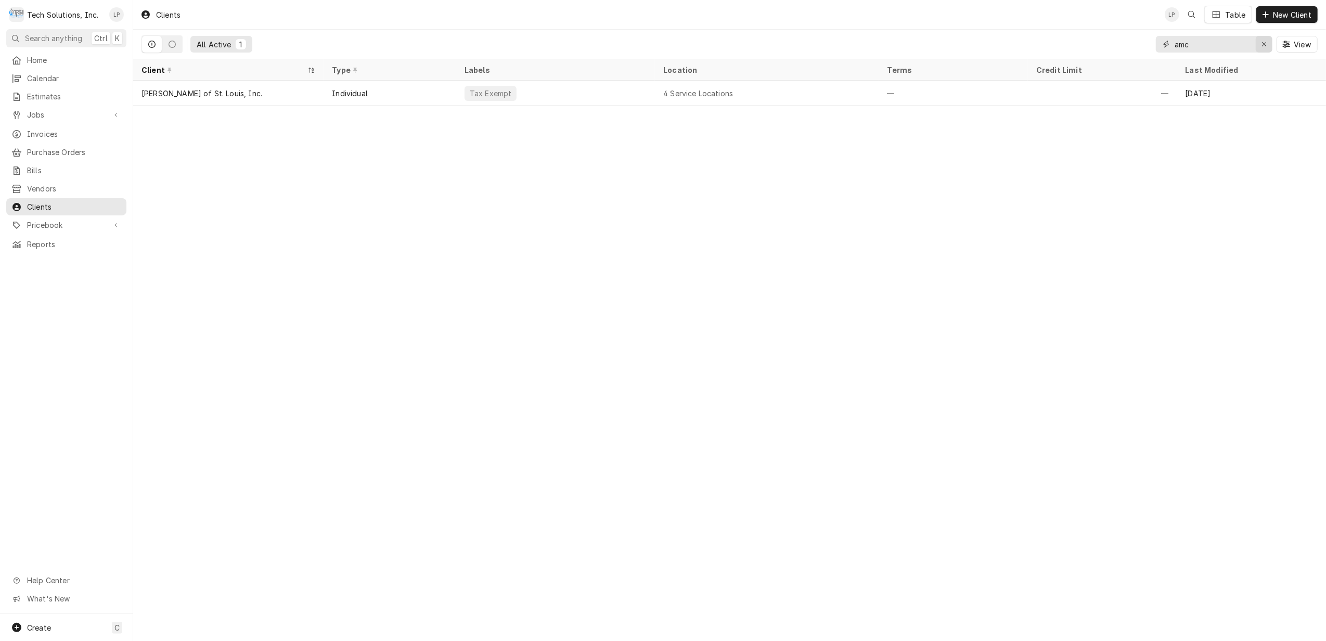
click at [1263, 42] on icon "Erase input" at bounding box center [1264, 44] width 6 height 7
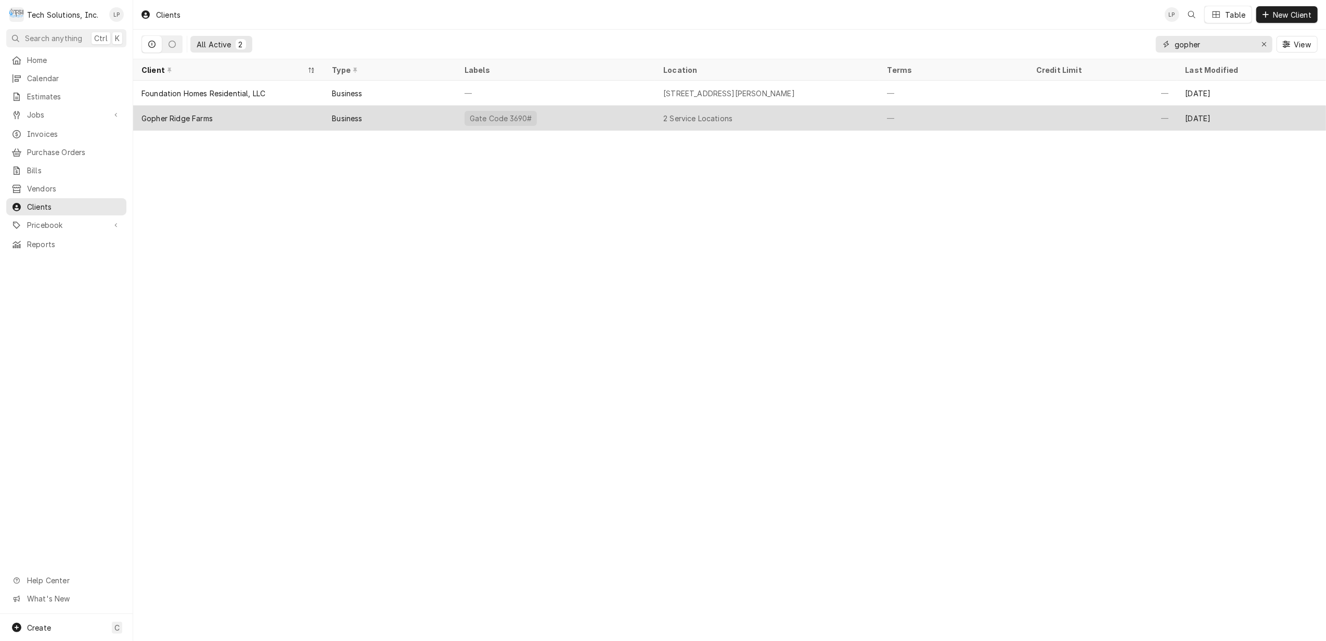
type input "gopher"
click at [629, 113] on div "Gate Code 3690#" at bounding box center [555, 118] width 199 height 25
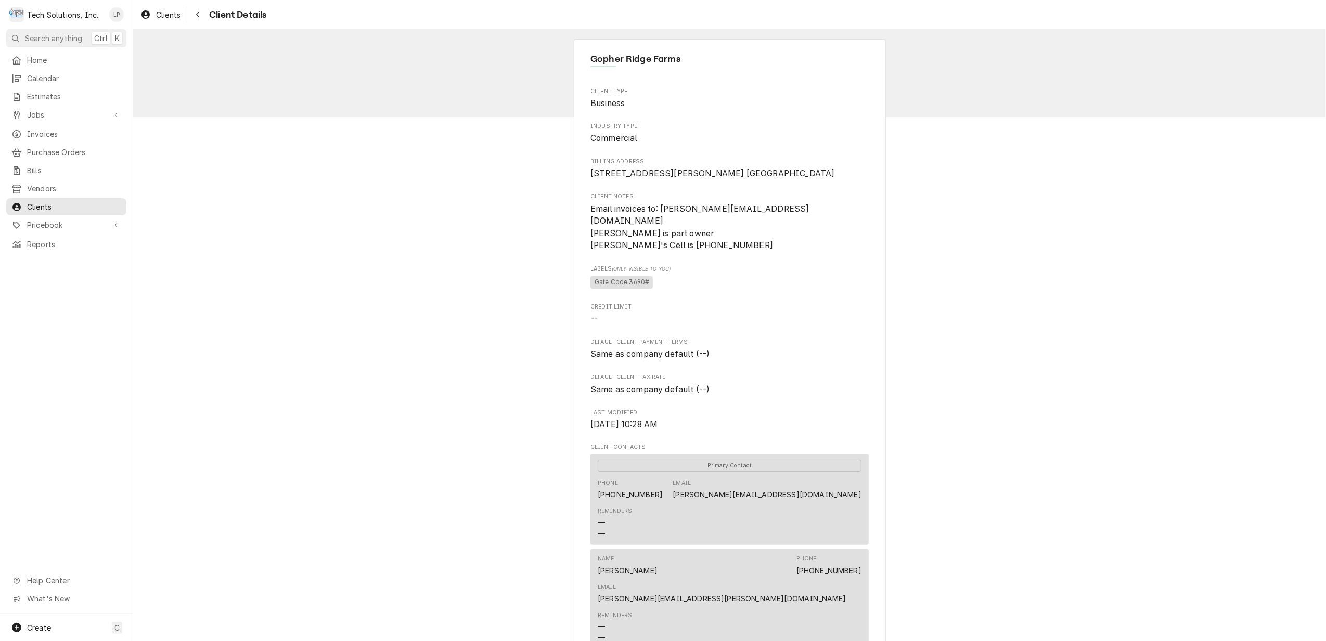
scroll to position [69, 0]
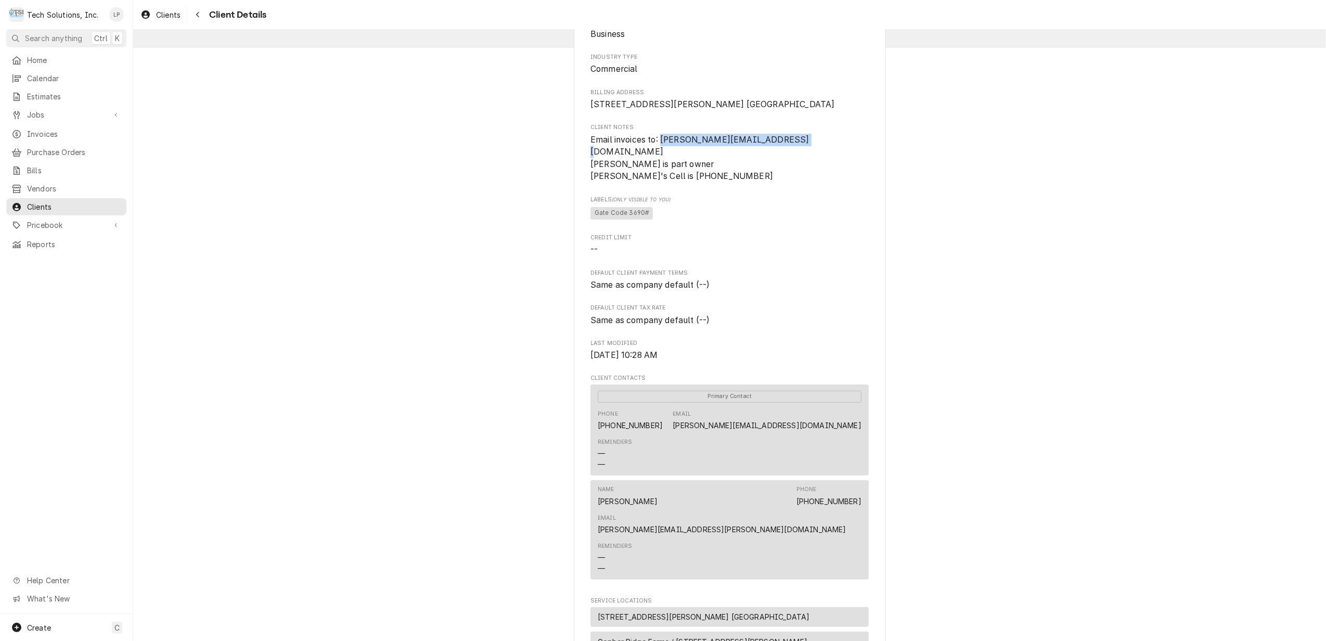
drag, startPoint x: 656, startPoint y: 148, endPoint x: 795, endPoint y: 151, distance: 139.4
click at [795, 151] on span "Email invoices to: Justin@FoundationHomesLKN.com Jason Smith is part owner Jaso…" at bounding box center [699, 158] width 219 height 47
drag, startPoint x: 795, startPoint y: 151, endPoint x: 787, endPoint y: 154, distance: 8.4
copy span "Justin@FoundationHomesLKN.com"
click at [54, 201] on span "Clients" at bounding box center [74, 206] width 94 height 11
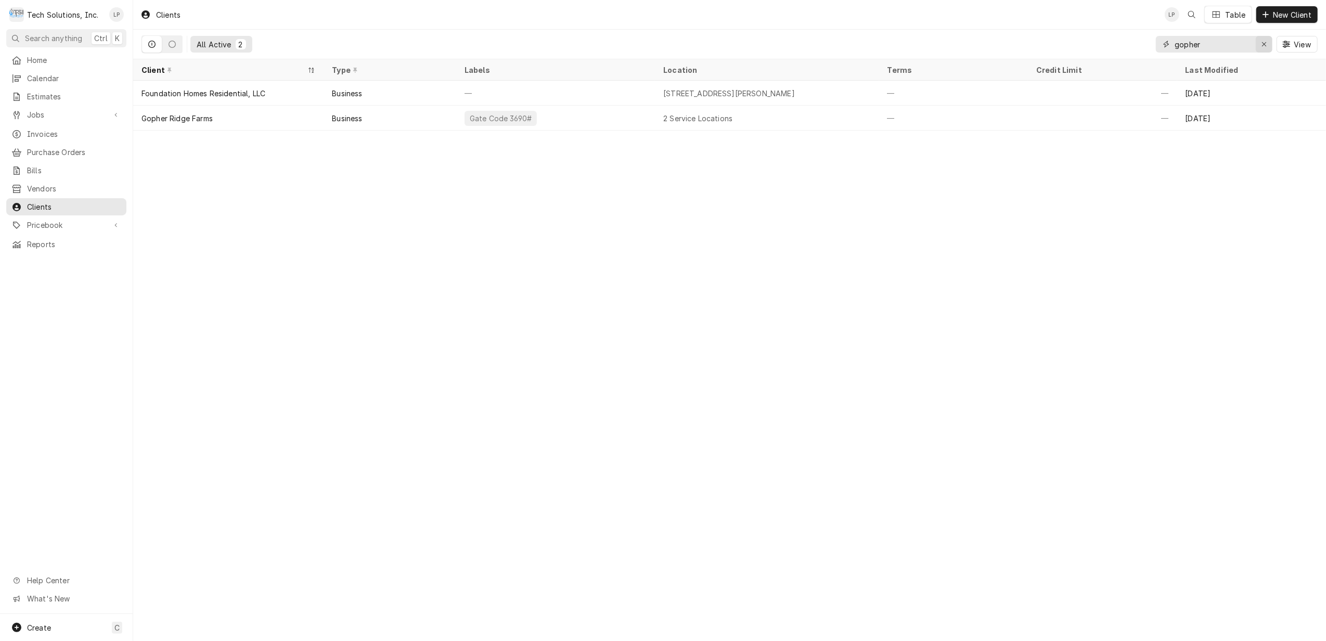
click at [1263, 46] on icon "Erase input" at bounding box center [1264, 44] width 6 height 7
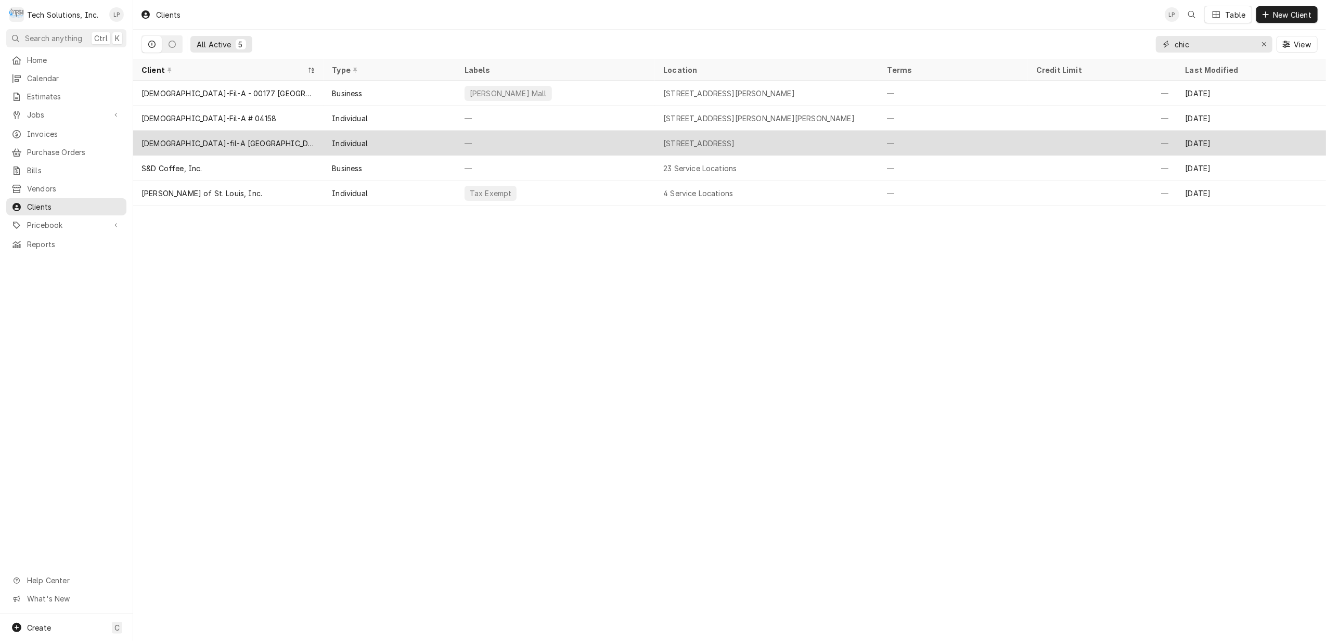
type input "chic"
click at [262, 140] on div "[DEMOGRAPHIC_DATA]-fil-A [GEOGRAPHIC_DATA]" at bounding box center [228, 143] width 190 height 25
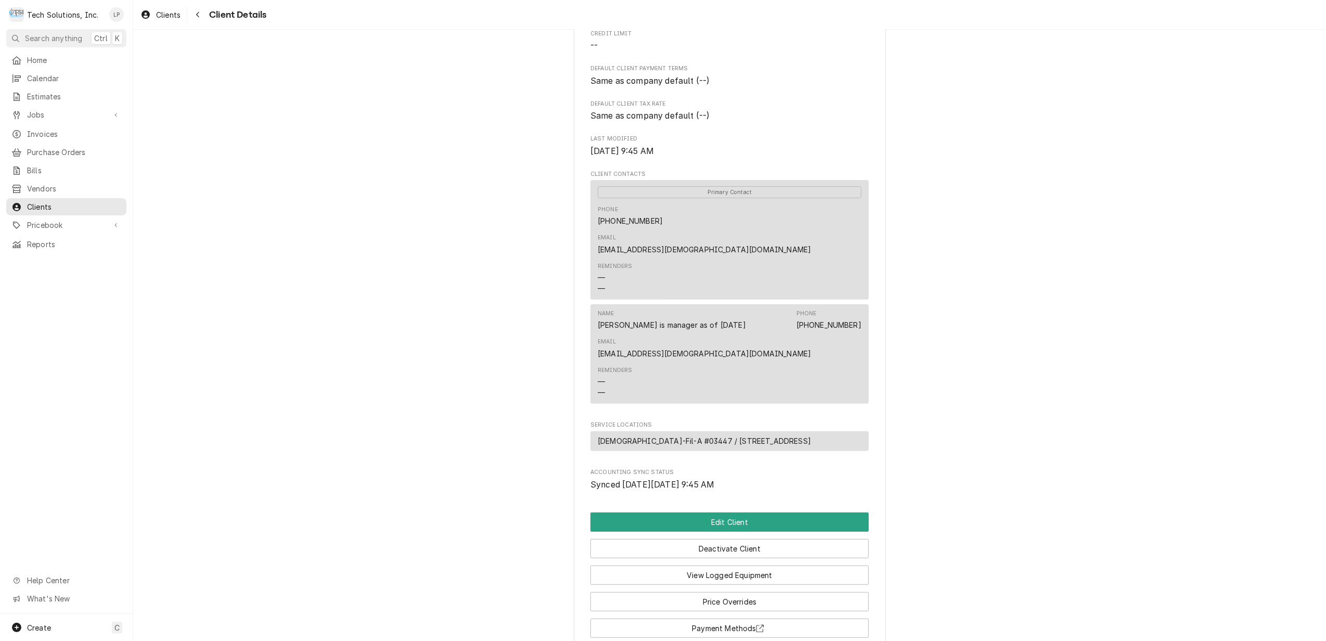
scroll to position [249, 0]
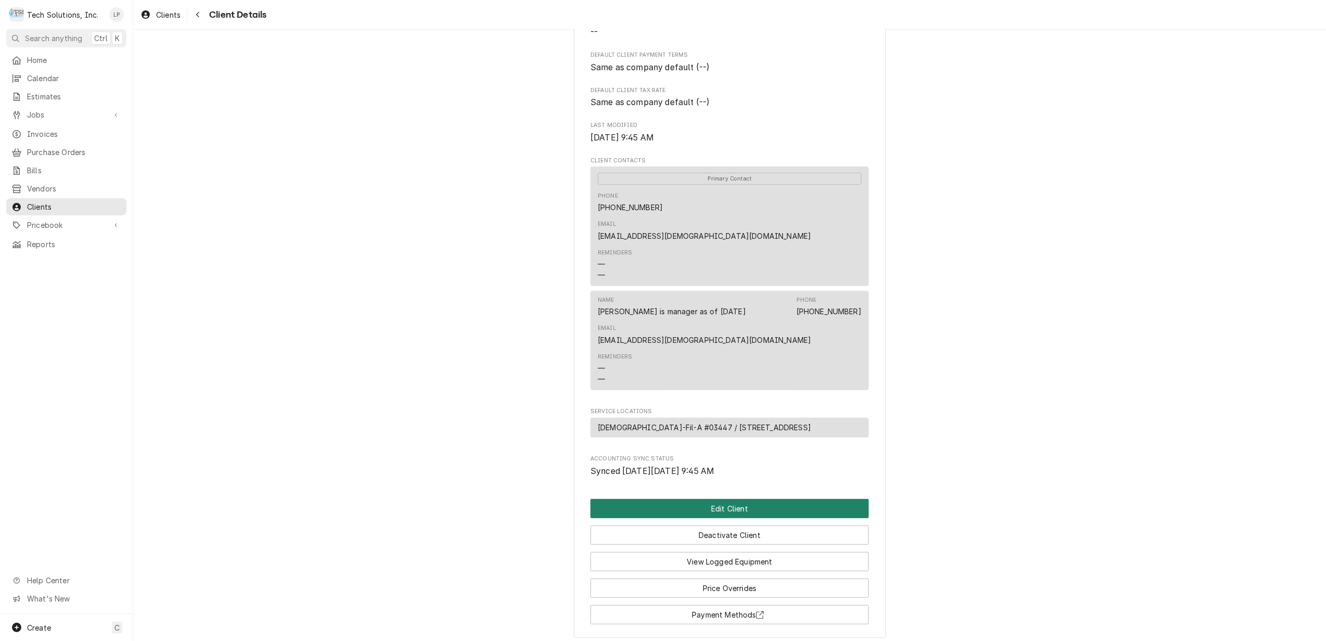
click at [816, 499] on button "Edit Client" at bounding box center [729, 508] width 278 height 19
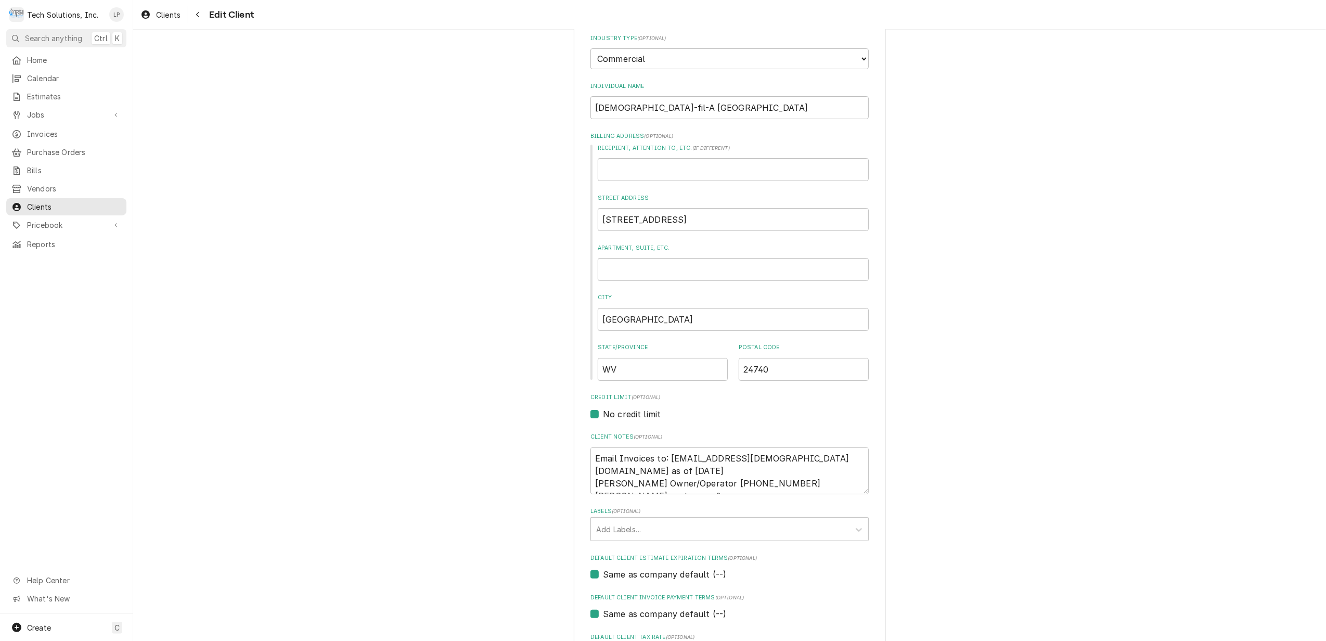
scroll to position [138, 0]
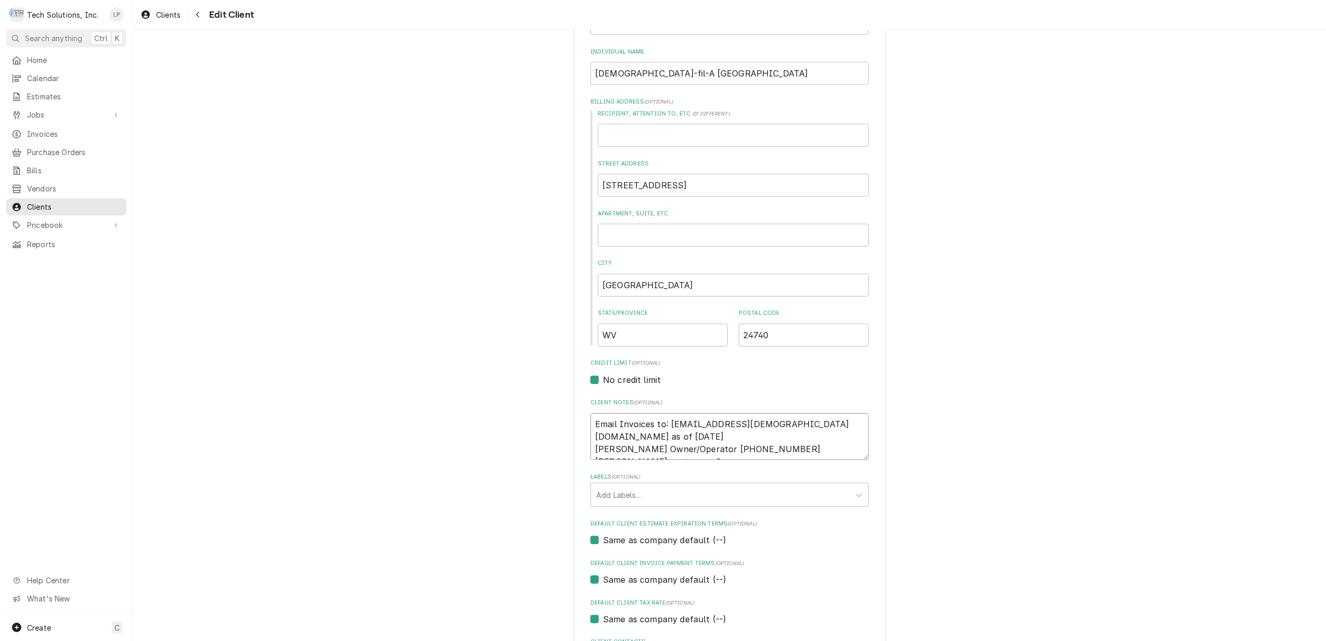
drag, startPoint x: 663, startPoint y: 420, endPoint x: 758, endPoint y: 419, distance: 95.2
click at [758, 419] on textarea "Email Invoices to: [EMAIL_ADDRESS][DEMOGRAPHIC_DATA][DOMAIN_NAME] as of [DATE] …" at bounding box center [729, 436] width 278 height 47
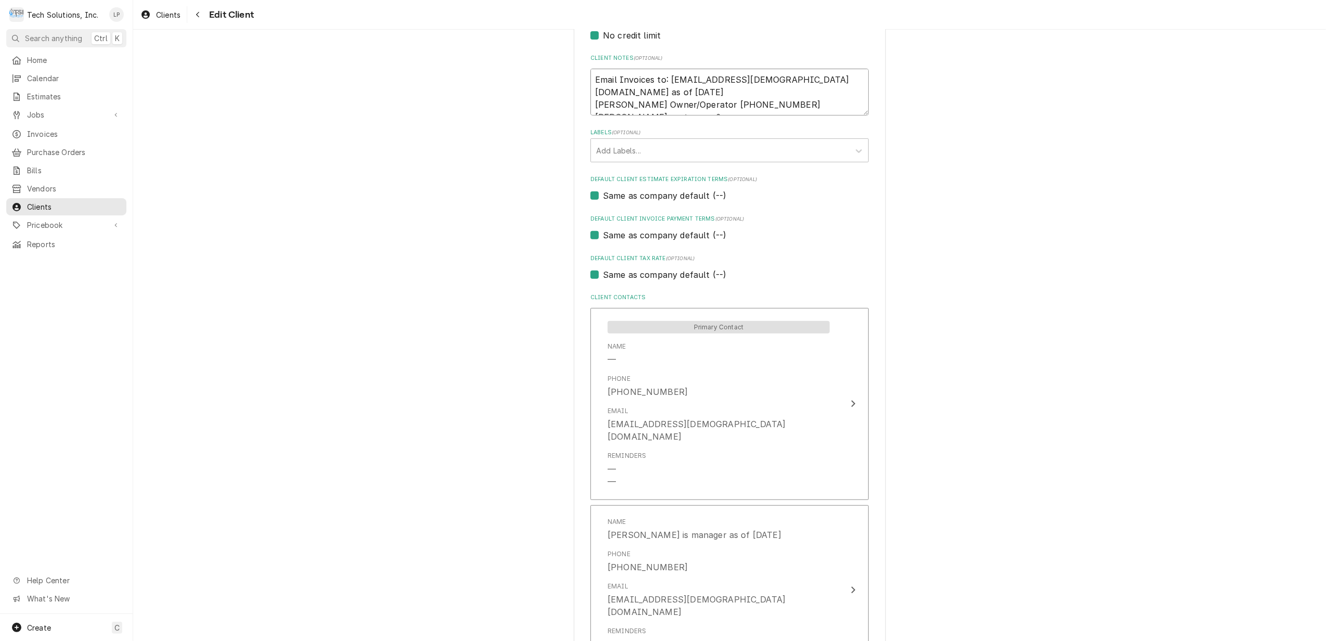
scroll to position [657, 0]
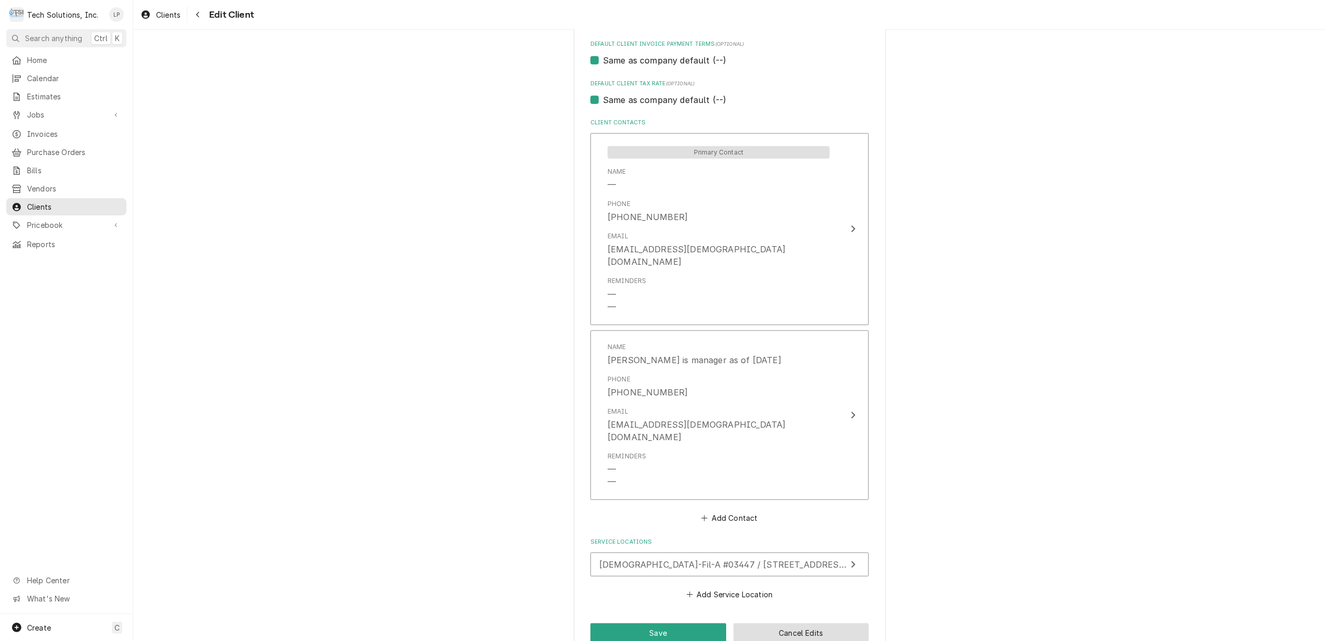
click at [761, 623] on button "Cancel Edits" at bounding box center [801, 632] width 136 height 19
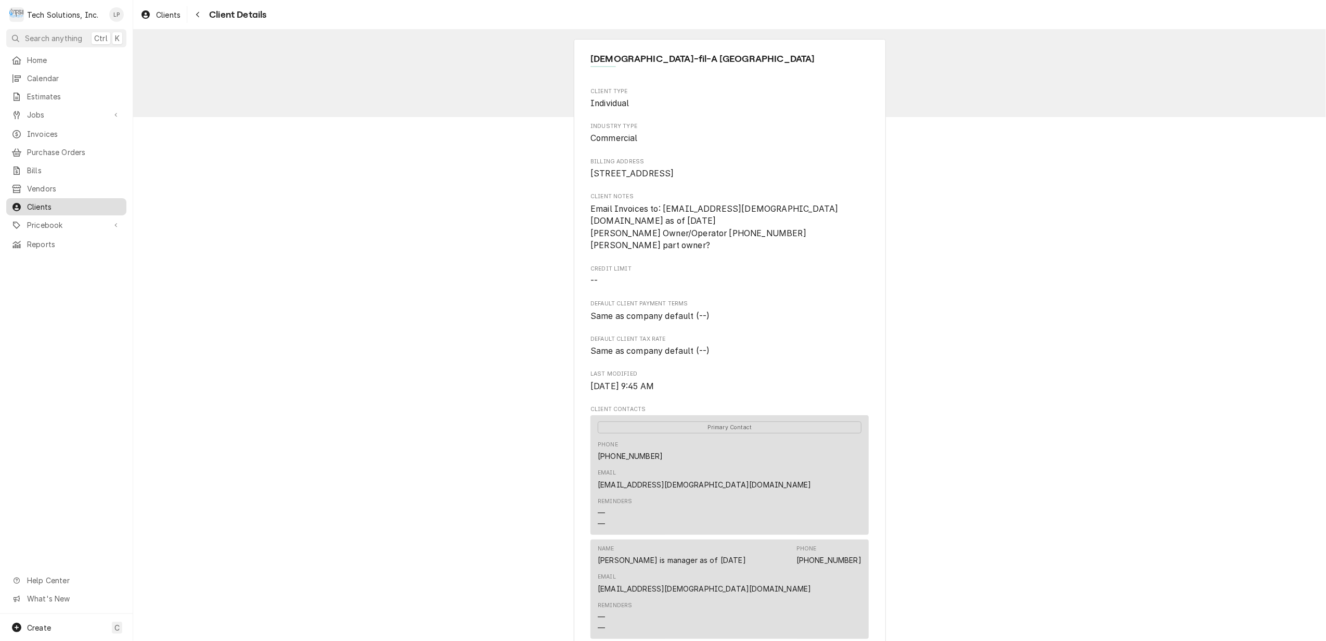
click at [40, 204] on span "Clients" at bounding box center [74, 206] width 94 height 11
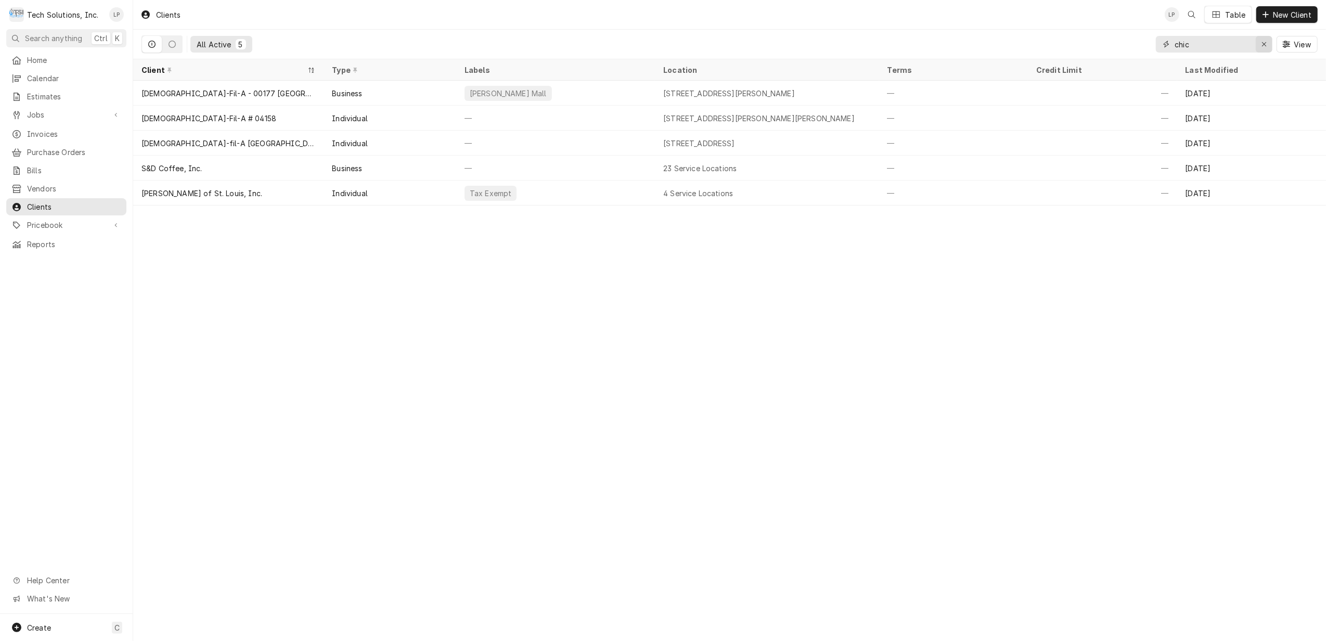
click at [1263, 42] on icon "Erase input" at bounding box center [1264, 44] width 6 height 7
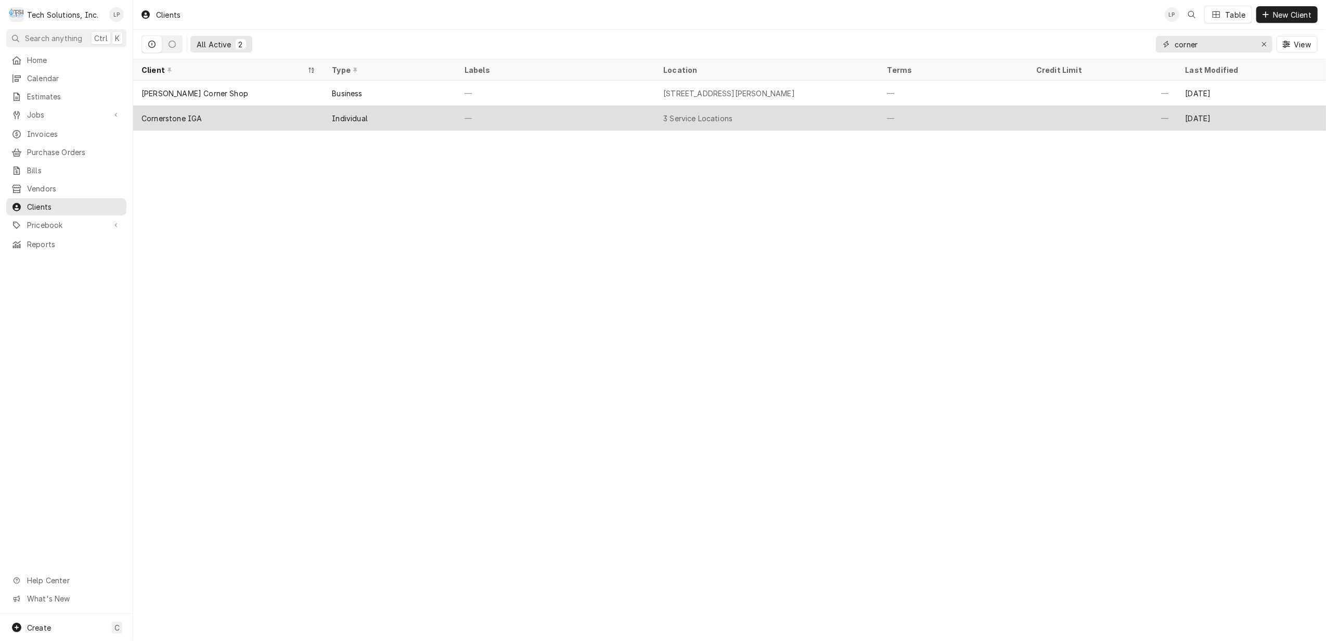
type input "corner"
click at [732, 115] on div "3 Service Locations" at bounding box center [697, 118] width 69 height 11
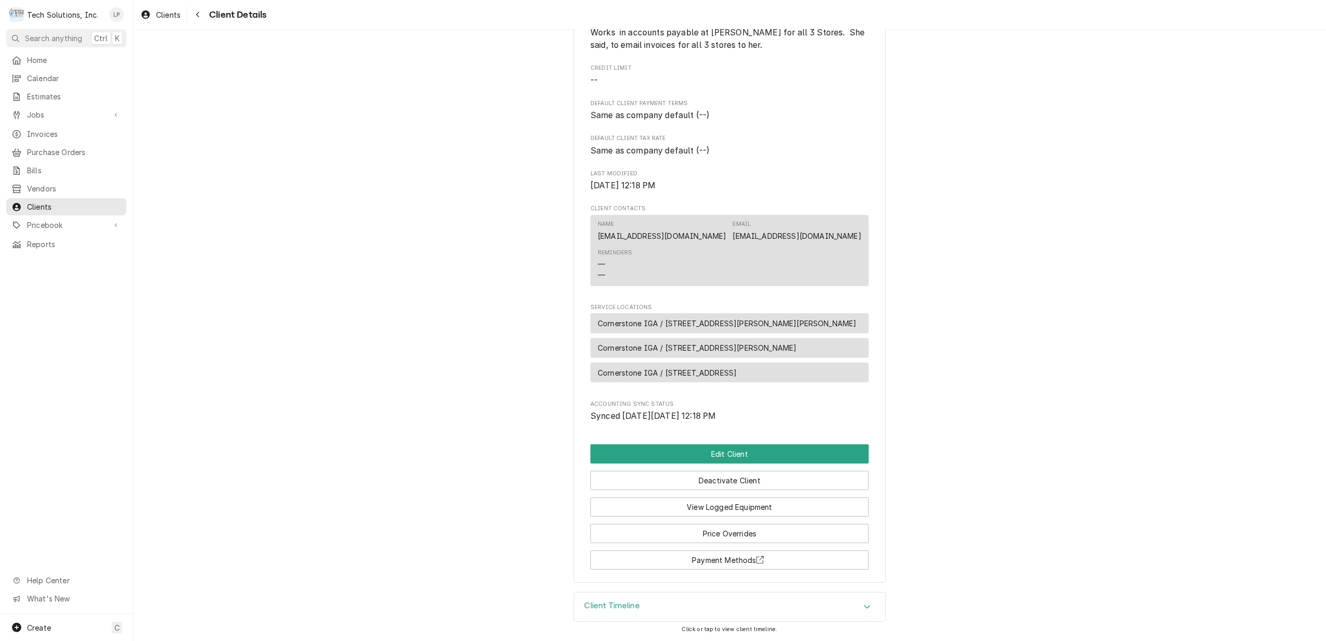
scroll to position [215, 0]
click at [804, 449] on button "Edit Client" at bounding box center [729, 453] width 278 height 19
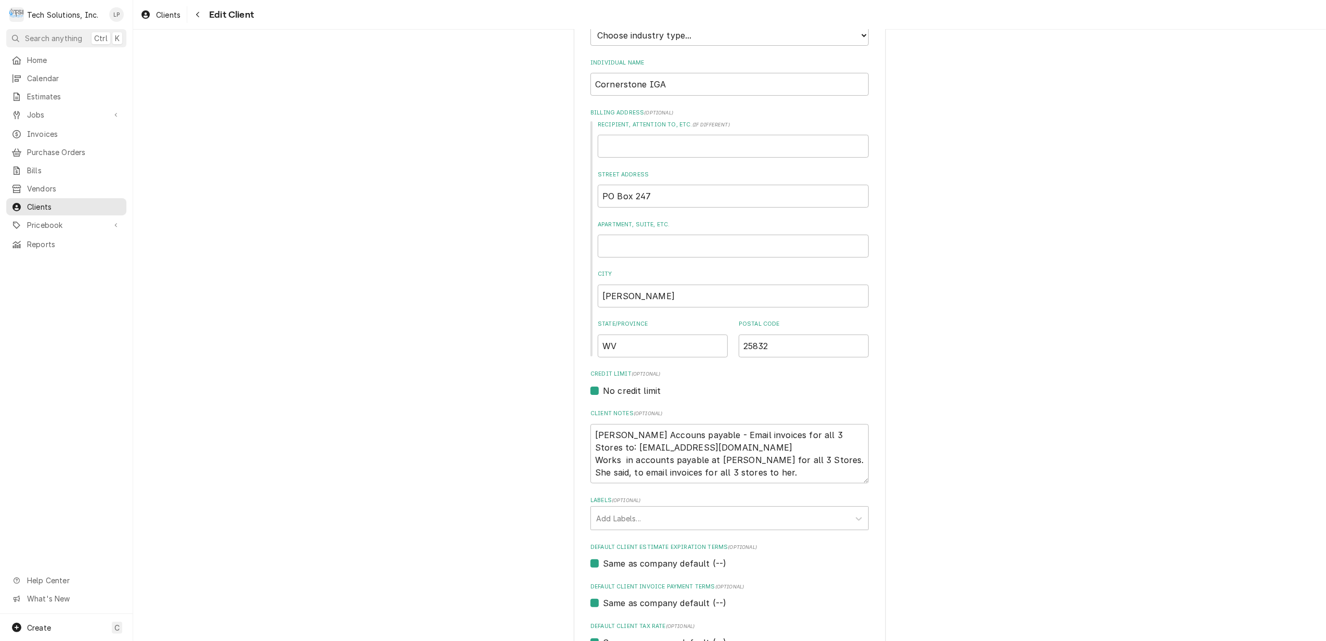
scroll to position [138, 0]
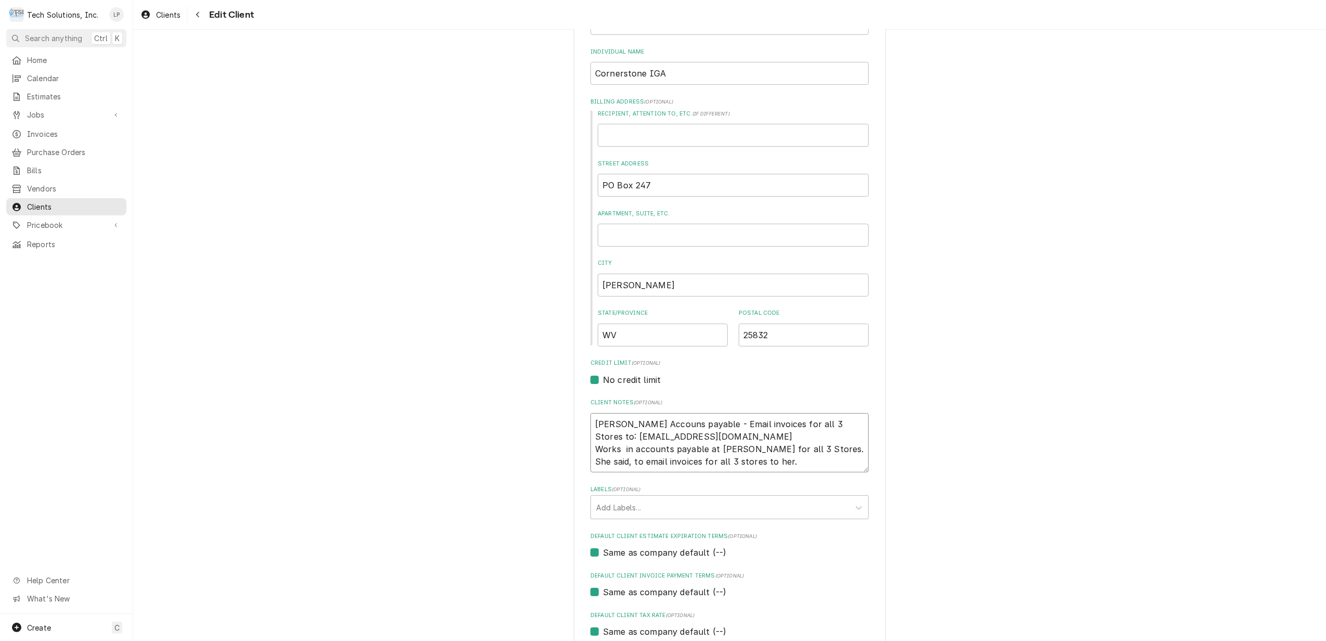
drag, startPoint x: 604, startPoint y: 437, endPoint x: 701, endPoint y: 435, distance: 97.3
click at [701, 435] on textarea "Heather Kosut Accouns payable - Email invoices for all 3 Stores to: galaxy0195@…" at bounding box center [729, 443] width 278 height 60
click at [1147, 350] on div "Please provide the following information about your client: Client Type Industr…" at bounding box center [729, 473] width 1192 height 1143
click at [40, 201] on span "Clients" at bounding box center [74, 206] width 94 height 11
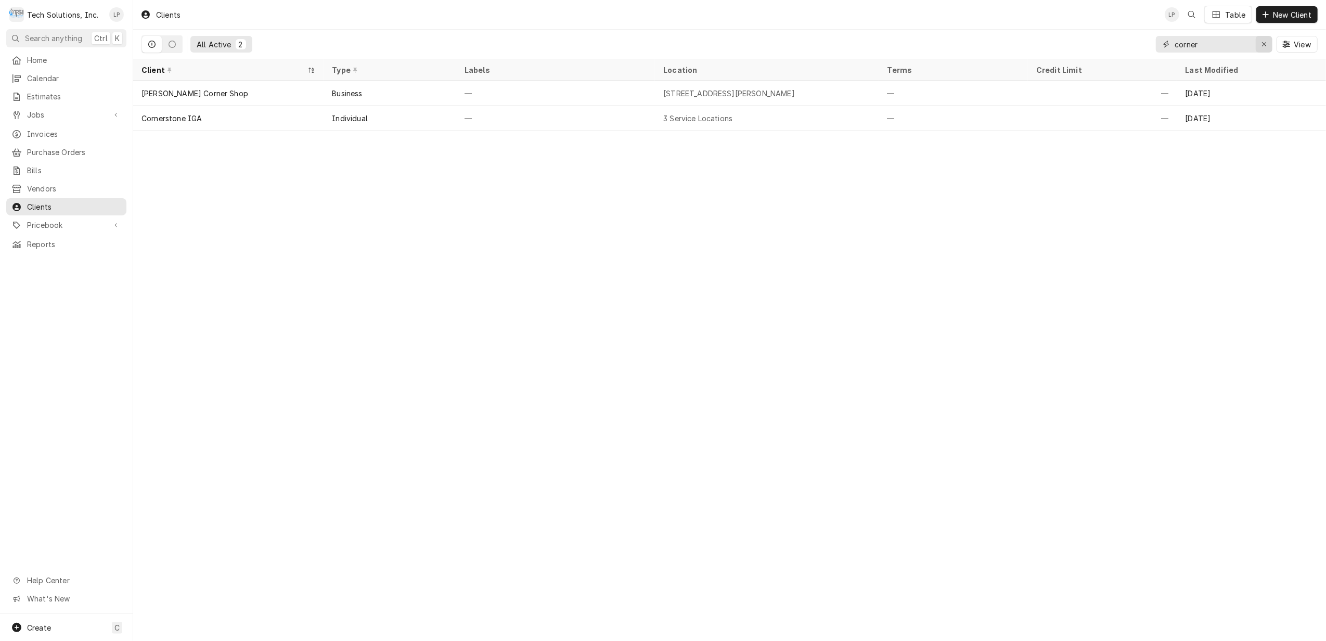
click at [1261, 41] on icon "Erase input" at bounding box center [1264, 44] width 6 height 7
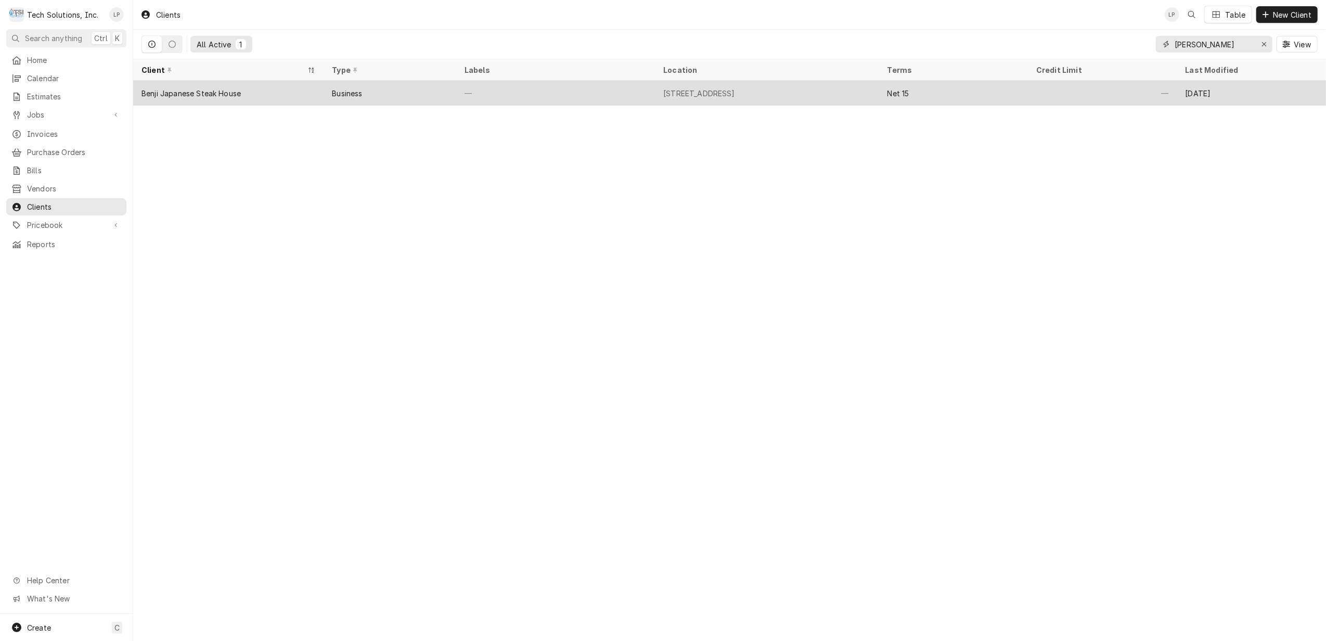
type input "benj"
click at [631, 88] on div "—" at bounding box center [555, 93] width 199 height 25
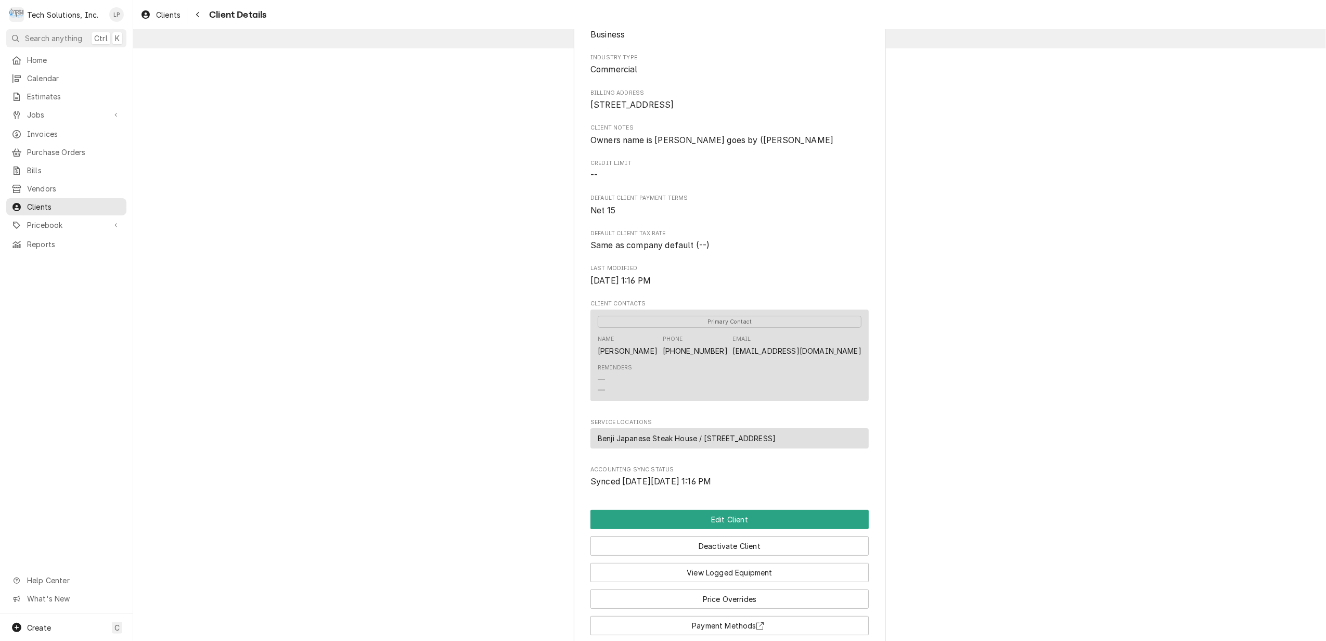
scroll to position [69, 0]
click at [718, 528] on button "Edit Client" at bounding box center [729, 518] width 278 height 19
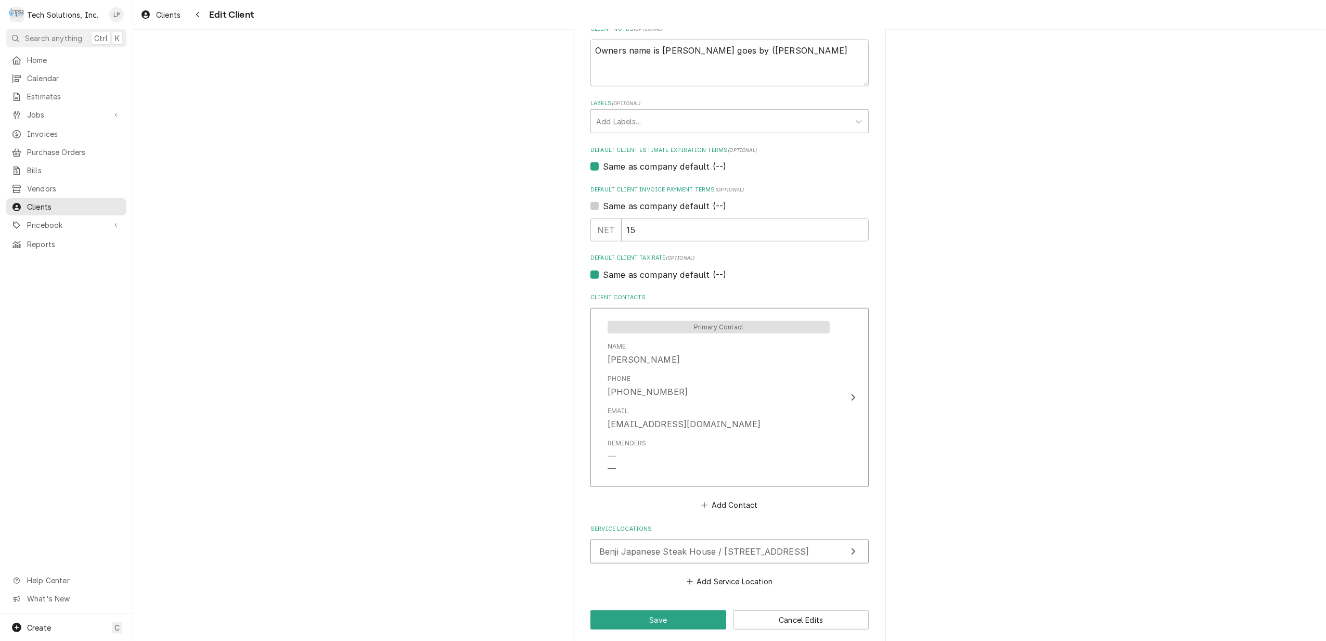
scroll to position [523, 0]
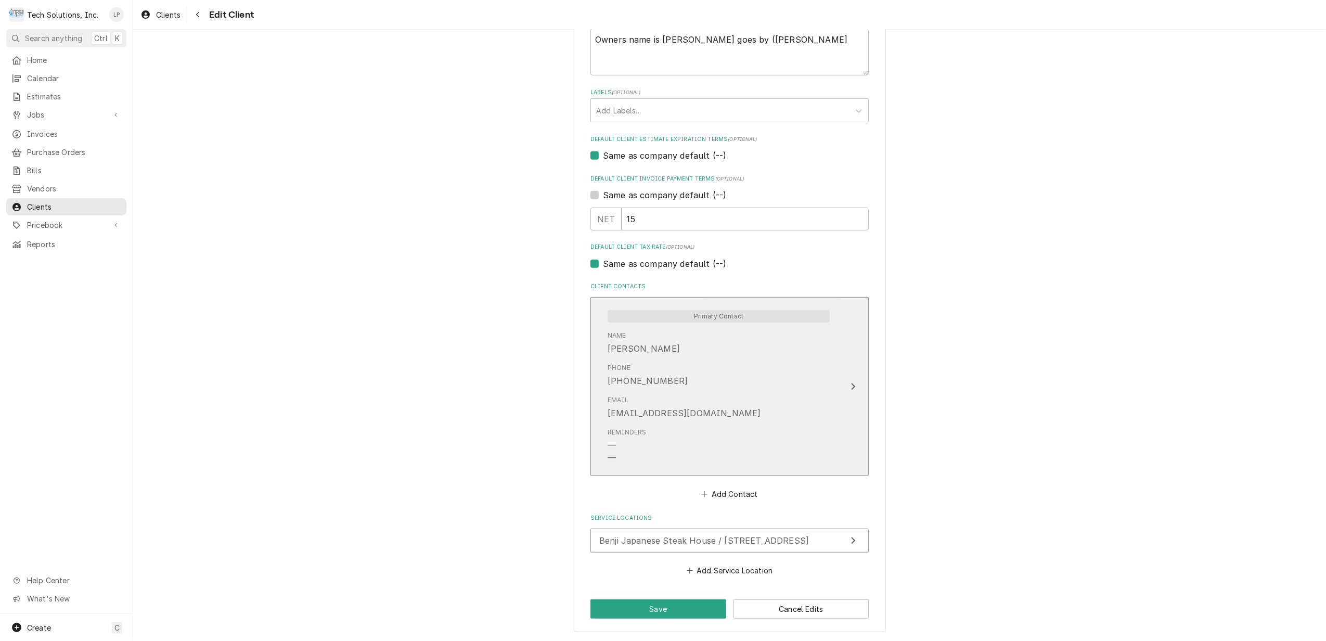
click at [850, 385] on icon "Update Contact" at bounding box center [852, 386] width 5 height 8
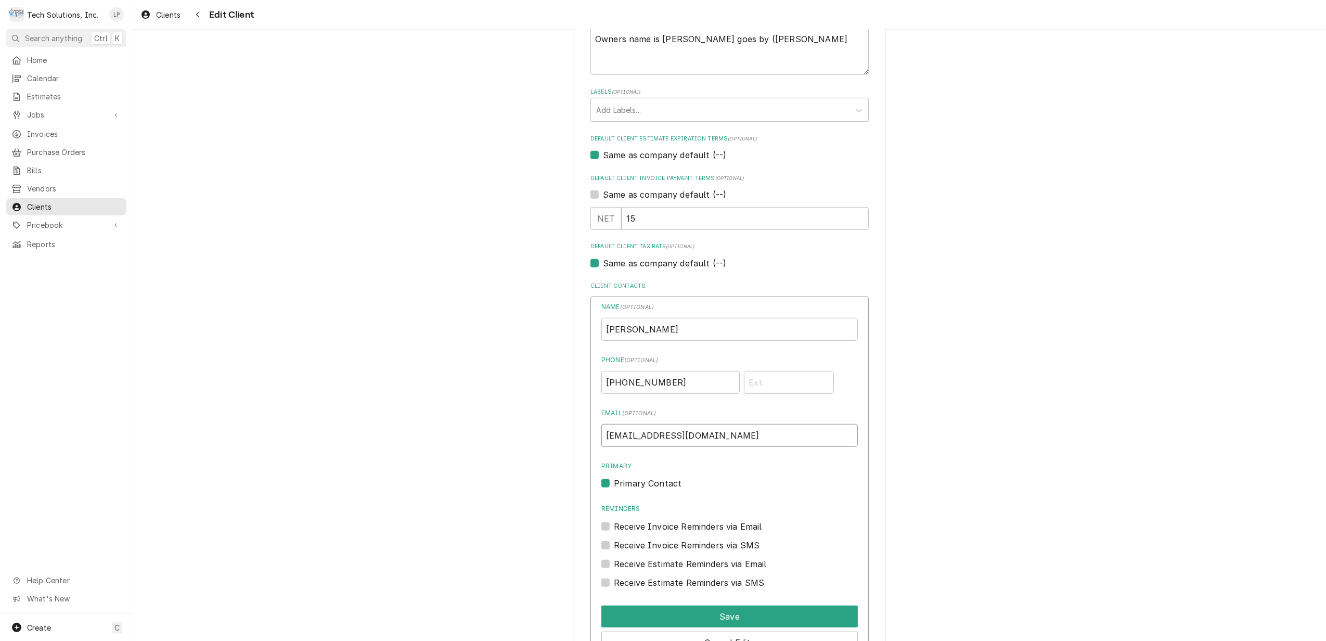
drag, startPoint x: 600, startPoint y: 435, endPoint x: 726, endPoint y: 433, distance: 126.9
click at [726, 433] on input "BenjiSummersville1@gmail.com" at bounding box center [729, 435] width 256 height 23
click at [949, 409] on div "Please provide the following information about your client: Client Type Industr…" at bounding box center [729, 183] width 1192 height 1332
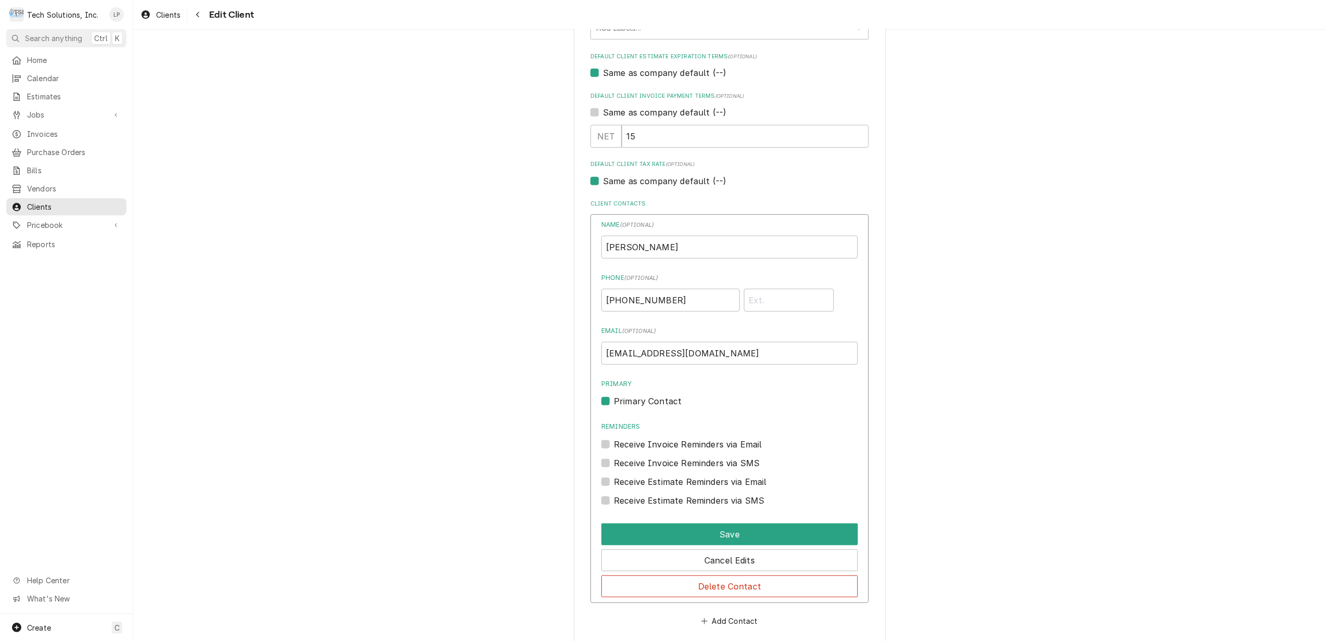
scroll to position [731, 0]
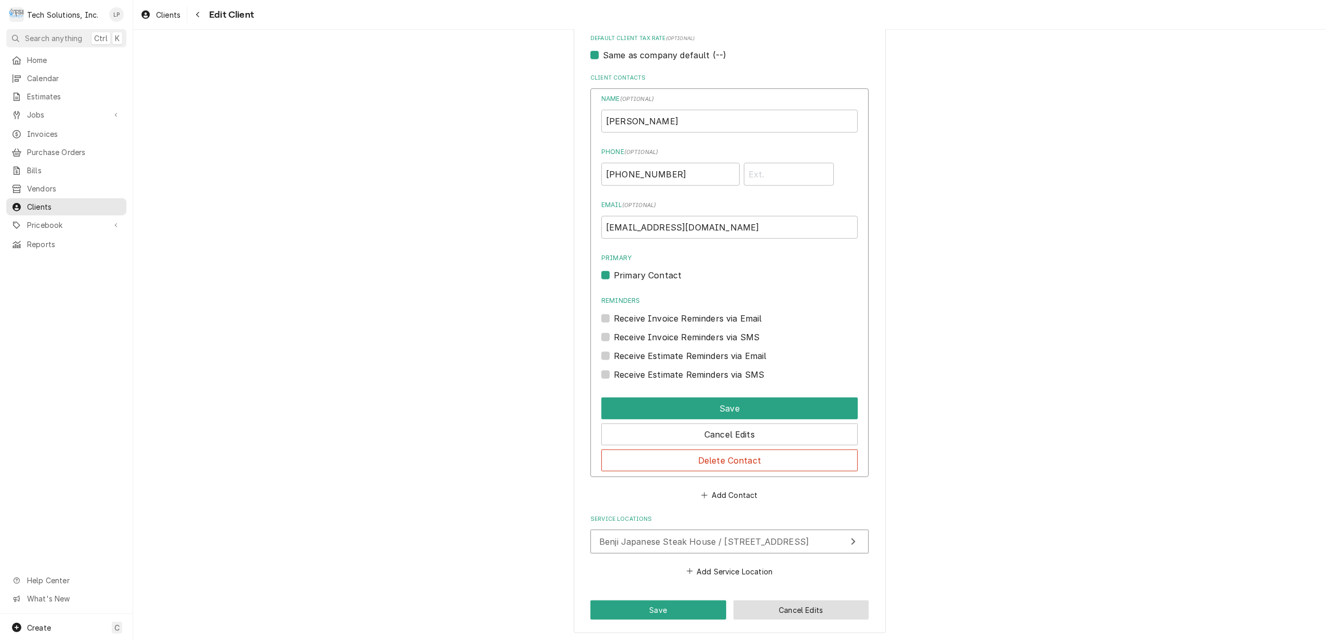
click at [790, 612] on button "Cancel Edits" at bounding box center [801, 609] width 136 height 19
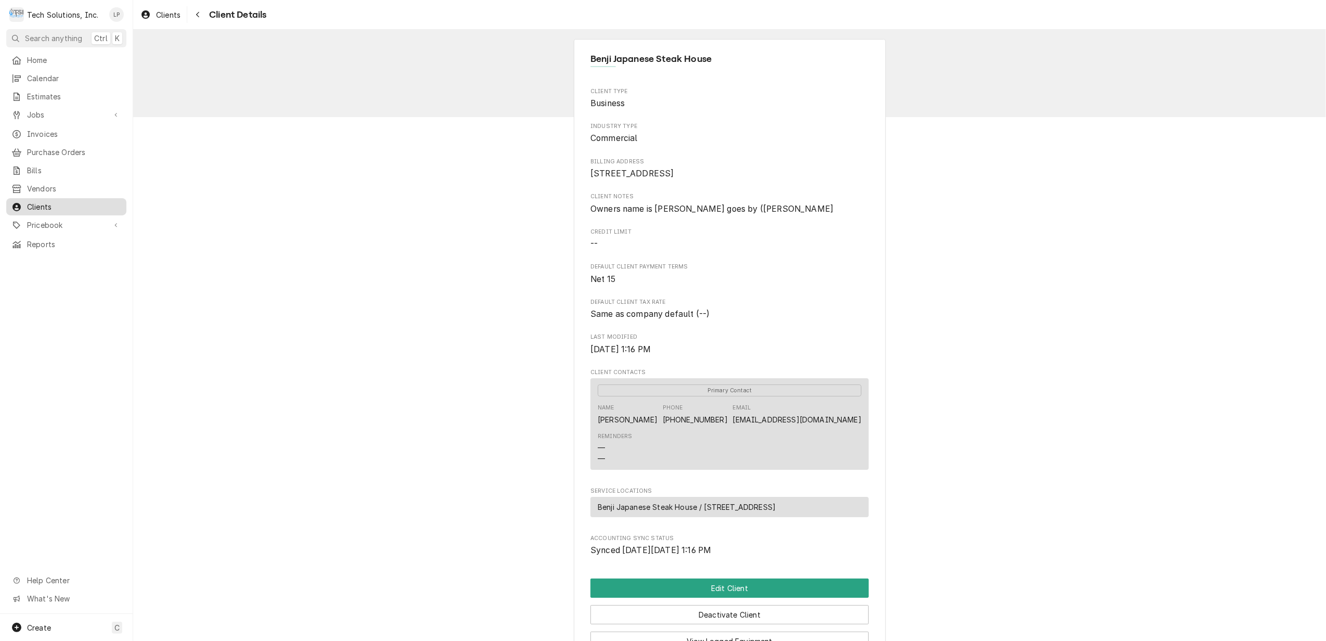
click at [46, 202] on span "Clients" at bounding box center [74, 206] width 94 height 11
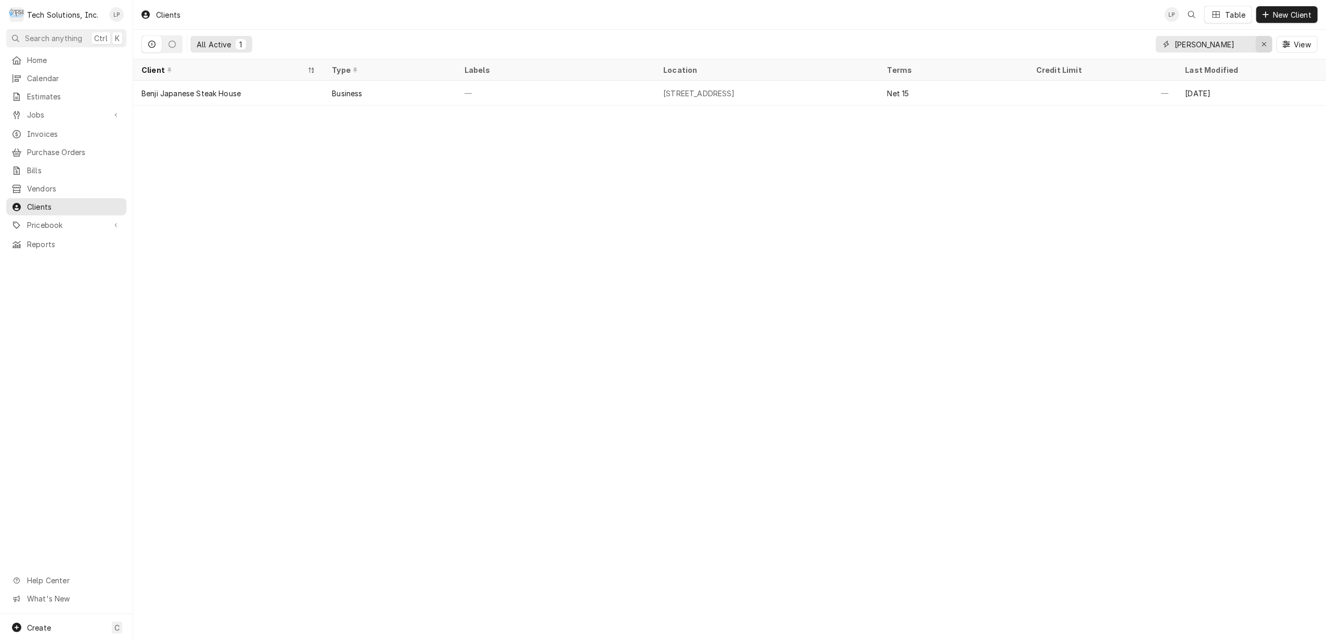
click at [1263, 46] on icon "Erase input" at bounding box center [1264, 44] width 6 height 7
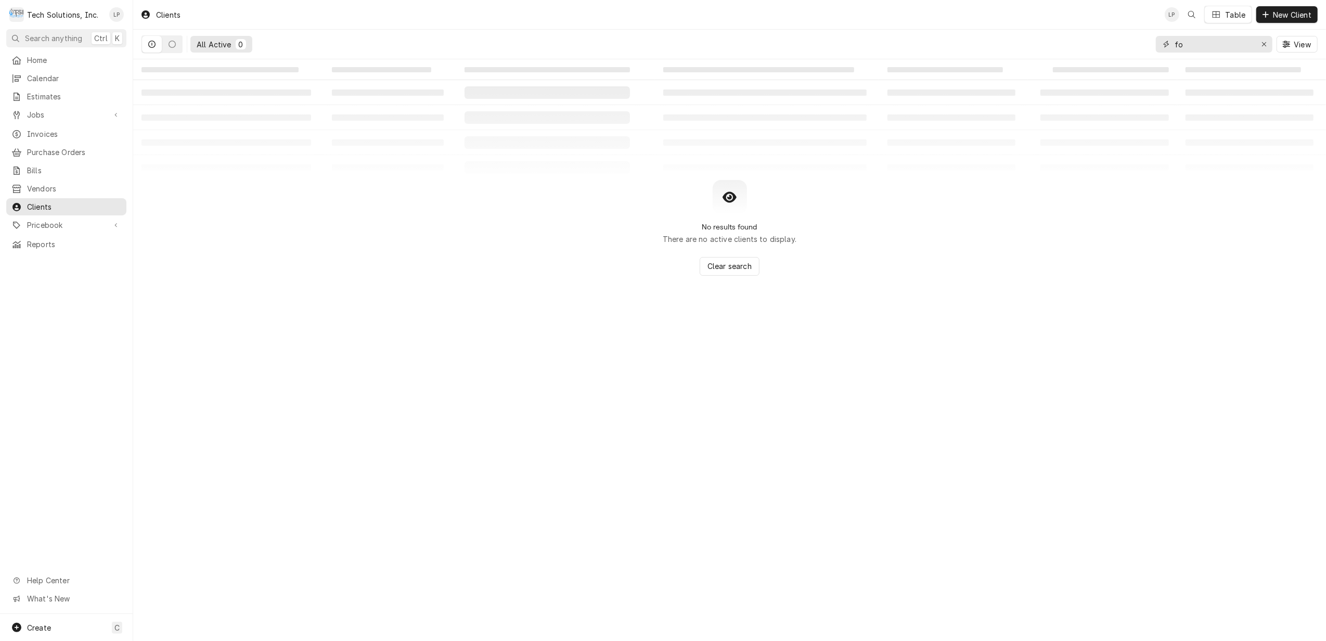
type input "f"
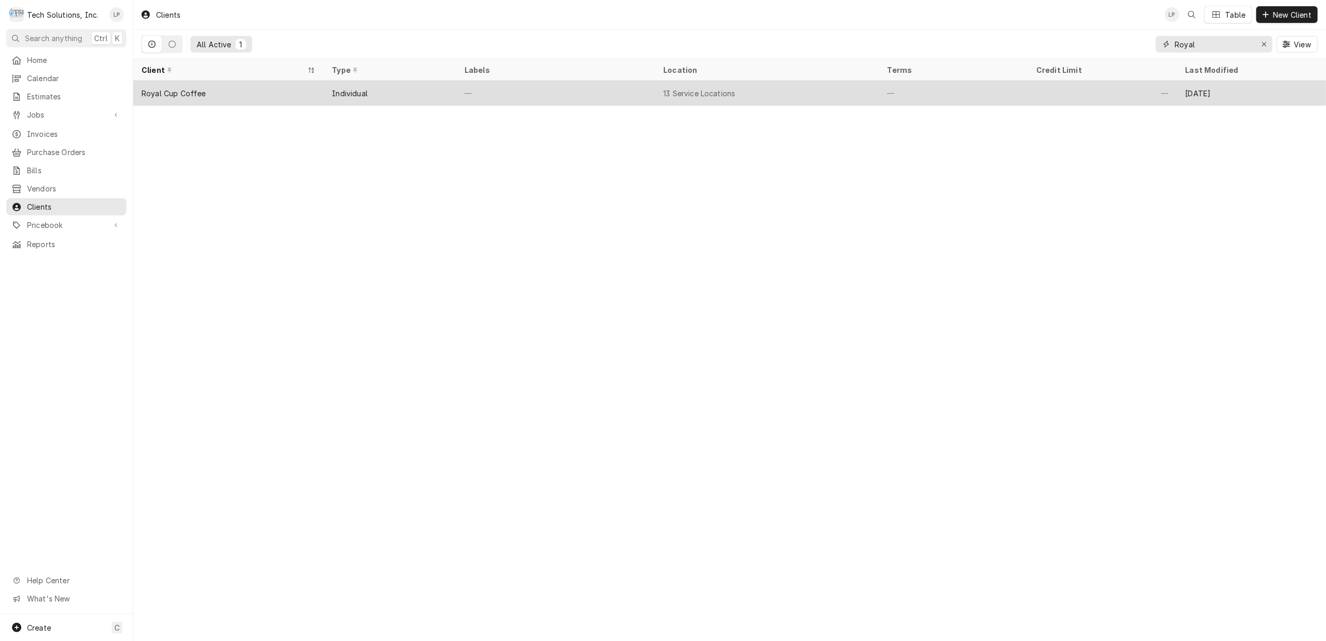
type input "Royal"
click at [628, 102] on div "—" at bounding box center [555, 93] width 199 height 25
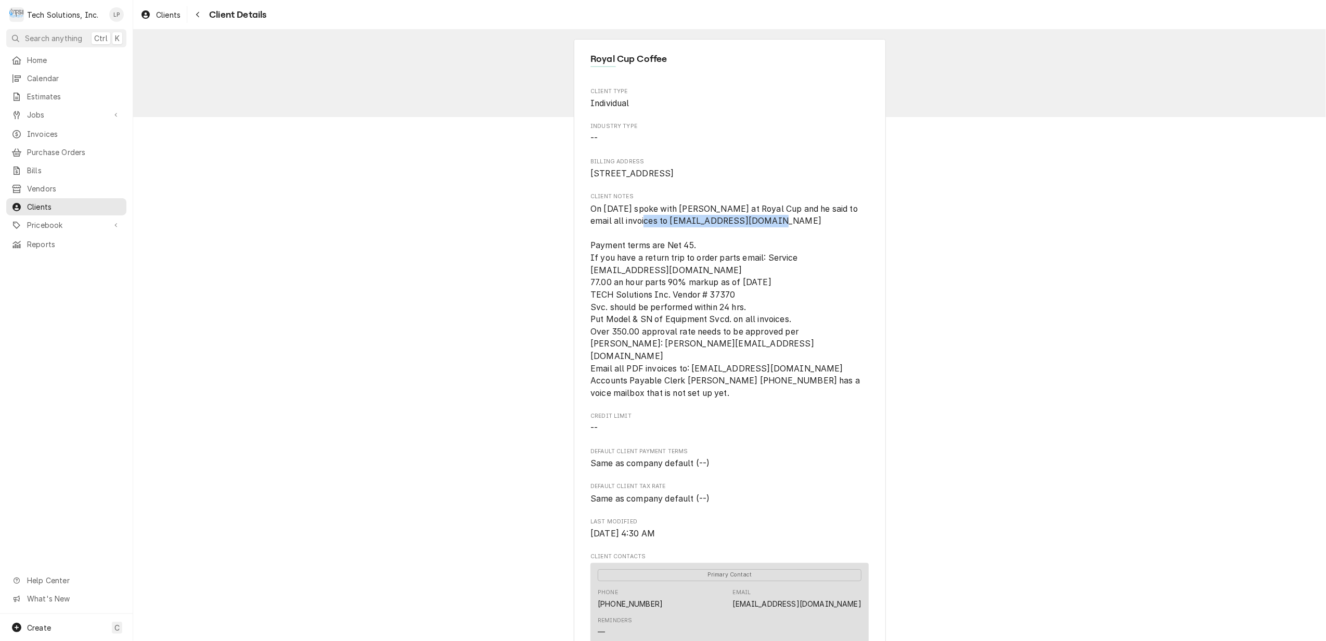
drag, startPoint x: 632, startPoint y: 236, endPoint x: 768, endPoint y: 238, distance: 135.7
click at [768, 238] on span "On [DATE] spoke with [PERSON_NAME] at Royal Cup and he said to email all invoic…" at bounding box center [725, 301] width 271 height 194
drag, startPoint x: 768, startPoint y: 238, endPoint x: 756, endPoint y: 232, distance: 13.3
copy span "[EMAIL_ADDRESS][DOMAIN_NAME]"
click at [33, 202] on span "Clients" at bounding box center [74, 206] width 94 height 11
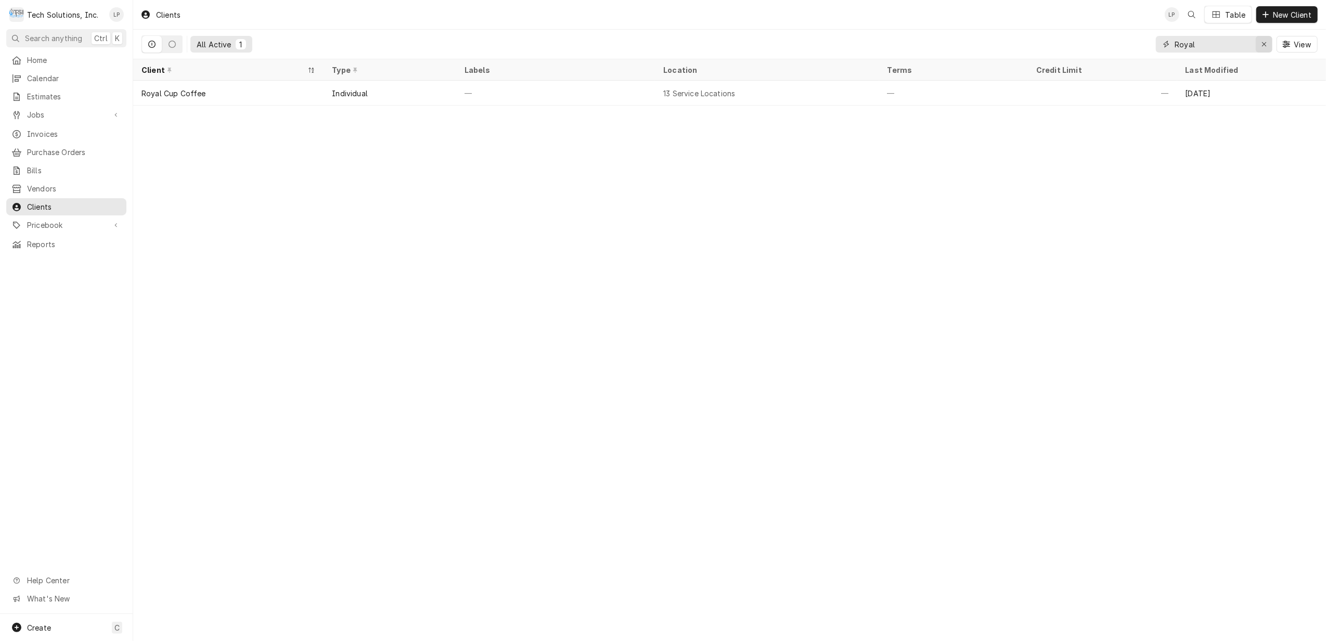
click at [1263, 40] on div "Erase input" at bounding box center [1264, 44] width 10 height 10
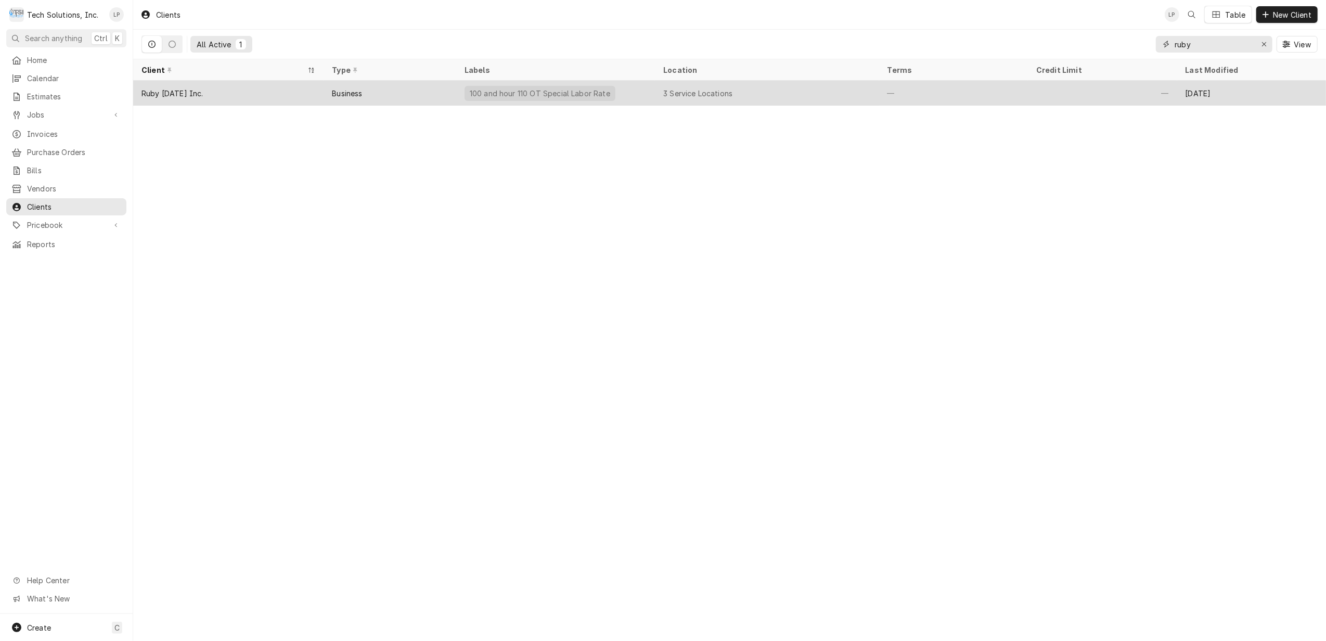
type input "ruby"
click at [417, 88] on div "Business" at bounding box center [389, 93] width 132 height 25
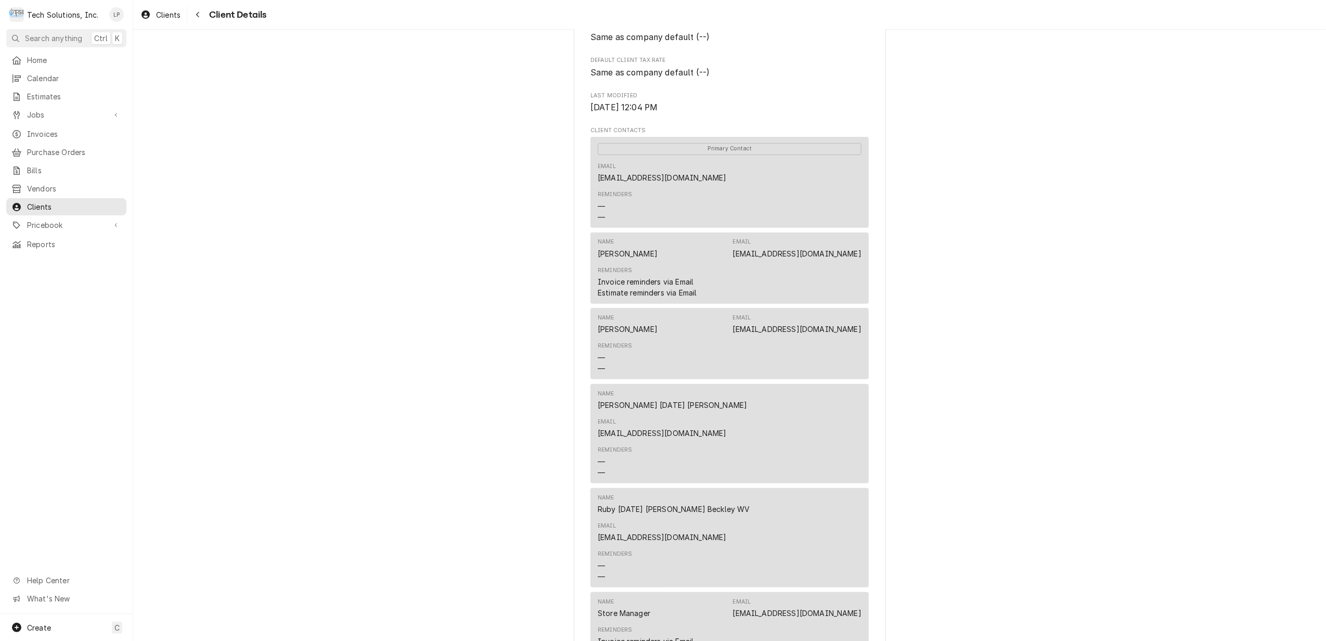
scroll to position [346, 0]
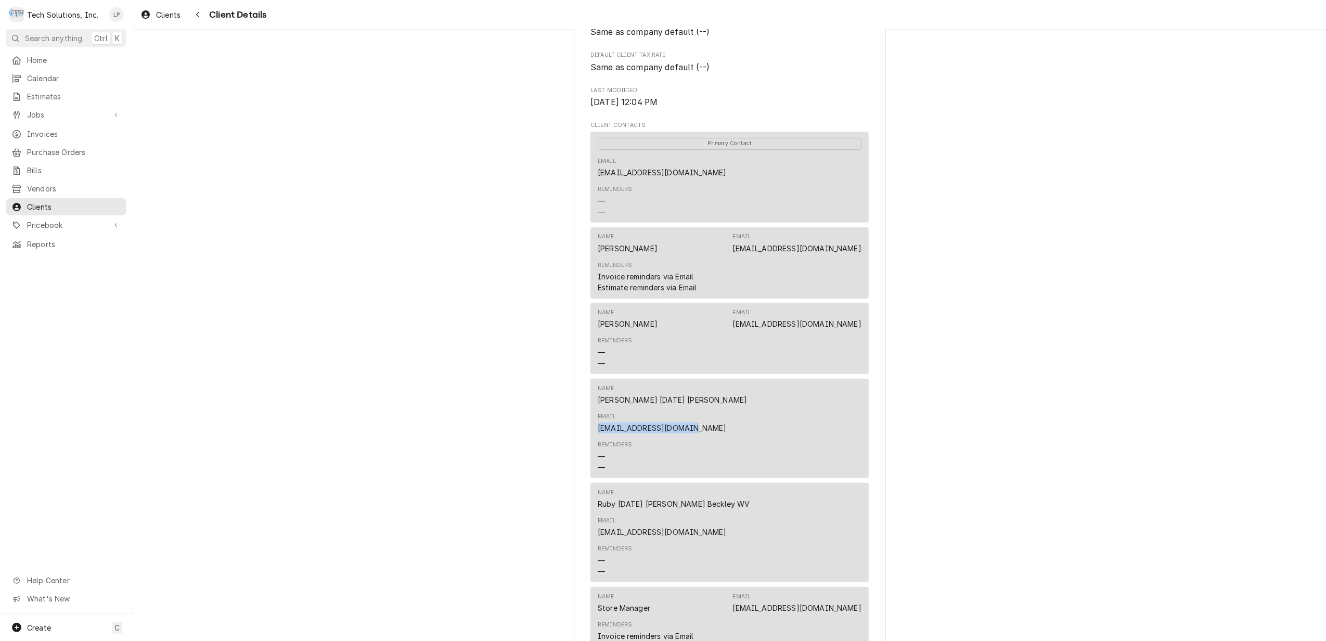
drag, startPoint x: 760, startPoint y: 399, endPoint x: 855, endPoint y: 397, distance: 95.2
click at [855, 397] on div "Name Ruby Tuesday Beckley Email rt4445@rubytuesday.com" at bounding box center [730, 409] width 264 height 57
drag, startPoint x: 855, startPoint y: 397, endPoint x: 848, endPoint y: 397, distance: 7.3
copy link "rt4445@rubytuesday.com"
click at [1063, 398] on div "Ruby Tuesday Inc. Client Type Business Industry Type Commercial Billing Address…" at bounding box center [729, 323] width 1192 height 1280
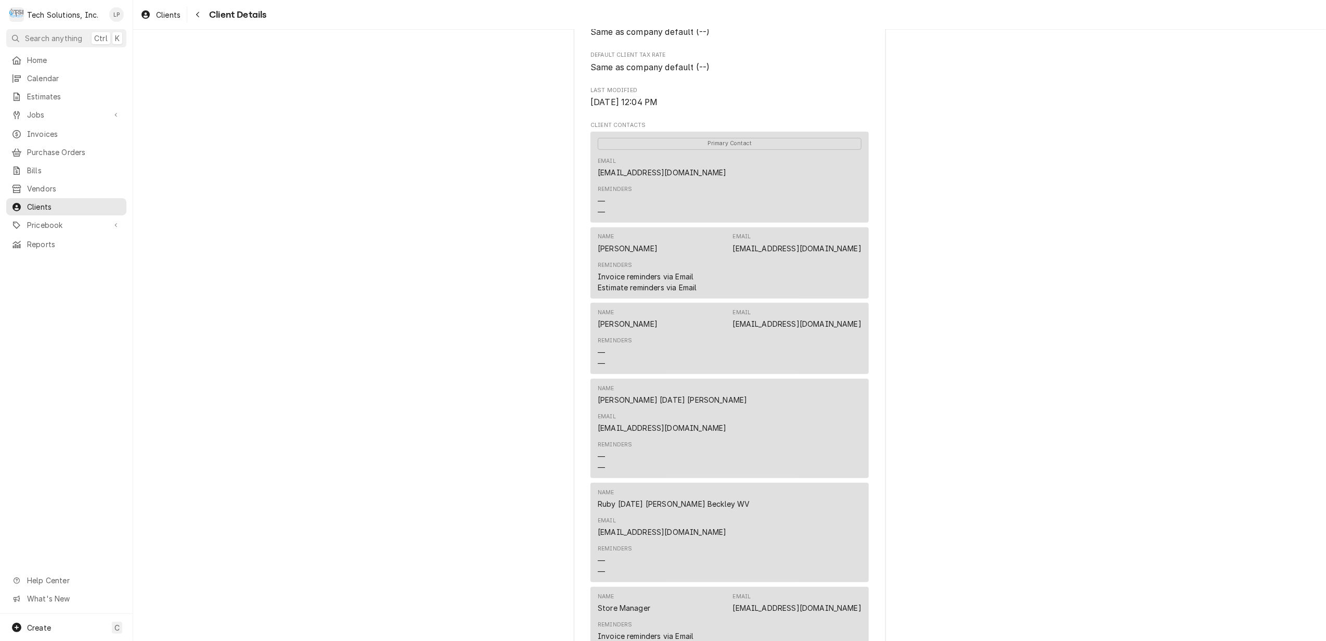
click at [1125, 333] on div "Ruby Tuesday Inc. Client Type Business Industry Type Commercial Billing Address…" at bounding box center [729, 323] width 1192 height 1280
drag, startPoint x: 748, startPoint y: 245, endPoint x: 853, endPoint y: 248, distance: 105.6
click at [853, 248] on div "Name Andy Chambers Email achambers@rubytuesday.com" at bounding box center [730, 243] width 264 height 28
copy link "achambers@rubytuesday.com"
click at [32, 55] on span "Home" at bounding box center [74, 60] width 94 height 11
